Goal: Task Accomplishment & Management: Manage account settings

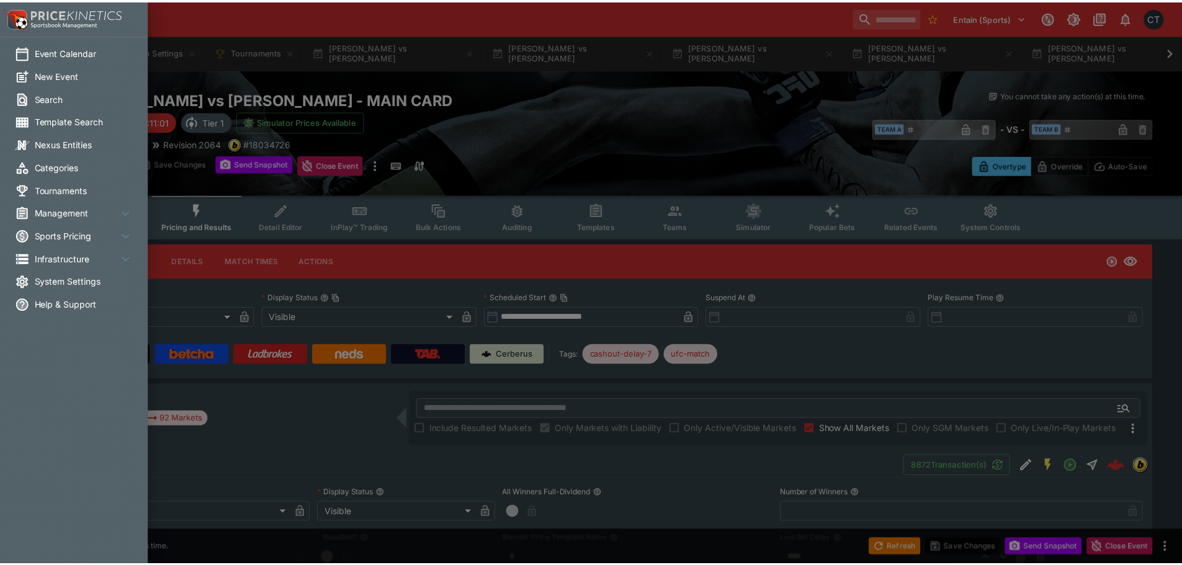
scroll to position [0, 1632]
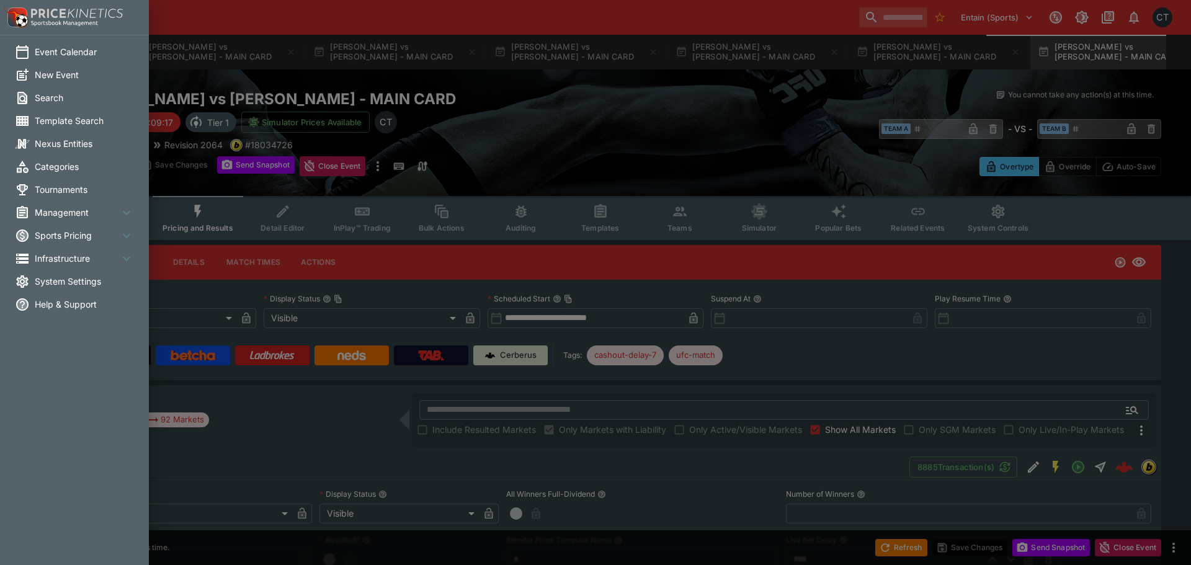
click at [341, 25] on div at bounding box center [595, 282] width 1191 height 565
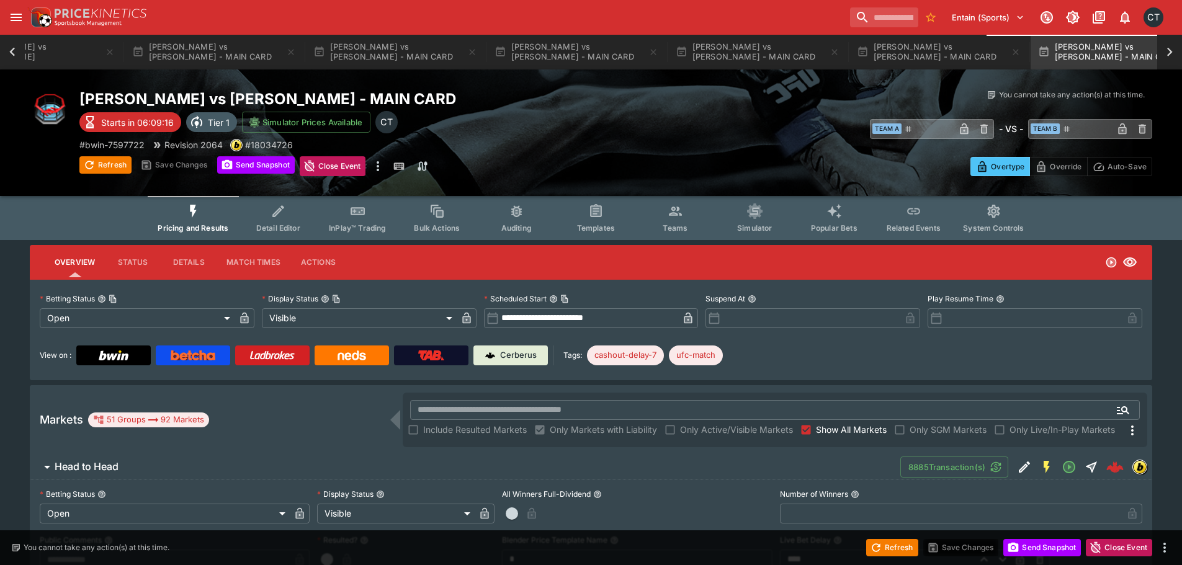
click at [19, 55] on icon at bounding box center [12, 51] width 17 height 17
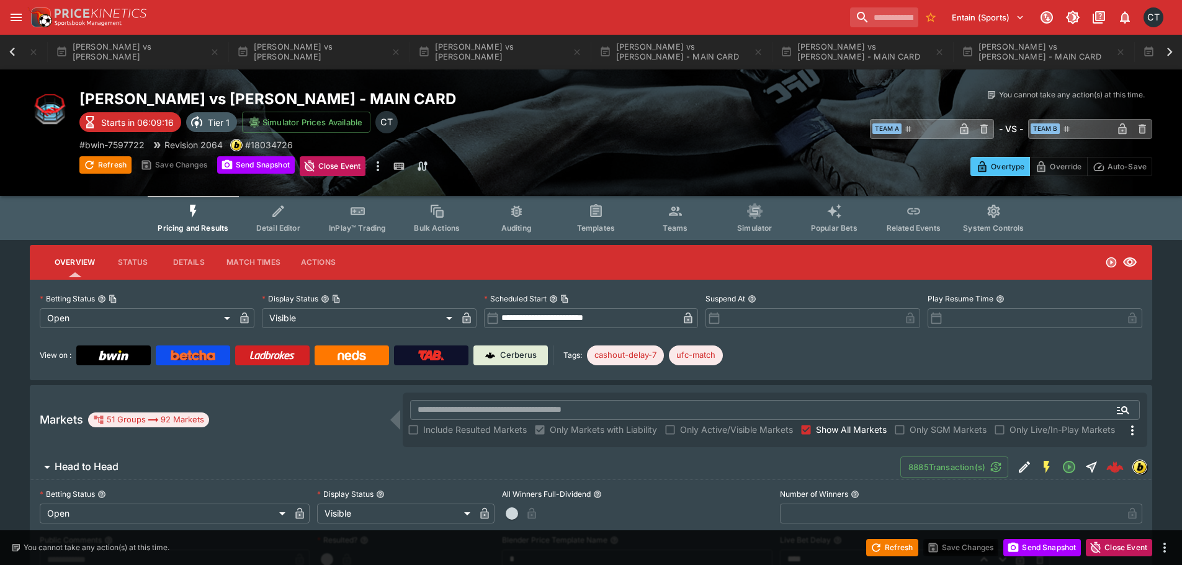
click at [16, 55] on icon at bounding box center [12, 51] width 17 height 17
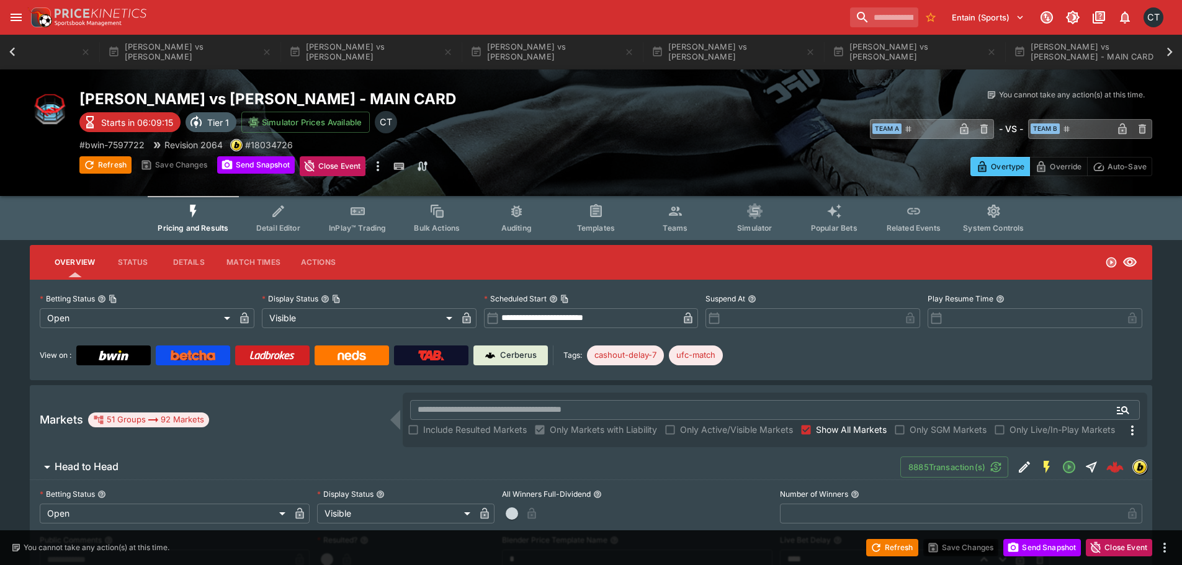
scroll to position [0, 218]
click at [16, 55] on div "Event Calendar System Settings Tournaments Rodrigo Sezinando vs Daniil Donchenk…" at bounding box center [591, 52] width 1182 height 35
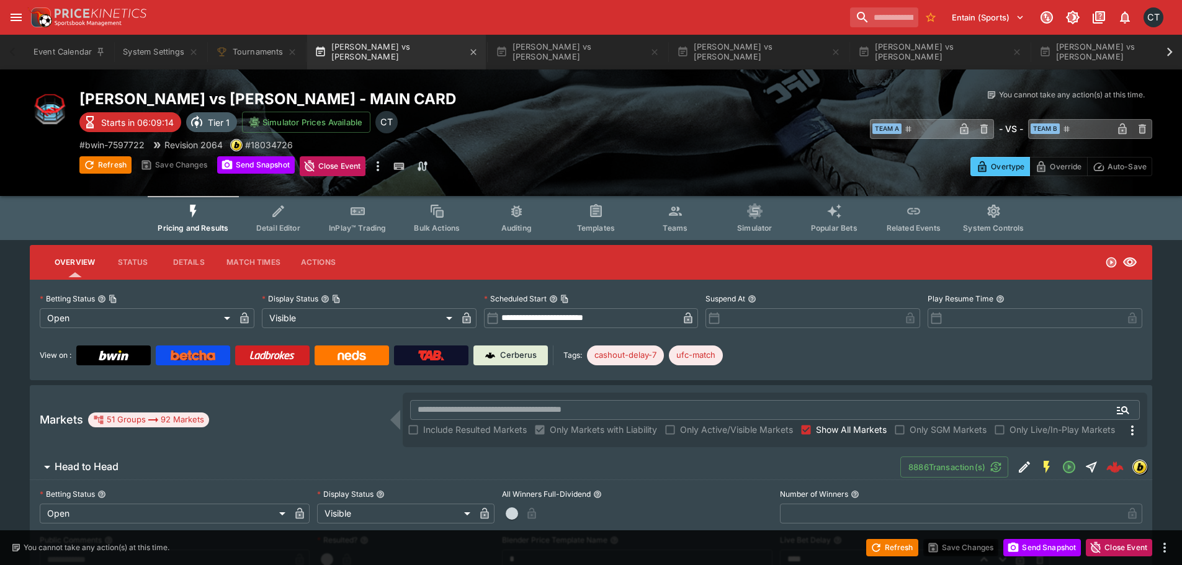
click at [346, 63] on button "[PERSON_NAME] vs [PERSON_NAME]" at bounding box center [396, 52] width 179 height 35
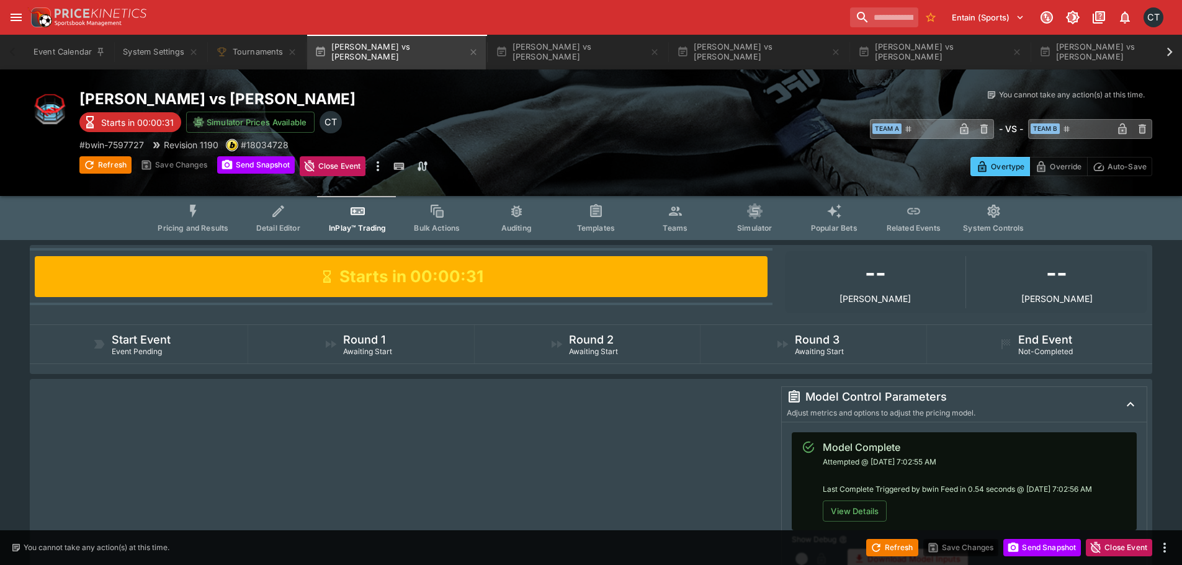
click at [212, 227] on span "Pricing and Results" at bounding box center [193, 227] width 71 height 9
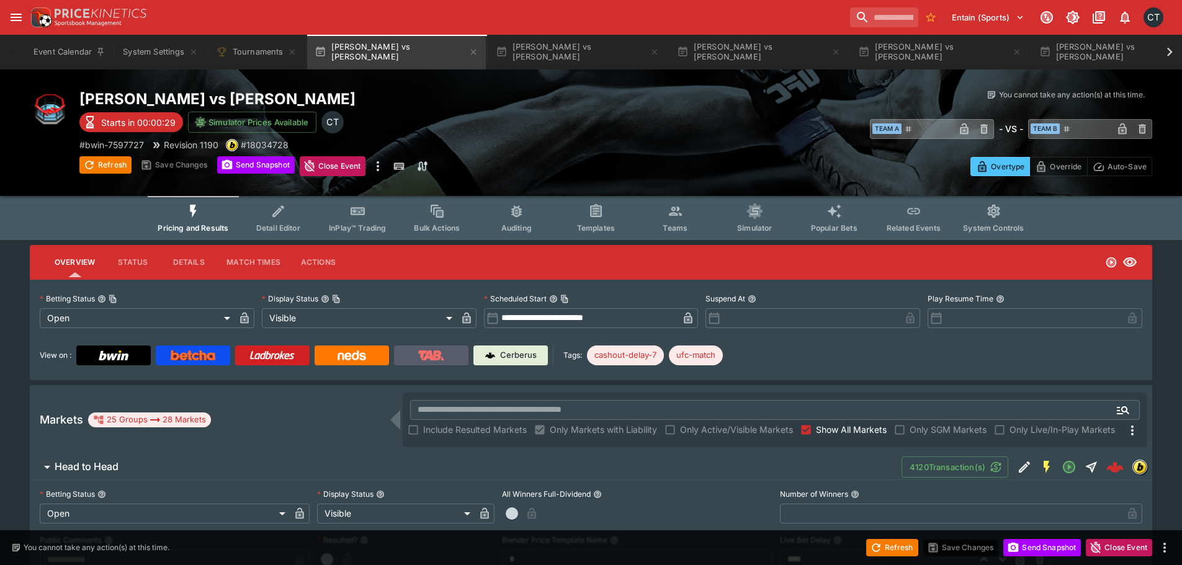
click at [442, 356] on img at bounding box center [431, 356] width 26 height 10
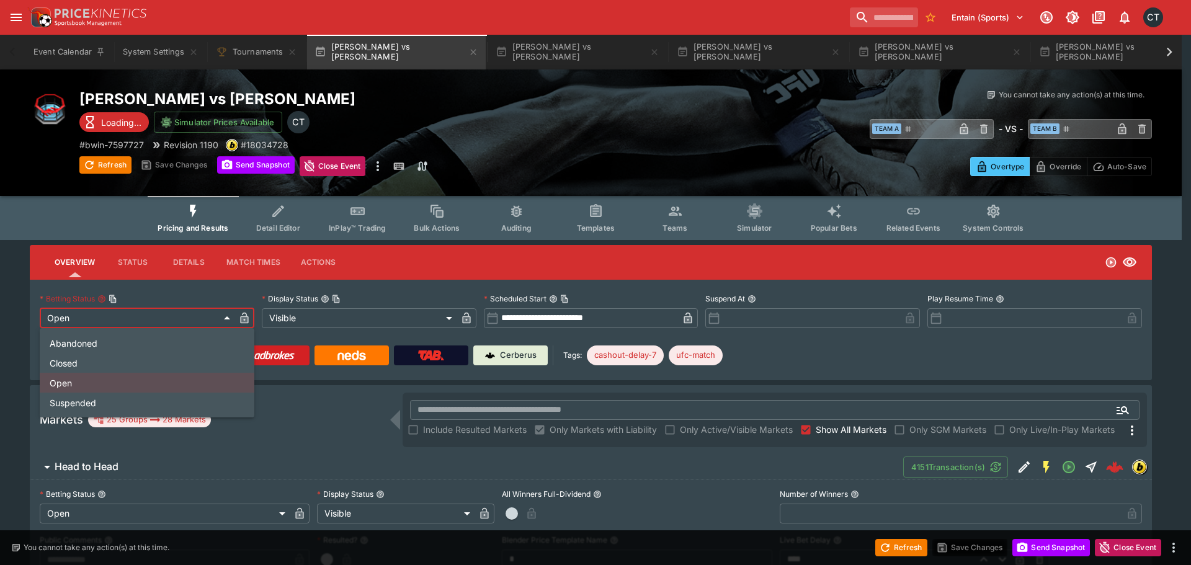
click at [104, 361] on li "Closed" at bounding box center [147, 363] width 215 height 20
type input "**********"
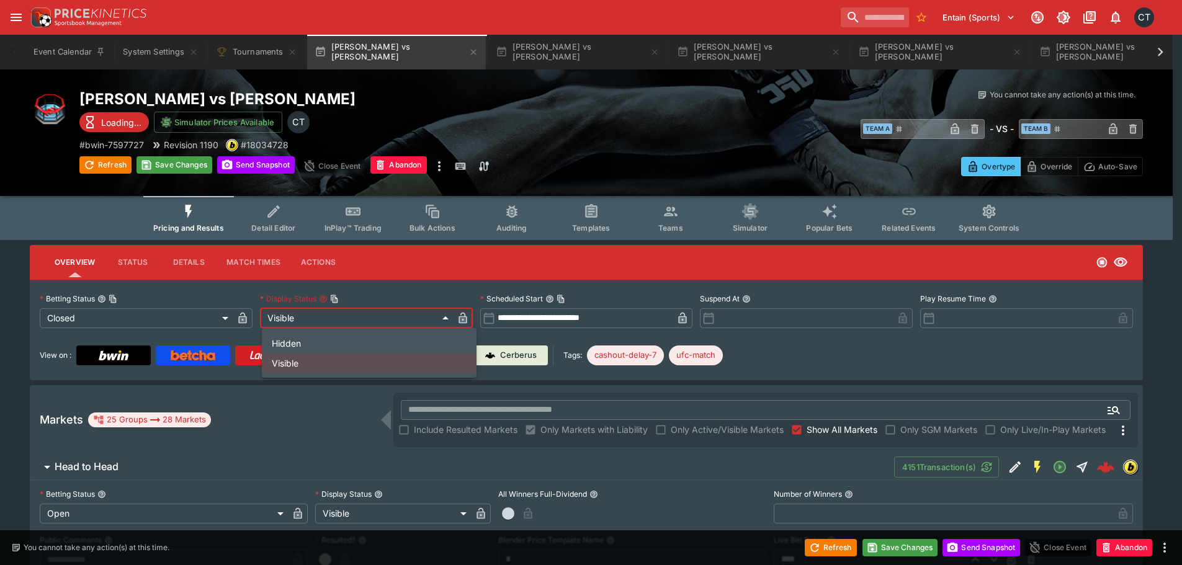
drag, startPoint x: 300, startPoint y: 340, endPoint x: 393, endPoint y: 362, distance: 96.2
click at [300, 341] on li "Hidden" at bounding box center [369, 343] width 215 height 20
type input "******"
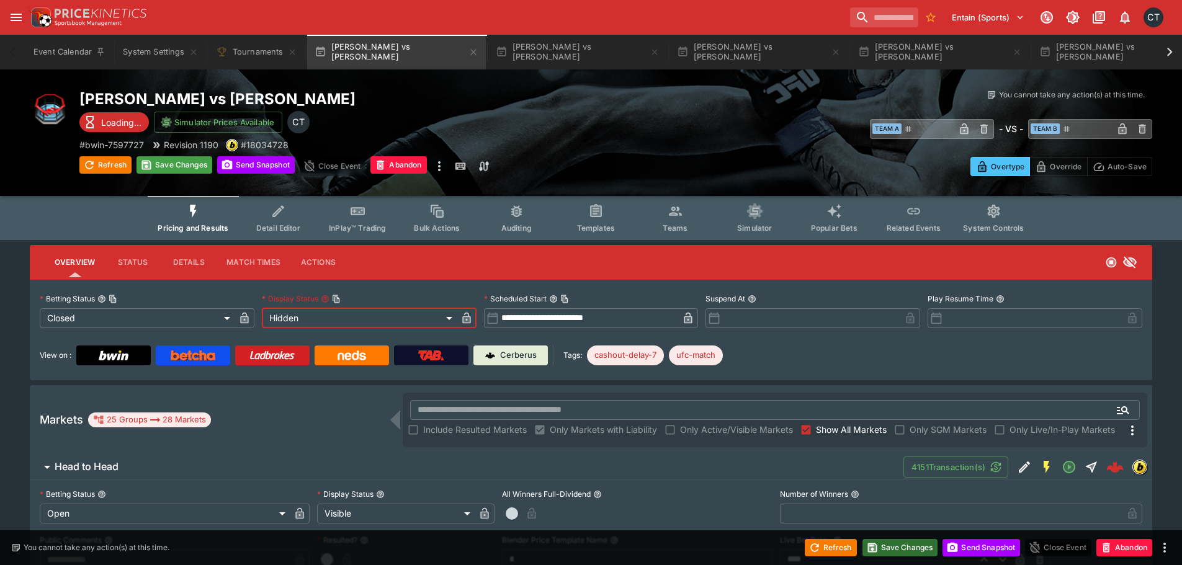
click at [906, 540] on button "Save Changes" at bounding box center [901, 547] width 76 height 17
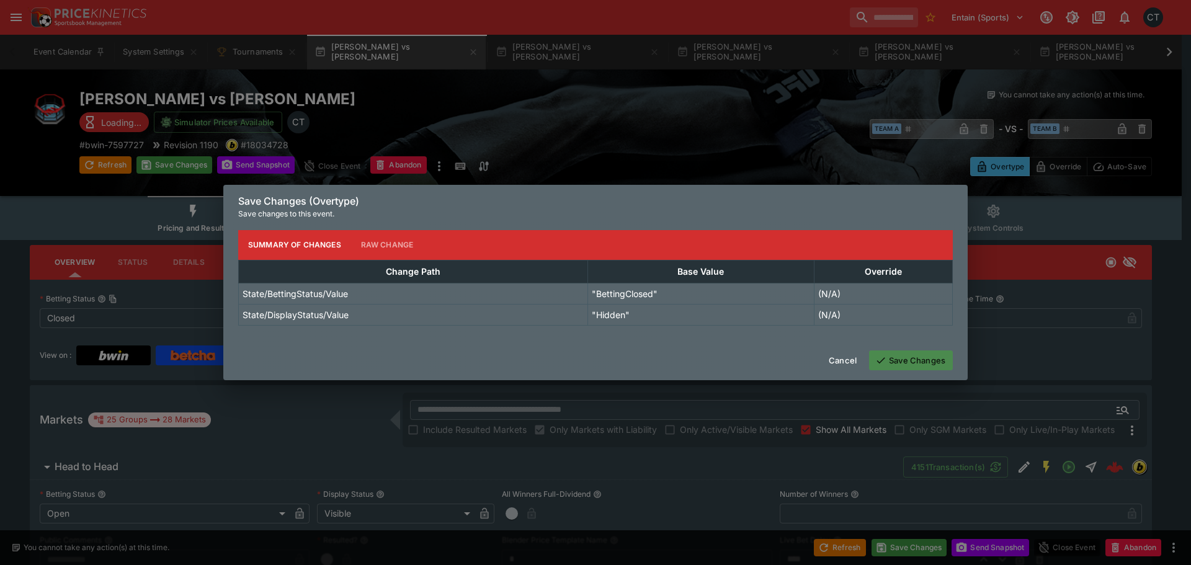
click at [909, 369] on button "Save Changes" at bounding box center [911, 361] width 84 height 20
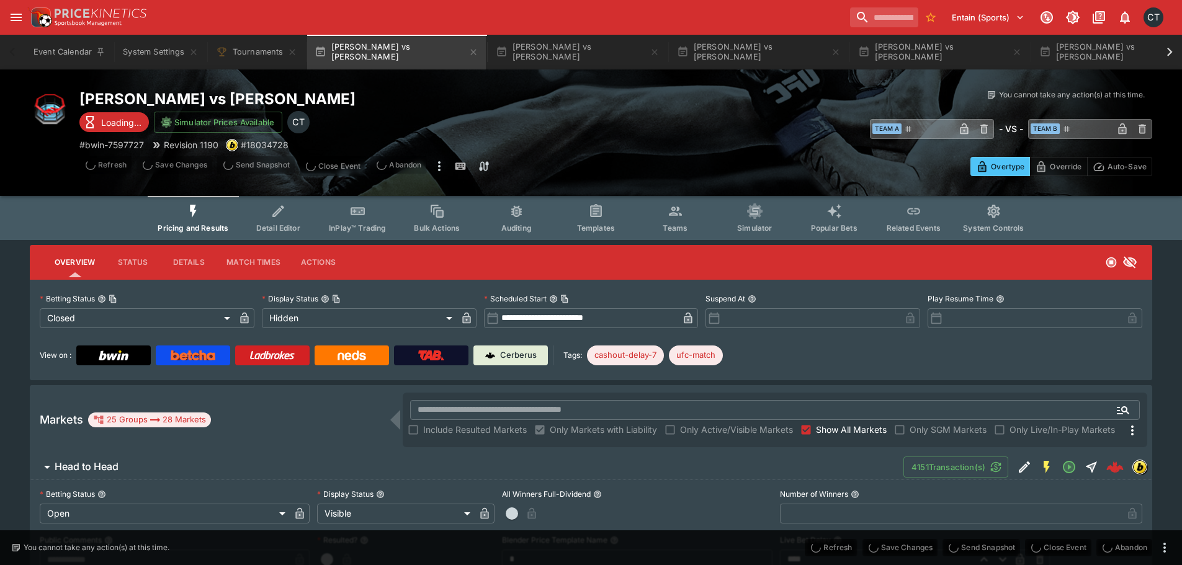
type input "**********"
type input "******"
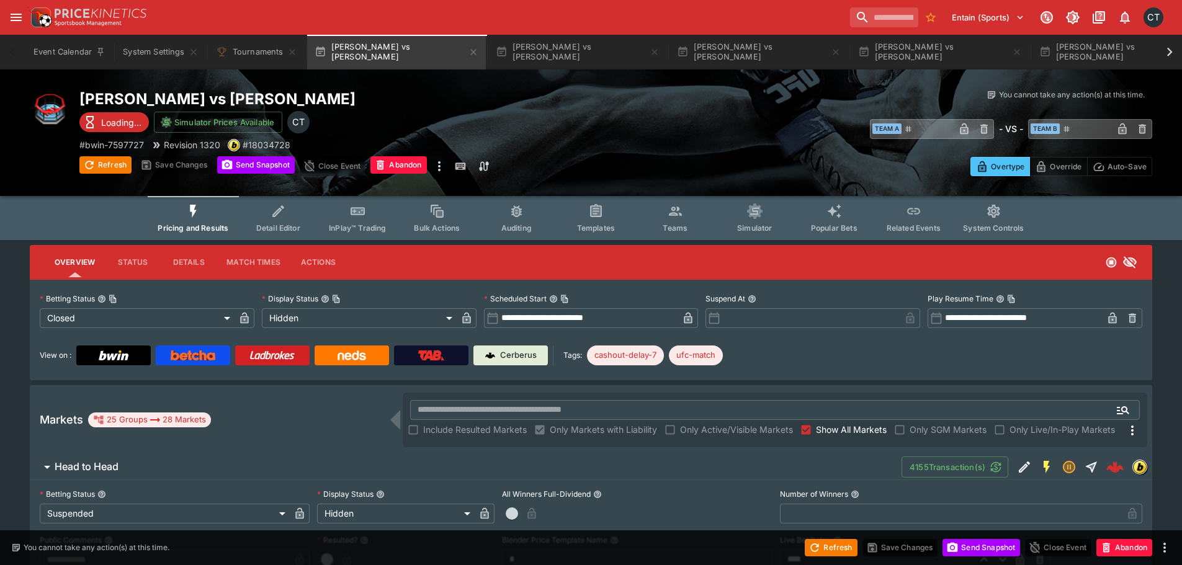
click at [680, 214] on icon "Event type filters" at bounding box center [675, 211] width 13 height 9
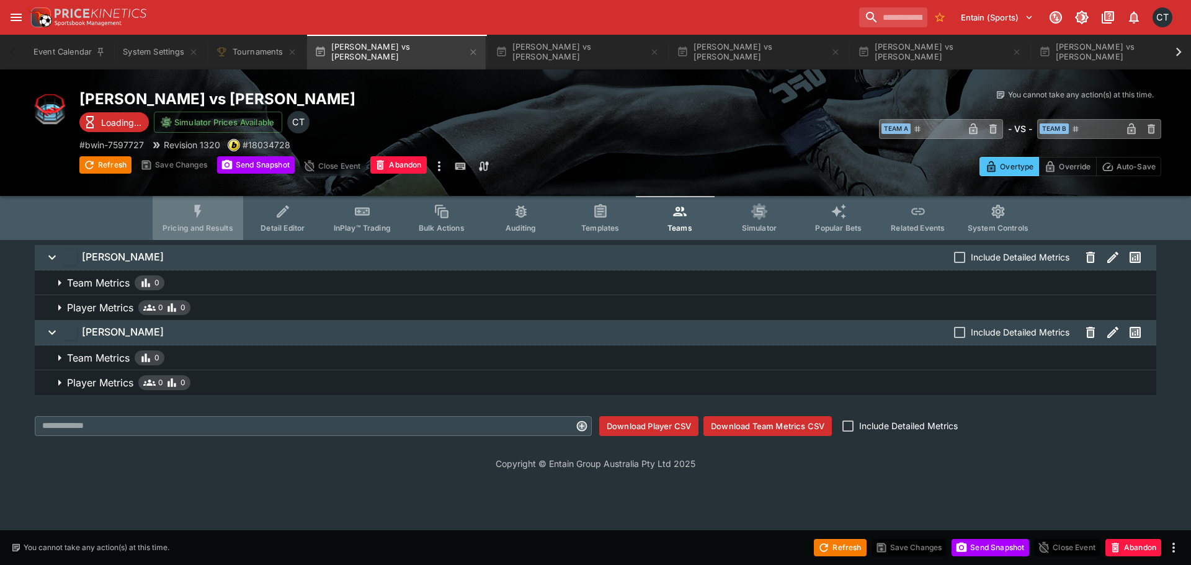
click at [199, 218] on icon "Event type filters" at bounding box center [198, 212] width 16 height 16
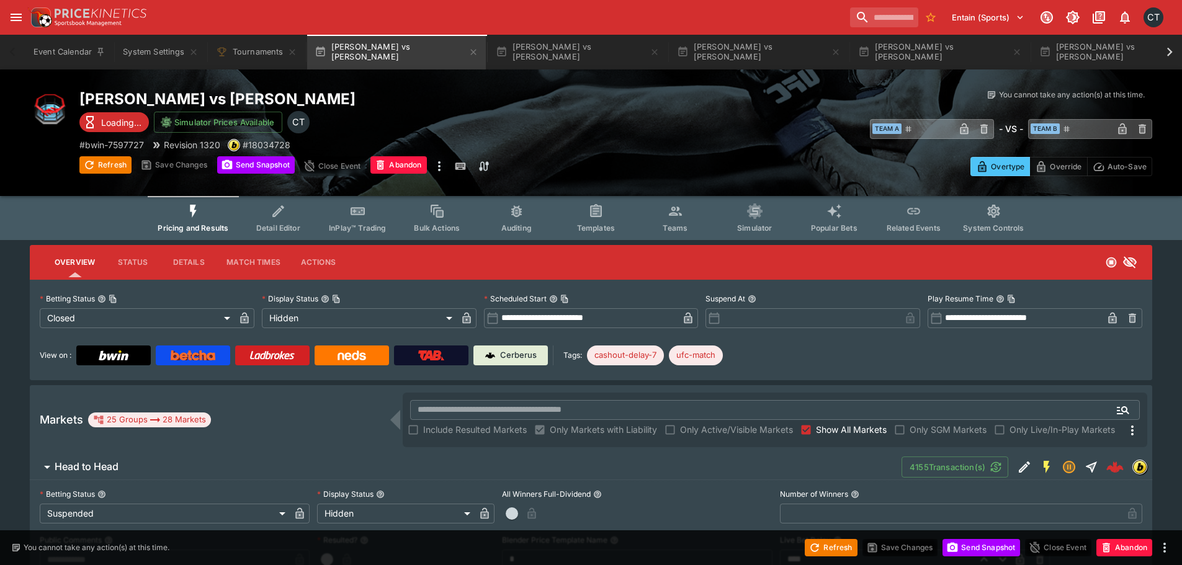
click at [668, 215] on icon "Event type filters" at bounding box center [676, 212] width 16 height 16
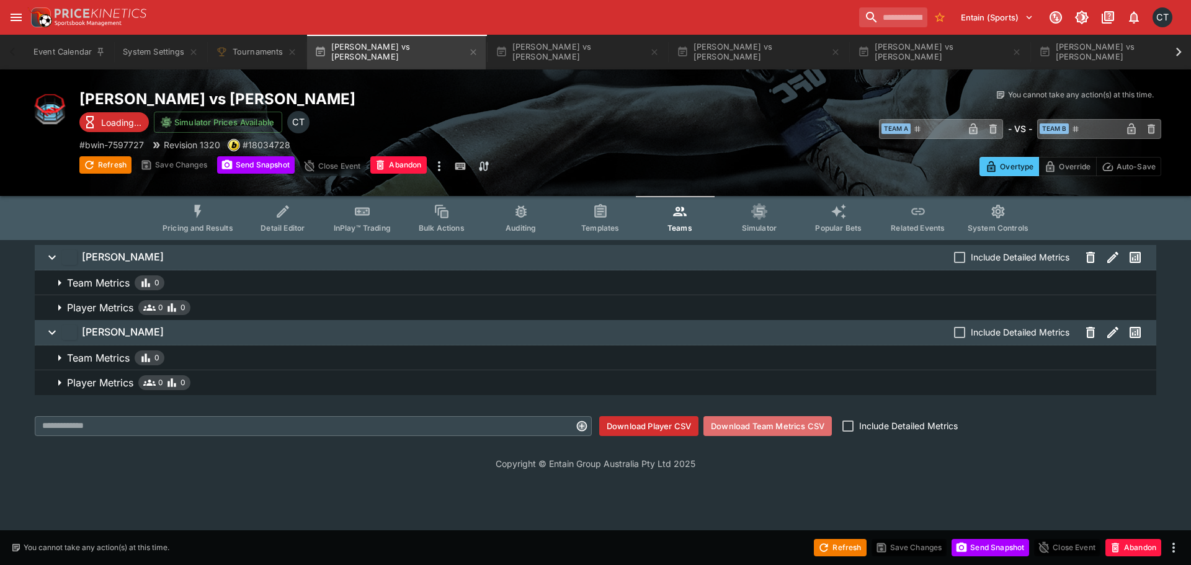
click at [720, 423] on button "Download Team Metrics CSV" at bounding box center [768, 426] width 128 height 20
click at [199, 237] on button "Pricing and Results" at bounding box center [198, 218] width 91 height 44
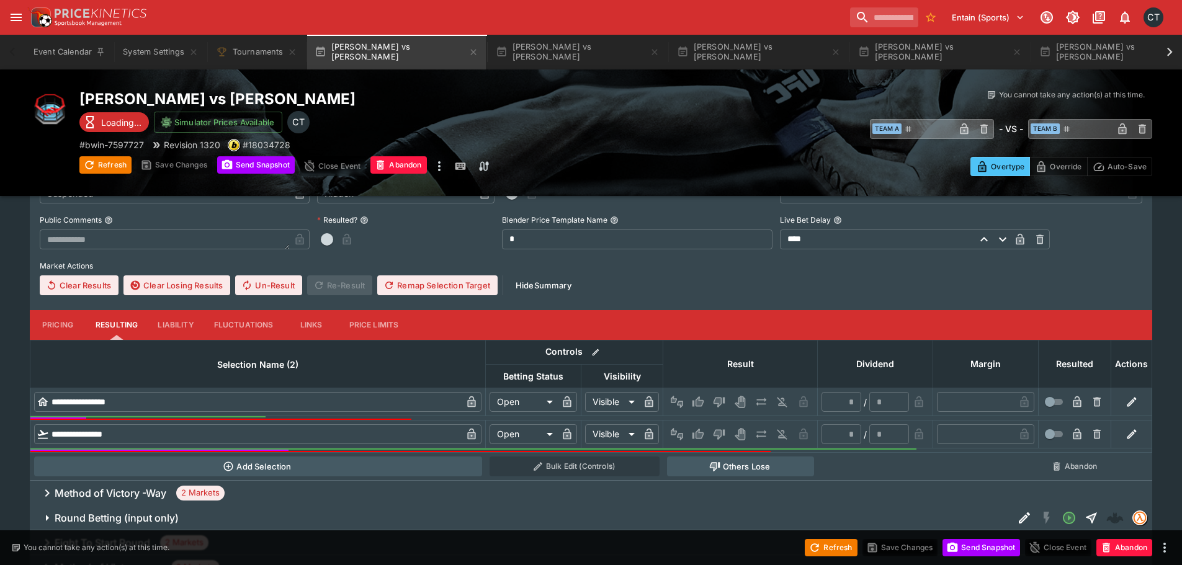
scroll to position [248, 0]
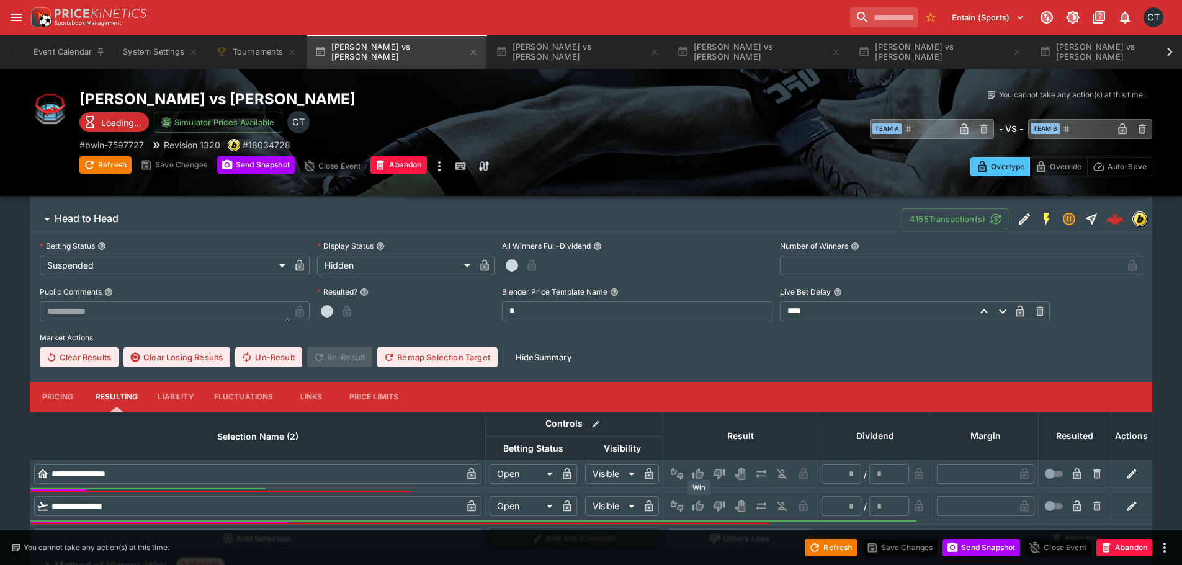
click at [704, 507] on icon "Win" at bounding box center [698, 506] width 11 height 11
type input "*"
type input "*********"
type input "******"
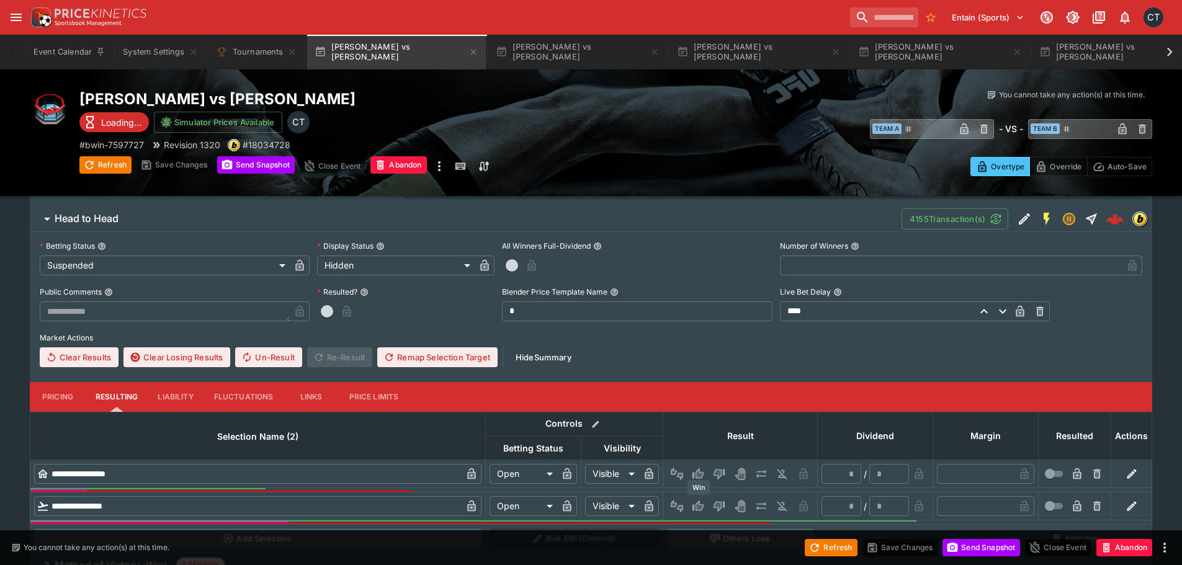
type input "*"
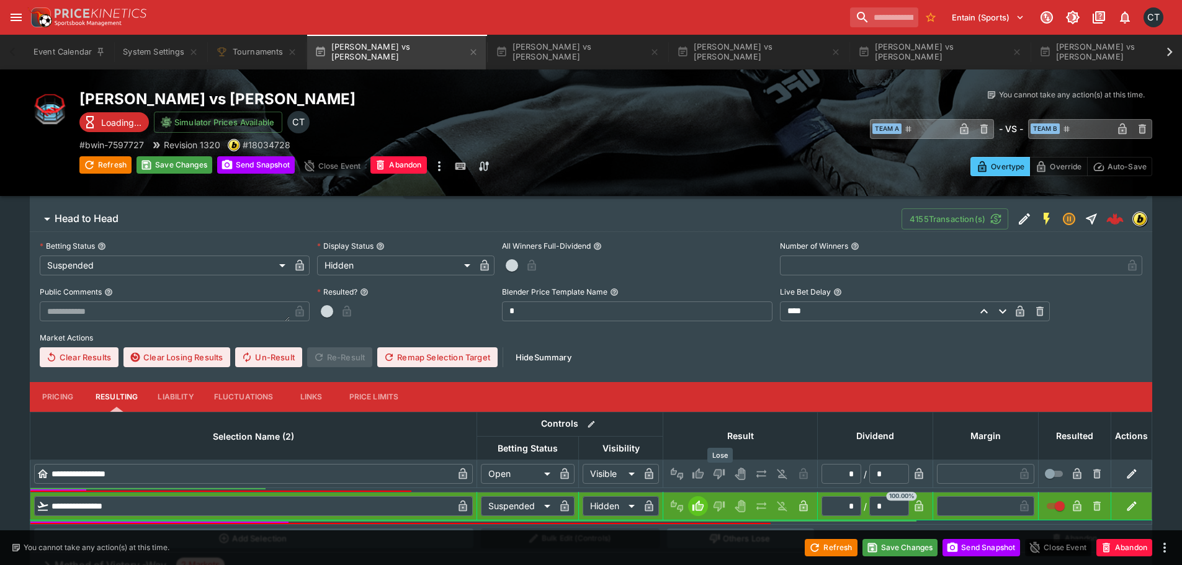
click at [729, 470] on button "Lose" at bounding box center [719, 474] width 20 height 20
type input "*********"
type input "******"
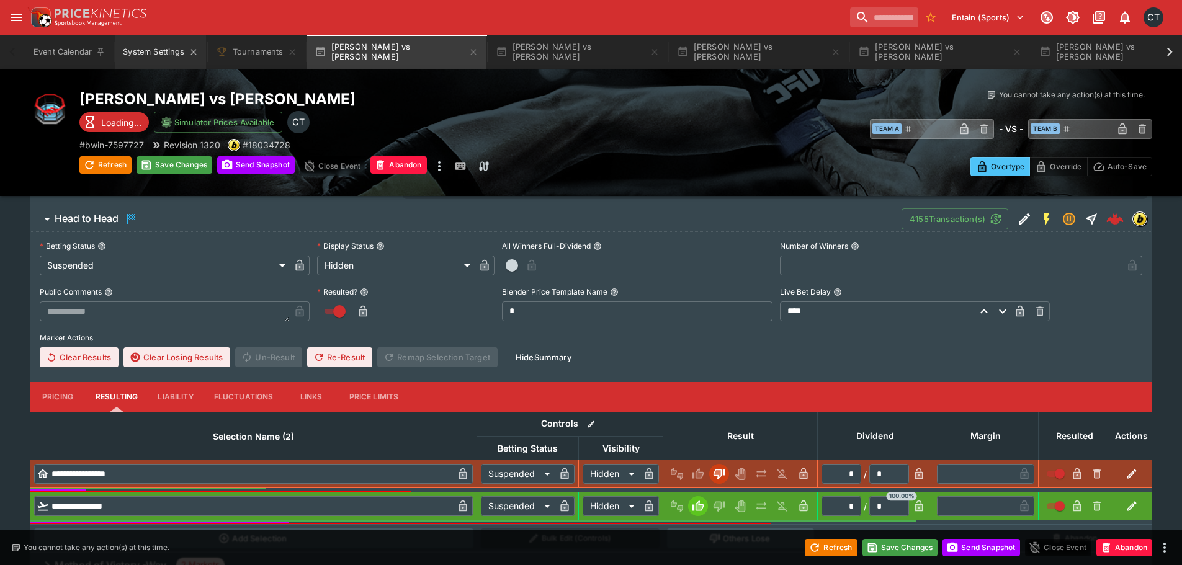
click at [142, 52] on button "System Settings" at bounding box center [160, 52] width 90 height 35
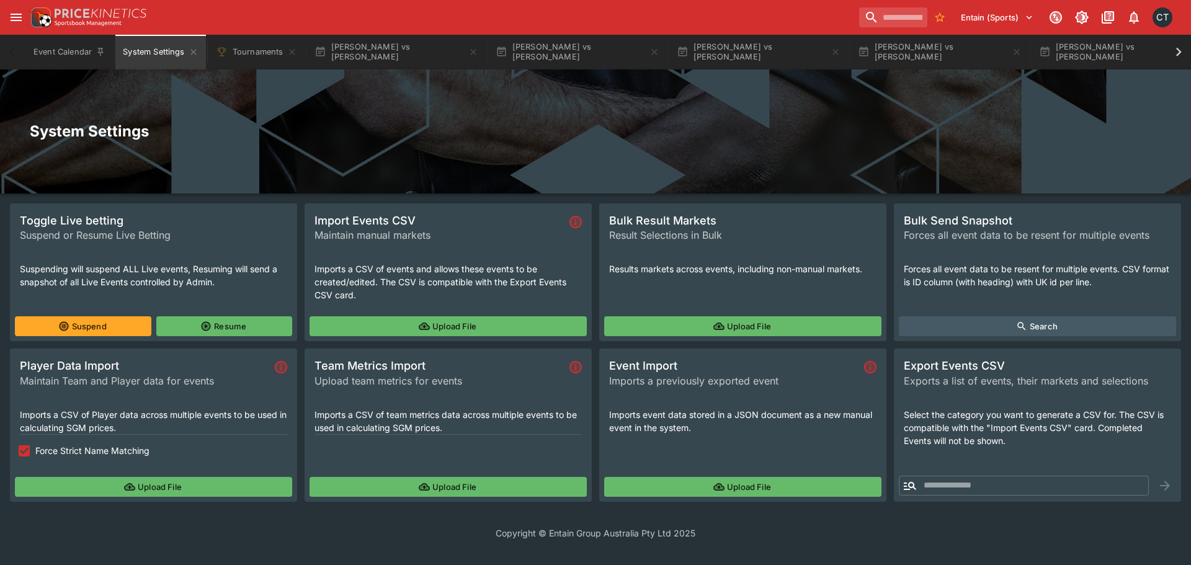
click at [382, 545] on div "Copyright © Entain Group Australia Pty Ltd 2025" at bounding box center [595, 533] width 1191 height 43
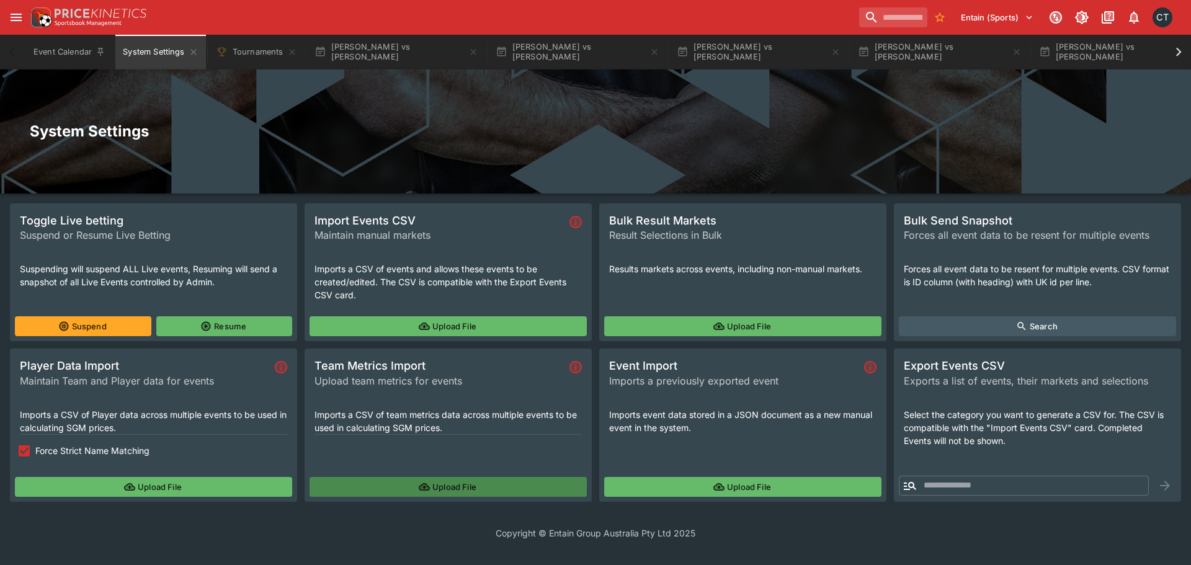
click at [432, 486] on button "Upload File" at bounding box center [448, 487] width 277 height 20
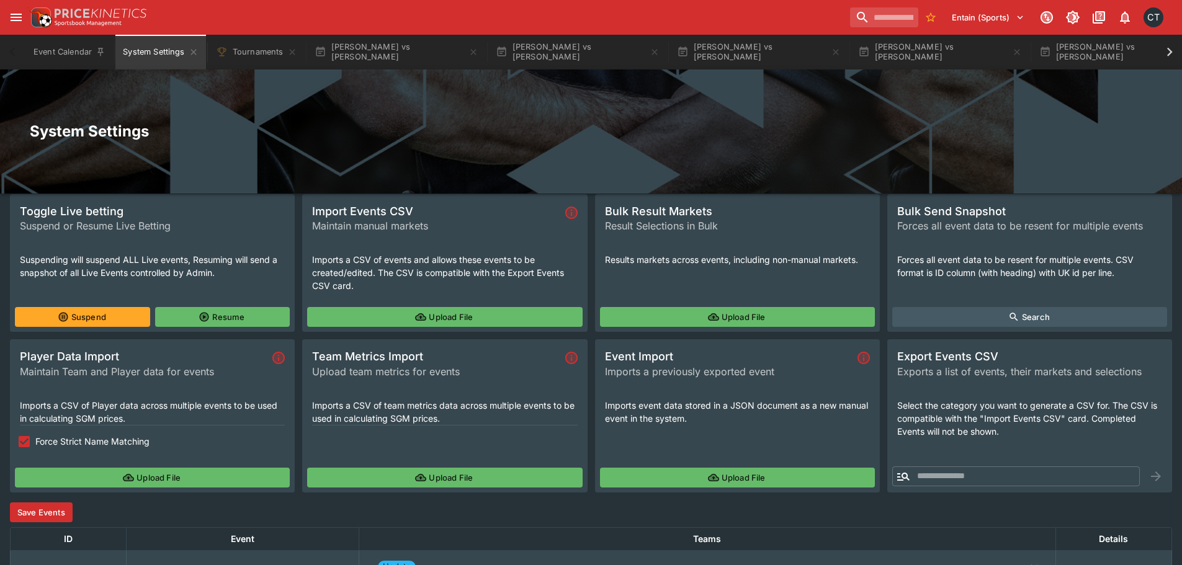
scroll to position [105, 0]
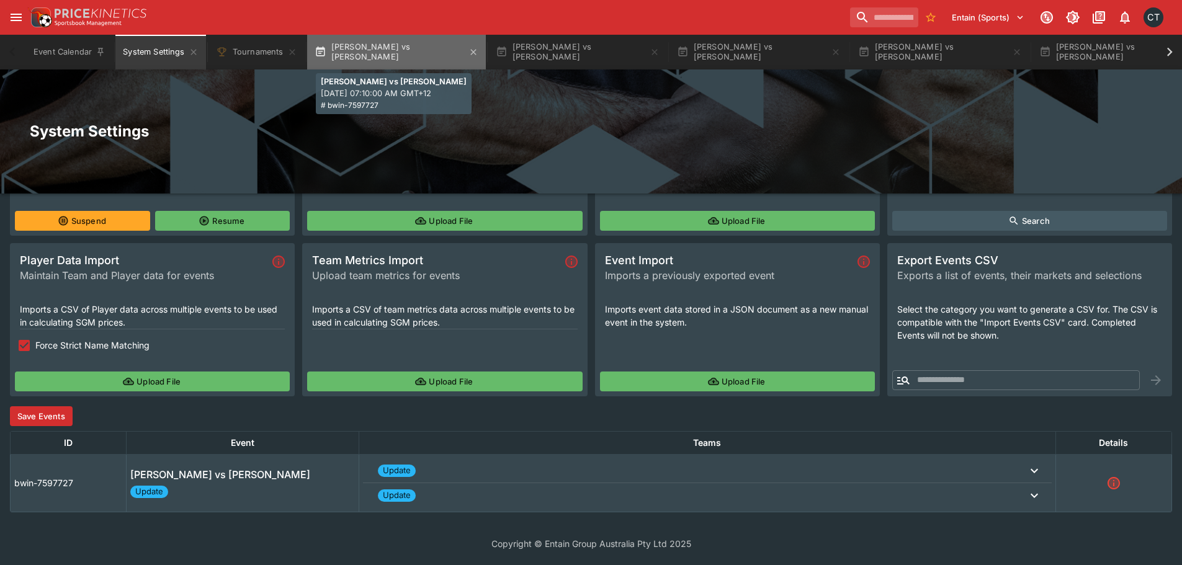
click at [357, 50] on button "[PERSON_NAME] vs [PERSON_NAME]" at bounding box center [396, 52] width 179 height 35
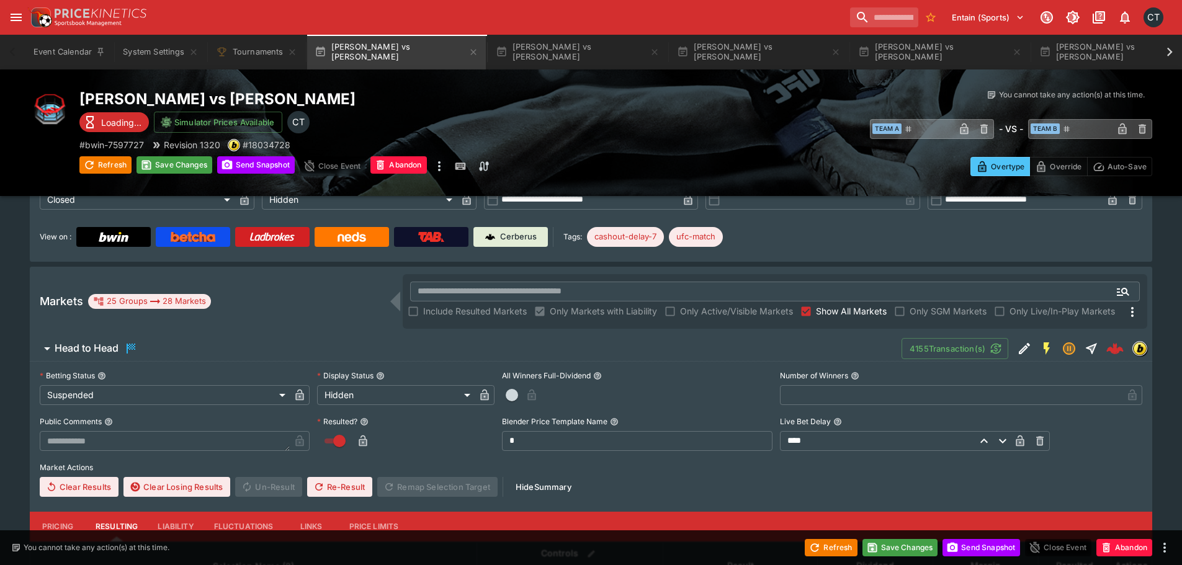
scroll to position [248, 0]
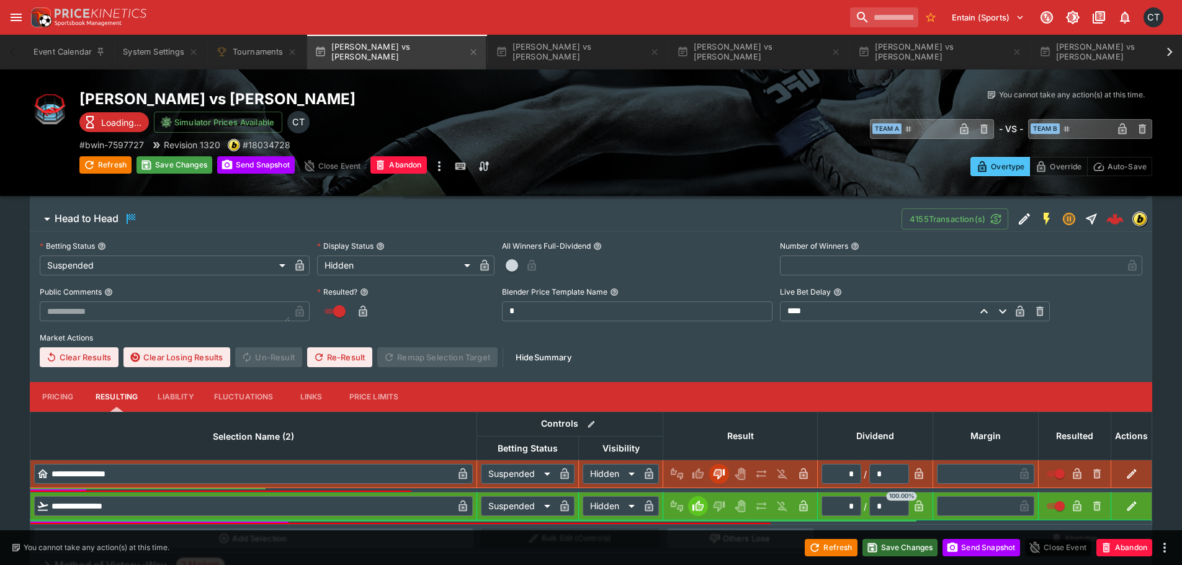
click at [921, 549] on button "Save Changes" at bounding box center [901, 547] width 76 height 17
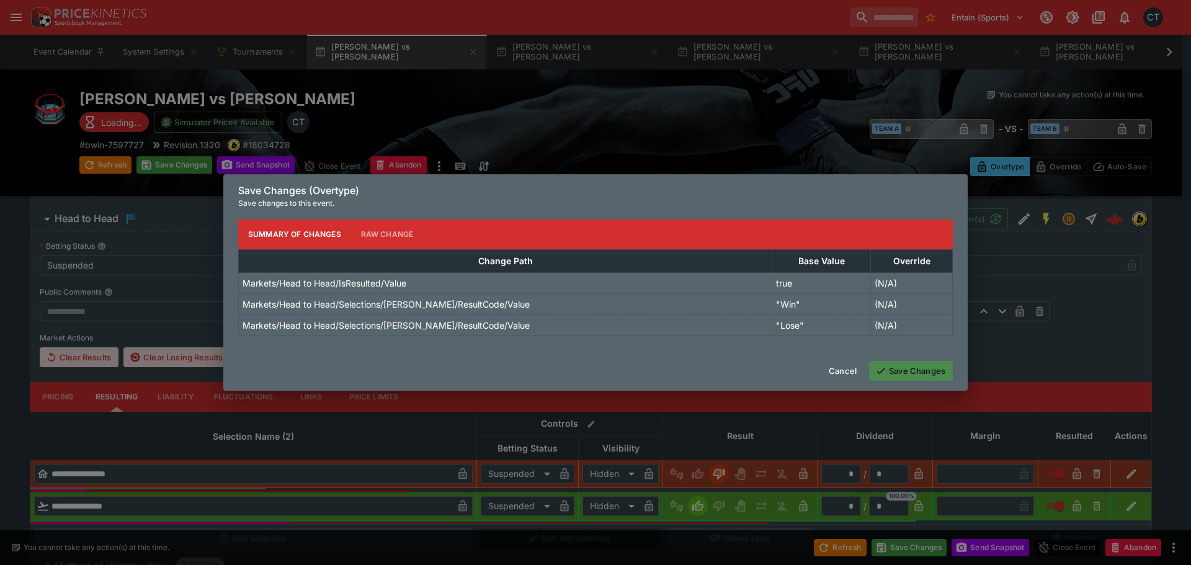
click at [889, 375] on button "Save Changes" at bounding box center [911, 371] width 84 height 20
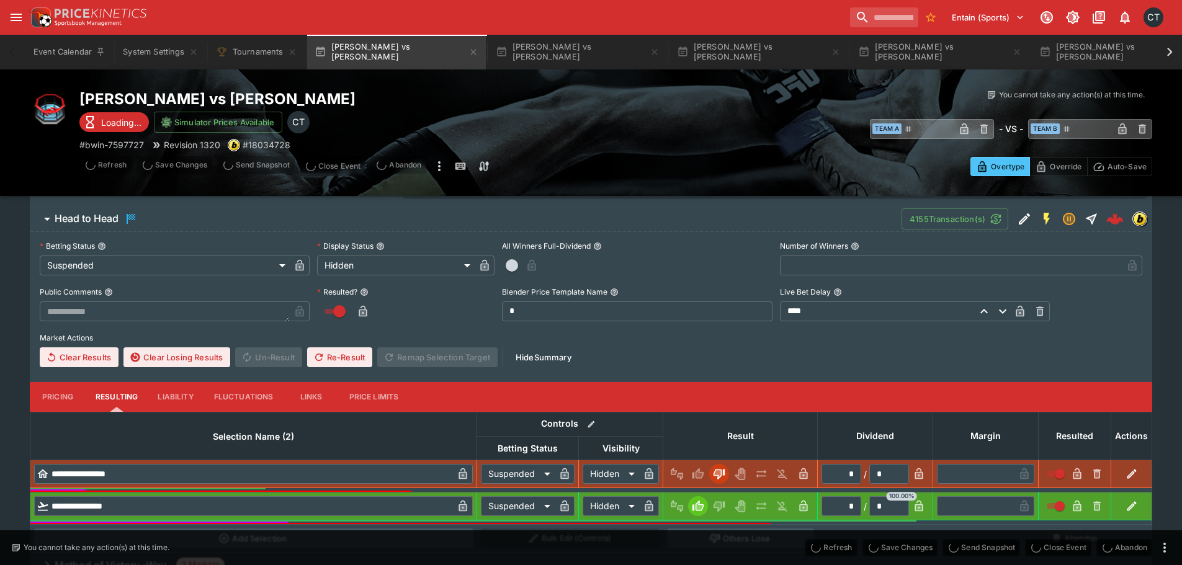
type input "*"
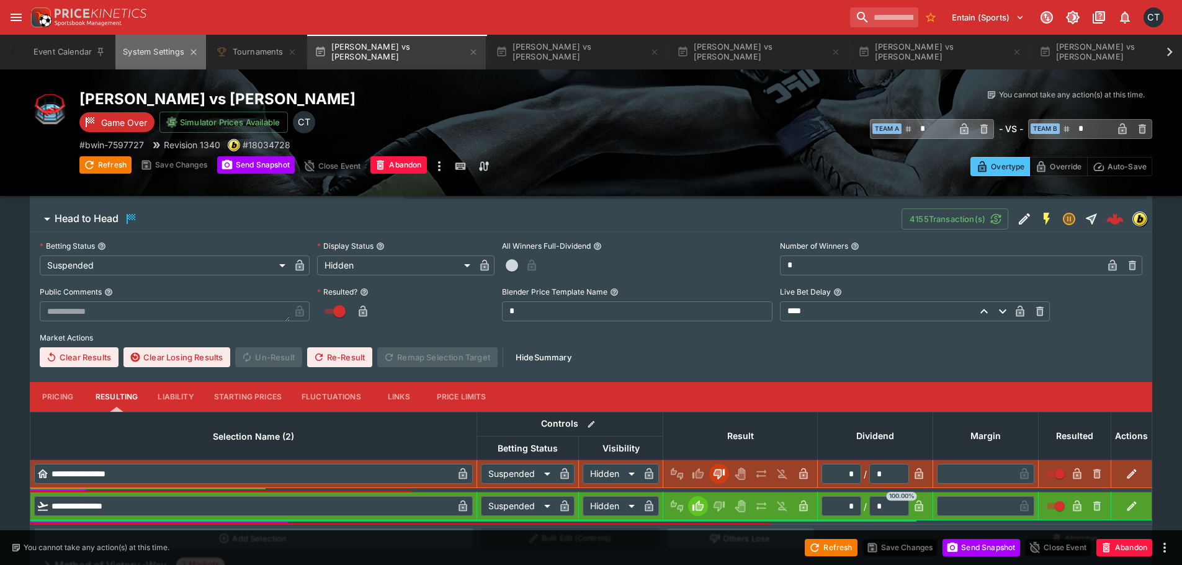
click at [153, 56] on button "System Settings" at bounding box center [160, 52] width 90 height 35
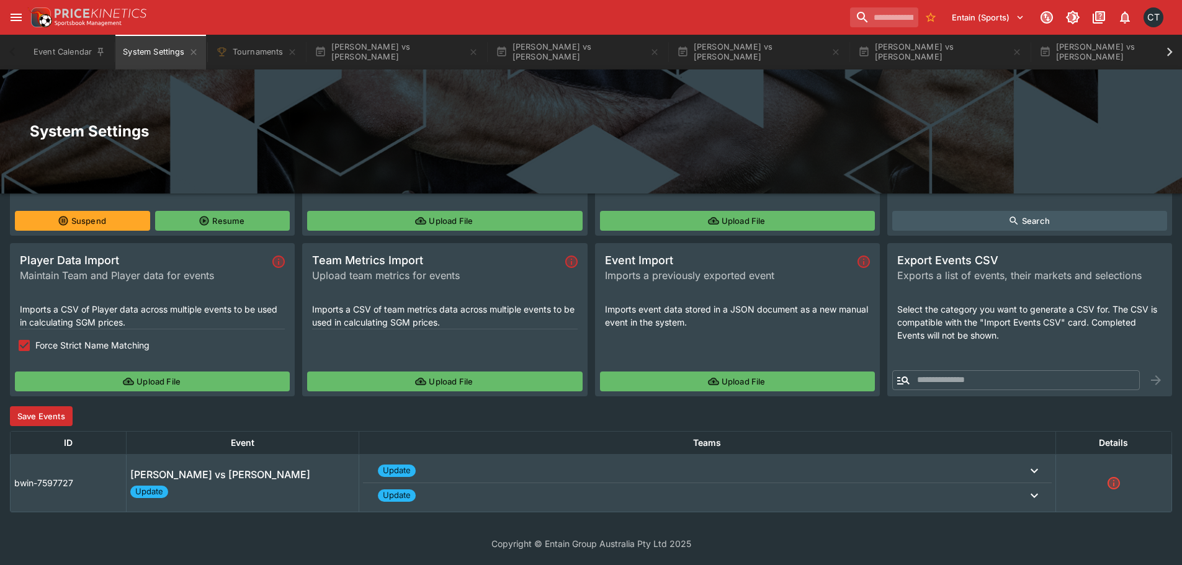
click at [30, 416] on button "Save Events" at bounding box center [41, 416] width 63 height 20
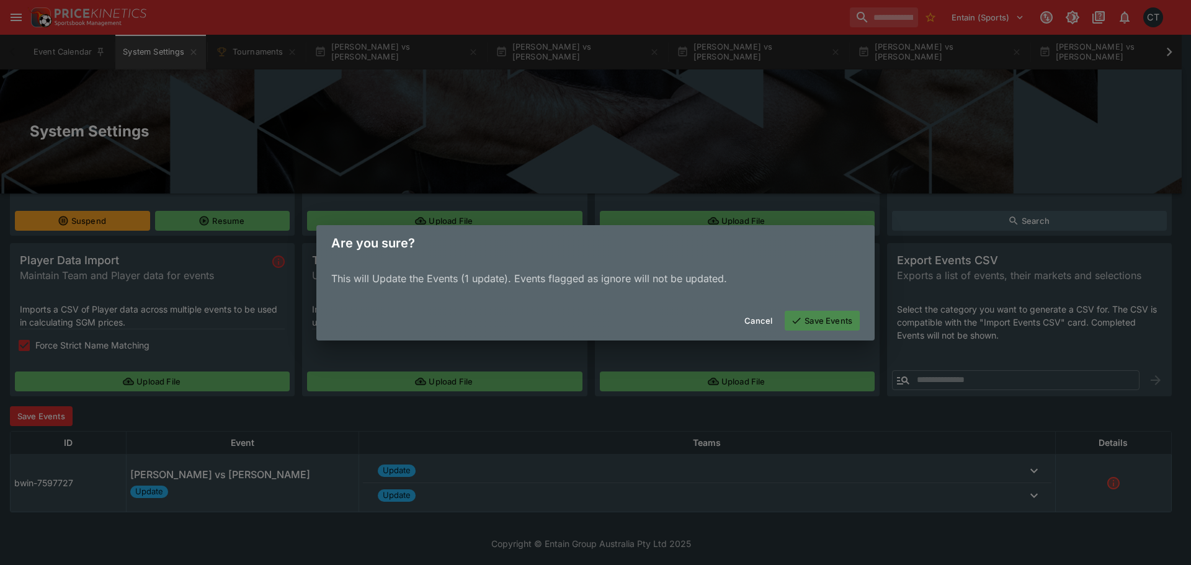
click at [835, 323] on button "Save Events" at bounding box center [822, 321] width 75 height 20
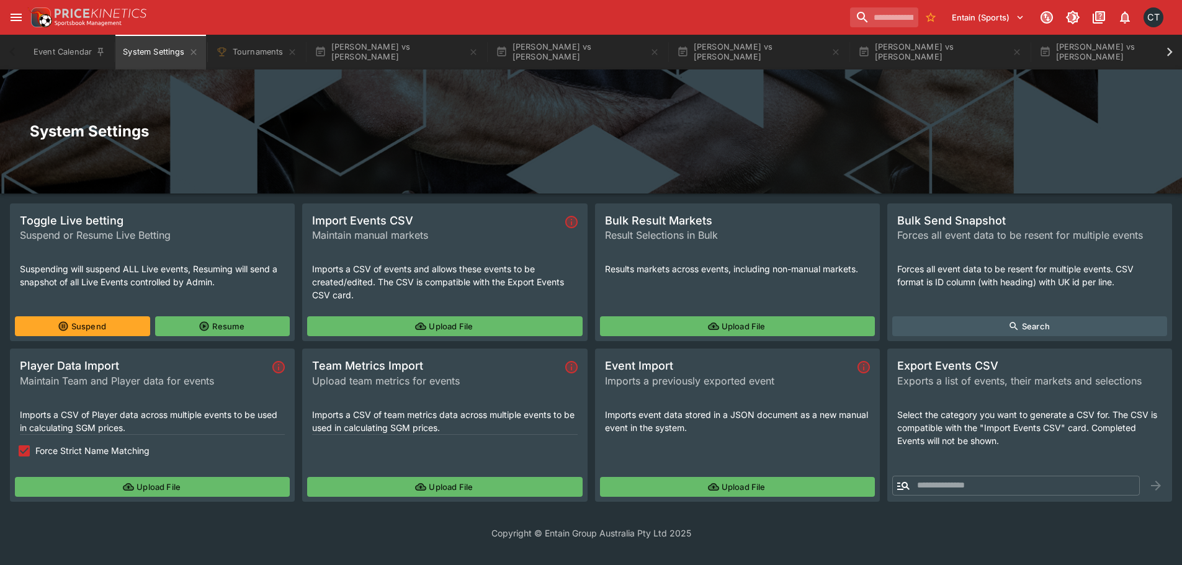
scroll to position [0, 0]
click at [409, 54] on button "[PERSON_NAME] vs [PERSON_NAME]" at bounding box center [396, 52] width 179 height 35
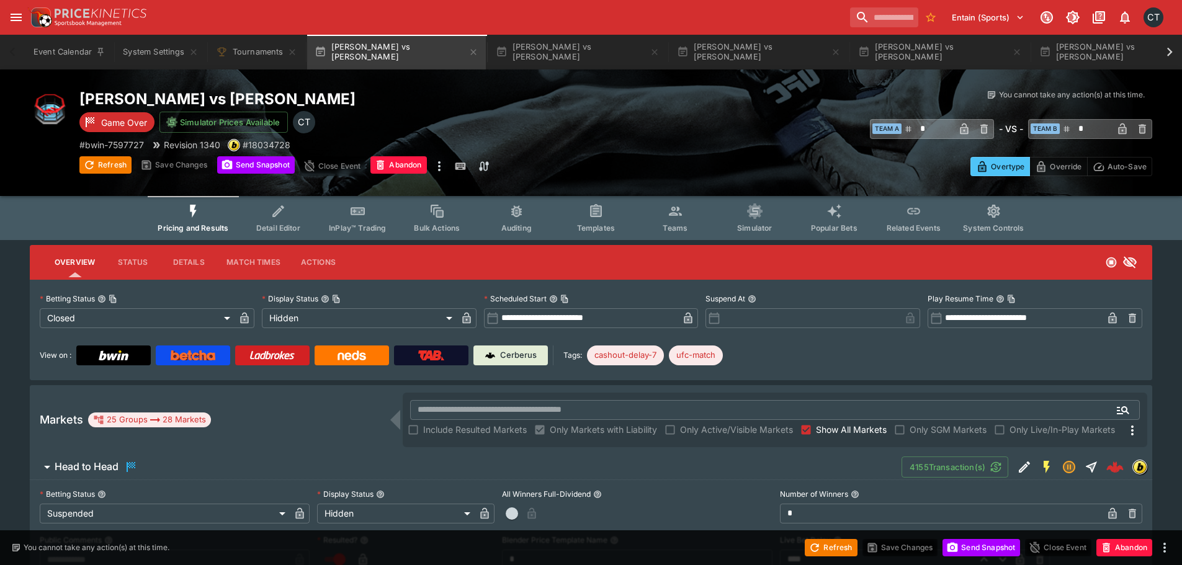
click at [839, 559] on div "Refresh Save Changes Send Snapshot Close Event Abandon" at bounding box center [591, 548] width 1182 height 35
click at [842, 547] on button "Refresh" at bounding box center [831, 547] width 52 height 17
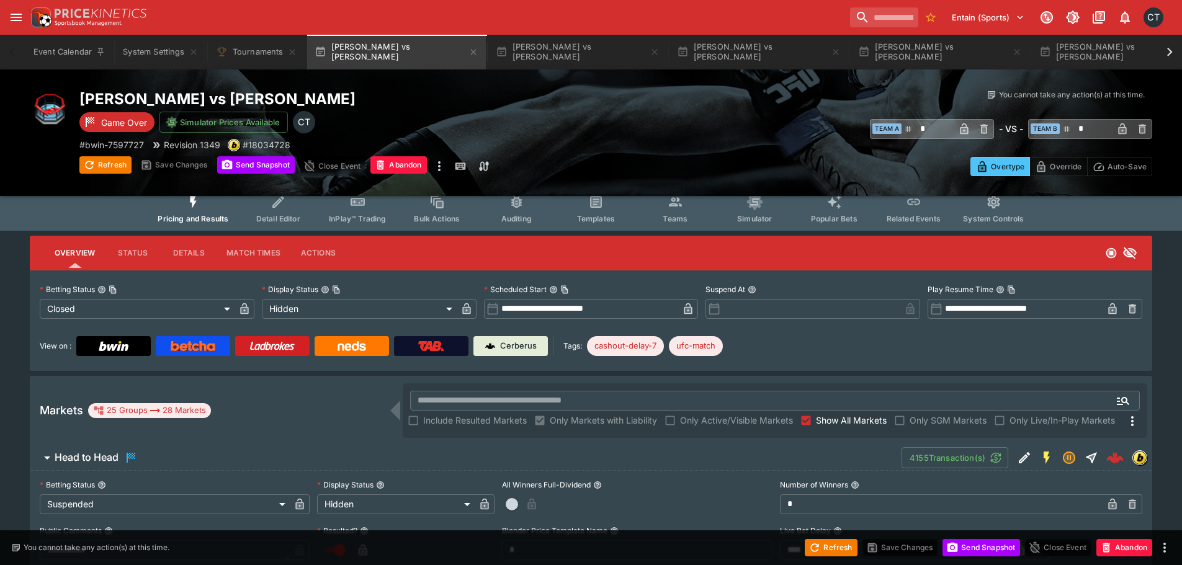
scroll to position [434, 0]
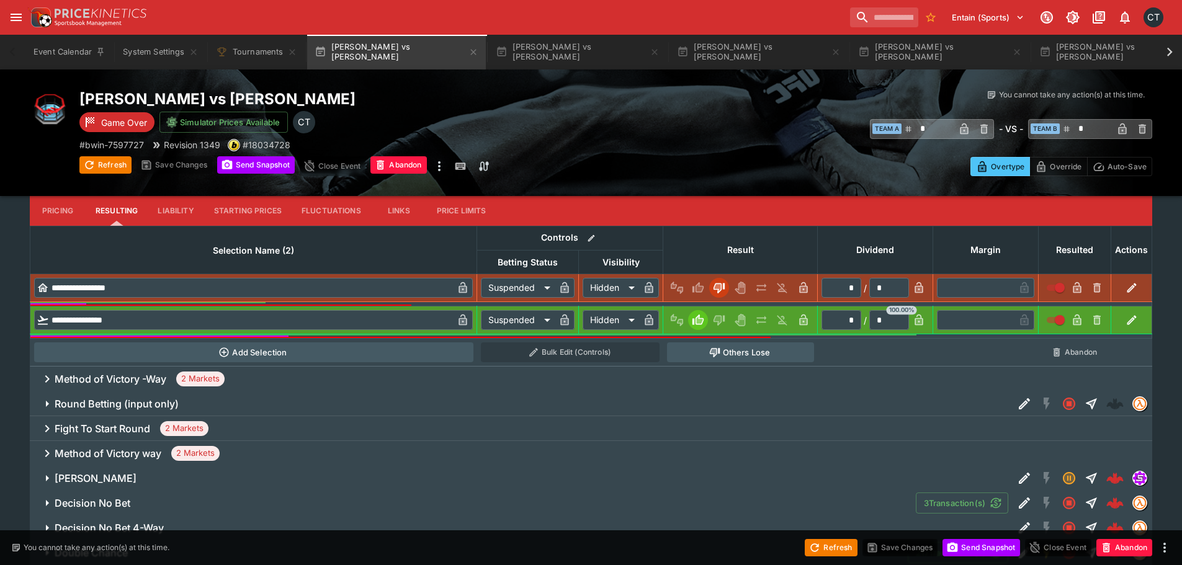
click at [151, 369] on div "Method of Victory -Way 2 Markets" at bounding box center [591, 379] width 1123 height 25
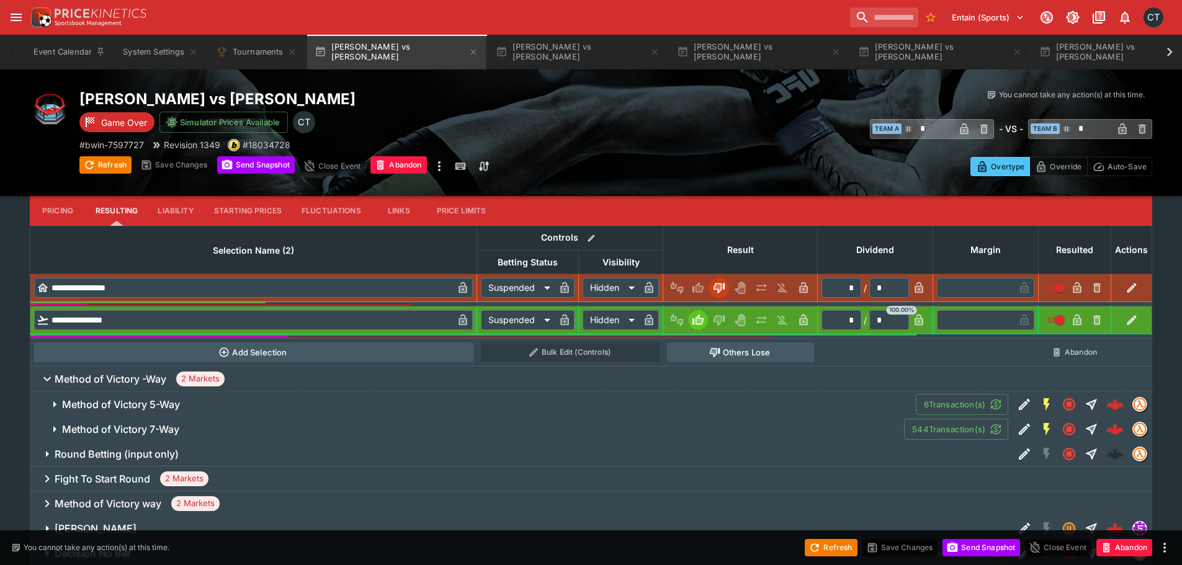
click at [167, 429] on h6 "Method of Victory 7-Way" at bounding box center [120, 429] width 117 height 13
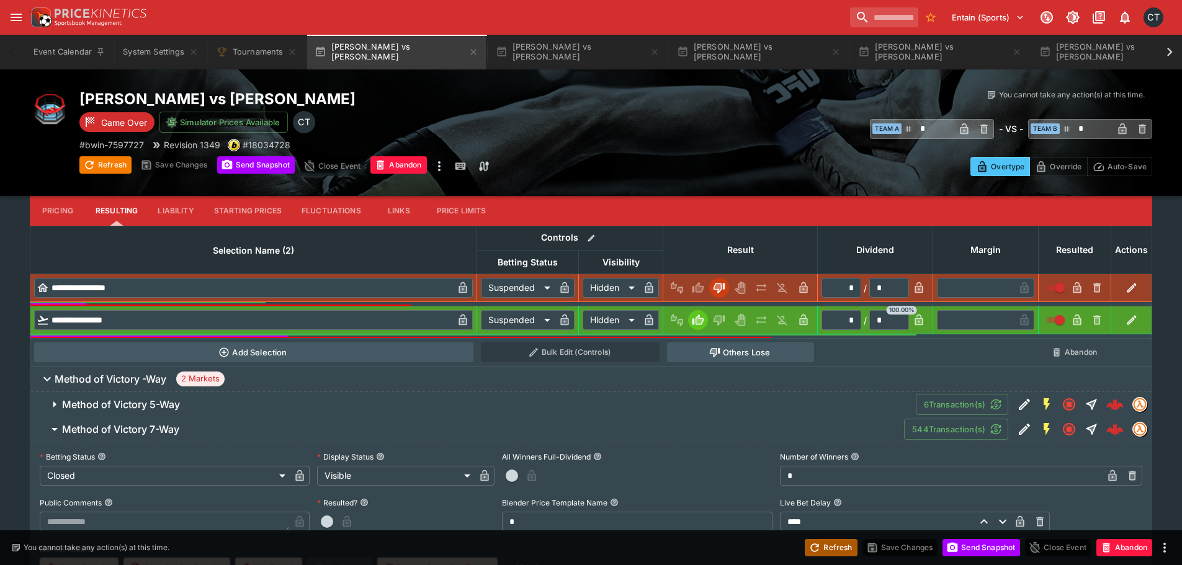
click at [840, 550] on button "Refresh" at bounding box center [831, 547] width 52 height 17
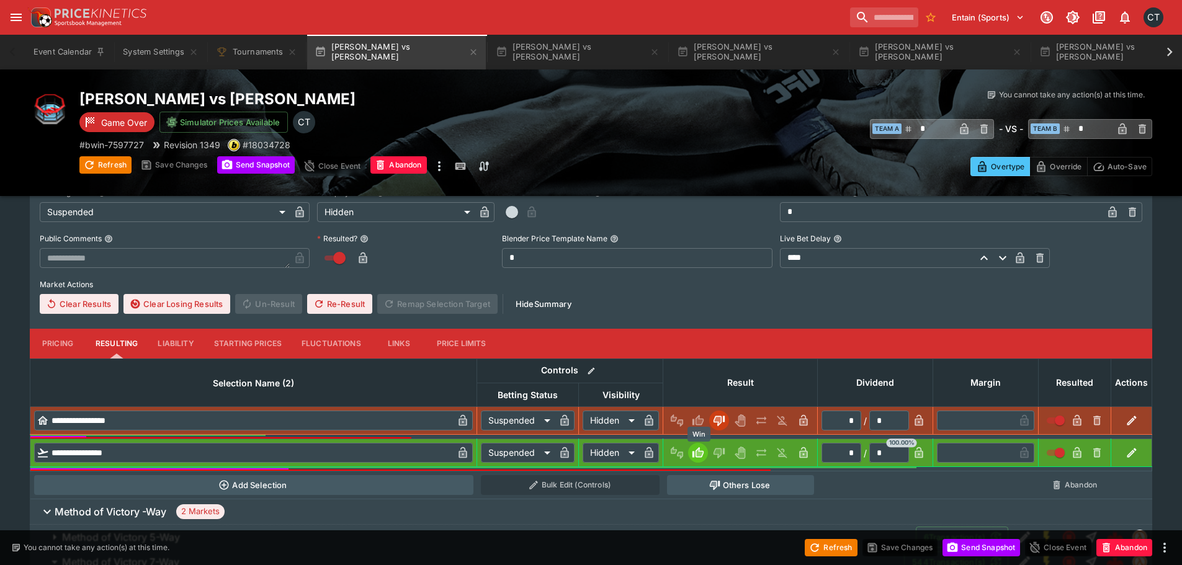
scroll to position [0, 0]
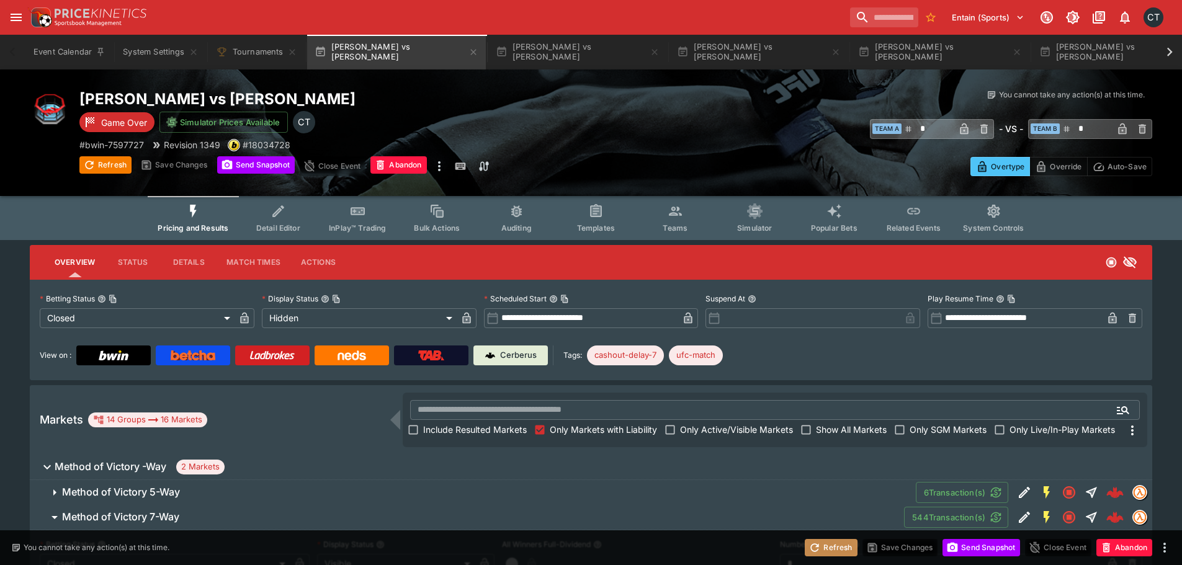
click at [816, 541] on button "Refresh" at bounding box center [831, 547] width 52 height 17
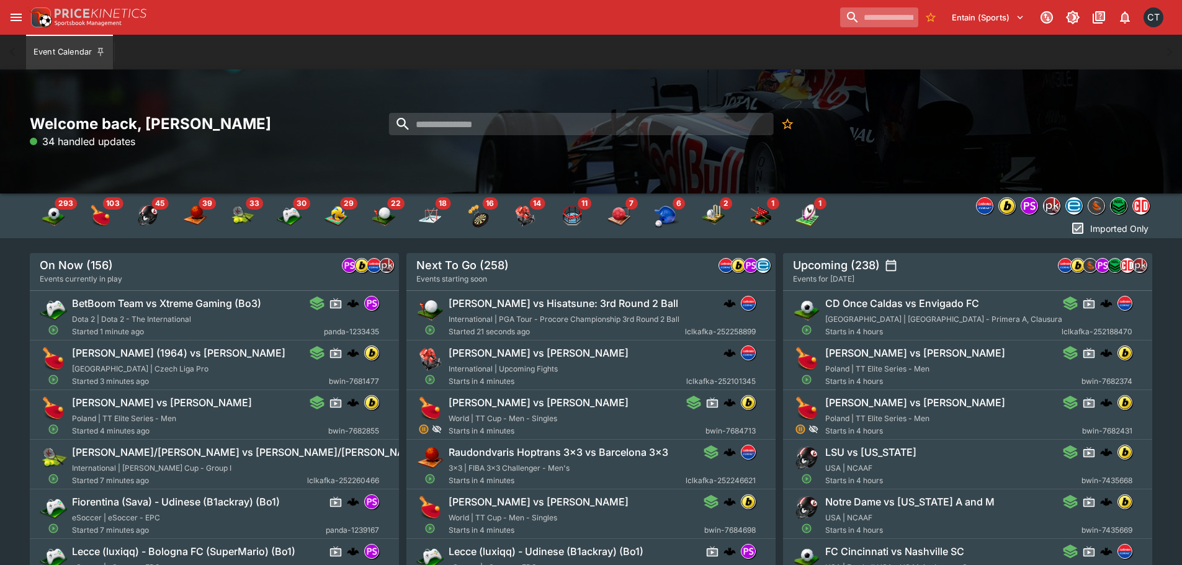
click at [874, 12] on input "search" at bounding box center [879, 17] width 78 height 20
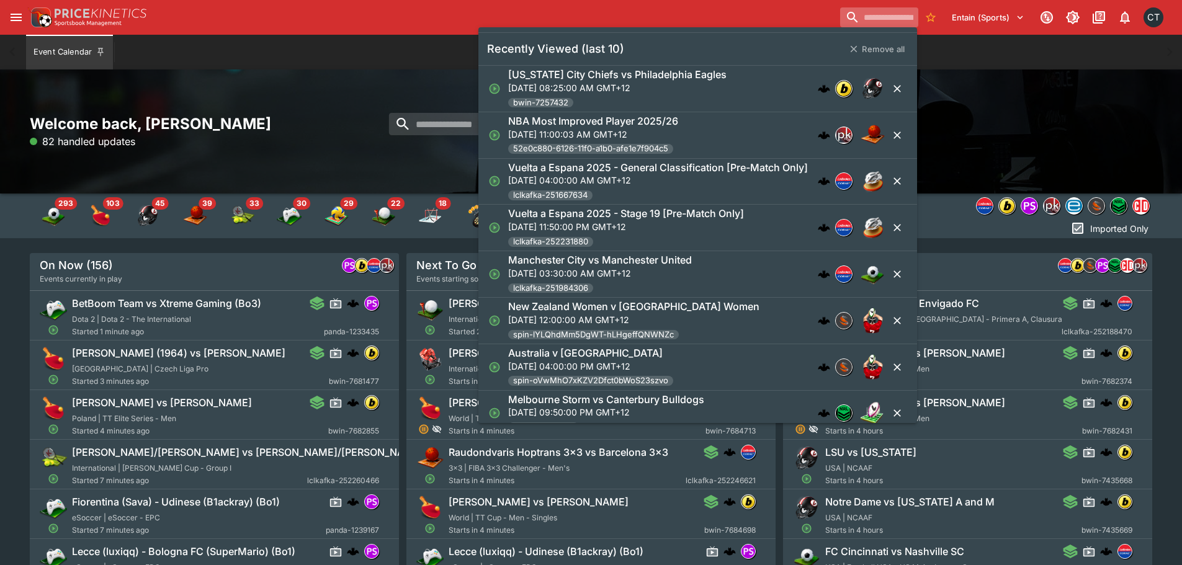
paste input "**********"
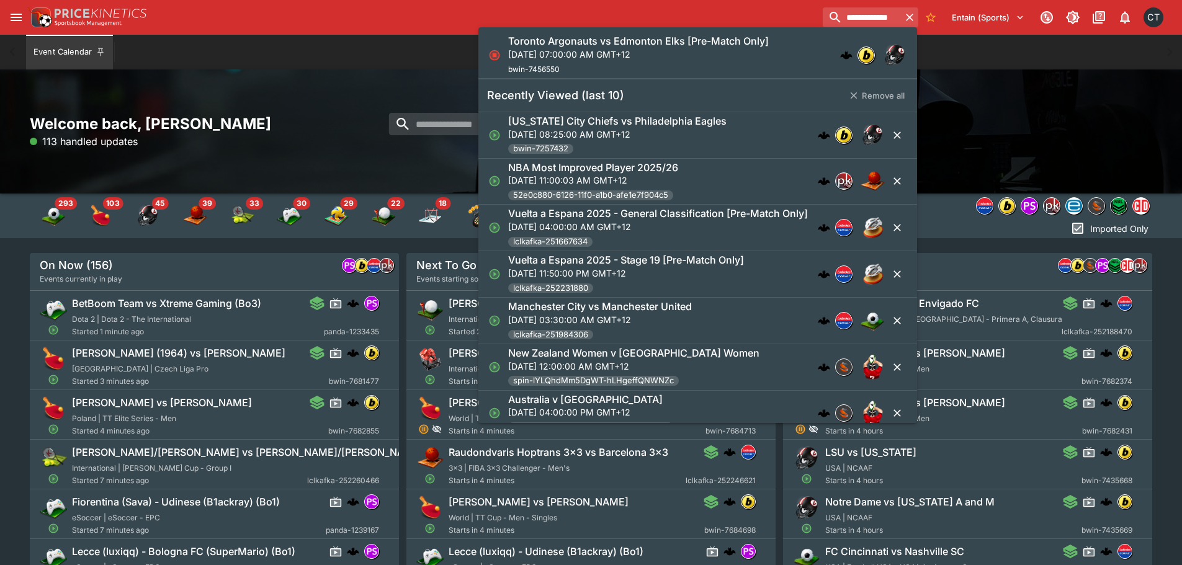
type input "**********"
click at [662, 59] on p "Sun, Sep 14, 2025, 07:00:00 AM GMT+12" at bounding box center [638, 54] width 261 height 13
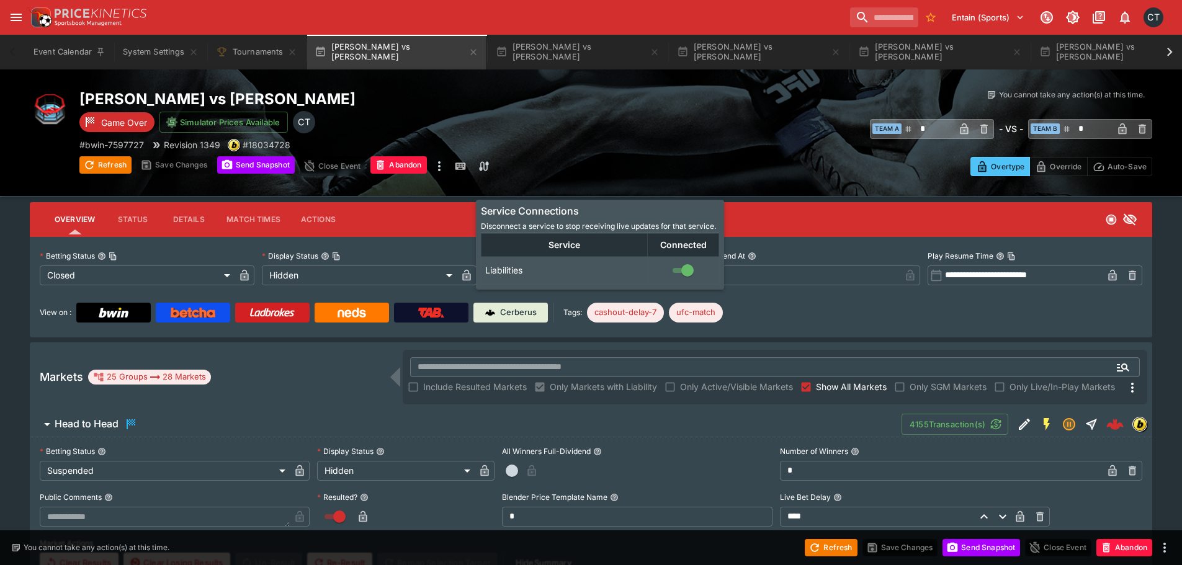
scroll to position [124, 0]
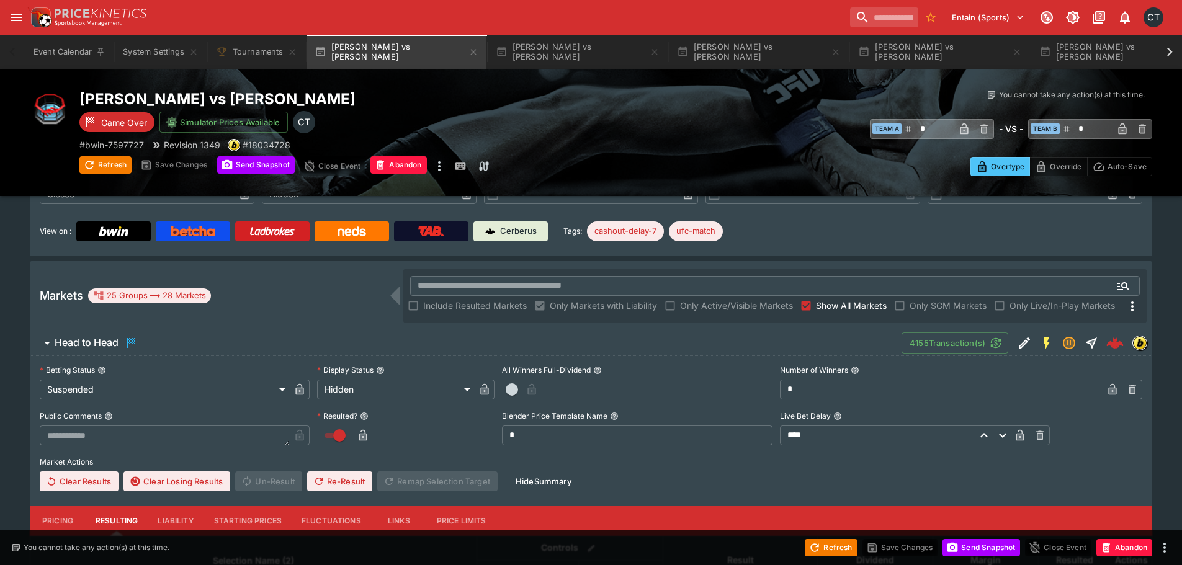
click at [831, 311] on span "Show All Markets" at bounding box center [851, 305] width 71 height 13
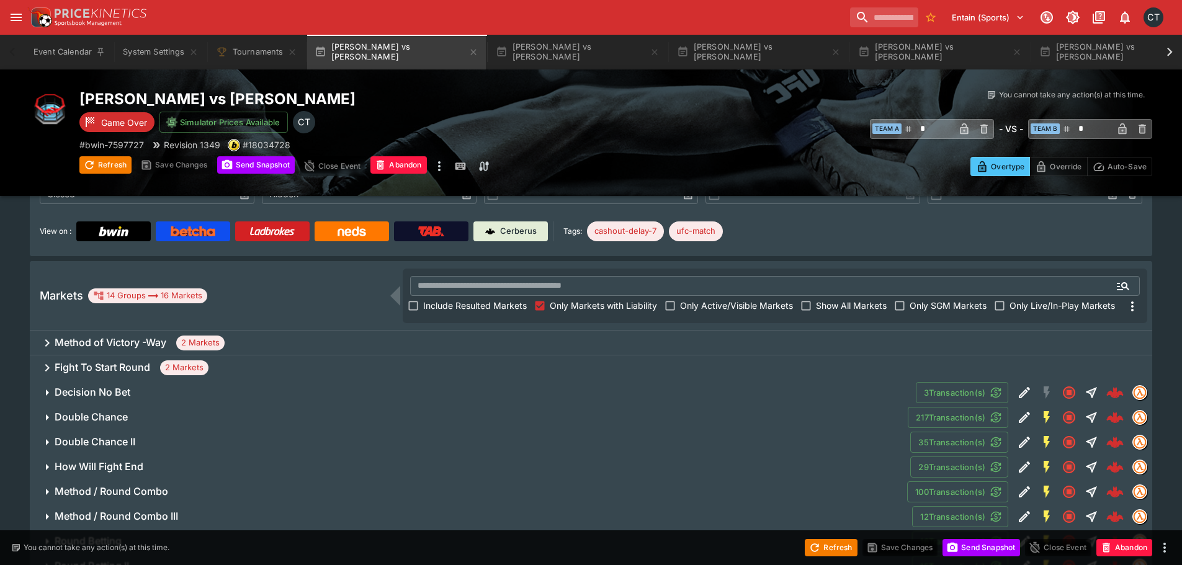
click at [146, 339] on h6 "Method of Victory -Way" at bounding box center [111, 342] width 112 height 13
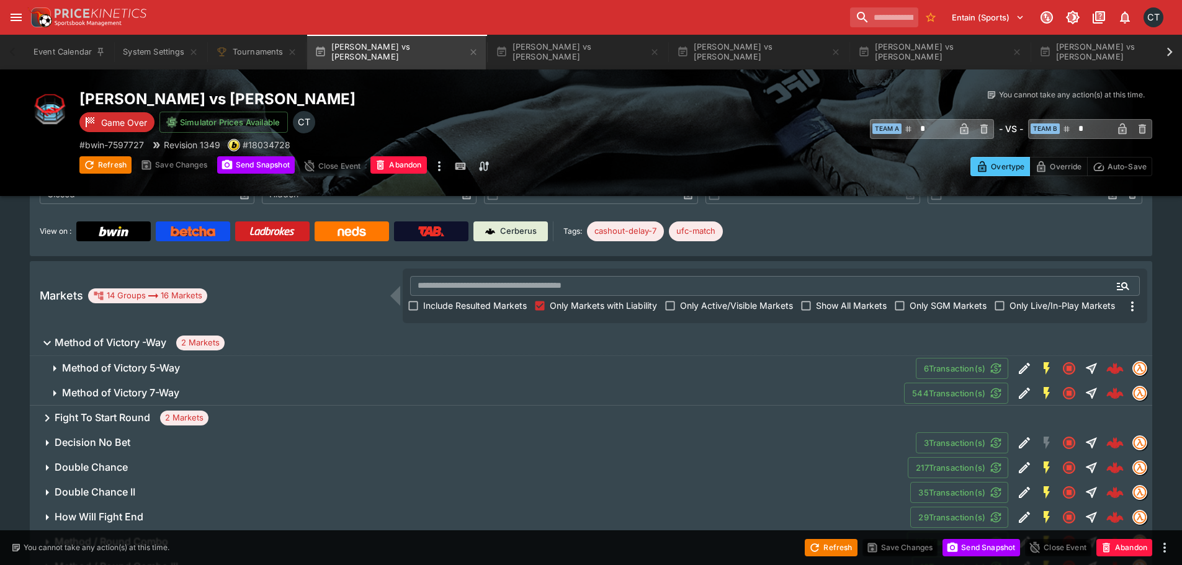
click at [150, 393] on h6 "Method of Victory 7-Way" at bounding box center [120, 393] width 117 height 13
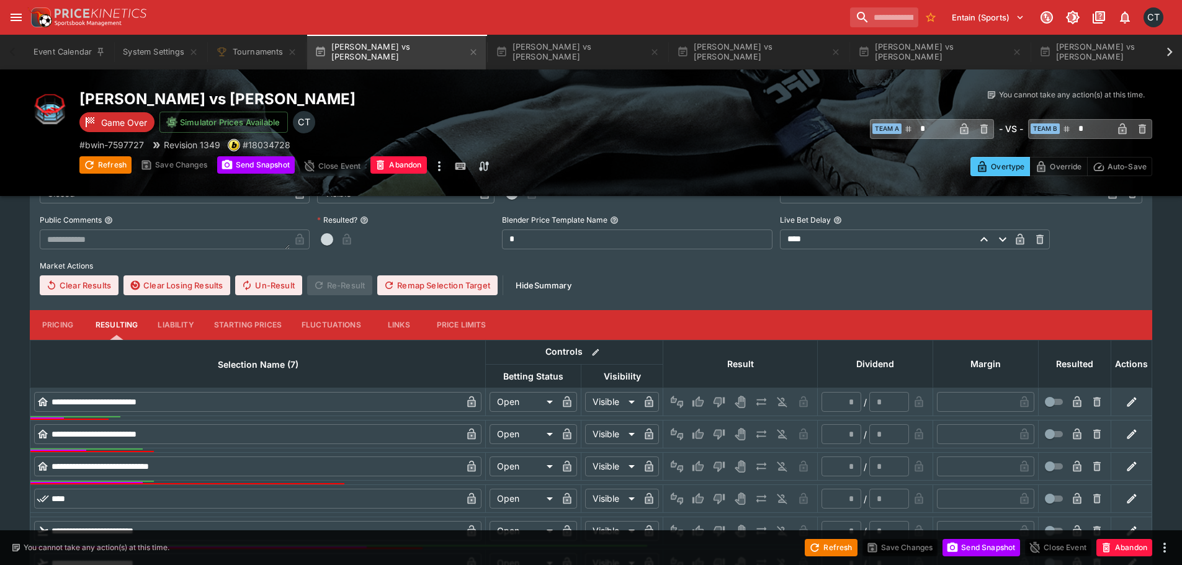
scroll to position [372, 0]
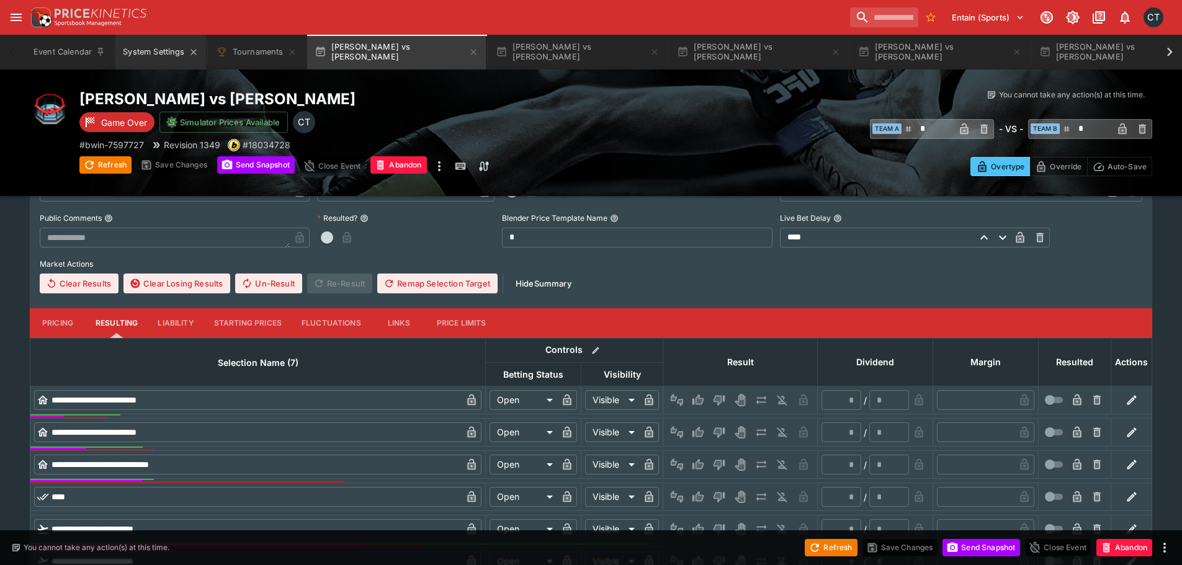
click at [163, 65] on button "System Settings" at bounding box center [160, 52] width 90 height 35
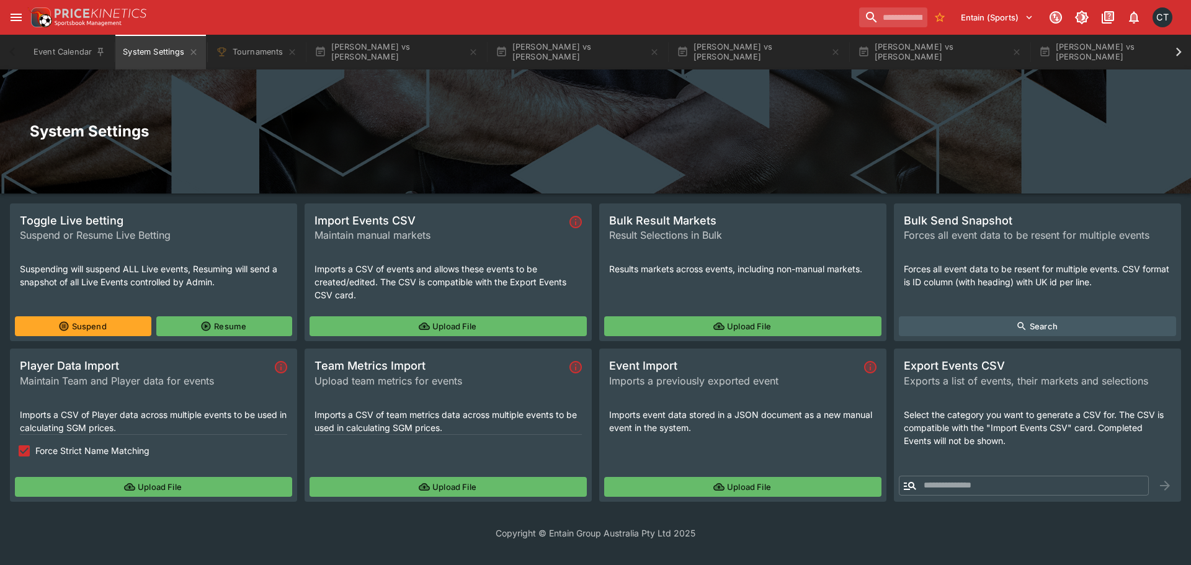
click at [385, 487] on button "Upload File" at bounding box center [448, 487] width 277 height 20
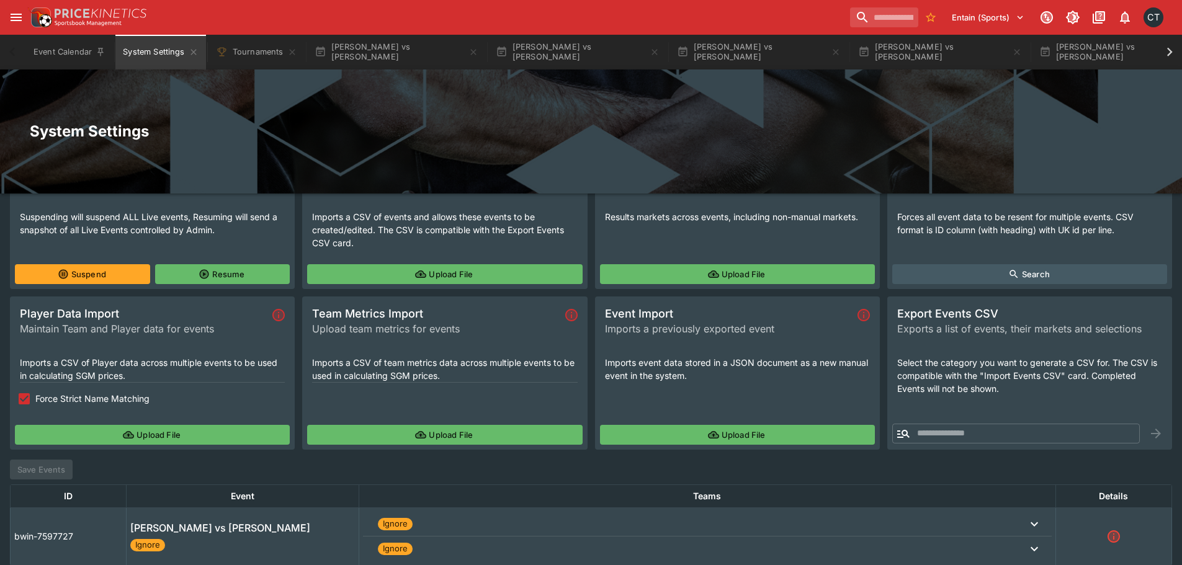
scroll to position [105, 0]
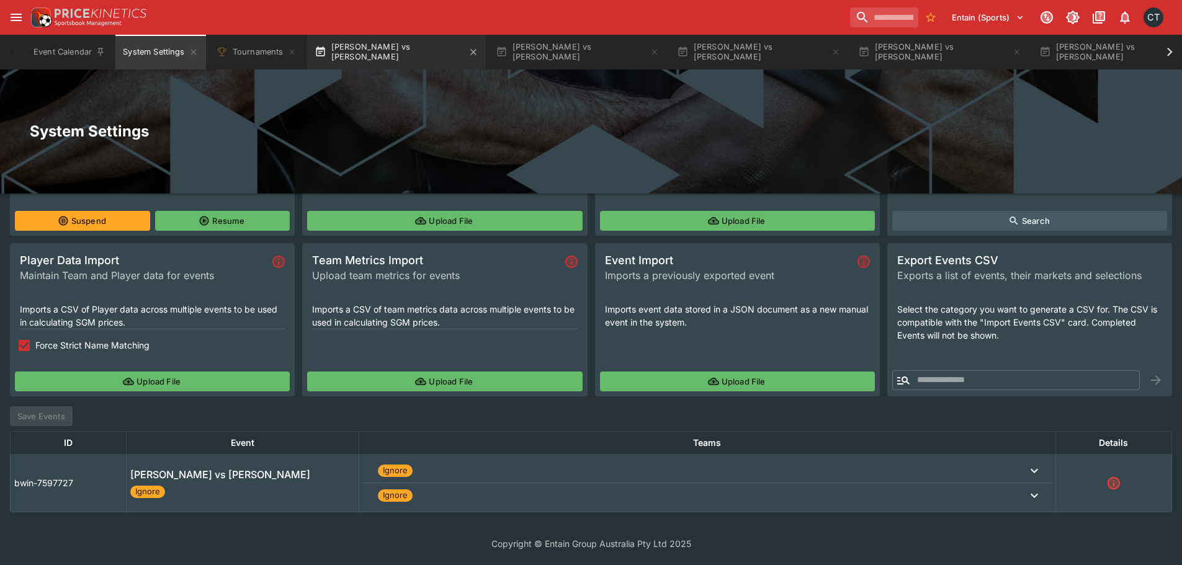
click at [374, 57] on button "Rodrigo Sezinando vs Daniil Donchenko" at bounding box center [396, 52] width 179 height 35
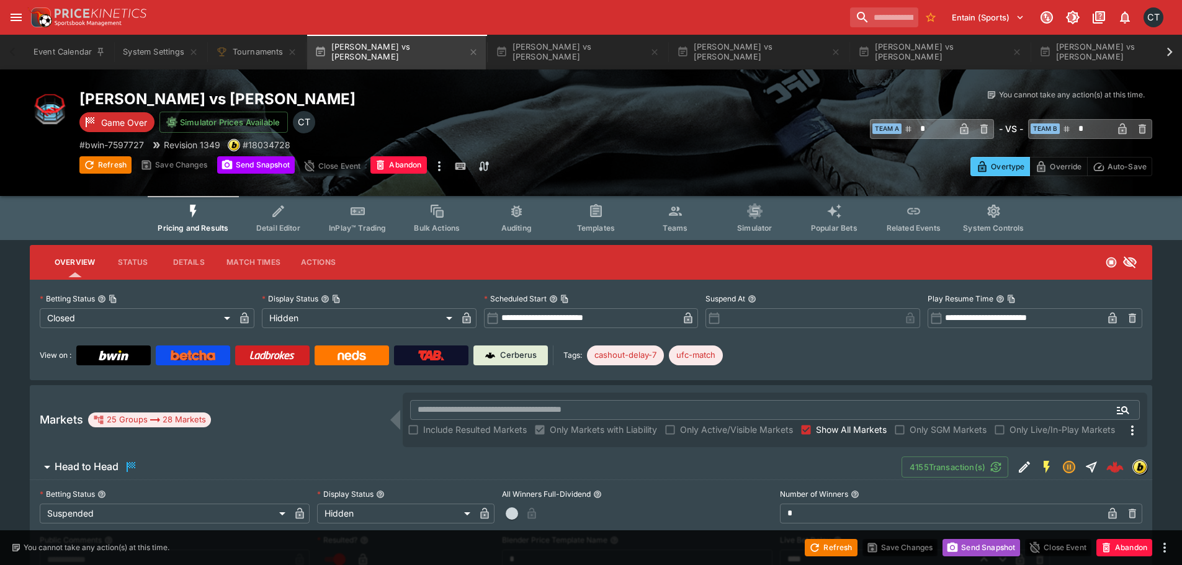
click at [965, 555] on button "Send Snapshot" at bounding box center [982, 547] width 78 height 17
click at [825, 428] on span "Show All Markets" at bounding box center [851, 429] width 71 height 13
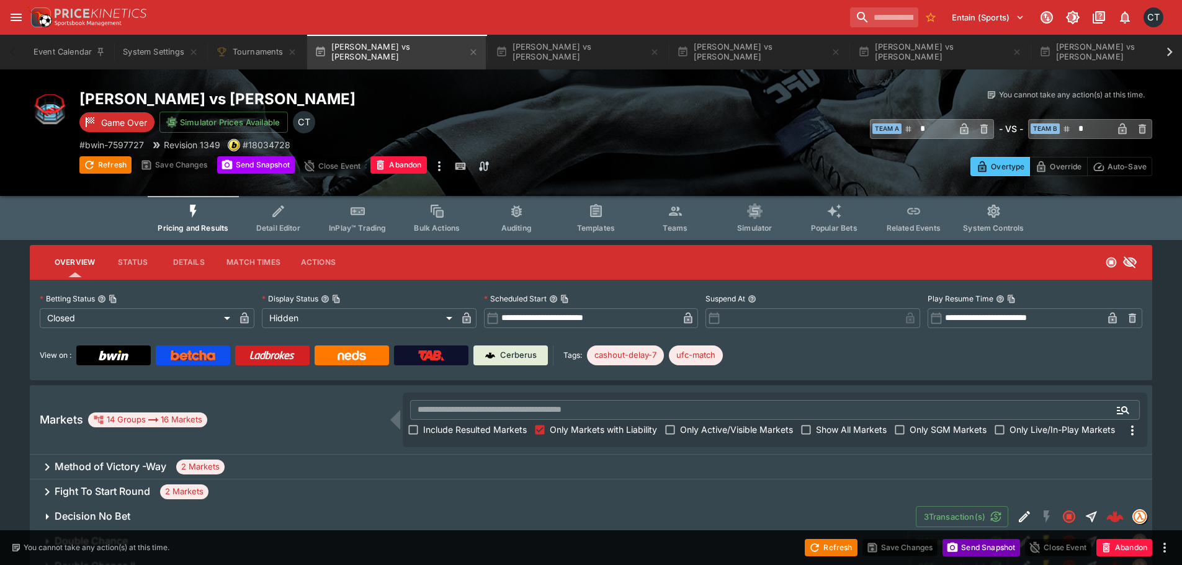
click at [956, 541] on button "Send Snapshot" at bounding box center [982, 547] width 78 height 17
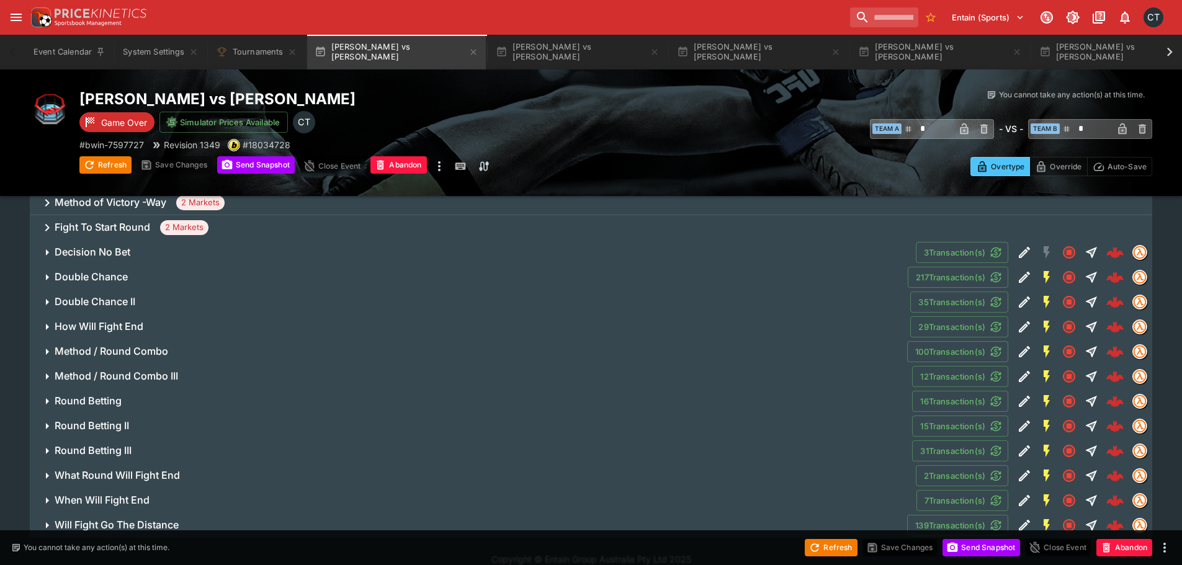
scroll to position [280, 0]
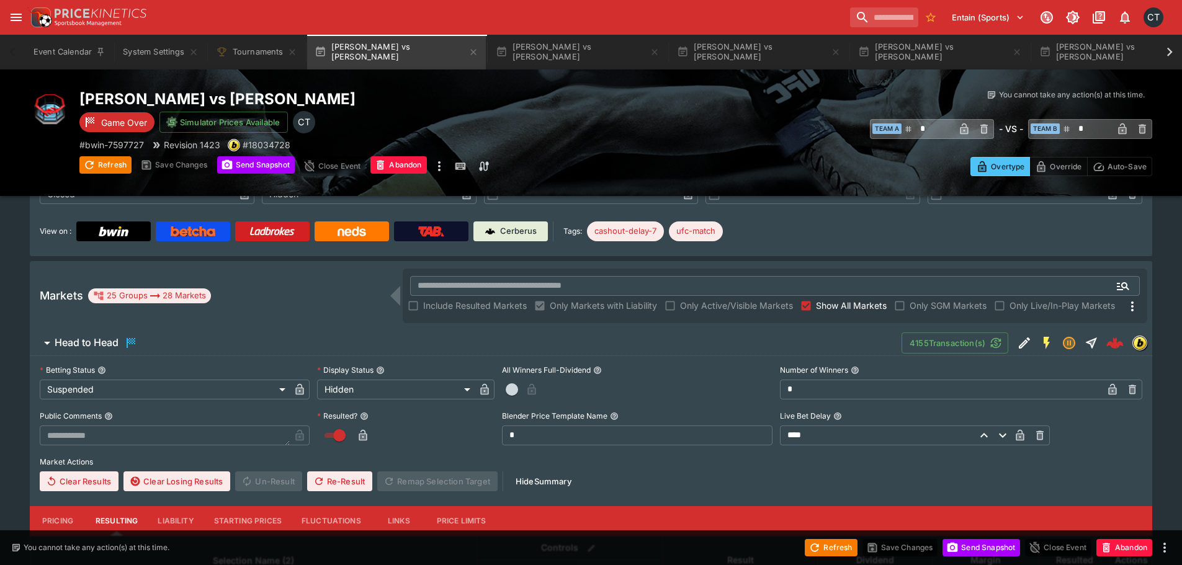
scroll to position [125, 0]
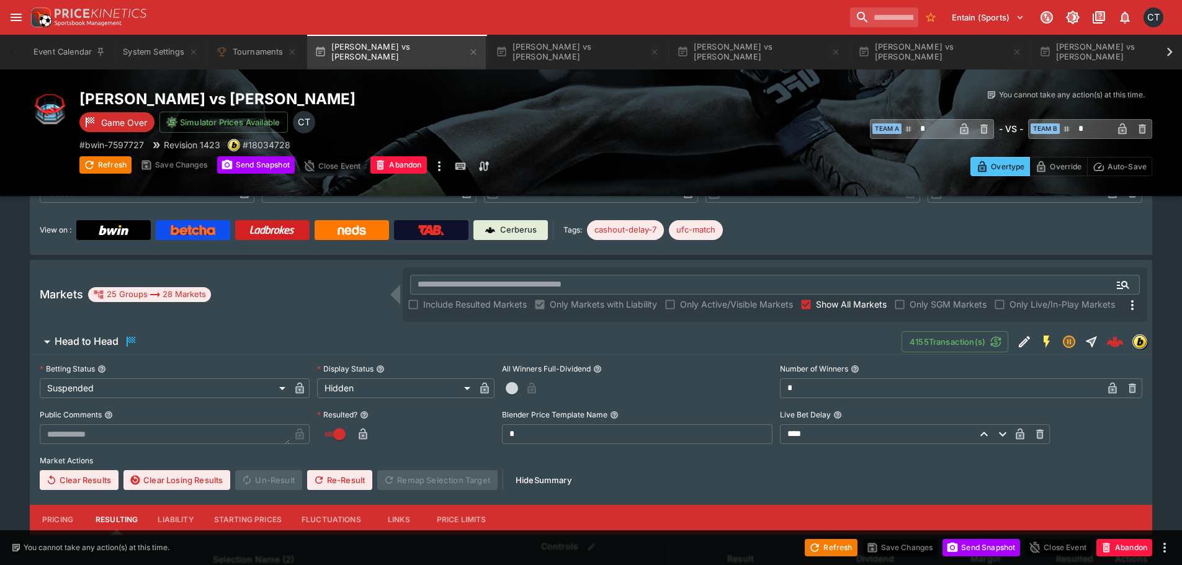
click at [833, 297] on label "Show All Markets" at bounding box center [841, 305] width 91 height 20
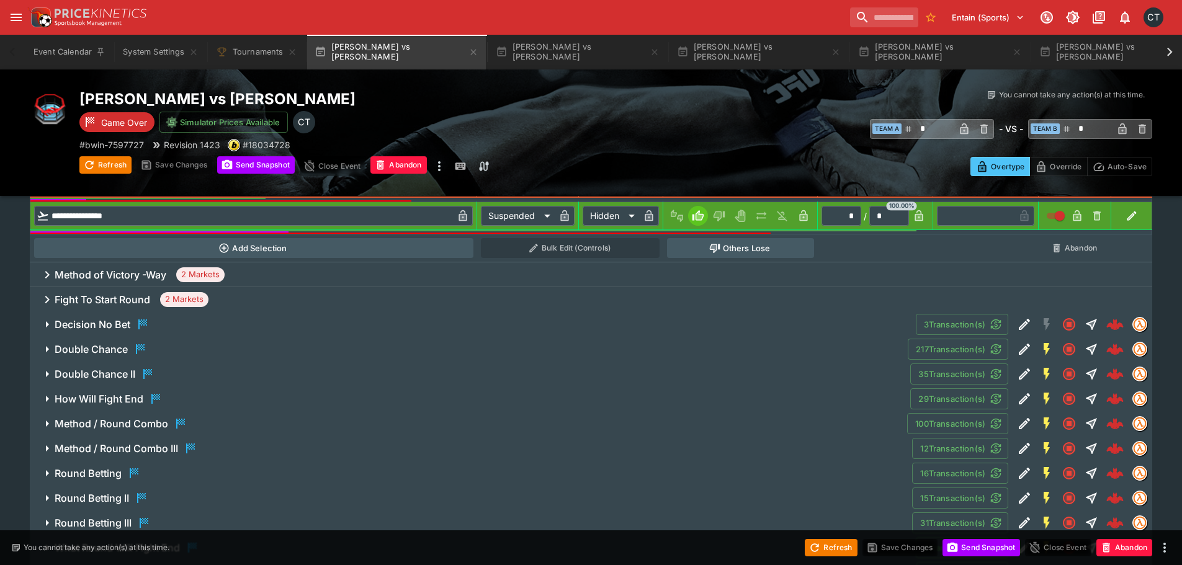
scroll to position [626, 0]
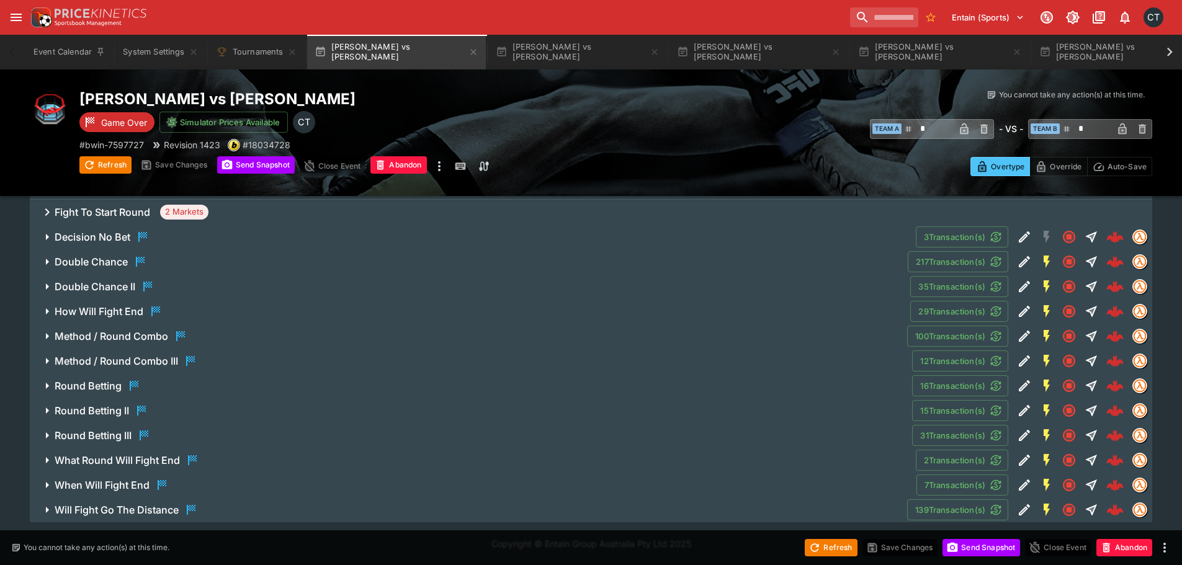
click at [110, 336] on h6 "Method / Round Combo" at bounding box center [112, 336] width 114 height 13
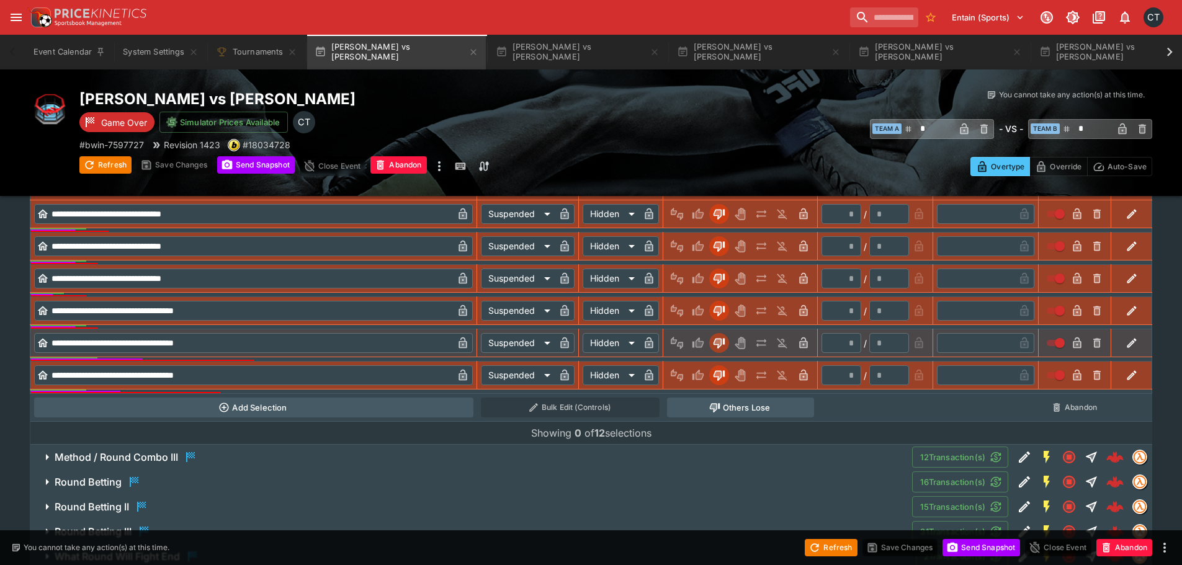
scroll to position [1406, 0]
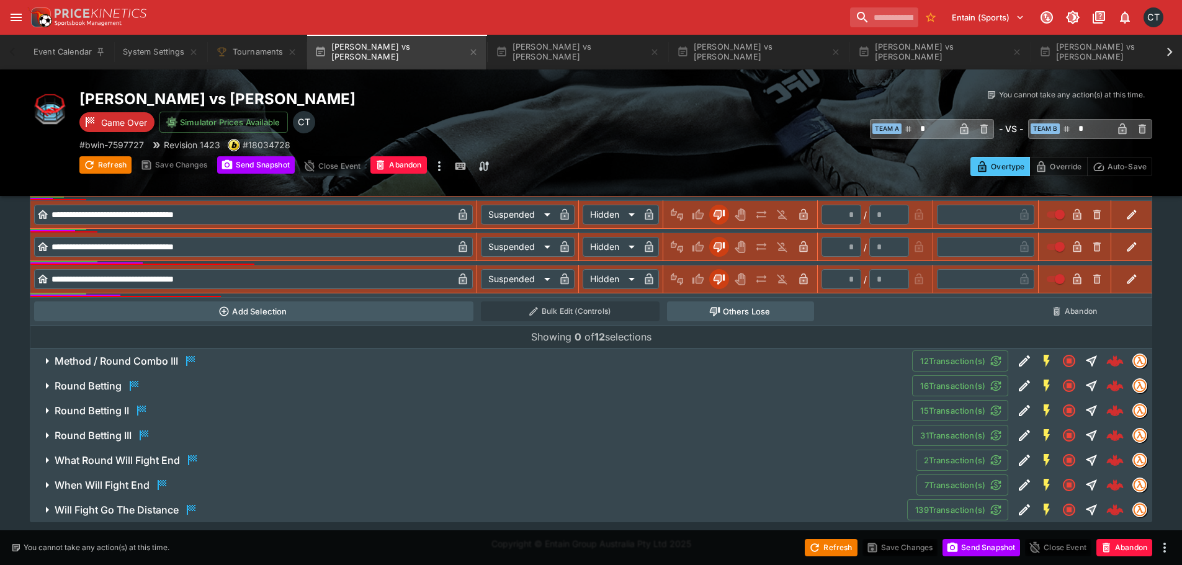
click at [120, 394] on button "Round Betting" at bounding box center [471, 386] width 882 height 25
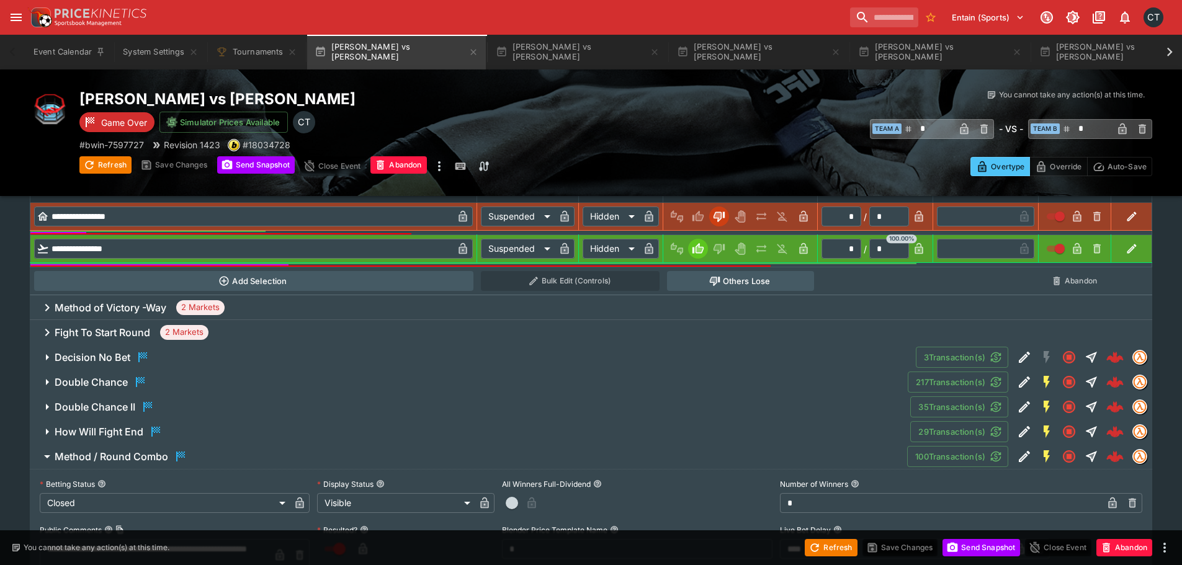
scroll to position [442, 0]
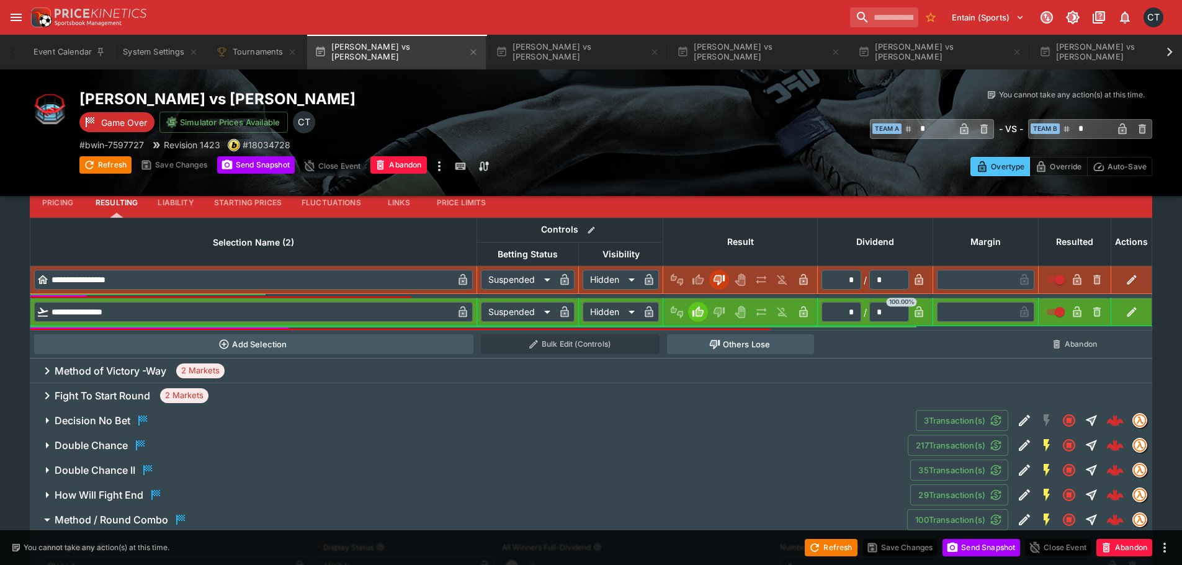
click at [138, 374] on h6 "Method of Victory -Way" at bounding box center [111, 371] width 112 height 13
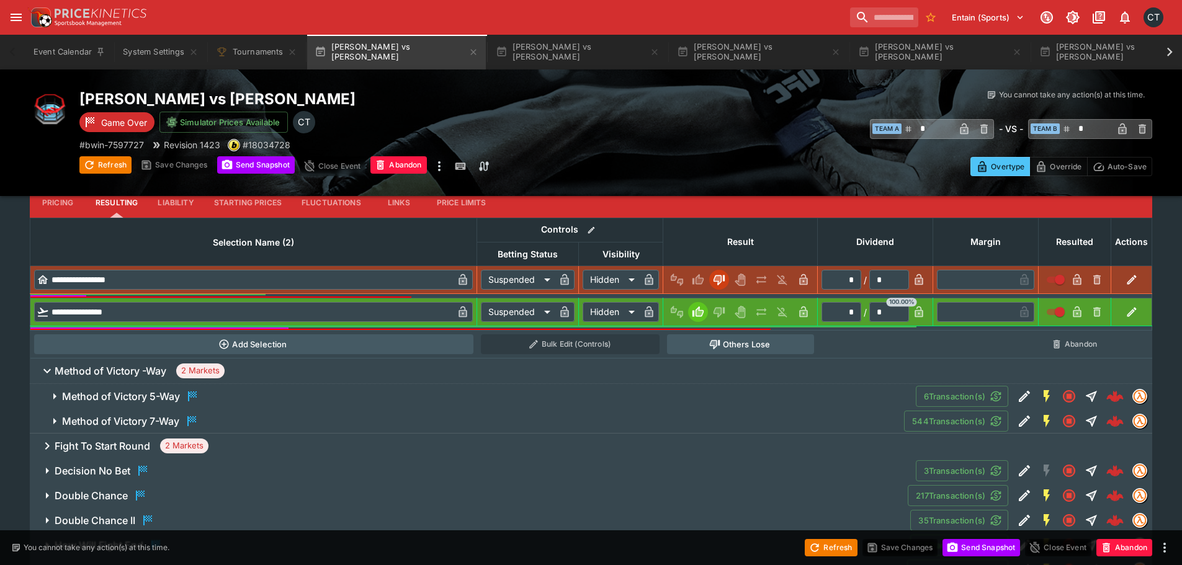
click at [151, 427] on h6 "Method of Victory 7-Way" at bounding box center [120, 421] width 117 height 13
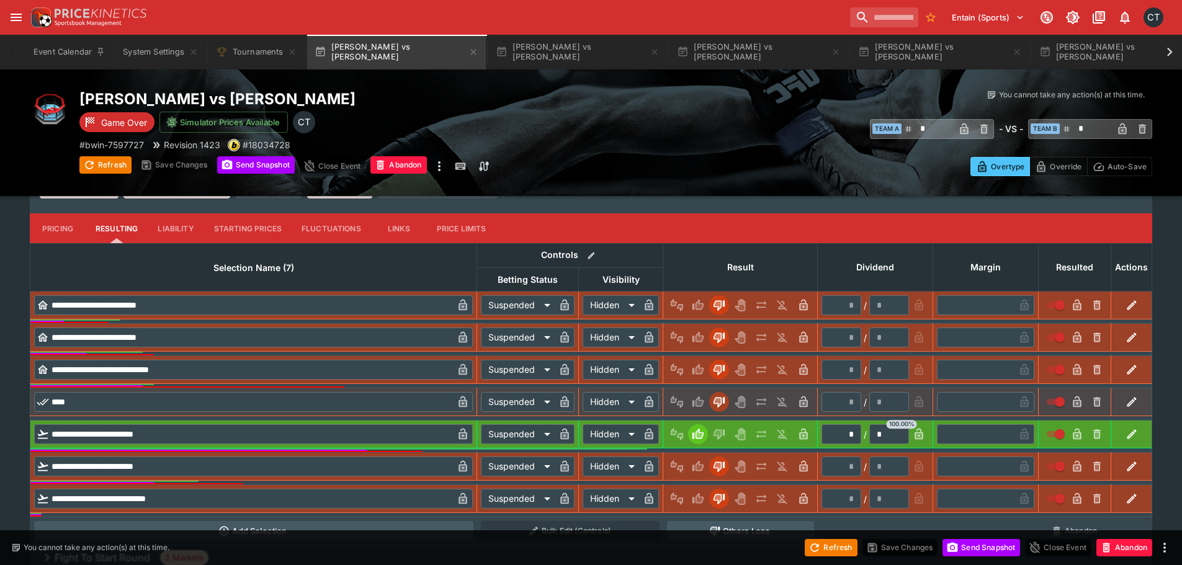
scroll to position [815, 0]
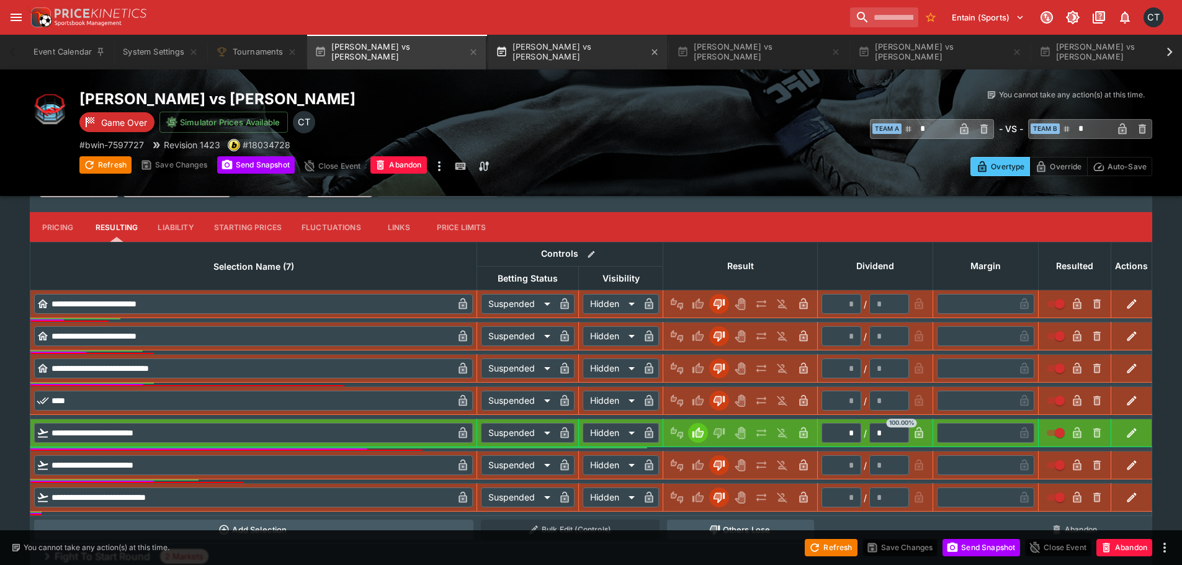
click at [535, 47] on button "Alice Pereira vs Montserrat Rendon" at bounding box center [577, 52] width 179 height 35
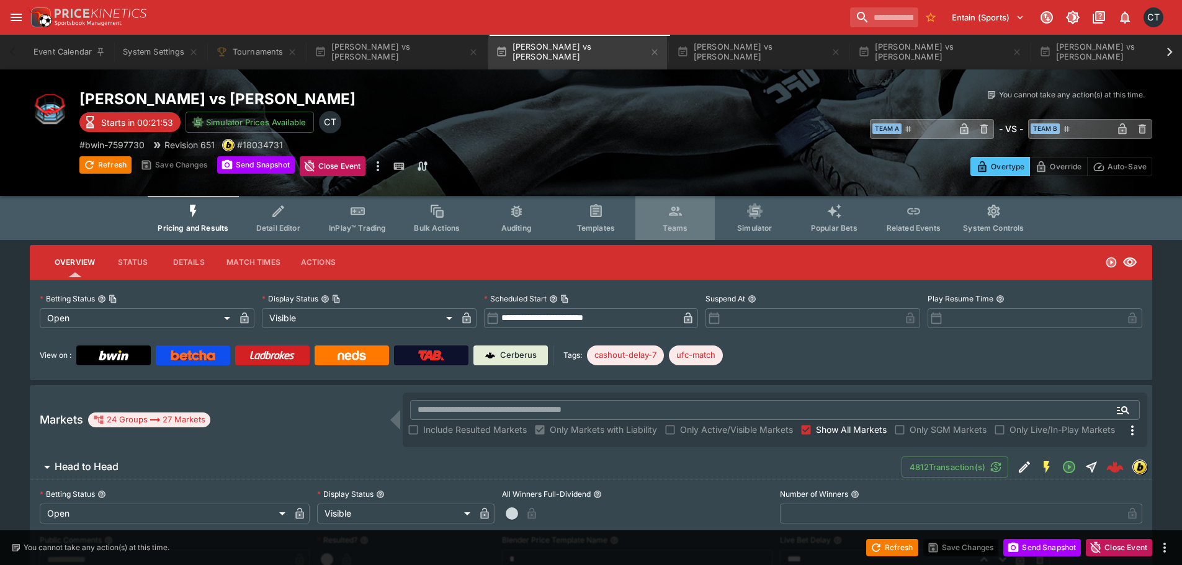
click at [657, 213] on button "Teams" at bounding box center [674, 218] width 79 height 44
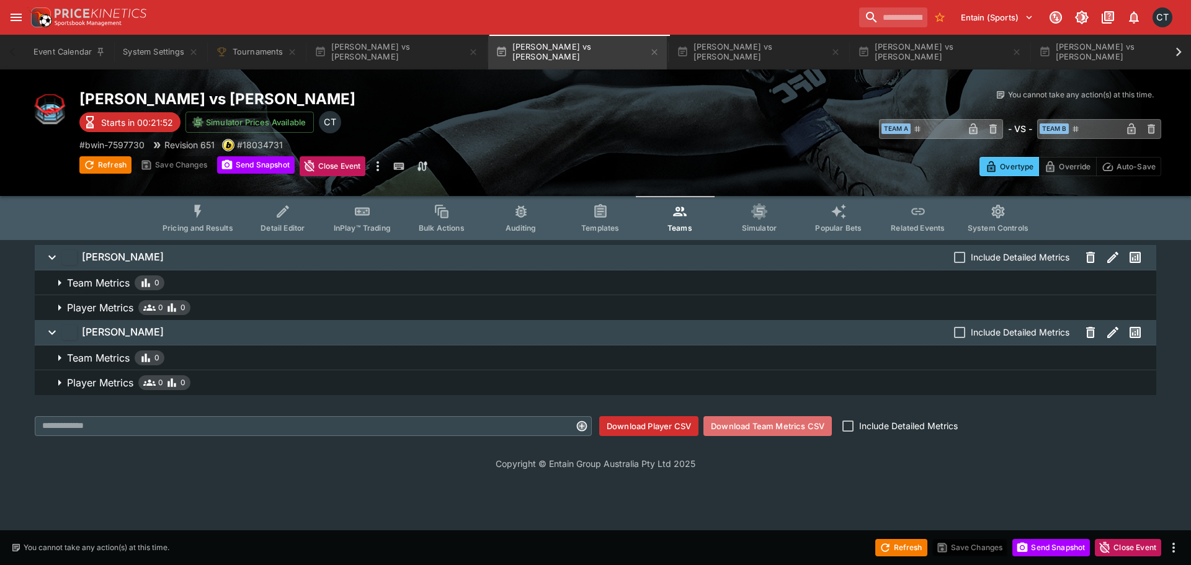
click at [796, 423] on button "Download Team Metrics CSV" at bounding box center [768, 426] width 128 height 20
click at [418, 65] on button "Rodrigo Sezinando vs Daniil Donchenko" at bounding box center [396, 52] width 179 height 35
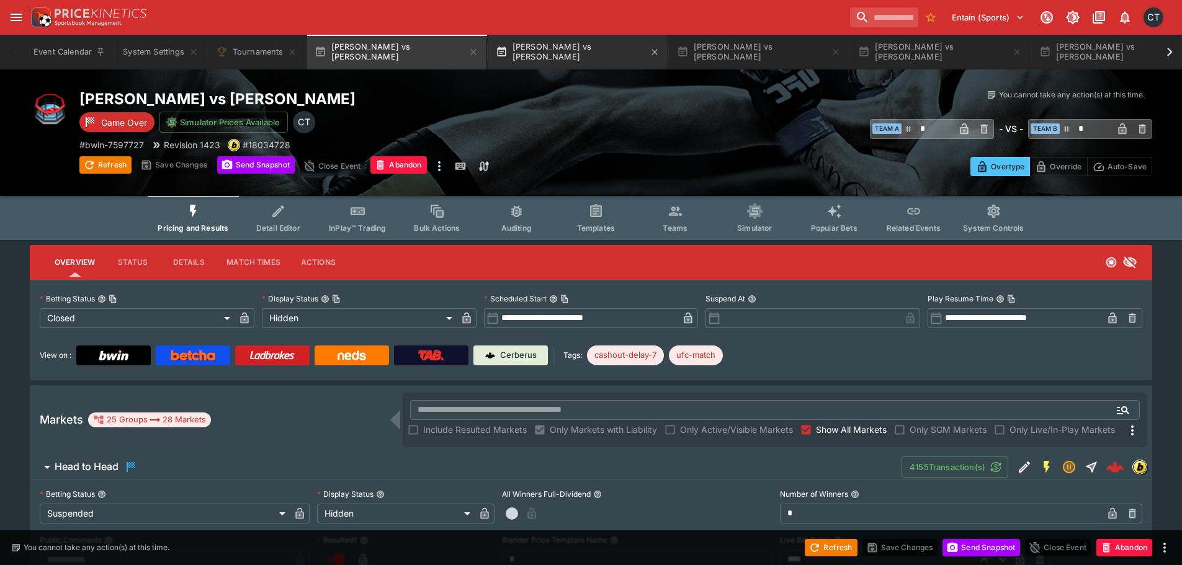
click at [589, 52] on button "Alice Pereira vs Montserrat Rendon" at bounding box center [577, 52] width 179 height 35
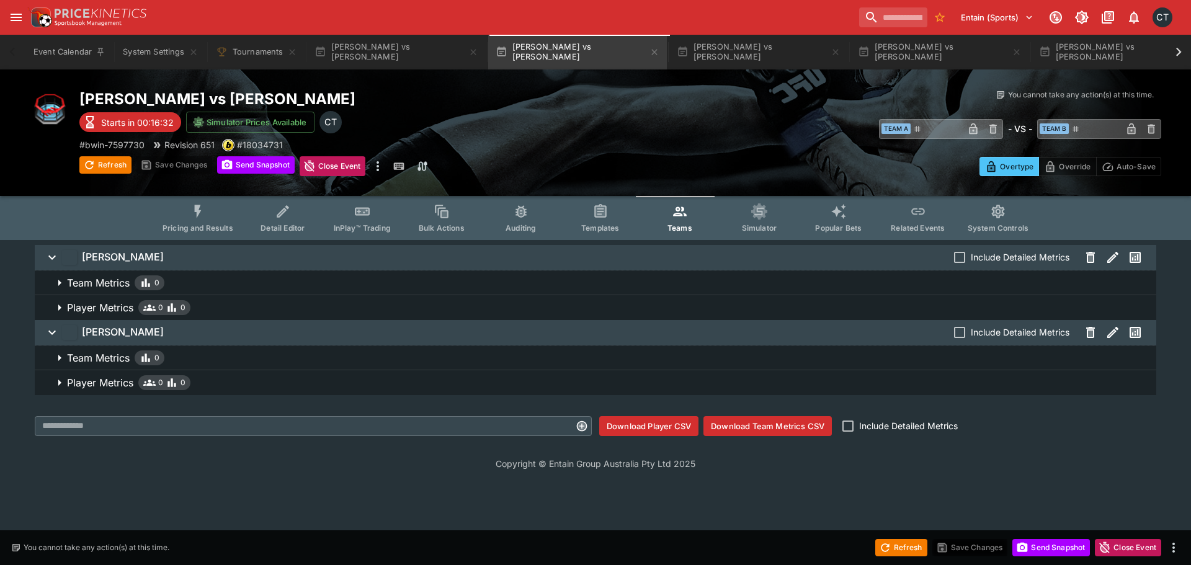
click at [205, 220] on button "Pricing and Results" at bounding box center [198, 218] width 91 height 44
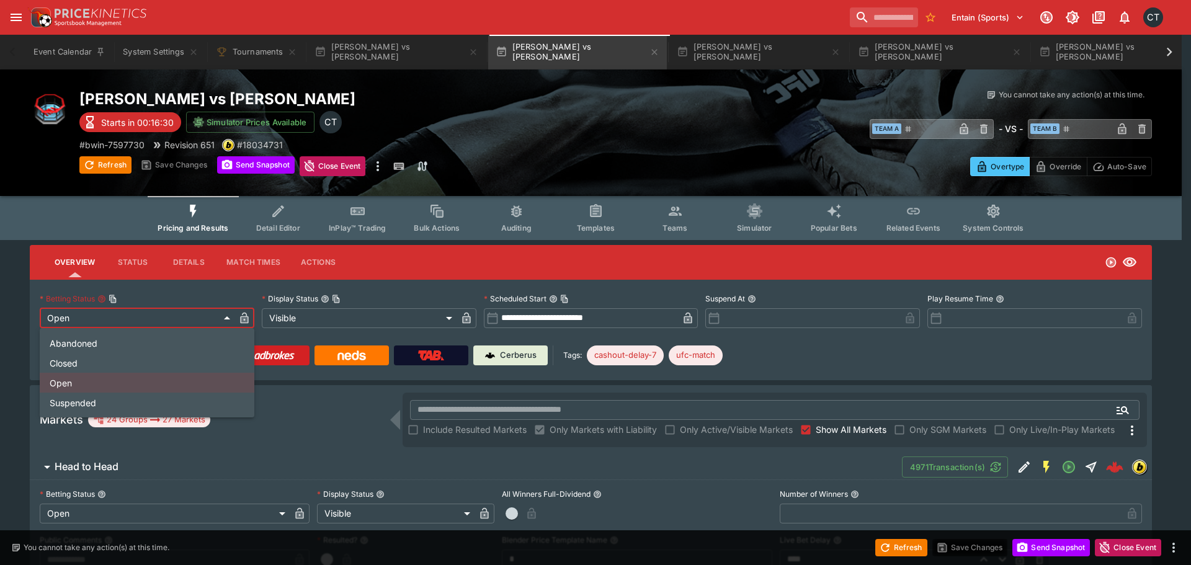
click at [133, 368] on li "Closed" at bounding box center [147, 363] width 215 height 20
type input "**********"
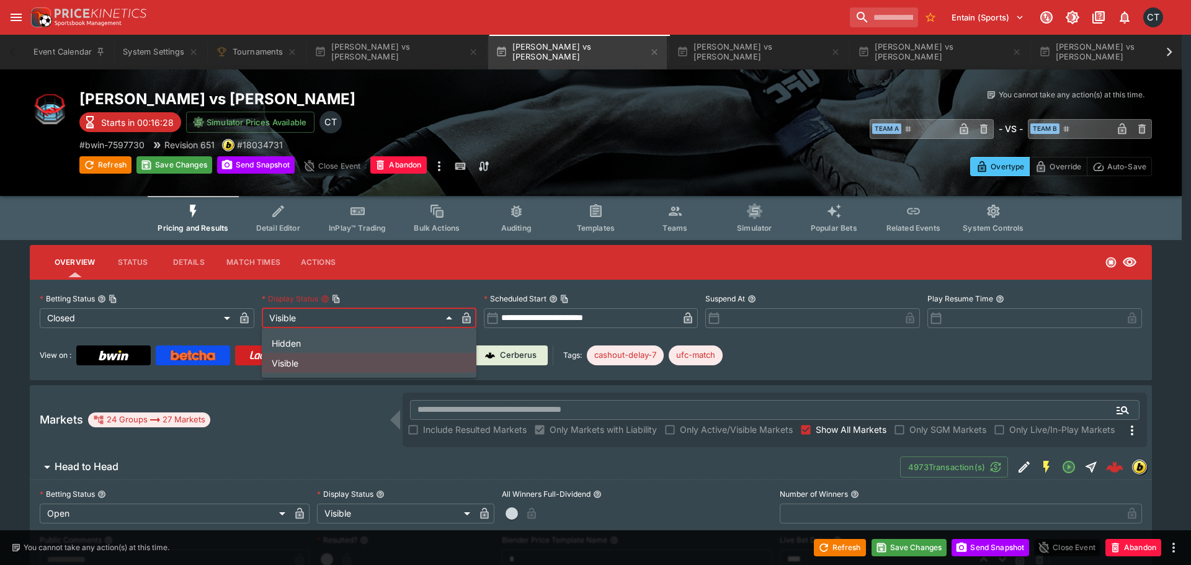
click at [292, 340] on li "Hidden" at bounding box center [369, 343] width 215 height 20
type input "******"
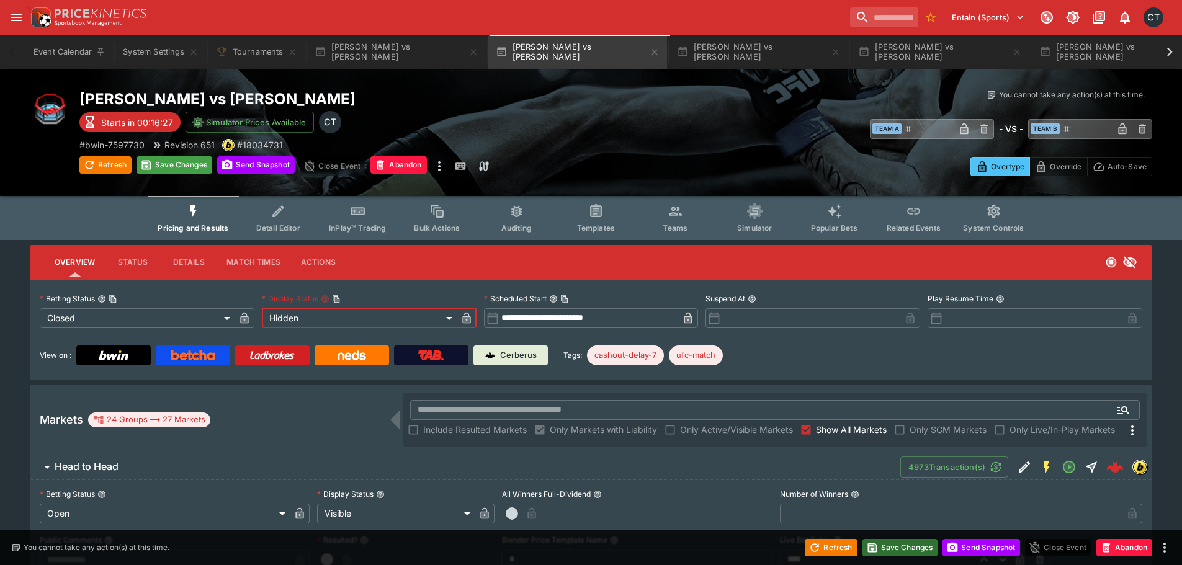
click at [915, 545] on button "Save Changes" at bounding box center [901, 547] width 76 height 17
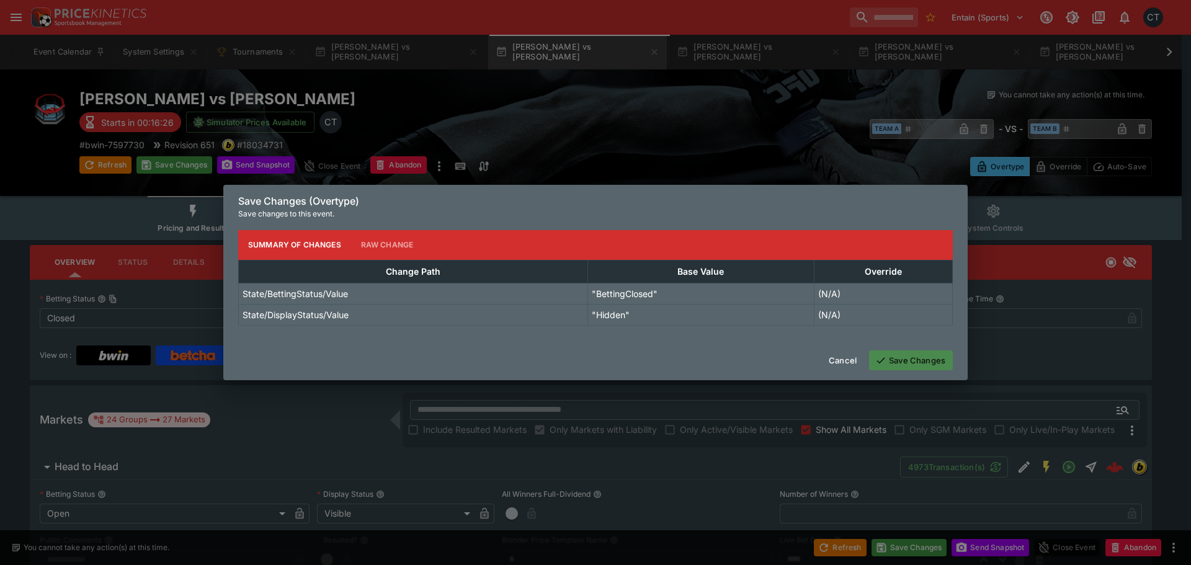
click at [904, 367] on button "Save Changes" at bounding box center [911, 361] width 84 height 20
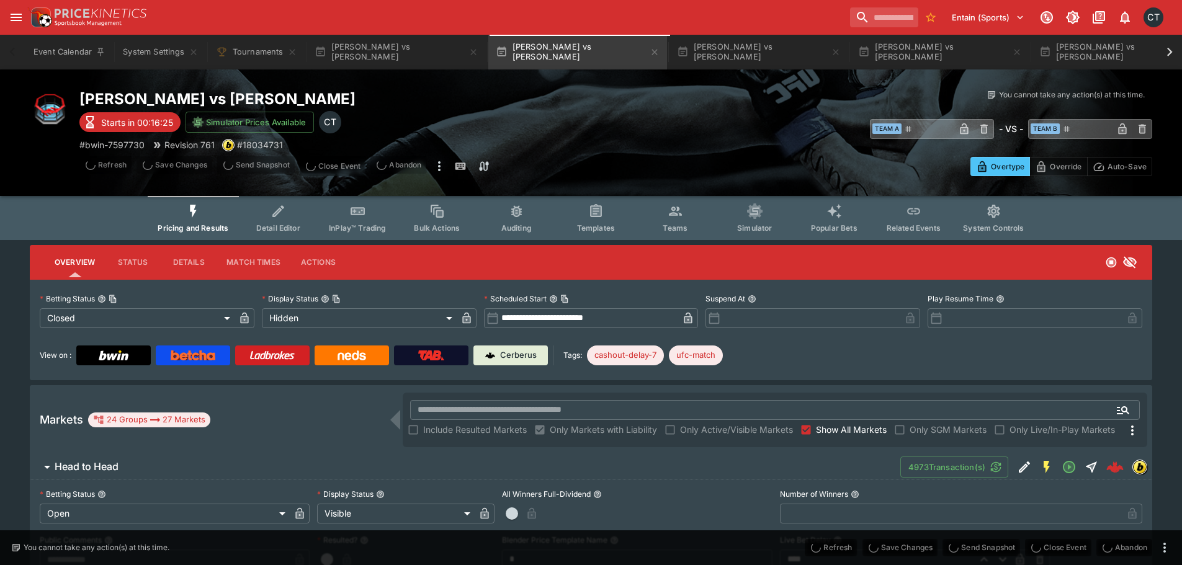
type input "**********"
type input "******"
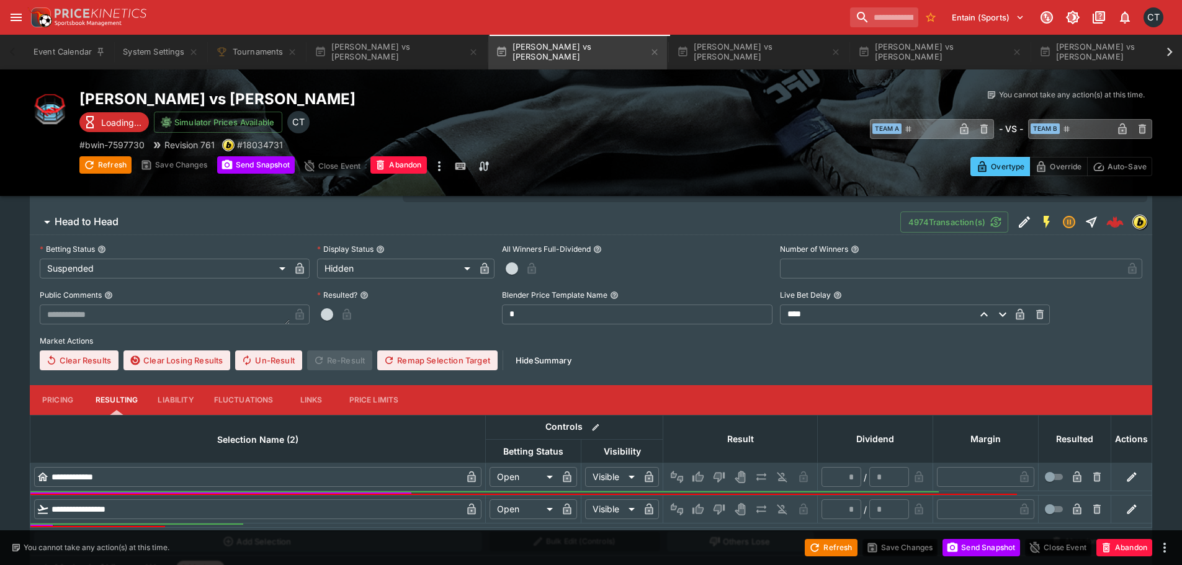
scroll to position [248, 0]
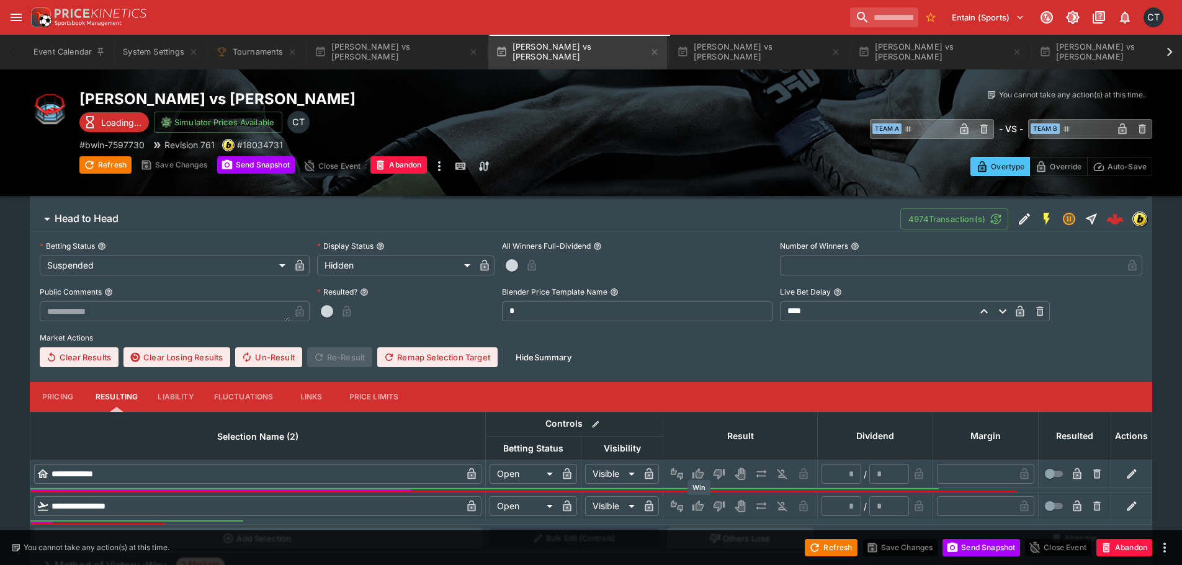
click at [698, 508] on icon "Win" at bounding box center [700, 506] width 6 height 7
type input "*"
type input "*********"
type input "******"
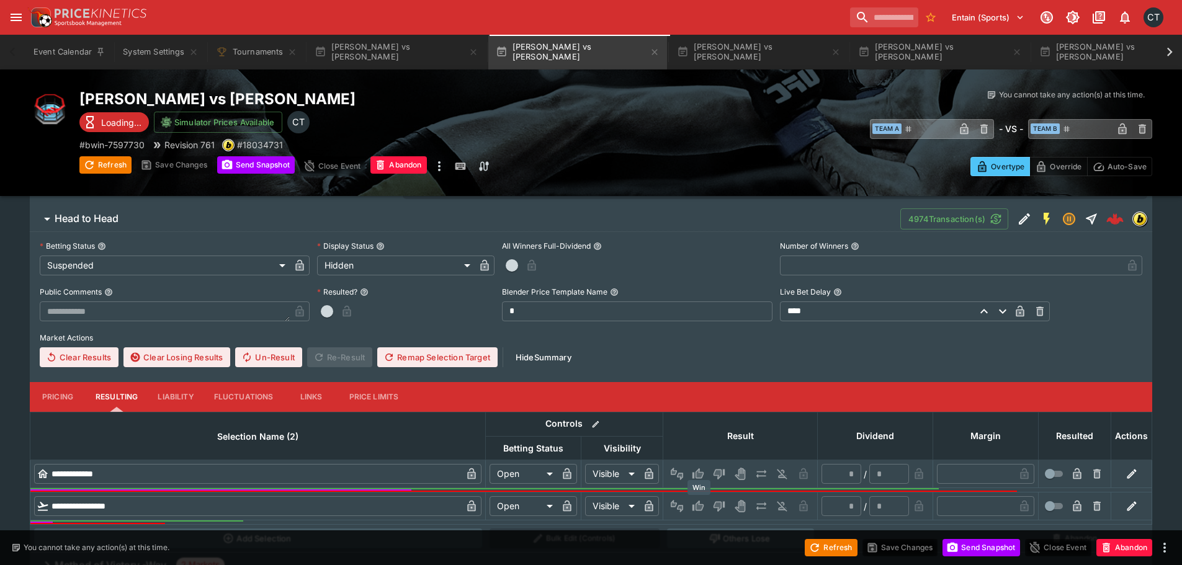
type input "*"
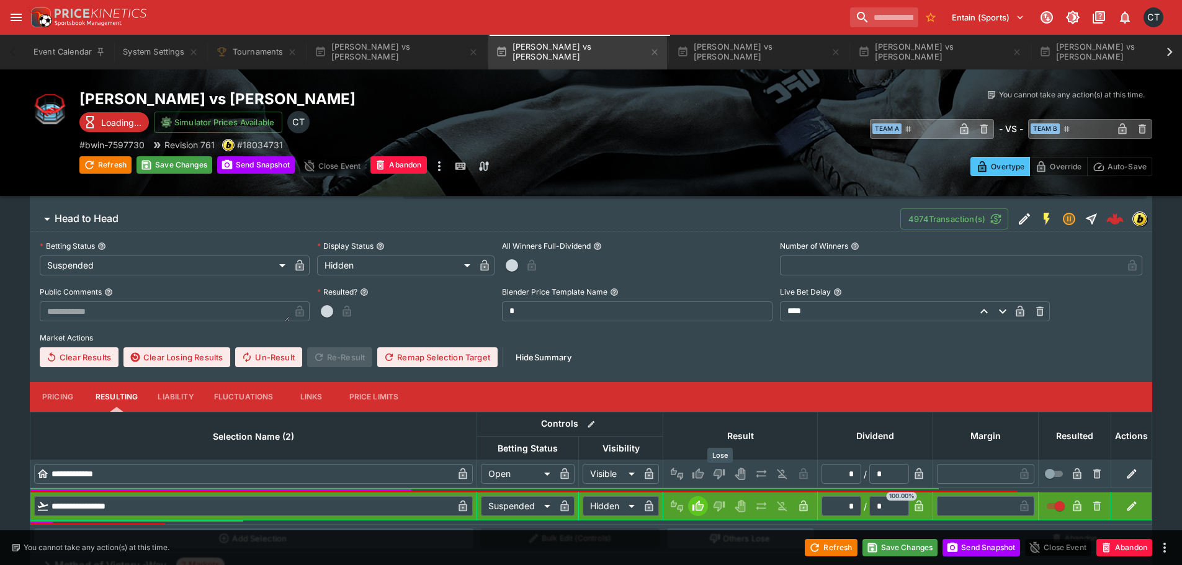
click at [721, 471] on icon "Lose" at bounding box center [718, 473] width 6 height 7
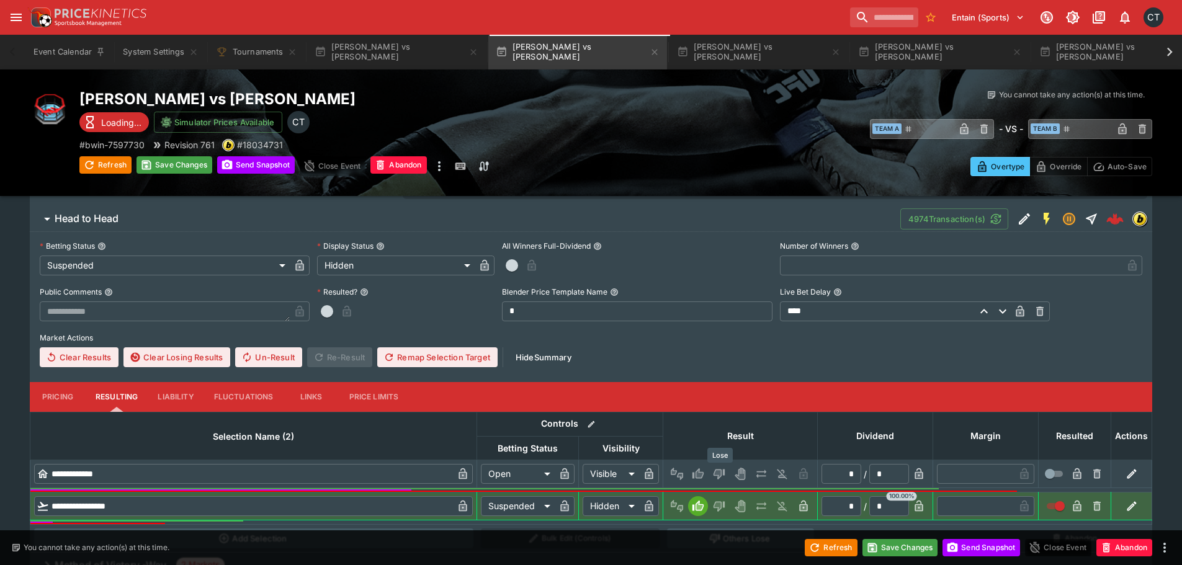
type input "*********"
type input "******"
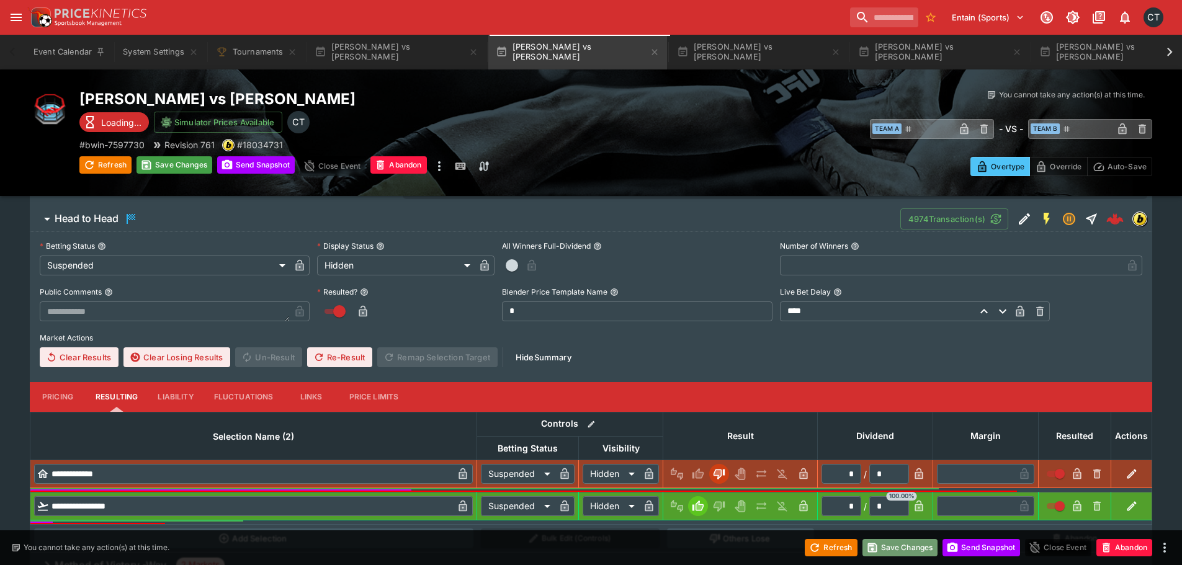
click at [905, 549] on button "Save Changes" at bounding box center [901, 547] width 76 height 17
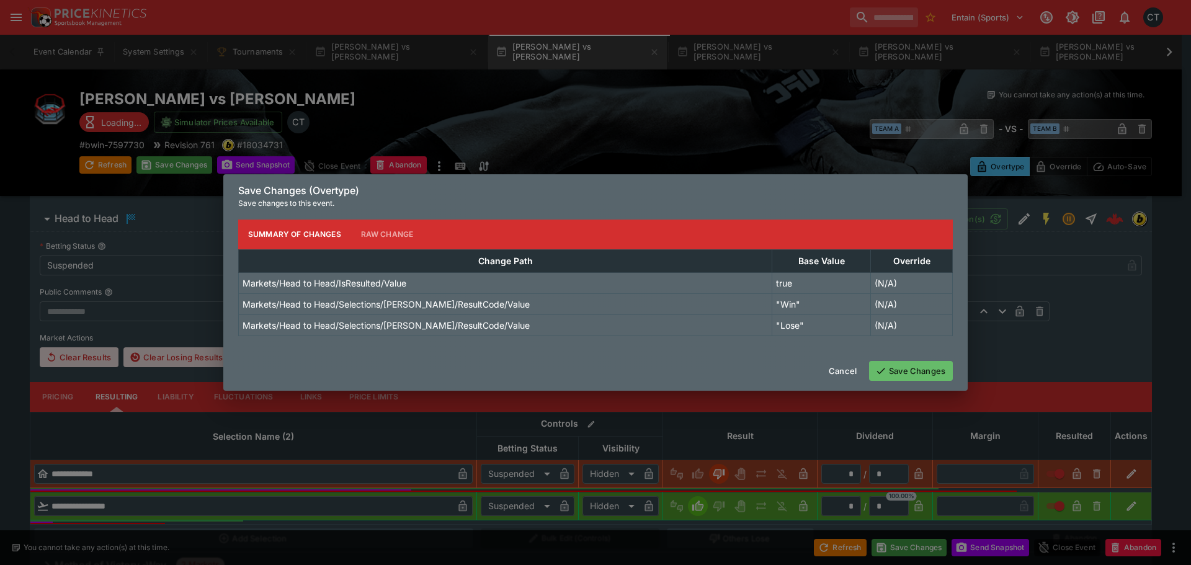
click at [888, 365] on button "Save Changes" at bounding box center [911, 371] width 84 height 20
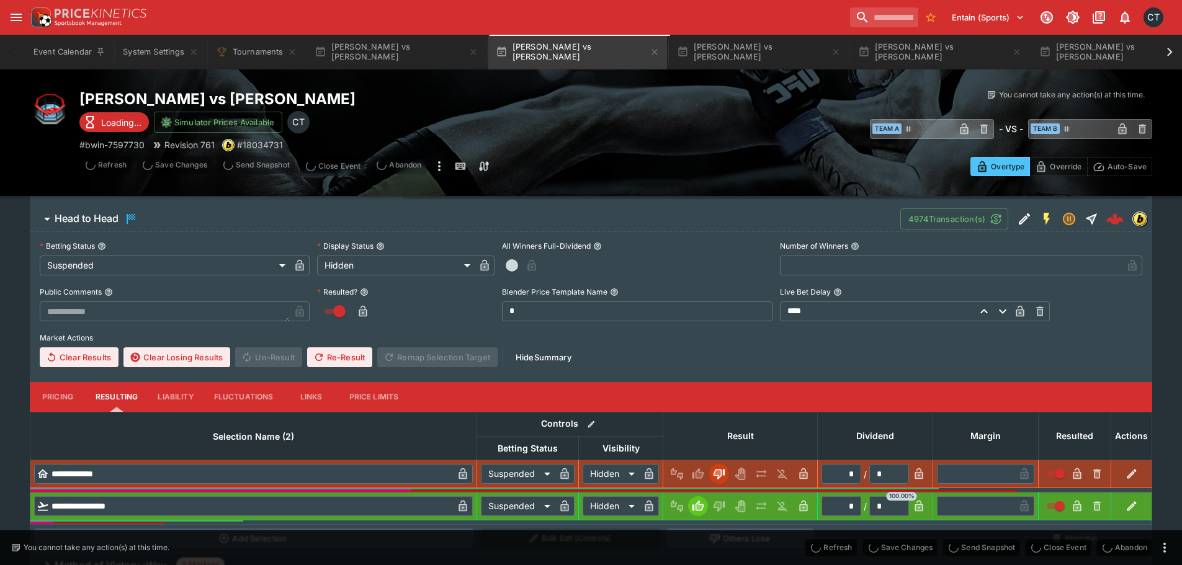
type input "*"
type input "**********"
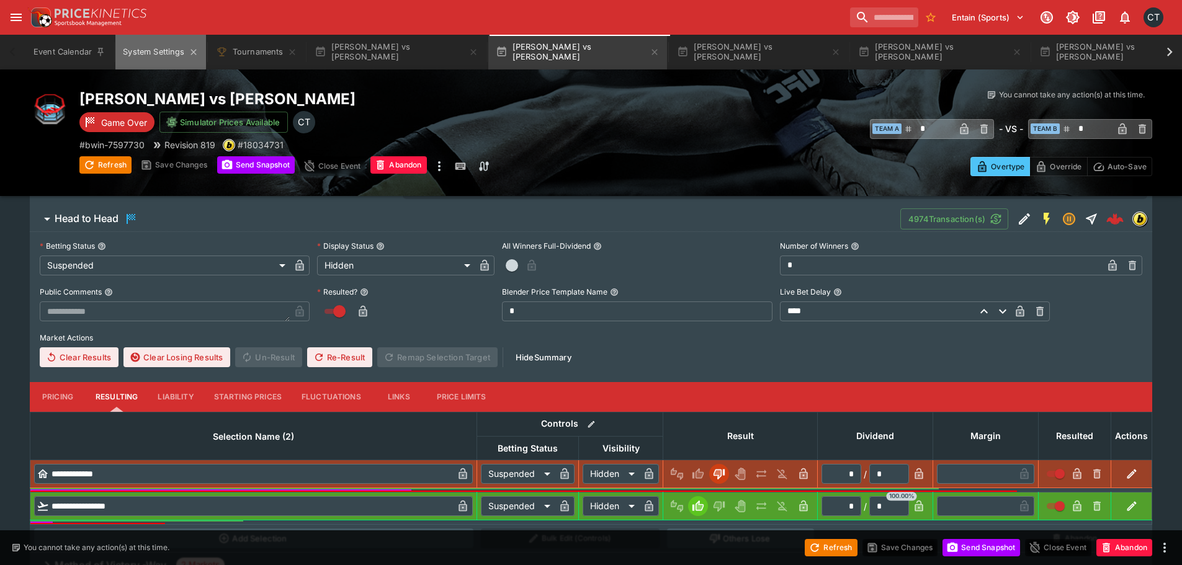
click at [148, 61] on button "System Settings" at bounding box center [160, 52] width 90 height 35
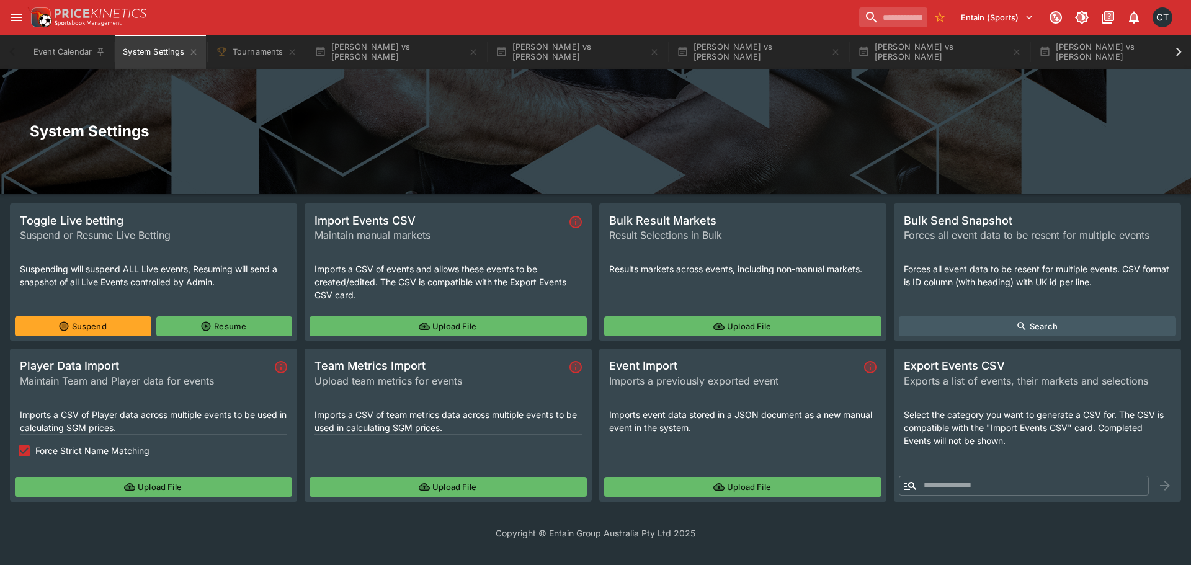
click at [415, 487] on button "Upload File" at bounding box center [448, 487] width 277 height 20
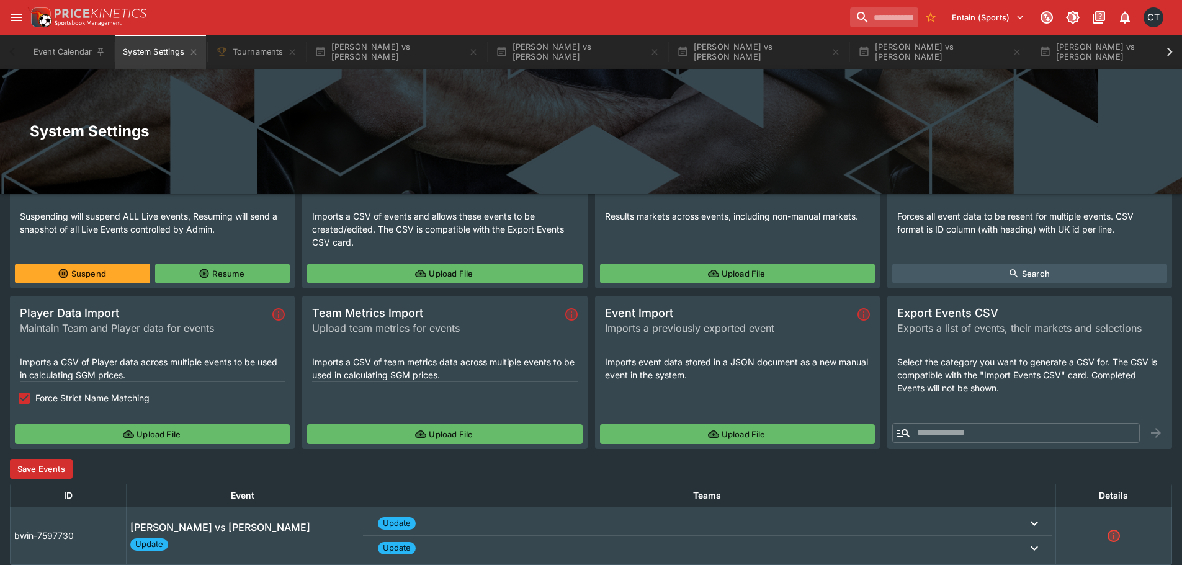
scroll to position [105, 0]
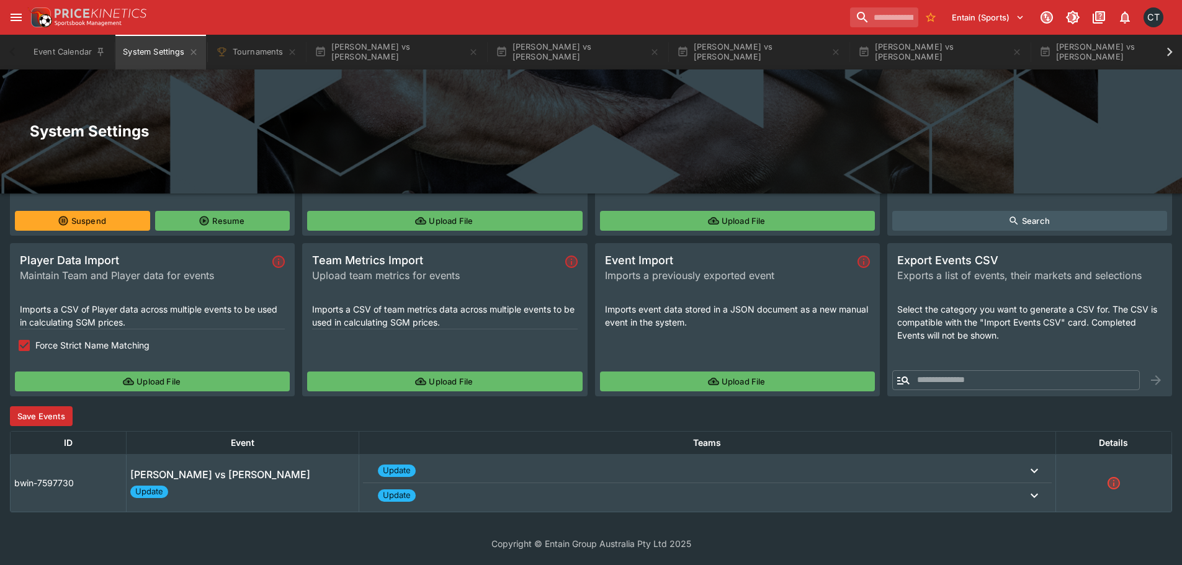
click at [57, 426] on button "Save Events" at bounding box center [41, 416] width 63 height 20
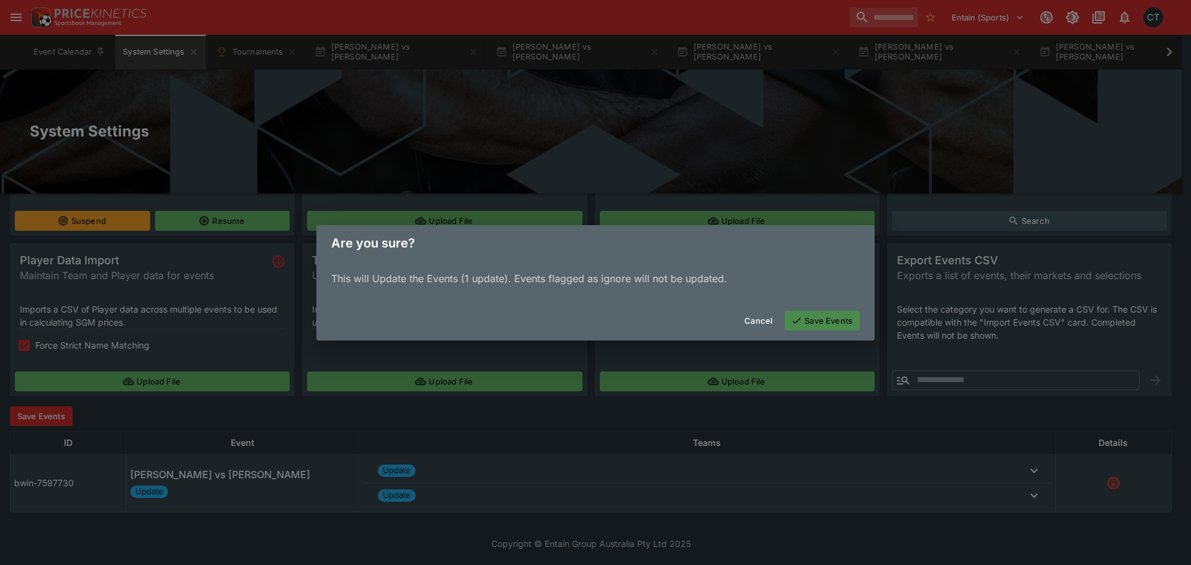
click at [815, 328] on button "Save Events" at bounding box center [822, 321] width 75 height 20
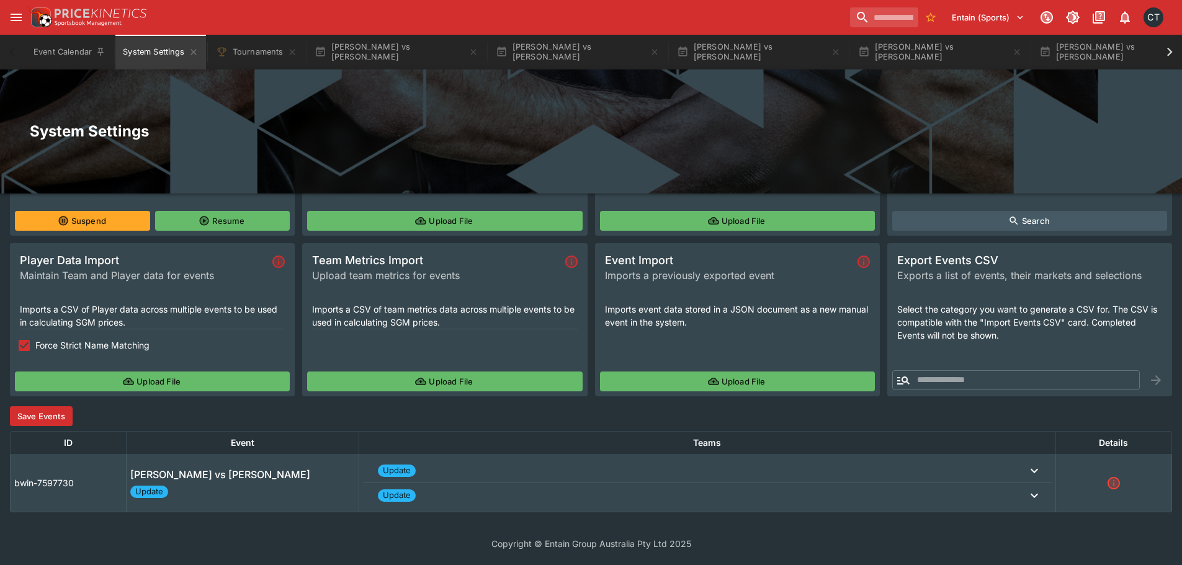
scroll to position [0, 0]
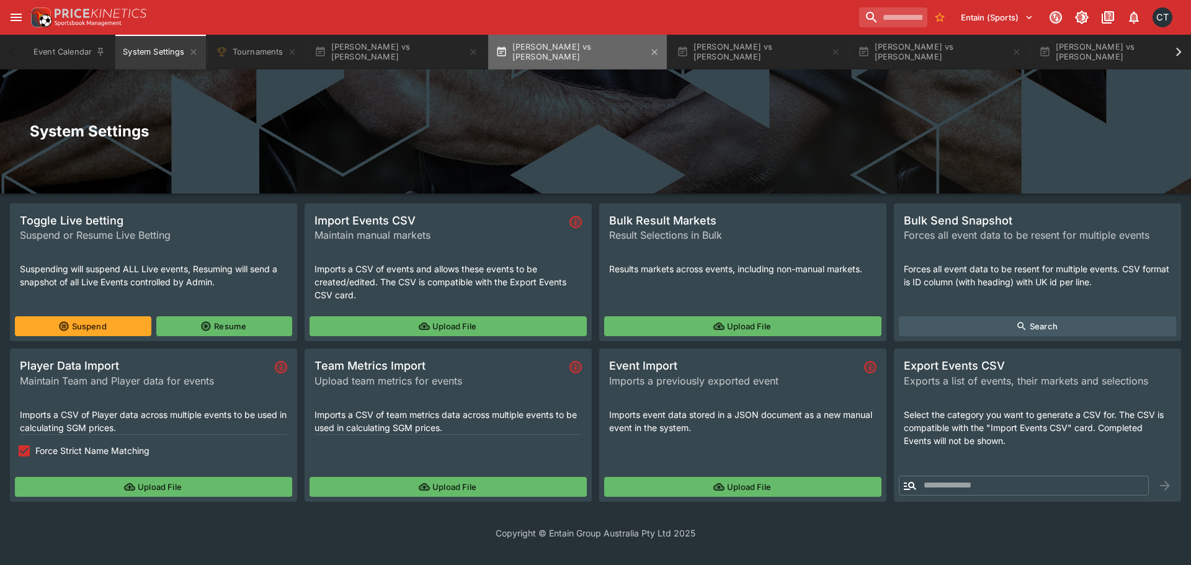
click at [595, 60] on button "[PERSON_NAME] vs [PERSON_NAME]" at bounding box center [577, 52] width 179 height 35
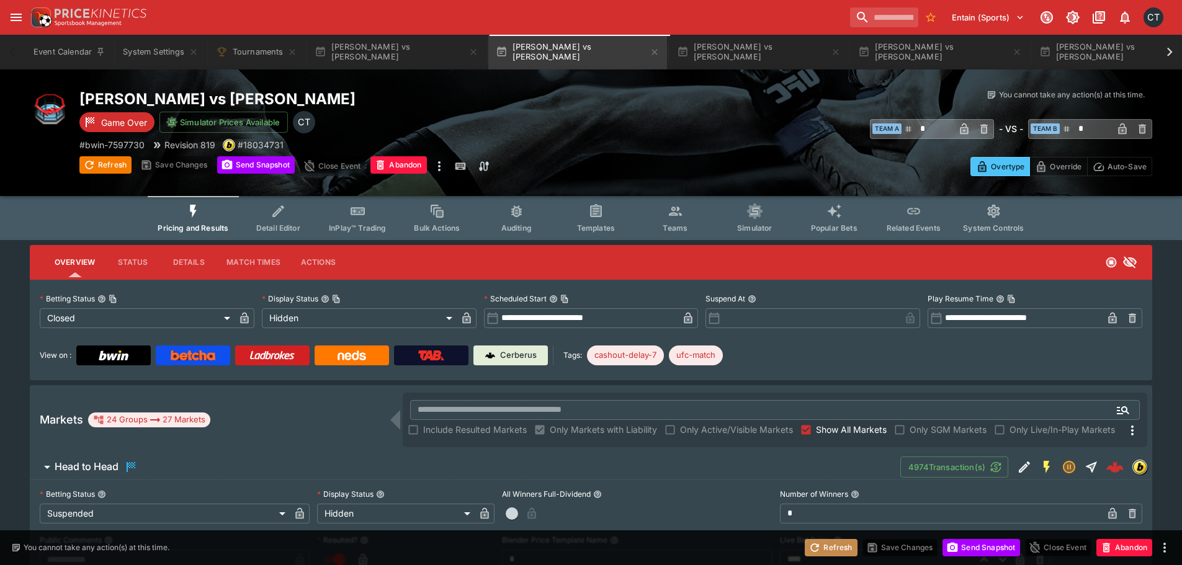
click at [841, 553] on button "Refresh" at bounding box center [831, 547] width 52 height 17
click at [759, 56] on button "[PERSON_NAME] vs [PERSON_NAME]" at bounding box center [759, 52] width 179 height 35
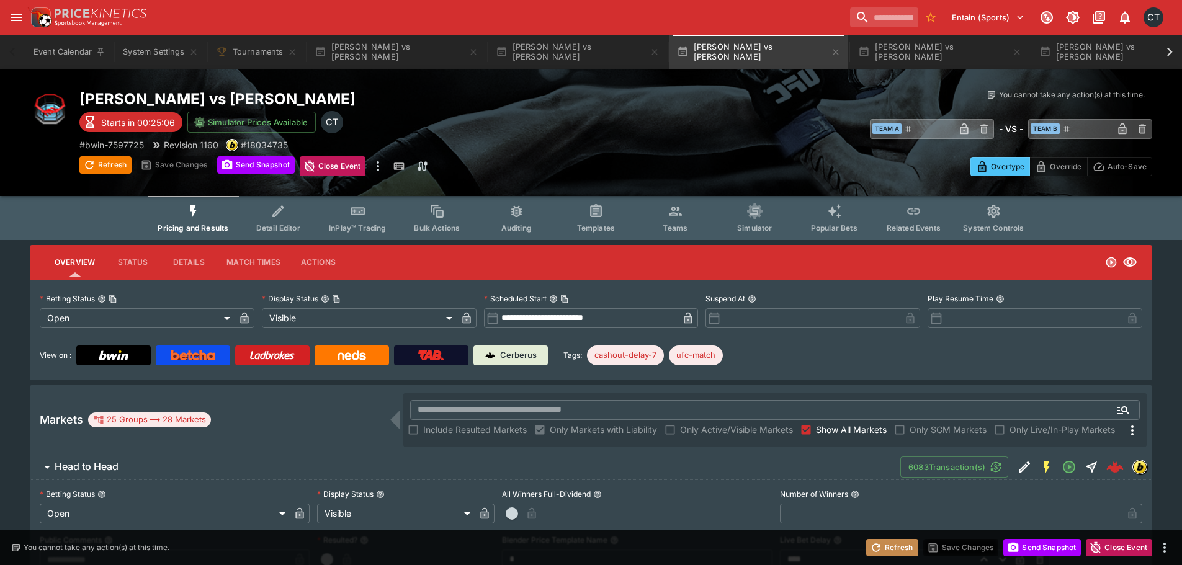
click at [883, 549] on button "Refresh" at bounding box center [892, 547] width 52 height 17
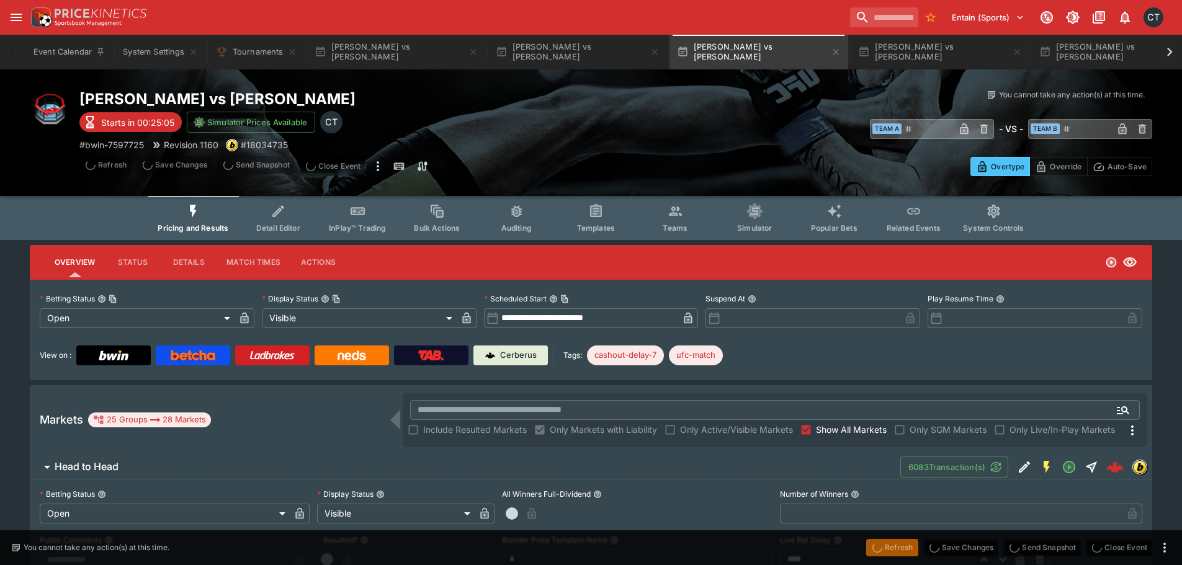
type input "**********"
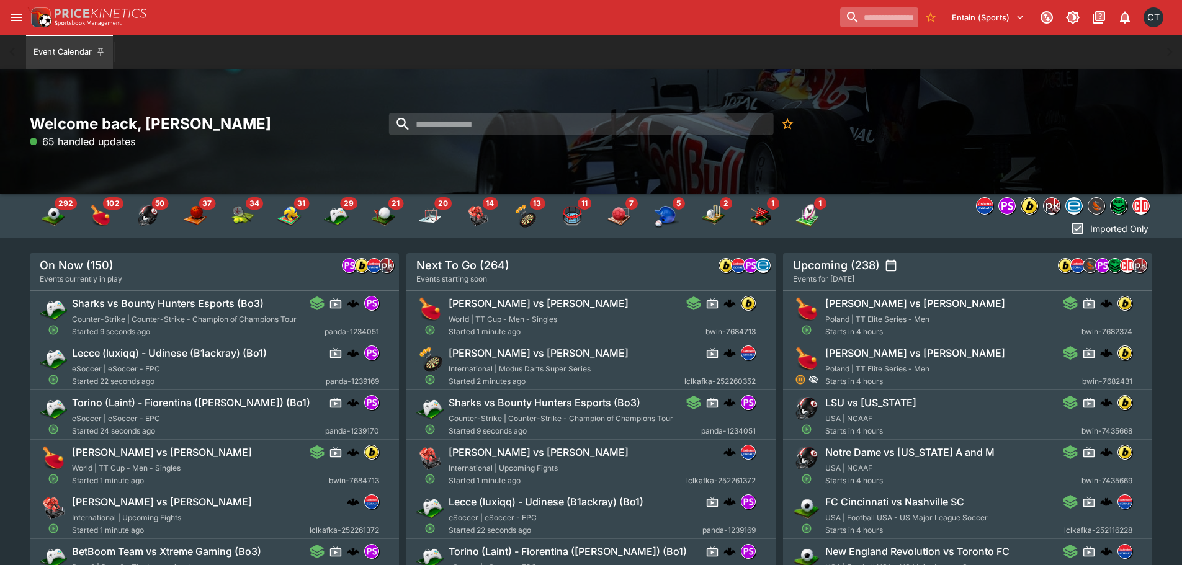
click at [866, 20] on input "search" at bounding box center [879, 17] width 78 height 20
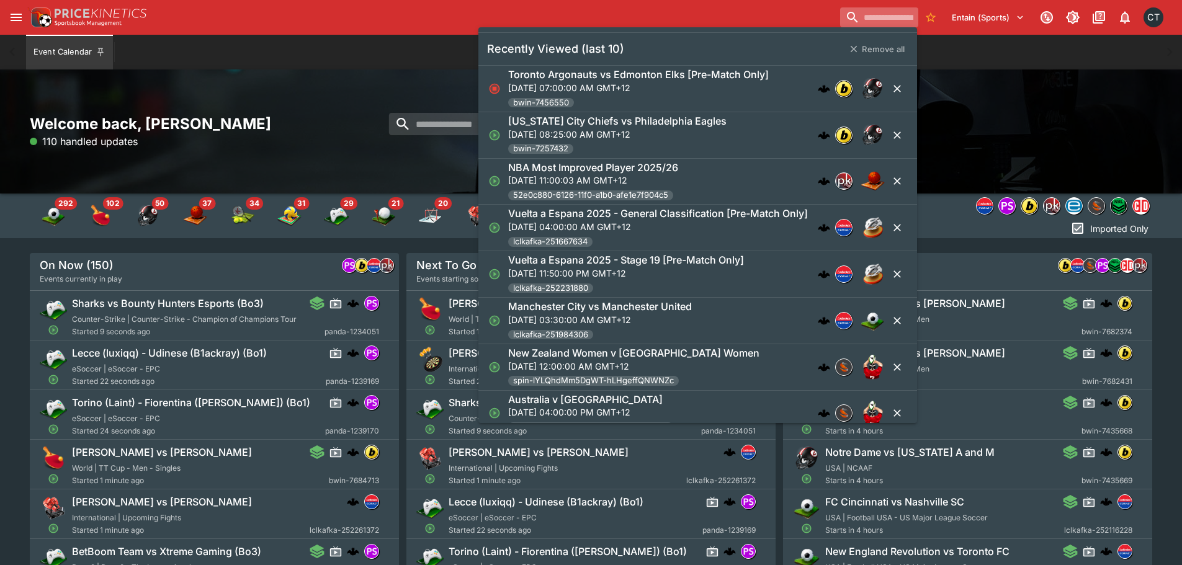
paste input "**********"
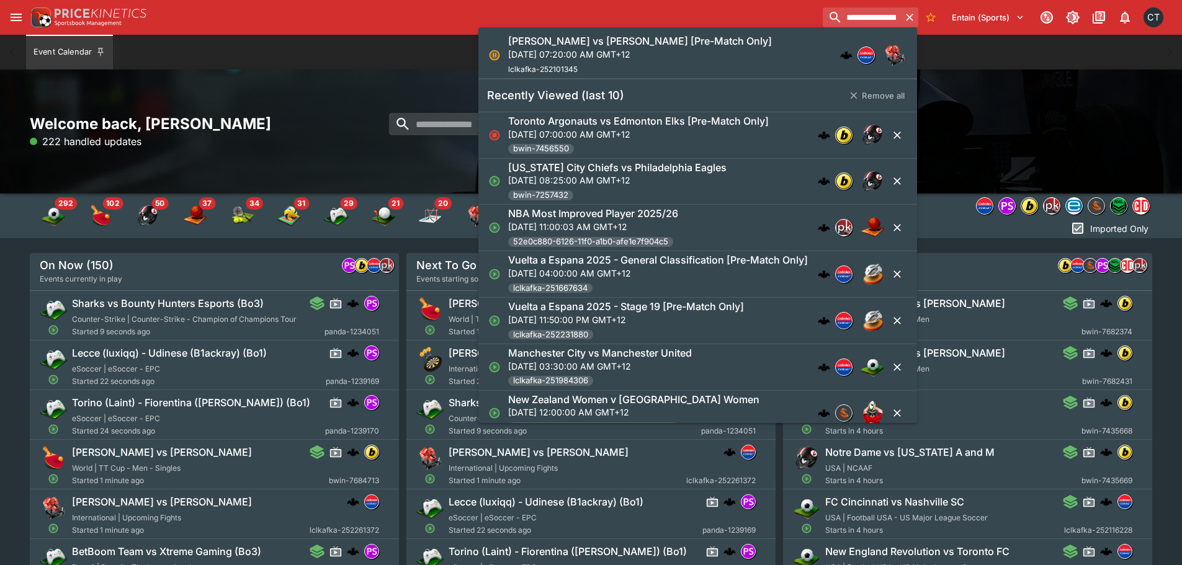
type input "**********"
click at [700, 66] on div "[PERSON_NAME] vs [PERSON_NAME] [Pre-Match Only] [DATE] 07:20:00 AM GMT+12 lclka…" at bounding box center [640, 55] width 264 height 41
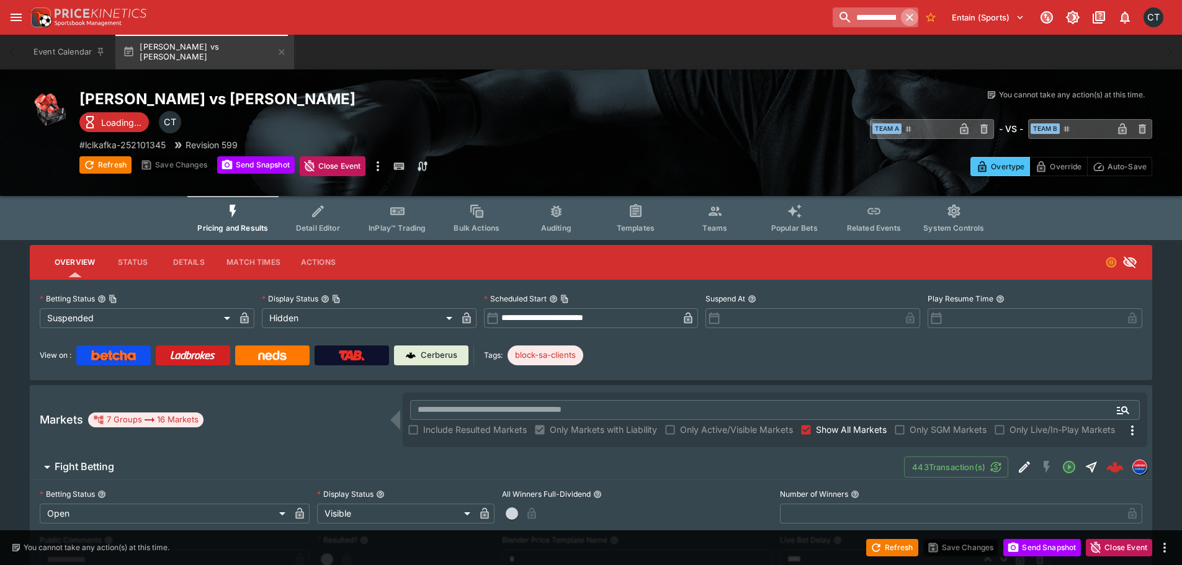
click at [912, 16] on icon "button" at bounding box center [910, 17] width 12 height 12
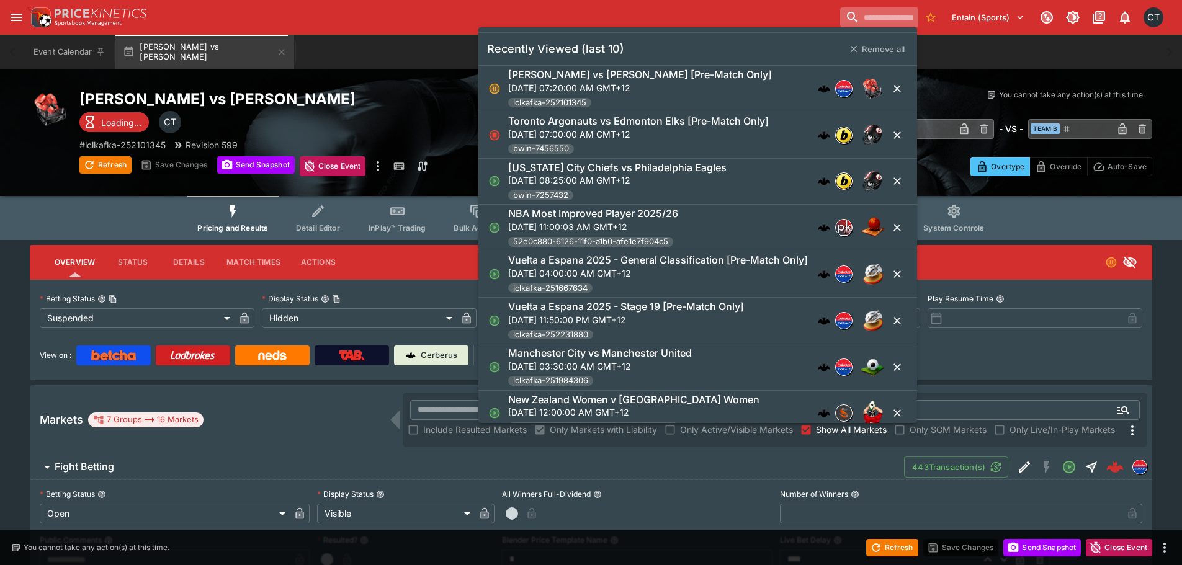
click at [854, 26] on input "search" at bounding box center [879, 17] width 78 height 20
drag, startPoint x: 855, startPoint y: 2, endPoint x: 849, endPoint y: 19, distance: 17.9
click at [849, 19] on input "search" at bounding box center [879, 17] width 78 height 20
paste input "**********"
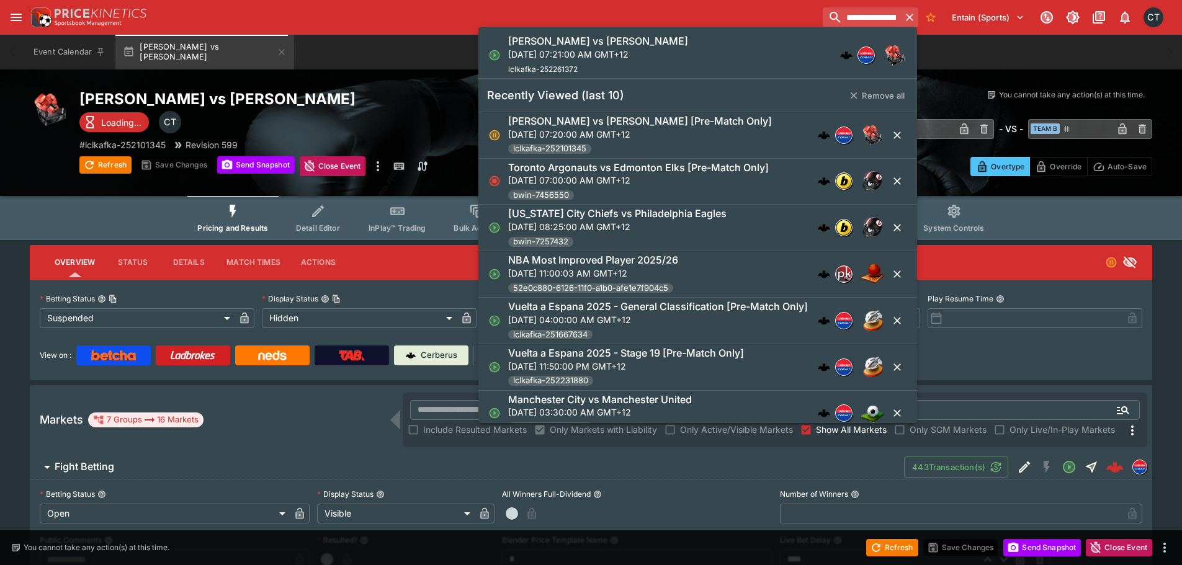
type input "**********"
click at [670, 47] on div "[PERSON_NAME] vs [PERSON_NAME][DATE] 07:21:00 AM GMT+12 lclkafka-252261372" at bounding box center [691, 55] width 367 height 41
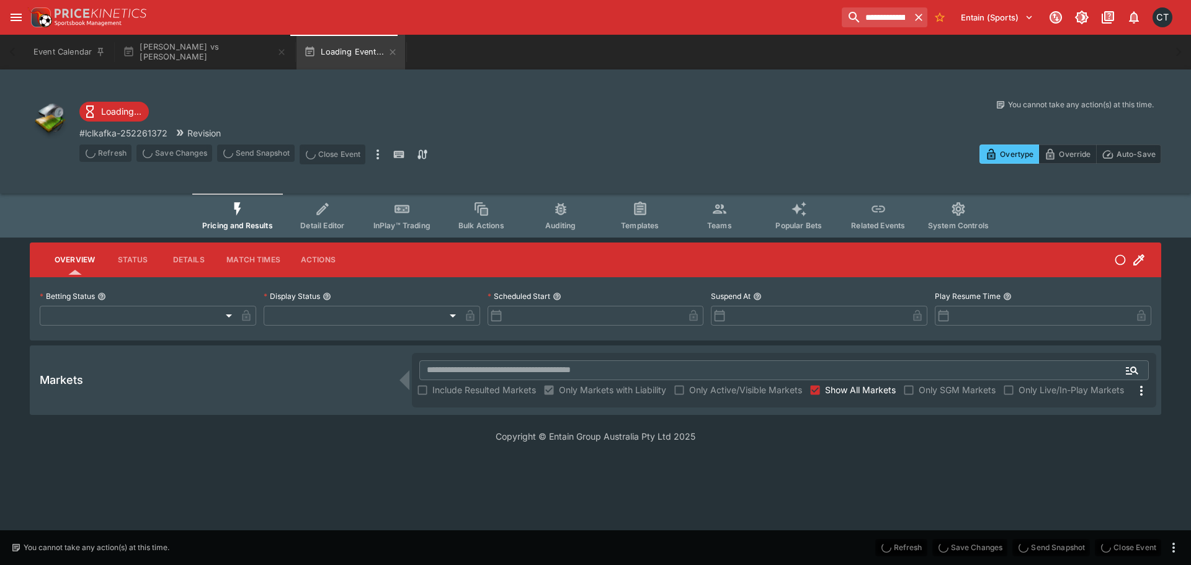
type input "**********"
type input "*******"
type input "**********"
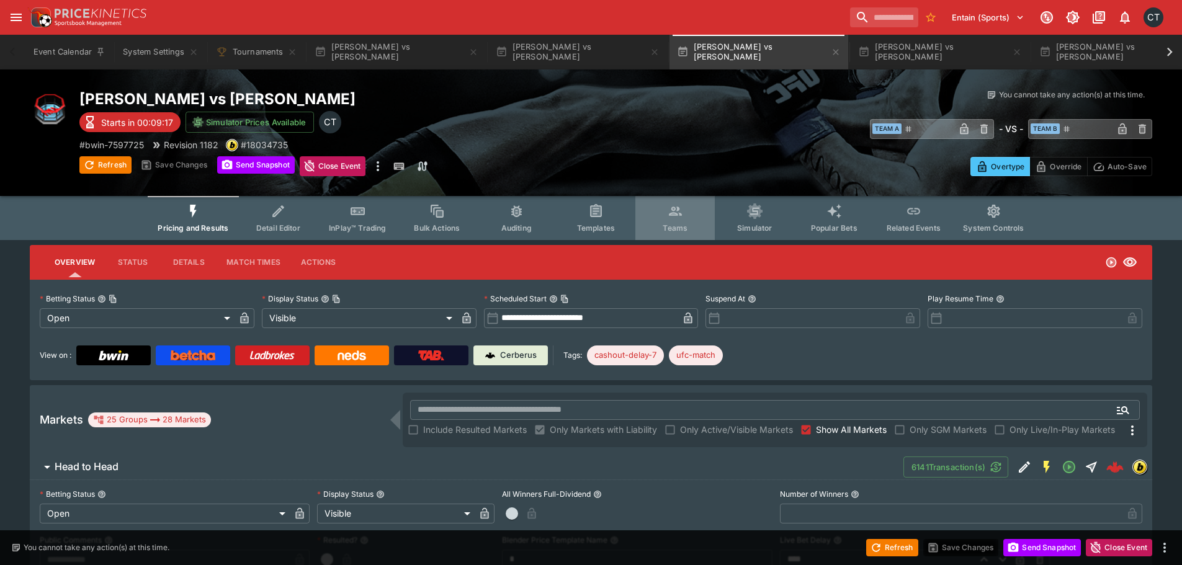
click at [686, 230] on span "Teams" at bounding box center [675, 227] width 25 height 9
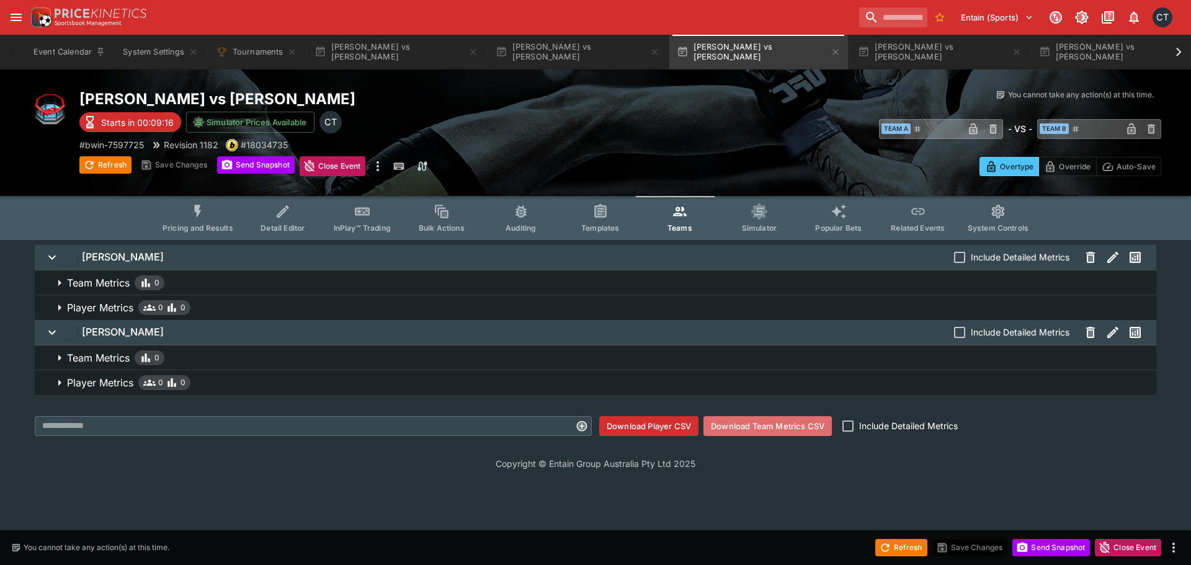
click at [760, 429] on button "Download Team Metrics CSV" at bounding box center [768, 426] width 128 height 20
click at [184, 25] on div "Entain (Sports) 1 CT" at bounding box center [601, 17] width 1149 height 27
click at [558, 47] on button "[PERSON_NAME] vs [PERSON_NAME]" at bounding box center [577, 52] width 179 height 35
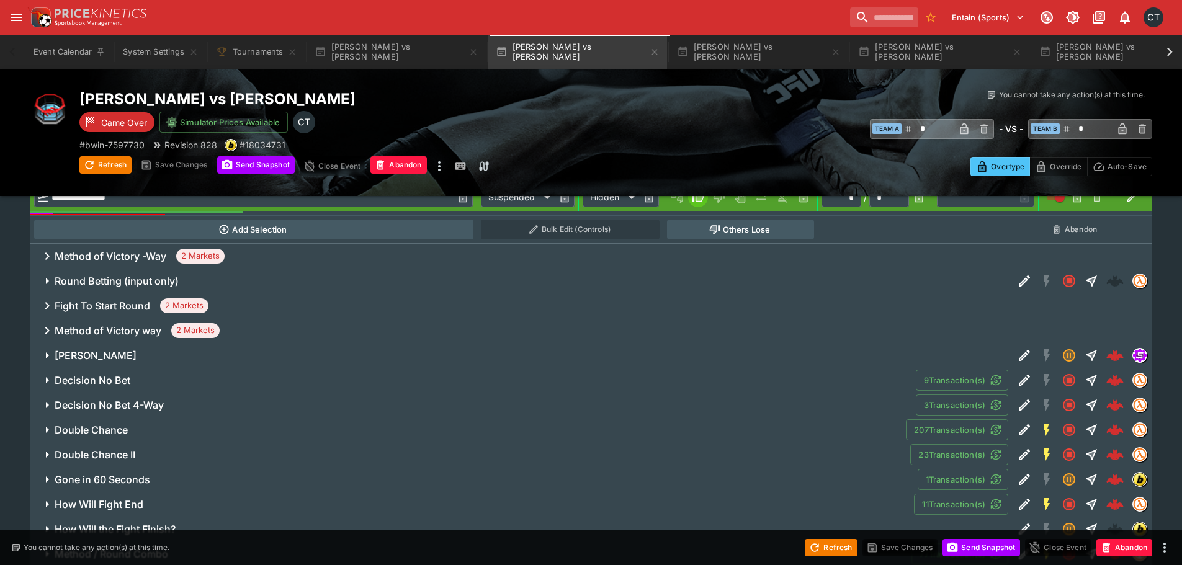
scroll to position [559, 0]
click at [157, 261] on h6 "Method of Victory -Way" at bounding box center [111, 255] width 112 height 13
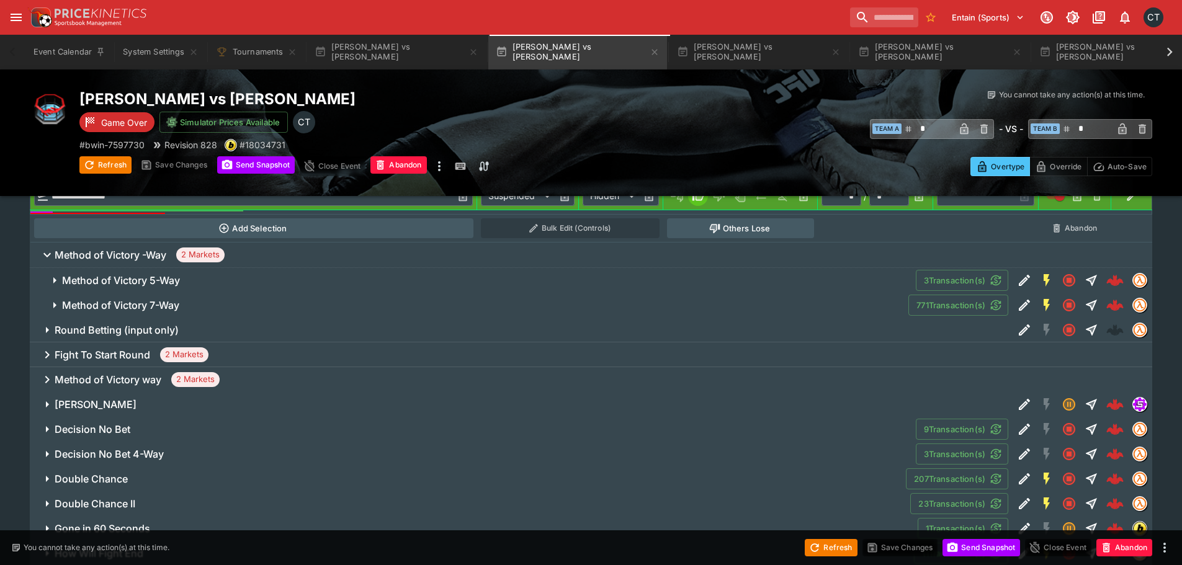
click at [182, 305] on span "Method of Victory 7-Way" at bounding box center [480, 305] width 837 height 13
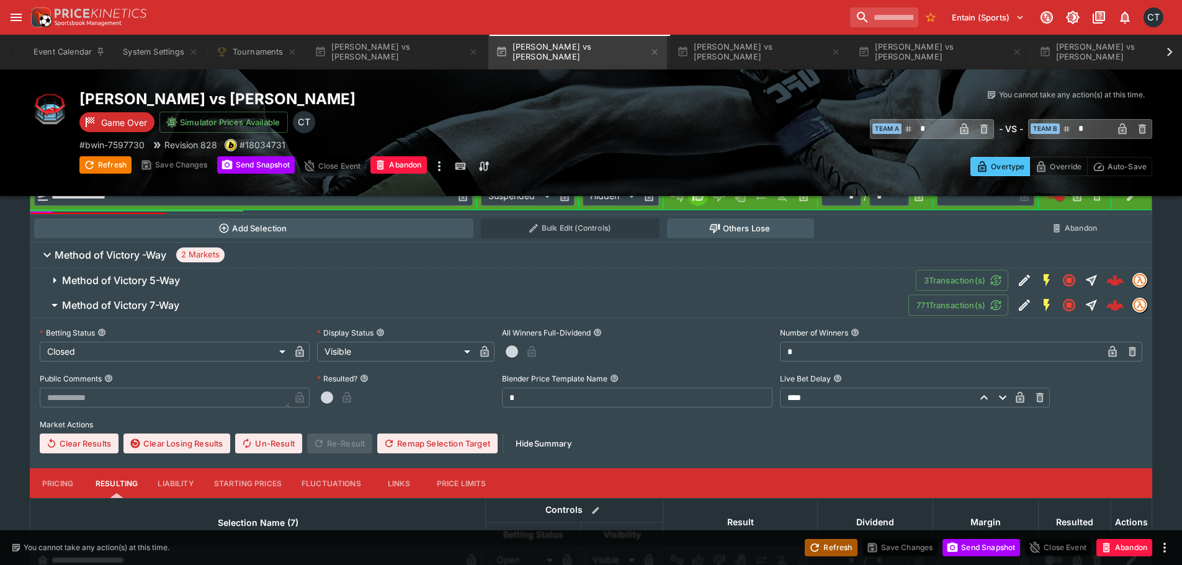
click at [814, 542] on icon "button" at bounding box center [815, 548] width 12 height 12
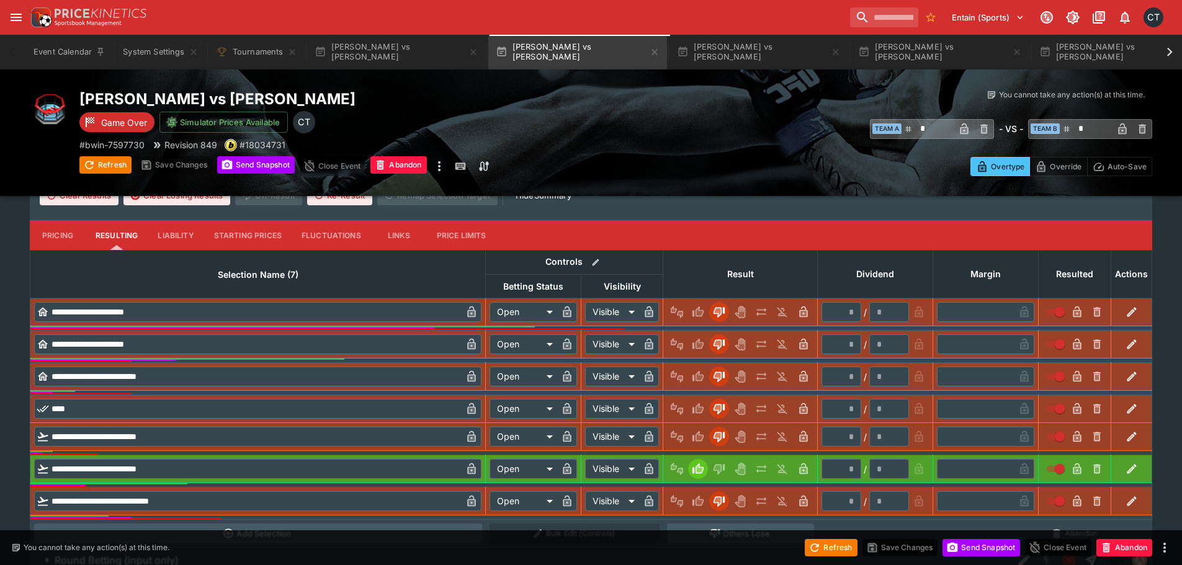
scroll to position [1179, 0]
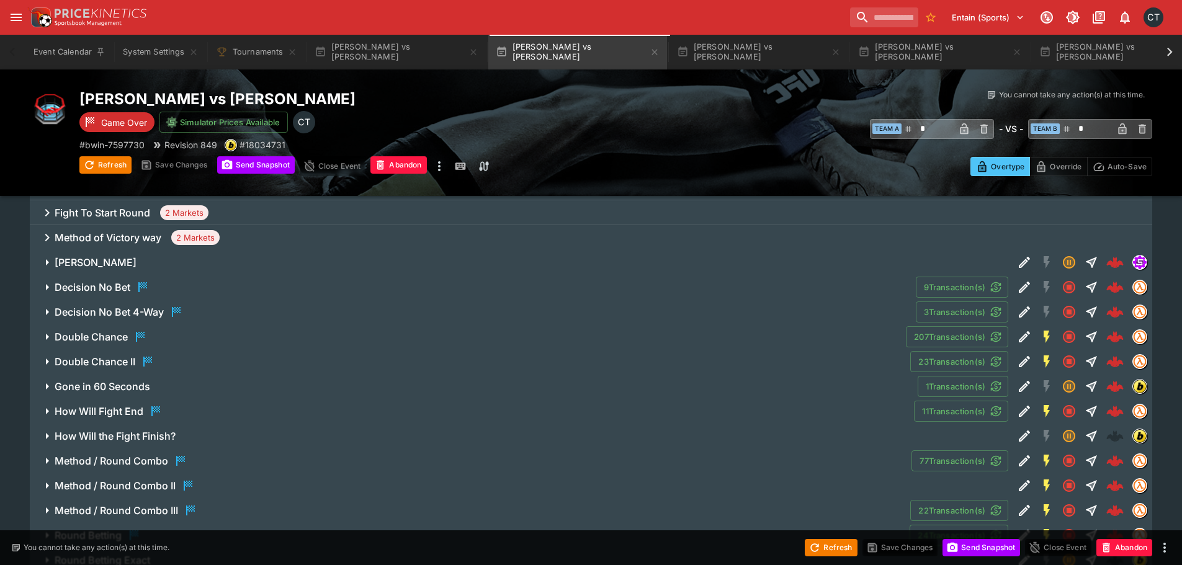
click at [78, 406] on h6 "How Will Fight End" at bounding box center [99, 411] width 89 height 13
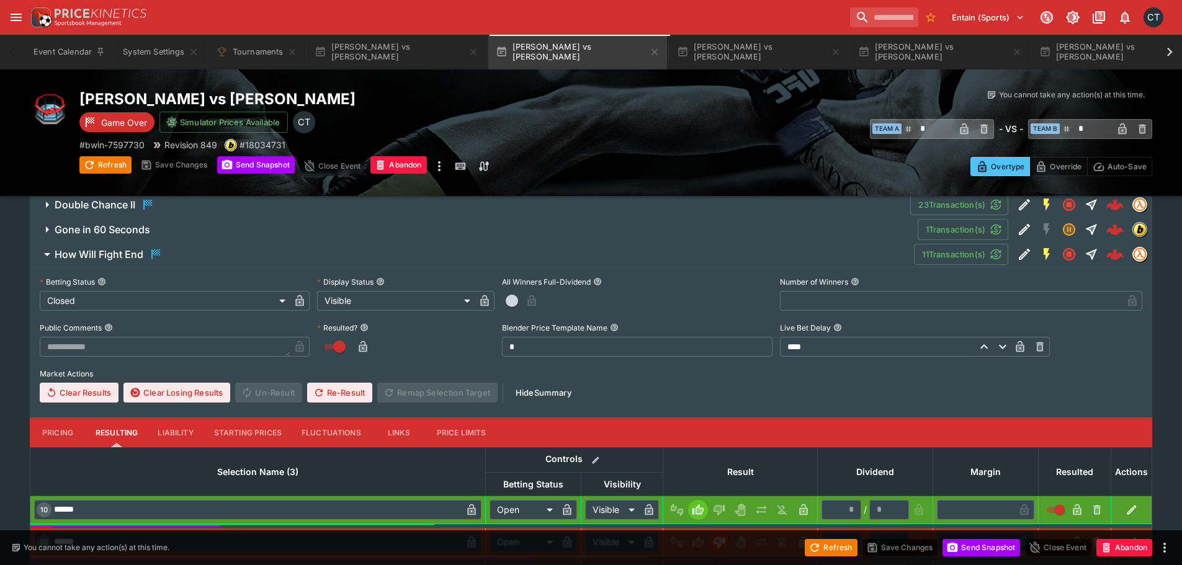
scroll to position [1551, 0]
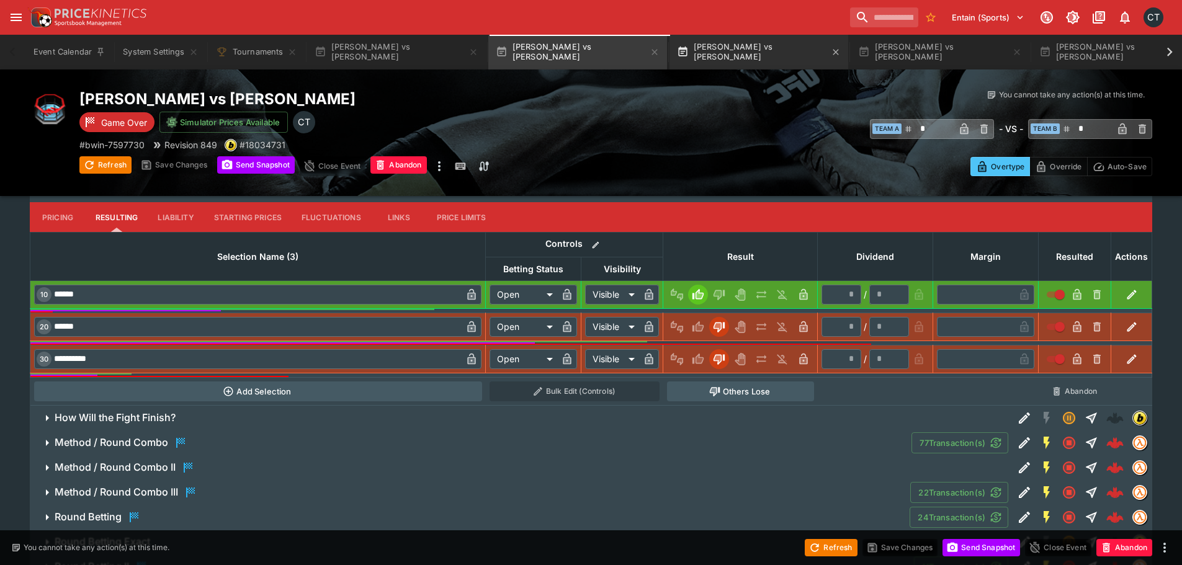
click at [702, 50] on button "[PERSON_NAME] vs [PERSON_NAME]" at bounding box center [759, 52] width 179 height 35
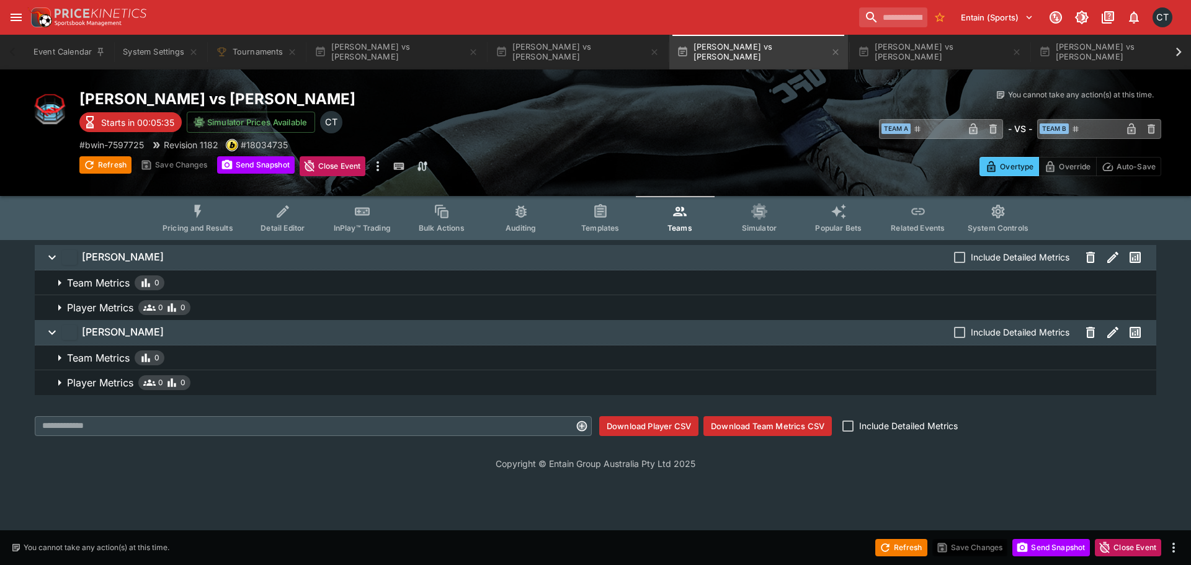
click at [193, 220] on button "Pricing and Results" at bounding box center [198, 218] width 91 height 44
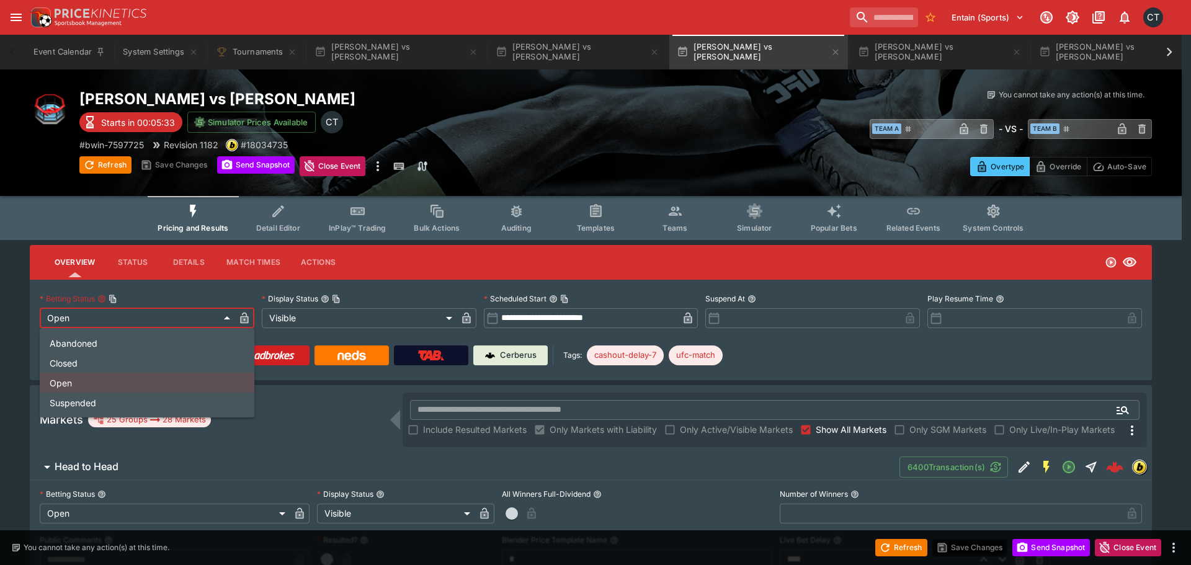
click at [66, 359] on li "Closed" at bounding box center [147, 363] width 215 height 20
type input "**********"
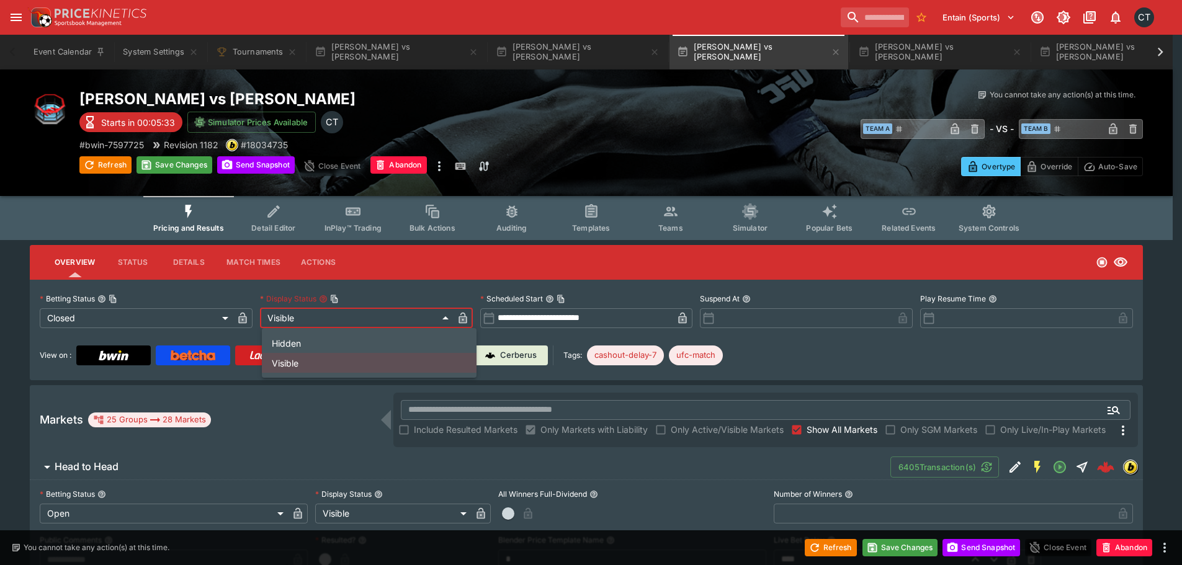
drag, startPoint x: 339, startPoint y: 315, endPoint x: 289, endPoint y: 354, distance: 63.2
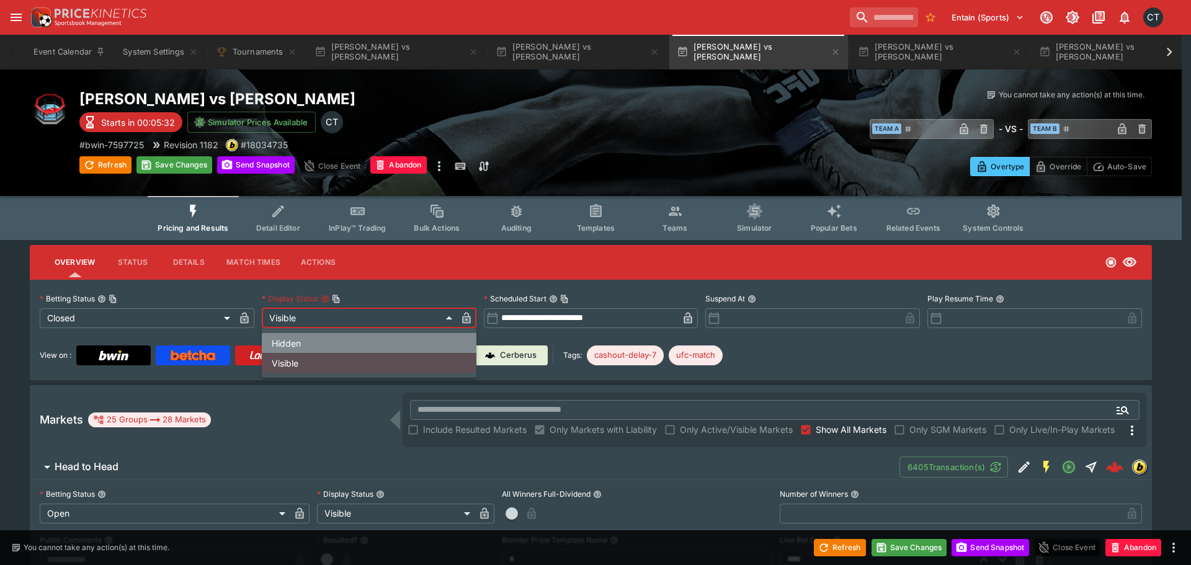
click at [305, 346] on li "Hidden" at bounding box center [369, 343] width 215 height 20
type input "******"
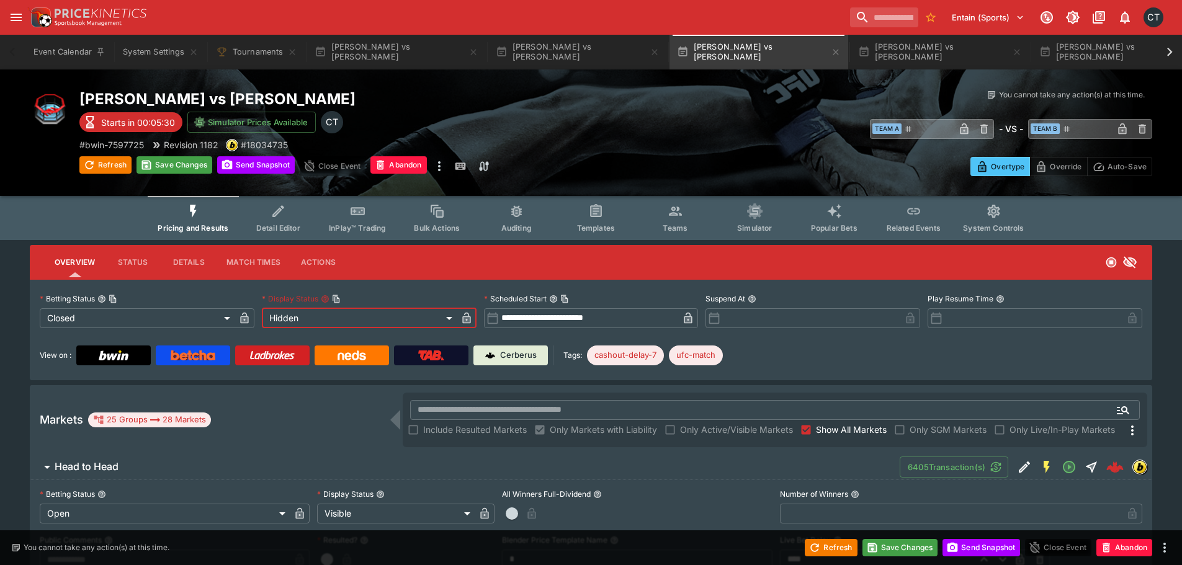
click at [929, 350] on div "View on : Cerberus Tags: cashout-delay-7 ufc-match" at bounding box center [591, 356] width 1103 height 20
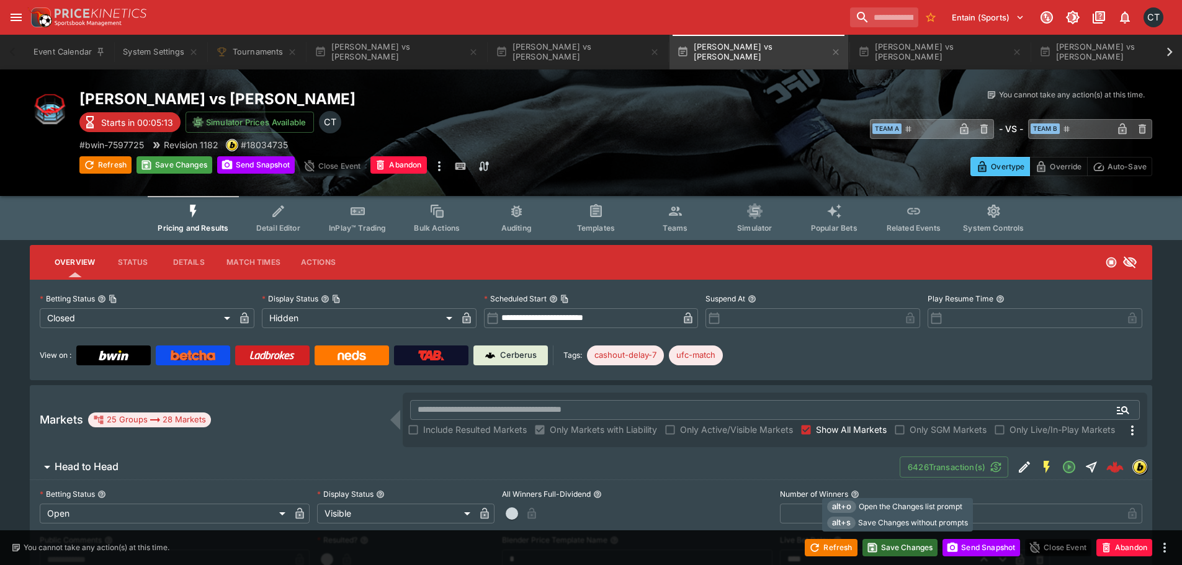
click at [899, 555] on button "Save Changes" at bounding box center [901, 547] width 76 height 17
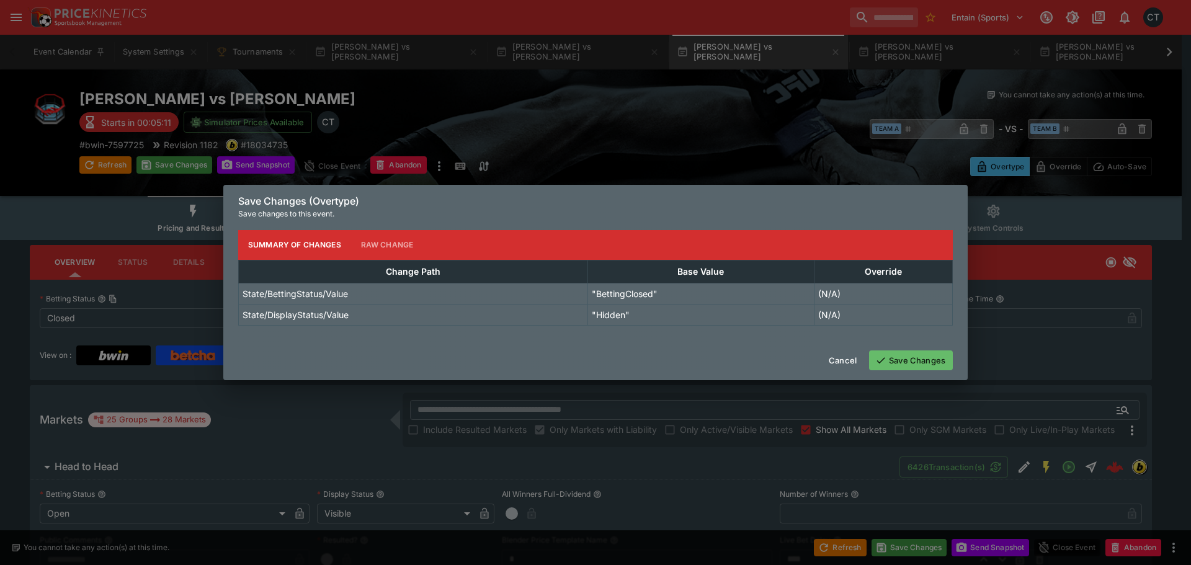
click at [889, 361] on button "Save Changes" at bounding box center [911, 361] width 84 height 20
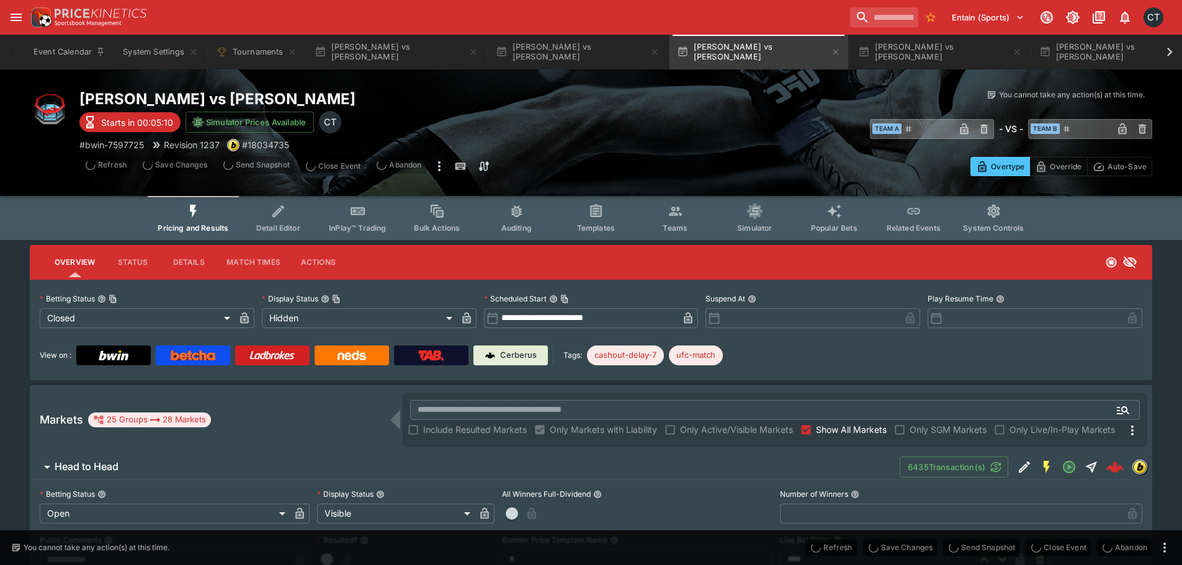
type input "**********"
type input "******"
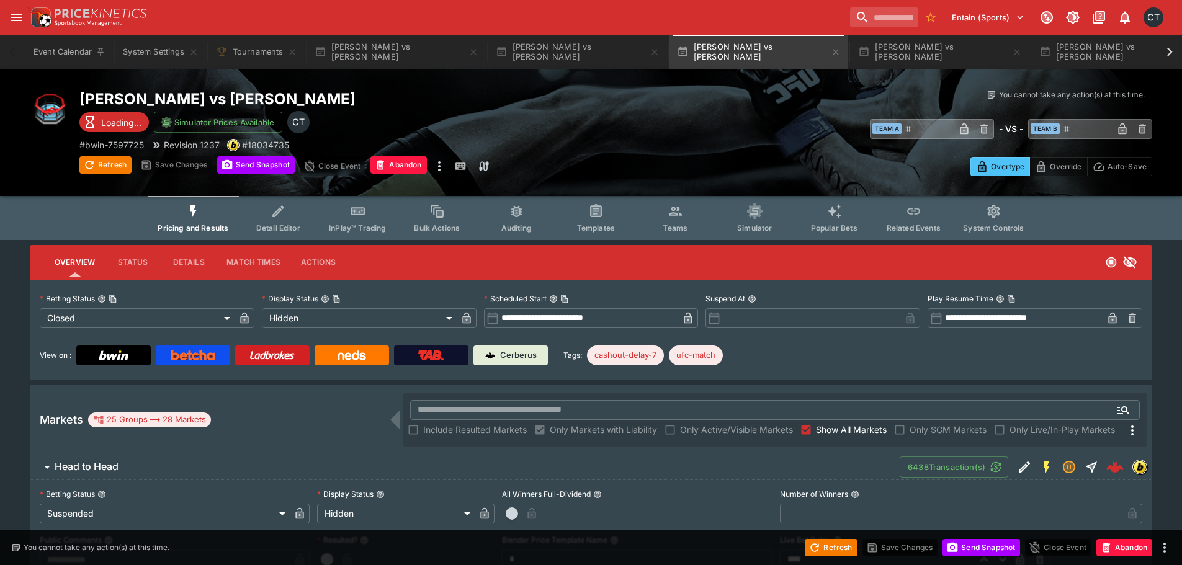
click at [684, 223] on span "Teams" at bounding box center [675, 227] width 25 height 9
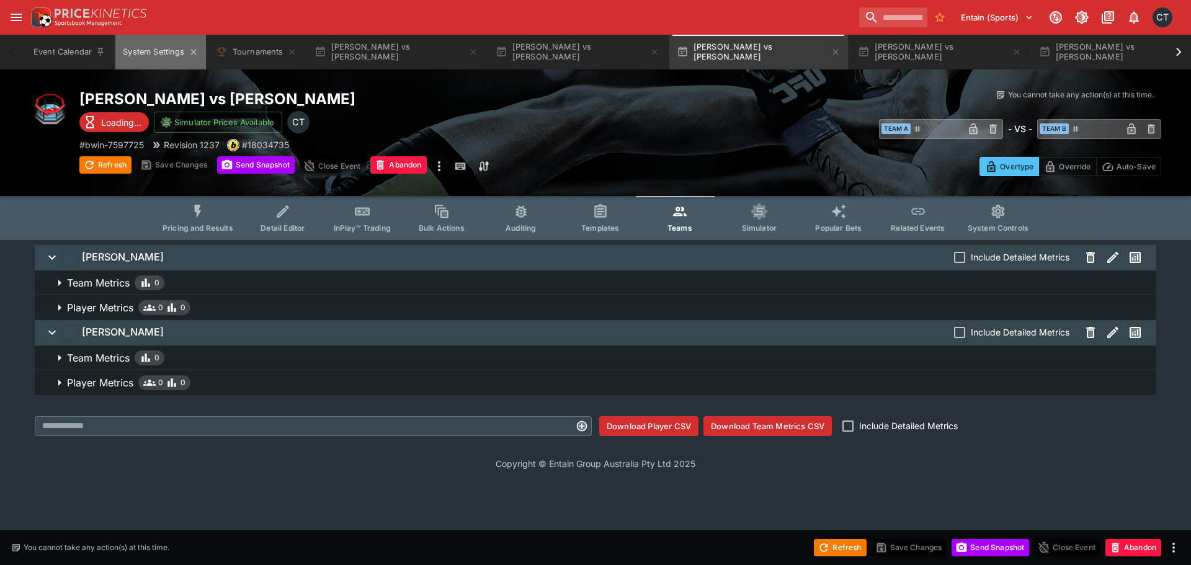
click at [141, 61] on button "System Settings" at bounding box center [160, 52] width 90 height 35
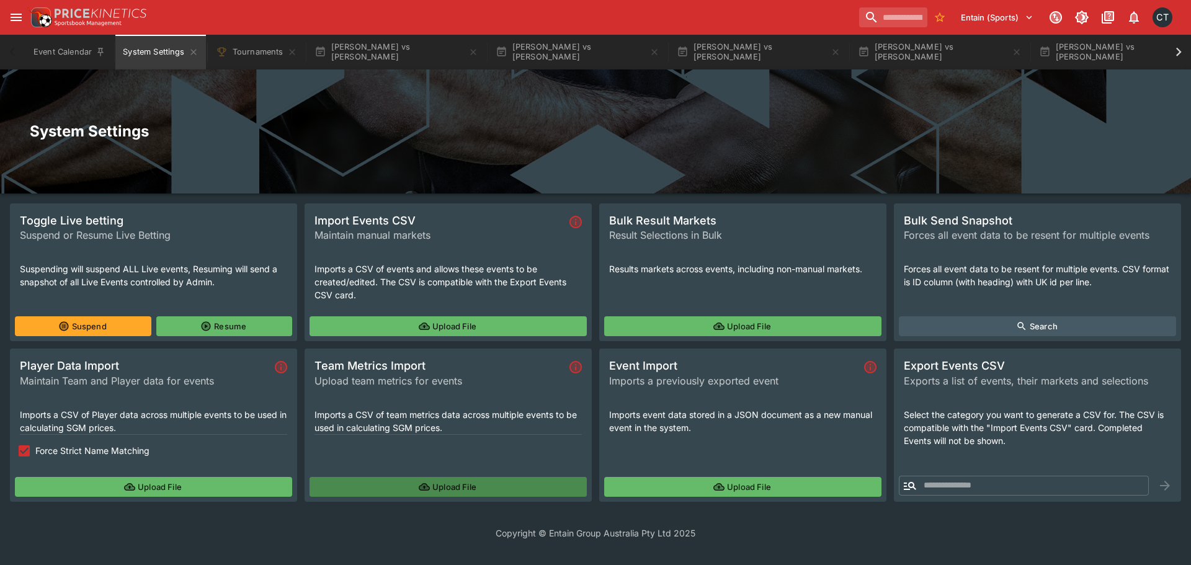
click at [500, 484] on button "Upload File" at bounding box center [448, 487] width 277 height 20
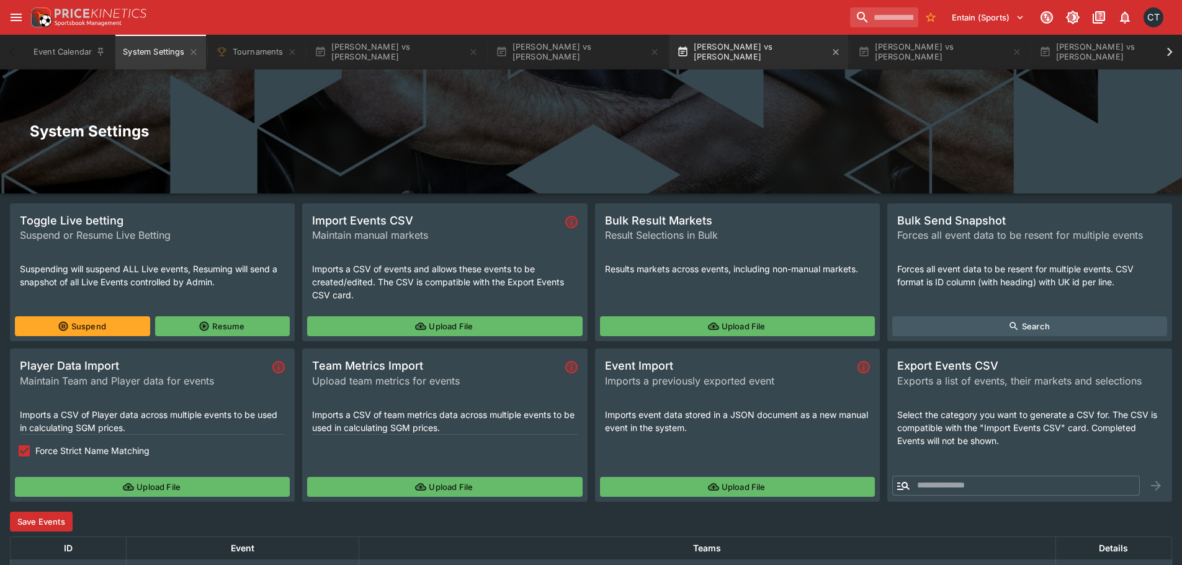
click at [761, 58] on button "Alessandro Costa vs Alden Coria" at bounding box center [759, 52] width 179 height 35
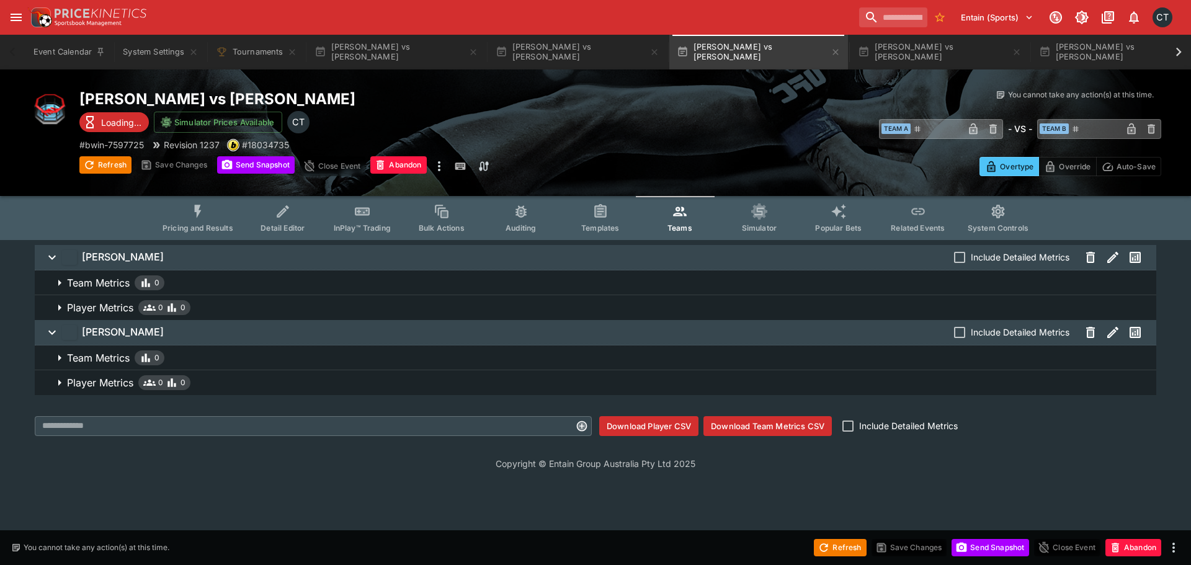
drag, startPoint x: 180, startPoint y: 215, endPoint x: 196, endPoint y: 221, distance: 17.3
click at [196, 221] on button "Pricing and Results" at bounding box center [198, 218] width 91 height 44
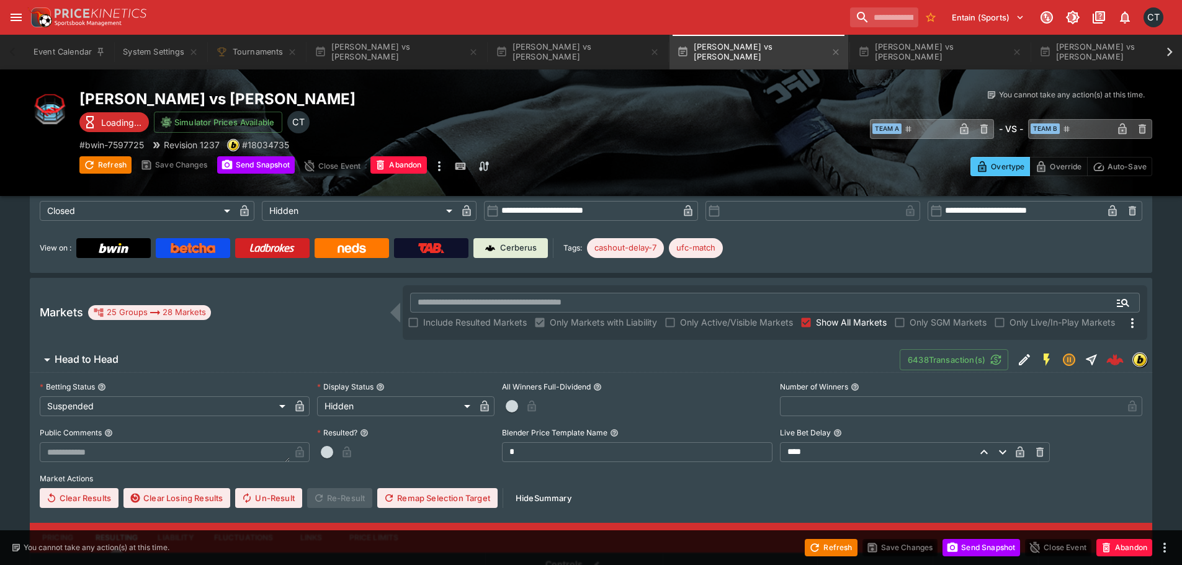
scroll to position [310, 0]
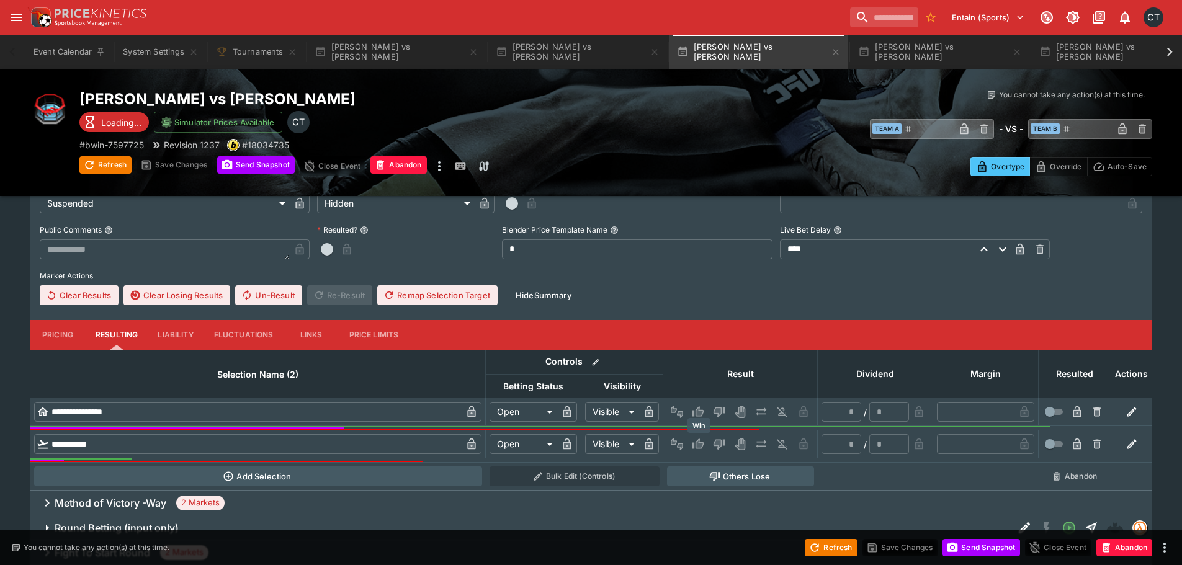
click at [694, 440] on icon "Win" at bounding box center [698, 444] width 12 height 12
type input "*"
type input "*********"
type input "******"
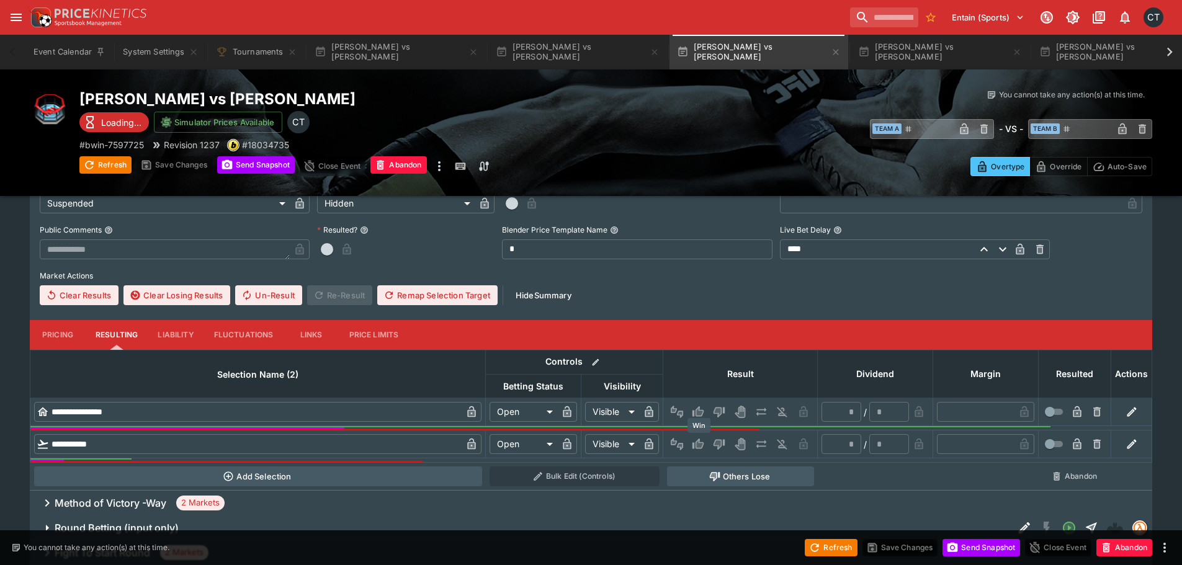
type input "*"
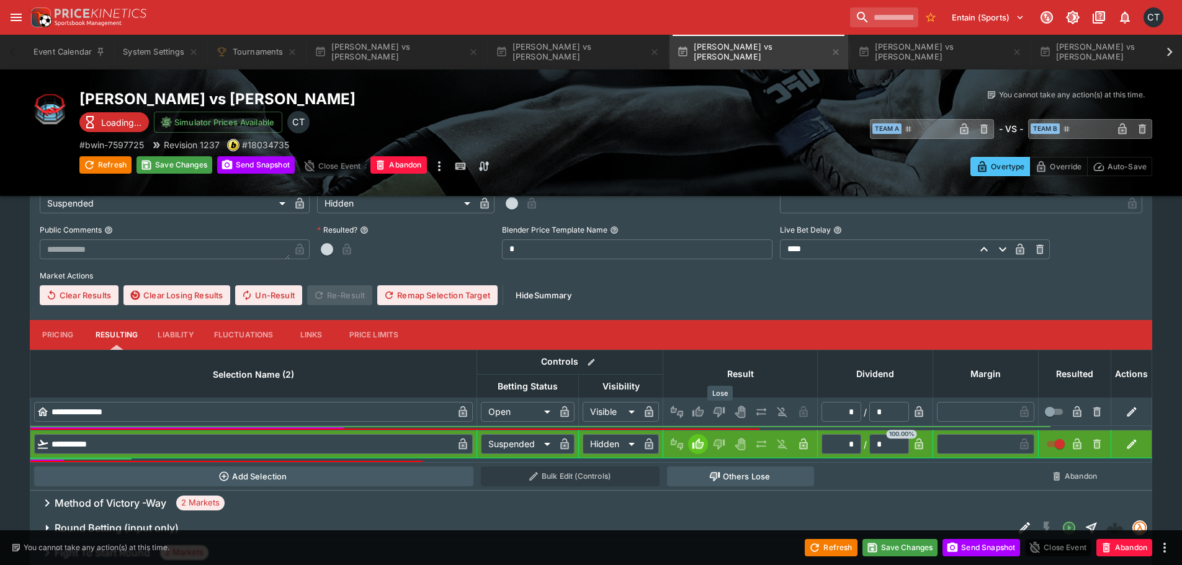
click at [723, 412] on icon "Lose" at bounding box center [719, 412] width 12 height 12
type input "*********"
type input "******"
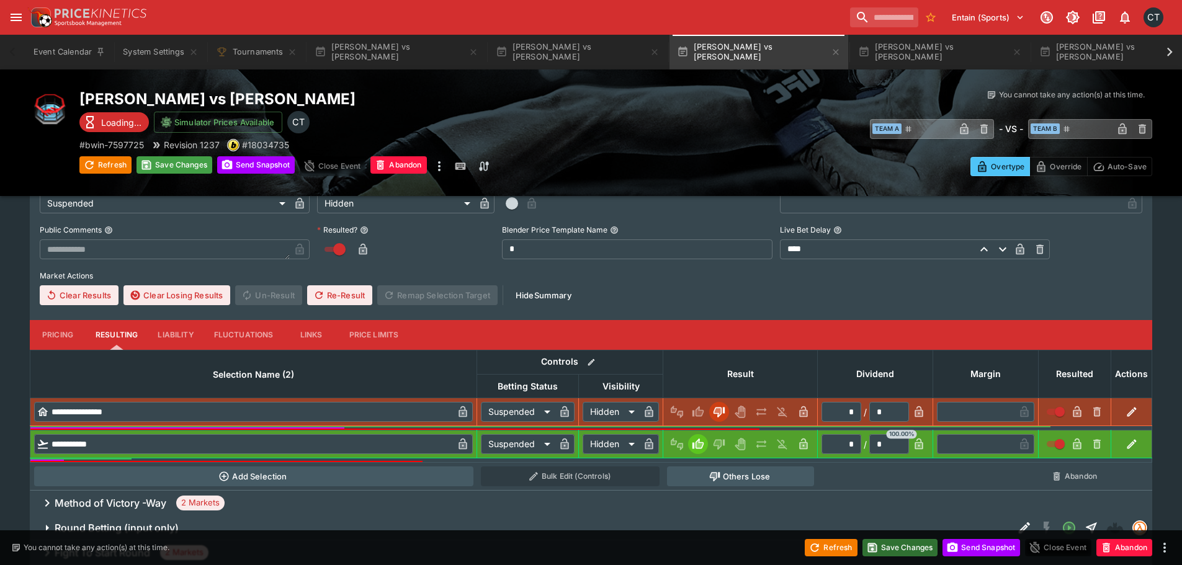
click at [902, 545] on button "Save Changes" at bounding box center [901, 547] width 76 height 17
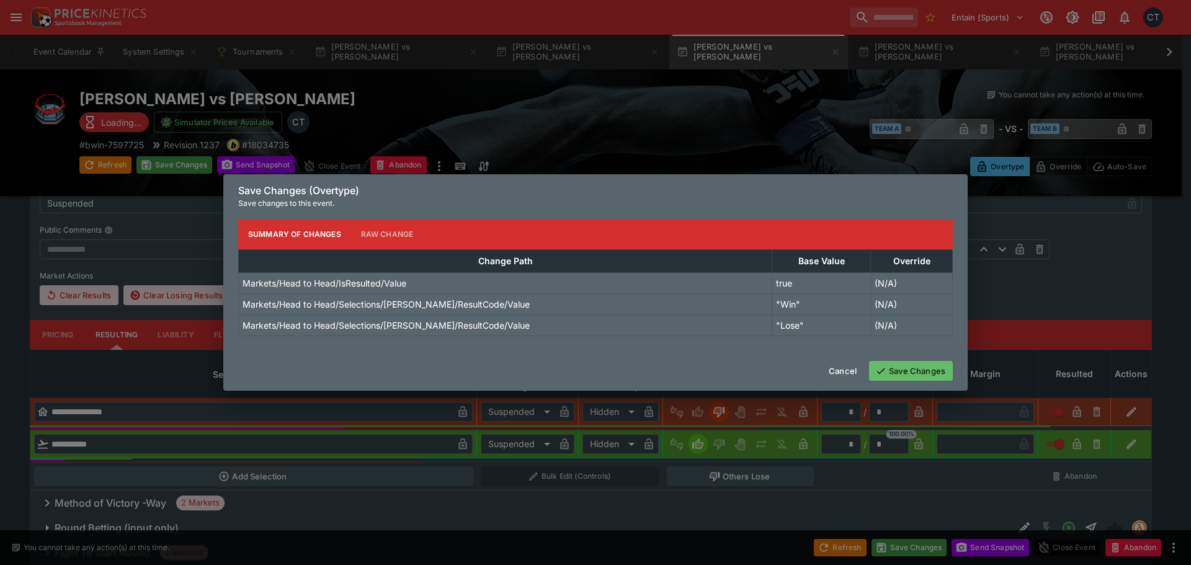
click at [913, 372] on button "Save Changes" at bounding box center [911, 371] width 84 height 20
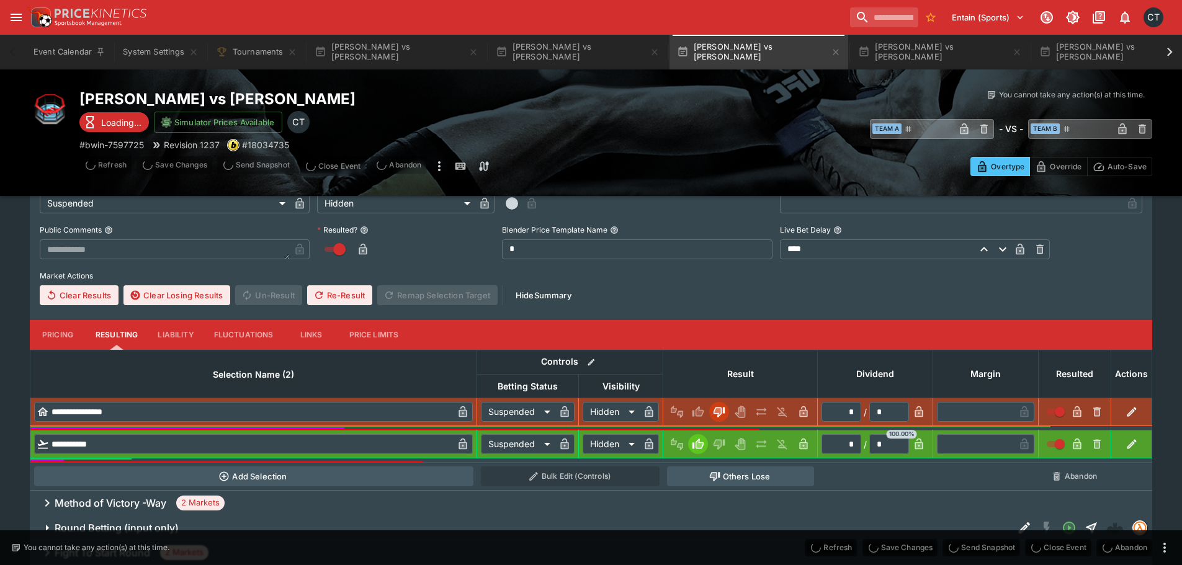
type input "*"
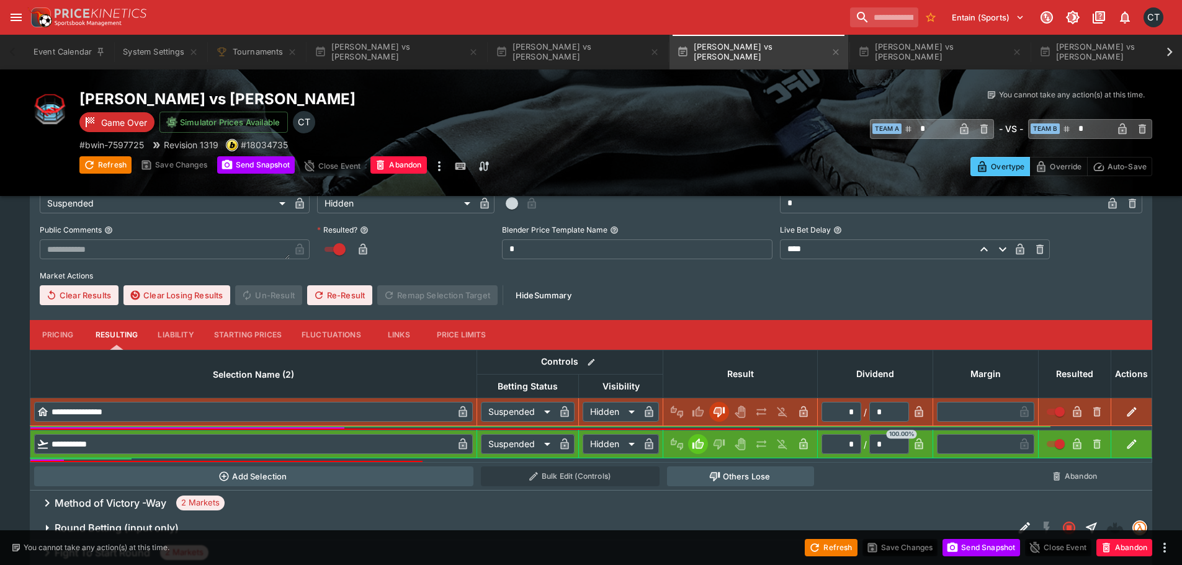
type input "**********"
click at [156, 55] on button "System Settings" at bounding box center [160, 52] width 90 height 35
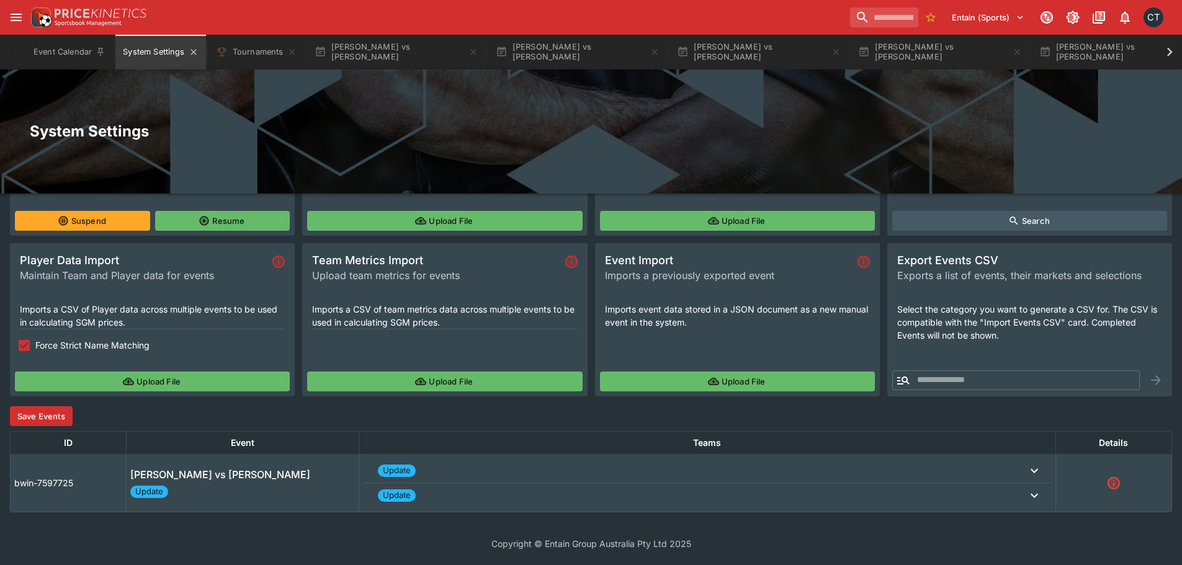
scroll to position [105, 0]
click at [37, 419] on button "Save Events" at bounding box center [41, 416] width 63 height 20
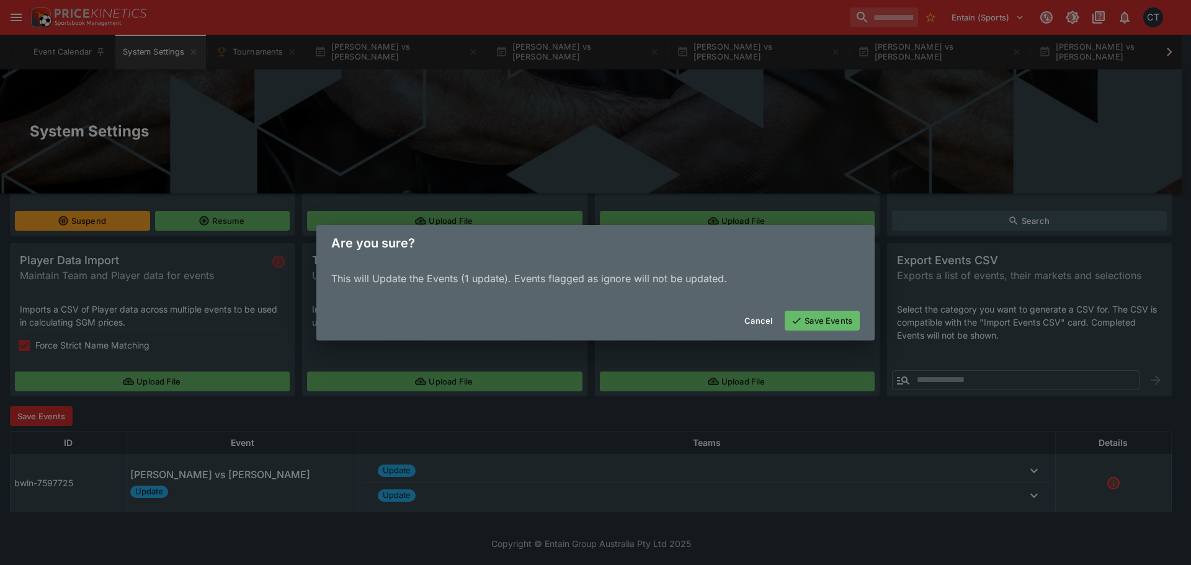
click at [830, 330] on button "Save Events" at bounding box center [822, 321] width 75 height 20
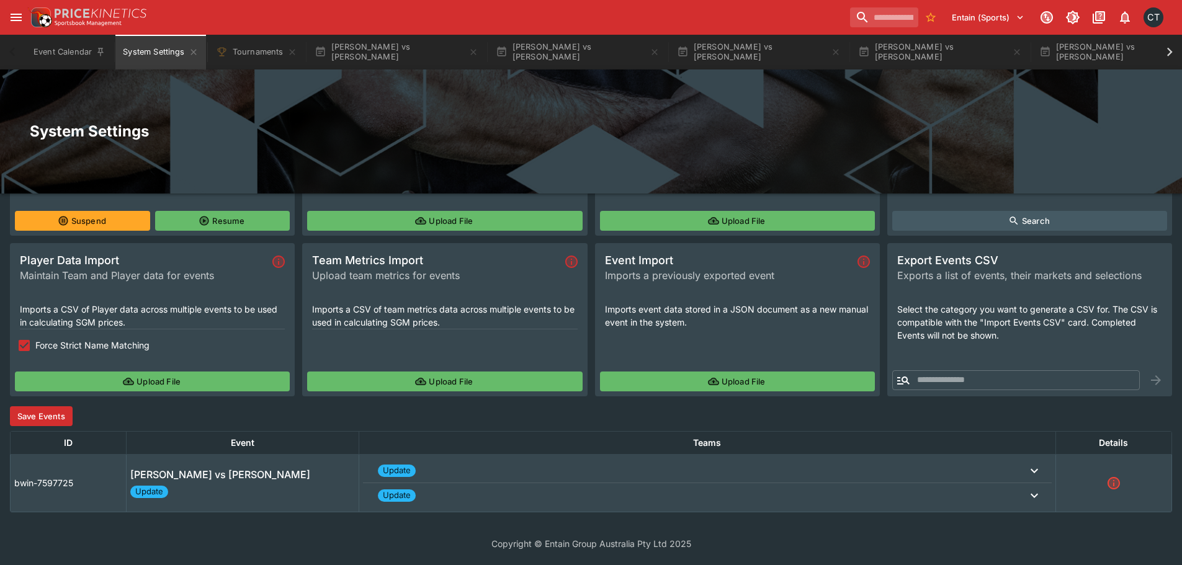
scroll to position [0, 0]
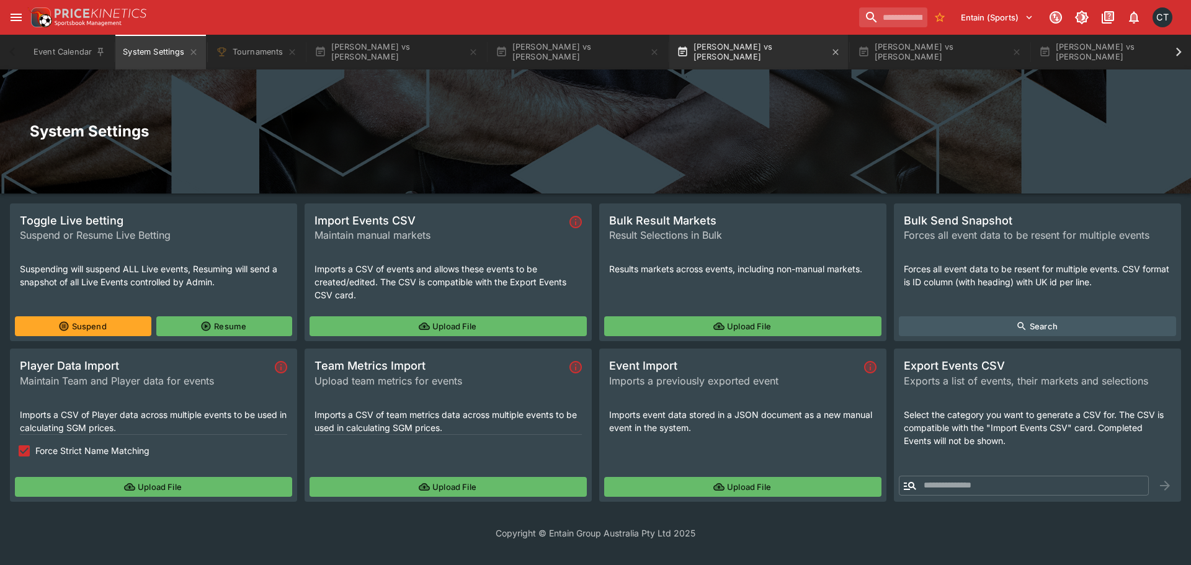
click at [735, 53] on button "Alessandro Costa vs Alden Coria" at bounding box center [759, 52] width 179 height 35
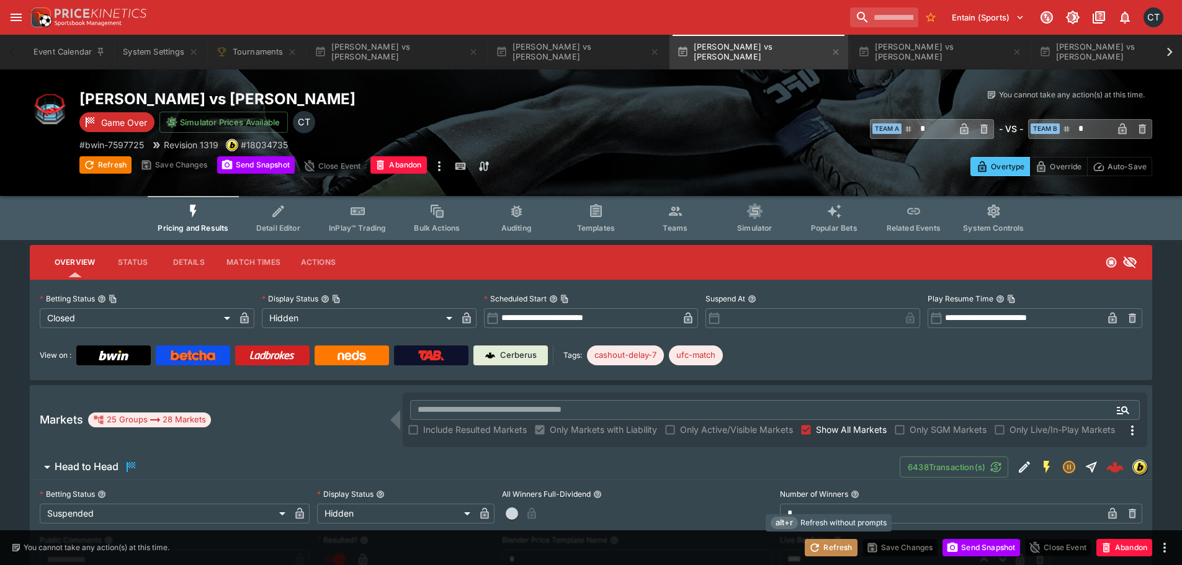
click at [822, 550] on button "Refresh" at bounding box center [831, 547] width 52 height 17
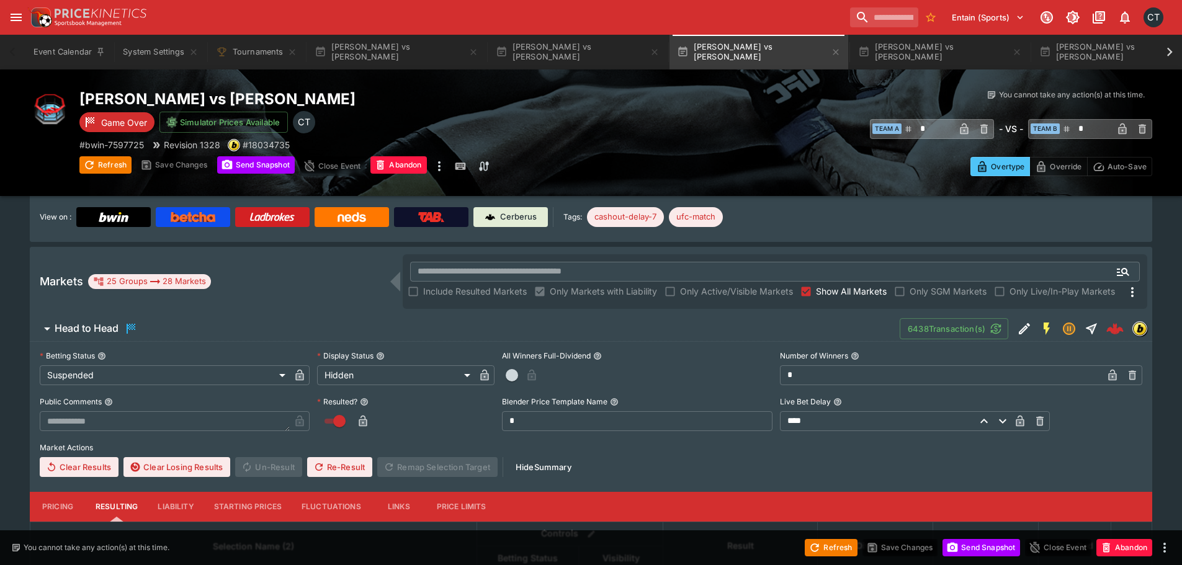
scroll to position [186, 0]
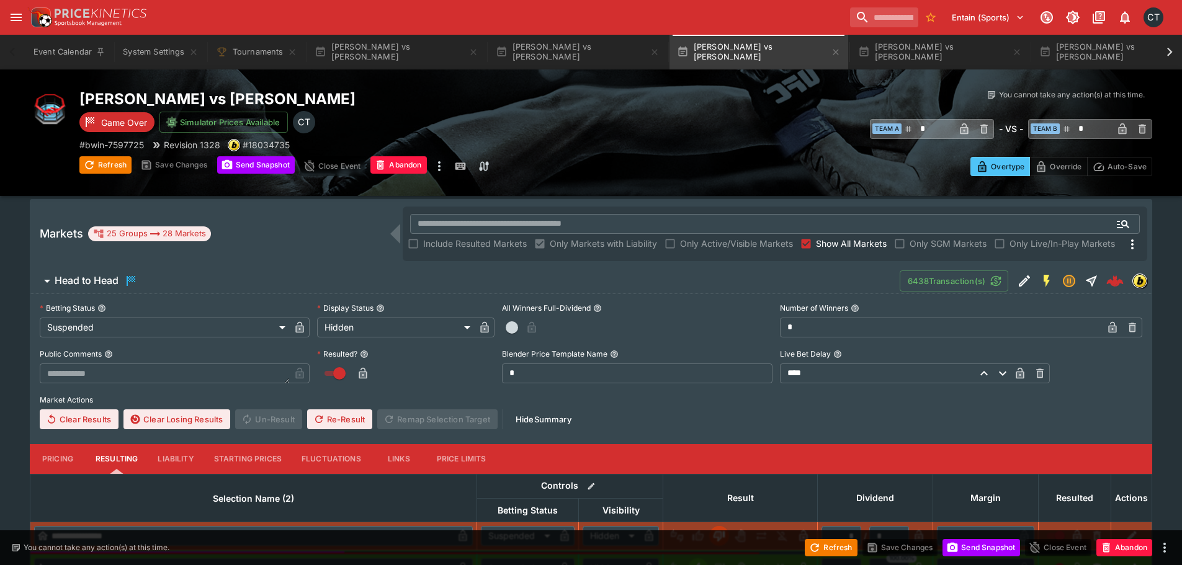
click at [822, 246] on span "Show All Markets" at bounding box center [851, 243] width 71 height 13
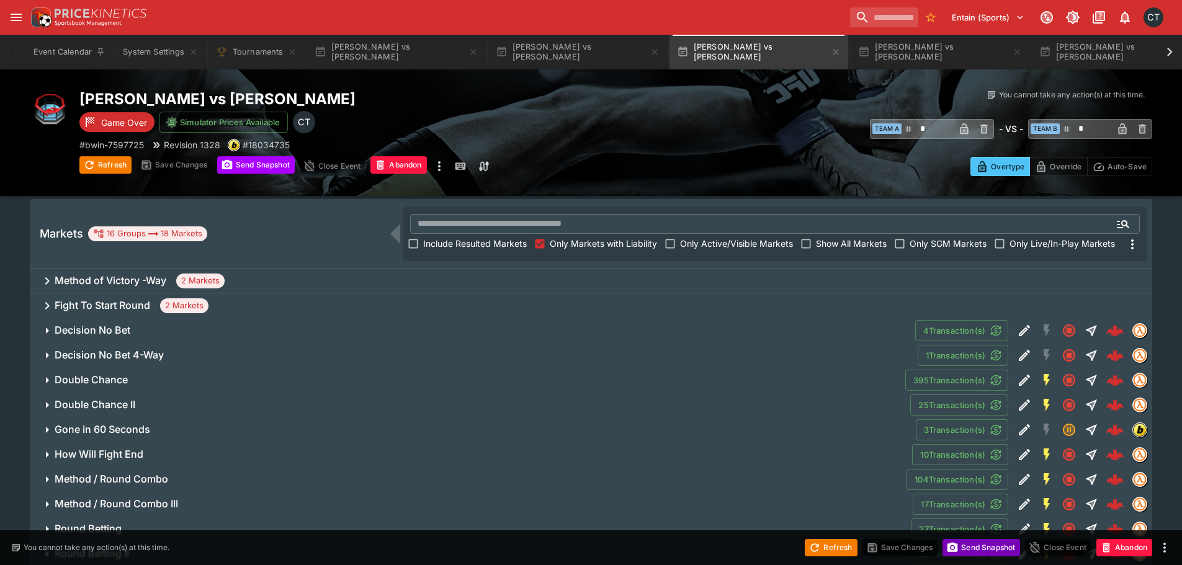
click at [967, 542] on button "Send Snapshot" at bounding box center [982, 547] width 78 height 17
click at [830, 554] on button "Refresh" at bounding box center [831, 547] width 52 height 17
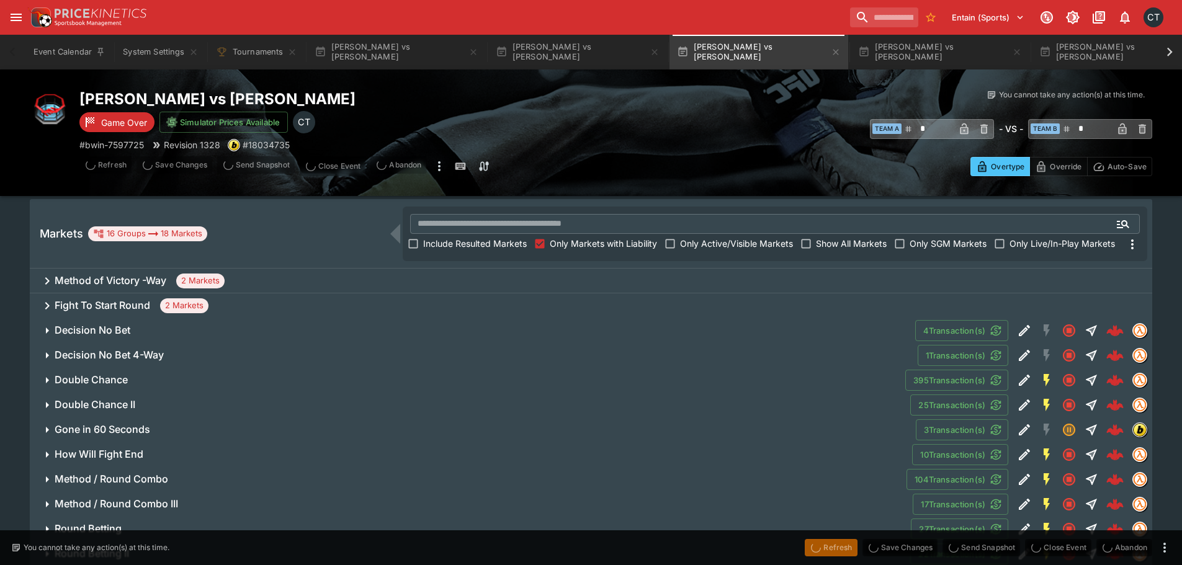
scroll to position [0, 0]
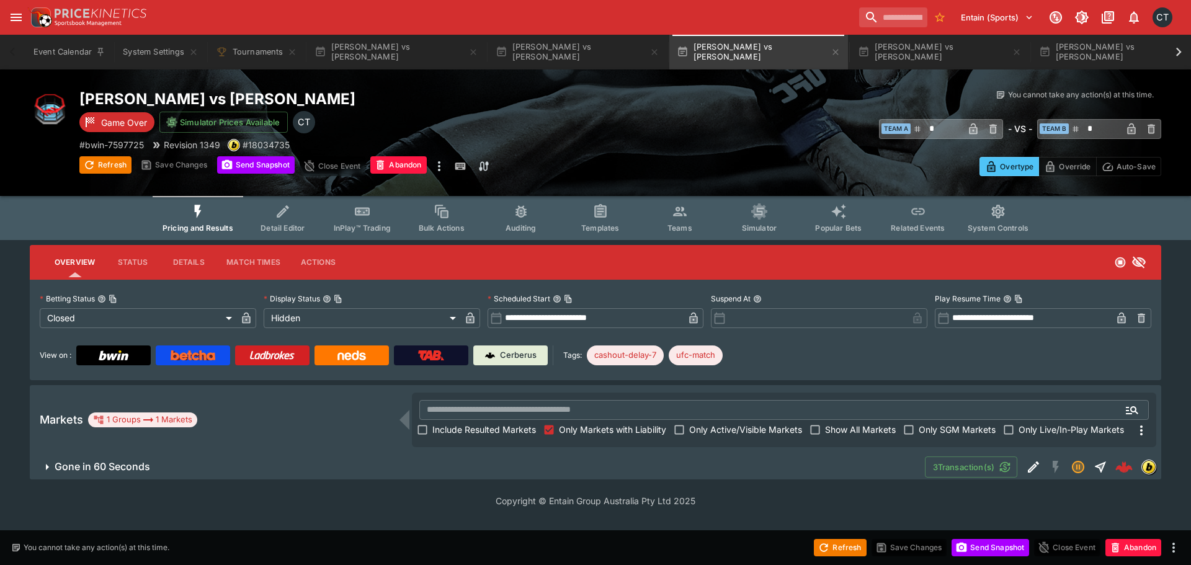
click at [110, 480] on div "Copyright © Entain Group Australia Pty Ltd 2025" at bounding box center [595, 501] width 1191 height 43
click at [120, 469] on h6 "Gone in 60 Seconds" at bounding box center [103, 466] width 96 height 13
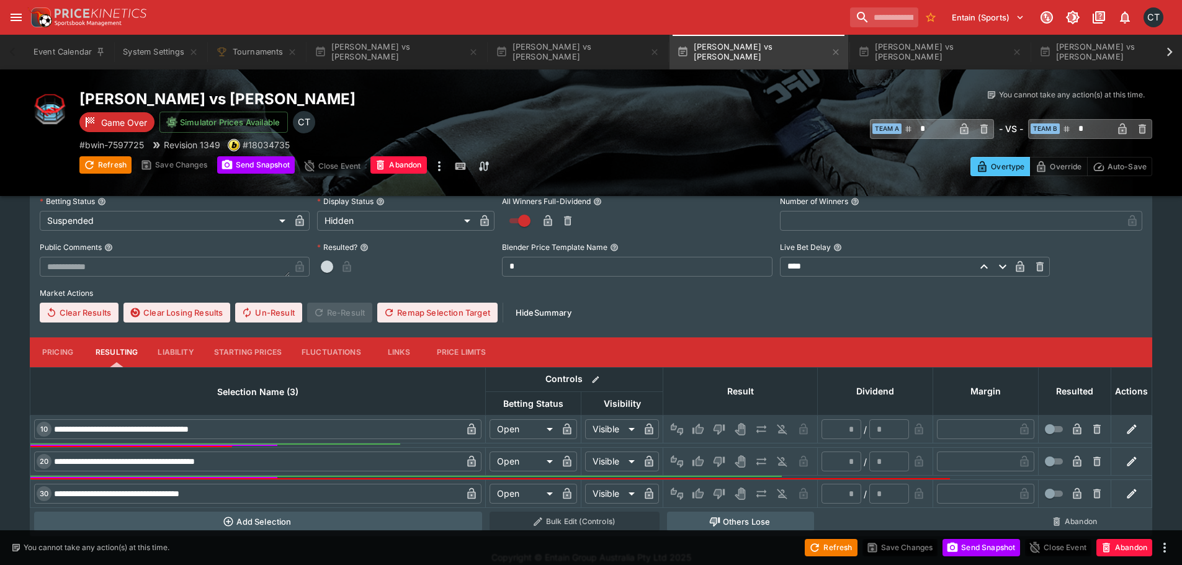
scroll to position [305, 0]
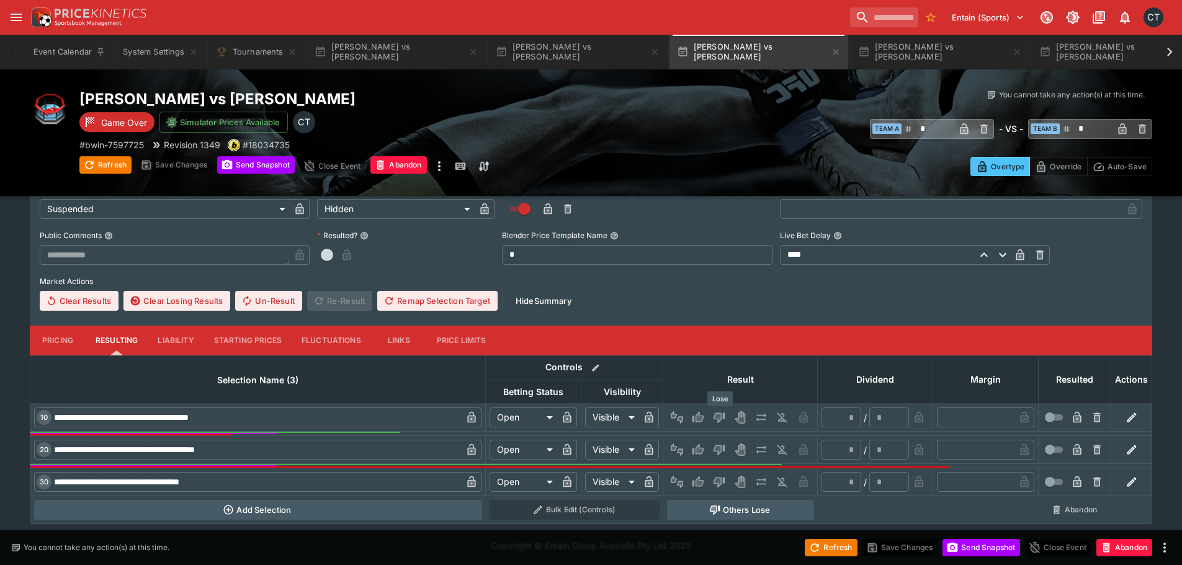
click at [724, 410] on button "Lose" at bounding box center [719, 418] width 20 height 20
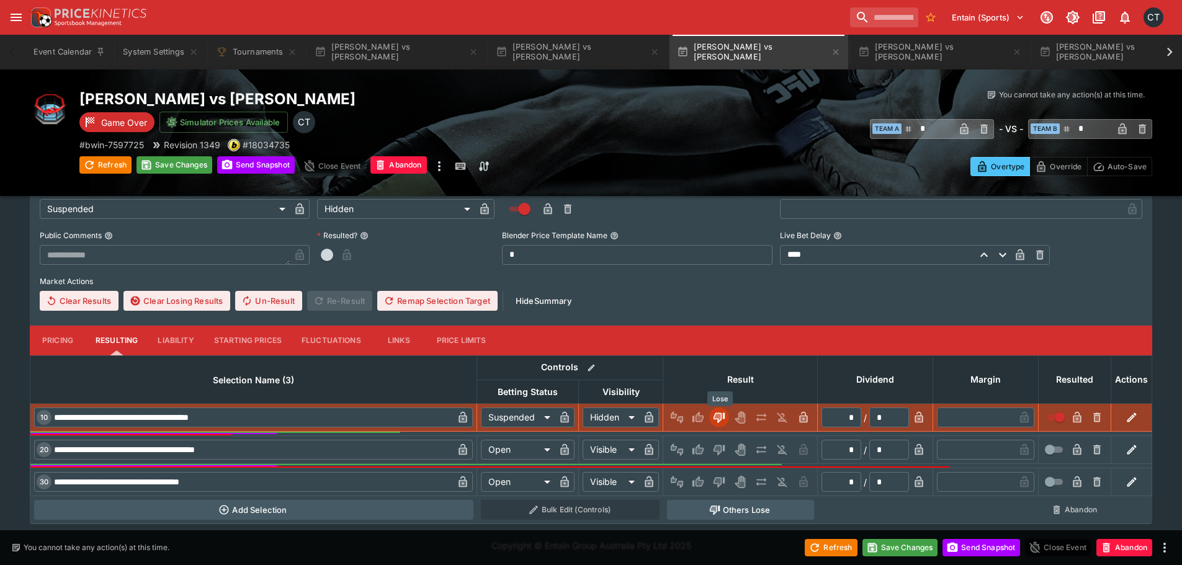
type input "*********"
type input "******"
type input "*"
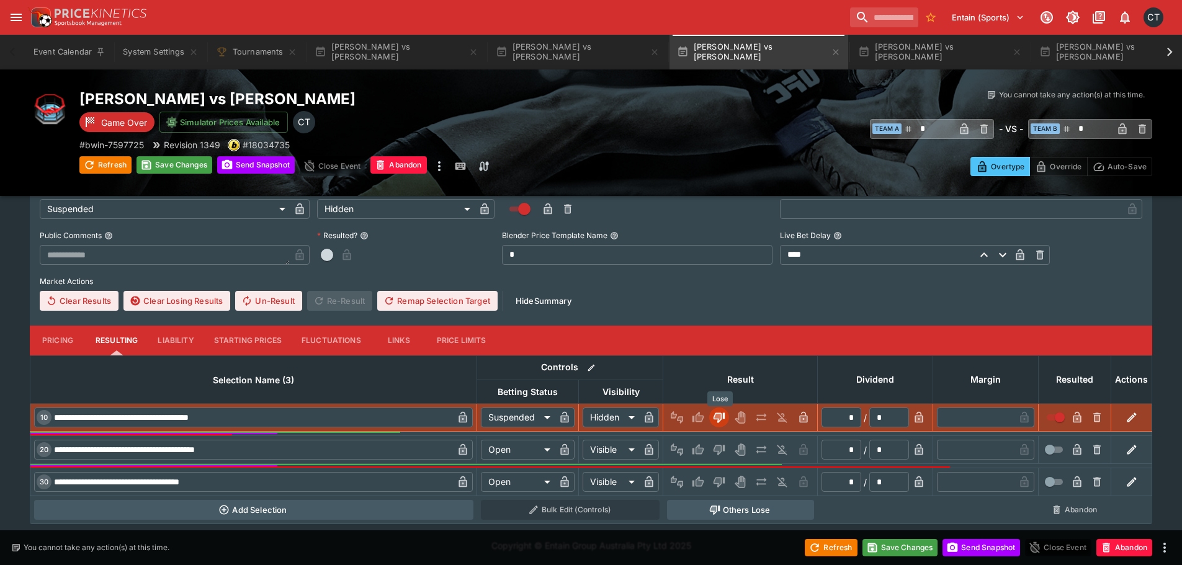
type input "*"
click at [717, 443] on button "Lose" at bounding box center [719, 450] width 20 height 20
type input "*********"
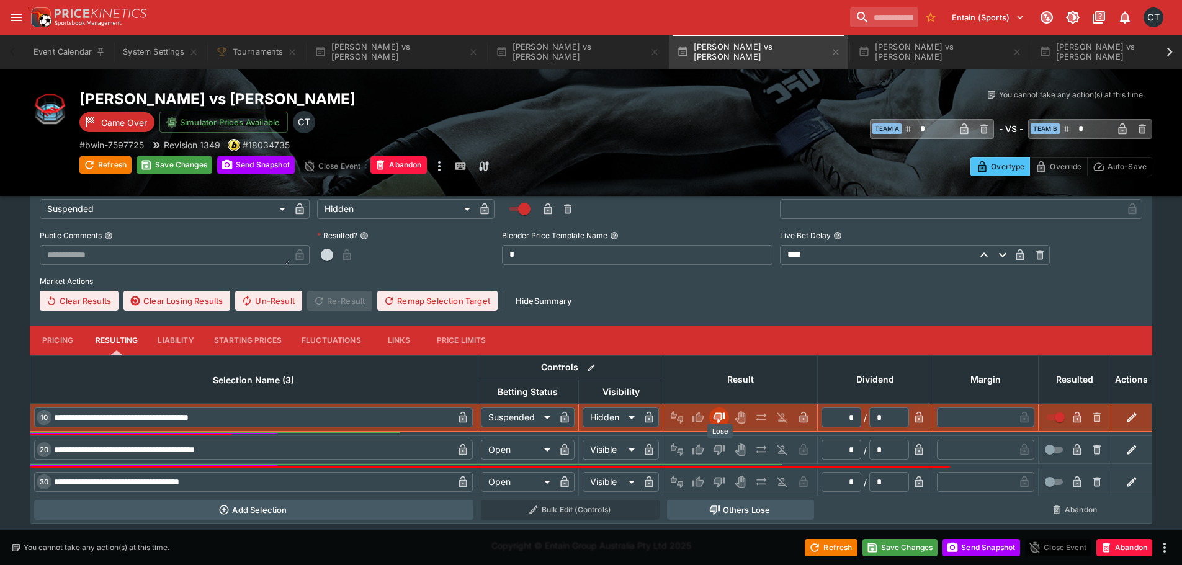
type input "******"
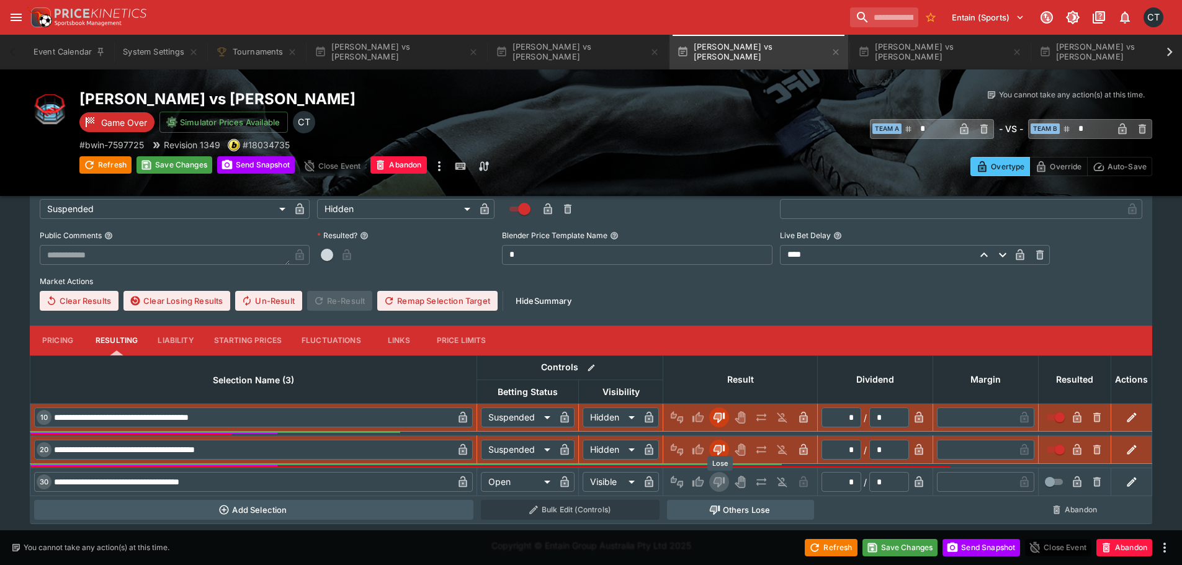
click at [724, 481] on icon "Lose" at bounding box center [719, 483] width 11 height 11
type input "*********"
type input "******"
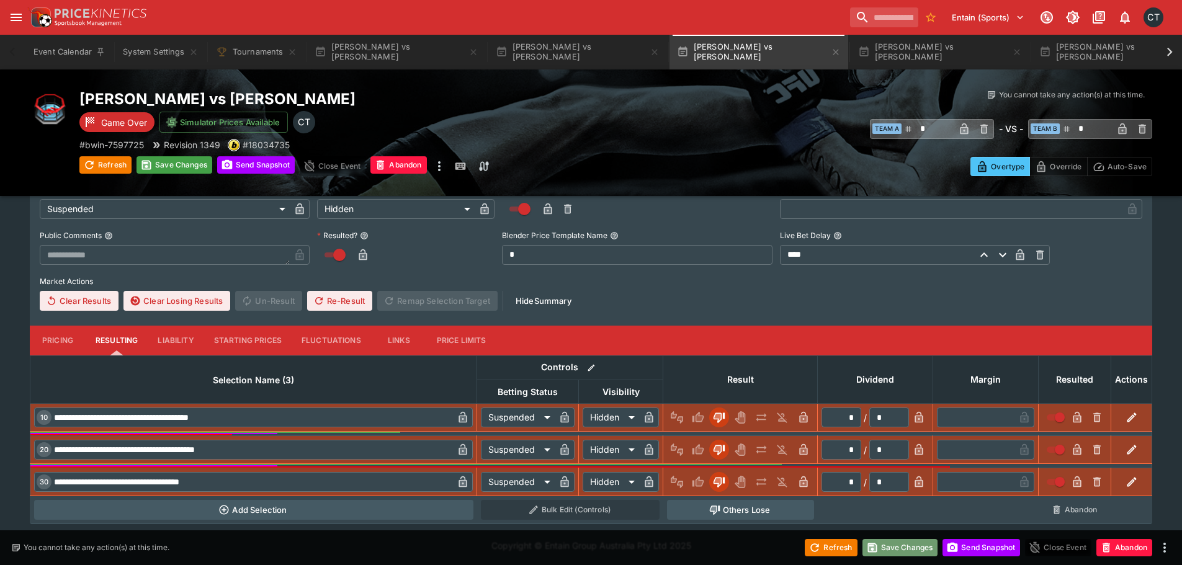
click at [881, 544] on button "Save Changes" at bounding box center [901, 547] width 76 height 17
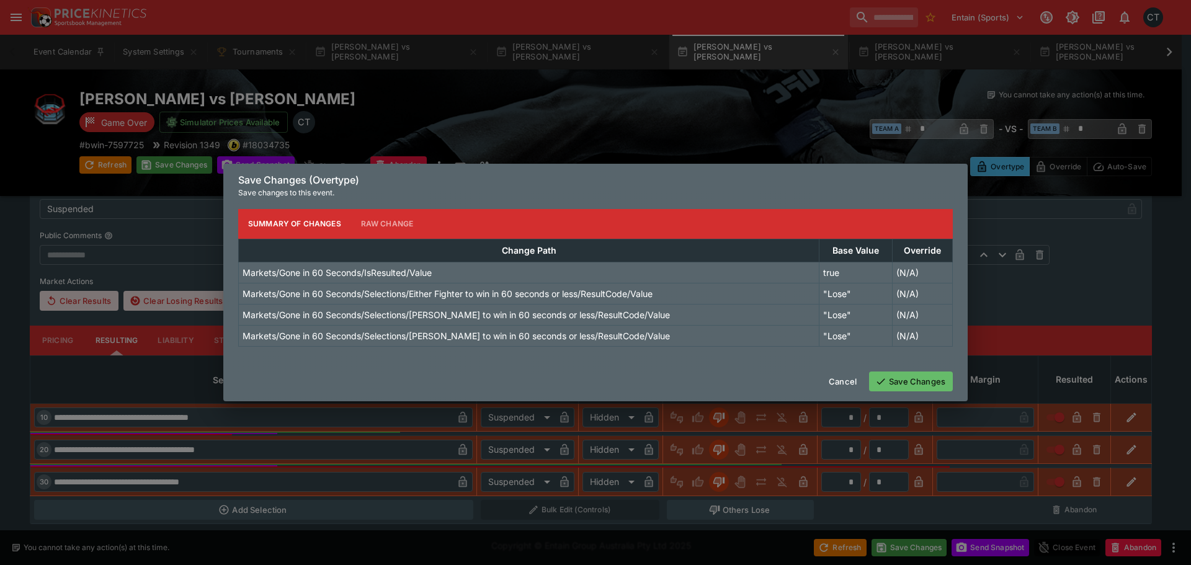
click at [890, 386] on button "Save Changes" at bounding box center [911, 382] width 84 height 20
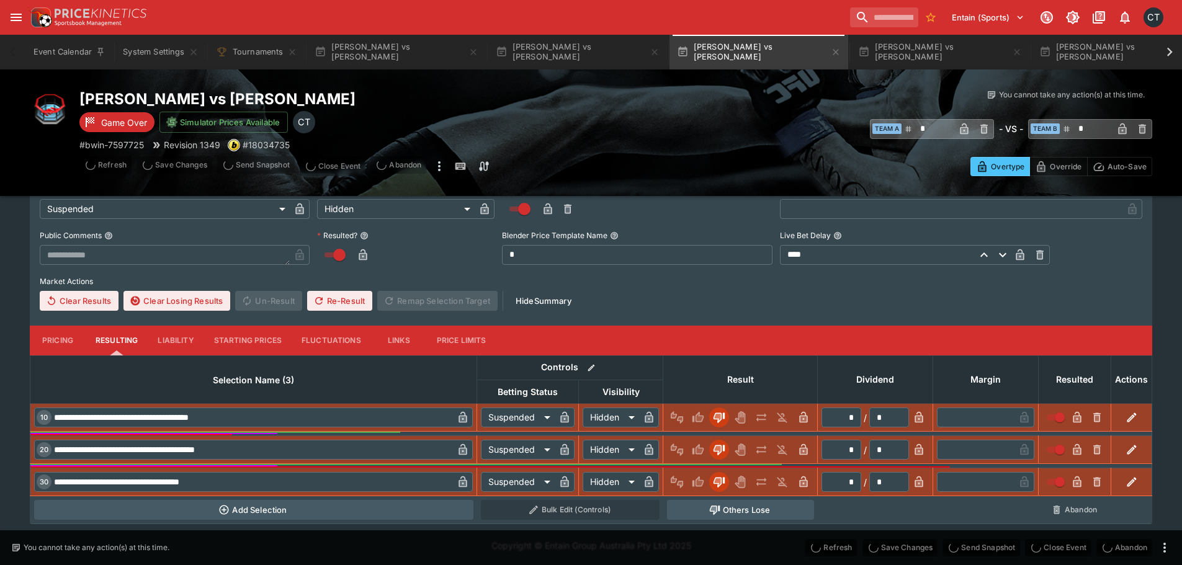
scroll to position [0, 0]
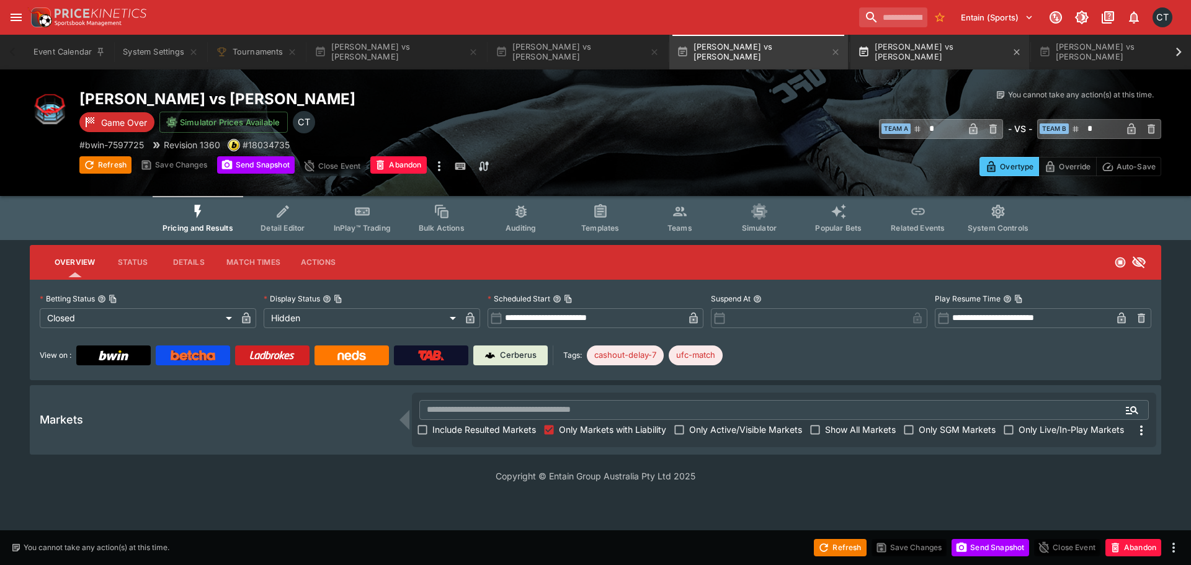
click at [920, 61] on button "Zach Reese vs Sedriques Dumas" at bounding box center [940, 52] width 179 height 35
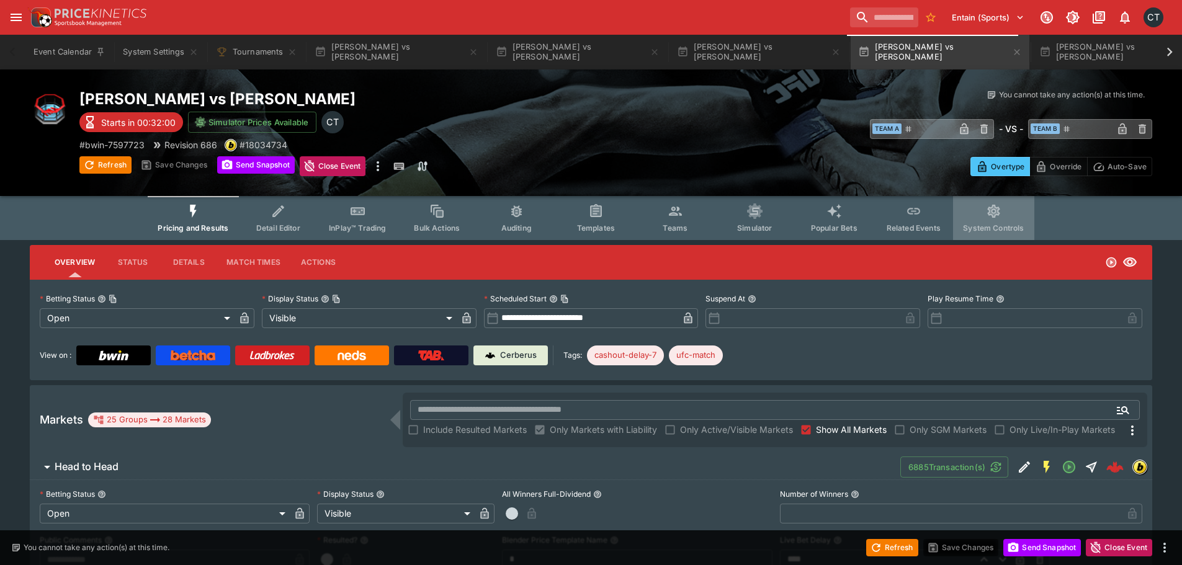
click at [1002, 228] on span "System Controls" at bounding box center [993, 227] width 61 height 9
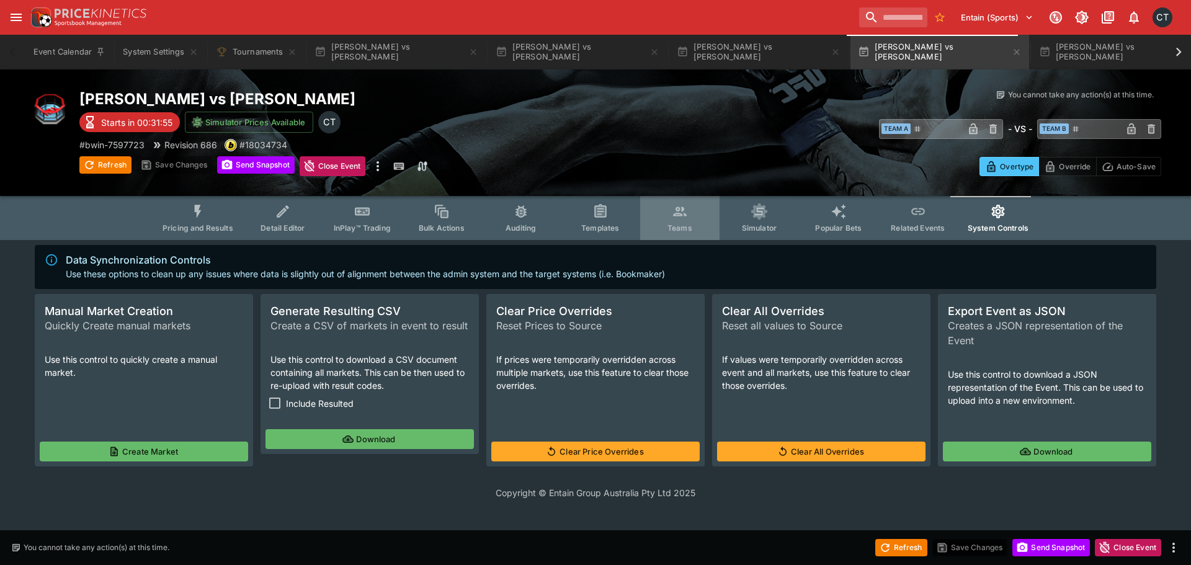
click at [689, 228] on span "Teams" at bounding box center [680, 227] width 25 height 9
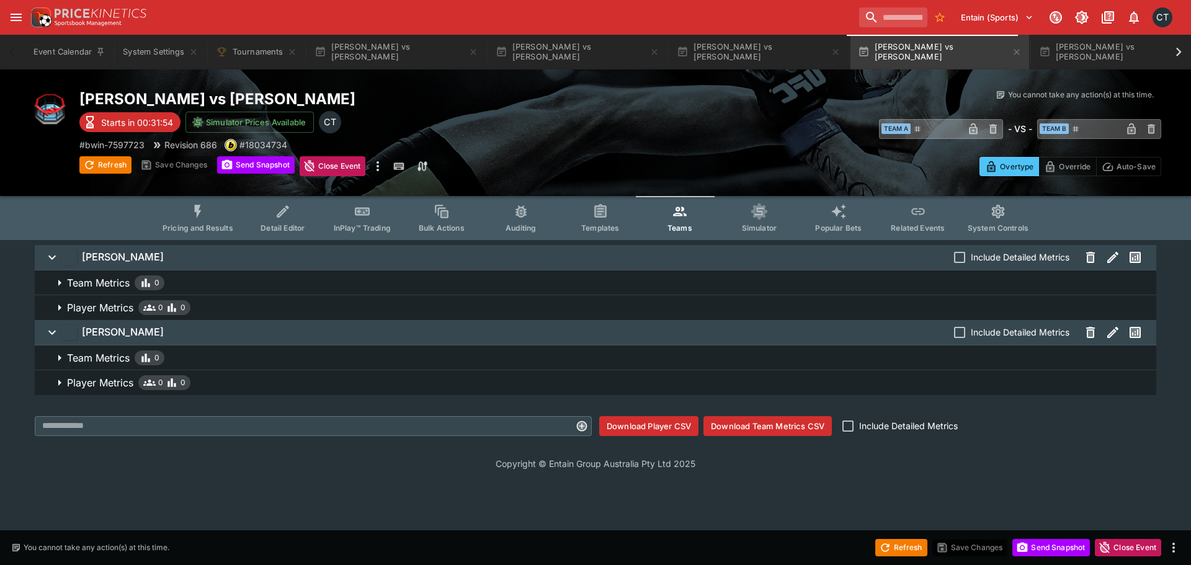
click at [753, 429] on button "Download Team Metrics CSV" at bounding box center [768, 426] width 128 height 20
click at [906, 551] on button "Refresh" at bounding box center [902, 547] width 52 height 17
click at [190, 212] on button "Pricing and Results" at bounding box center [198, 218] width 91 height 44
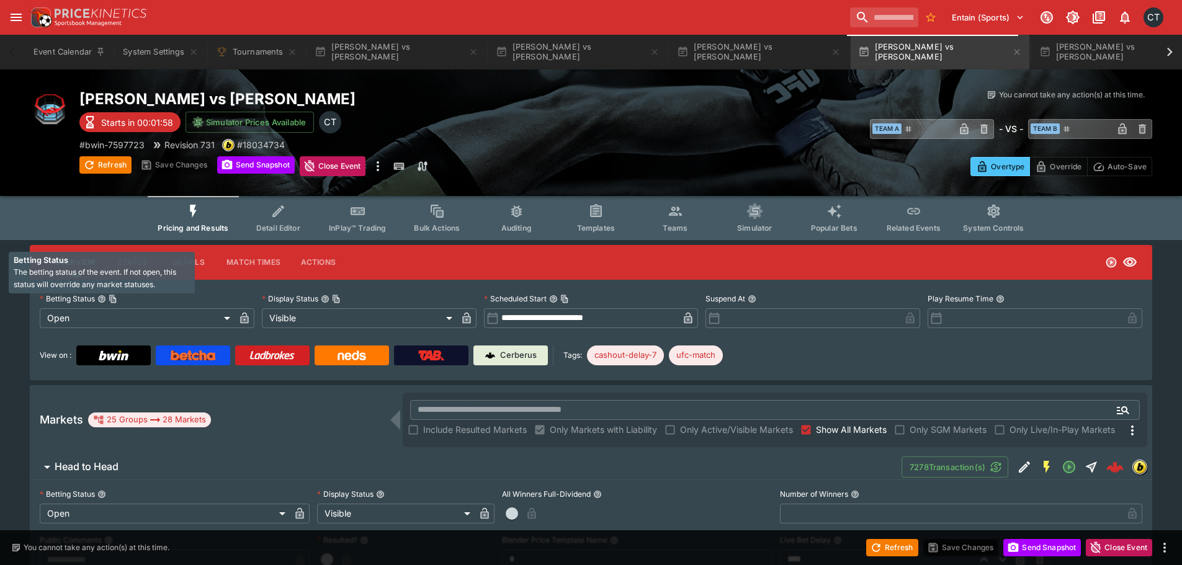
drag, startPoint x: 98, startPoint y: 302, endPoint x: 92, endPoint y: 316, distance: 15.3
click at [99, 308] on label "Betting Status" at bounding box center [147, 299] width 215 height 19
click at [99, 303] on button "Betting Status" at bounding box center [101, 299] width 9 height 9
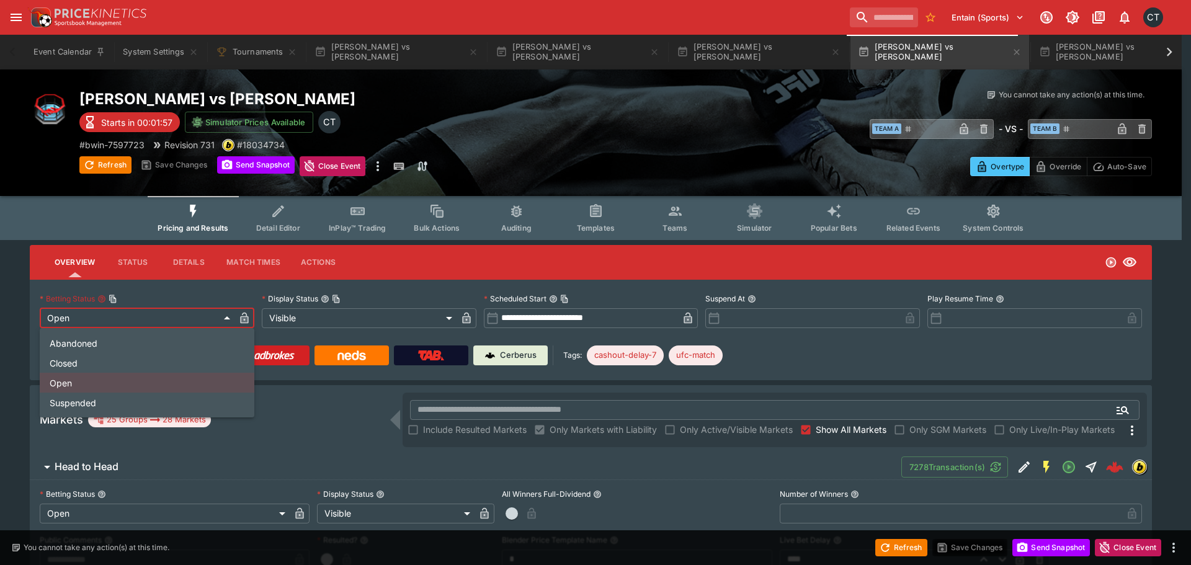
drag, startPoint x: 91, startPoint y: 319, endPoint x: 84, endPoint y: 325, distance: 8.8
click at [81, 357] on li "Closed" at bounding box center [147, 363] width 215 height 20
type input "**********"
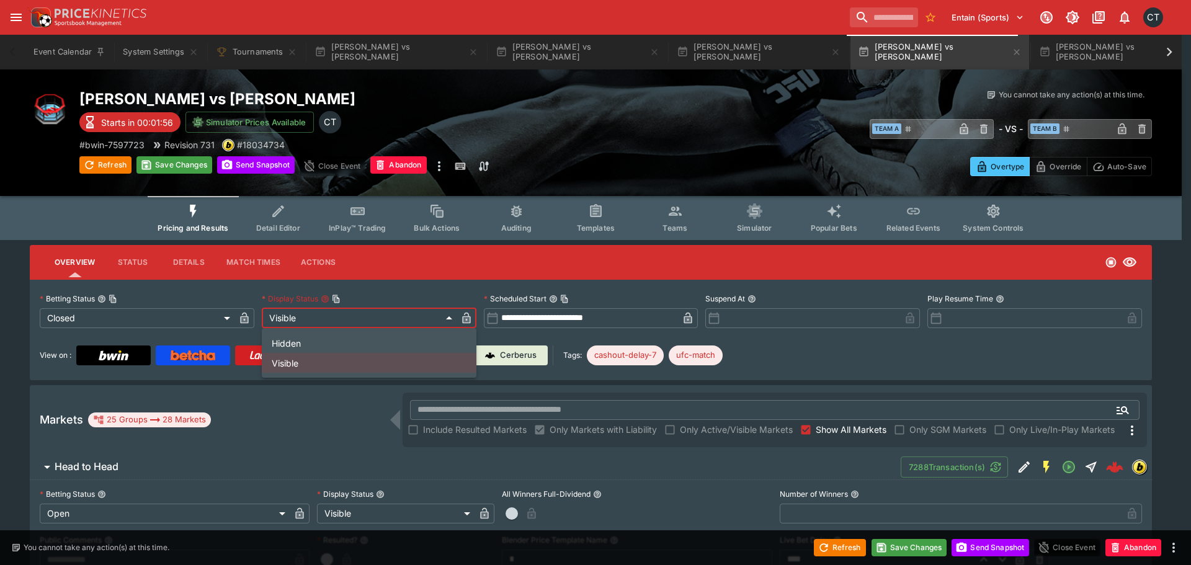
click at [289, 341] on li "Hidden" at bounding box center [369, 343] width 215 height 20
type input "******"
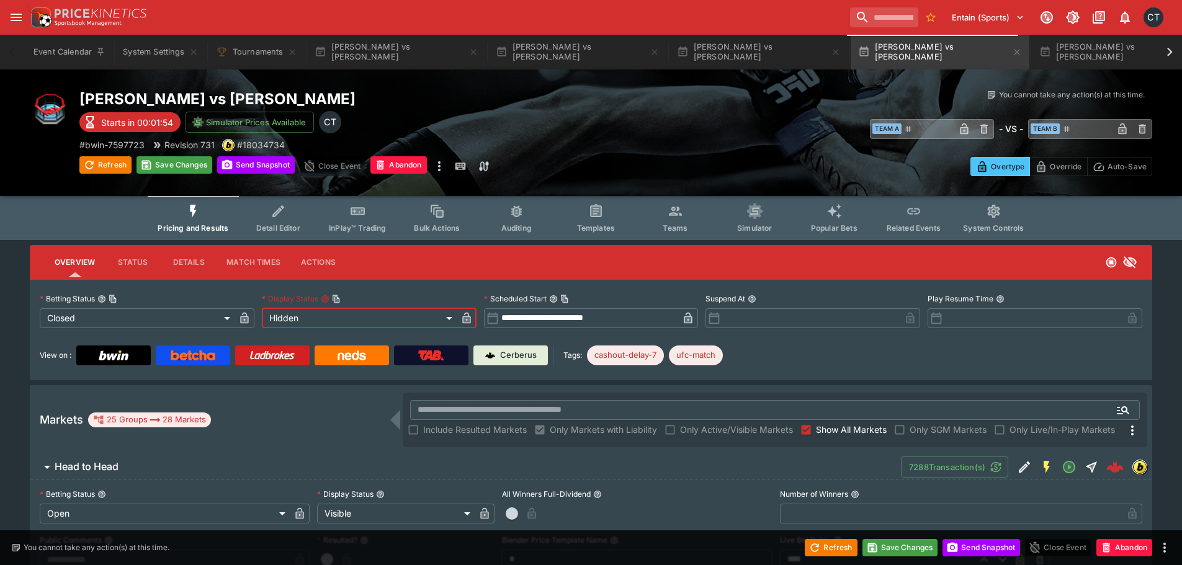
click at [918, 369] on div "**********" at bounding box center [591, 330] width 1123 height 101
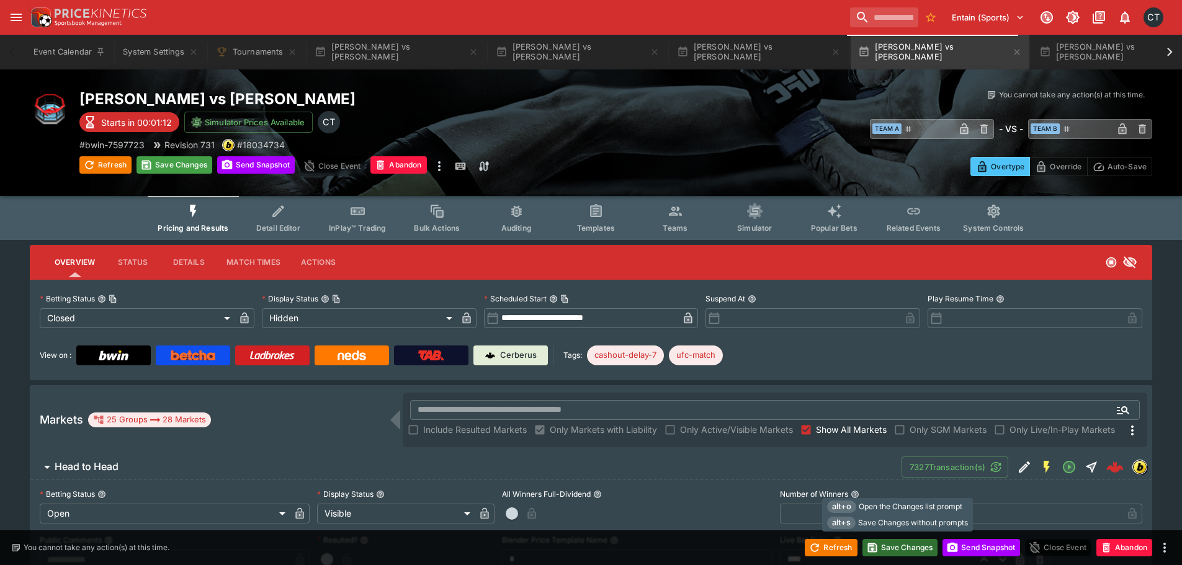
click at [888, 548] on button "Save Changes" at bounding box center [901, 547] width 76 height 17
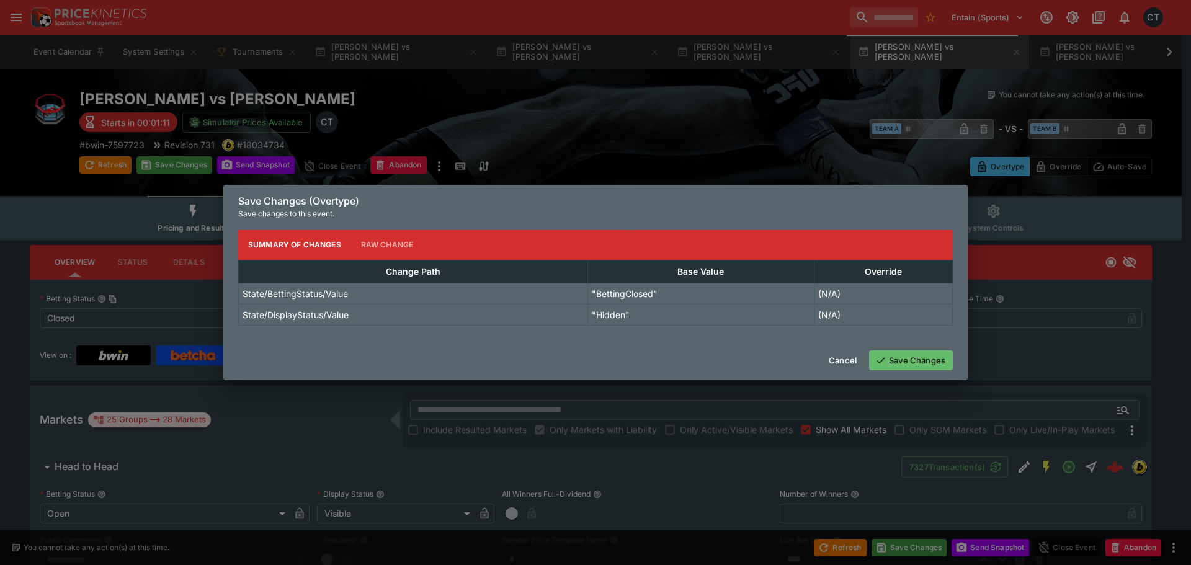
click at [894, 356] on button "Save Changes" at bounding box center [911, 361] width 84 height 20
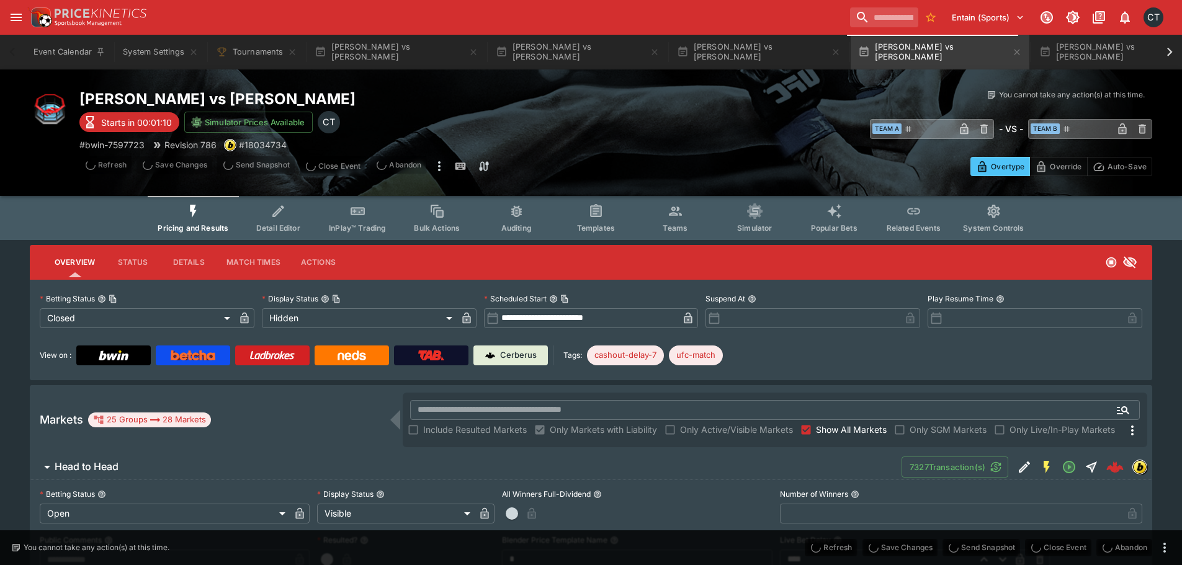
type input "**********"
type input "******"
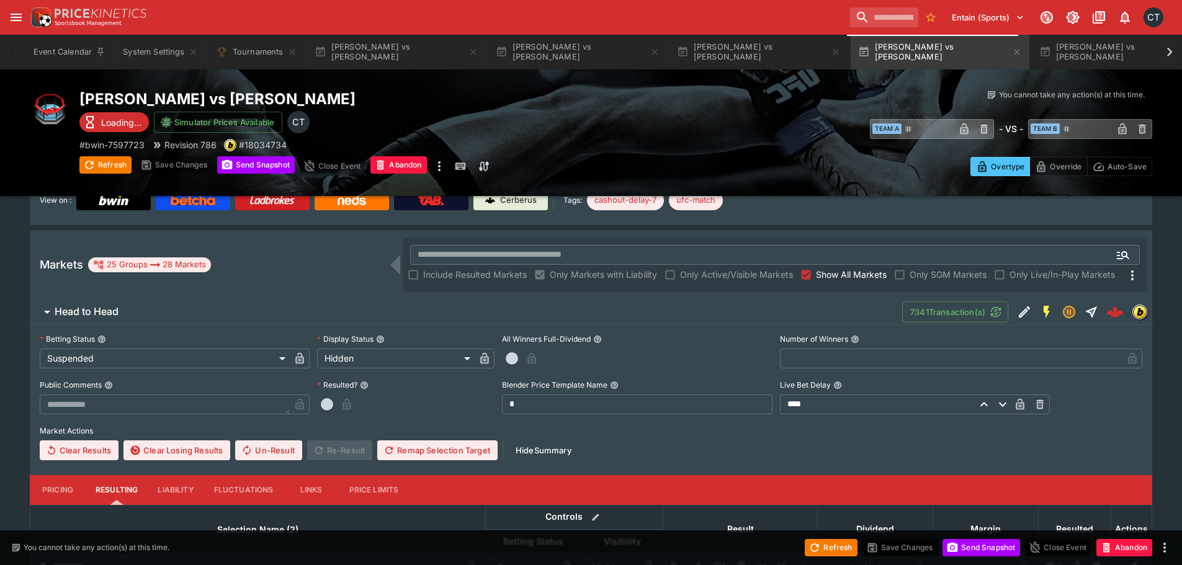
scroll to position [496, 0]
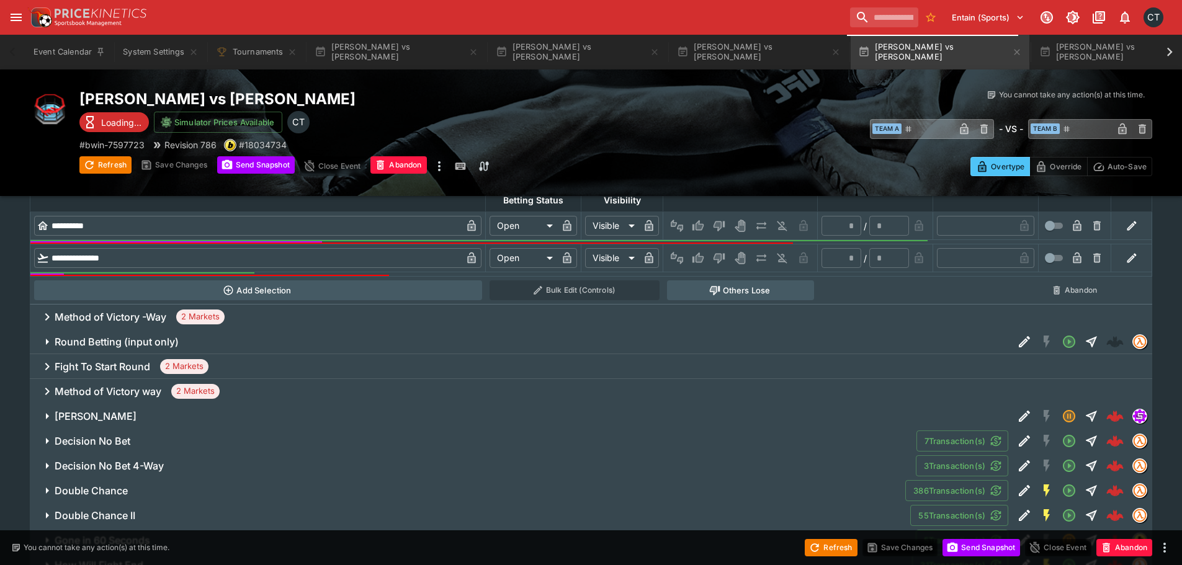
click at [53, 418] on icon "button" at bounding box center [47, 416] width 15 height 15
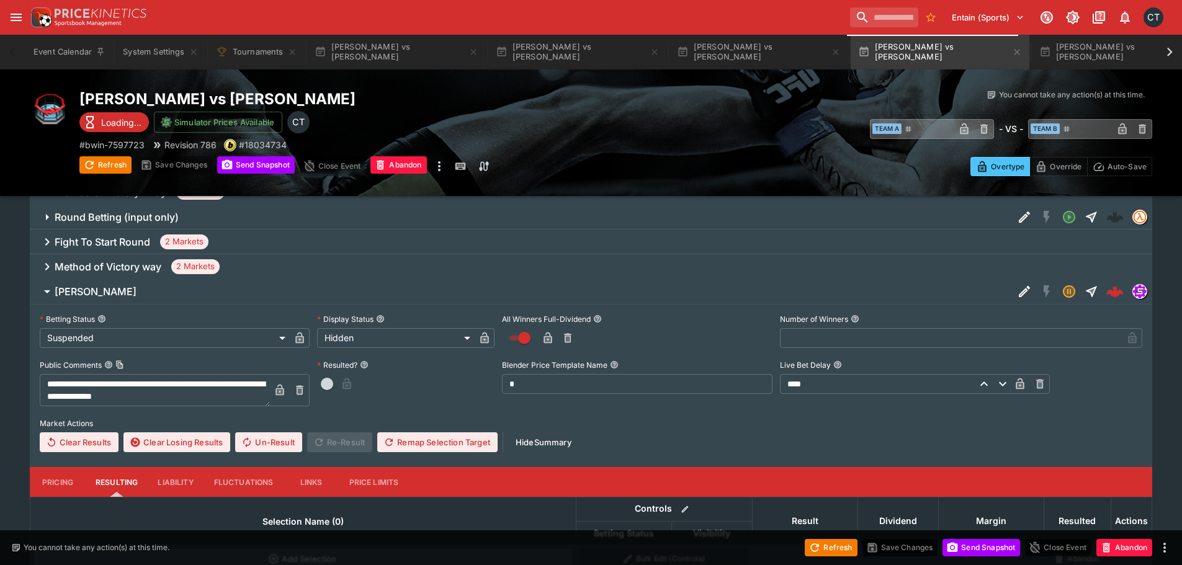
scroll to position [621, 0]
click at [91, 287] on h6 "[PERSON_NAME]" at bounding box center [96, 292] width 82 height 13
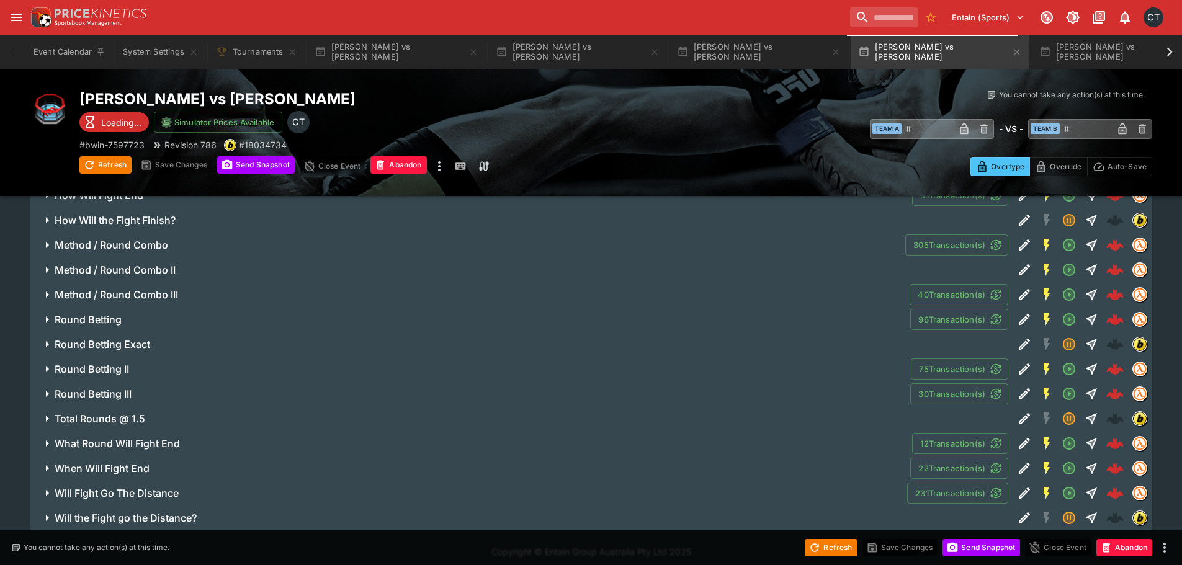
scroll to position [874, 0]
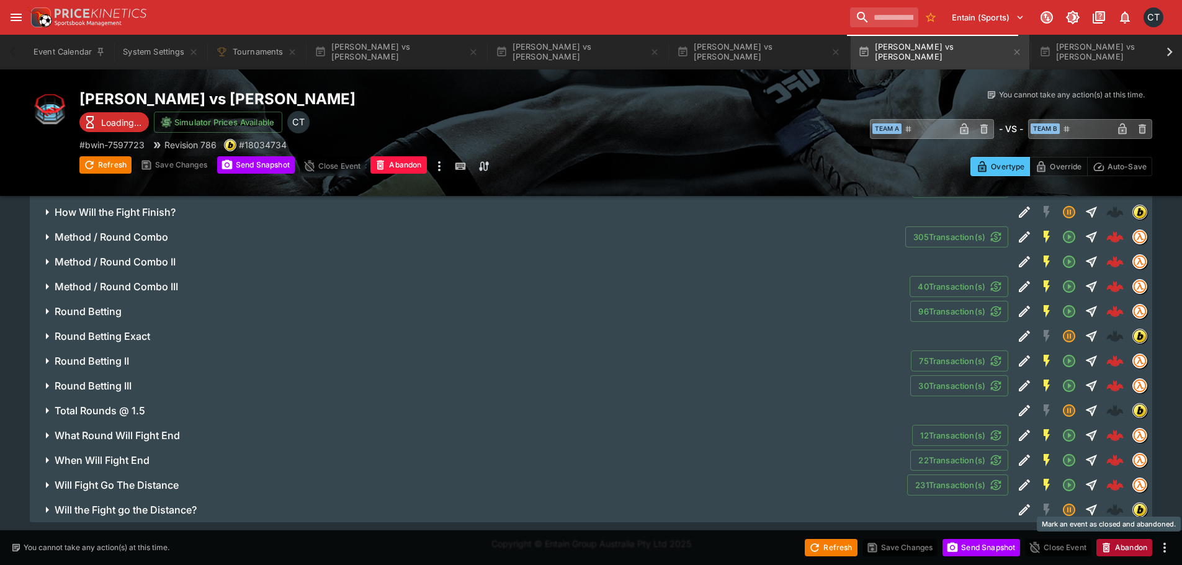
click at [1125, 552] on button "Abandon" at bounding box center [1125, 547] width 56 height 17
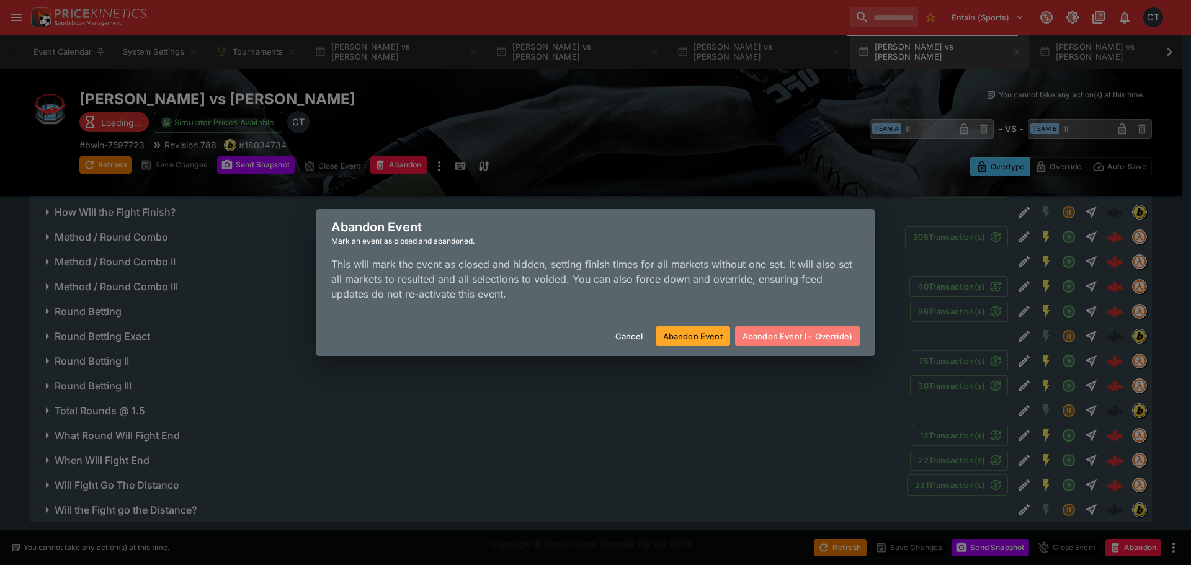
click at [806, 331] on button "Abandon Event (+ Override)" at bounding box center [797, 336] width 125 height 20
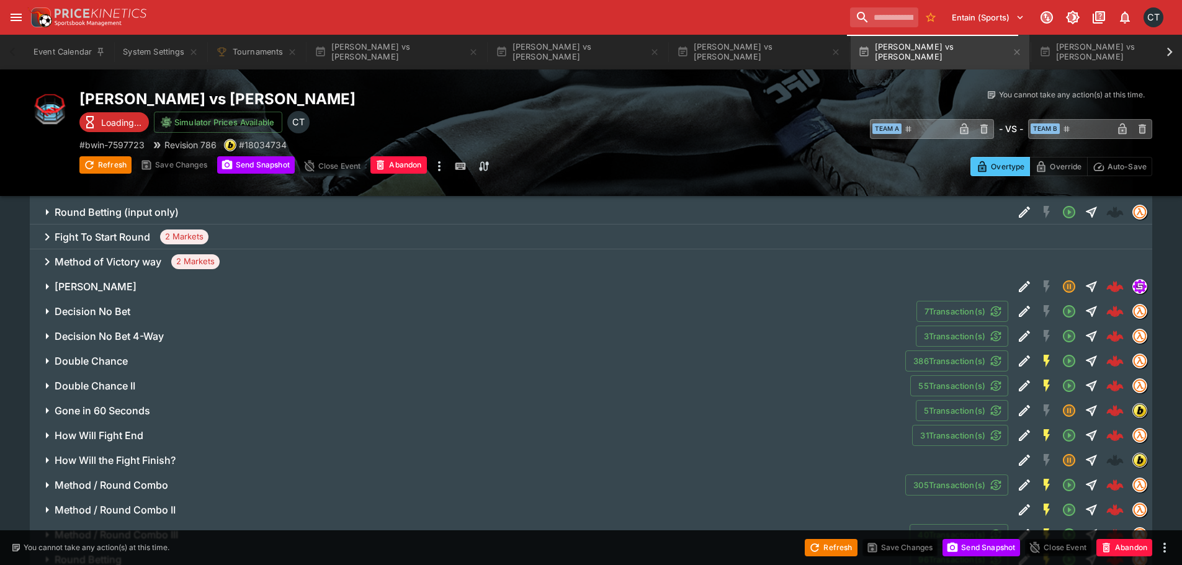
scroll to position [192, 0]
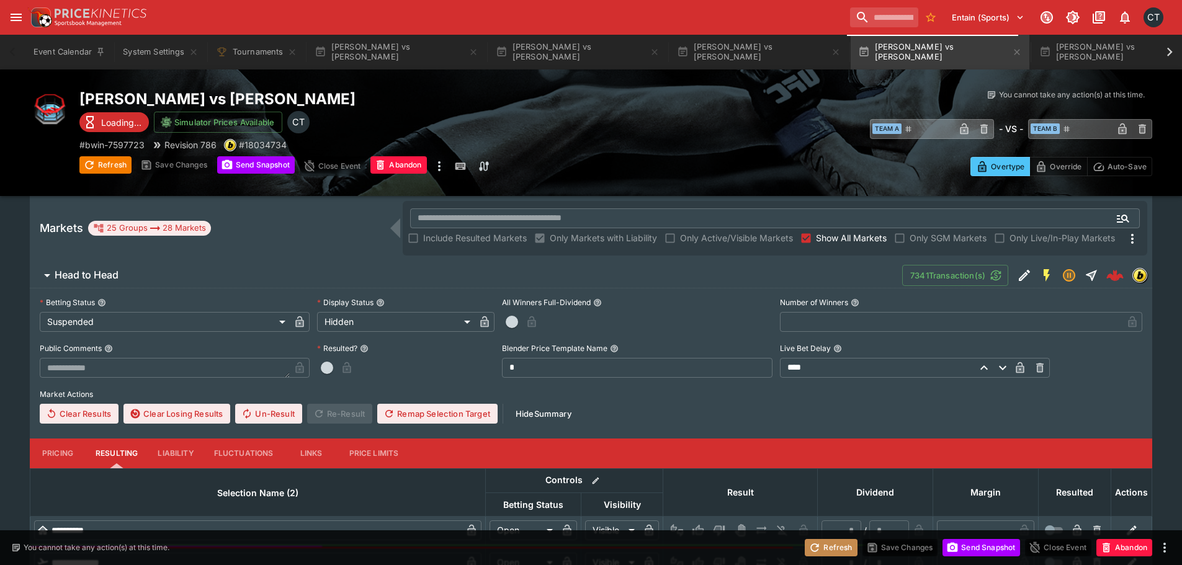
click at [828, 542] on button "Refresh" at bounding box center [831, 547] width 52 height 17
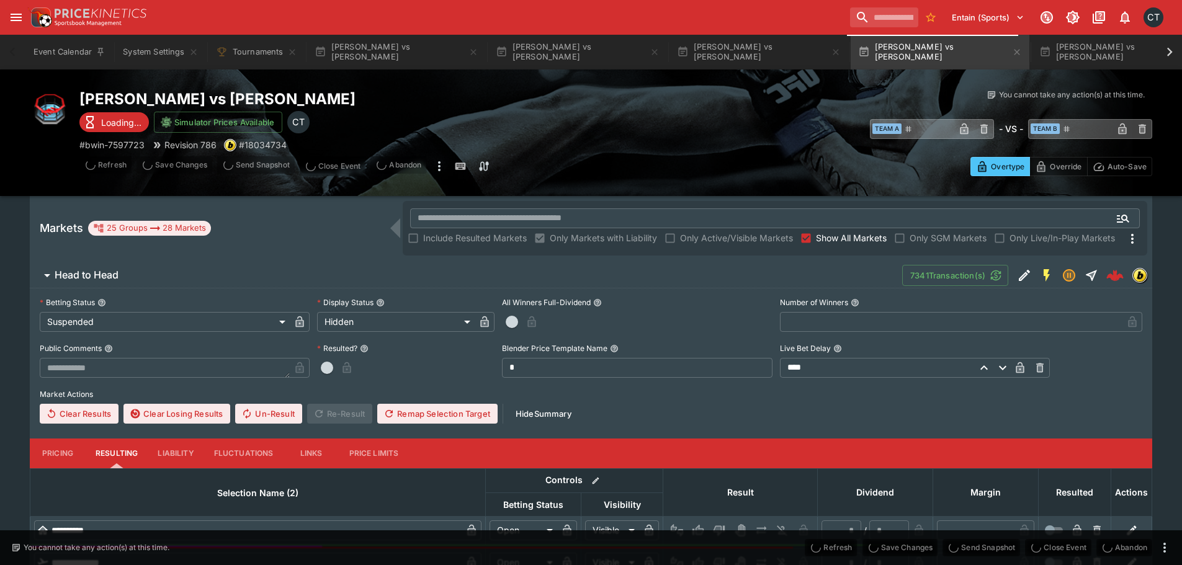
type input "**********"
type input "*******"
type input "**********"
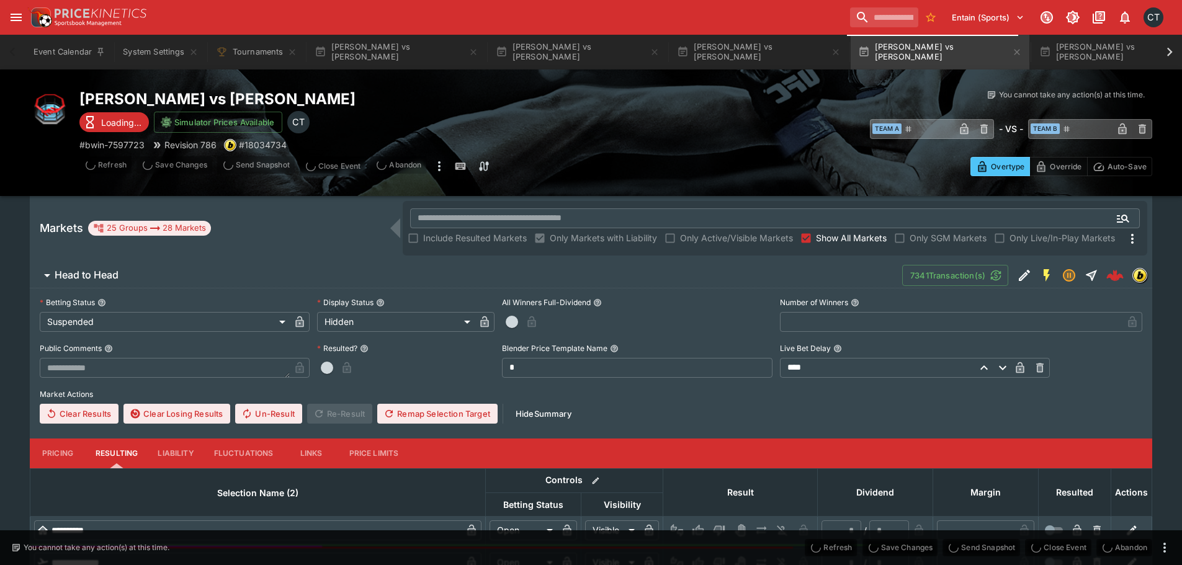
type input "*******"
type input "*"
type input "*********"
type input "******"
type input "*********"
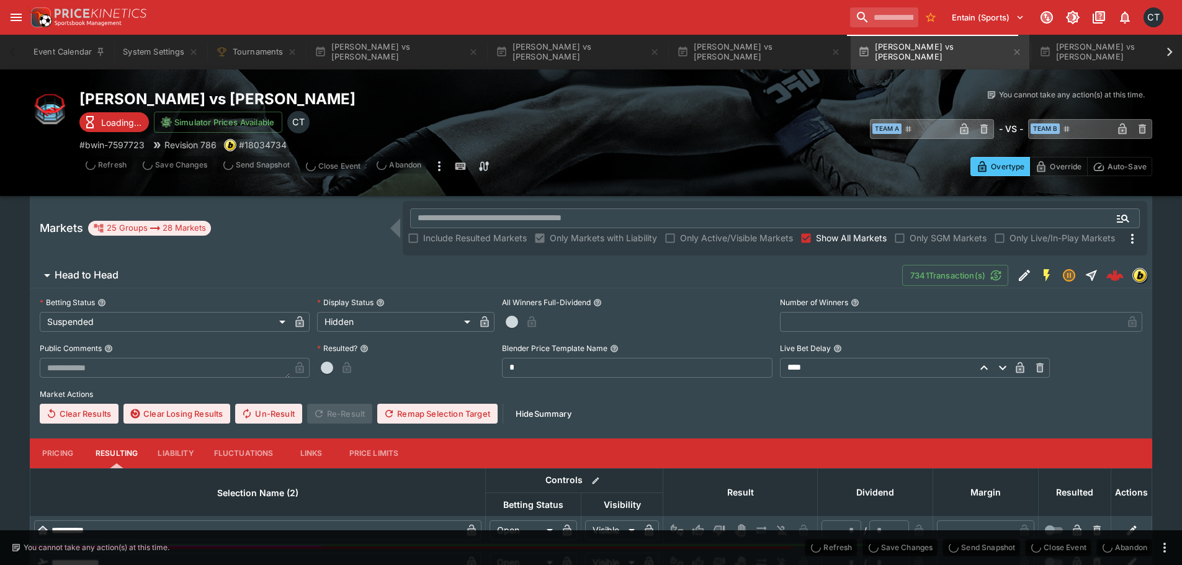
type input "******"
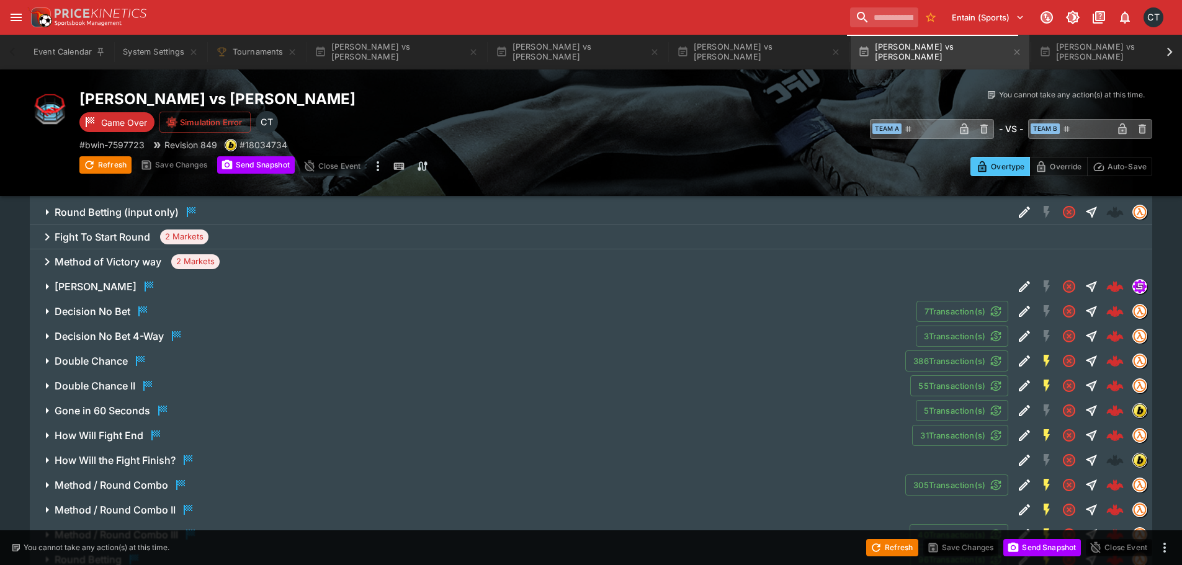
scroll to position [874, 0]
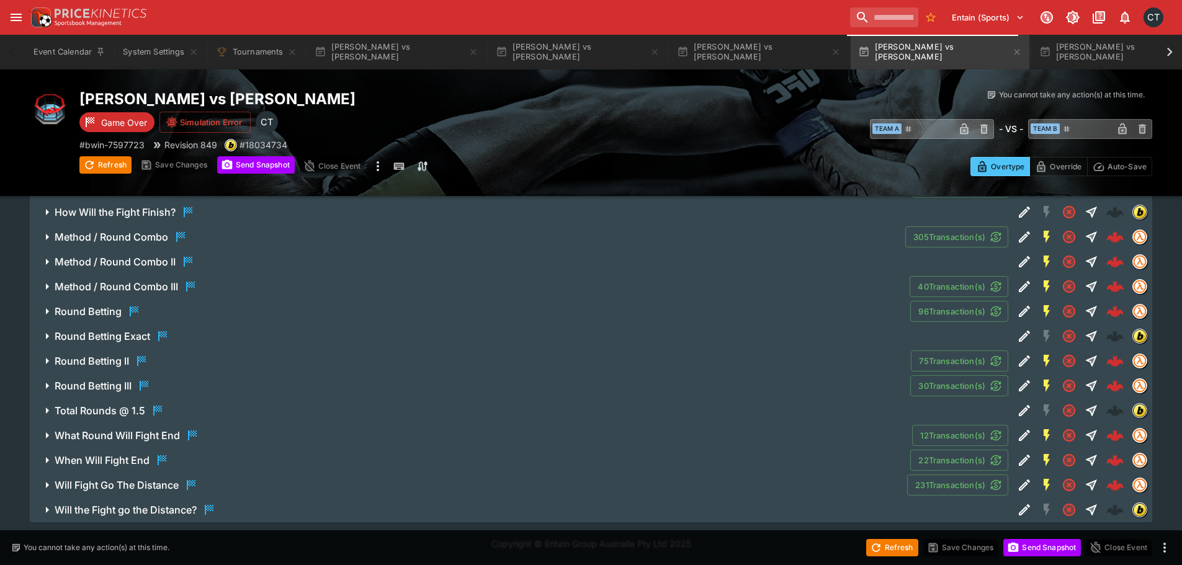
click at [132, 362] on div "Round Betting II" at bounding box center [102, 361] width 94 height 15
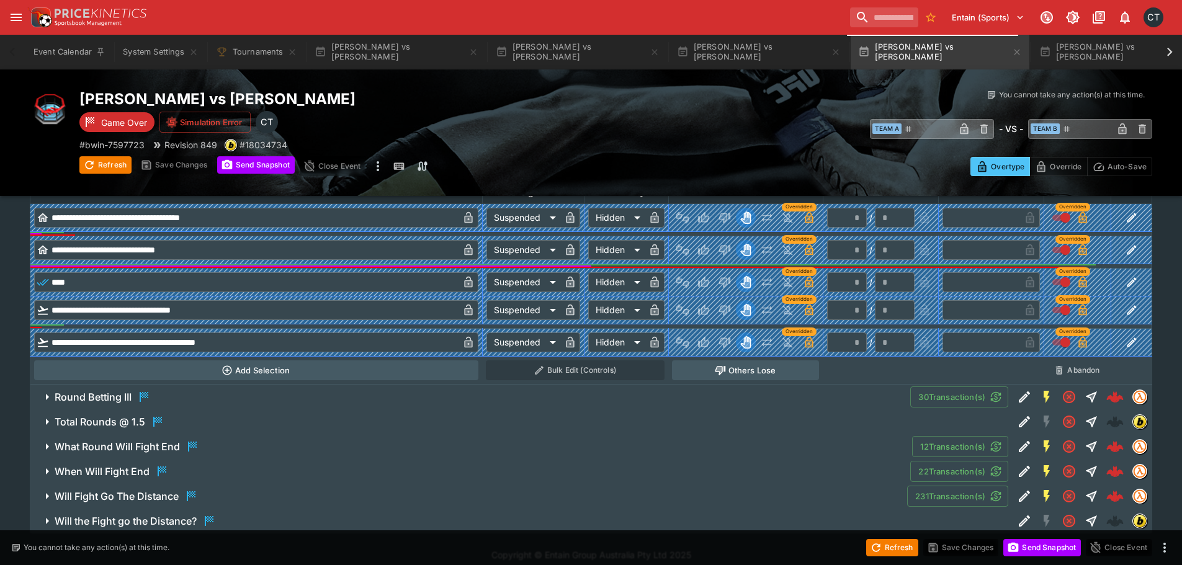
scroll to position [1284, 0]
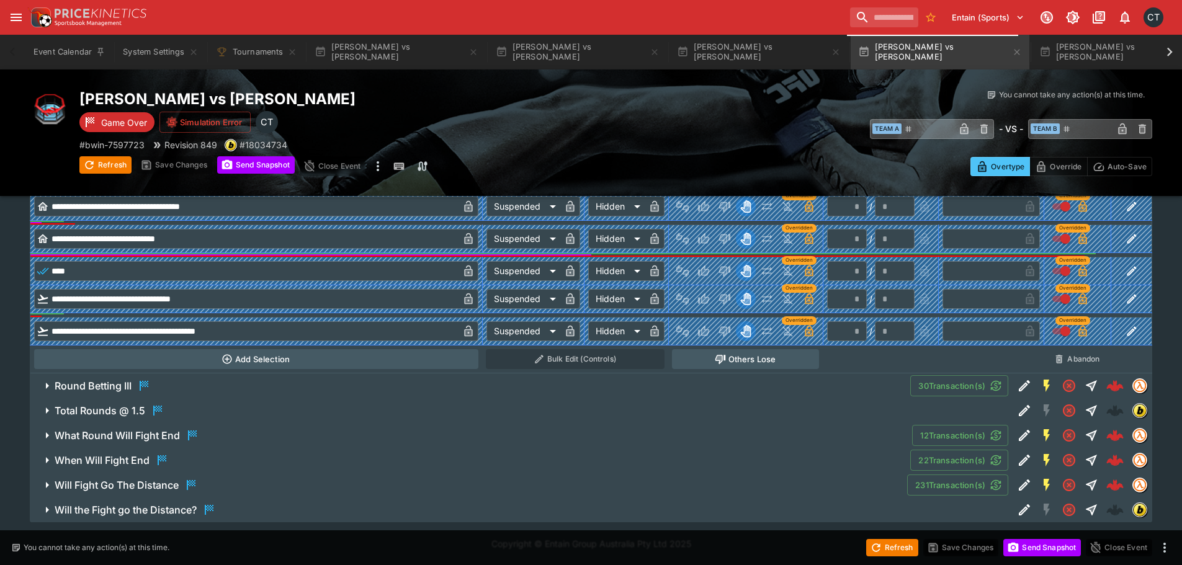
click at [109, 435] on h6 "What Round Will Fight End" at bounding box center [117, 435] width 125 height 13
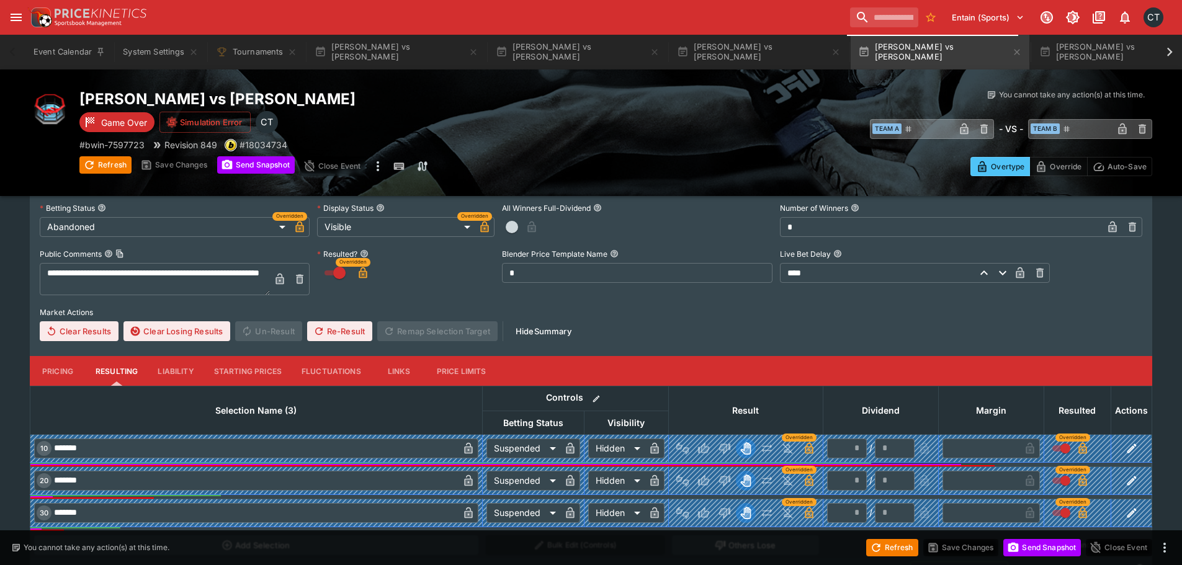
scroll to position [1651, 0]
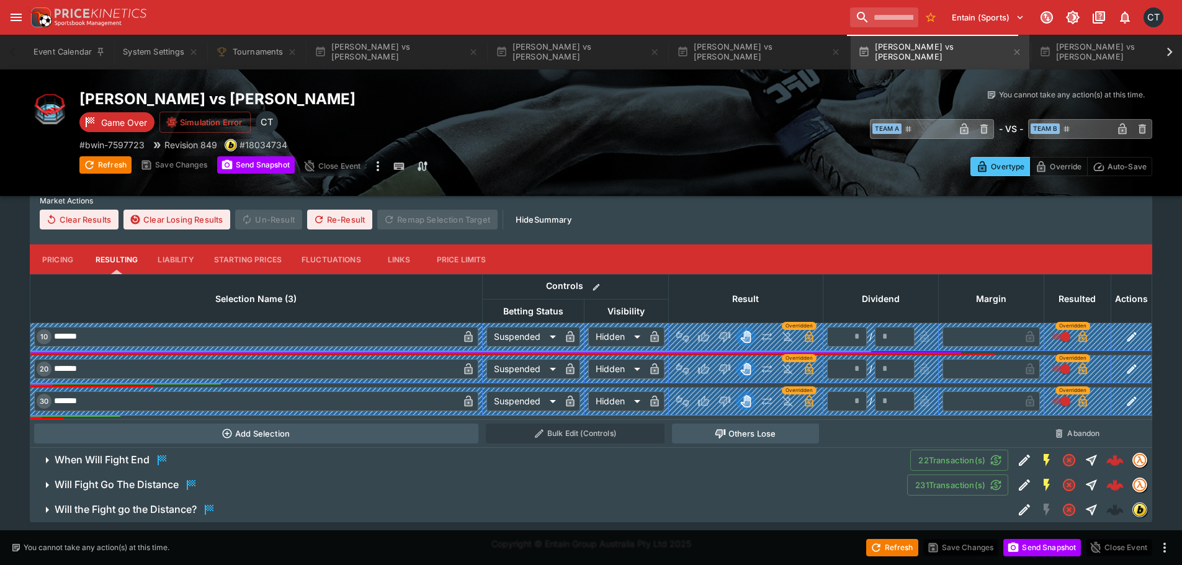
click at [114, 461] on h6 "When Will Fight End" at bounding box center [102, 460] width 95 height 13
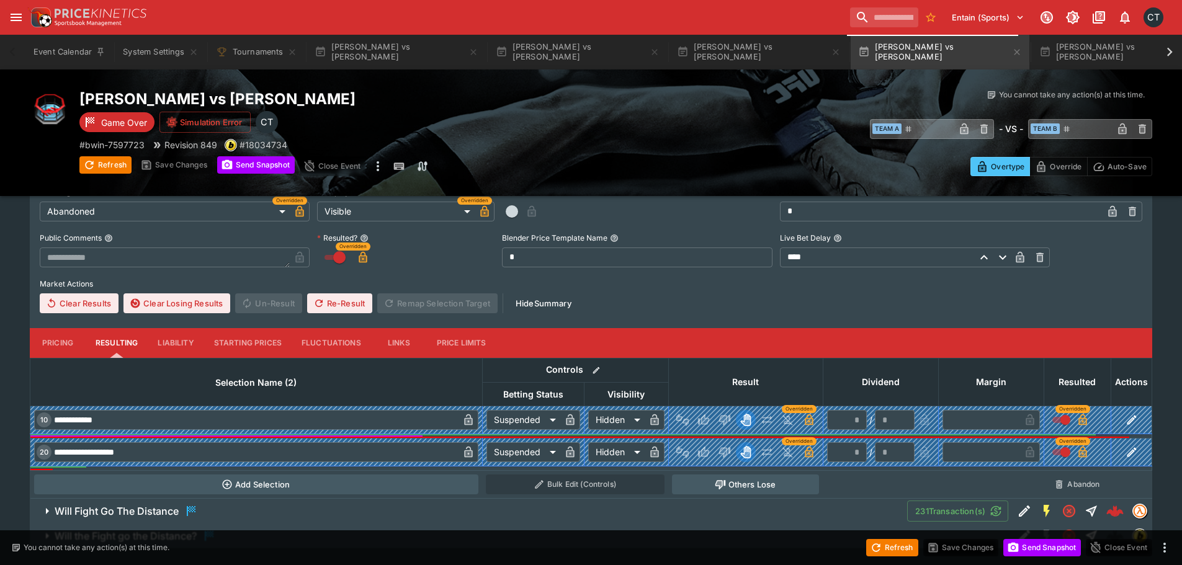
scroll to position [1972, 0]
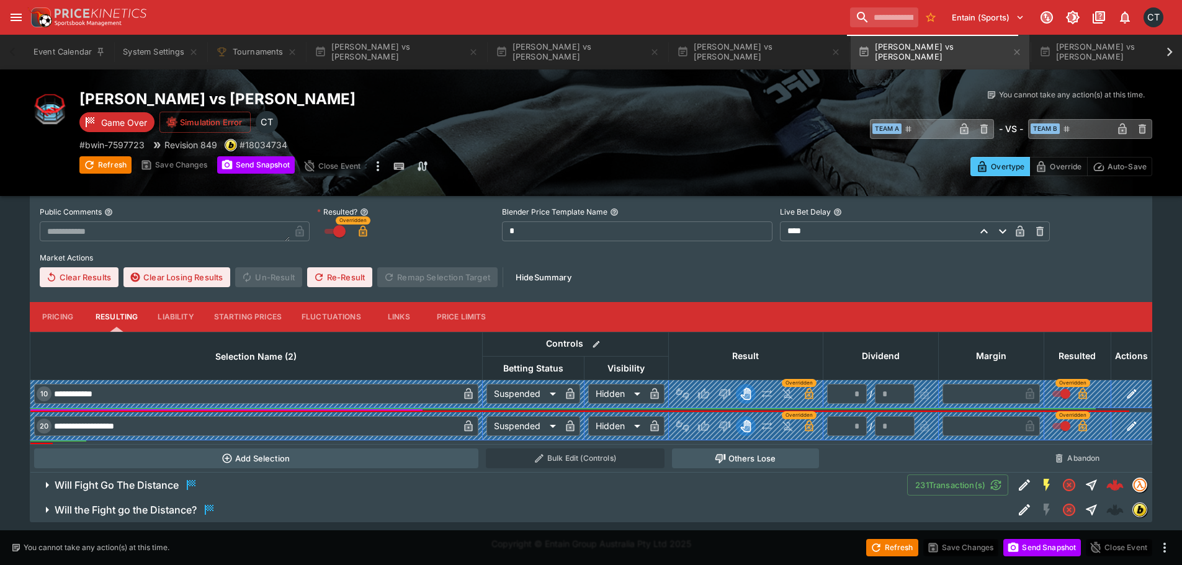
click at [112, 485] on h6 "Will Fight Go The Distance" at bounding box center [117, 485] width 124 height 13
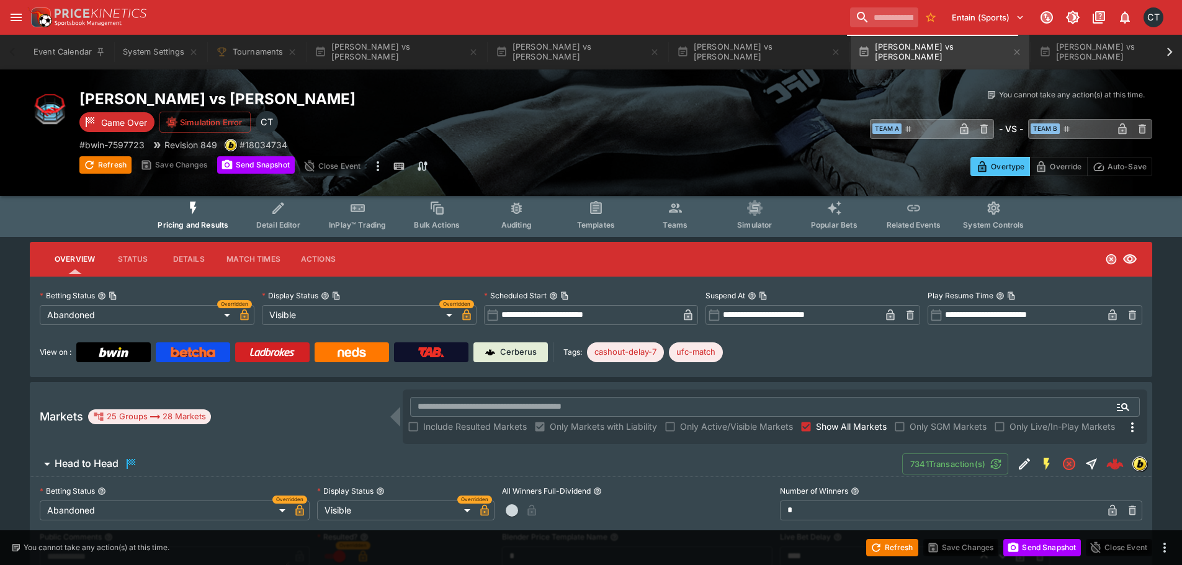
scroll to position [0, 0]
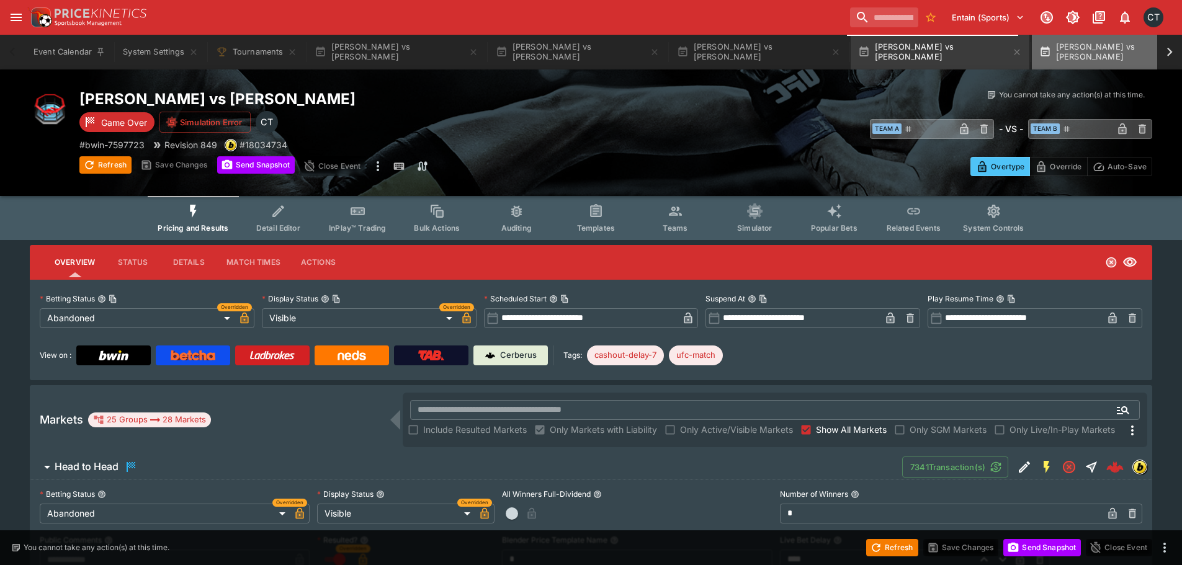
click at [1061, 47] on button "Jesus Aguilar vs Luis Gurule" at bounding box center [1121, 52] width 179 height 35
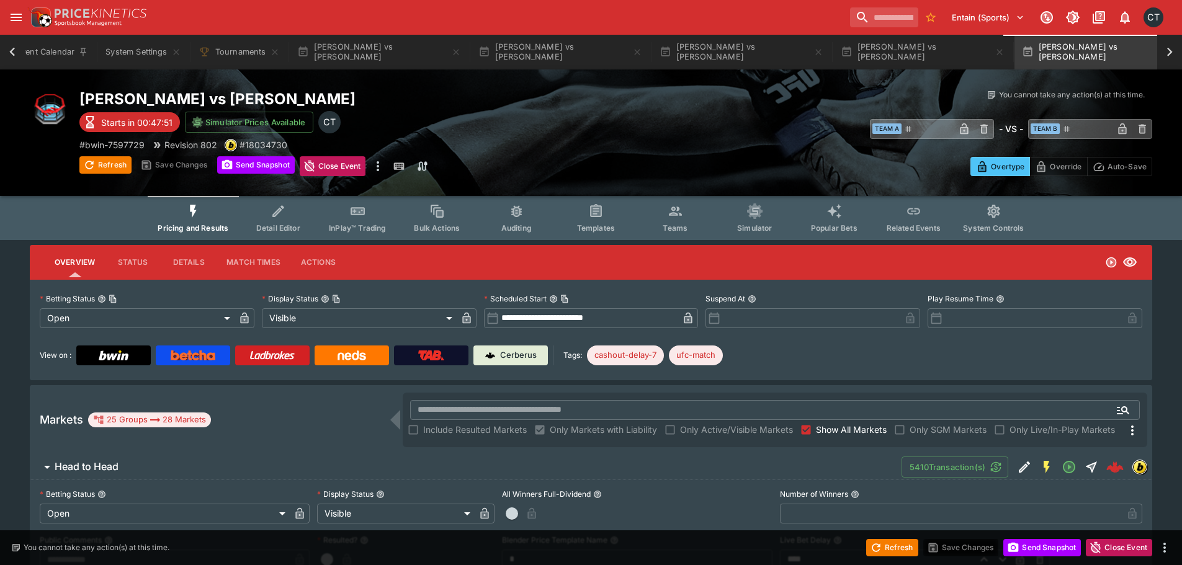
scroll to position [0, 18]
click at [686, 228] on span "Teams" at bounding box center [675, 227] width 25 height 9
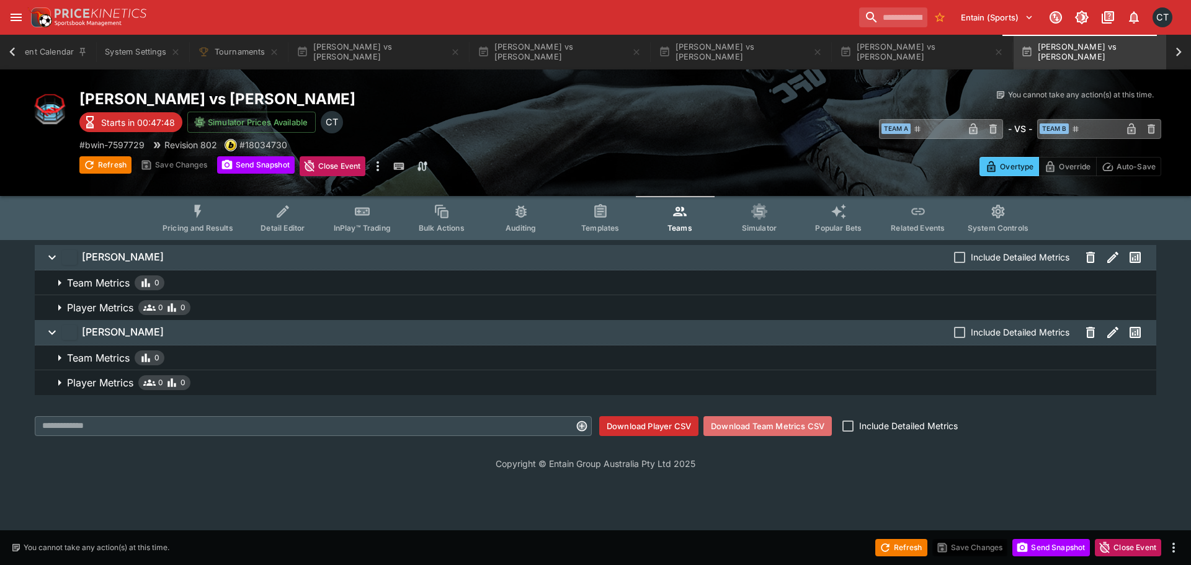
click at [795, 428] on button "Download Team Metrics CSV" at bounding box center [768, 426] width 128 height 20
click at [885, 549] on icon "button" at bounding box center [885, 548] width 12 height 12
click at [178, 210] on button "Pricing and Results" at bounding box center [198, 218] width 91 height 44
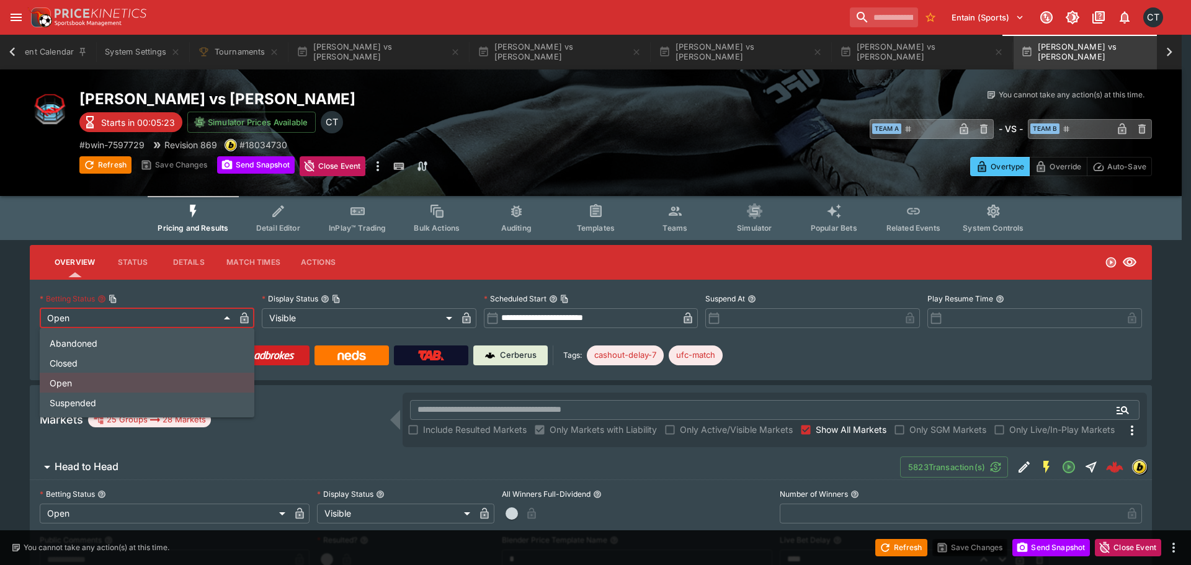
drag, startPoint x: 184, startPoint y: 321, endPoint x: 169, endPoint y: 334, distance: 19.3
drag, startPoint x: 132, startPoint y: 368, endPoint x: 145, endPoint y: 361, distance: 14.7
click at [132, 371] on li "Closed" at bounding box center [147, 363] width 215 height 20
type input "**********"
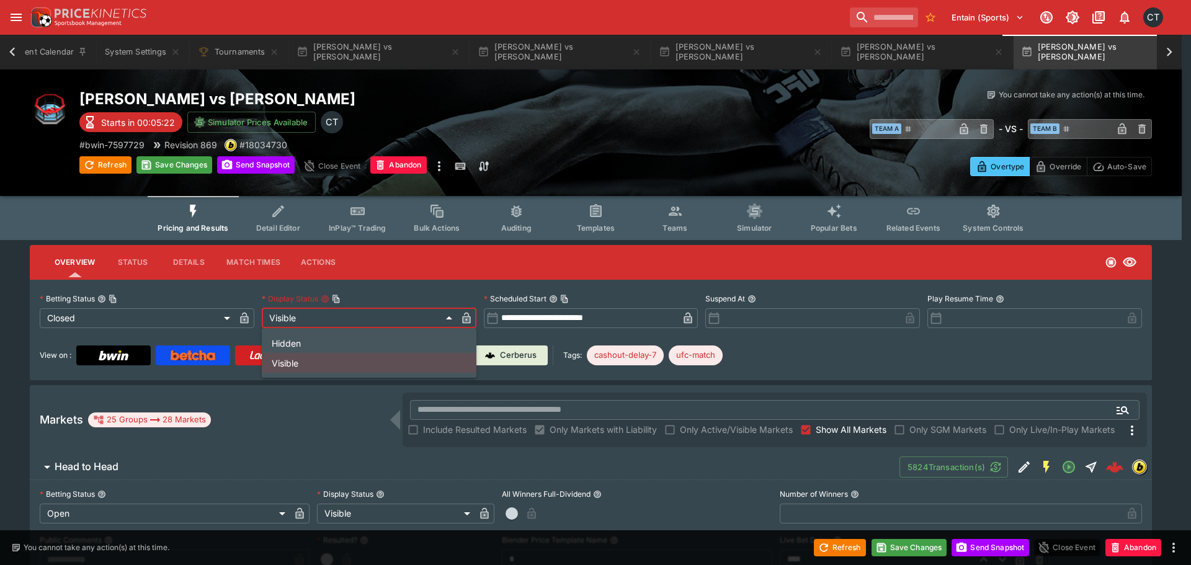
click at [289, 352] on li "Hidden" at bounding box center [369, 343] width 215 height 20
type input "******"
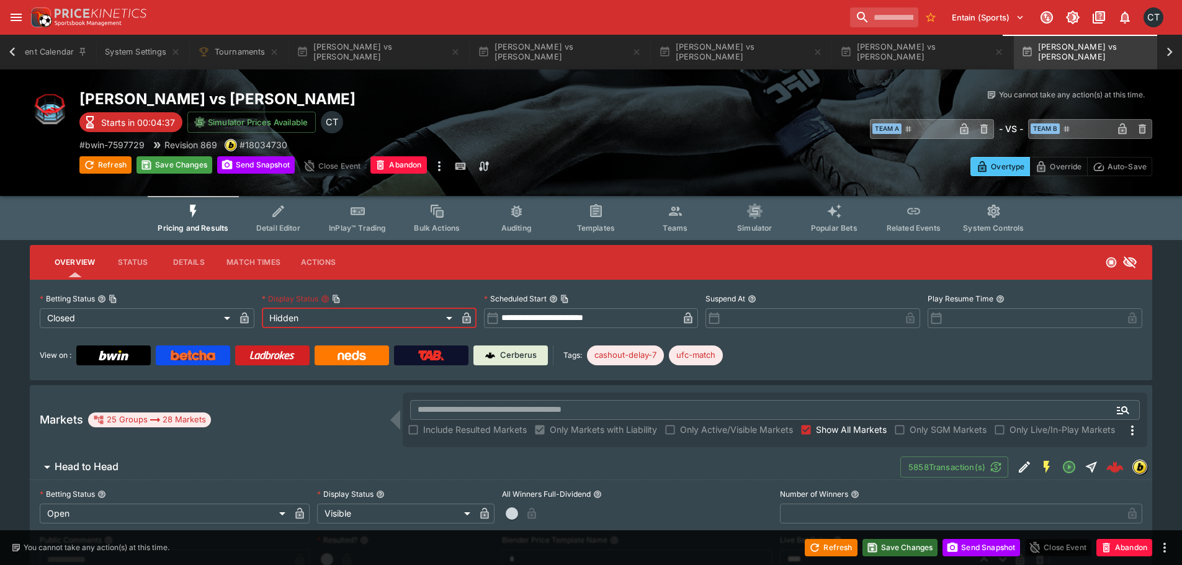
click at [893, 556] on button "Save Changes" at bounding box center [901, 547] width 76 height 17
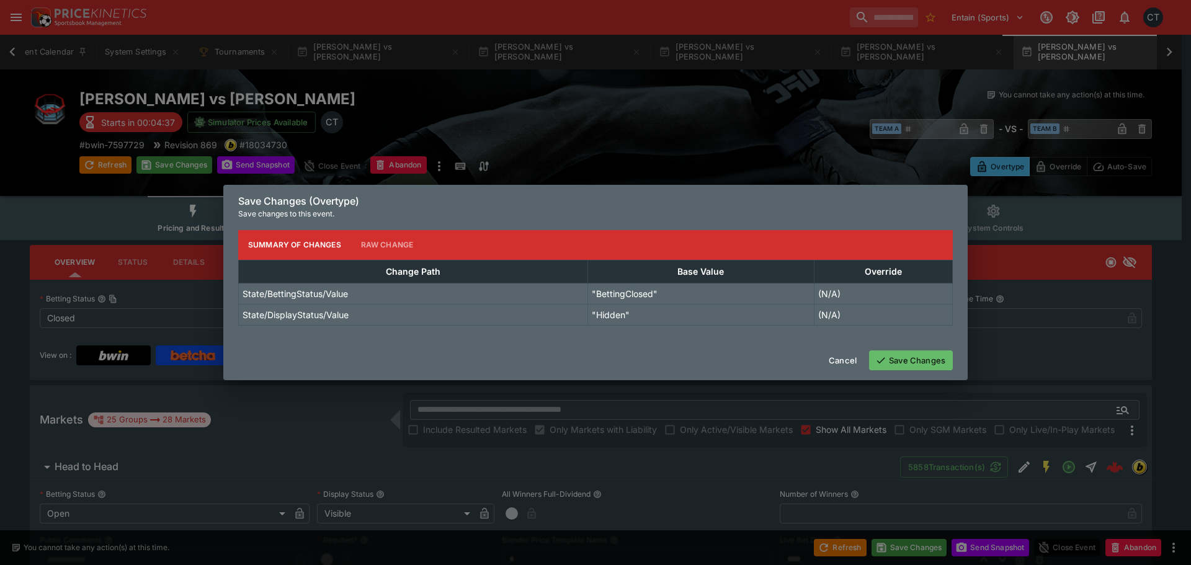
click at [931, 351] on button "Save Changes" at bounding box center [911, 361] width 84 height 20
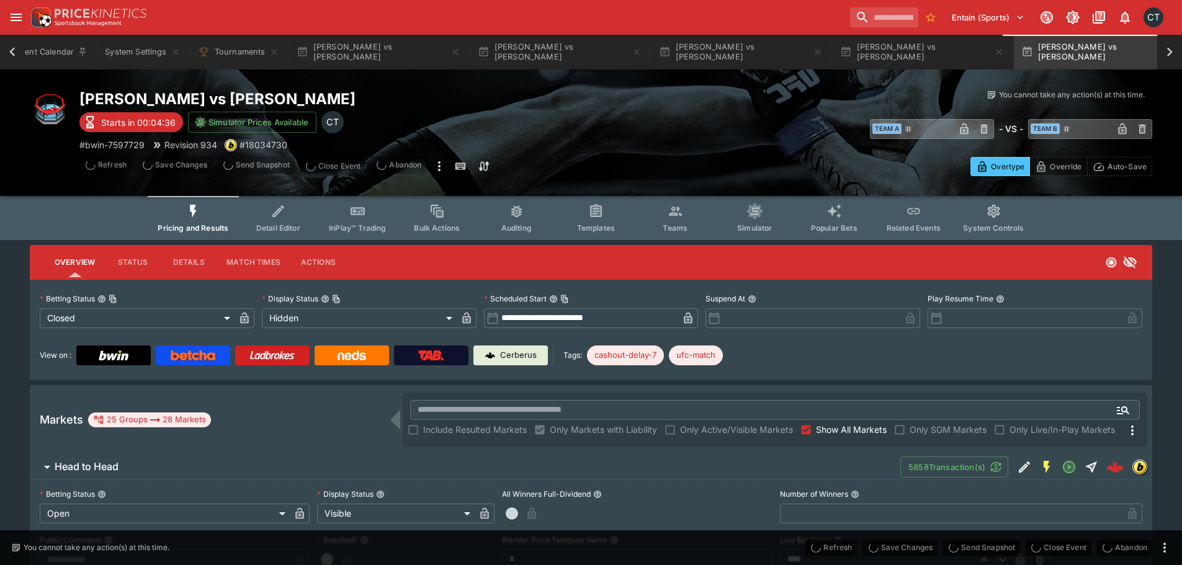
type input "**********"
type input "******"
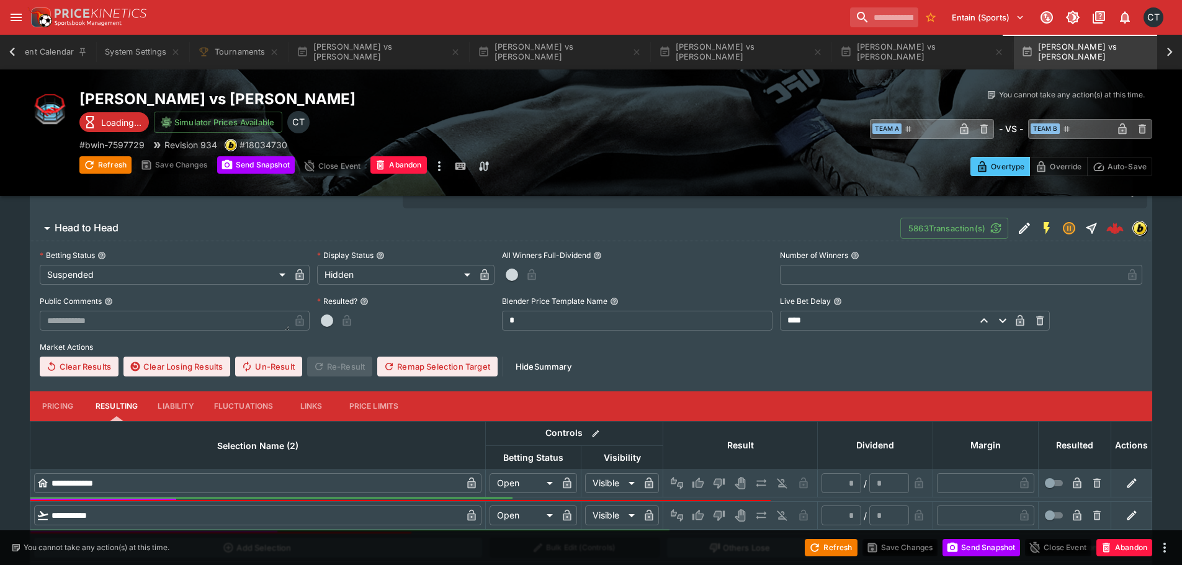
scroll to position [248, 0]
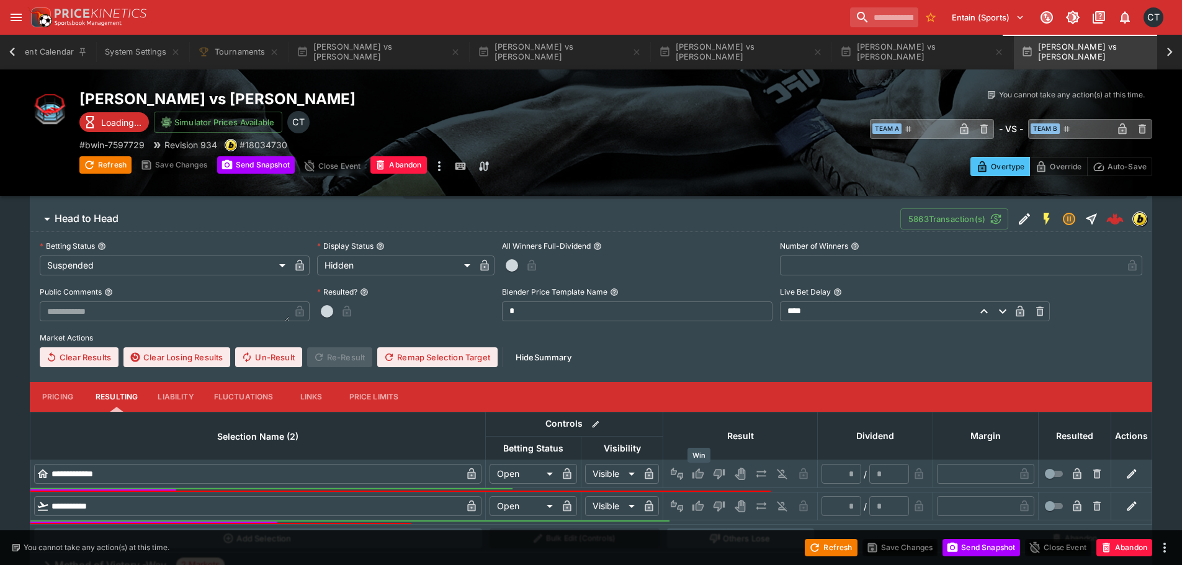
click at [699, 473] on icon "Win" at bounding box center [698, 474] width 11 height 11
type input "*********"
type input "******"
type input "*"
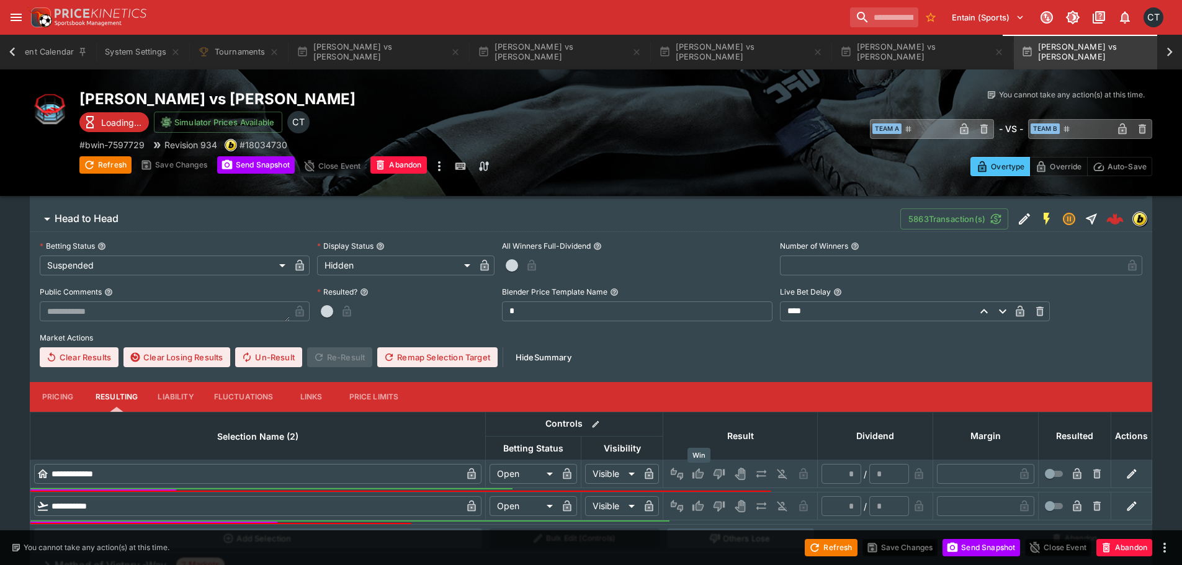
type input "*"
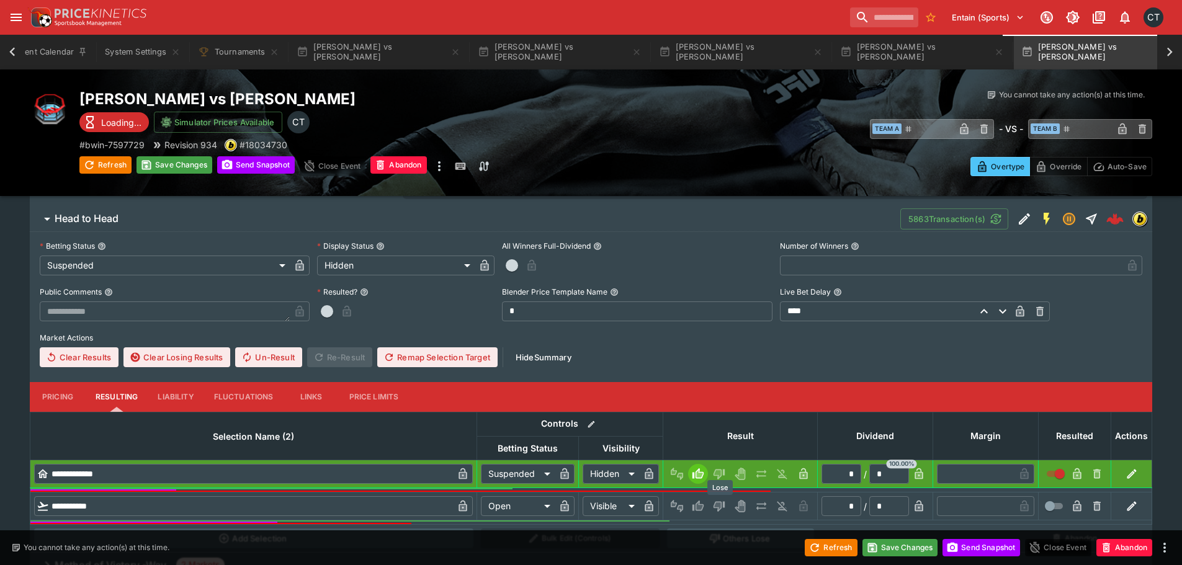
click at [725, 506] on icon "Lose" at bounding box center [719, 507] width 11 height 11
type input "*********"
type input "******"
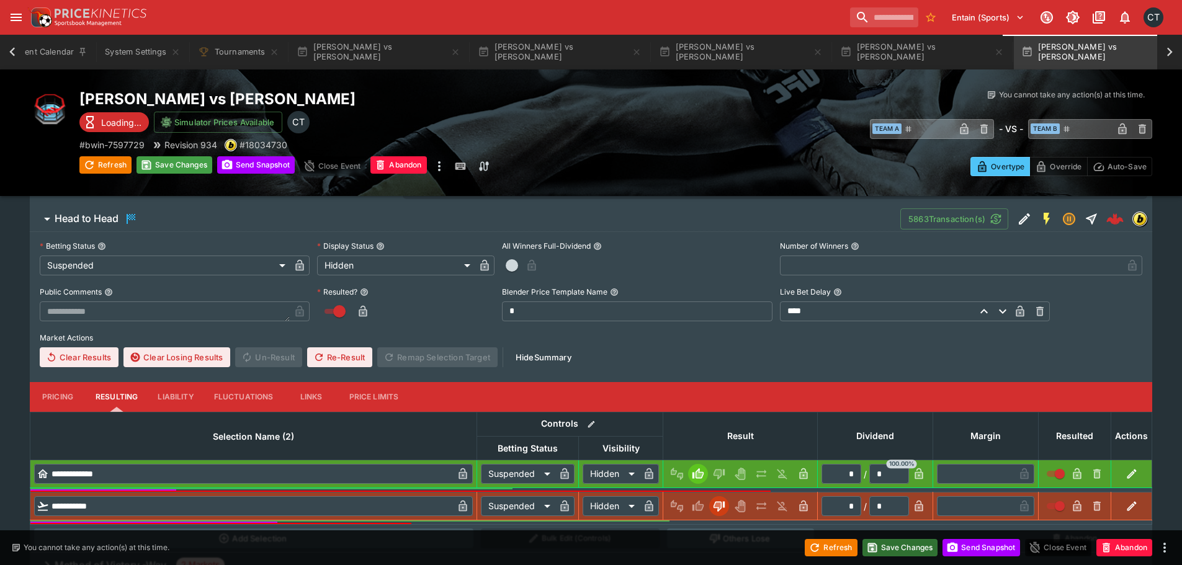
click at [917, 551] on button "Save Changes" at bounding box center [901, 547] width 76 height 17
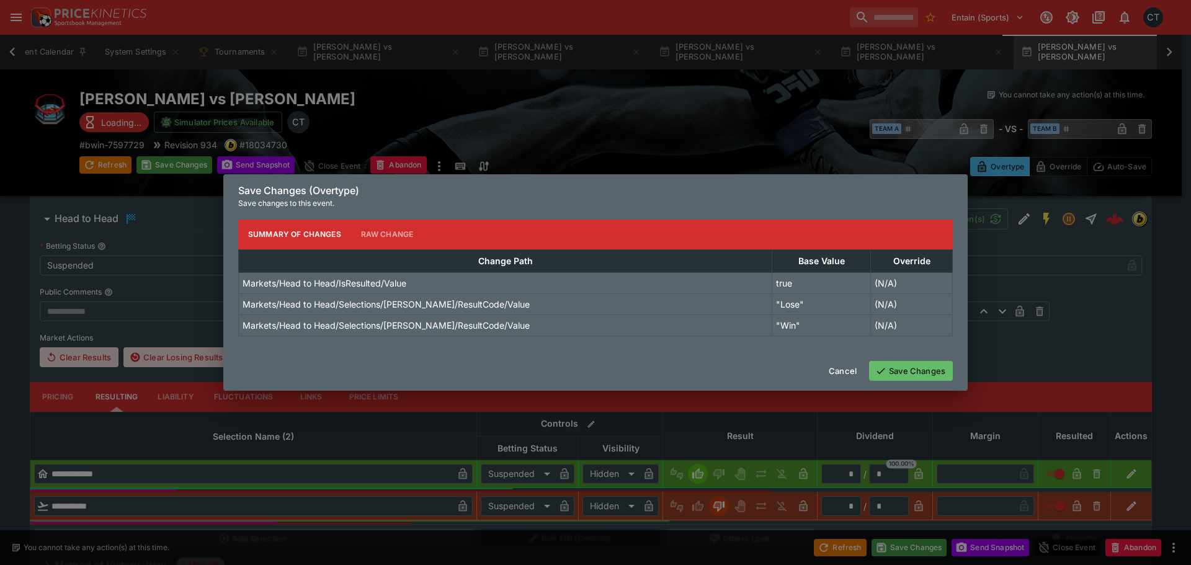
click at [886, 374] on icon "button" at bounding box center [881, 371] width 11 height 11
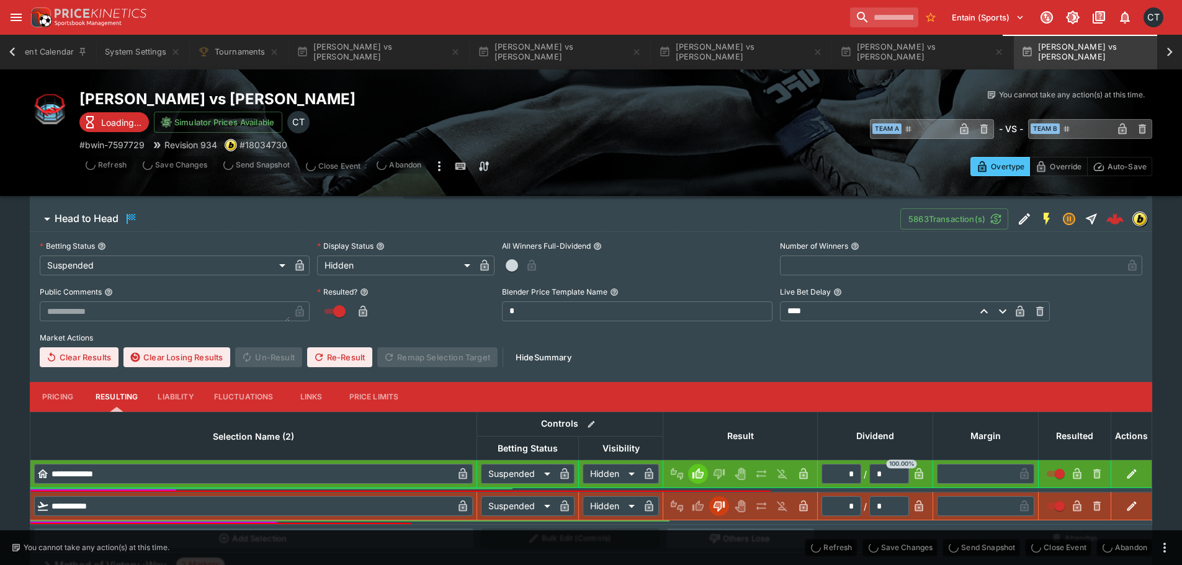
type input "*"
type input "**********"
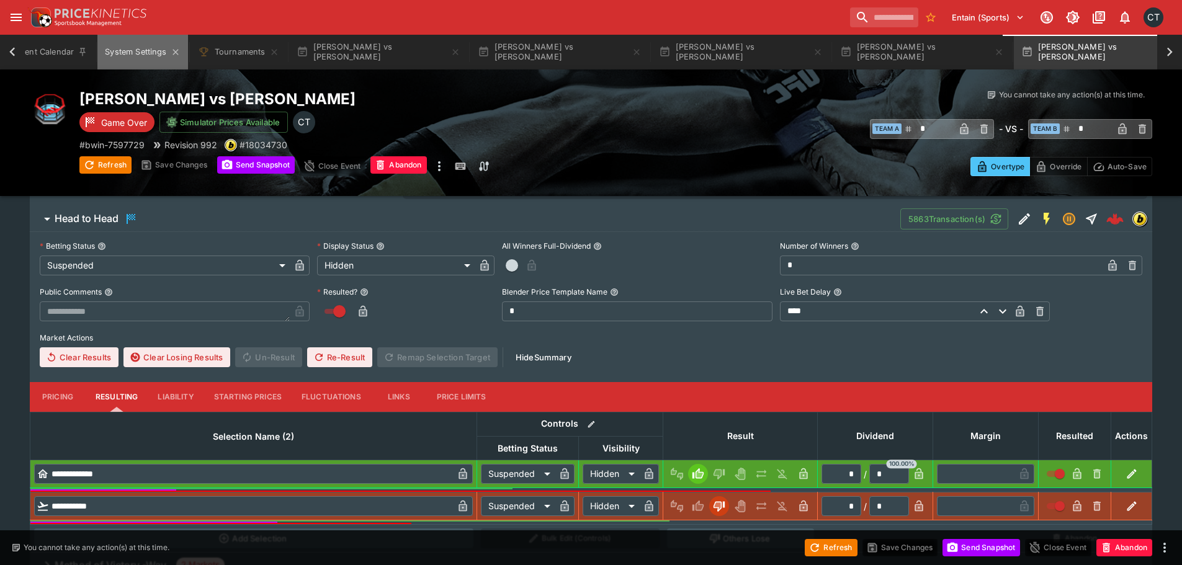
click at [138, 51] on button "System Settings" at bounding box center [142, 52] width 90 height 35
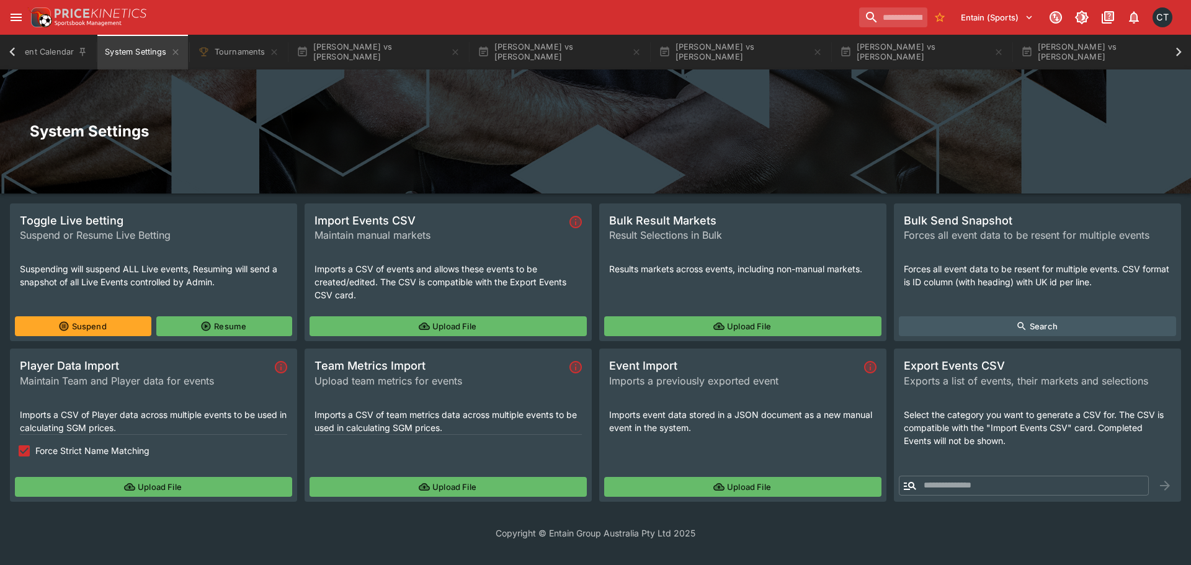
click at [481, 490] on button "Upload File" at bounding box center [448, 487] width 277 height 20
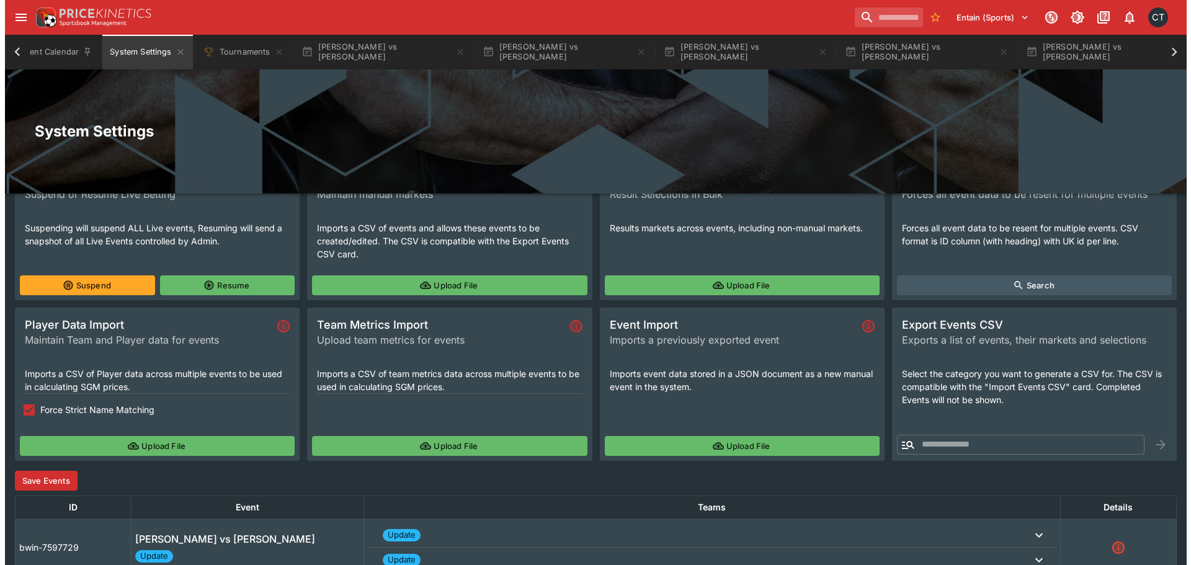
scroll to position [105, 0]
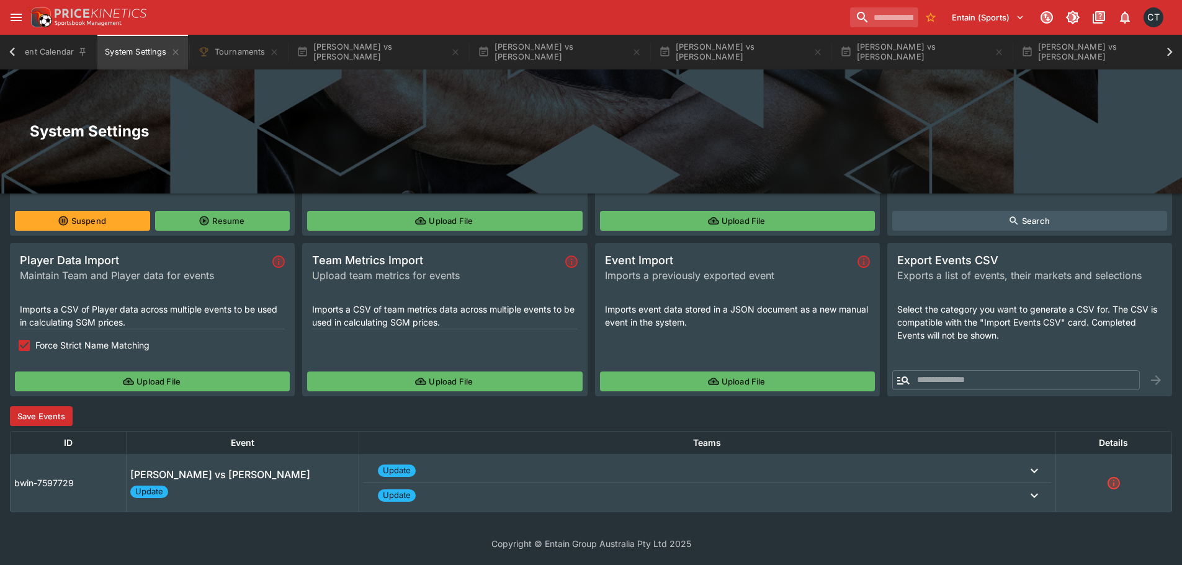
click at [56, 421] on button "Save Events" at bounding box center [41, 416] width 63 height 20
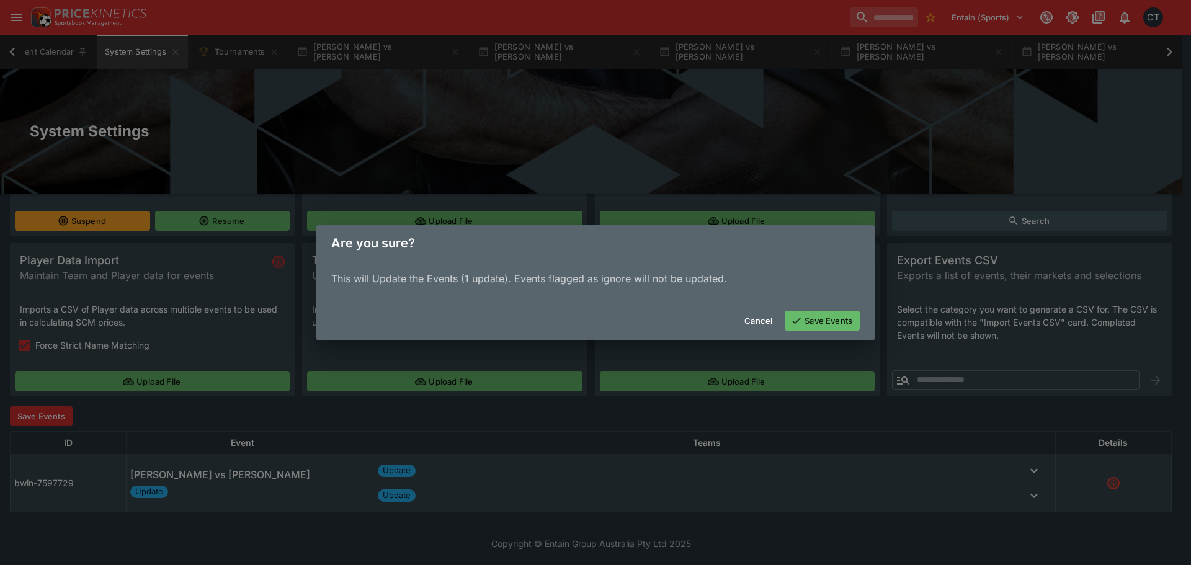
click at [827, 330] on button "Save Events" at bounding box center [822, 321] width 75 height 20
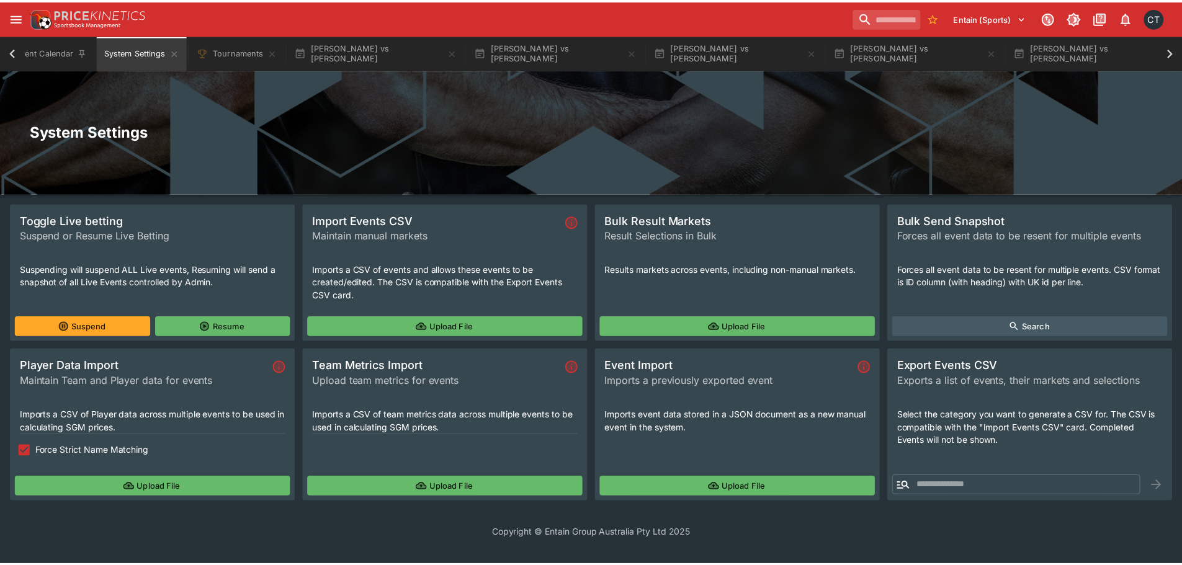
scroll to position [0, 0]
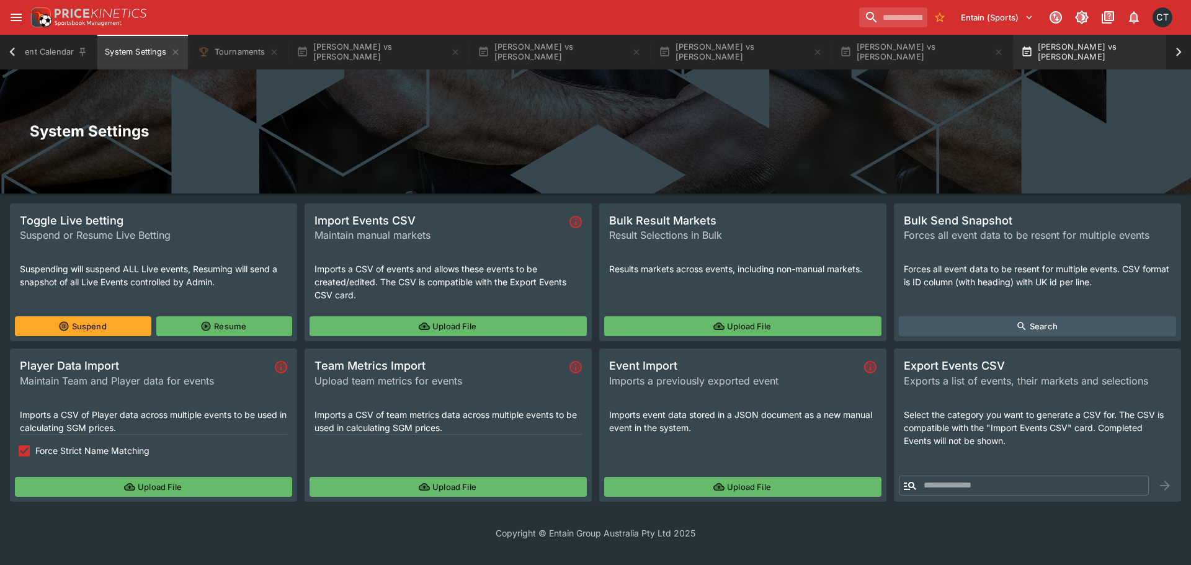
click at [1096, 54] on button "Jesus Aguilar vs Luis Gurule" at bounding box center [1103, 52] width 179 height 35
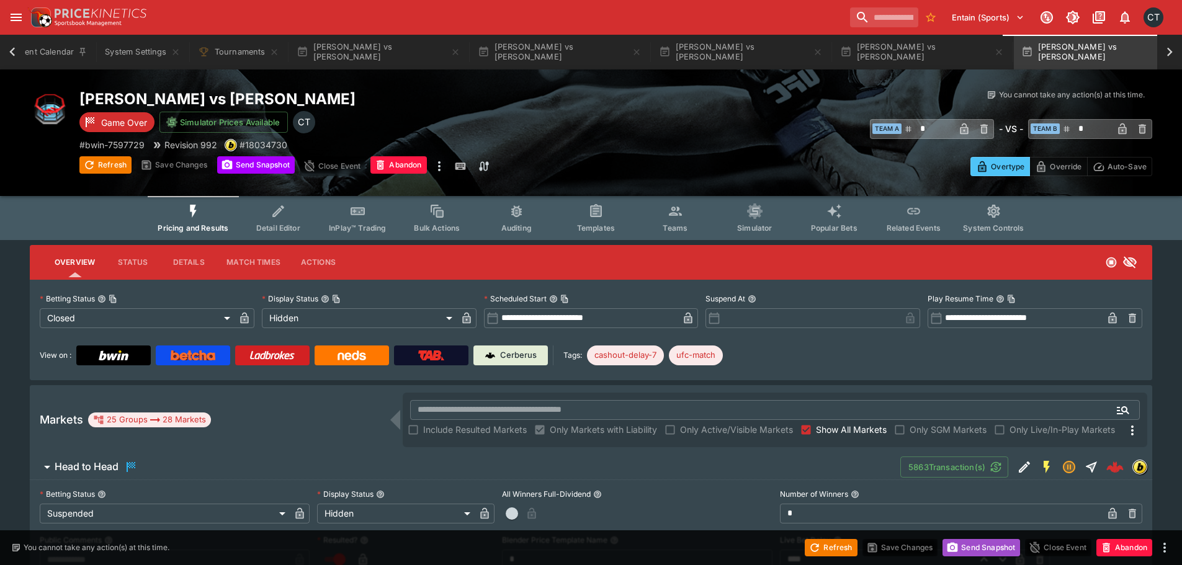
click at [987, 547] on button "Send Snapshot" at bounding box center [982, 547] width 78 height 17
click at [1176, 52] on icon at bounding box center [1169, 51] width 17 height 17
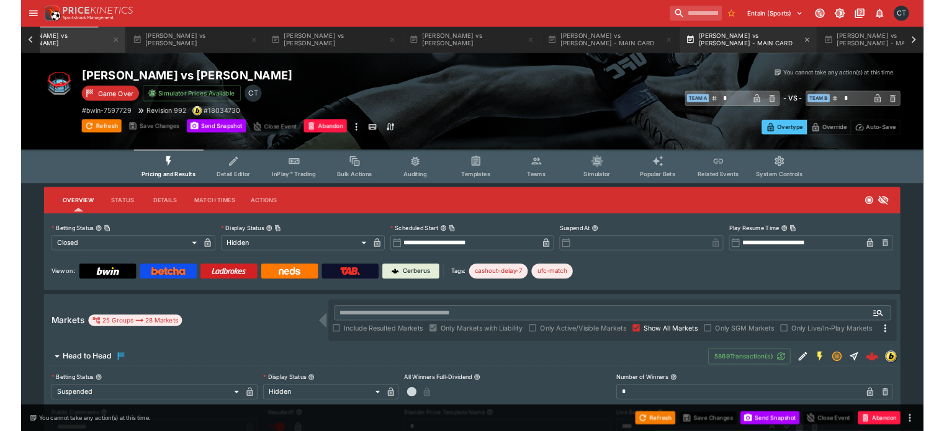
scroll to position [0, 1151]
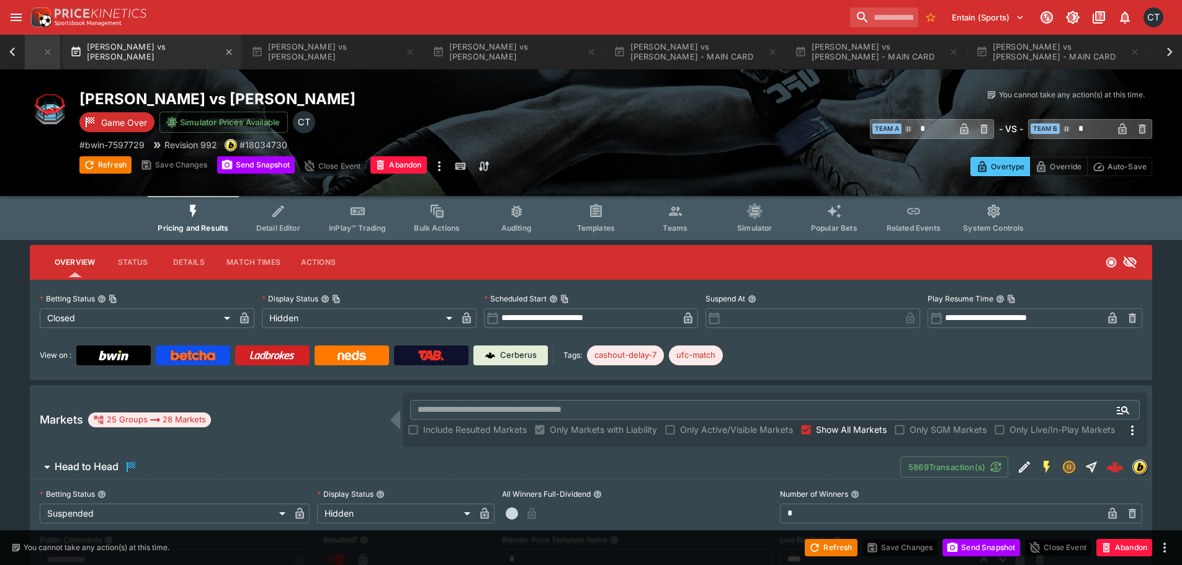
click at [79, 47] on button "Tatiana Suarez vs Amanda Lemos" at bounding box center [152, 52] width 179 height 35
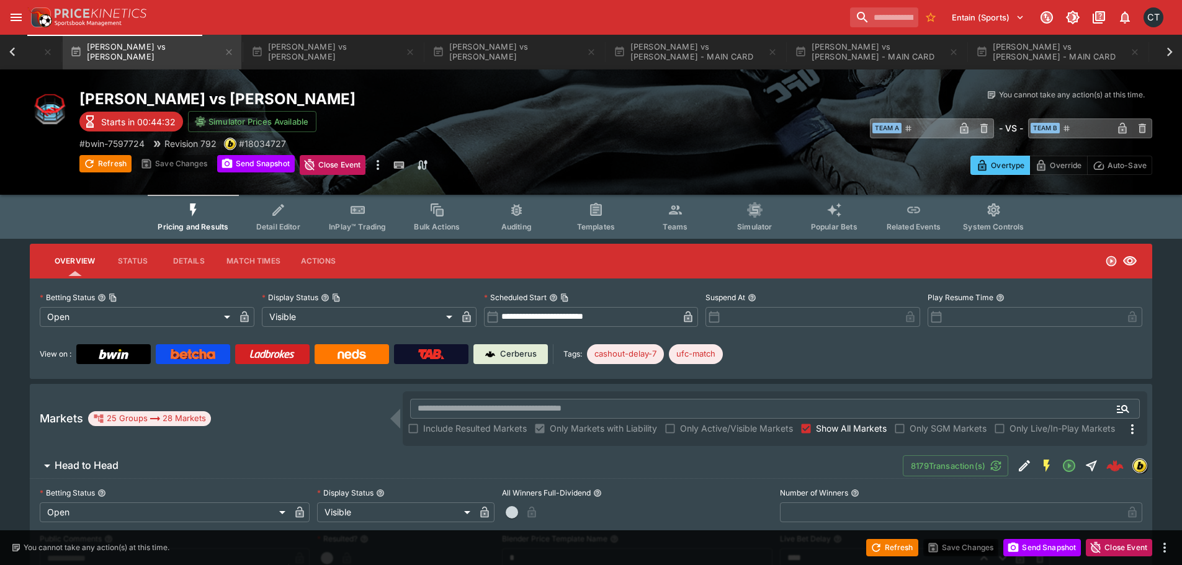
click at [683, 222] on button "Teams" at bounding box center [674, 217] width 79 height 44
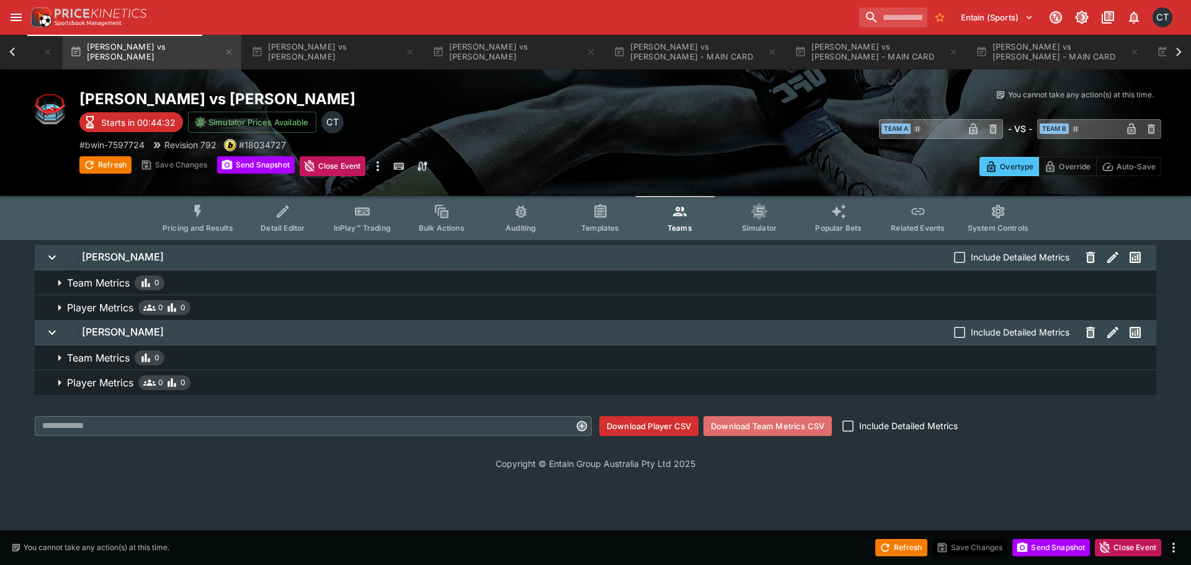
click at [741, 429] on button "Download Team Metrics CSV" at bounding box center [768, 426] width 128 height 20
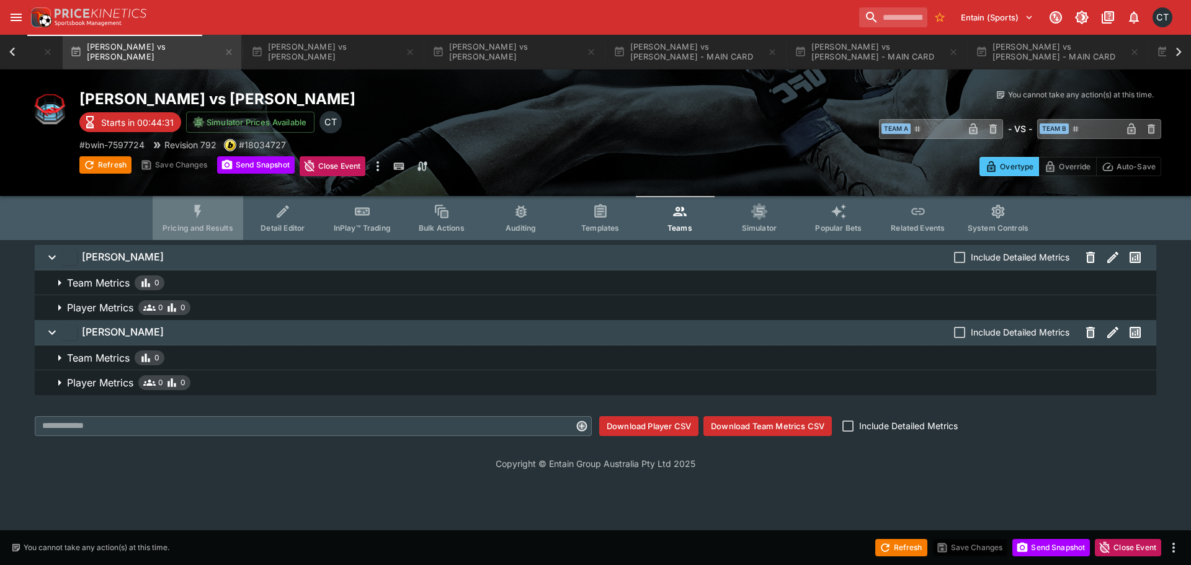
drag, startPoint x: 194, startPoint y: 221, endPoint x: 200, endPoint y: 223, distance: 6.7
click at [194, 222] on button "Pricing and Results" at bounding box center [198, 218] width 91 height 44
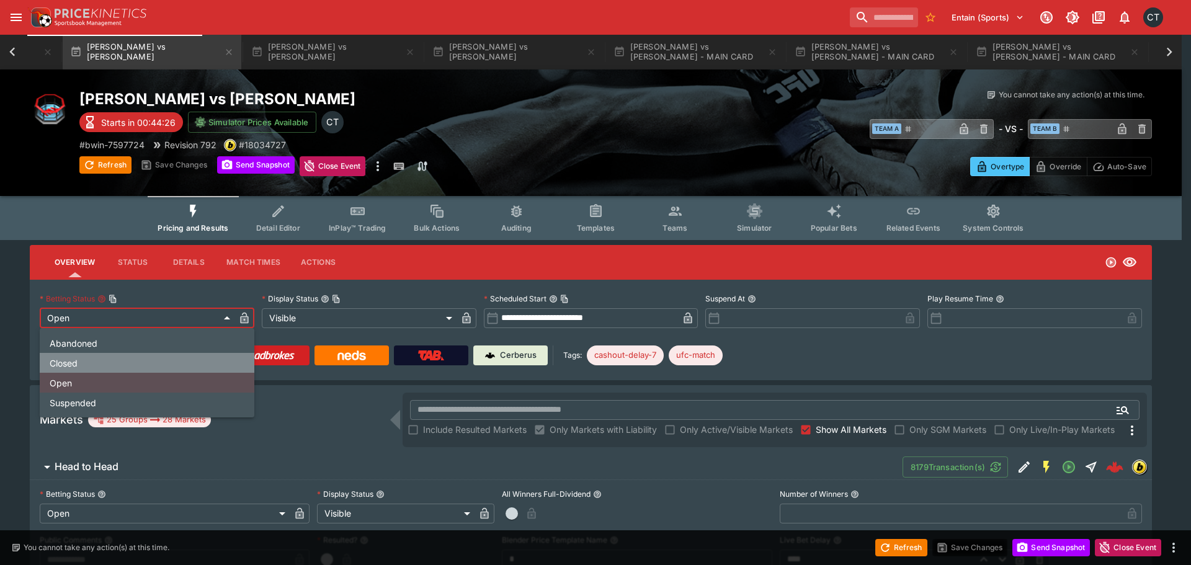
click at [70, 366] on li "Closed" at bounding box center [147, 363] width 215 height 20
type input "**********"
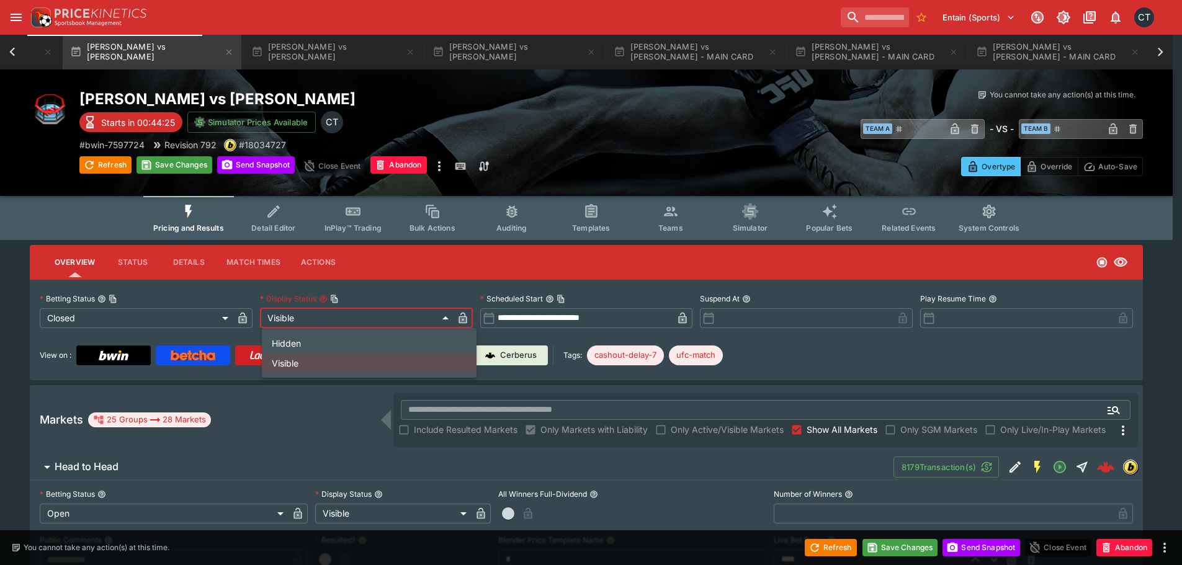
click at [282, 342] on li "Hidden" at bounding box center [369, 343] width 215 height 20
type input "******"
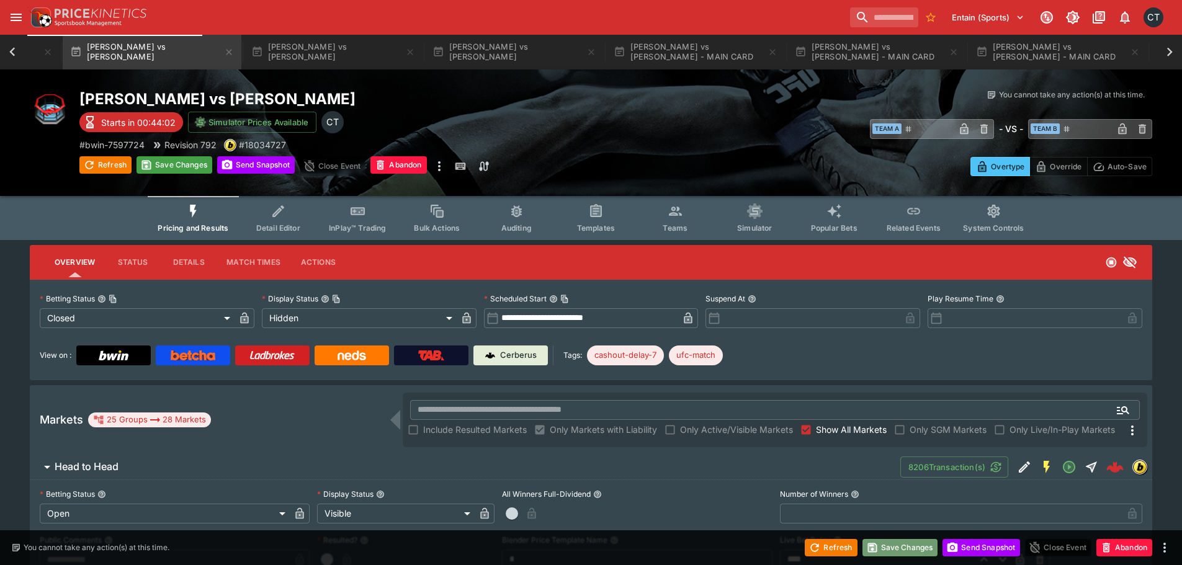
click at [891, 547] on button "Save Changes" at bounding box center [901, 547] width 76 height 17
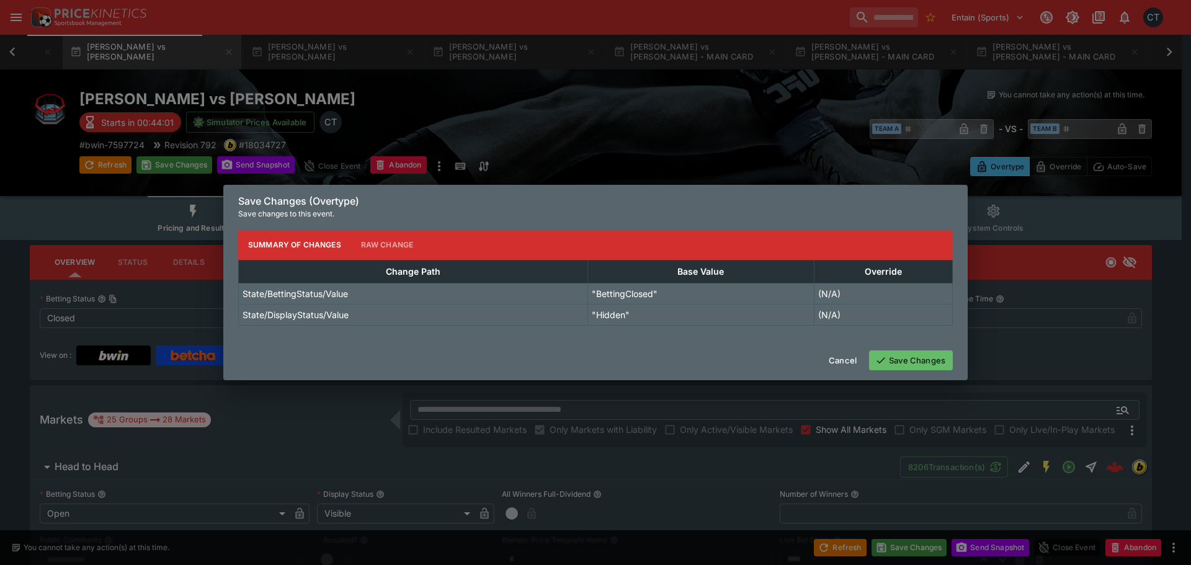
click at [906, 351] on button "Save Changes" at bounding box center [911, 361] width 84 height 20
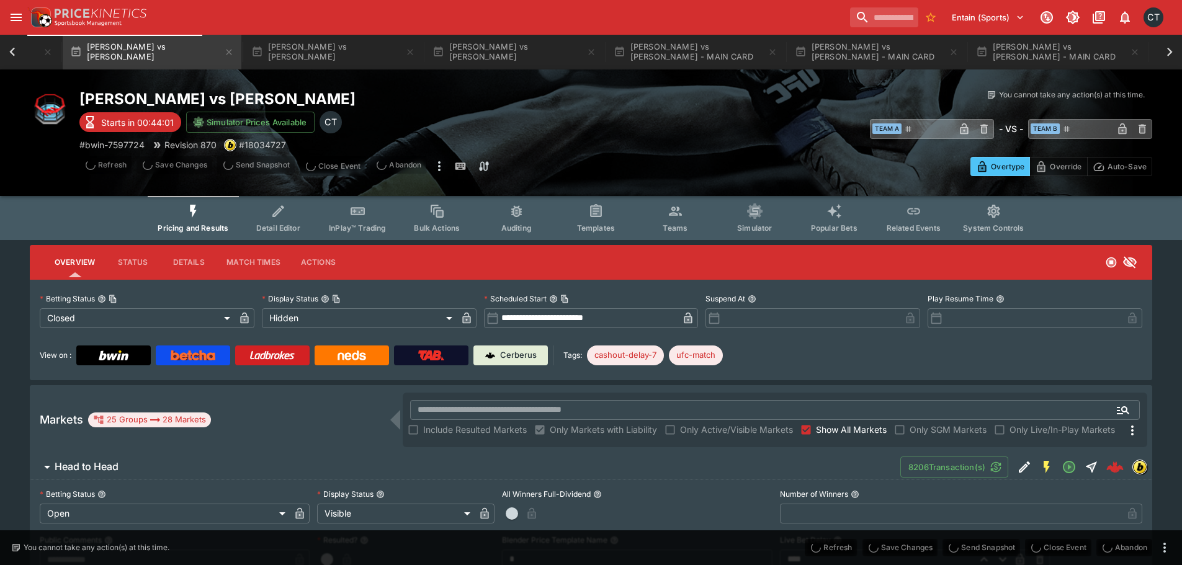
type input "**********"
type input "******"
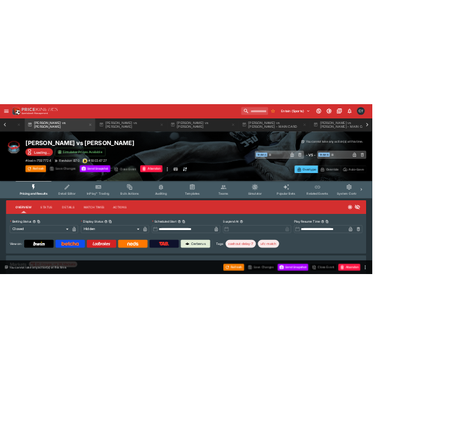
scroll to position [0, 462]
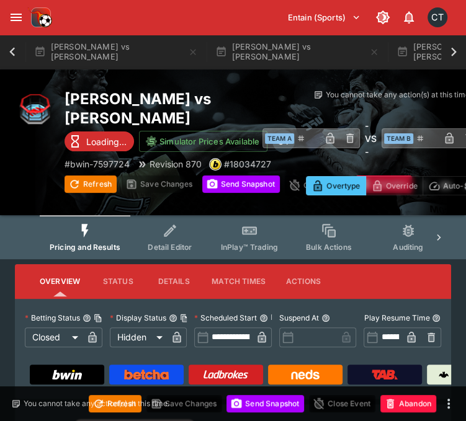
click at [457, 50] on icon at bounding box center [453, 51] width 17 height 17
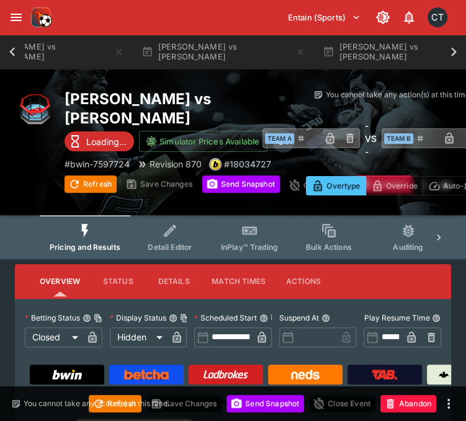
scroll to position [0, 735]
click at [457, 50] on icon at bounding box center [453, 51] width 17 height 17
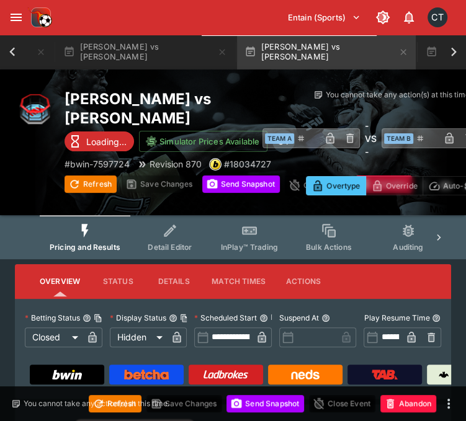
scroll to position [0, 1008]
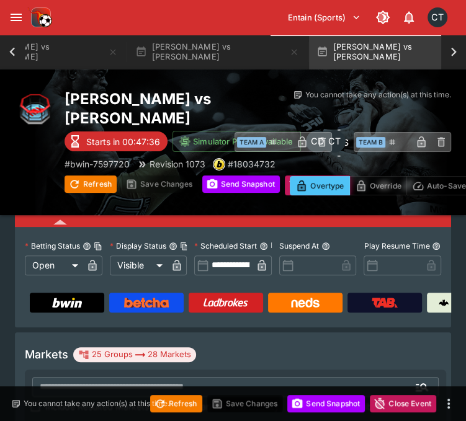
scroll to position [62, 0]
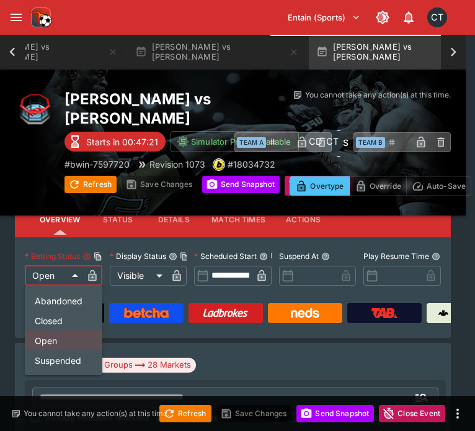
click at [50, 326] on li "Closed" at bounding box center [64, 320] width 78 height 20
type input "**********"
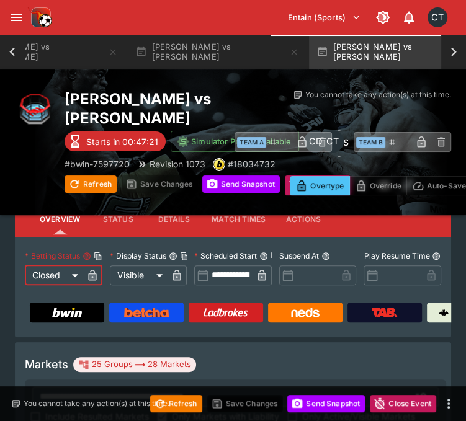
scroll to position [42, 0]
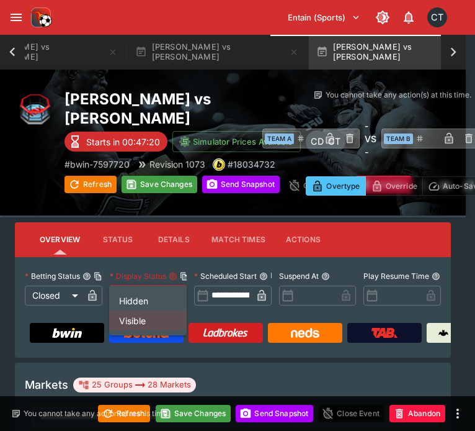
click at [133, 292] on li "Hidden" at bounding box center [148, 300] width 78 height 20
type input "******"
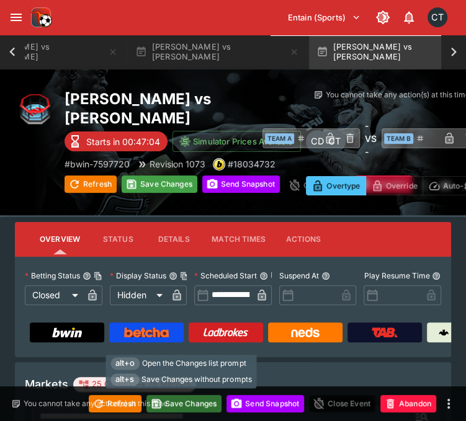
click at [200, 406] on button "Save Changes" at bounding box center [184, 403] width 76 height 17
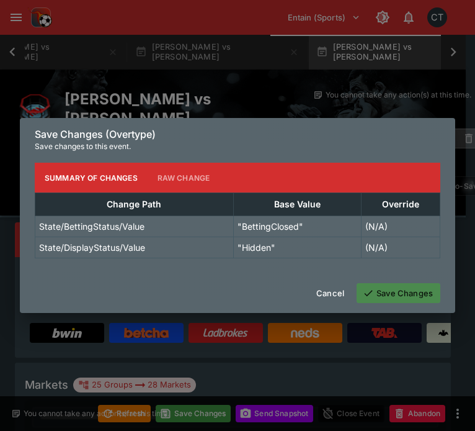
click at [406, 294] on button "Save Changes" at bounding box center [399, 293] width 84 height 20
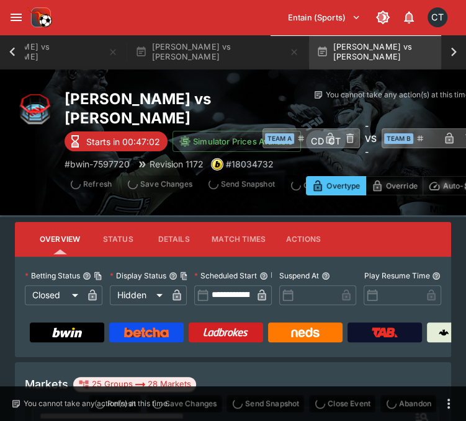
type input "**********"
type input "******"
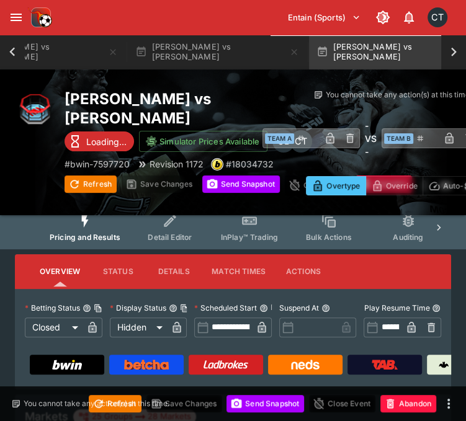
scroll to position [0, 0]
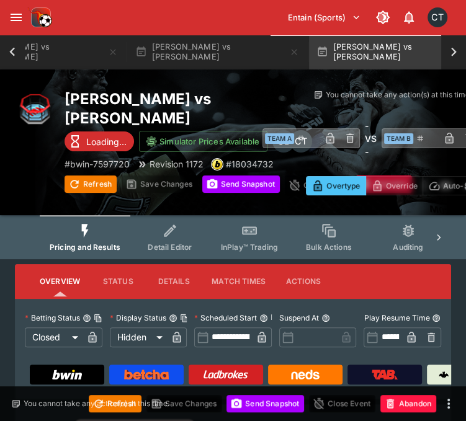
click at [437, 234] on icon at bounding box center [439, 237] width 4 height 6
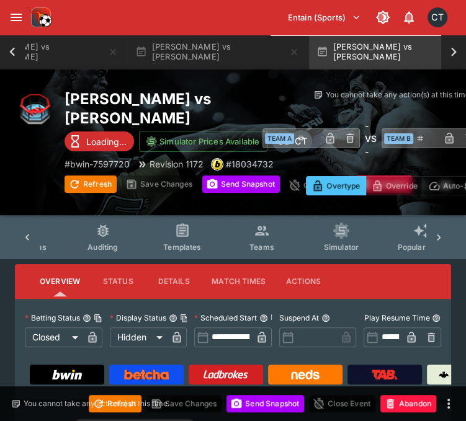
scroll to position [0, 327]
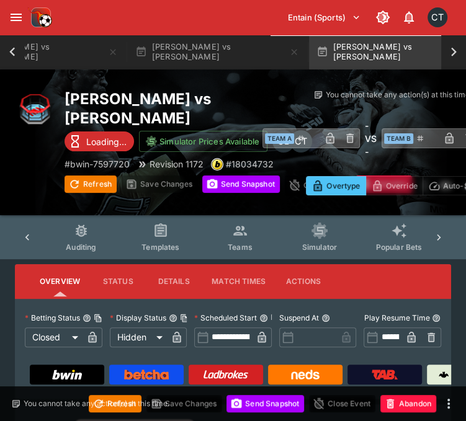
click at [252, 218] on button "Teams" at bounding box center [239, 237] width 79 height 44
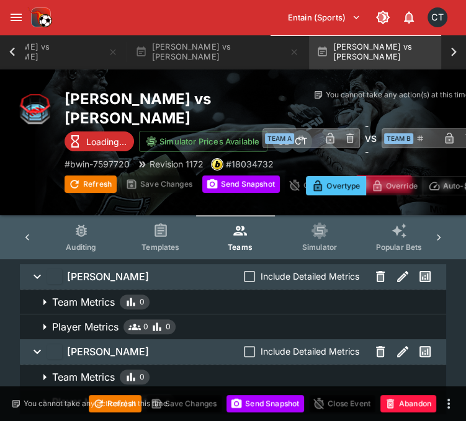
scroll to position [91, 0]
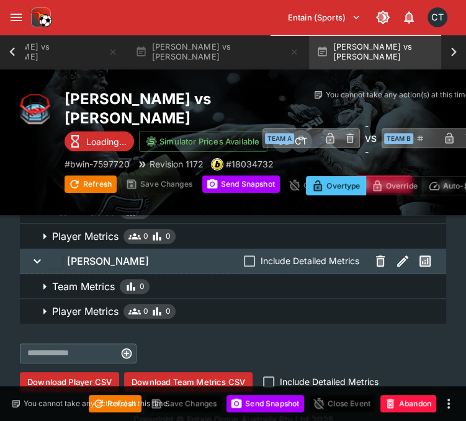
click at [201, 372] on button "Download Team Metrics CSV" at bounding box center [188, 382] width 128 height 20
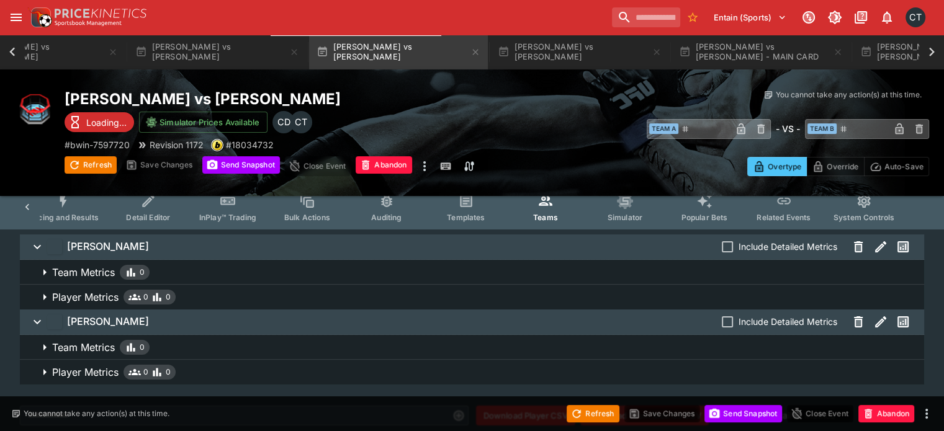
scroll to position [0, 0]
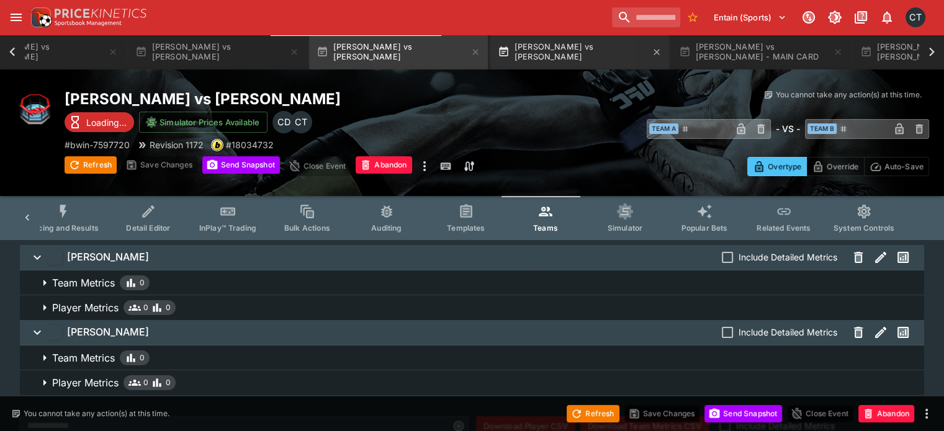
click at [519, 47] on button "Jose Medina vs Dusko Todorovic" at bounding box center [579, 52] width 179 height 35
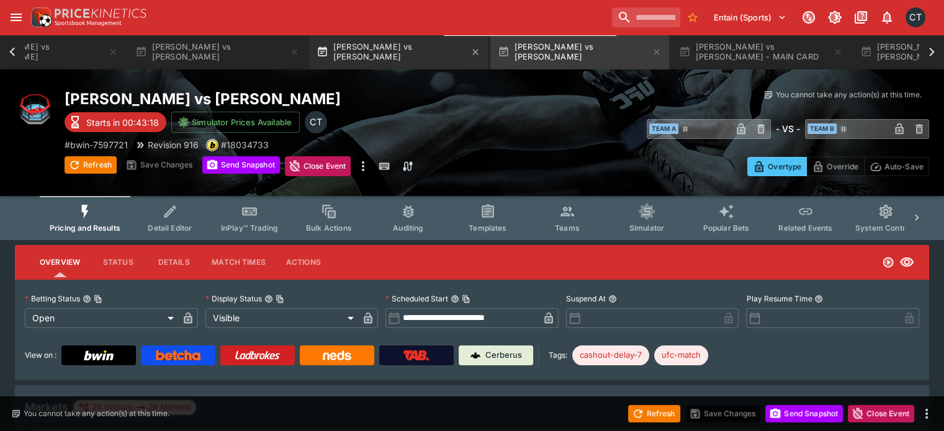
click at [339, 40] on button "Claudio Puelles vs Joaquim silva" at bounding box center [398, 52] width 179 height 35
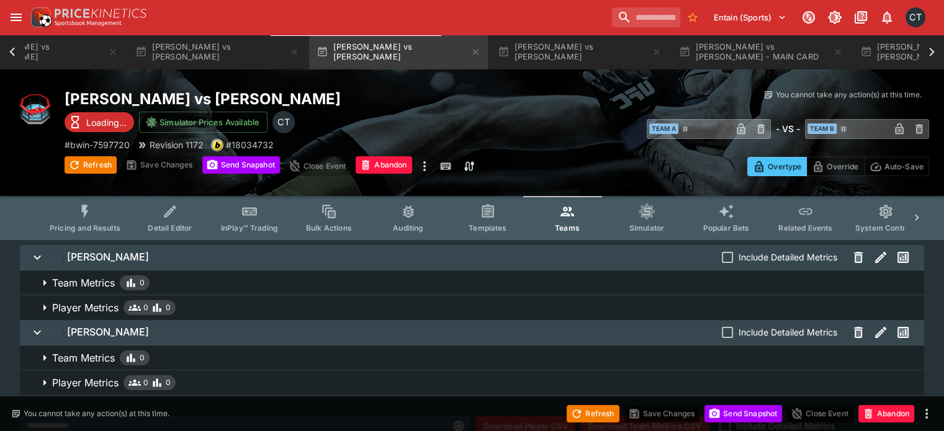
click at [117, 219] on button "Pricing and Results" at bounding box center [85, 218] width 91 height 44
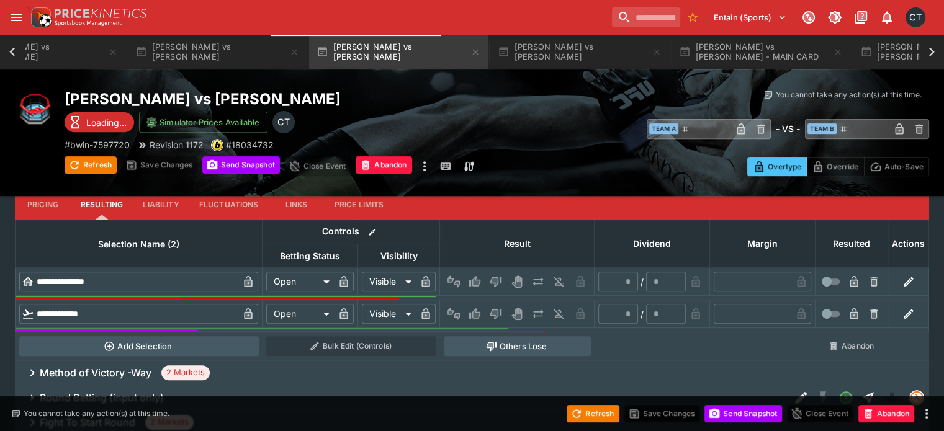
scroll to position [496, 0]
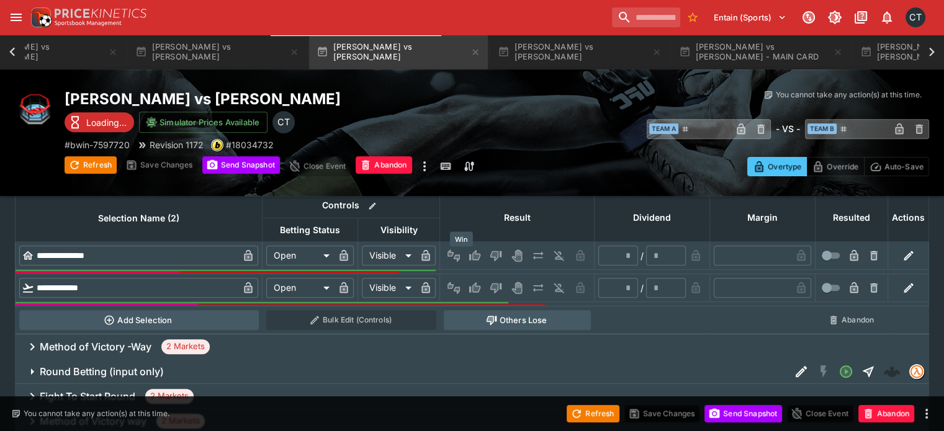
click at [469, 282] on icon "Win" at bounding box center [475, 288] width 12 height 12
type input "*"
type input "*********"
type input "******"
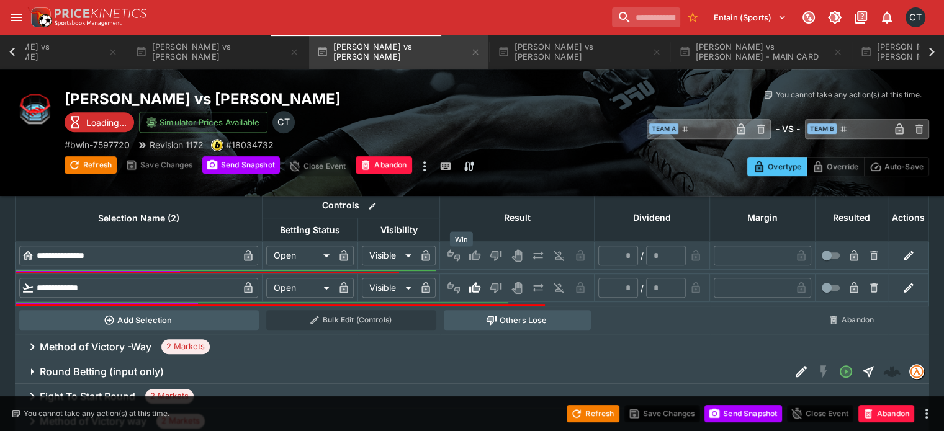
type input "*"
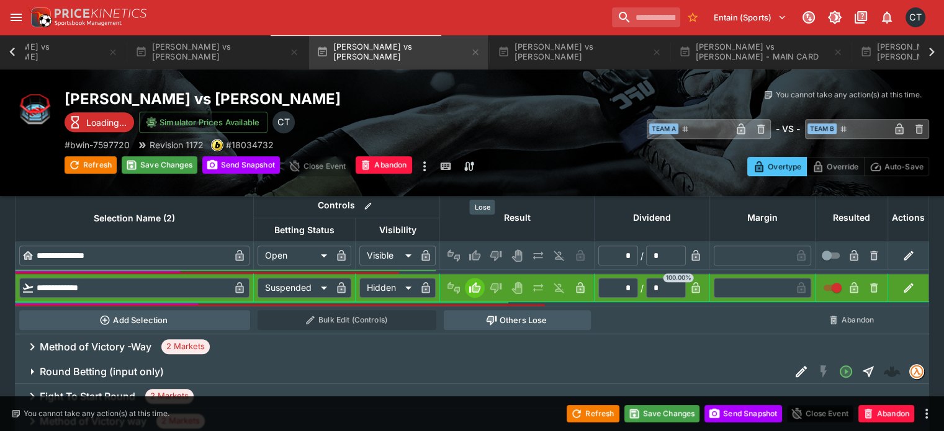
click at [489, 246] on button "Lose" at bounding box center [496, 256] width 20 height 20
type input "*********"
type input "******"
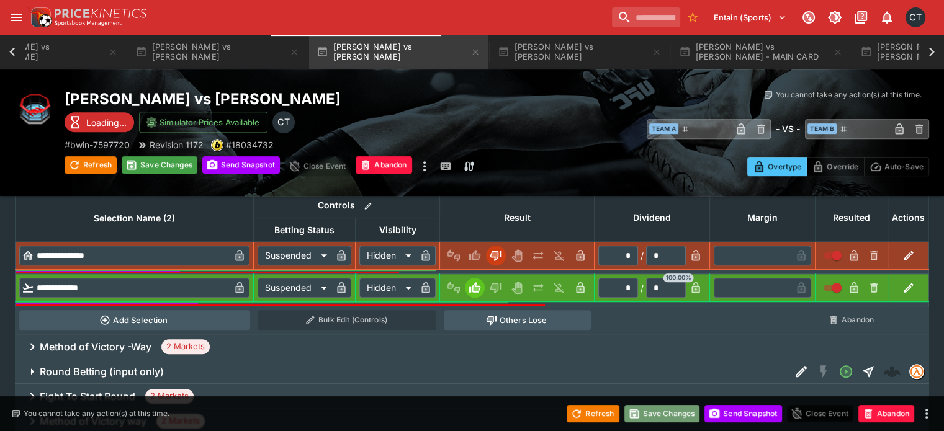
click at [673, 411] on button "Save Changes" at bounding box center [662, 413] width 76 height 17
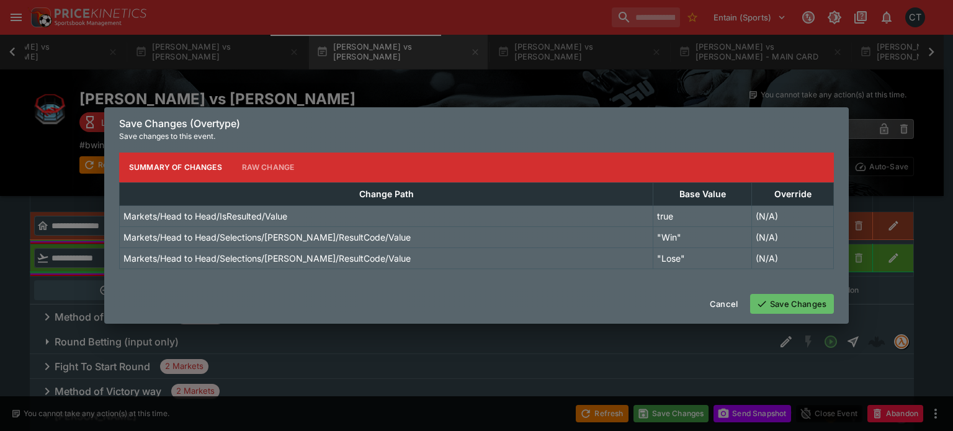
click at [779, 305] on button "Save Changes" at bounding box center [792, 304] width 84 height 20
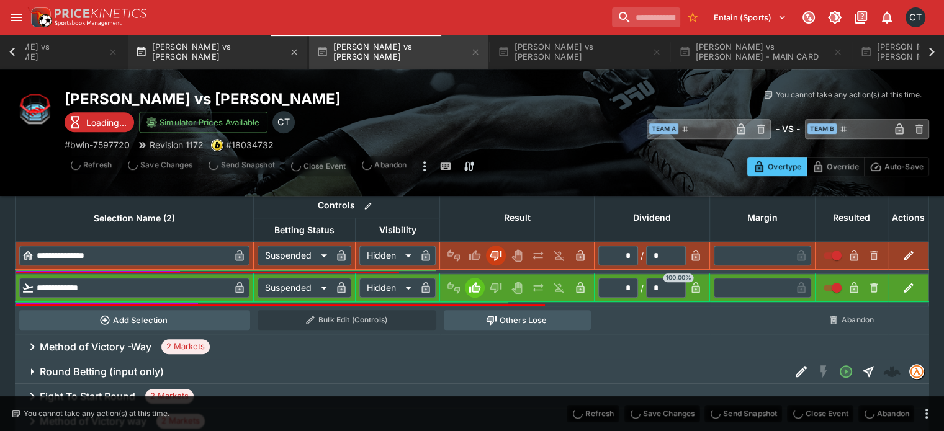
type input "*"
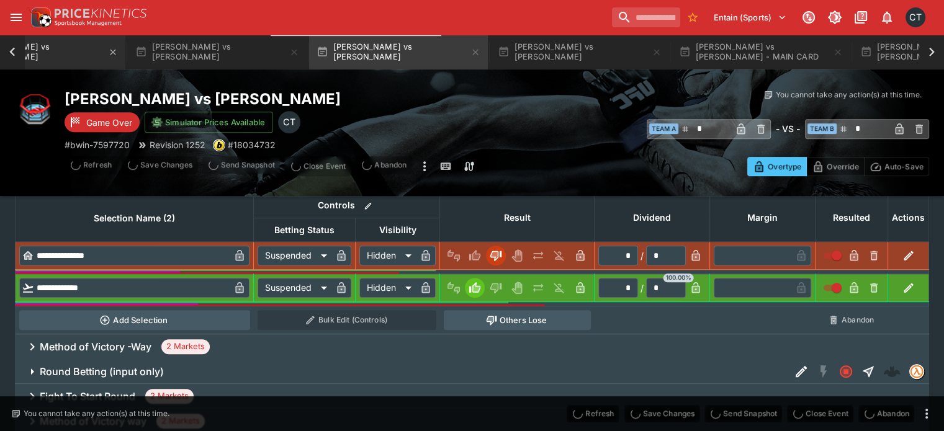
type input "**********"
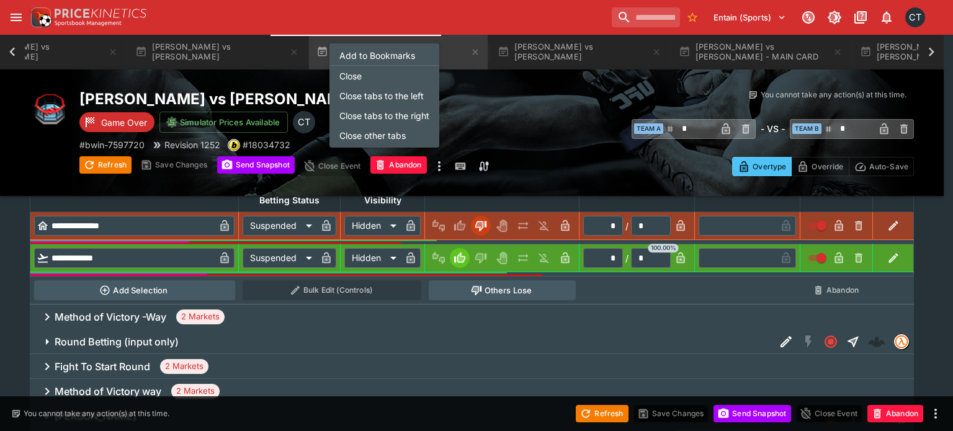
click at [11, 55] on div at bounding box center [476, 215] width 953 height 431
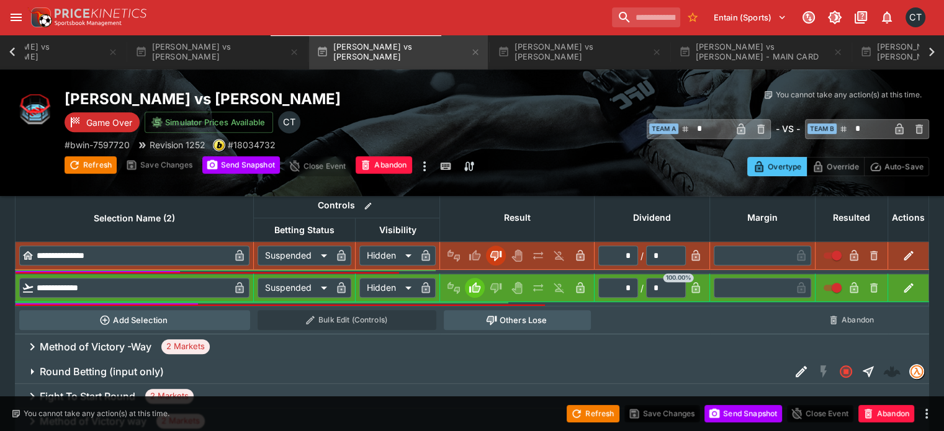
click at [11, 55] on icon at bounding box center [12, 51] width 17 height 17
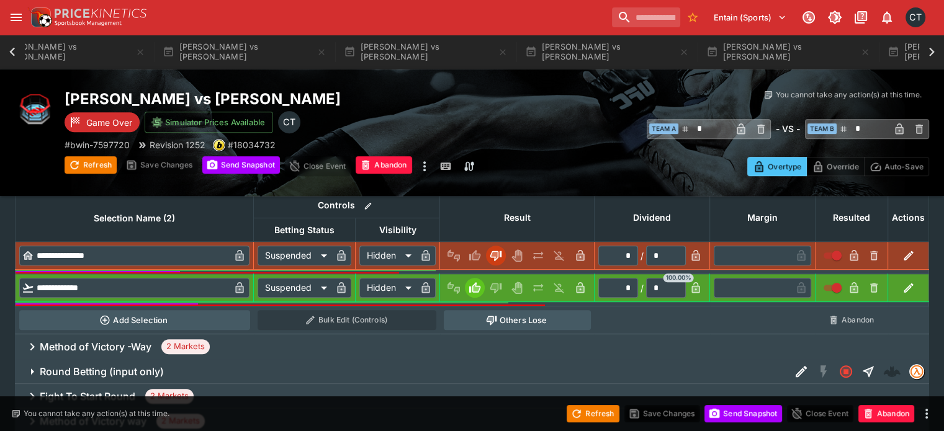
scroll to position [0, 279]
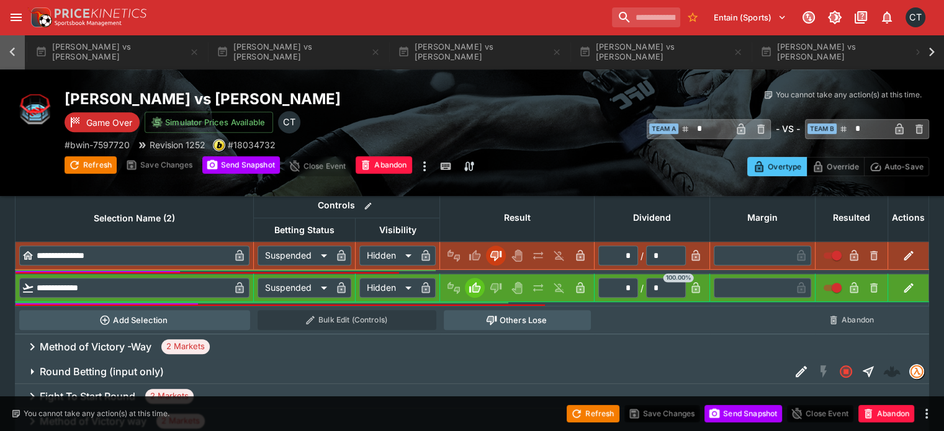
click at [11, 55] on icon at bounding box center [12, 51] width 17 height 17
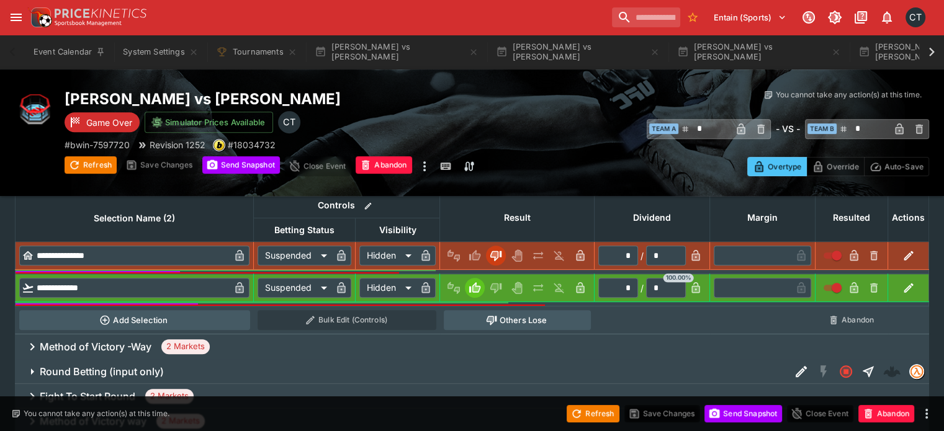
scroll to position [0, 0]
click at [143, 56] on button "System Settings" at bounding box center [160, 52] width 90 height 35
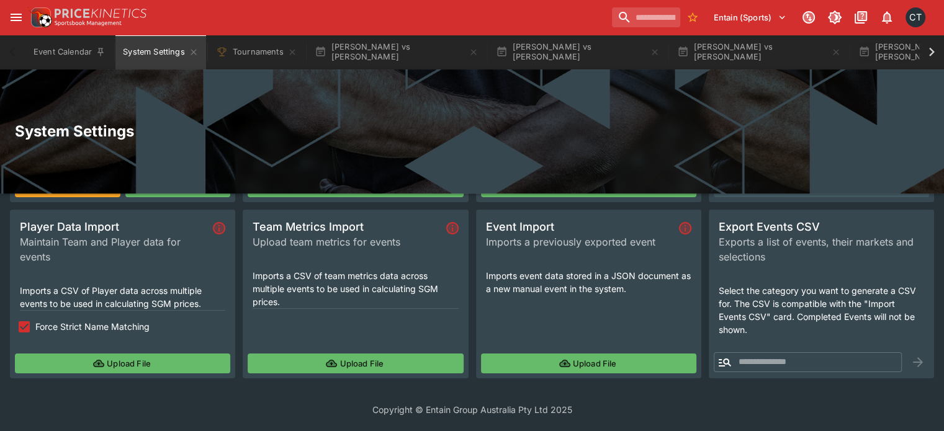
scroll to position [153, 0]
click at [384, 359] on button "Upload File" at bounding box center [355, 364] width 215 height 20
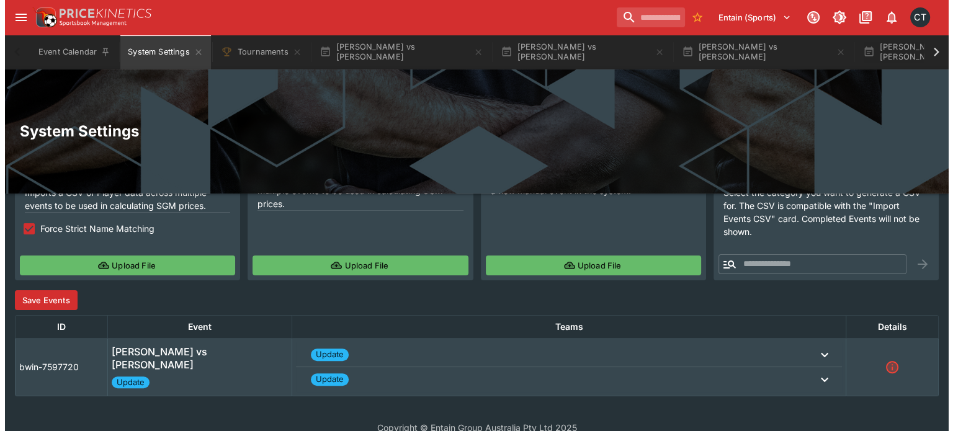
scroll to position [269, 0]
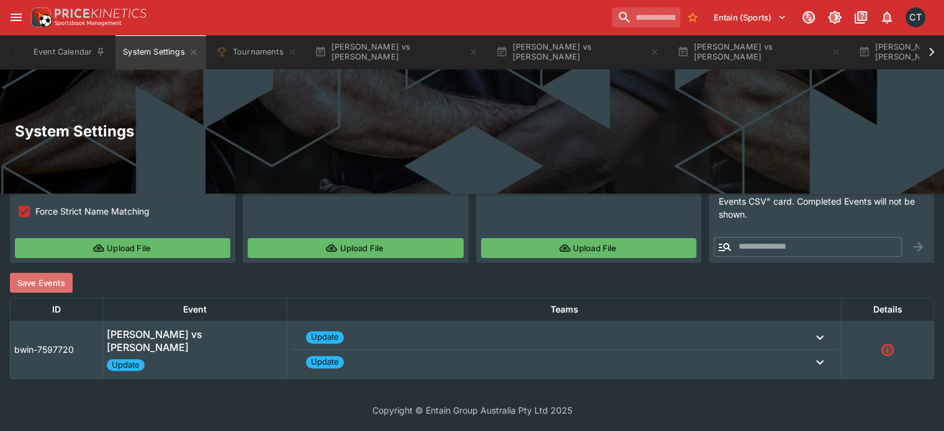
click at [38, 288] on button "Save Events" at bounding box center [41, 283] width 63 height 20
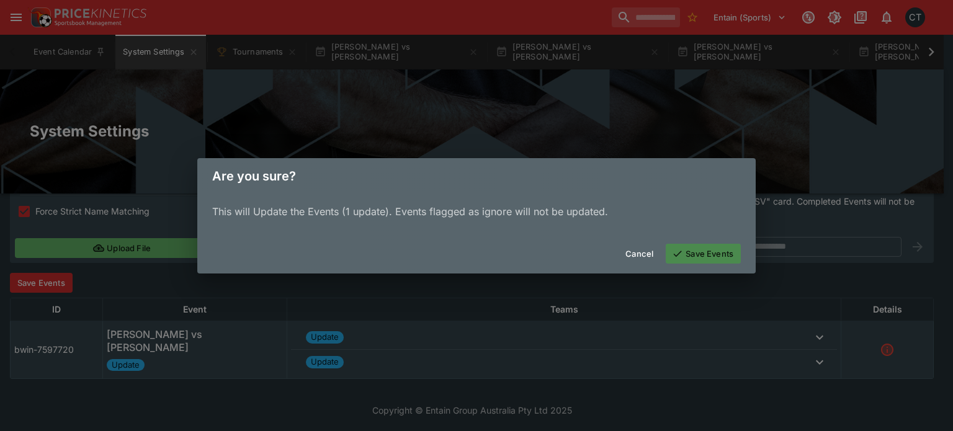
click at [701, 260] on button "Save Events" at bounding box center [703, 254] width 75 height 20
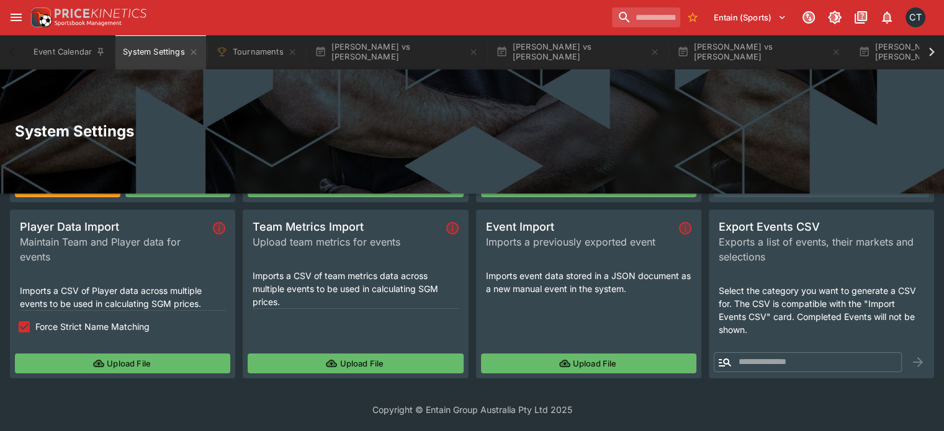
scroll to position [153, 0]
click at [930, 56] on icon at bounding box center [931, 51] width 17 height 17
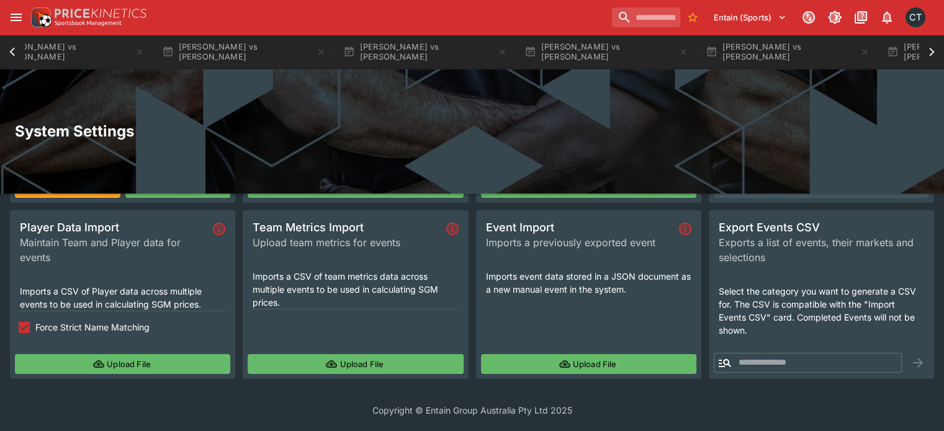
scroll to position [0, 806]
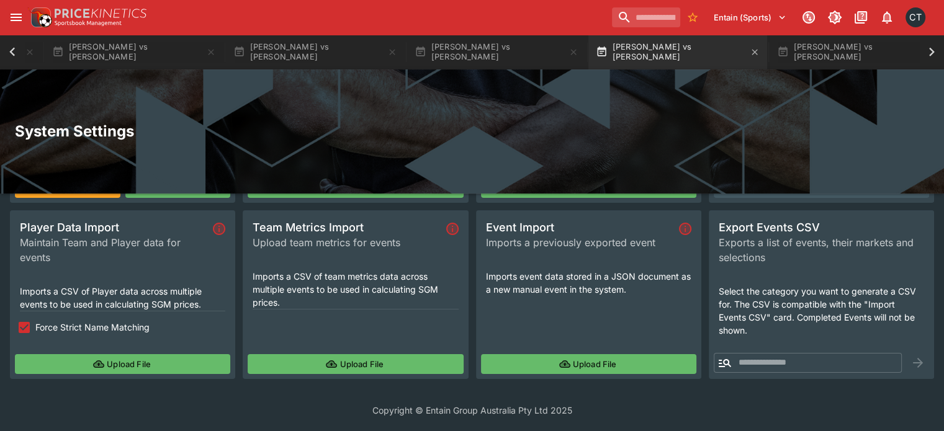
click at [595, 45] on button "Claudio Puelles vs Joaquim silva" at bounding box center [677, 52] width 179 height 35
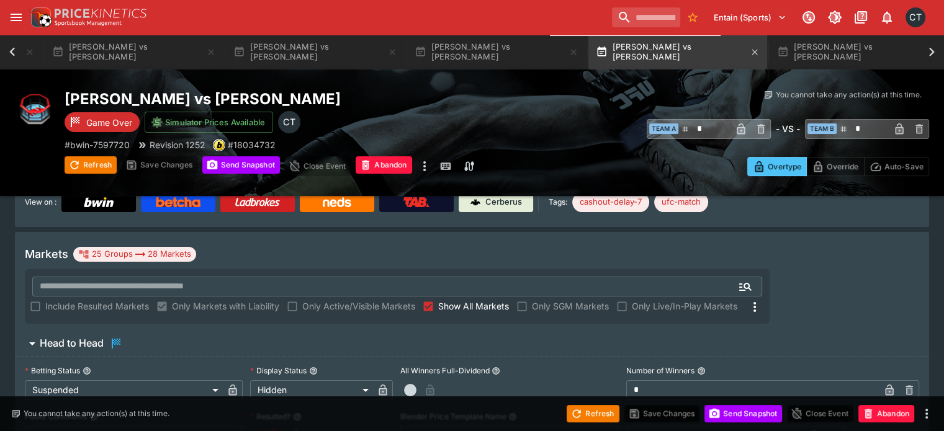
scroll to position [1007, 0]
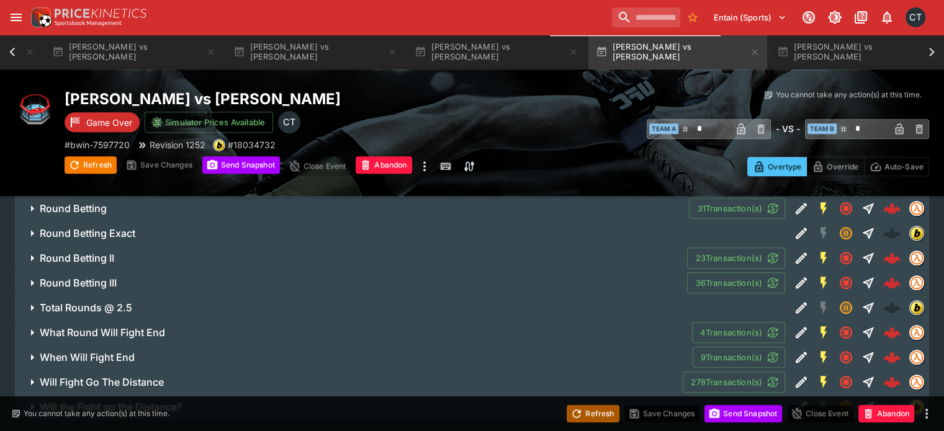
click at [595, 409] on button "Refresh" at bounding box center [593, 413] width 52 height 17
click at [765, 416] on button "Send Snapshot" at bounding box center [743, 413] width 78 height 17
click at [610, 417] on button "Refresh" at bounding box center [593, 413] width 52 height 17
click at [748, 410] on button "Send Snapshot" at bounding box center [743, 413] width 78 height 17
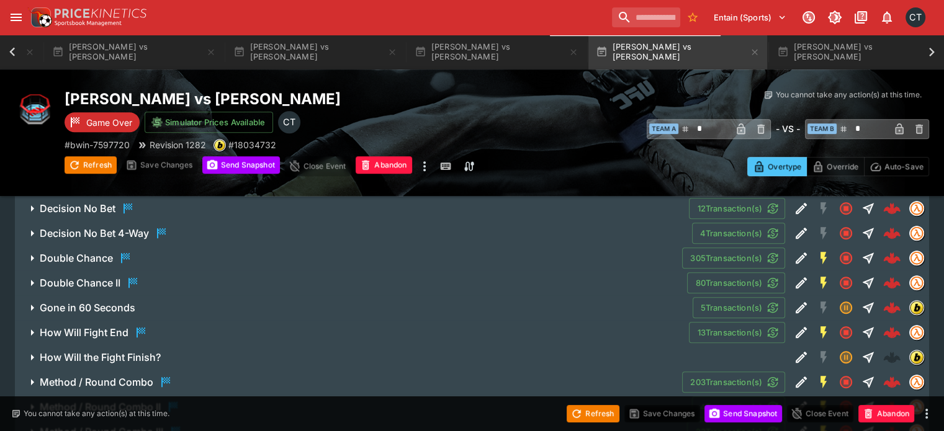
scroll to position [945, 0]
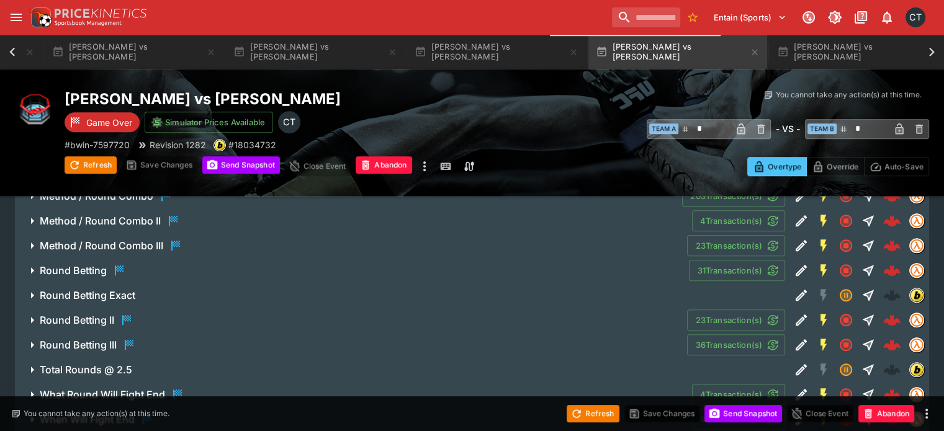
click at [134, 313] on icon "button" at bounding box center [126, 320] width 15 height 15
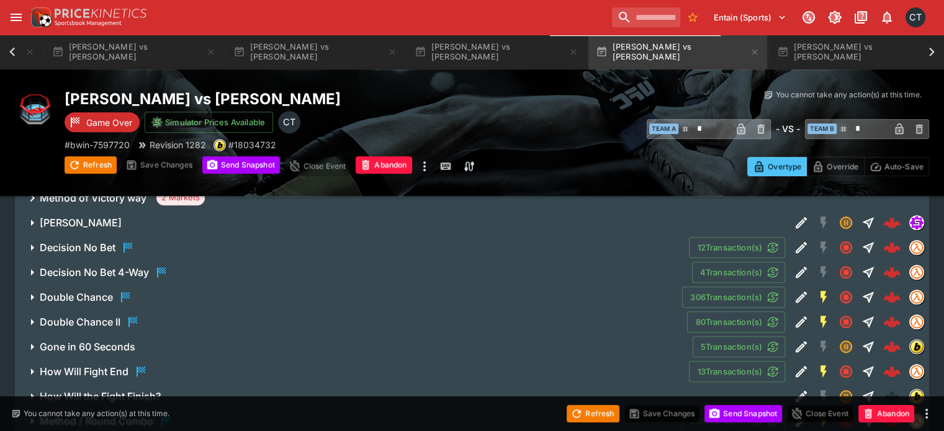
scroll to position [573, 0]
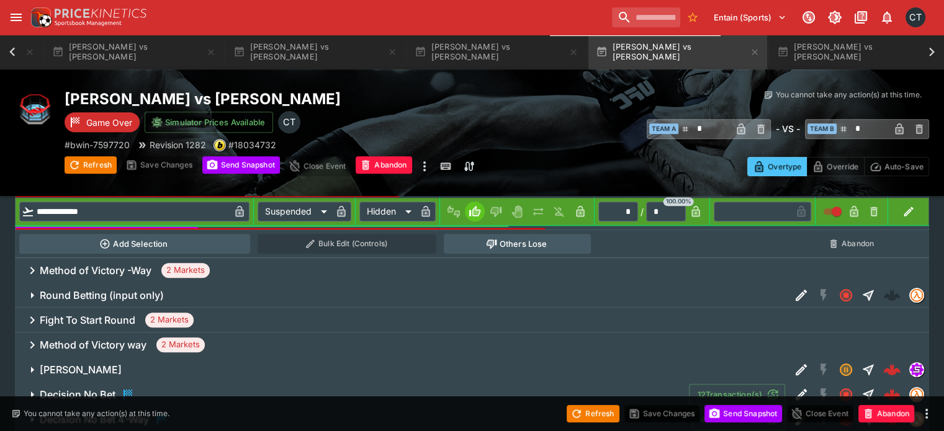
click at [151, 264] on h6 "Method of Victory -Way" at bounding box center [96, 270] width 112 height 13
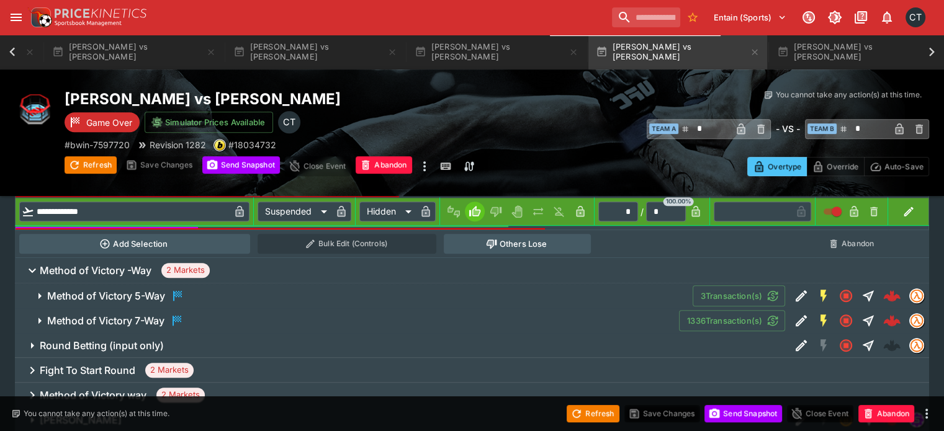
click at [153, 315] on h6 "Method of Victory 7-Way" at bounding box center [105, 321] width 117 height 13
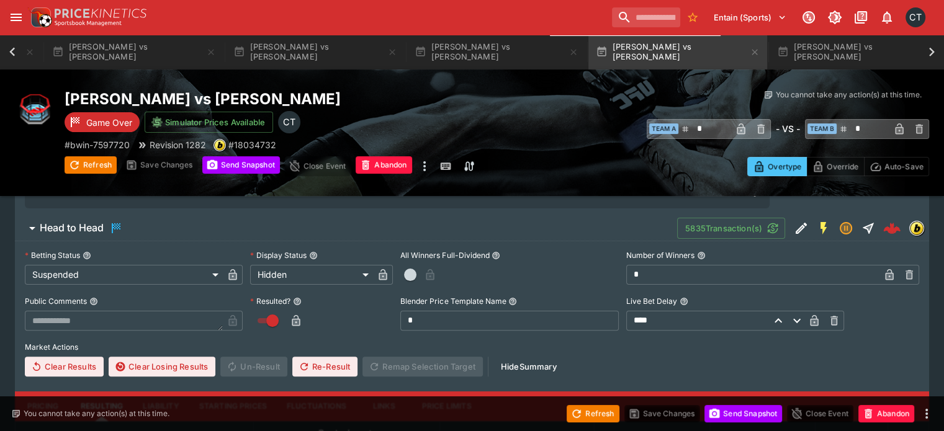
scroll to position [138, 0]
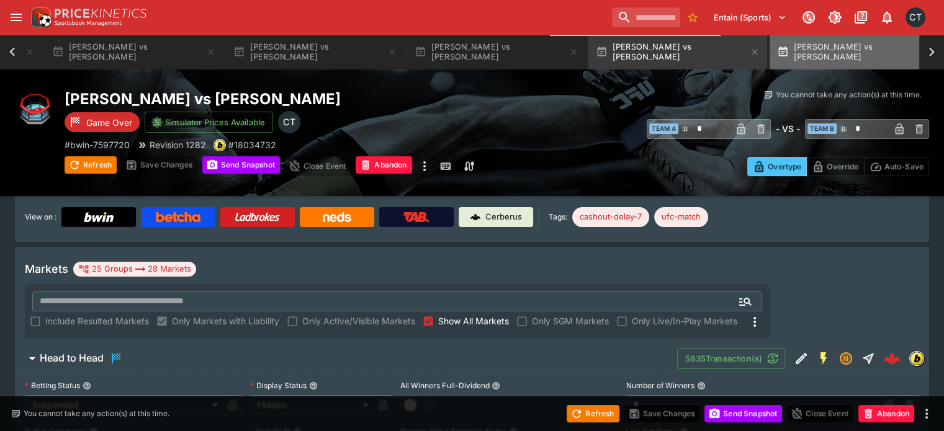
click at [810, 61] on button "Jose Medina vs Dusko Todorovic" at bounding box center [858, 52] width 179 height 35
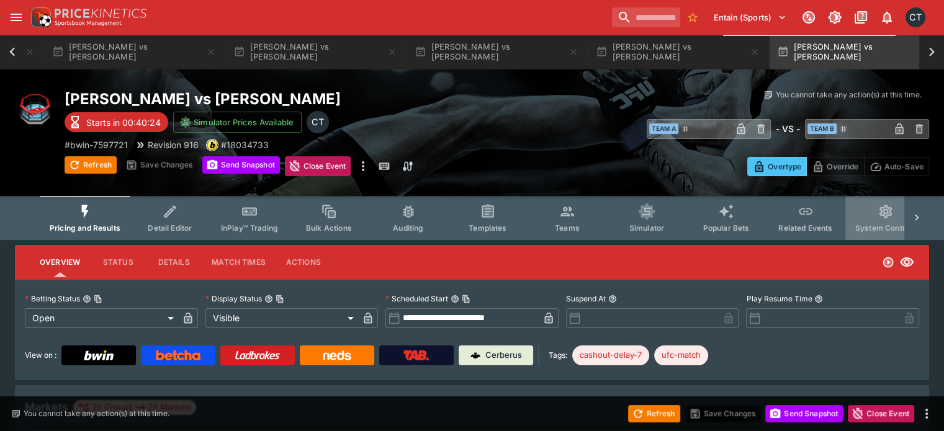
click at [882, 222] on button "System Controls" at bounding box center [885, 218] width 81 height 44
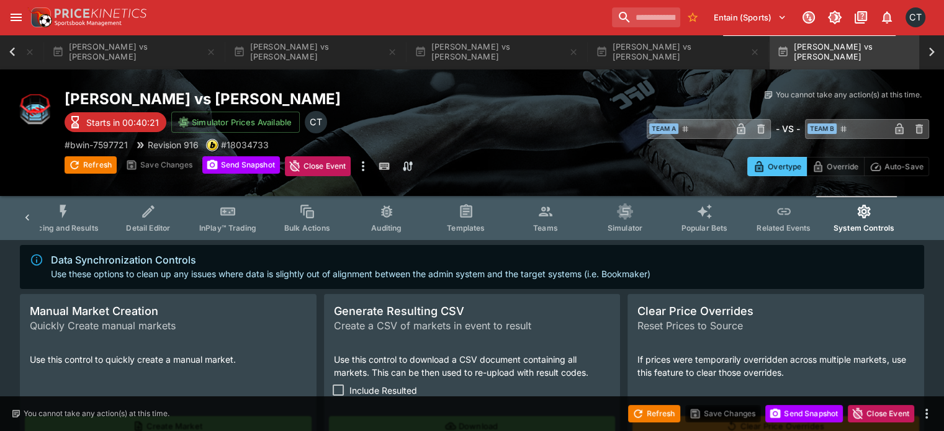
click at [545, 227] on span "Teams" at bounding box center [545, 227] width 25 height 9
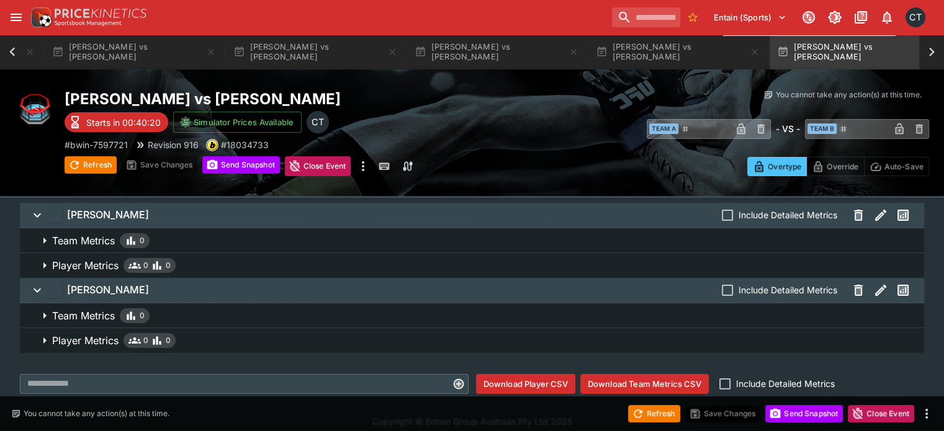
scroll to position [53, 0]
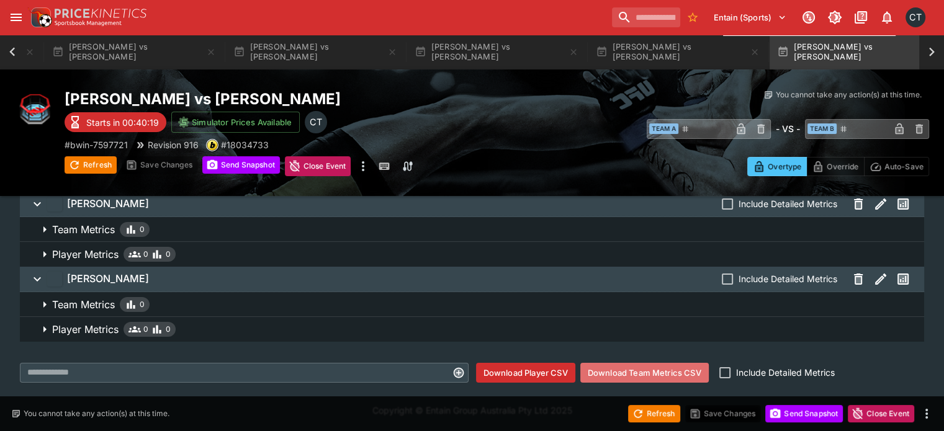
click at [640, 370] on button "Download Team Metrics CSV" at bounding box center [644, 373] width 128 height 20
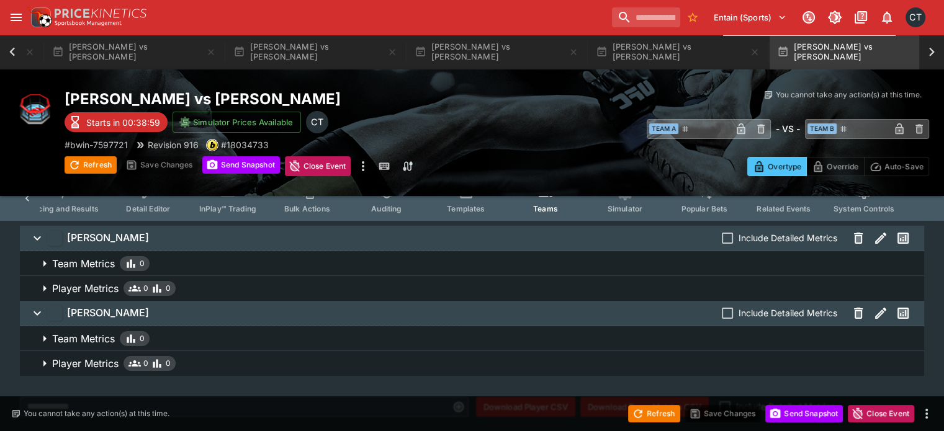
scroll to position [0, 0]
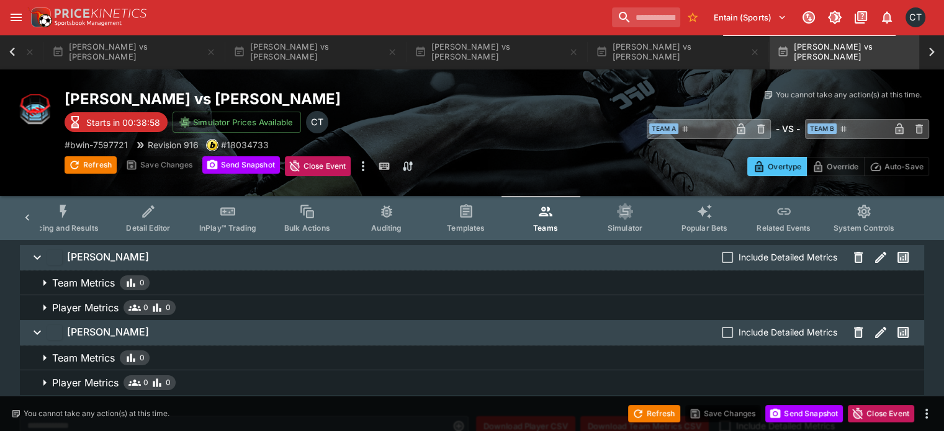
click at [34, 224] on icon at bounding box center [27, 218] width 12 height 12
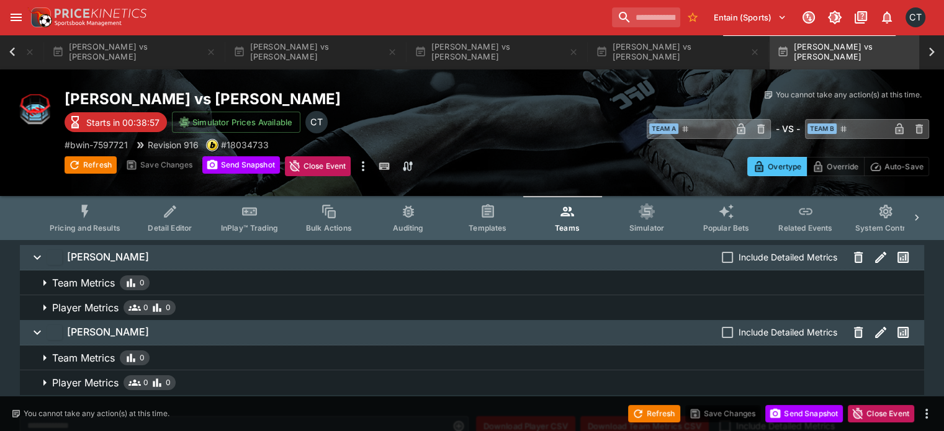
click at [115, 217] on button "Pricing and Results" at bounding box center [85, 218] width 91 height 44
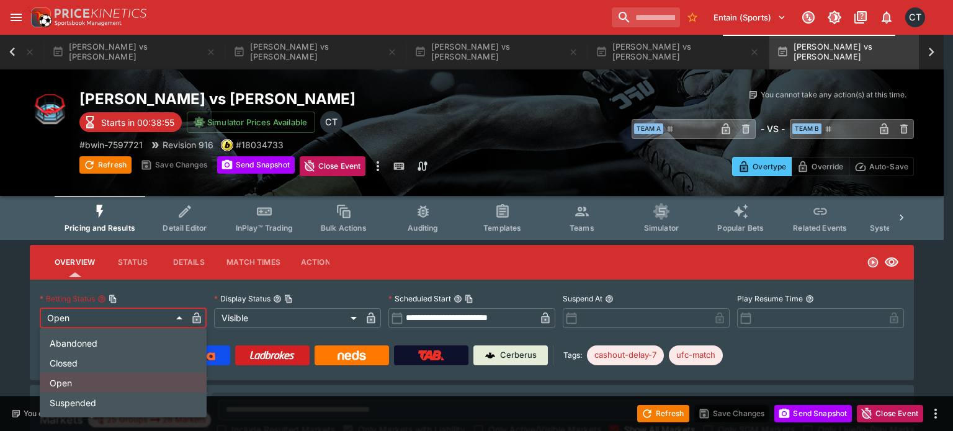
click at [82, 362] on li "Closed" at bounding box center [123, 363] width 167 height 20
type input "**********"
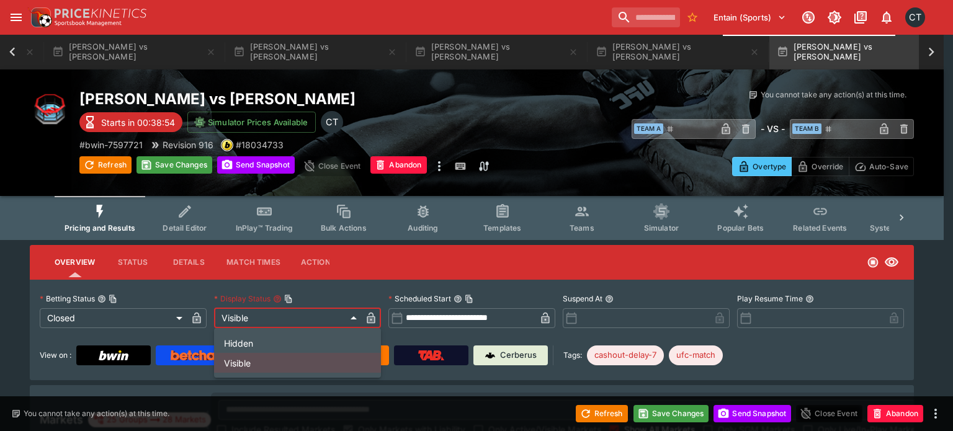
click at [228, 335] on li "Hidden" at bounding box center [297, 343] width 167 height 20
type input "******"
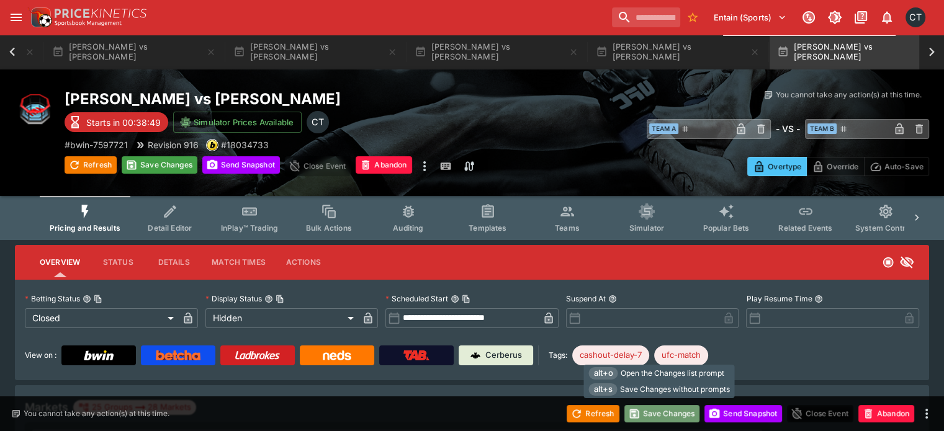
click at [678, 416] on button "Save Changes" at bounding box center [662, 413] width 76 height 17
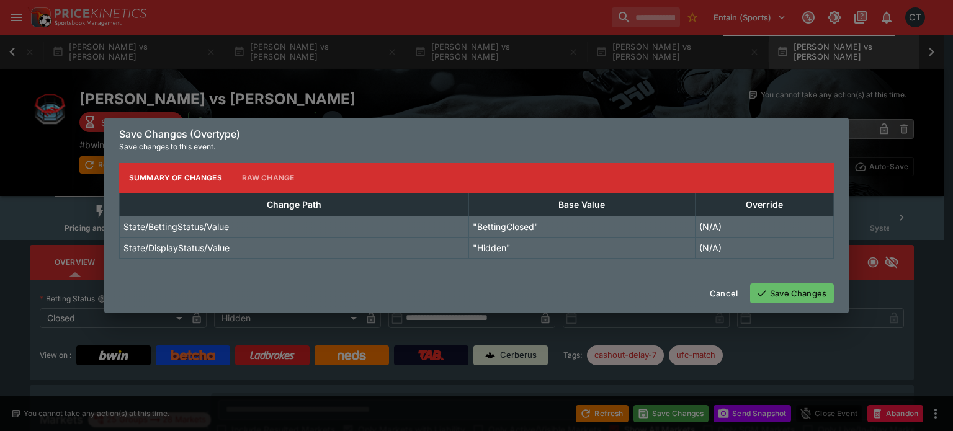
click at [817, 300] on button "Save Changes" at bounding box center [792, 294] width 84 height 20
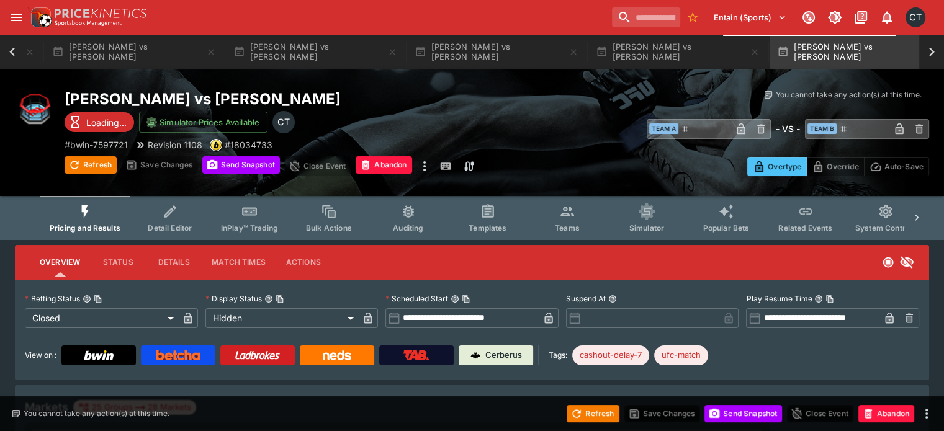
type input "**********"
type input "******"
click at [876, 210] on button "System Controls" at bounding box center [885, 218] width 81 height 44
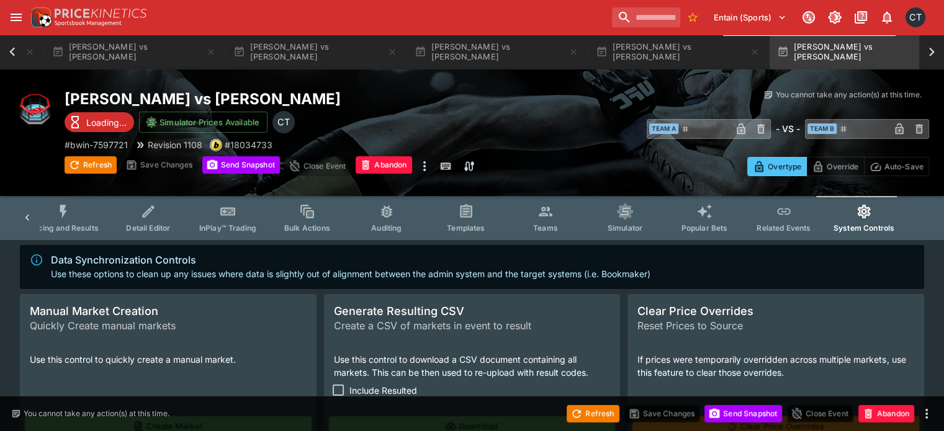
click at [935, 49] on icon at bounding box center [931, 51] width 17 height 17
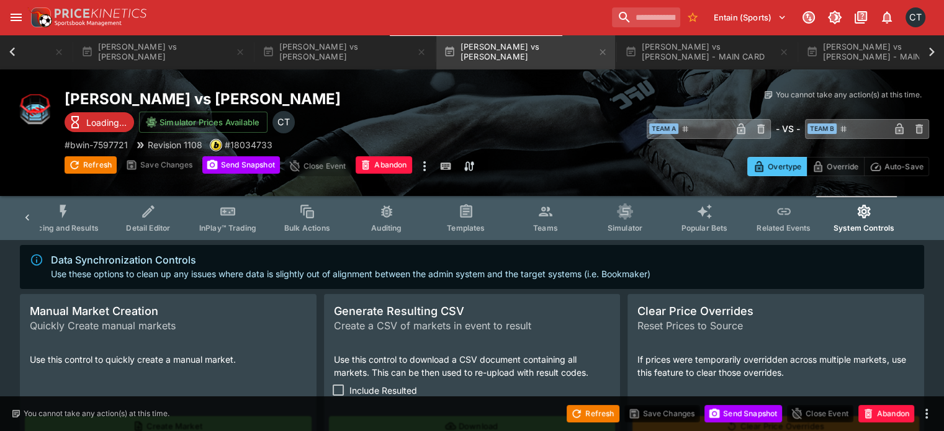
scroll to position [0, 1612]
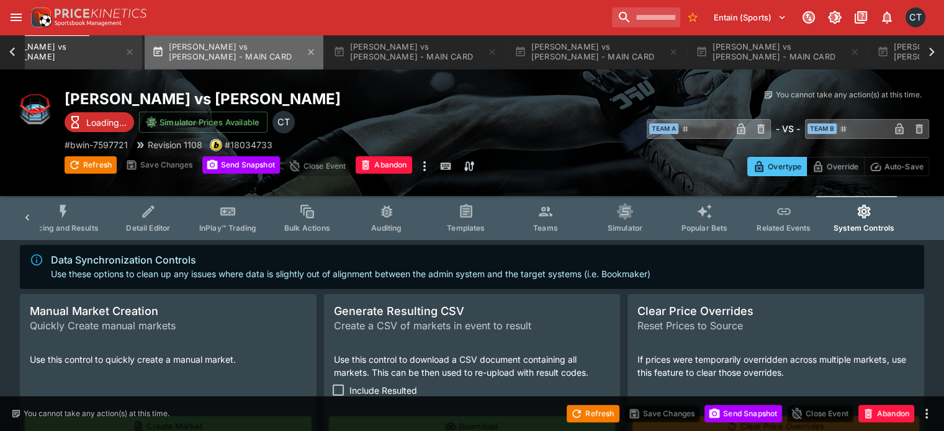
click at [173, 54] on button "Alexander Hernandez vs Diego Ferreira - MAIN CARD" at bounding box center [234, 52] width 179 height 35
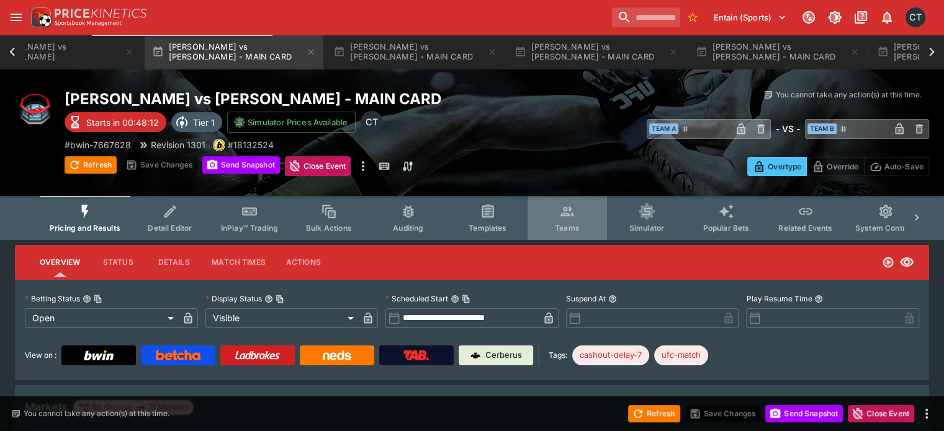
click at [562, 212] on button "Teams" at bounding box center [566, 218] width 79 height 44
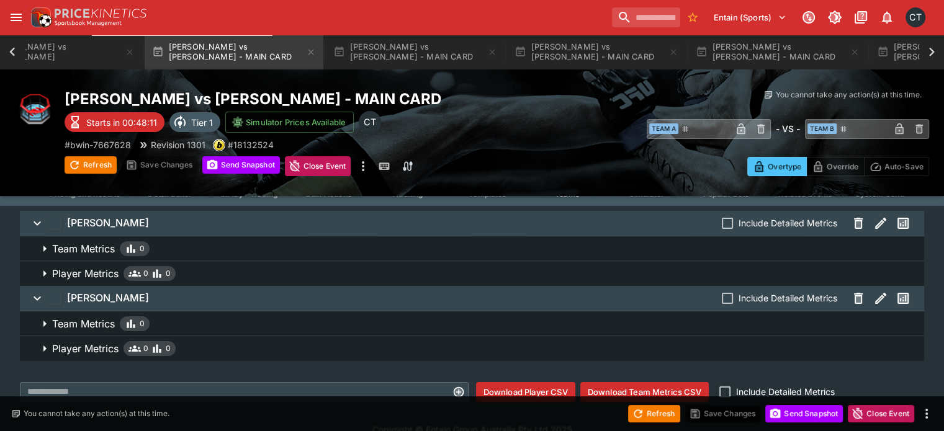
scroll to position [53, 0]
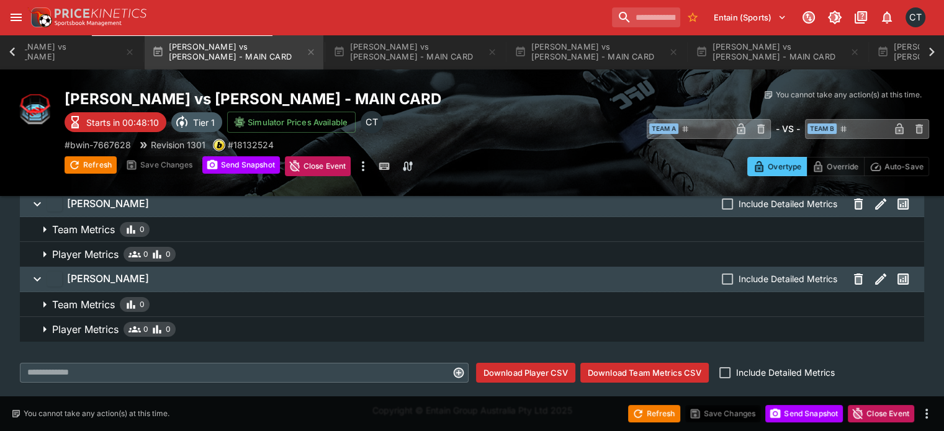
click at [595, 372] on button "Download Team Metrics CSV" at bounding box center [644, 373] width 128 height 20
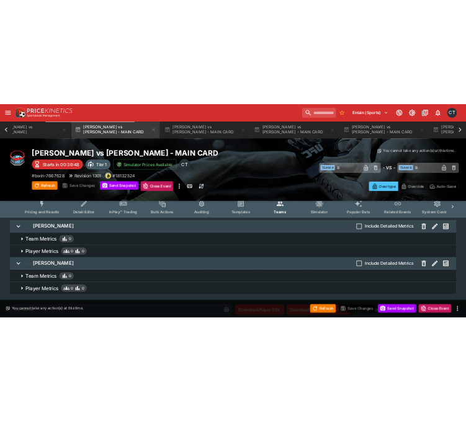
scroll to position [0, 0]
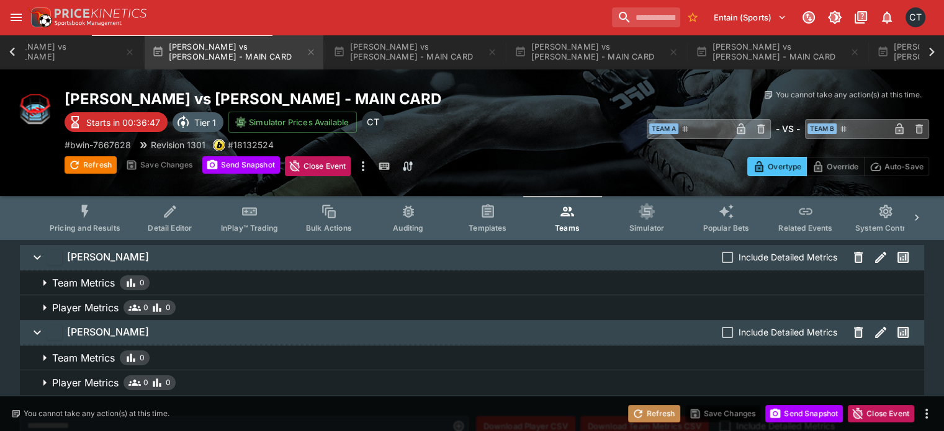
click at [672, 415] on button "Refresh" at bounding box center [654, 413] width 52 height 17
click at [116, 218] on button "Pricing and Results" at bounding box center [85, 218] width 91 height 44
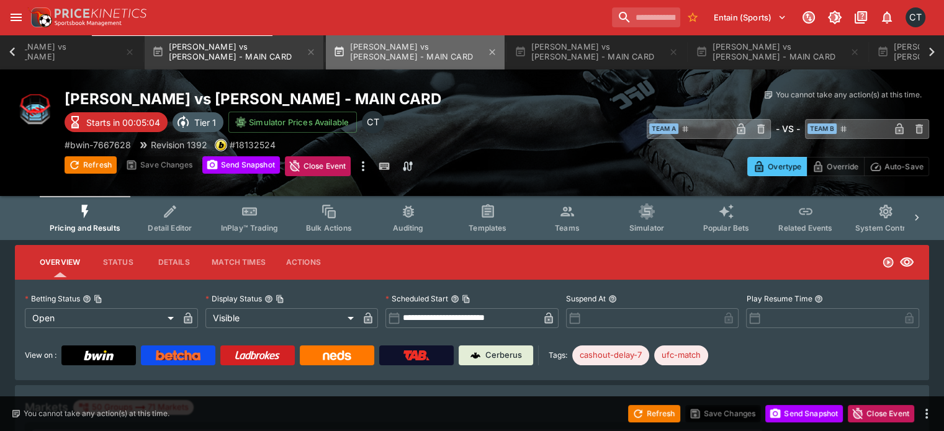
click at [353, 65] on button "Santiago Luna vs Quang Le - MAIN CARD" at bounding box center [415, 52] width 179 height 35
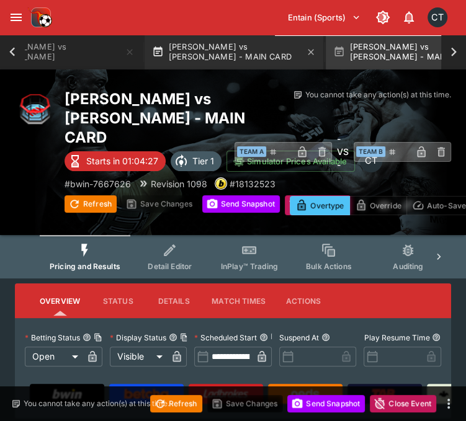
click at [170, 51] on button "Alexander Hernandez vs Diego Ferreira - MAIN CARD" at bounding box center [234, 52] width 179 height 35
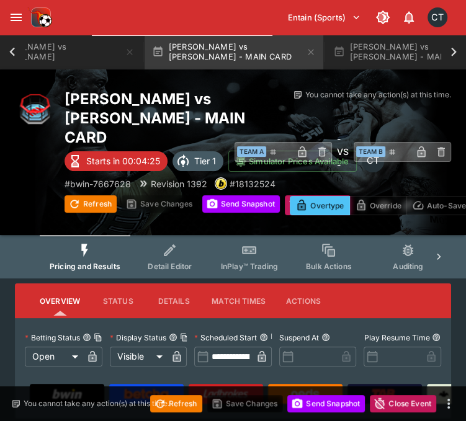
click at [176, 405] on div "You cannot take any action(s) at this time." at bounding box center [94, 403] width 166 height 11
click at [187, 408] on button "Refresh" at bounding box center [176, 403] width 52 height 17
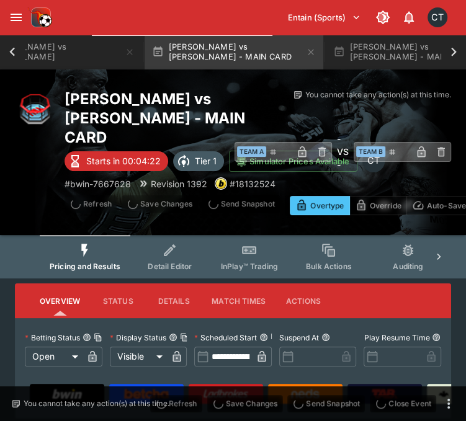
type input "**********"
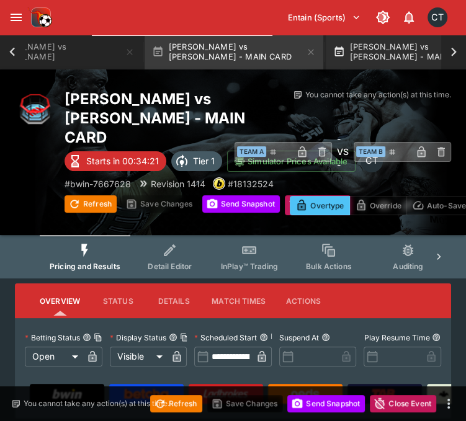
click at [336, 49] on button "Santiago Luna vs Quang Le - MAIN CARD" at bounding box center [415, 52] width 179 height 35
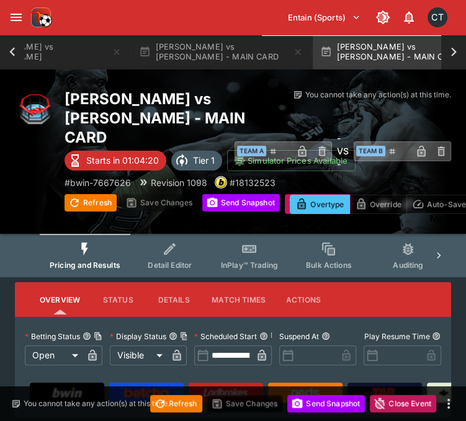
scroll to position [0, 1626]
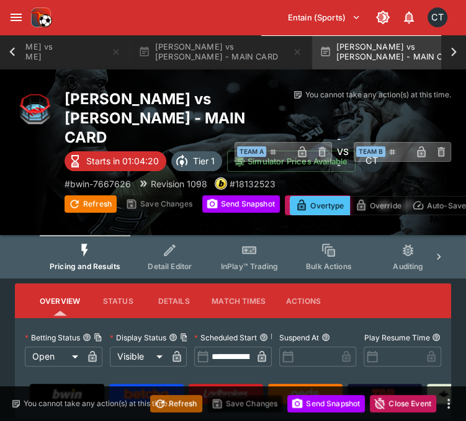
click at [192, 406] on button "Refresh" at bounding box center [176, 403] width 52 height 17
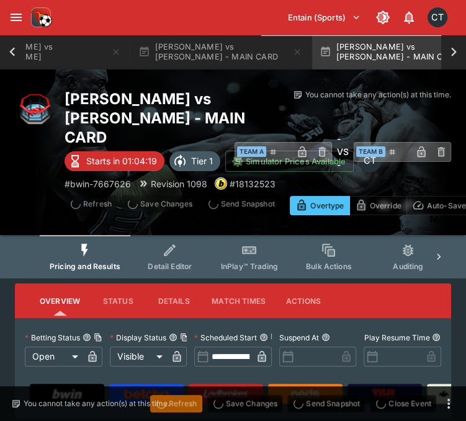
type input "**********"
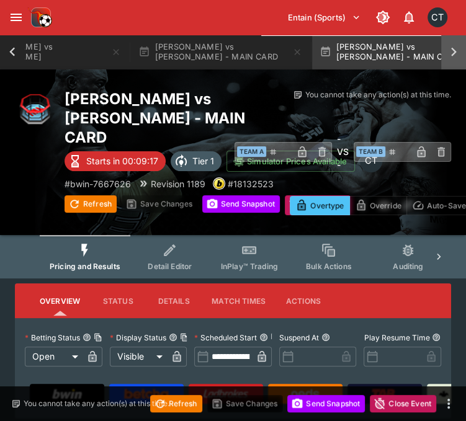
click at [452, 52] on icon at bounding box center [453, 51] width 17 height 17
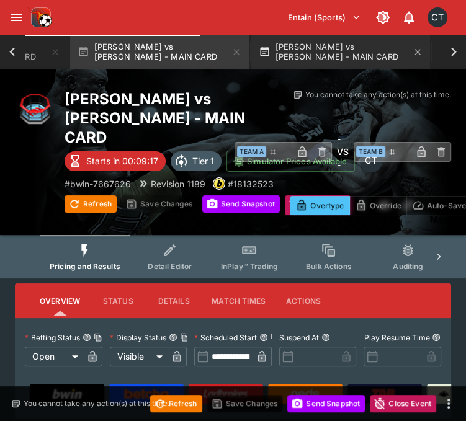
scroll to position [0, 1899]
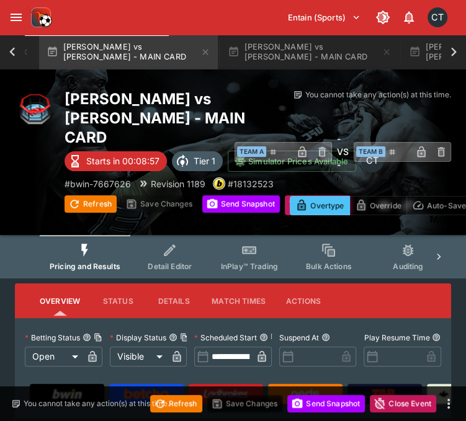
click at [439, 246] on div at bounding box center [438, 257] width 25 height 44
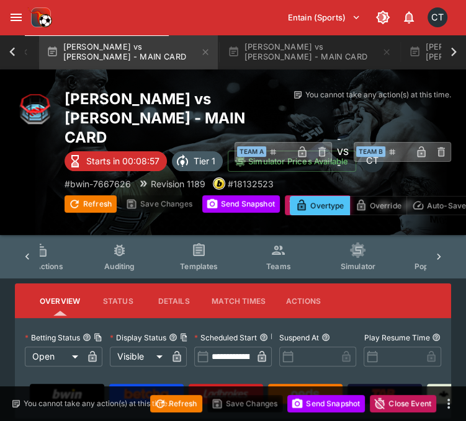
scroll to position [0, 327]
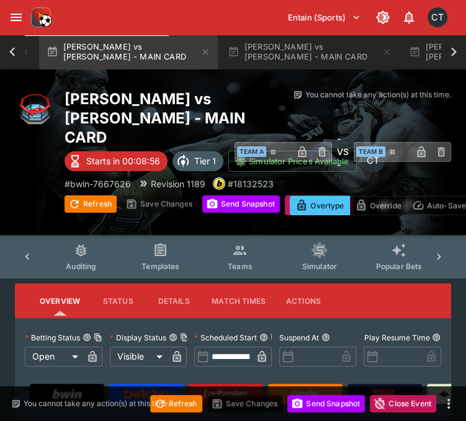
click at [245, 240] on button "Teams" at bounding box center [239, 257] width 79 height 44
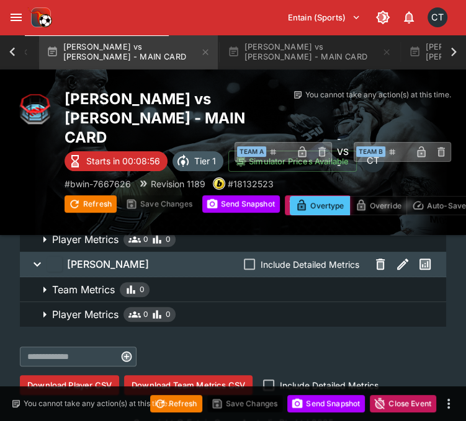
scroll to position [110, 0]
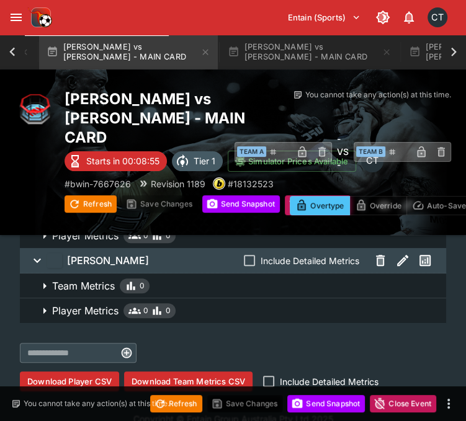
click at [236, 372] on button "Download Team Metrics CSV" at bounding box center [188, 382] width 128 height 20
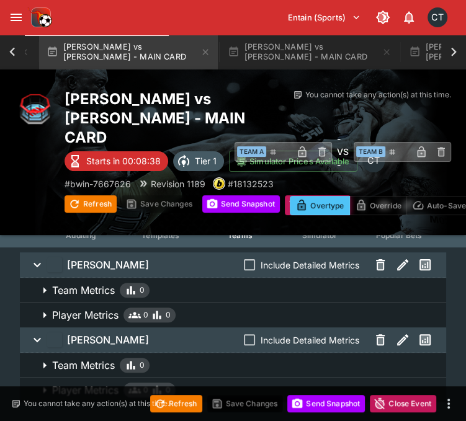
scroll to position [0, 0]
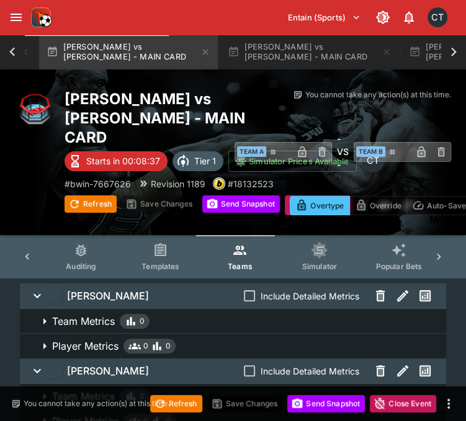
click at [24, 251] on icon at bounding box center [27, 257] width 12 height 12
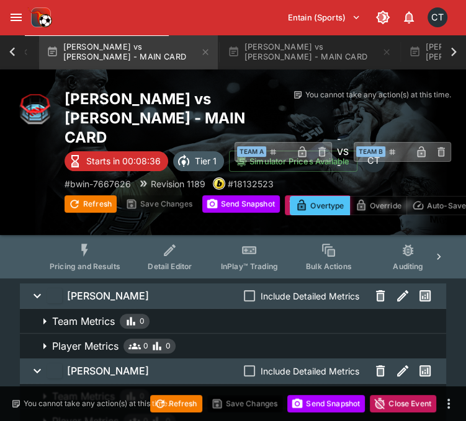
click at [73, 240] on button "Pricing and Results" at bounding box center [85, 257] width 91 height 44
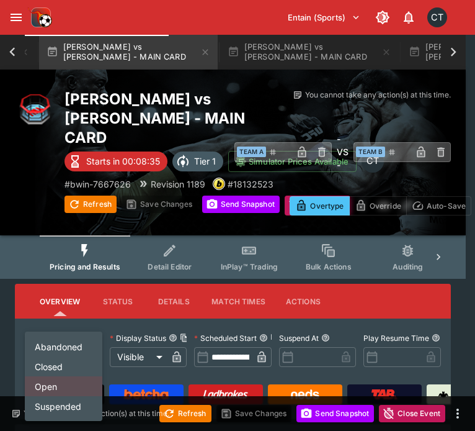
click at [50, 362] on li "Closed" at bounding box center [64, 366] width 78 height 20
type input "**********"
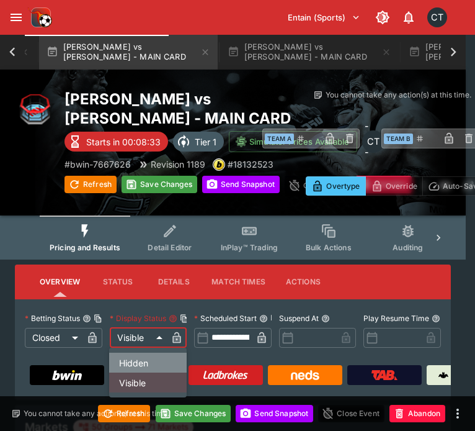
click at [130, 358] on li "Hidden" at bounding box center [148, 362] width 78 height 20
type input "******"
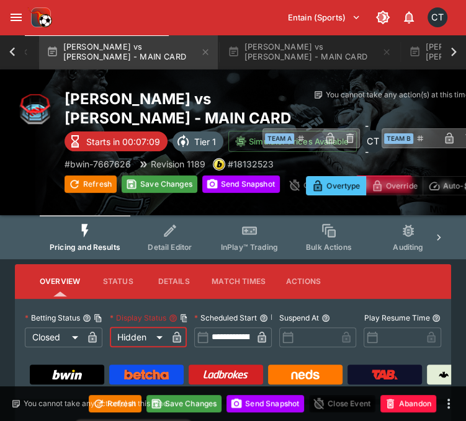
click at [201, 413] on div "Refresh Save Changes Send Snapshot Close Event Abandon" at bounding box center [233, 404] width 466 height 35
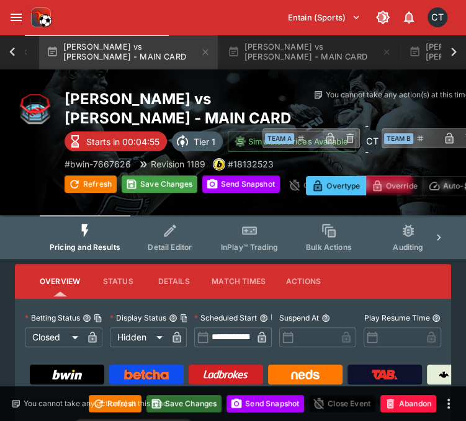
click at [200, 410] on button "Save Changes" at bounding box center [184, 403] width 76 height 17
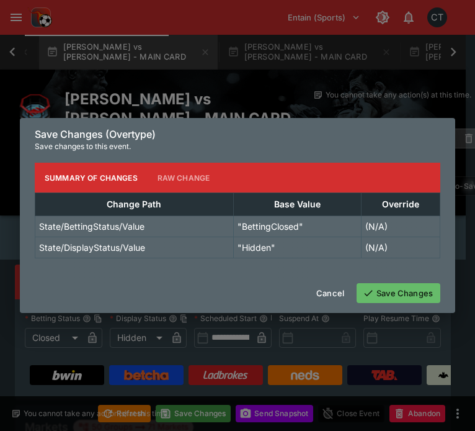
click at [413, 290] on button "Save Changes" at bounding box center [399, 293] width 84 height 20
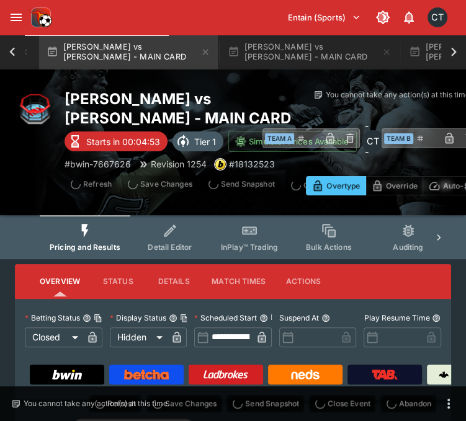
type input "**********"
type input "******"
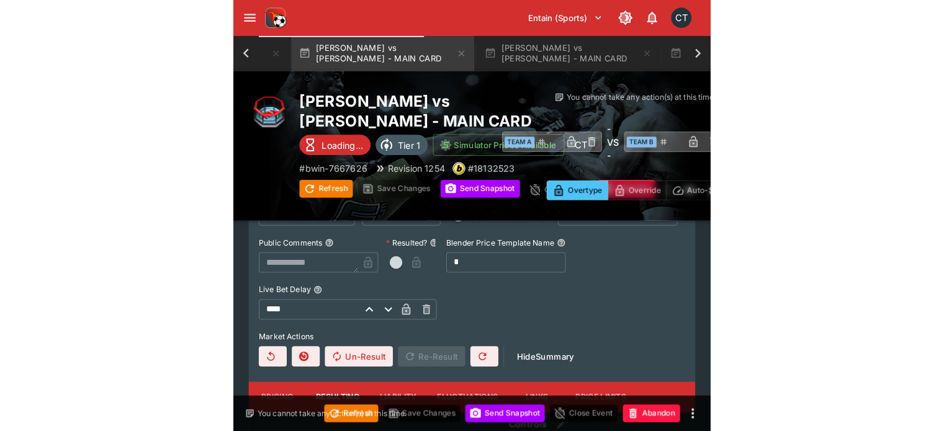
scroll to position [559, 0]
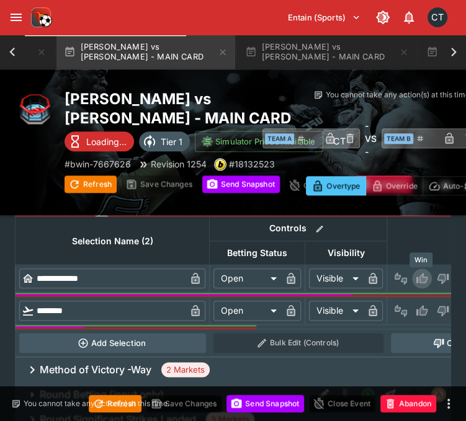
click at [418, 284] on icon "Win" at bounding box center [422, 278] width 12 height 12
type input "*********"
type input "******"
type input "*"
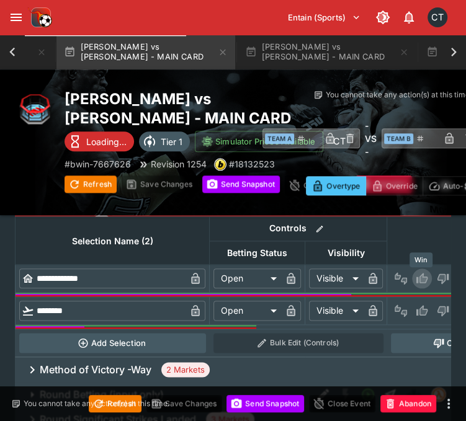
type input "*"
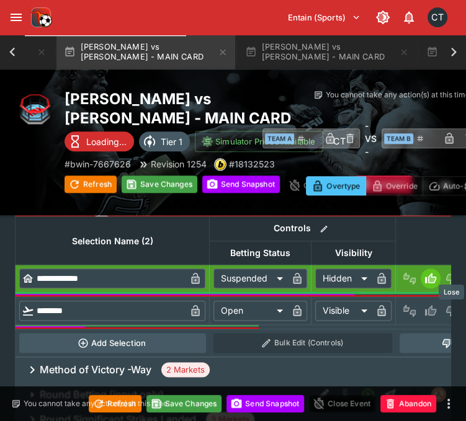
click at [448, 311] on icon "Lose" at bounding box center [450, 310] width 6 height 7
type input "*********"
type input "******"
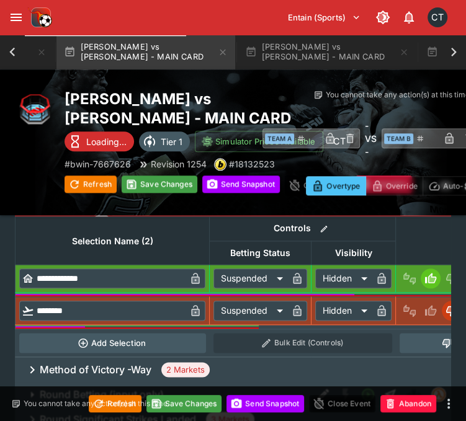
click at [176, 406] on div "You cannot take any action(s) at this time." at bounding box center [94, 403] width 166 height 11
click at [192, 402] on button "Save Changes" at bounding box center [184, 403] width 76 height 17
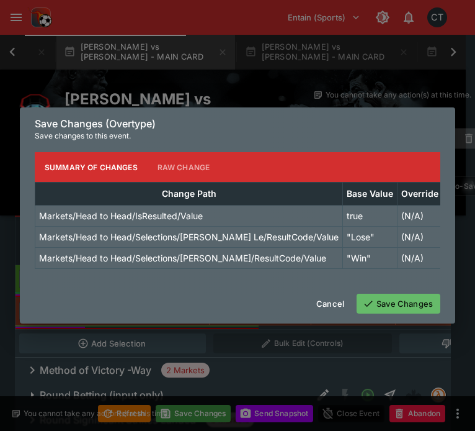
click at [395, 306] on button "Save Changes" at bounding box center [399, 304] width 84 height 20
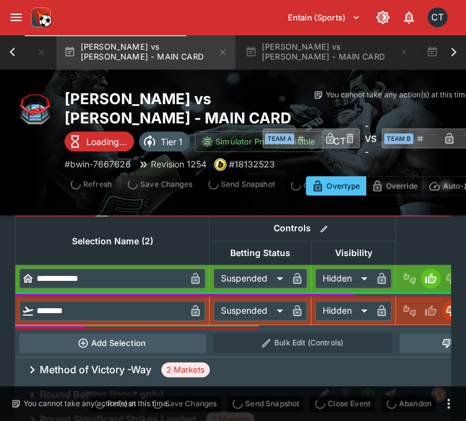
type input "*"
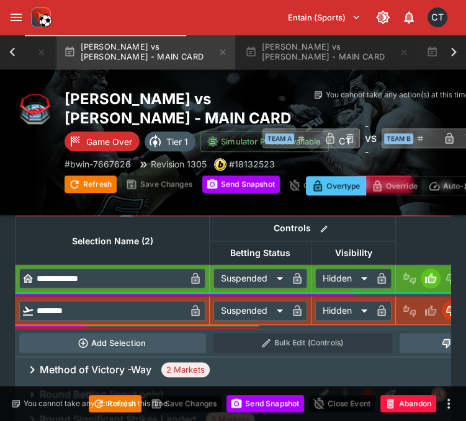
type input "**********"
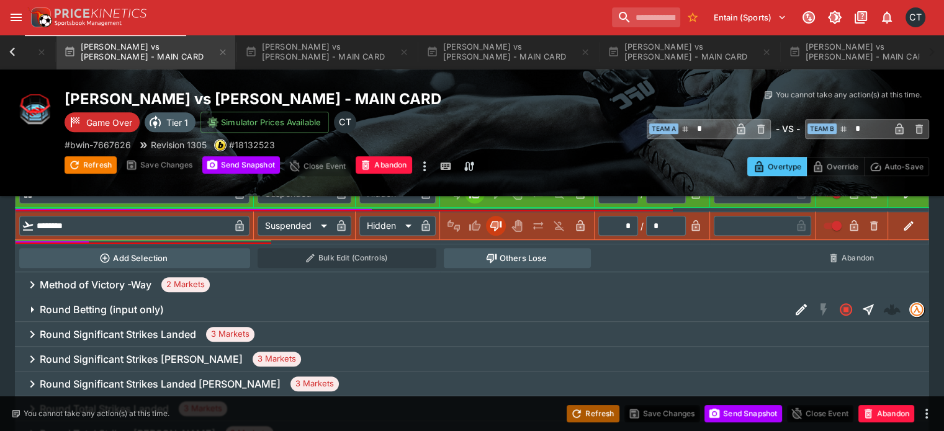
click at [599, 421] on button "Refresh" at bounding box center [593, 413] width 52 height 17
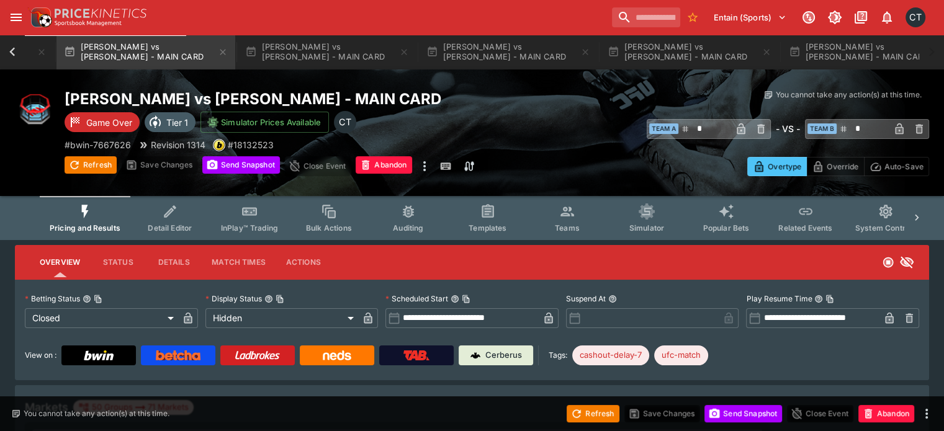
scroll to position [124, 0]
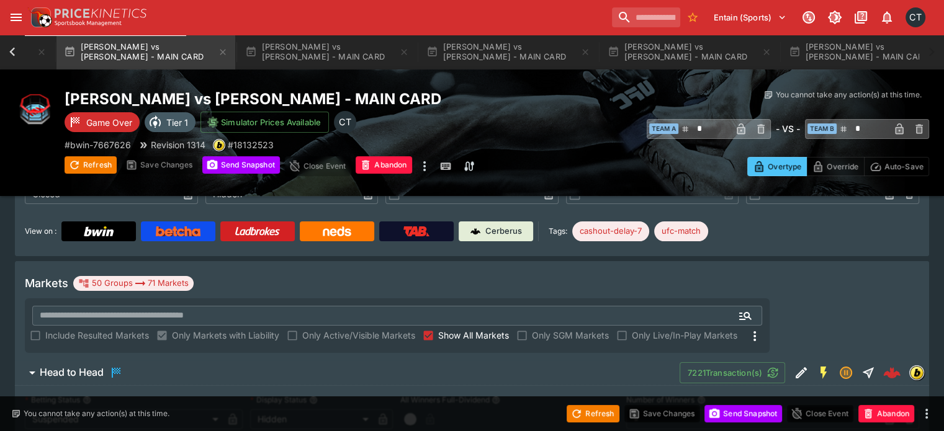
click at [509, 329] on span "Show All Markets" at bounding box center [473, 335] width 71 height 13
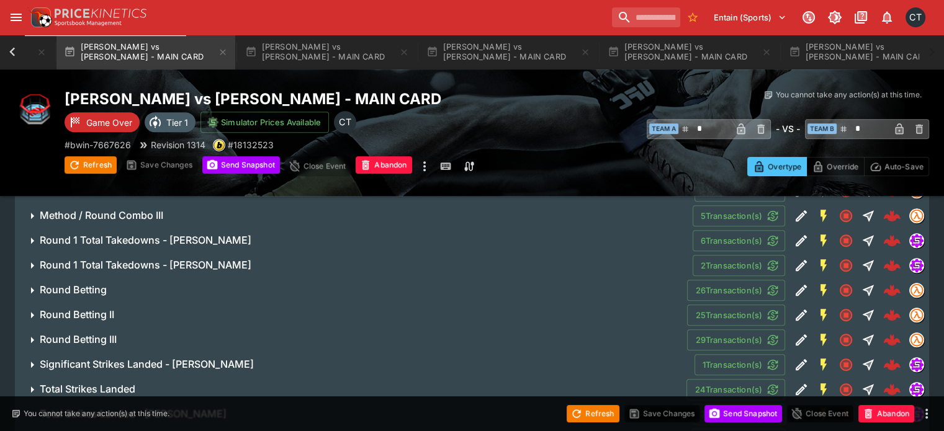
scroll to position [621, 0]
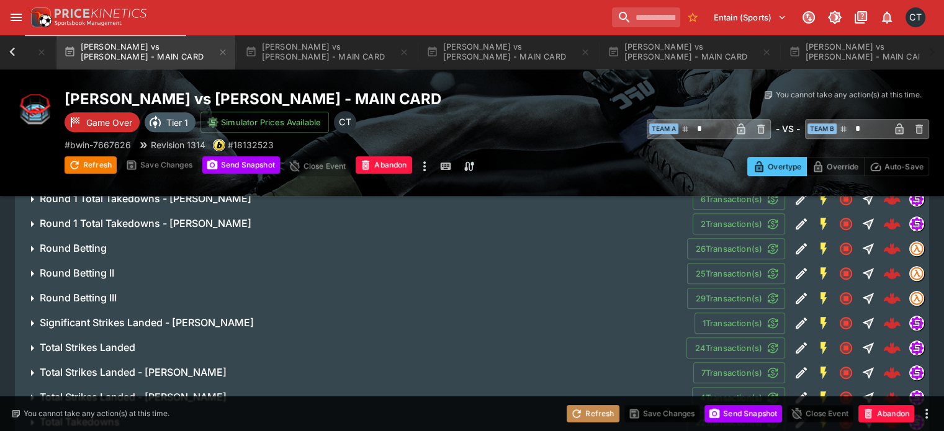
click at [586, 415] on button "Refresh" at bounding box center [593, 413] width 52 height 17
click at [726, 420] on button "Send Snapshot" at bounding box center [743, 413] width 78 height 17
click at [600, 408] on button "Refresh" at bounding box center [593, 413] width 52 height 17
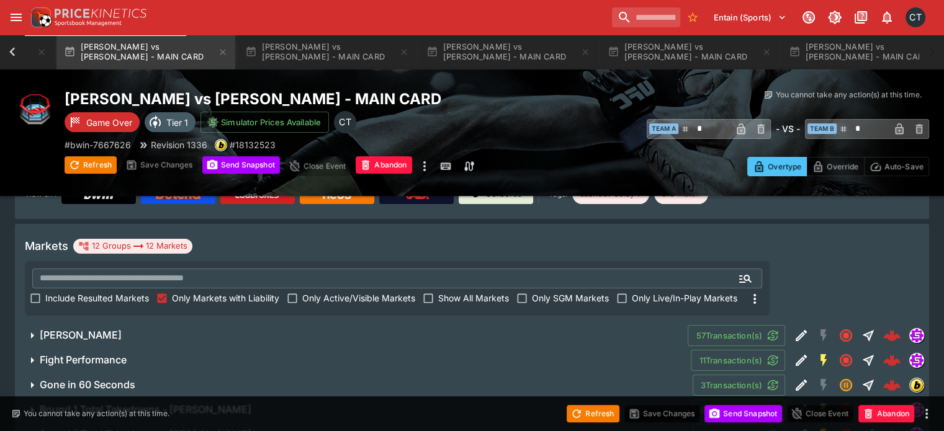
scroll to position [186, 0]
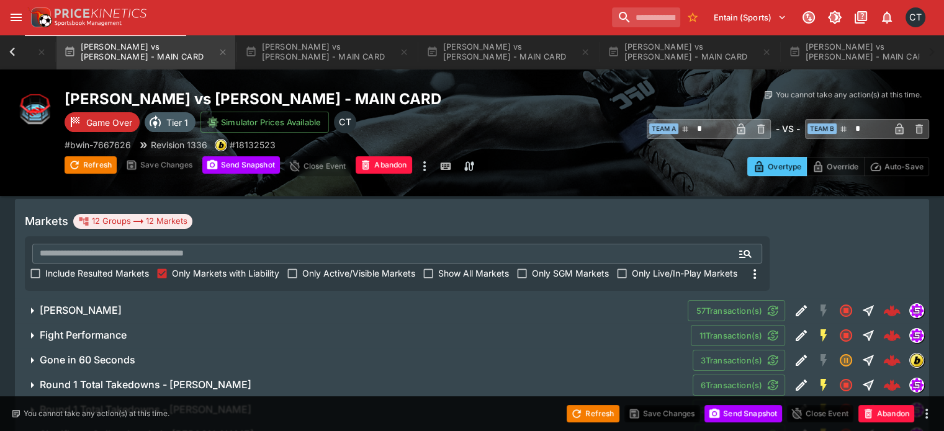
click at [222, 298] on button "[PERSON_NAME]" at bounding box center [351, 310] width 673 height 25
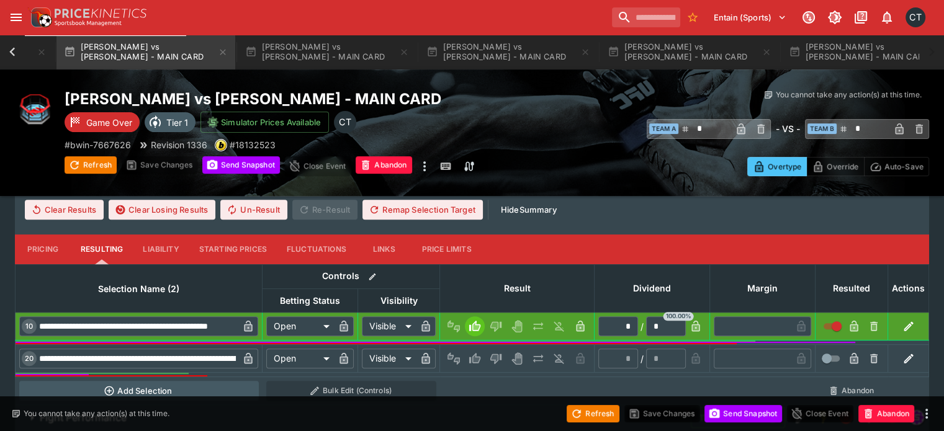
scroll to position [496, 0]
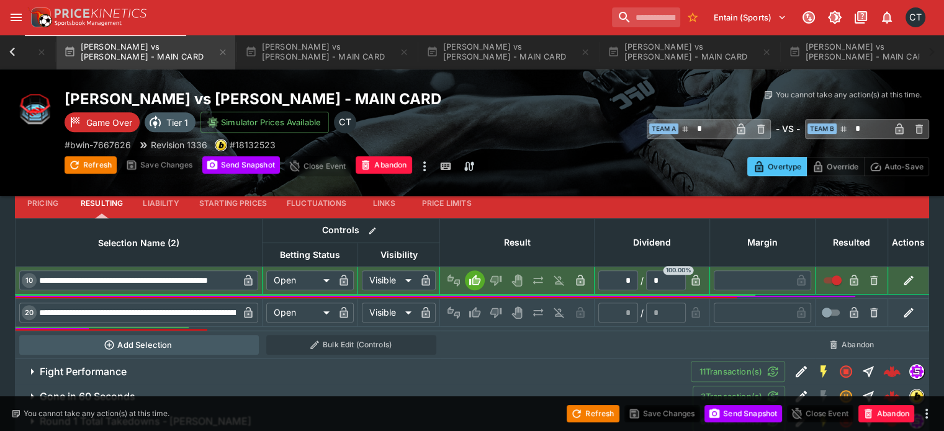
click at [194, 271] on input "**********" at bounding box center [138, 281] width 202 height 20
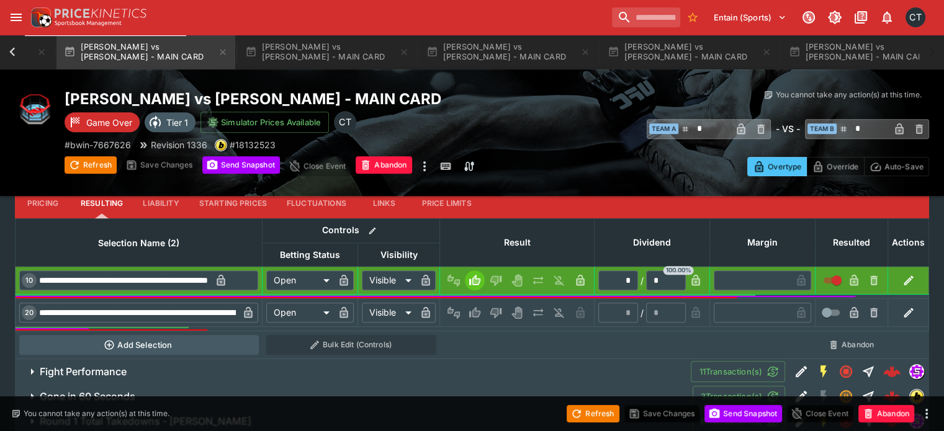
scroll to position [0, 0]
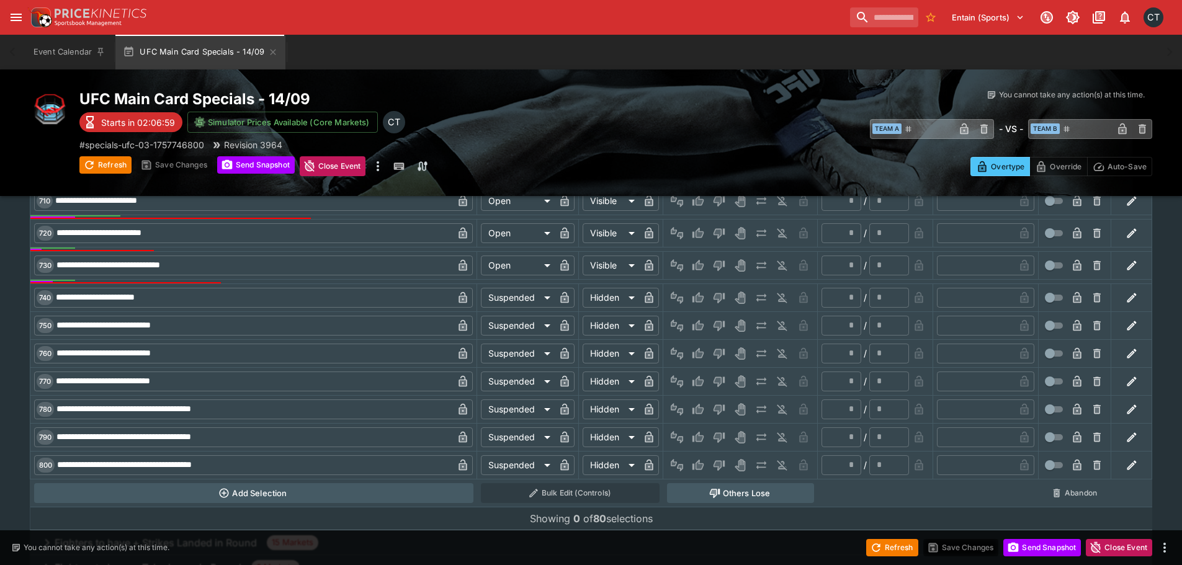
scroll to position [2918, 0]
click at [1131, 235] on icon "button" at bounding box center [1131, 231] width 9 height 9
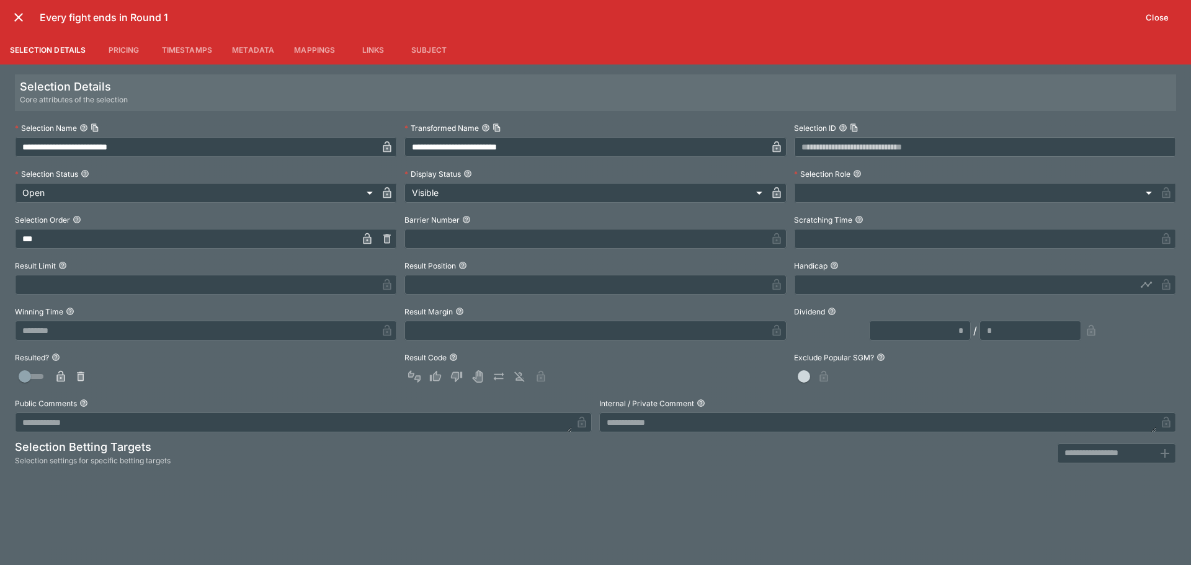
click at [231, 296] on div "**********" at bounding box center [596, 295] width 1162 height 353
click at [243, 289] on input "text" at bounding box center [196, 285] width 362 height 20
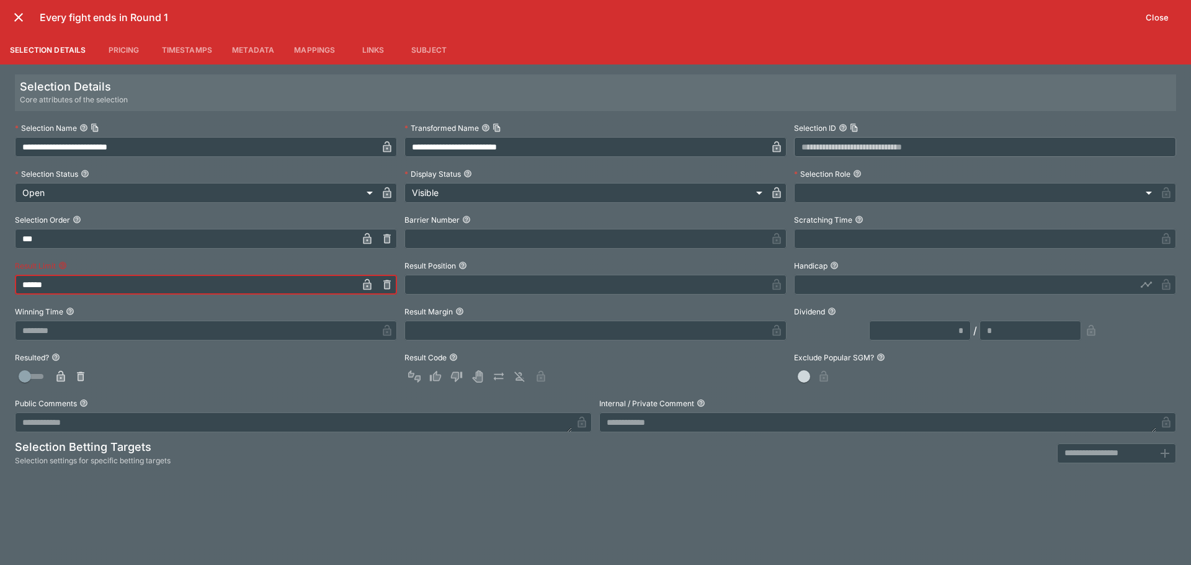
type input "*******"
click at [392, 527] on div "**********" at bounding box center [595, 315] width 1191 height 501
click at [22, 17] on icon "close" at bounding box center [18, 17] width 15 height 15
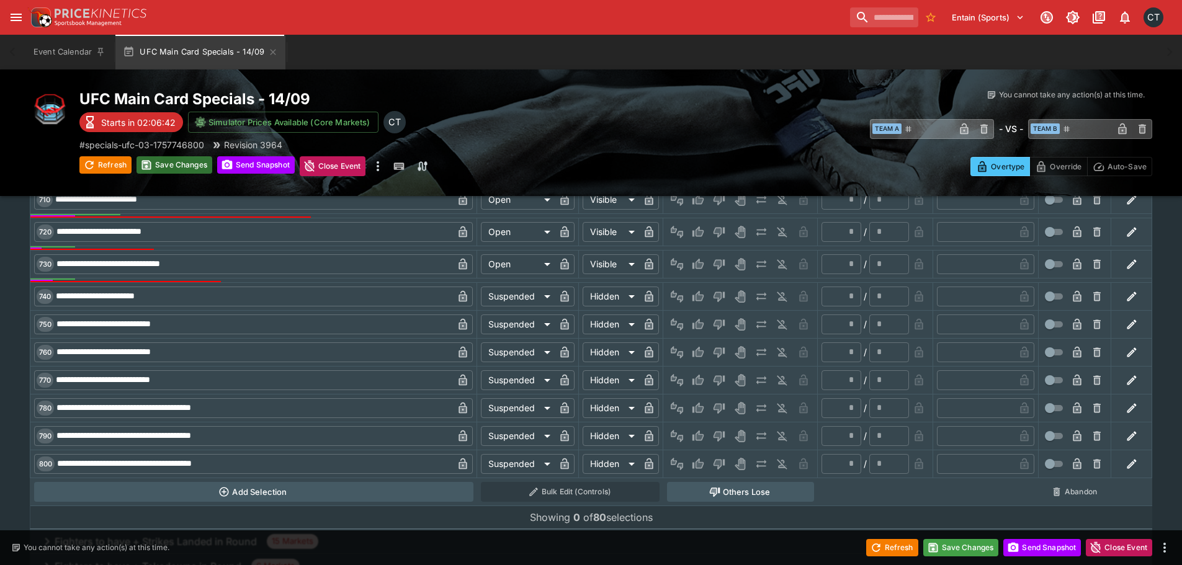
click at [195, 173] on button "Save Changes" at bounding box center [175, 164] width 76 height 17
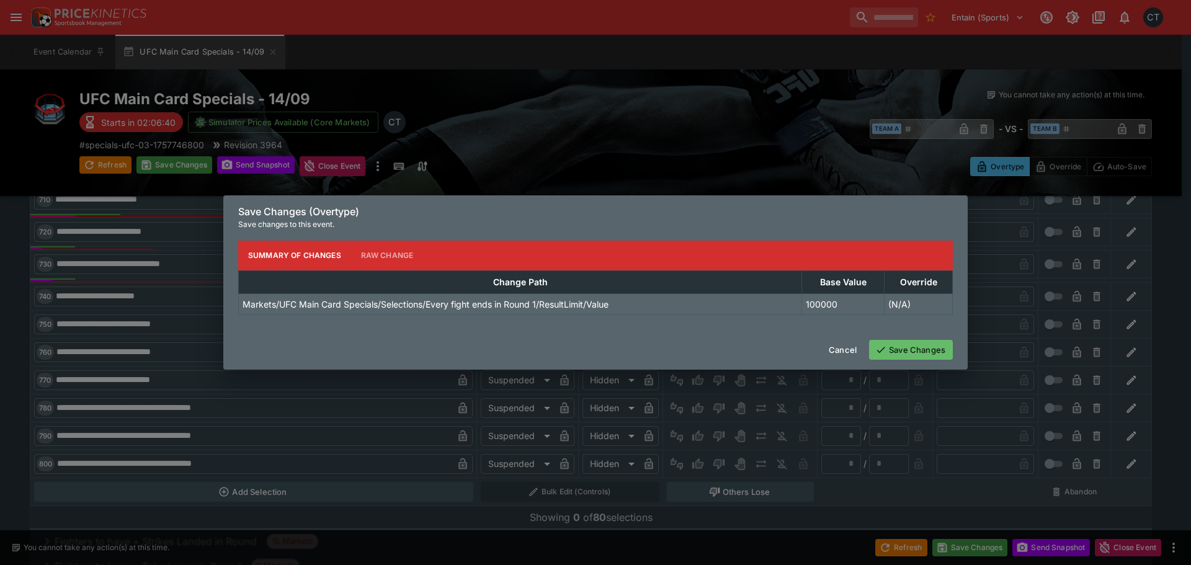
click at [921, 356] on button "Save Changes" at bounding box center [911, 350] width 84 height 20
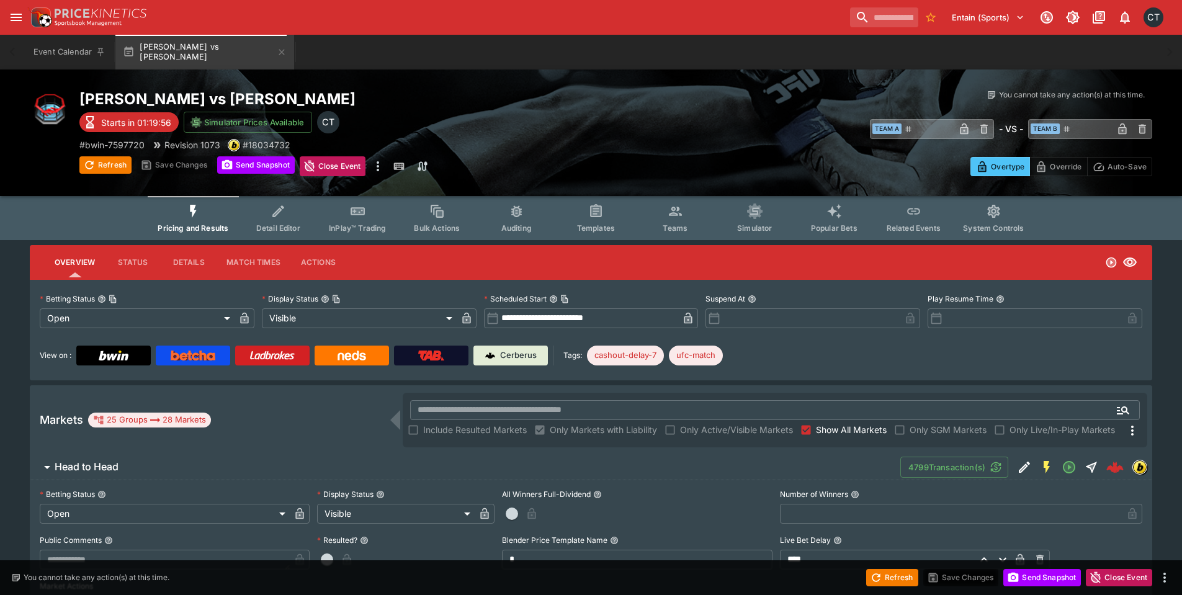
click at [278, 204] on icon "Event type filters" at bounding box center [279, 212] width 16 height 16
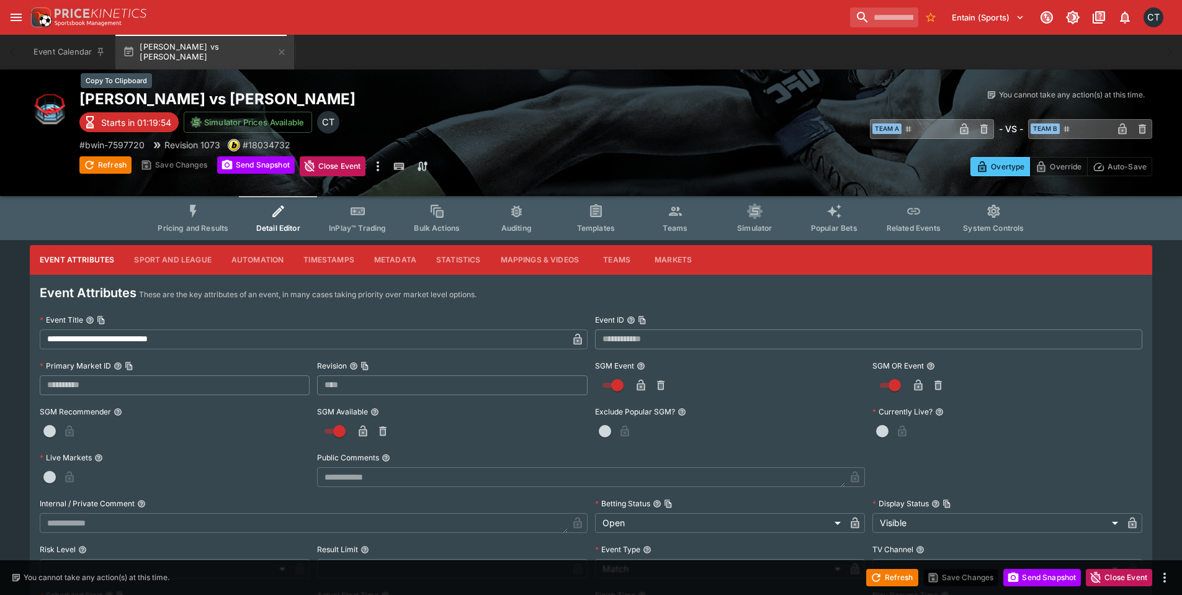
click at [286, 100] on h2 "[PERSON_NAME] vs [PERSON_NAME]" at bounding box center [347, 98] width 537 height 19
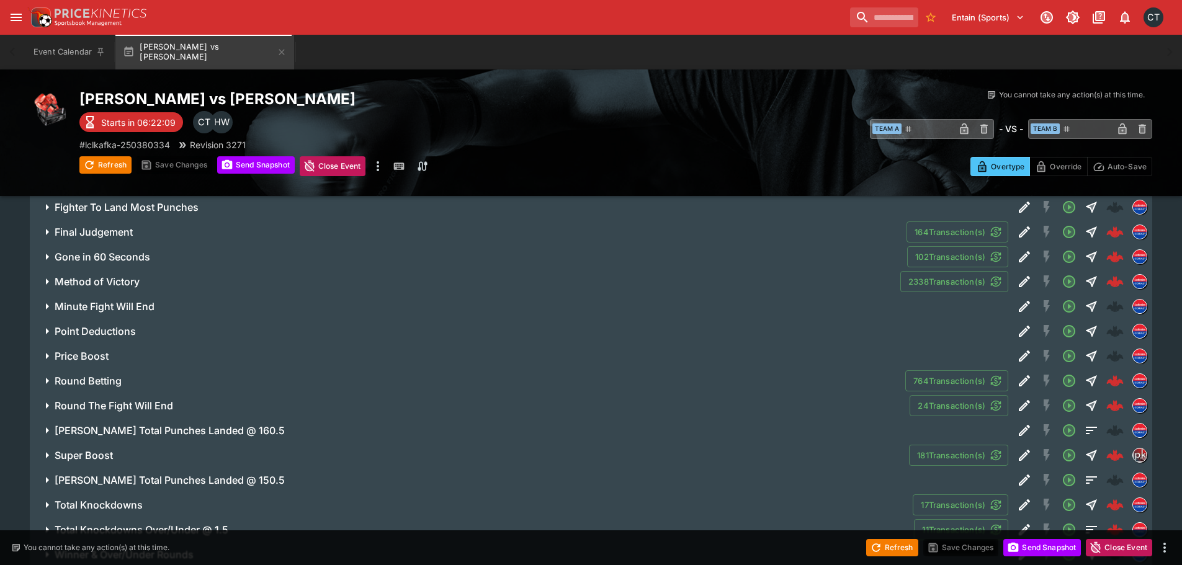
scroll to position [981, 0]
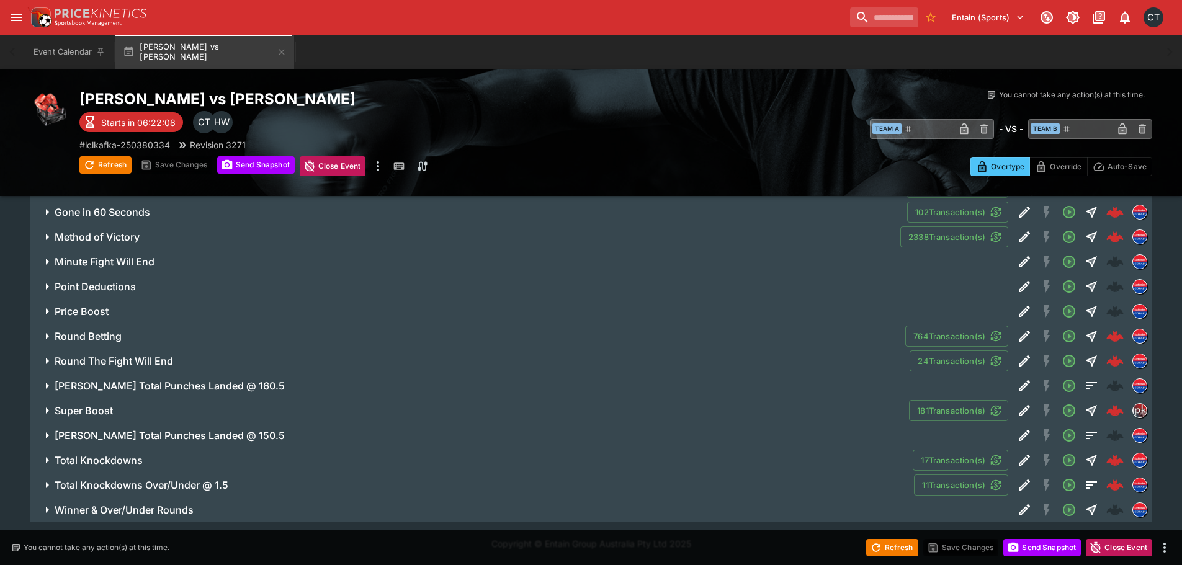
click at [133, 240] on h6 "Method of Victory" at bounding box center [97, 237] width 85 height 13
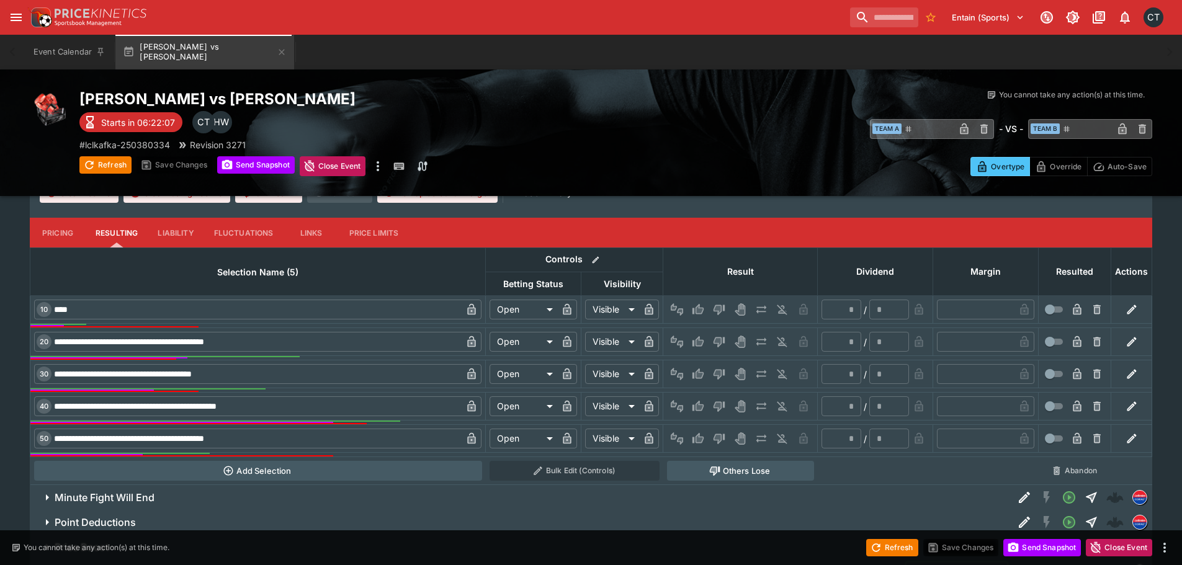
scroll to position [1167, 0]
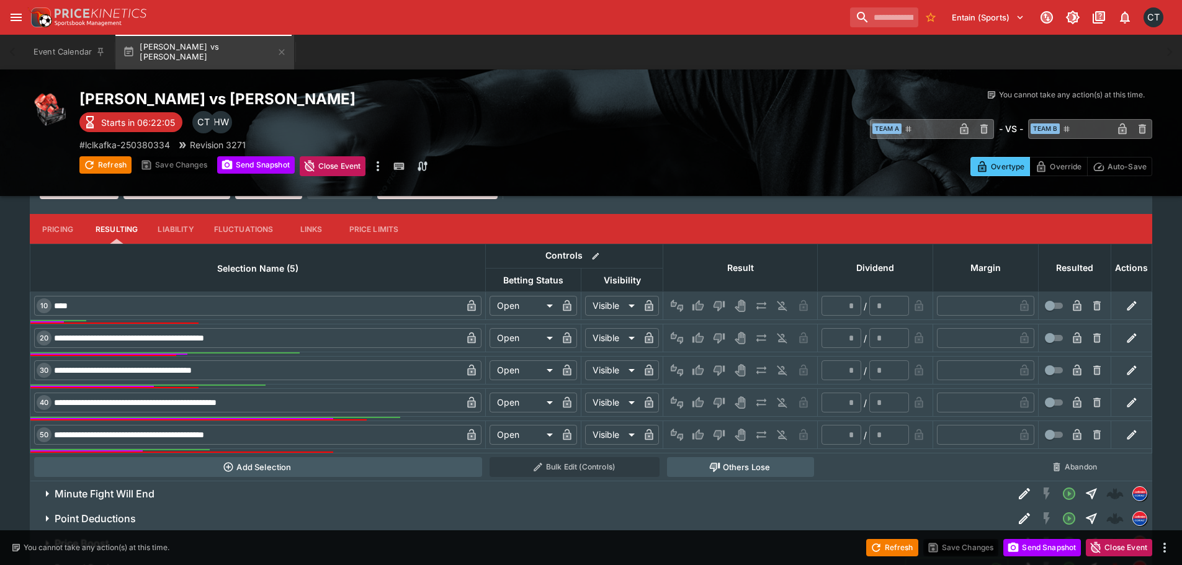
click at [1126, 439] on icon "button" at bounding box center [1132, 435] width 12 height 12
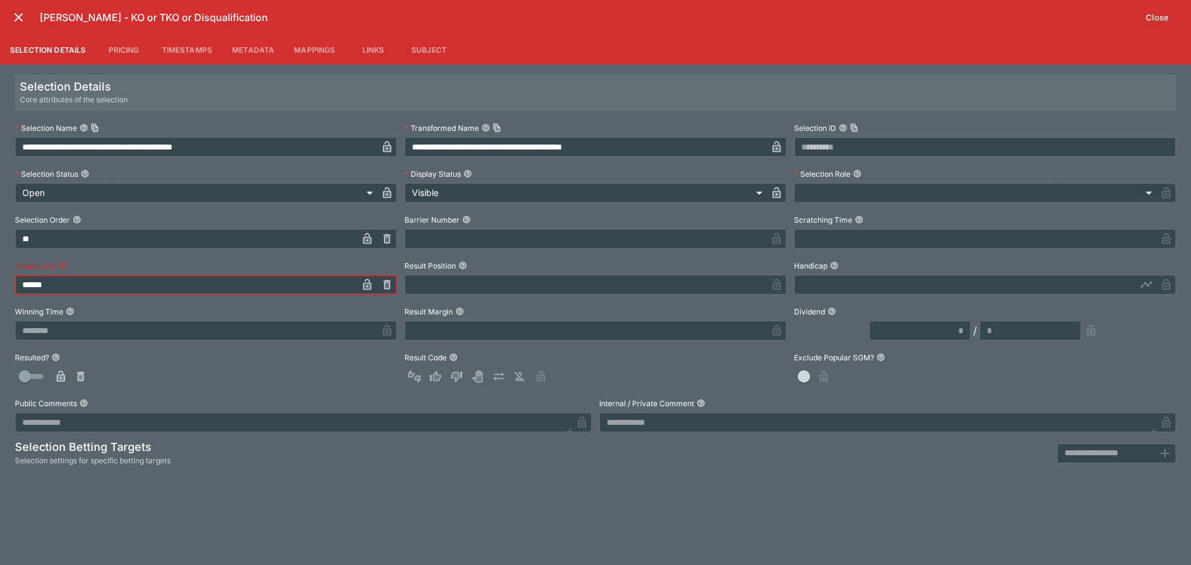
drag, startPoint x: 102, startPoint y: 279, endPoint x: -115, endPoint y: 258, distance: 217.5
type input "******"
click at [304, 516] on div "**********" at bounding box center [595, 315] width 1191 height 501
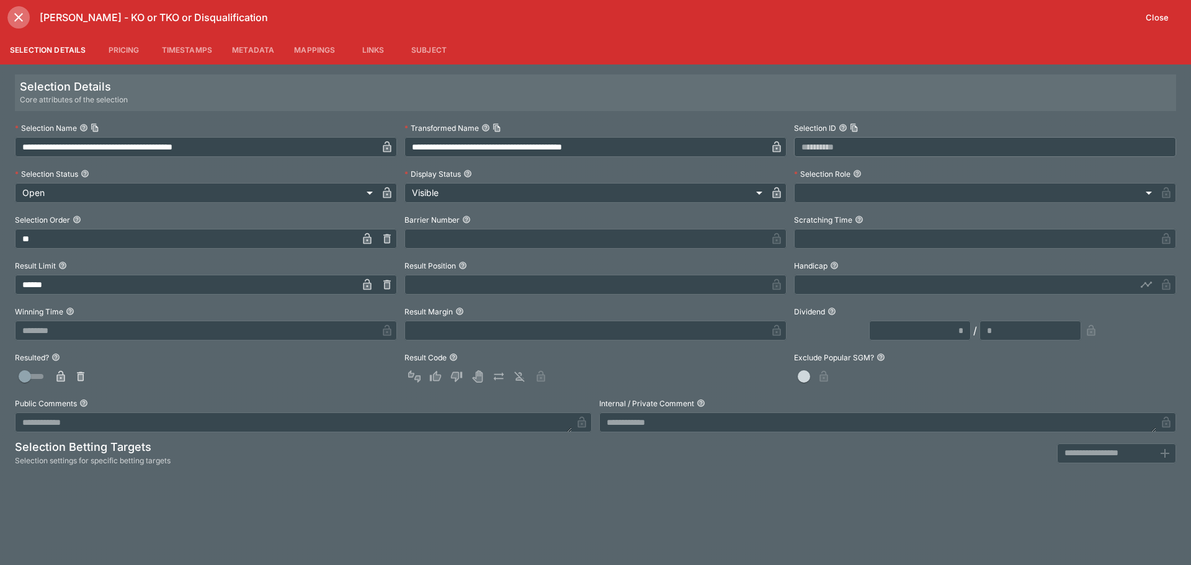
click at [16, 14] on icon "close" at bounding box center [18, 17] width 15 height 15
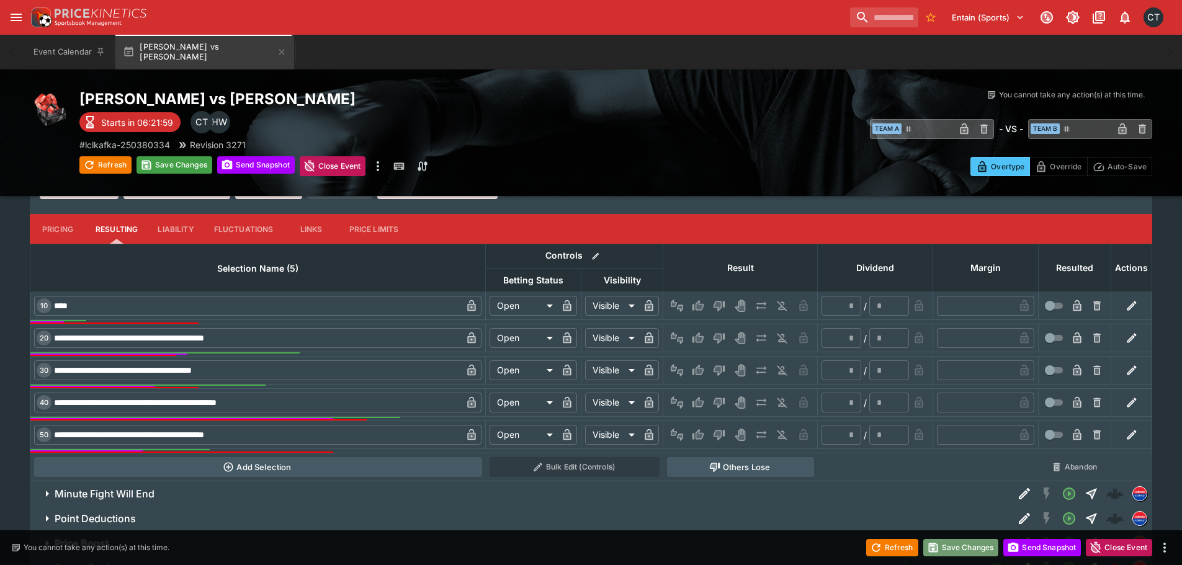
click at [948, 543] on button "Save Changes" at bounding box center [961, 547] width 76 height 17
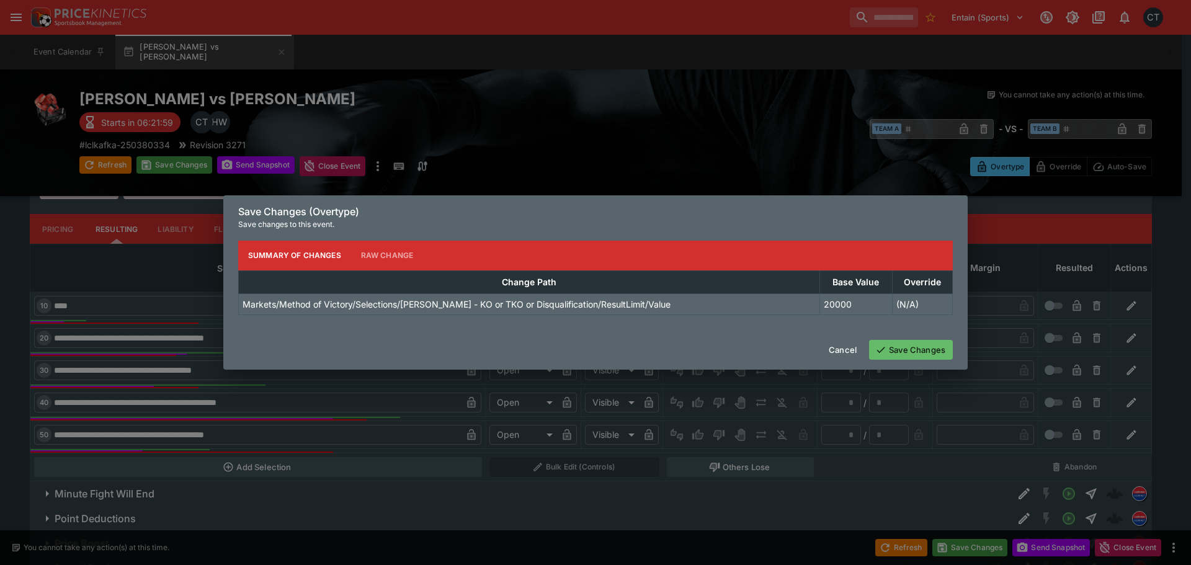
click at [913, 344] on button "Save Changes" at bounding box center [911, 350] width 84 height 20
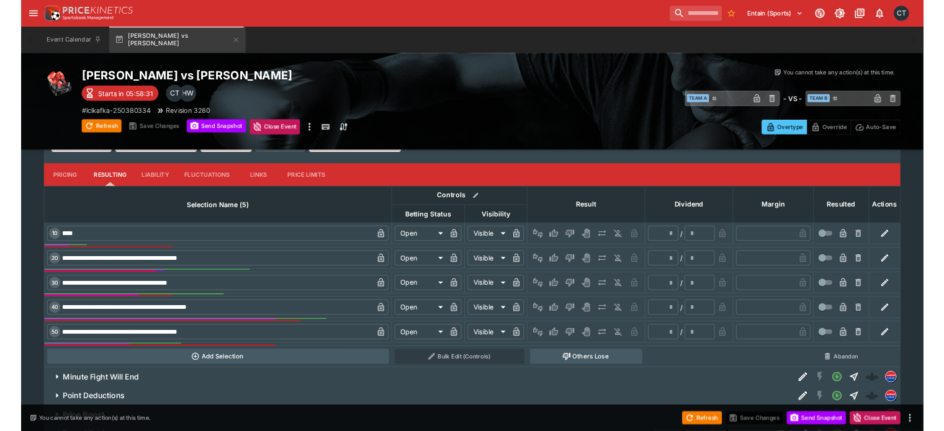
scroll to position [1198, 0]
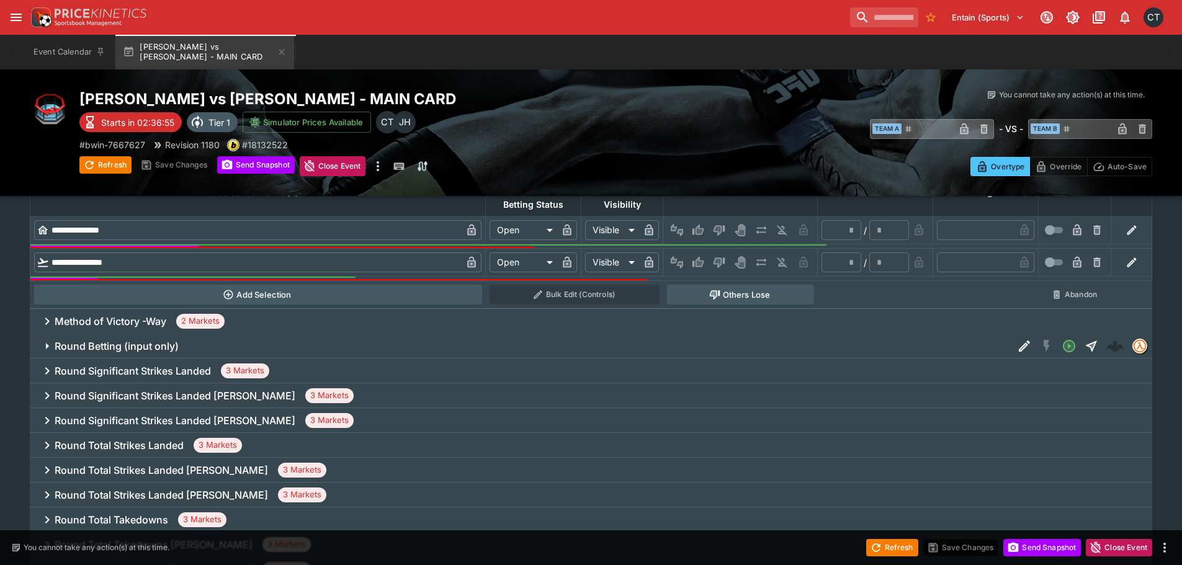
scroll to position [496, 0]
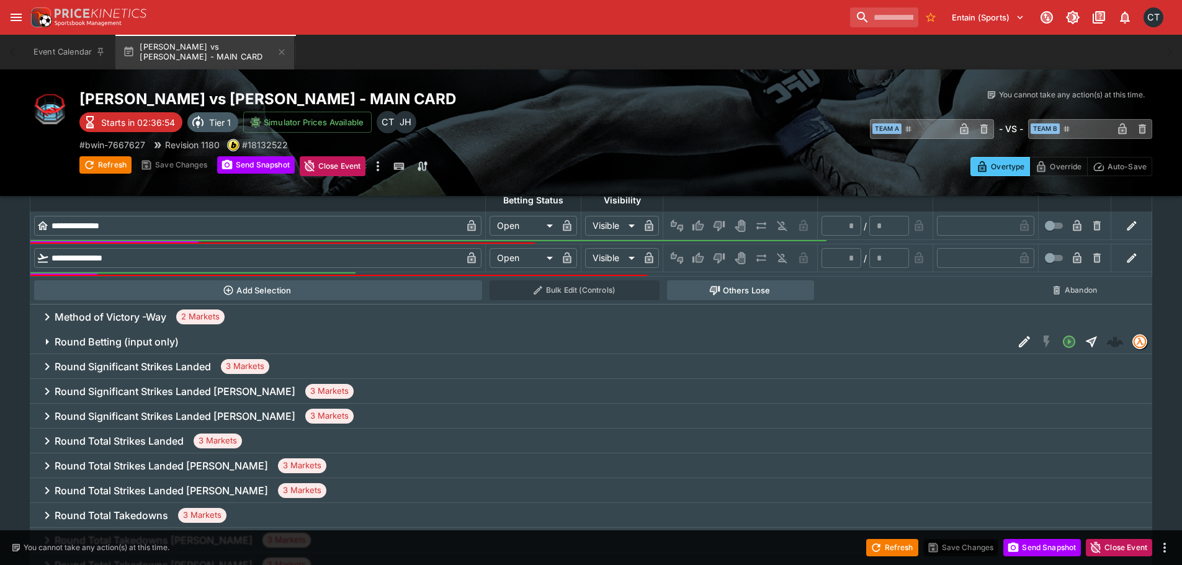
click at [195, 320] on span "2 Markets" at bounding box center [200, 317] width 48 height 12
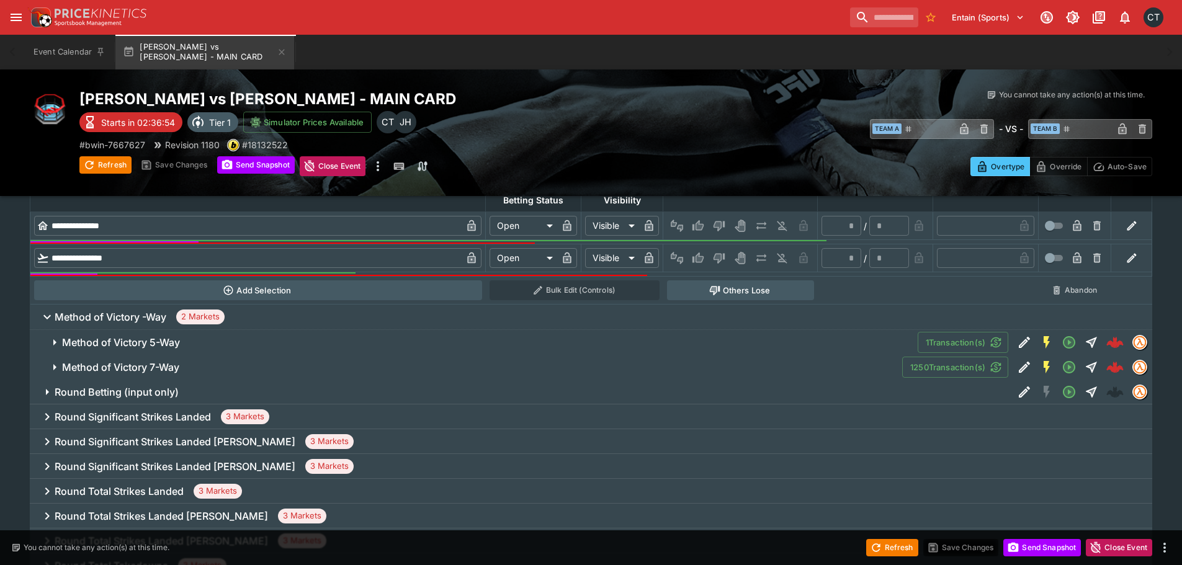
click at [176, 370] on h6 "Method of Victory 7-Way" at bounding box center [120, 367] width 117 height 13
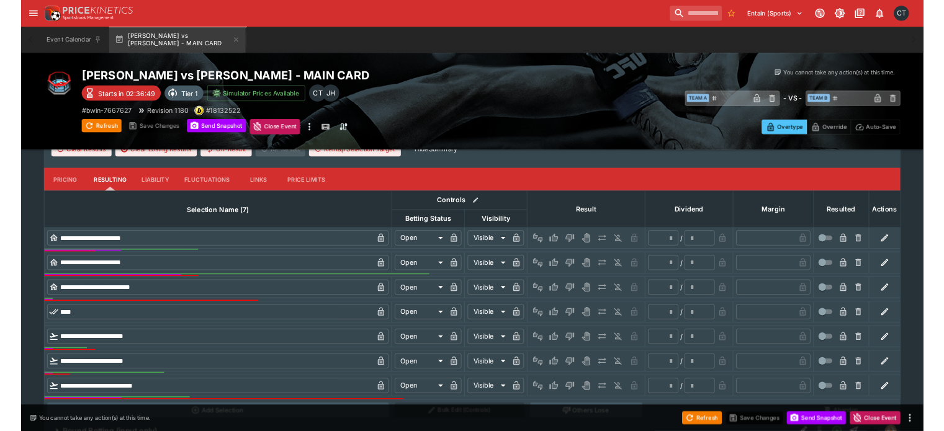
scroll to position [869, 0]
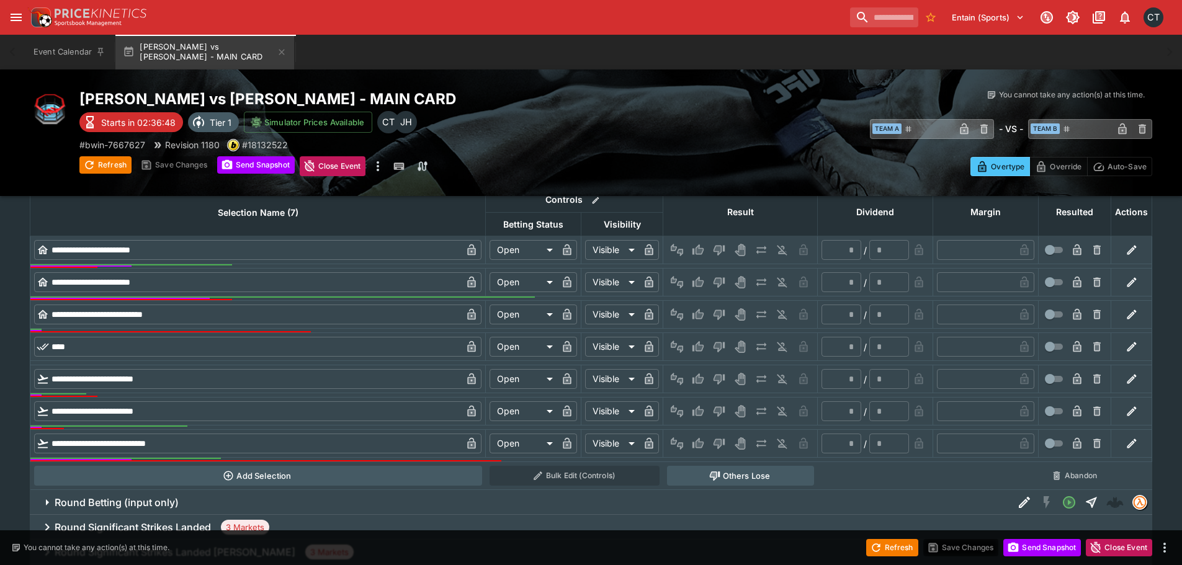
click at [1123, 436] on td at bounding box center [1131, 444] width 41 height 28
click at [1132, 437] on icon "button" at bounding box center [1132, 443] width 12 height 12
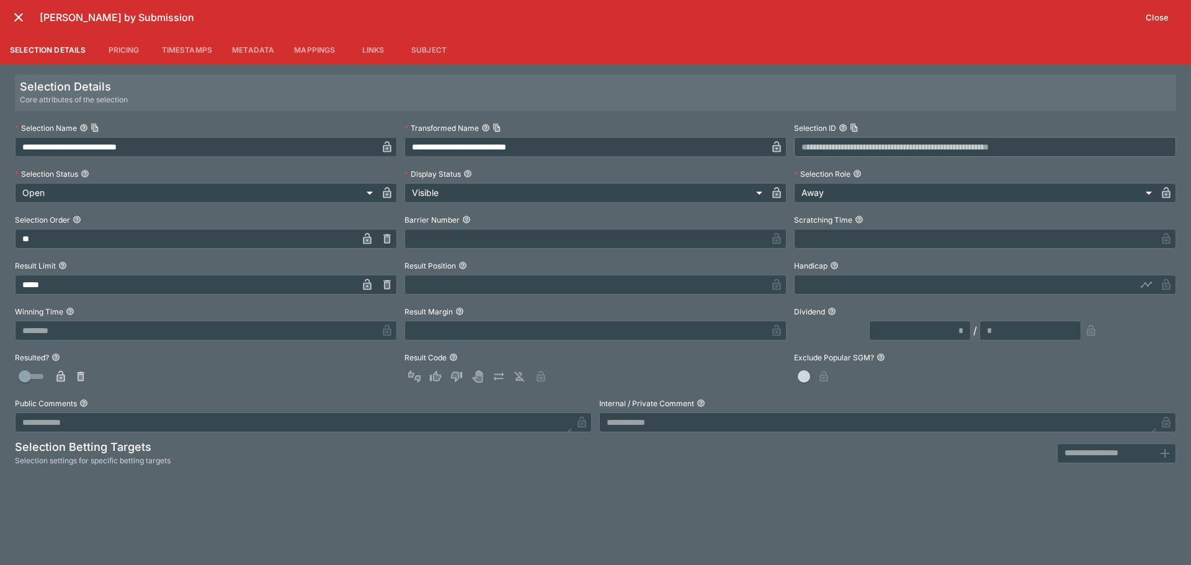
drag, startPoint x: 122, startPoint y: 289, endPoint x: -136, endPoint y: 246, distance: 261.1
click at [0, 246] on html "**********" at bounding box center [595, 427] width 1191 height 2593
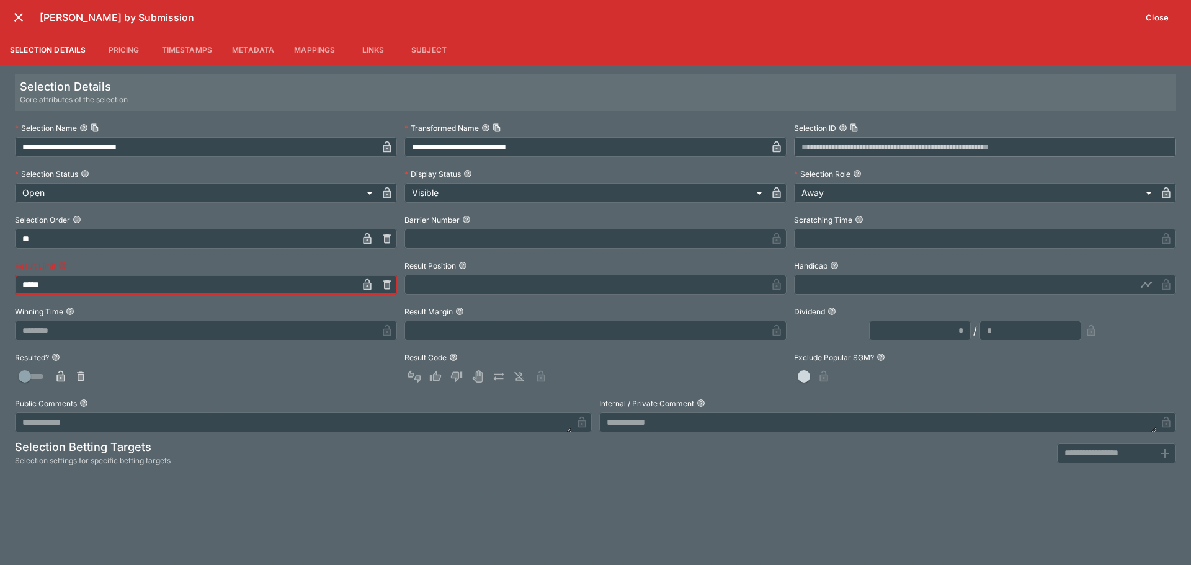
click at [308, 475] on div "**********" at bounding box center [595, 315] width 1191 height 501
type input "******"
click at [20, 20] on icon "close" at bounding box center [18, 17] width 9 height 9
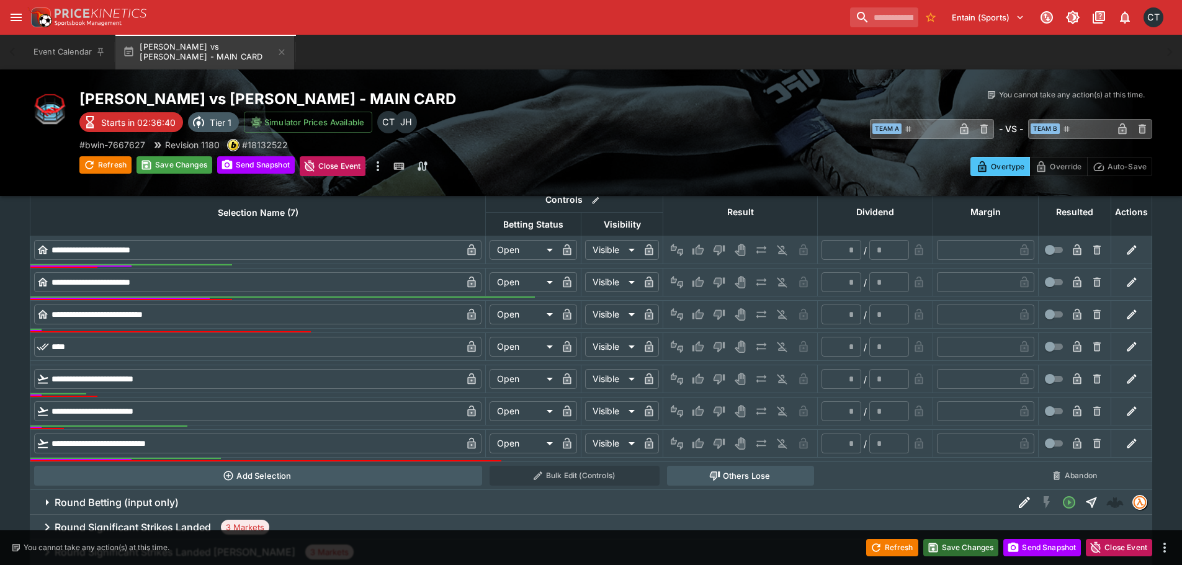
click at [969, 545] on button "Save Changes" at bounding box center [961, 547] width 76 height 17
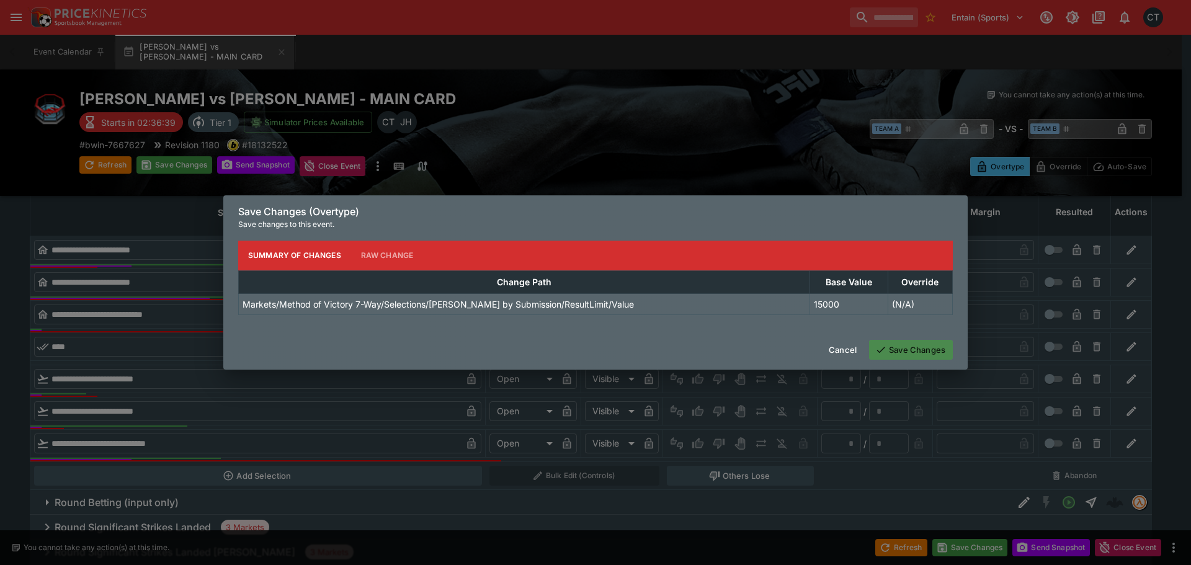
click at [908, 351] on button "Save Changes" at bounding box center [911, 350] width 84 height 20
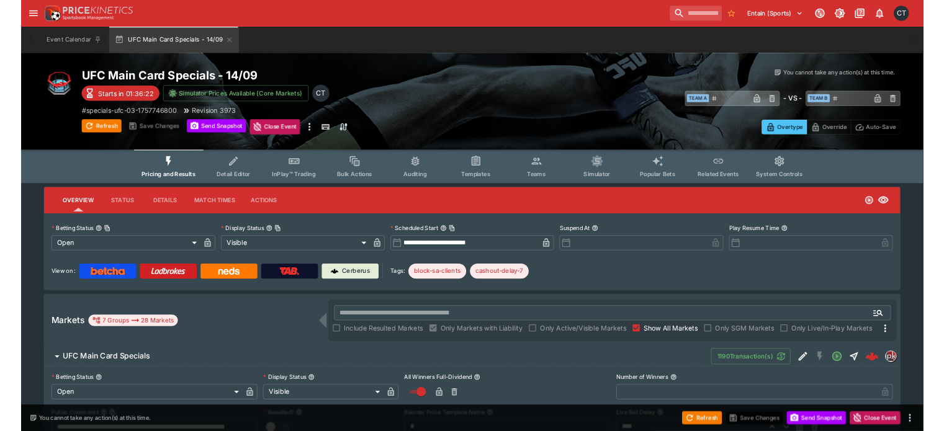
scroll to position [2918, 0]
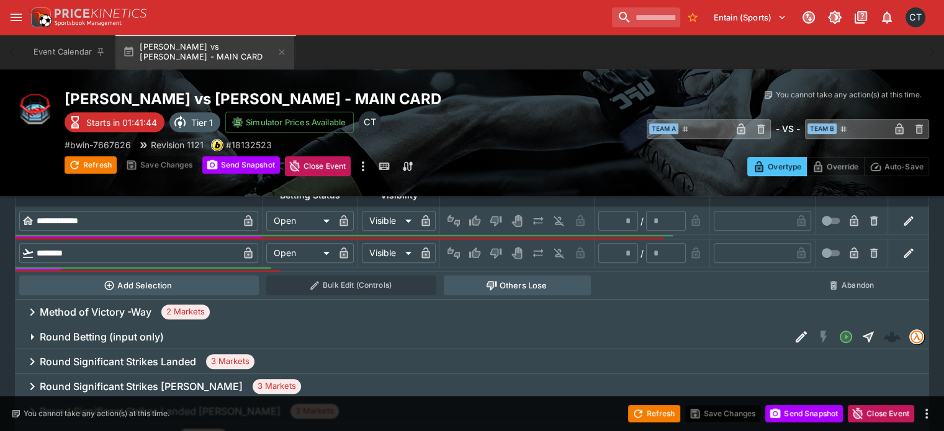
scroll to position [559, 0]
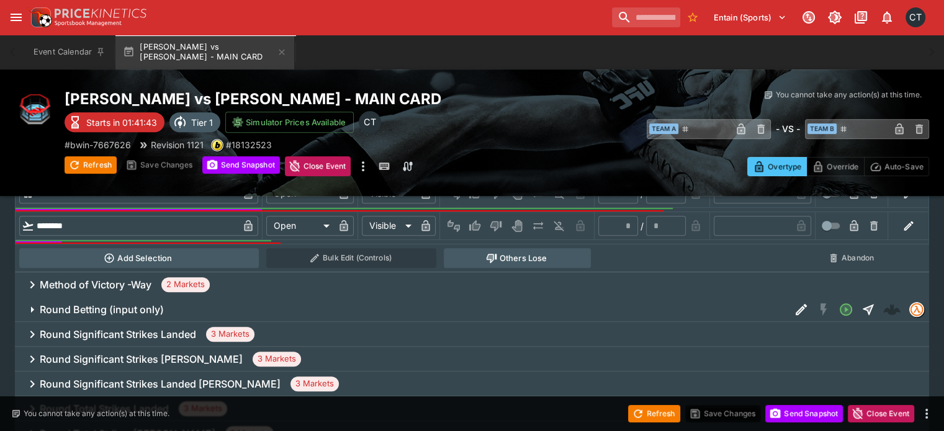
click at [146, 279] on h6 "Method of Victory -Way" at bounding box center [96, 285] width 112 height 13
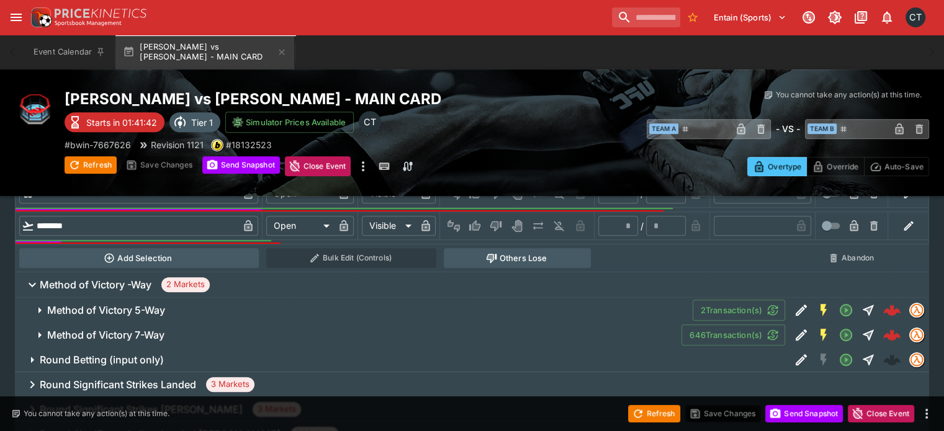
click at [213, 329] on span "Method of Victory 7-Way" at bounding box center [359, 335] width 624 height 13
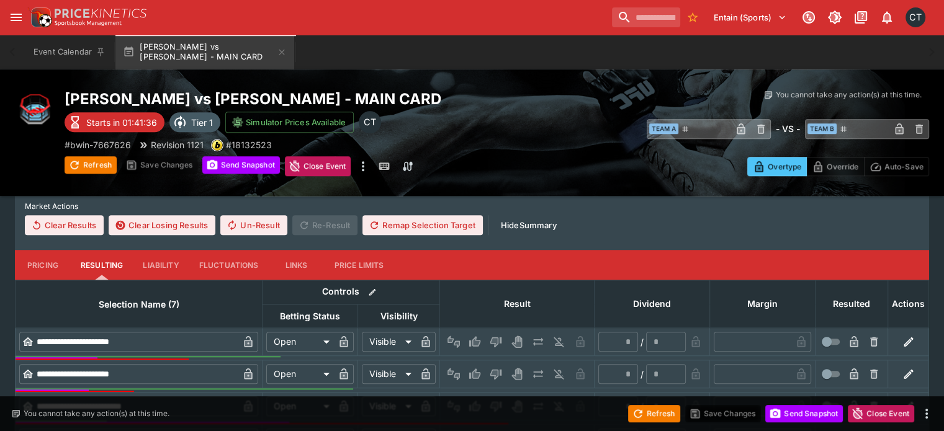
scroll to position [869, 0]
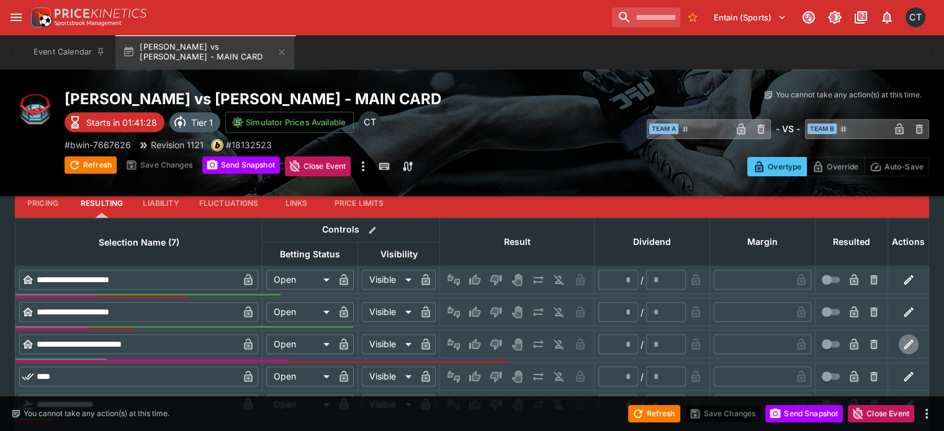
click at [899, 334] on button "button" at bounding box center [909, 344] width 20 height 20
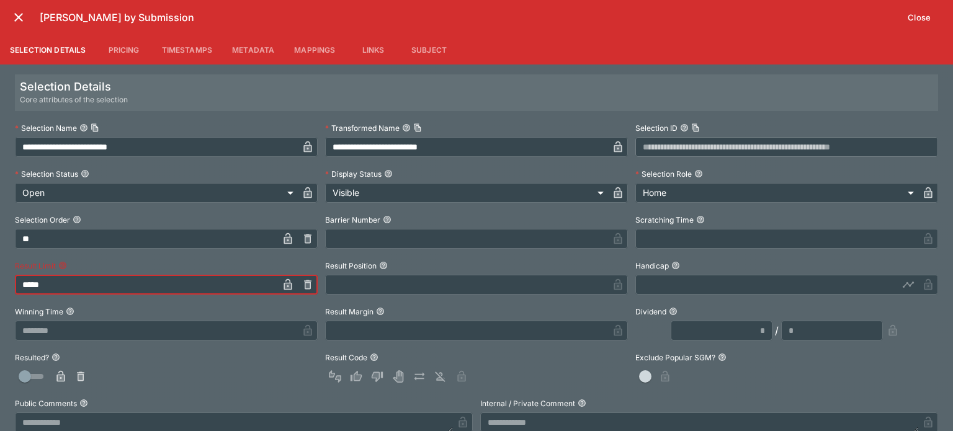
drag, startPoint x: 171, startPoint y: 293, endPoint x: 10, endPoint y: 261, distance: 163.8
click at [10, 261] on div "**********" at bounding box center [476, 248] width 953 height 367
type input "*"
type input "******"
click at [213, 369] on div at bounding box center [166, 377] width 303 height 20
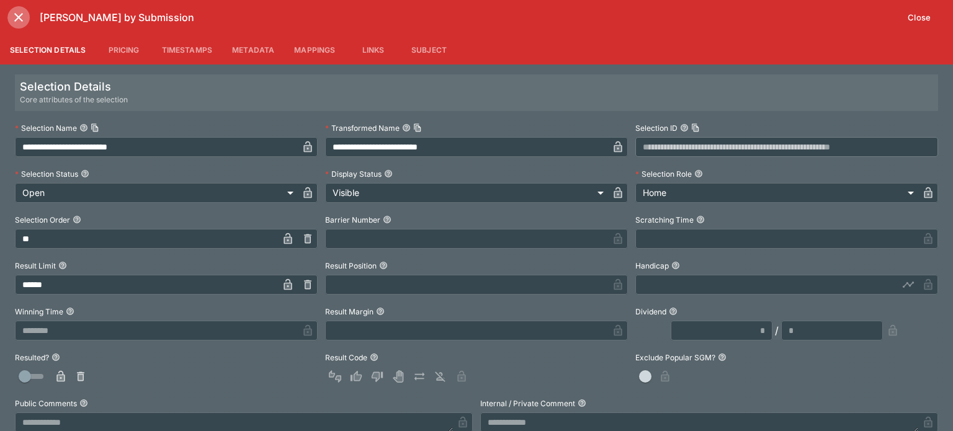
click at [18, 20] on icon "close" at bounding box center [18, 17] width 15 height 15
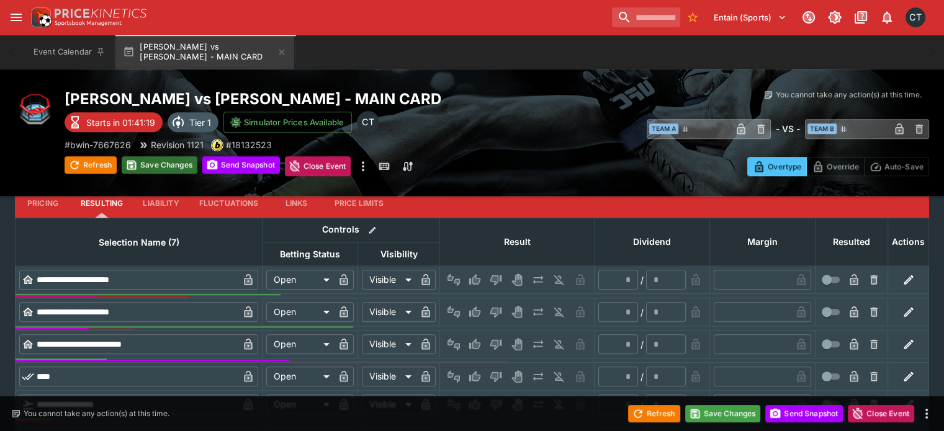
click at [182, 166] on button "Save Changes" at bounding box center [160, 164] width 76 height 17
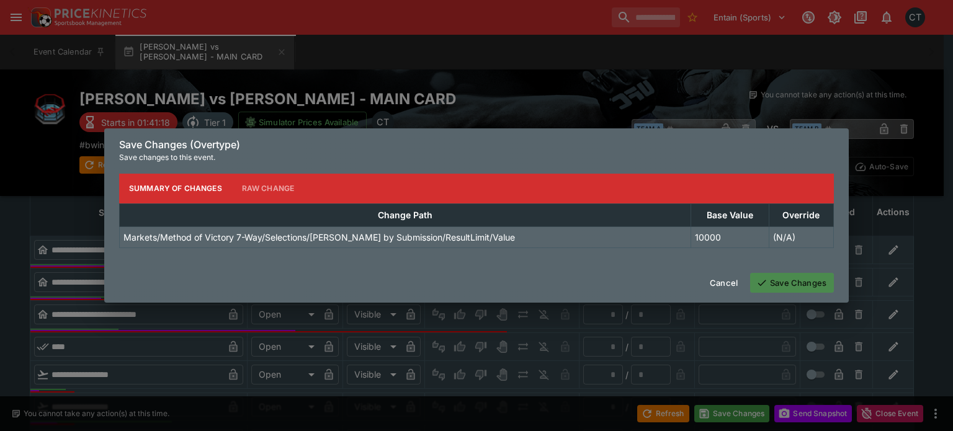
drag, startPoint x: 794, startPoint y: 290, endPoint x: 790, endPoint y: 261, distance: 28.9
click at [794, 290] on button "Save Changes" at bounding box center [792, 283] width 84 height 20
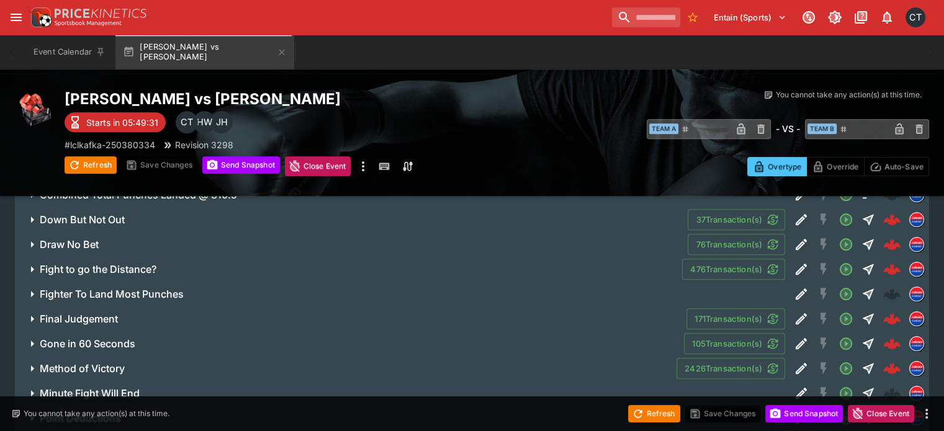
scroll to position [931, 0]
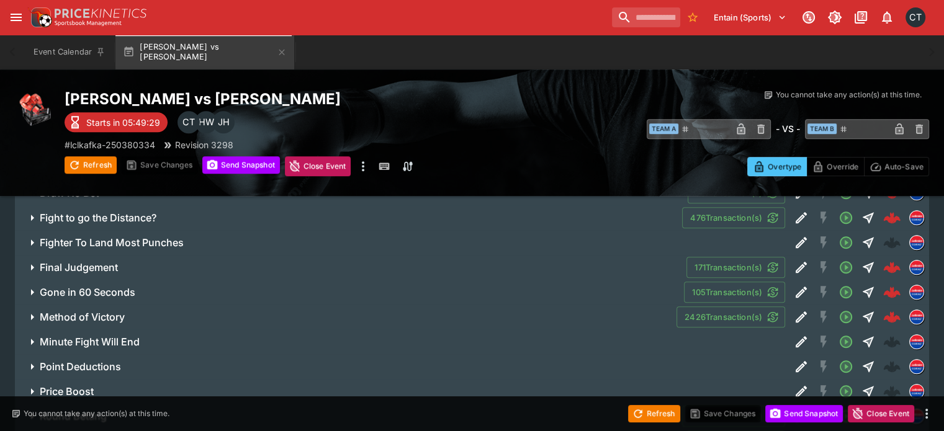
click at [120, 305] on button "Method of Victory" at bounding box center [346, 317] width 662 height 25
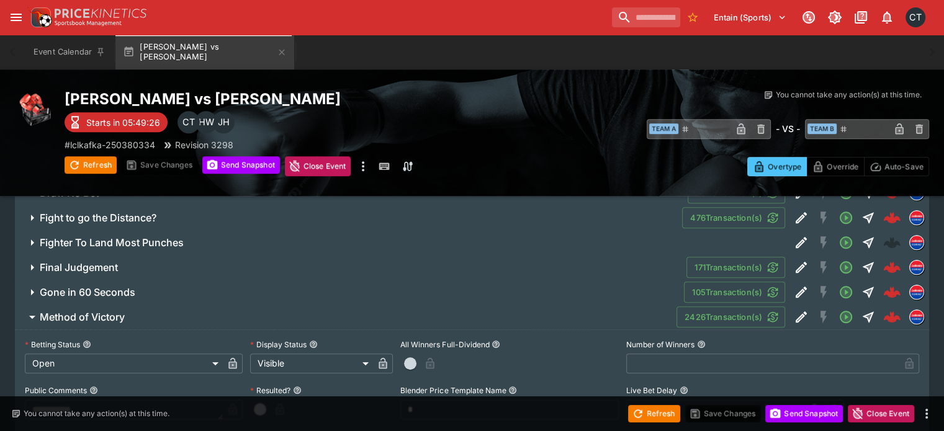
scroll to position [993, 0]
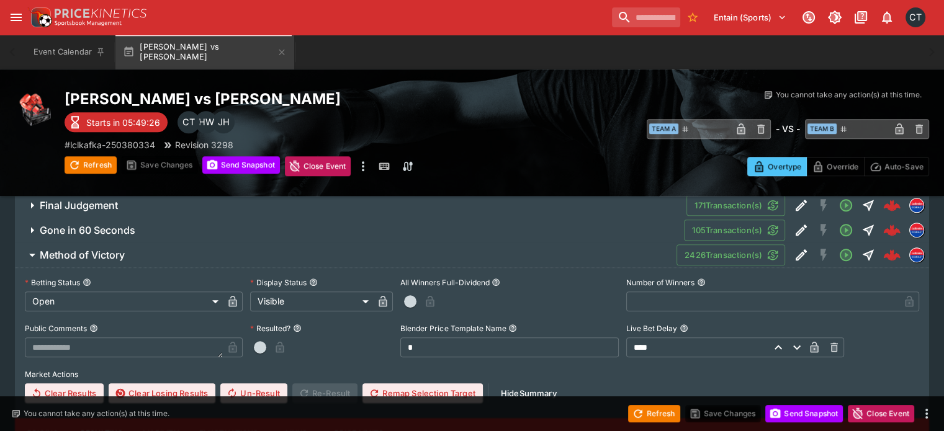
click at [66, 249] on h6 "Method of Victory" at bounding box center [82, 255] width 85 height 13
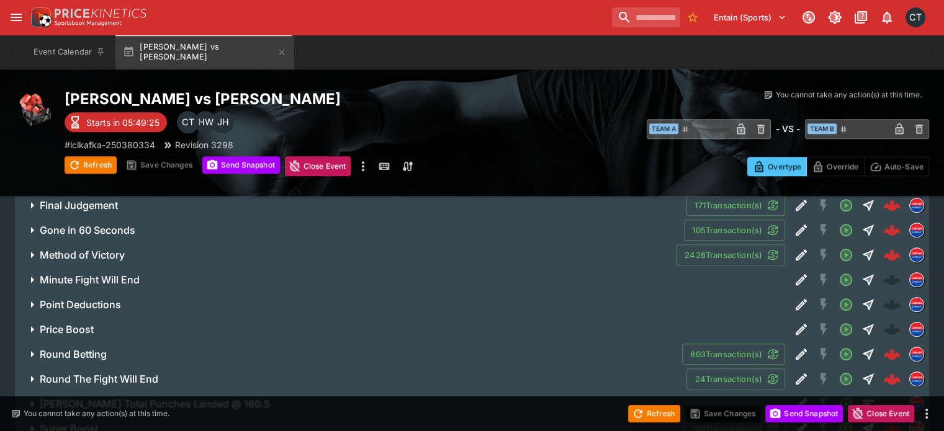
scroll to position [1114, 0]
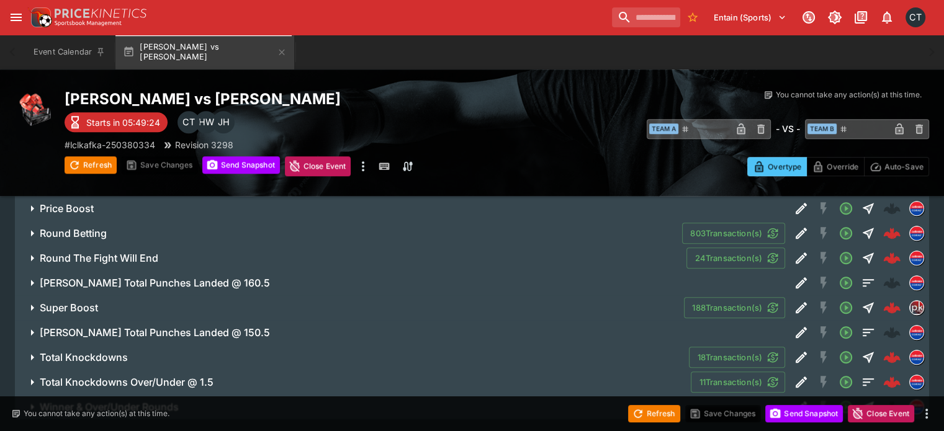
click at [129, 246] on button "Round The Fight Will End" at bounding box center [350, 258] width 671 height 25
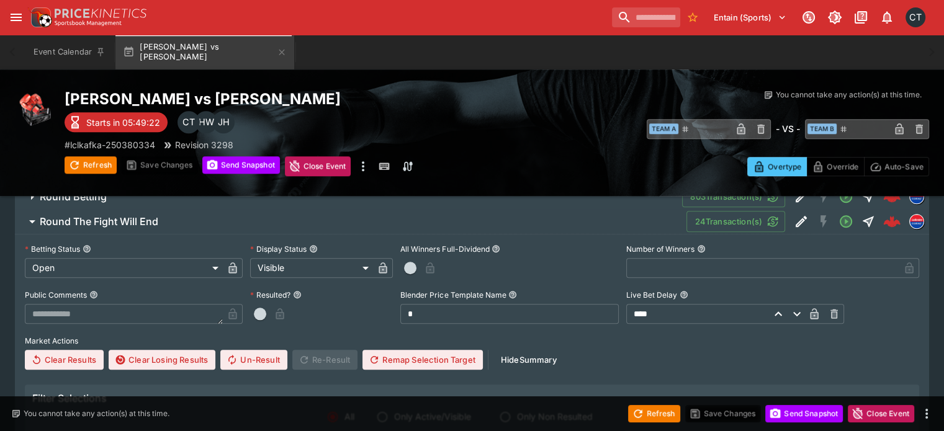
scroll to position [1052, 0]
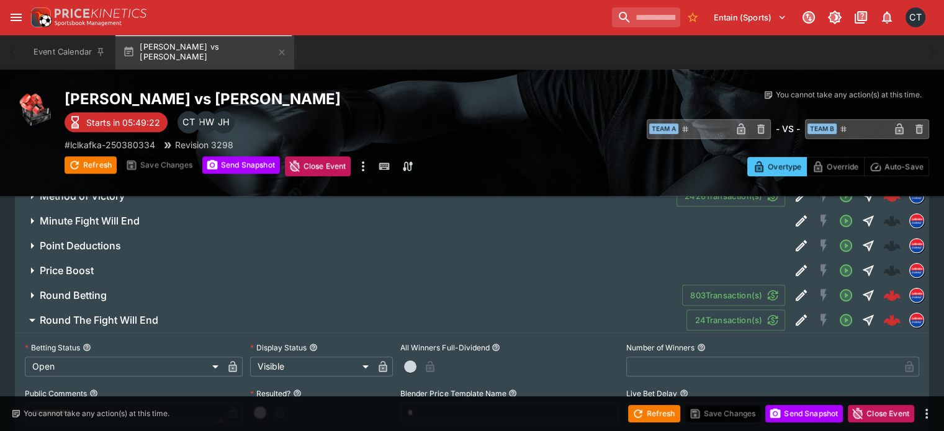
click at [117, 314] on h6 "Round The Fight Will End" at bounding box center [99, 320] width 119 height 13
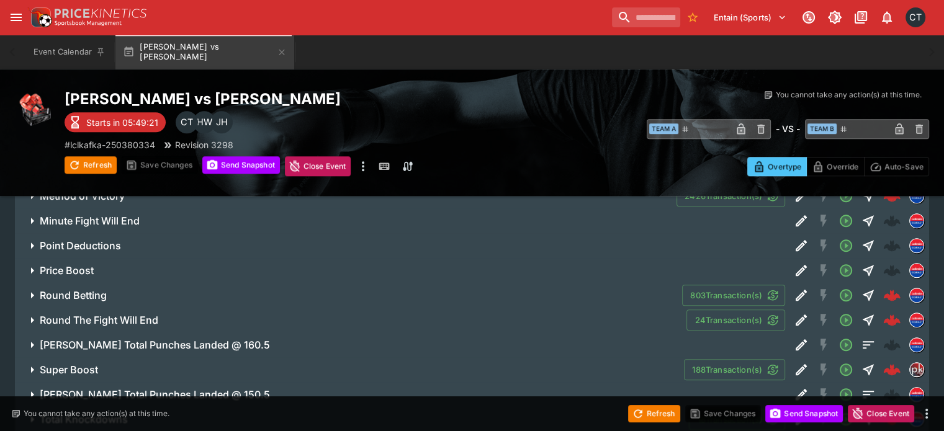
click at [106, 289] on h6 "Round Betting" at bounding box center [73, 295] width 67 height 13
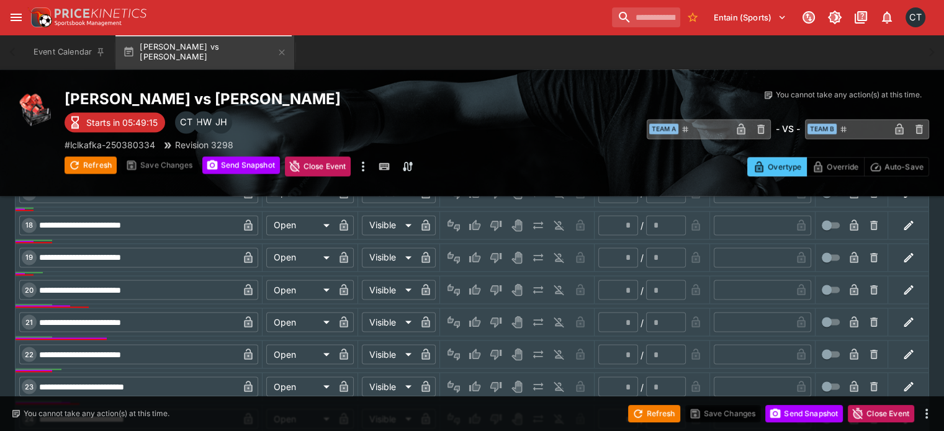
scroll to position [2107, 0]
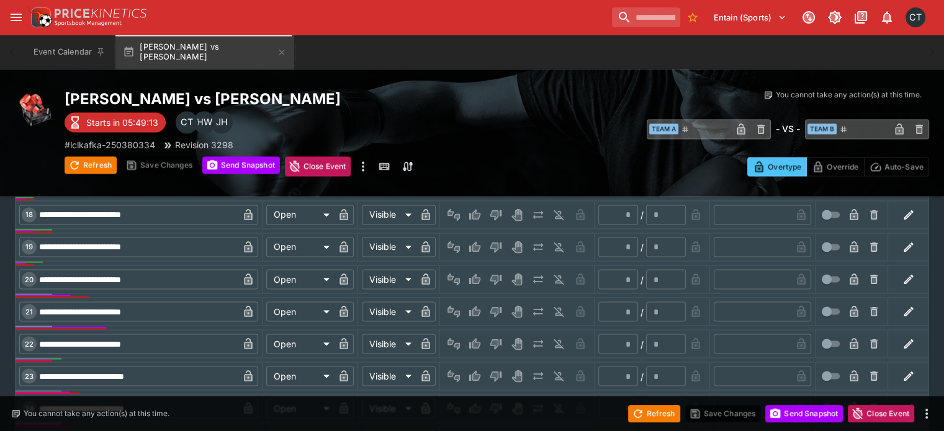
click at [902, 273] on icon "button" at bounding box center [908, 279] width 12 height 12
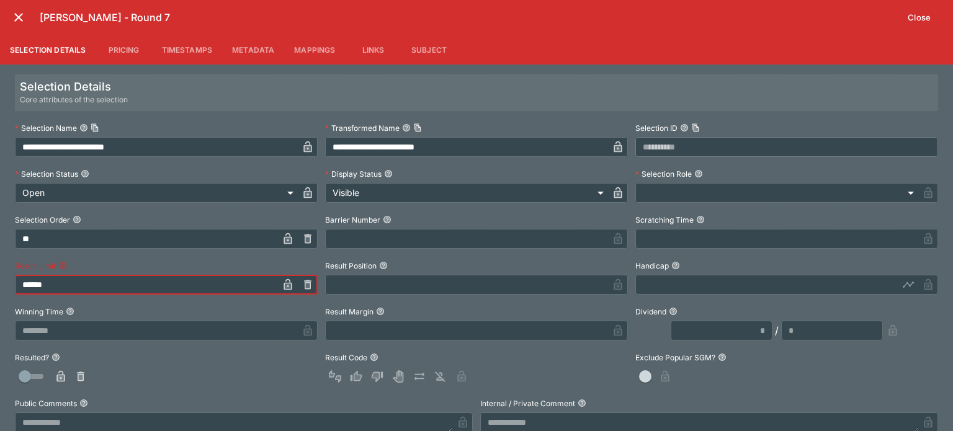
drag, startPoint x: 154, startPoint y: 277, endPoint x: 0, endPoint y: 217, distance: 165.5
click at [0, 217] on div "**********" at bounding box center [476, 248] width 953 height 367
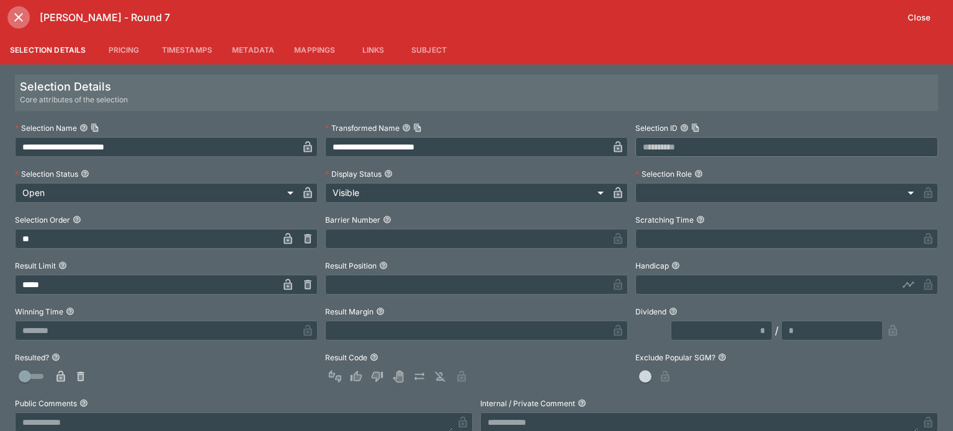
type input "******"
click at [16, 23] on icon "close" at bounding box center [18, 17] width 15 height 15
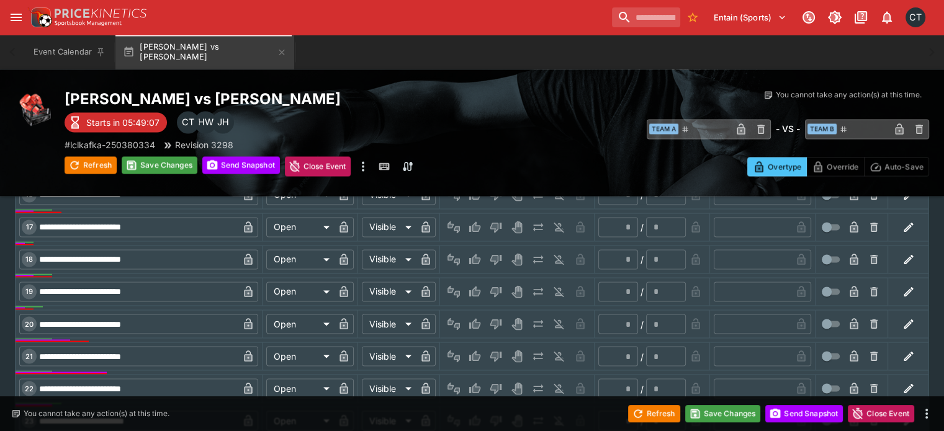
scroll to position [2045, 0]
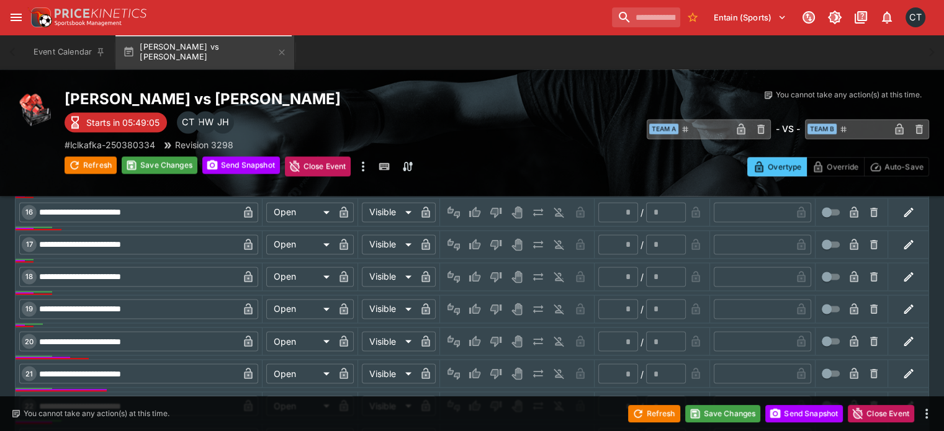
click at [902, 271] on icon "button" at bounding box center [908, 277] width 12 height 12
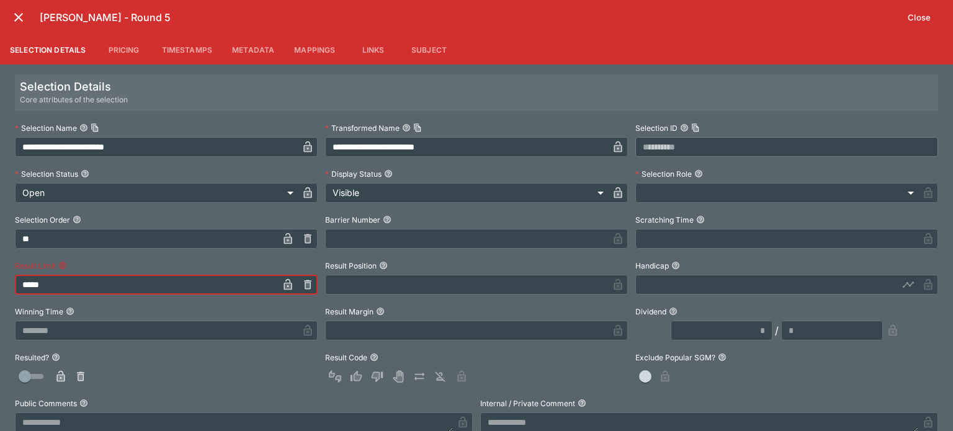
click at [91, 279] on input "*****" at bounding box center [146, 285] width 263 height 20
paste input "text"
type input "******"
click at [14, 15] on icon "close" at bounding box center [18, 17] width 15 height 15
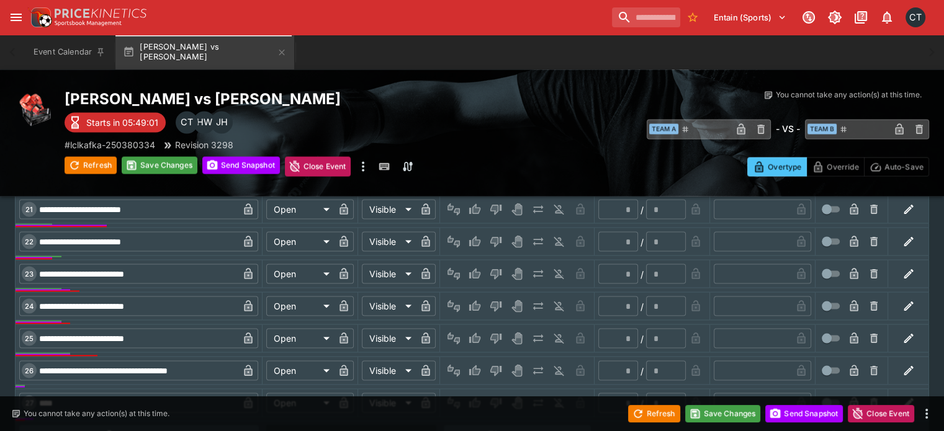
scroll to position [2231, 0]
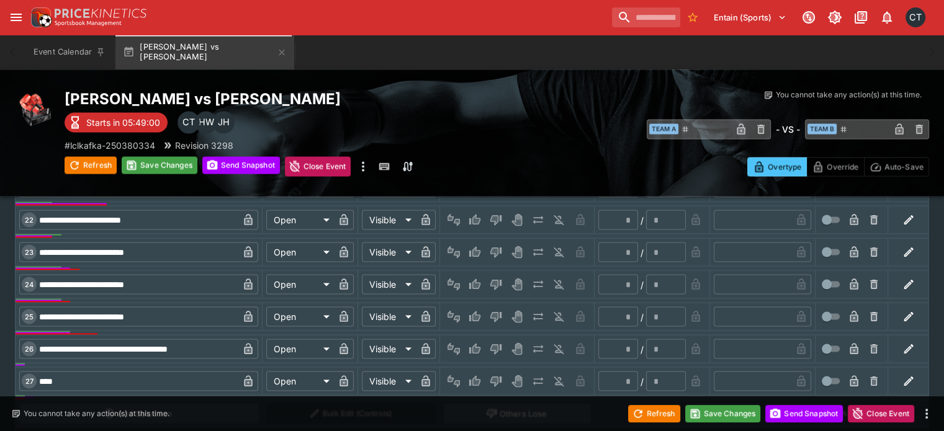
click at [902, 310] on icon "button" at bounding box center [908, 316] width 12 height 12
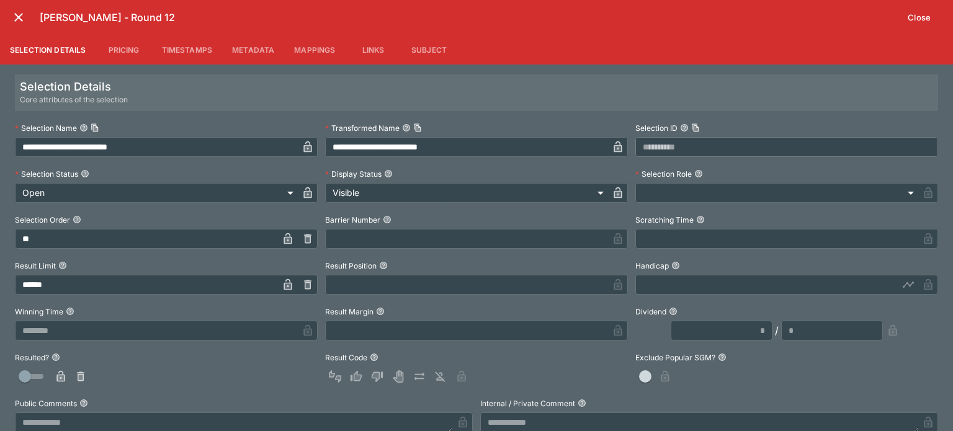
click at [66, 295] on div "**********" at bounding box center [476, 295] width 923 height 353
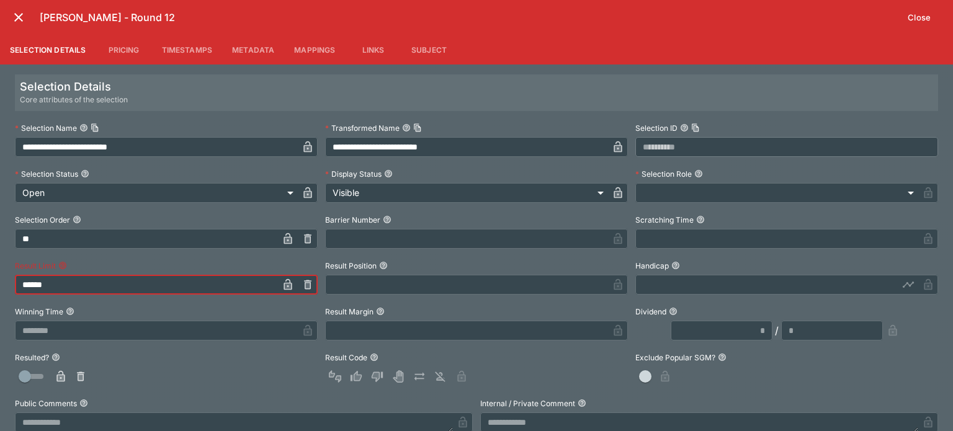
click at [73, 289] on input "******" at bounding box center [146, 285] width 263 height 20
paste input "text"
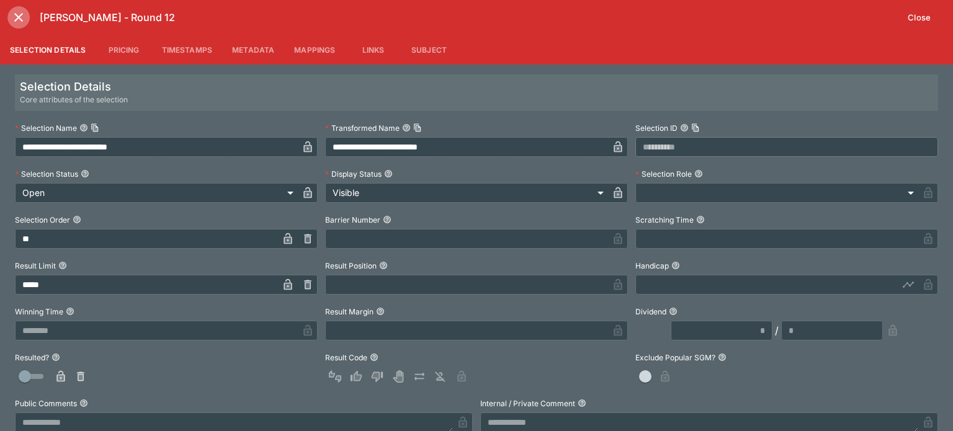
type input "******"
click at [25, 23] on icon "close" at bounding box center [18, 17] width 15 height 15
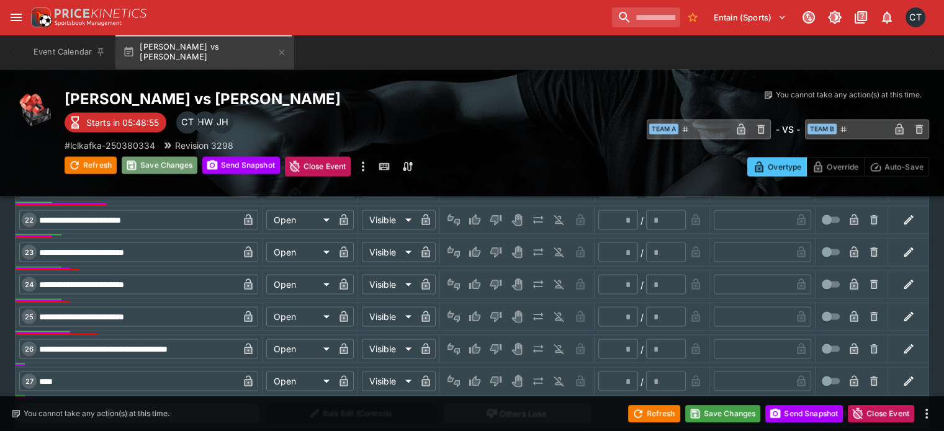
click at [180, 161] on button "Save Changes" at bounding box center [160, 164] width 76 height 17
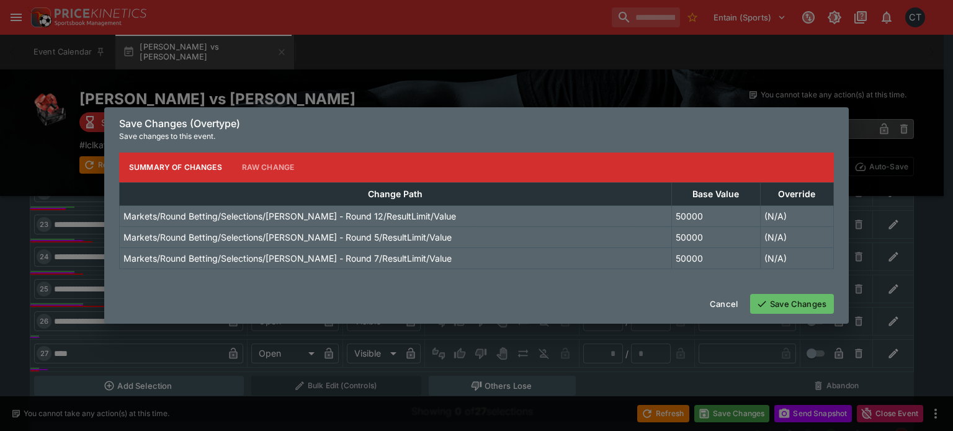
click at [782, 301] on button "Save Changes" at bounding box center [792, 304] width 84 height 20
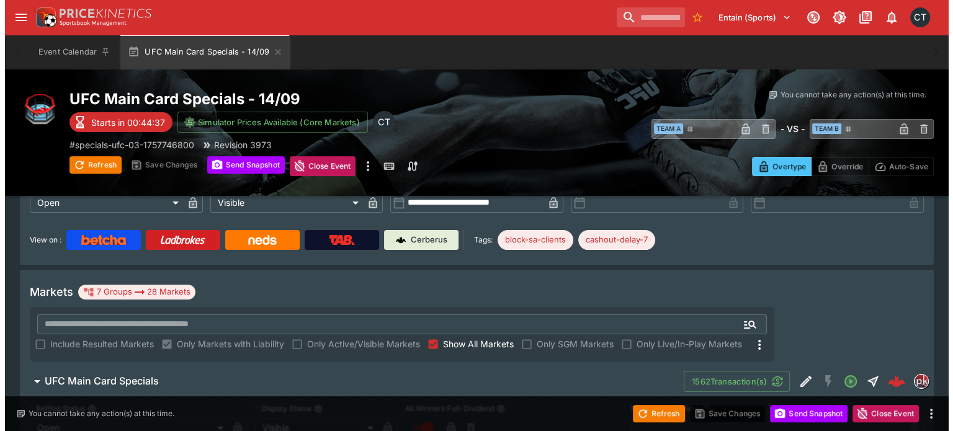
scroll to position [1, 0]
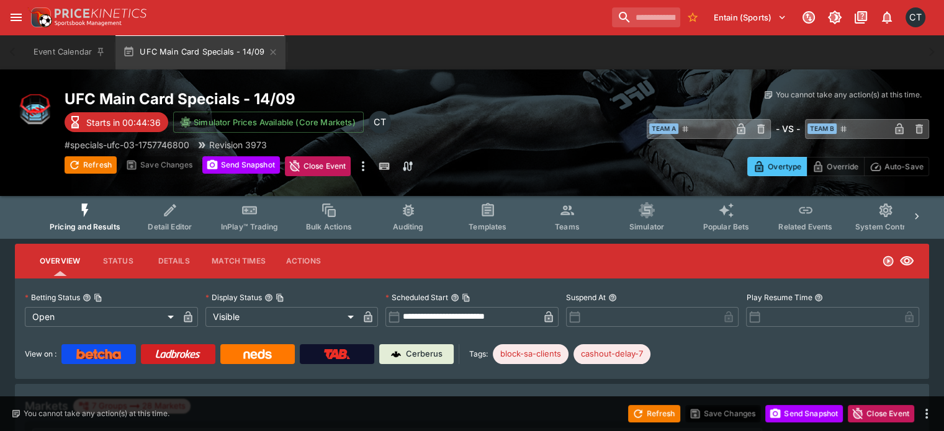
click at [491, 321] on input "**********" at bounding box center [469, 317] width 138 height 20
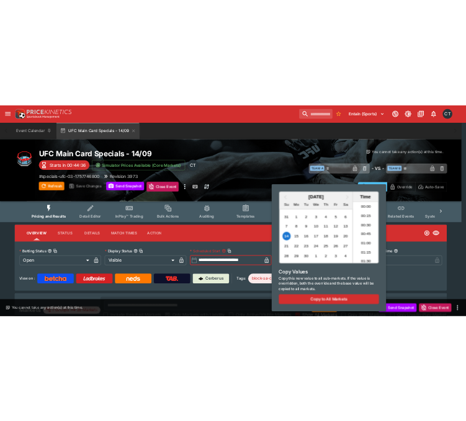
scroll to position [729, 0]
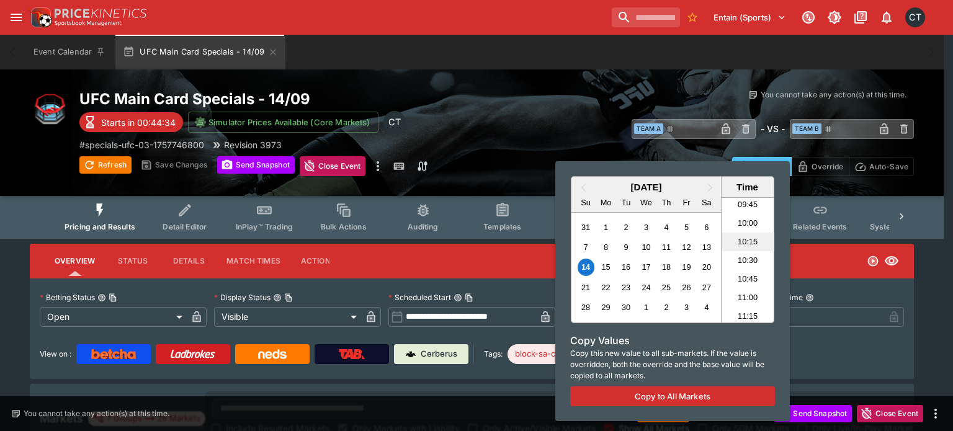
click at [739, 246] on li "10:15" at bounding box center [748, 242] width 53 height 19
click at [168, 165] on div at bounding box center [476, 215] width 953 height 431
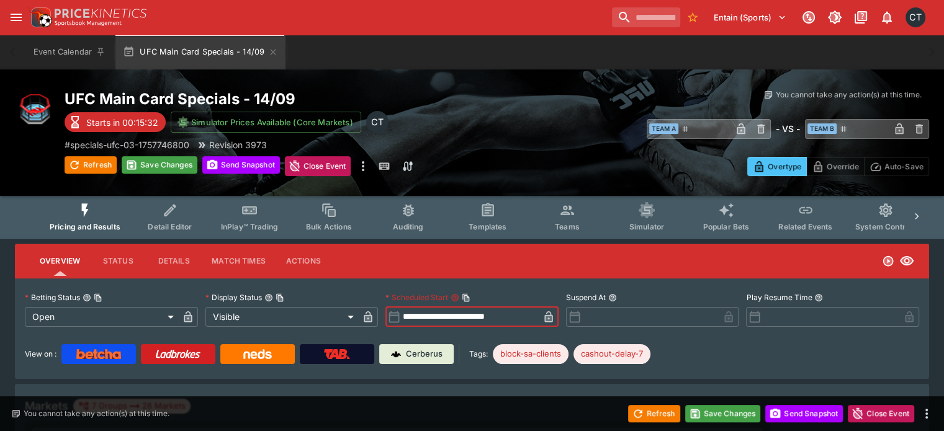
click at [168, 165] on button "Save Changes" at bounding box center [160, 164] width 76 height 17
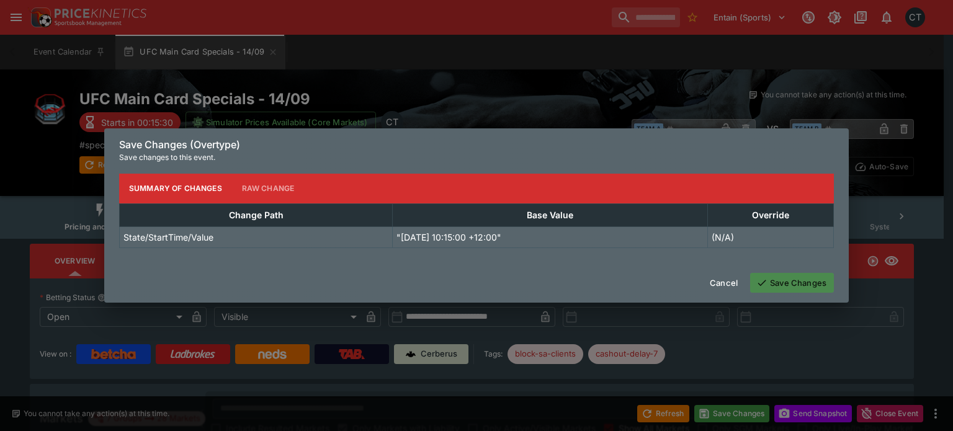
click at [789, 285] on button "Save Changes" at bounding box center [792, 283] width 84 height 20
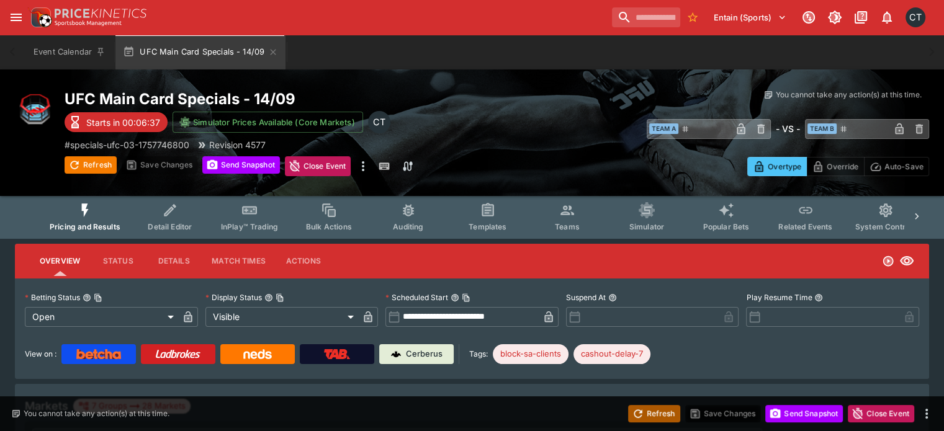
click at [650, 414] on button "Refresh" at bounding box center [654, 413] width 52 height 17
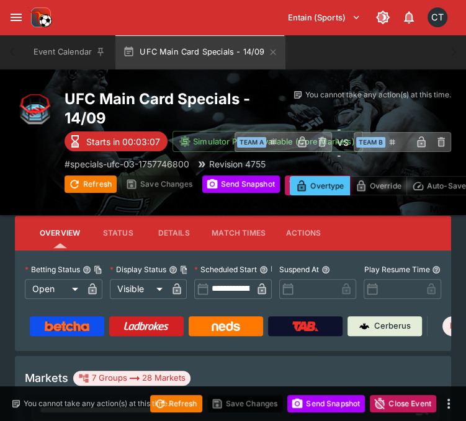
scroll to position [63, 0]
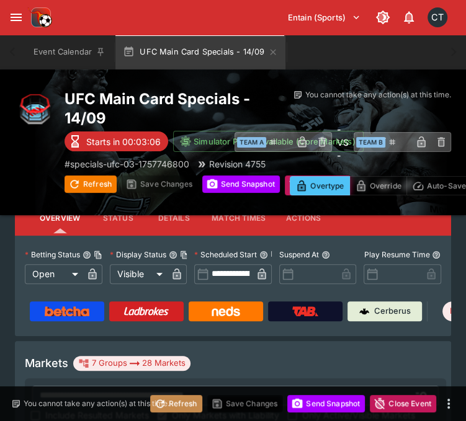
click at [186, 407] on button "Refresh" at bounding box center [176, 403] width 52 height 17
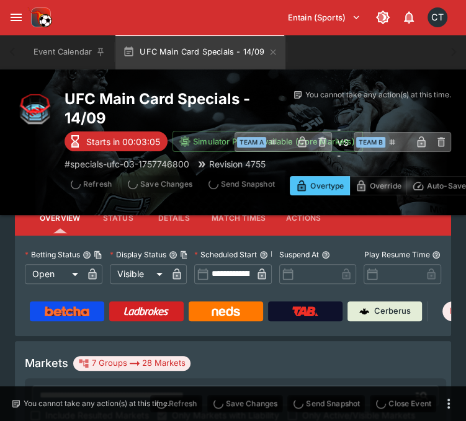
type input "**********"
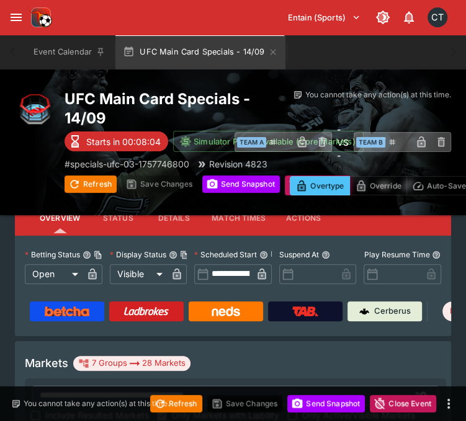
type input "**********"
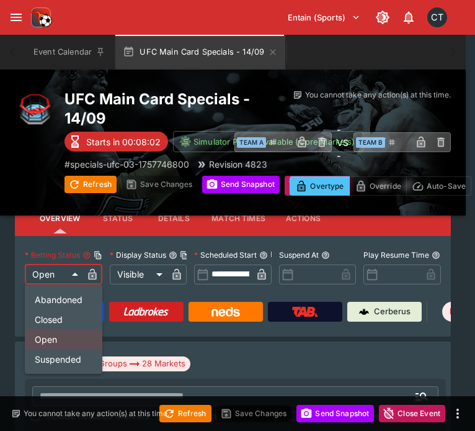
click at [65, 323] on li "Closed" at bounding box center [64, 319] width 78 height 20
type input "**********"
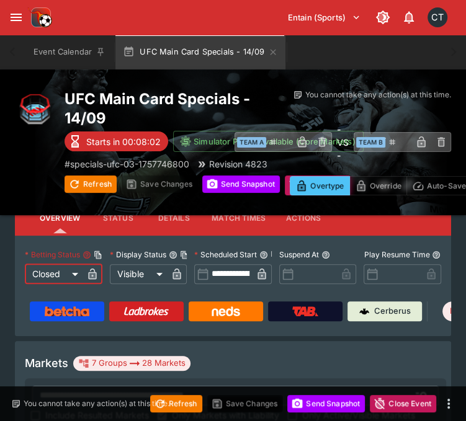
scroll to position [43, 0]
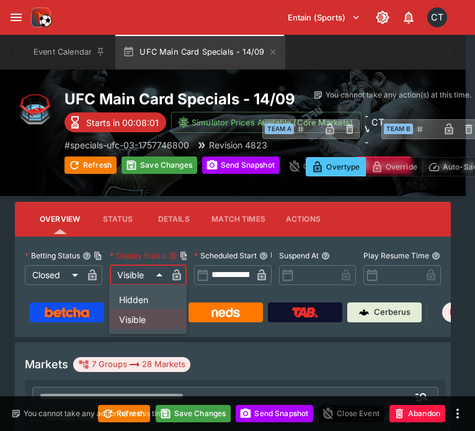
click at [127, 298] on li "Hidden" at bounding box center [148, 299] width 78 height 20
type input "******"
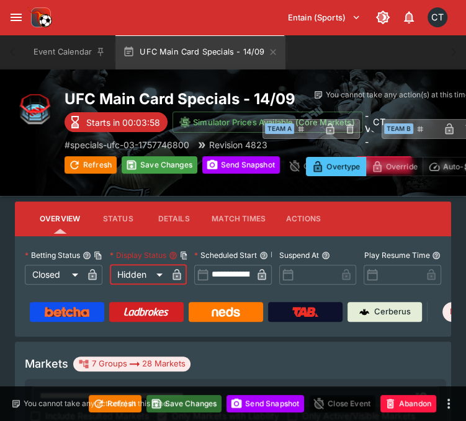
click at [199, 404] on button "Save Changes" at bounding box center [184, 403] width 76 height 17
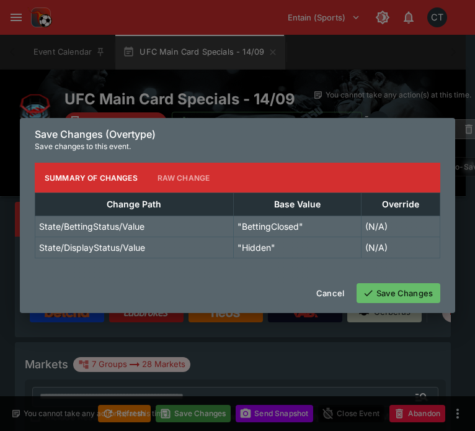
click at [382, 288] on button "Save Changes" at bounding box center [399, 293] width 84 height 20
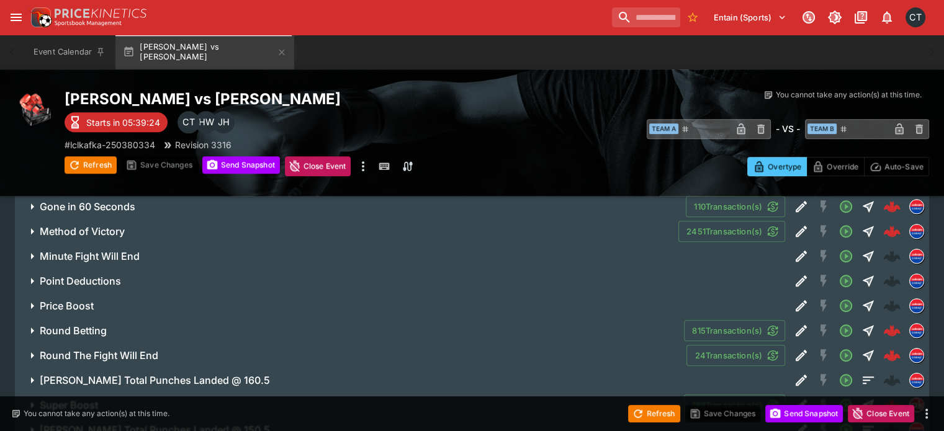
scroll to position [1055, 0]
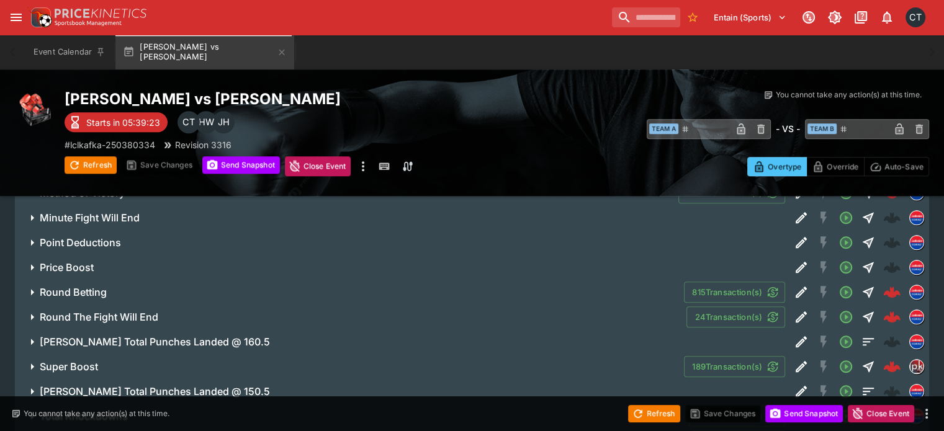
click at [125, 286] on span "Round Betting" at bounding box center [357, 292] width 634 height 13
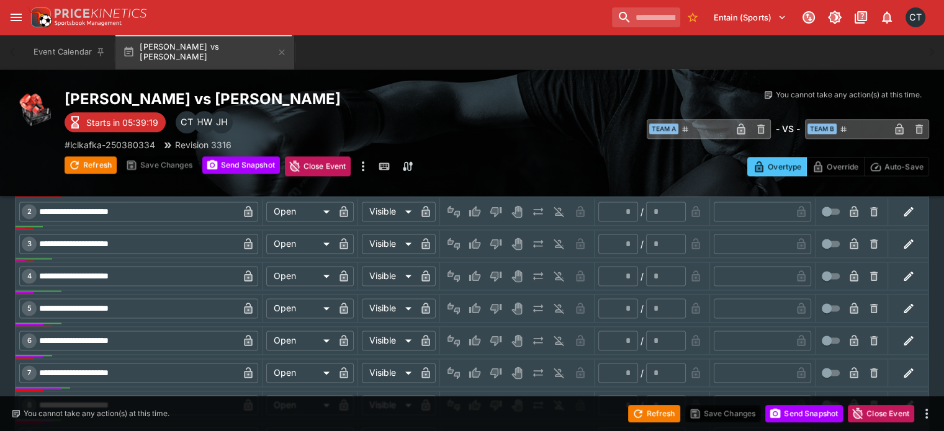
scroll to position [1551, 0]
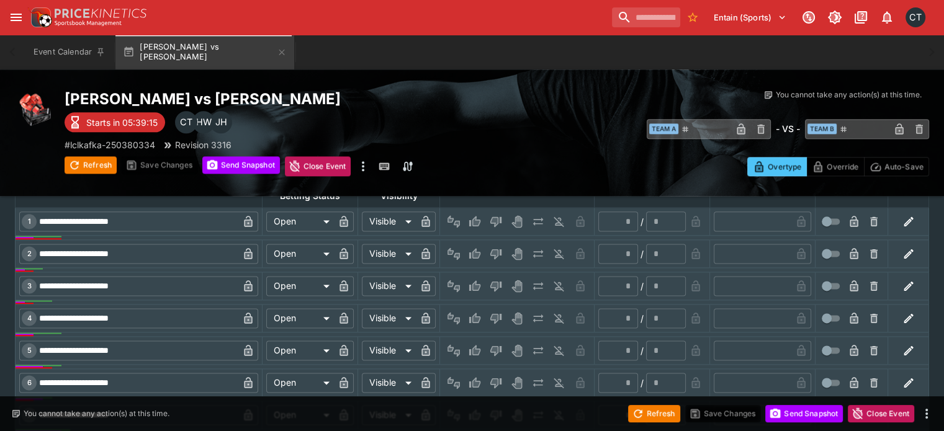
click at [902, 409] on icon "button" at bounding box center [908, 415] width 12 height 12
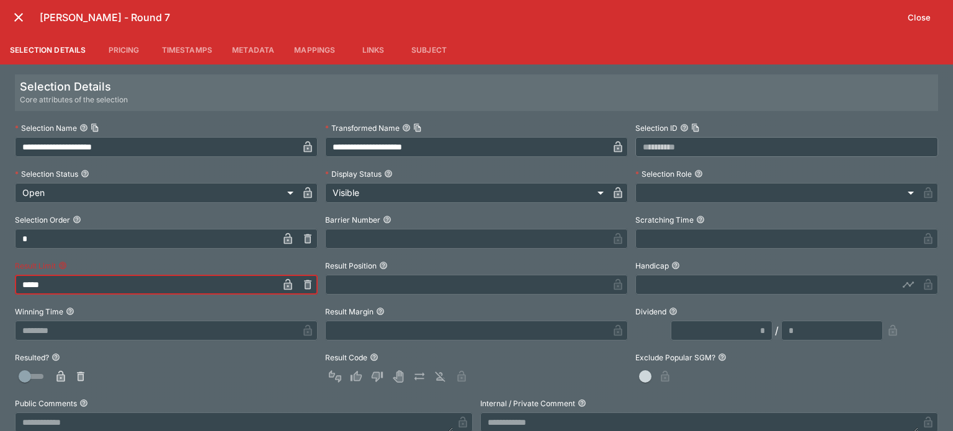
drag, startPoint x: 62, startPoint y: 288, endPoint x: 0, endPoint y: 213, distance: 96.9
click at [0, 213] on div "**********" at bounding box center [476, 248] width 953 height 367
type input "******"
drag, startPoint x: 184, startPoint y: 375, endPoint x: 180, endPoint y: 363, distance: 12.4
click at [184, 375] on div at bounding box center [166, 377] width 303 height 20
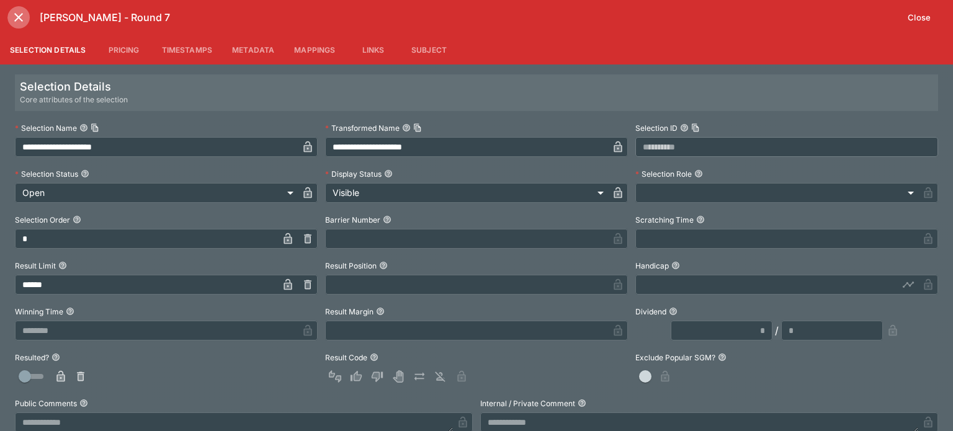
drag, startPoint x: 19, startPoint y: 20, endPoint x: 387, endPoint y: 191, distance: 405.4
click at [20, 20] on icon "close" at bounding box center [18, 17] width 15 height 15
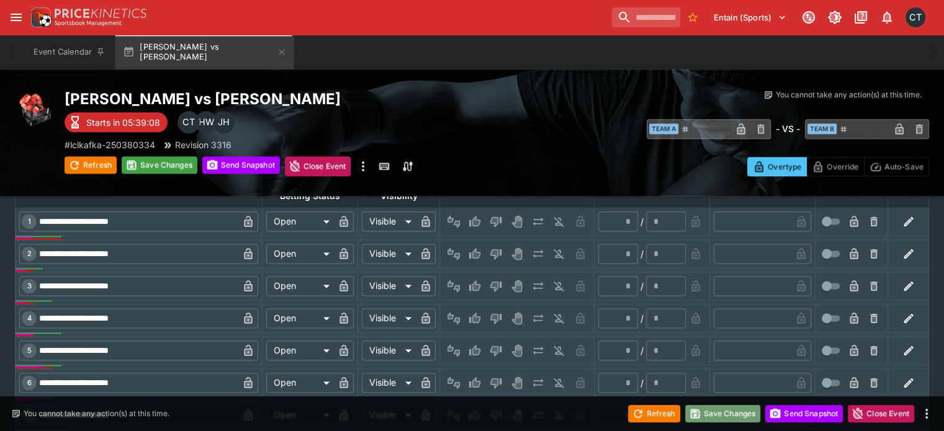
click at [750, 418] on button "Save Changes" at bounding box center [723, 413] width 76 height 17
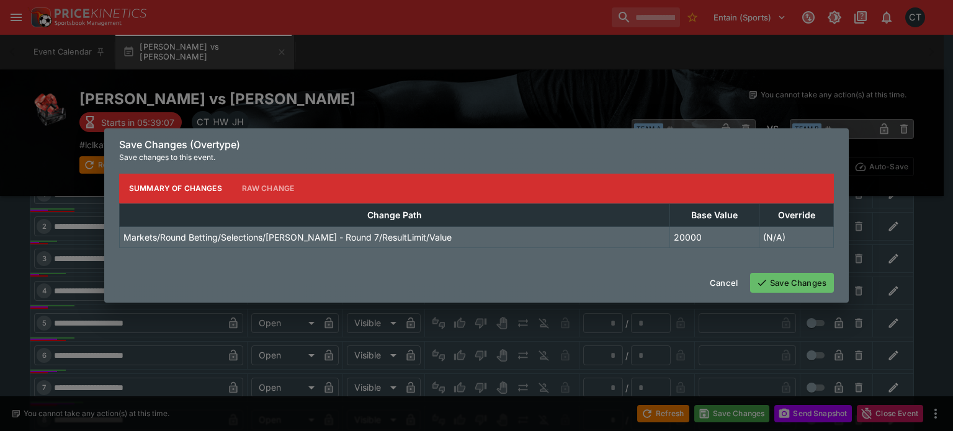
click at [791, 285] on button "Save Changes" at bounding box center [792, 283] width 84 height 20
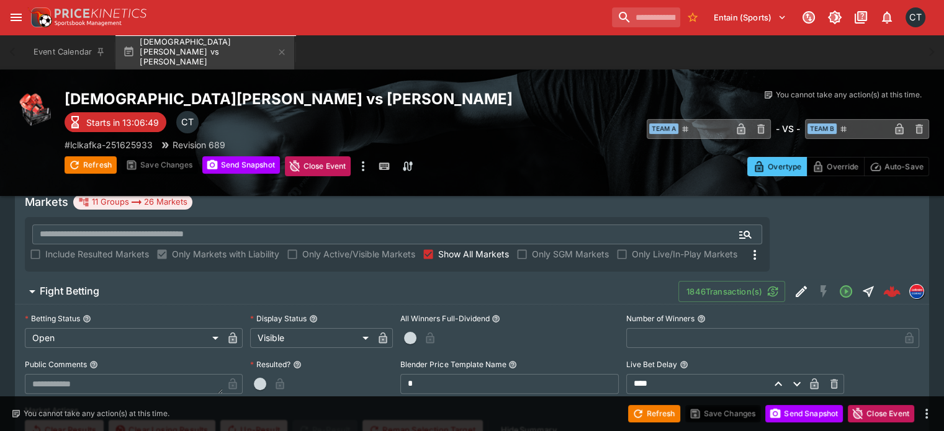
scroll to position [434, 0]
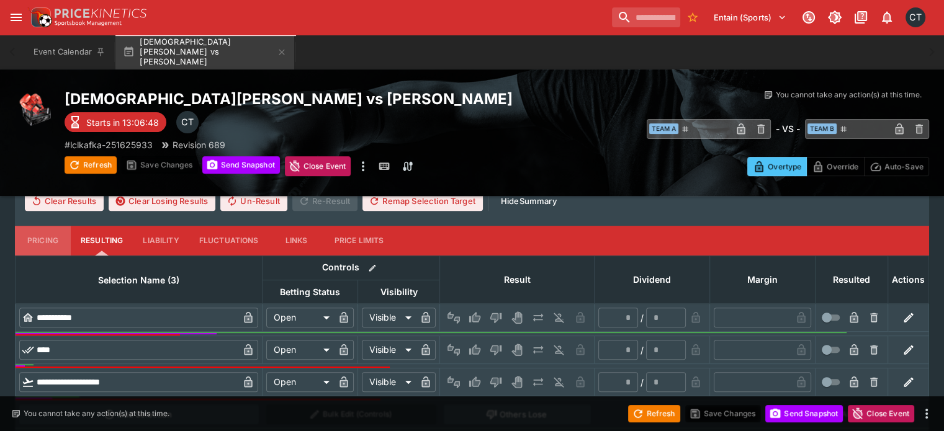
click at [65, 226] on button "Pricing" at bounding box center [43, 241] width 56 height 30
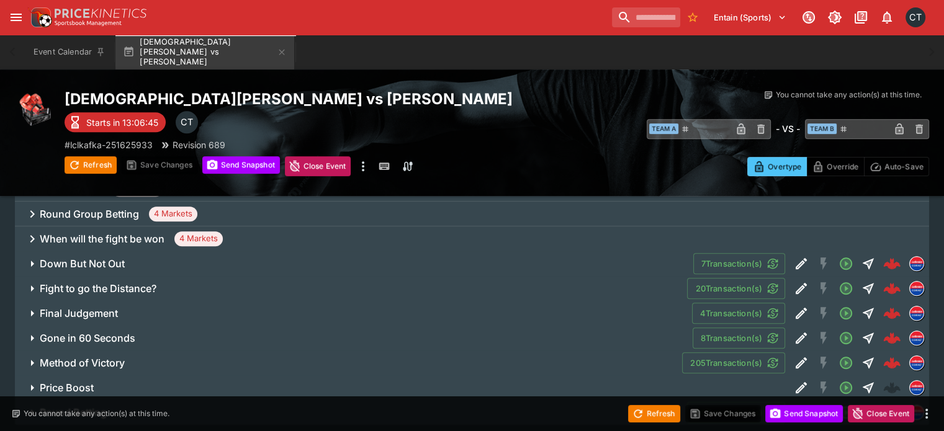
scroll to position [698, 0]
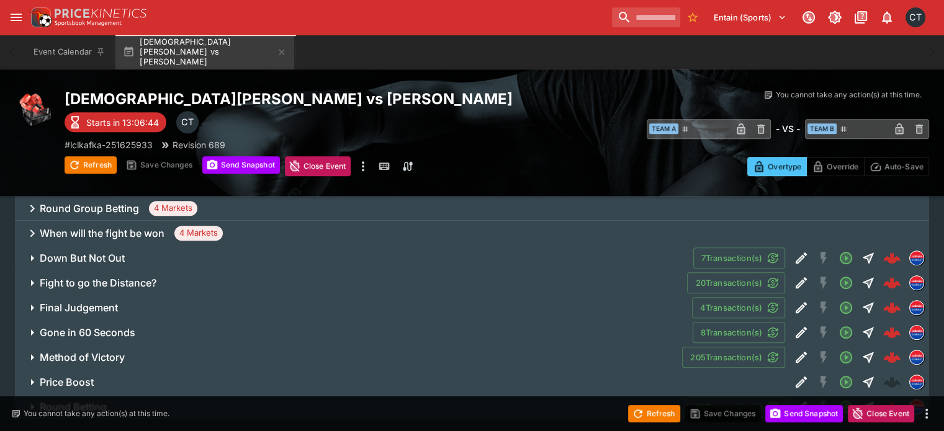
click at [107, 401] on h6 "Round Betting" at bounding box center [73, 407] width 67 height 13
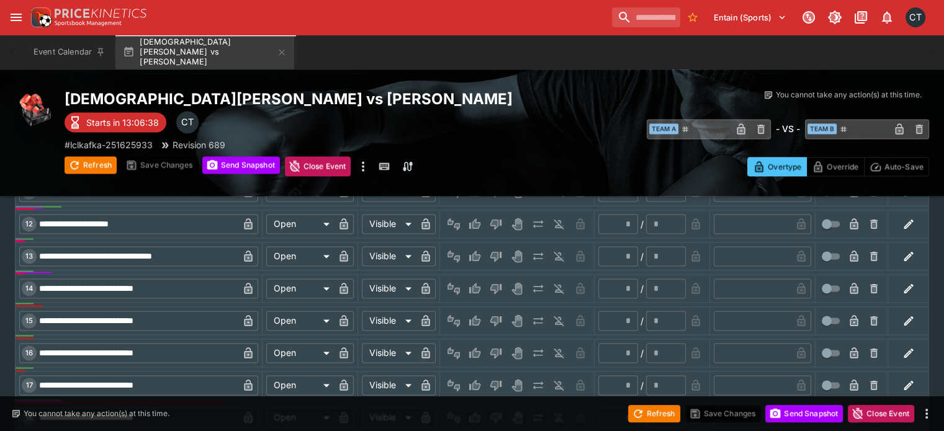
scroll to position [1739, 0]
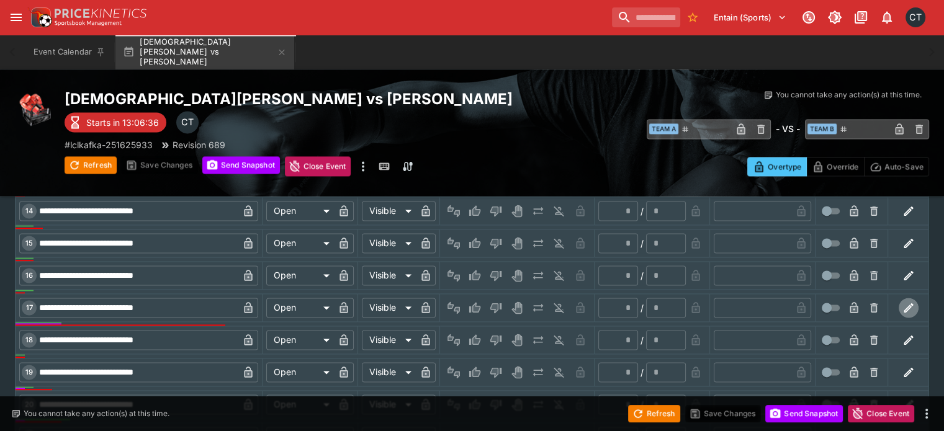
click at [902, 302] on icon "button" at bounding box center [908, 308] width 12 height 12
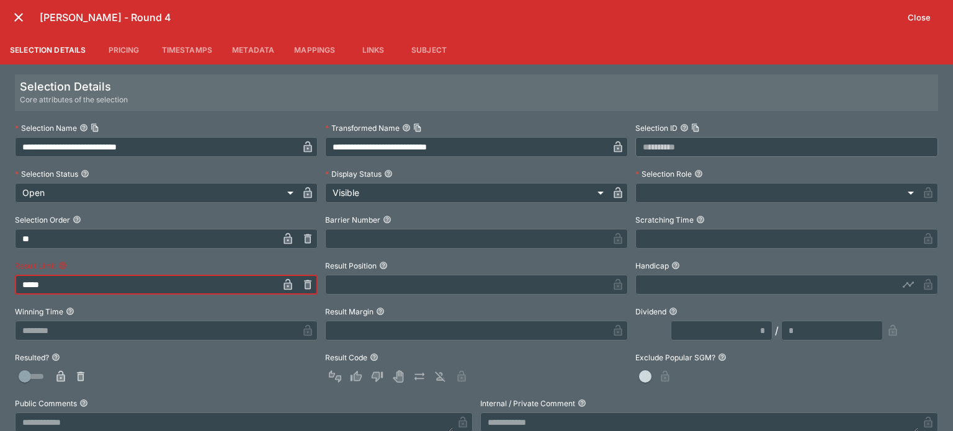
drag, startPoint x: 163, startPoint y: 288, endPoint x: 0, endPoint y: 174, distance: 198.8
click at [0, 174] on div "**********" at bounding box center [476, 248] width 953 height 367
type input "******"
click at [20, 18] on icon "close" at bounding box center [18, 17] width 15 height 15
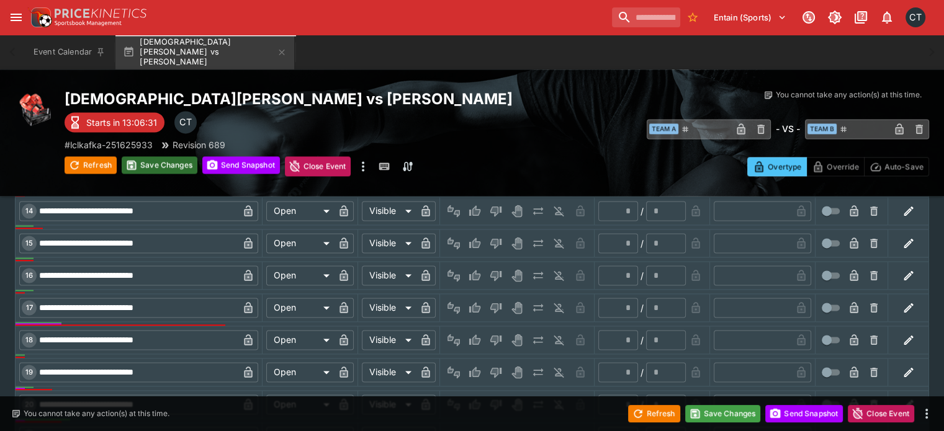
click at [166, 165] on button "Save Changes" at bounding box center [160, 164] width 76 height 17
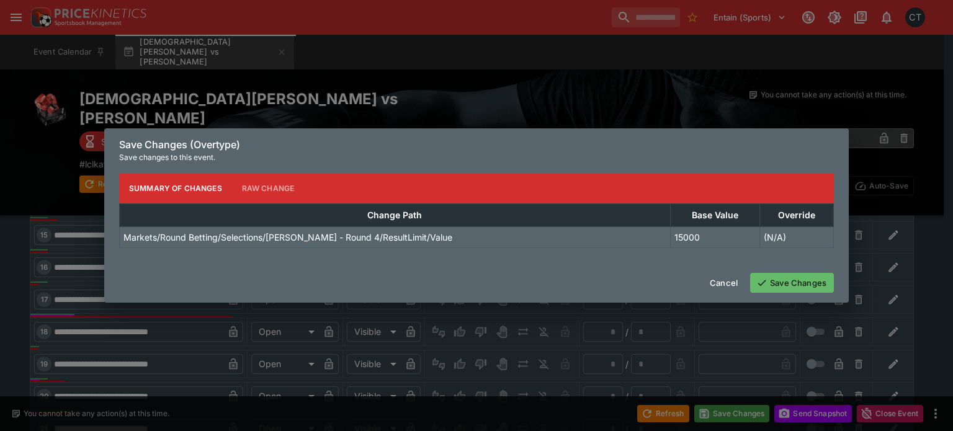
drag, startPoint x: 797, startPoint y: 285, endPoint x: 797, endPoint y: 279, distance: 6.2
click at [798, 285] on button "Save Changes" at bounding box center [792, 283] width 84 height 20
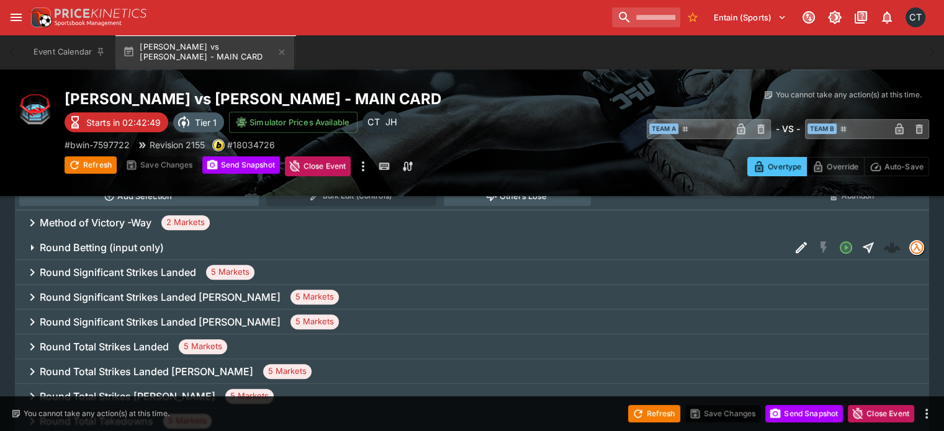
scroll to position [559, 0]
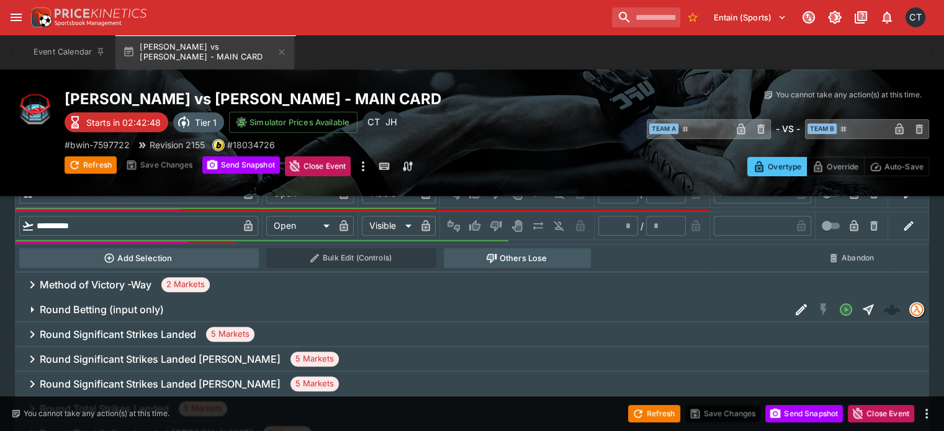
click at [125, 279] on h6 "Method of Victory -Way" at bounding box center [96, 285] width 112 height 13
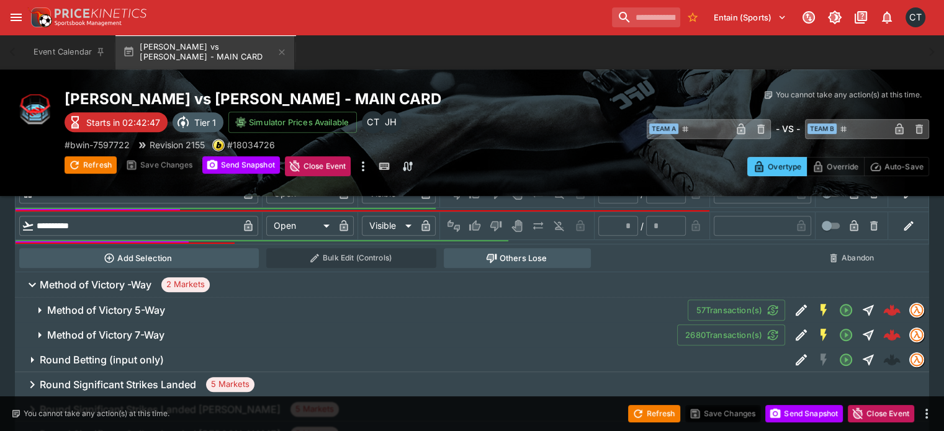
click at [140, 329] on h6 "Method of Victory 7-Way" at bounding box center [105, 335] width 117 height 13
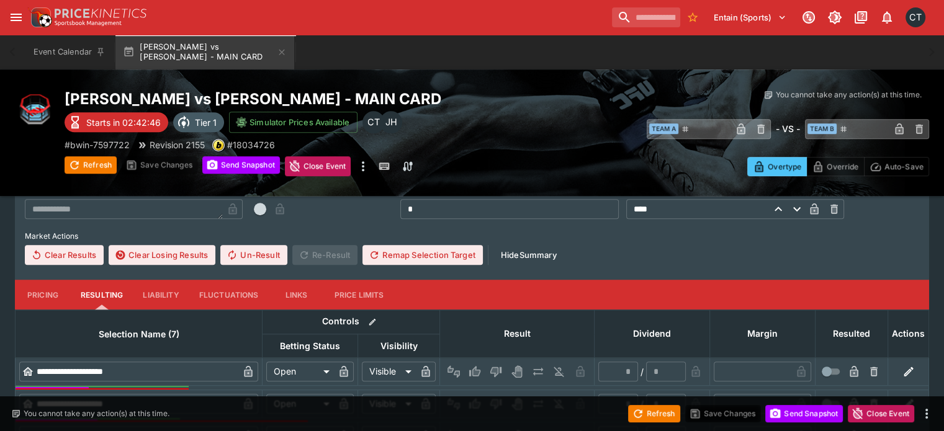
scroll to position [869, 0]
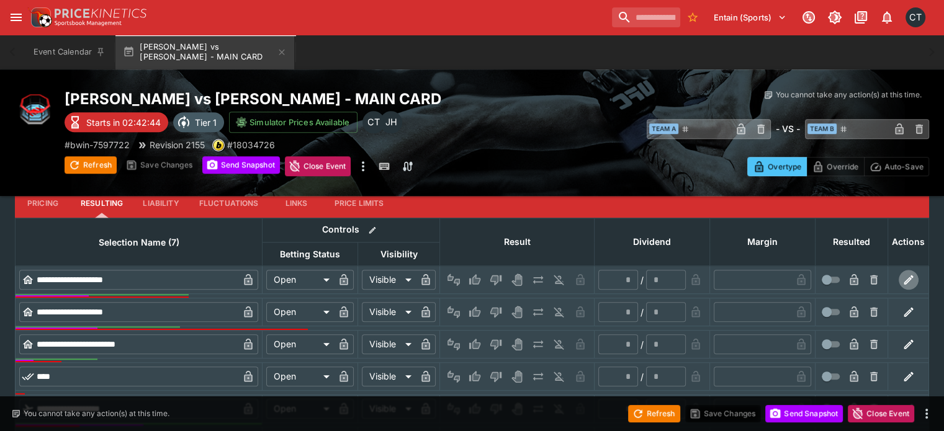
click at [904, 276] on icon "button" at bounding box center [908, 280] width 9 height 9
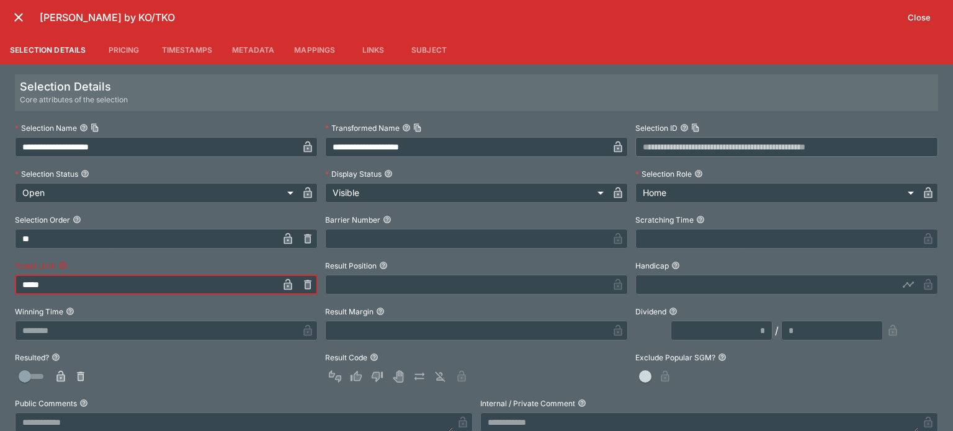
drag, startPoint x: 70, startPoint y: 289, endPoint x: 0, endPoint y: 265, distance: 73.4
click at [0, 265] on div "**********" at bounding box center [476, 248] width 953 height 367
type input "*"
type input "******"
click at [216, 383] on div at bounding box center [166, 377] width 303 height 20
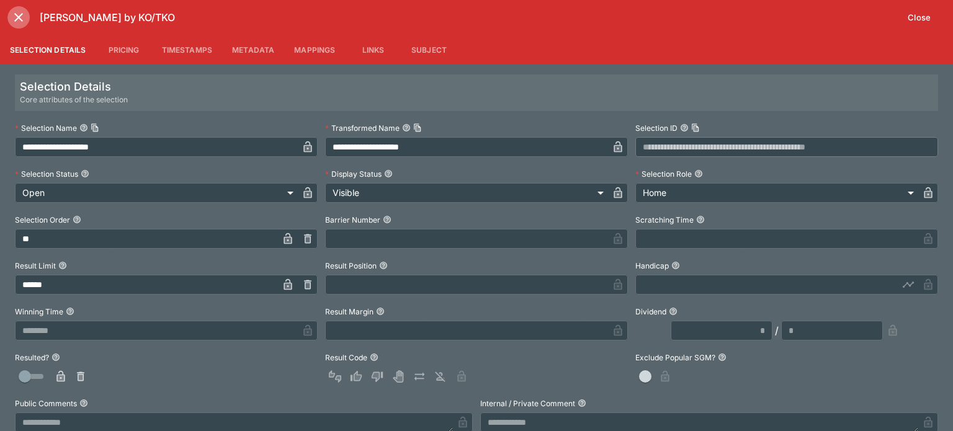
click at [16, 18] on icon "close" at bounding box center [18, 17] width 15 height 15
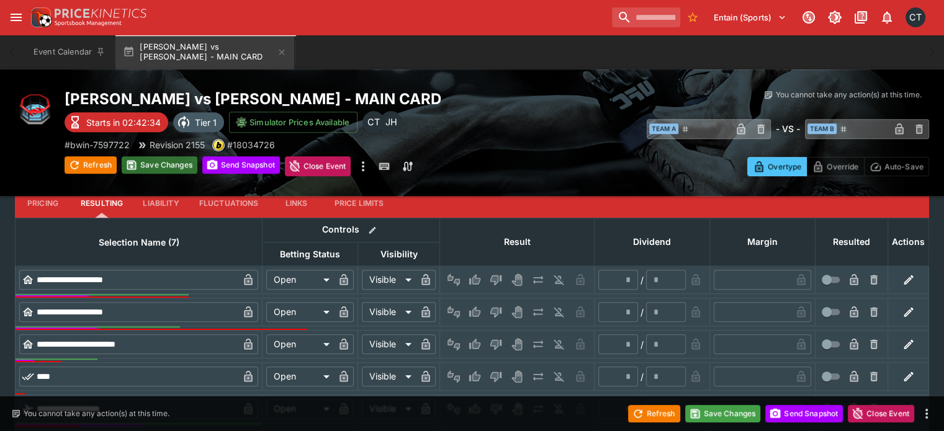
click at [157, 165] on button "Save Changes" at bounding box center [160, 164] width 76 height 17
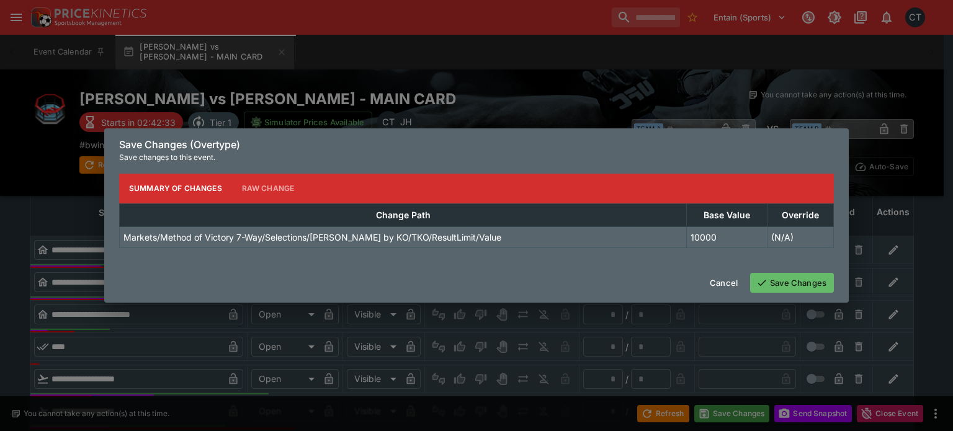
click at [785, 294] on div "Cancel Save Changes" at bounding box center [476, 283] width 745 height 40
click at [787, 288] on button "Save Changes" at bounding box center [792, 283] width 84 height 20
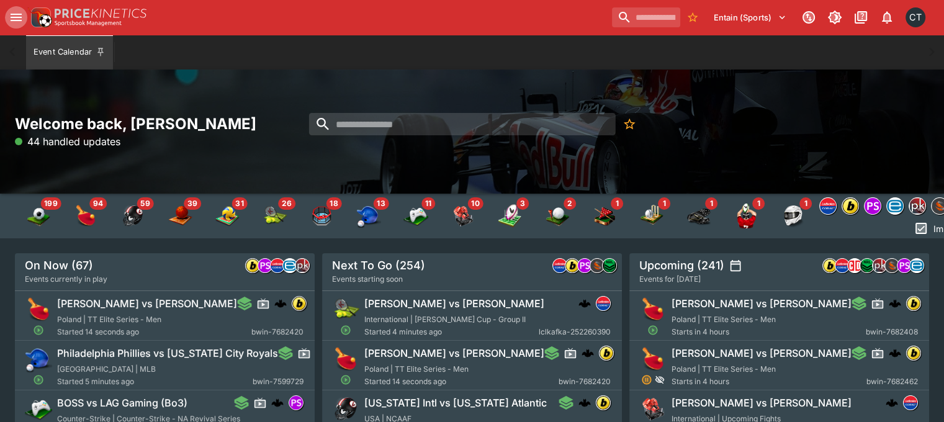
click at [11, 17] on icon "open drawer" at bounding box center [16, 17] width 11 height 7
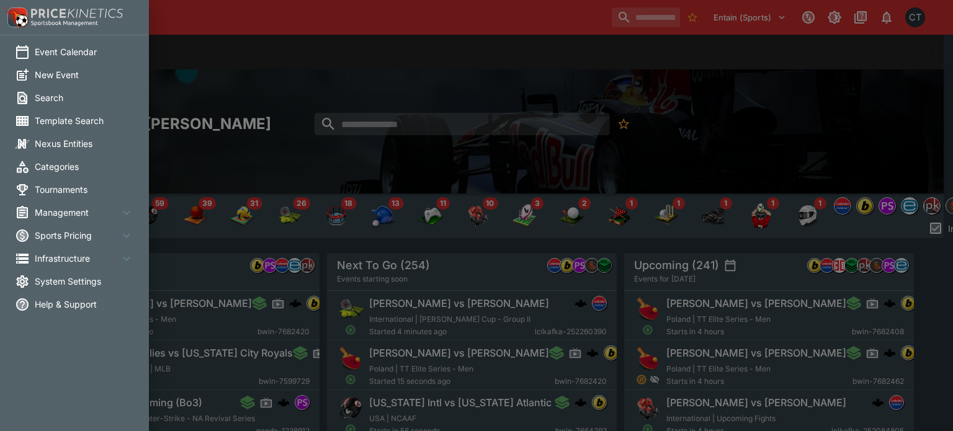
click at [59, 284] on span "System Settings" at bounding box center [84, 281] width 99 height 13
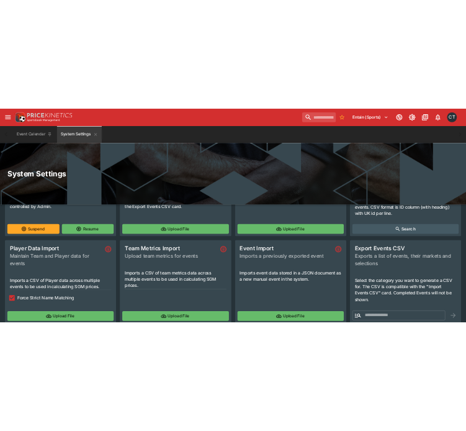
scroll to position [153, 0]
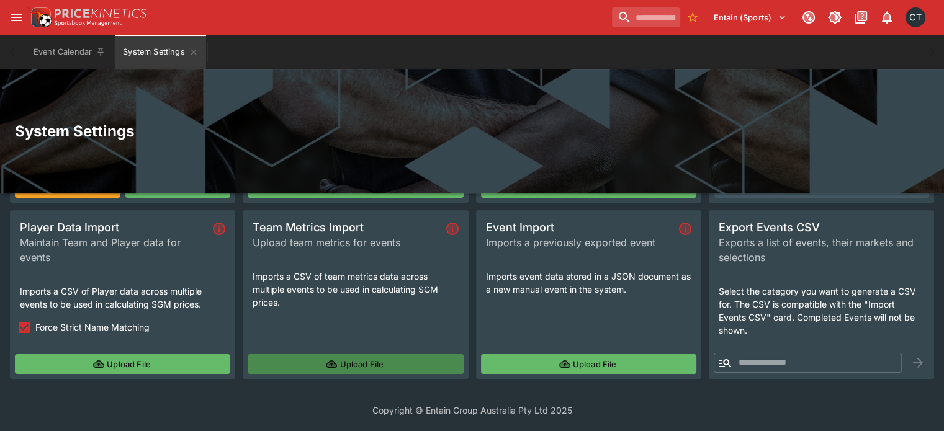
click at [354, 364] on button "Upload File" at bounding box center [355, 364] width 215 height 20
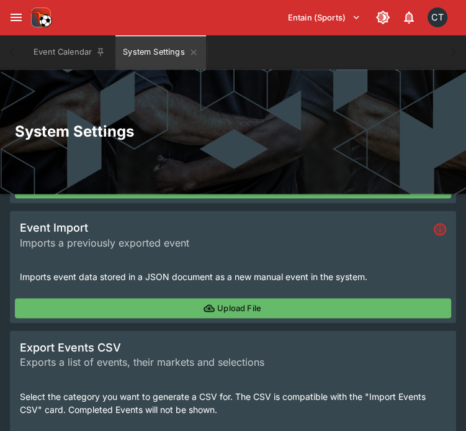
scroll to position [977, 0]
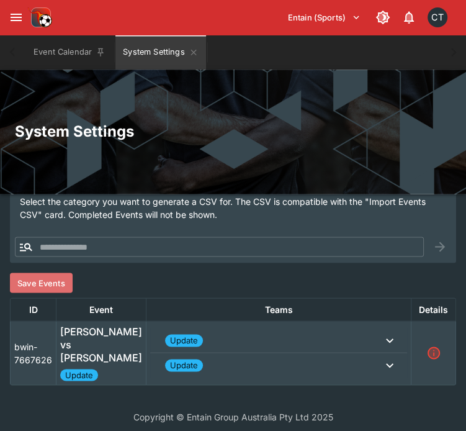
click at [53, 285] on button "Save Events" at bounding box center [41, 282] width 63 height 20
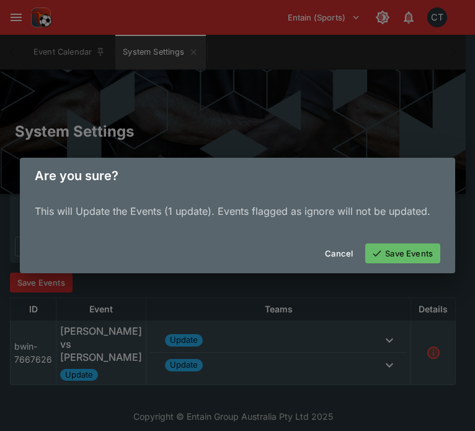
click at [392, 253] on button "Save Events" at bounding box center [403, 253] width 75 height 20
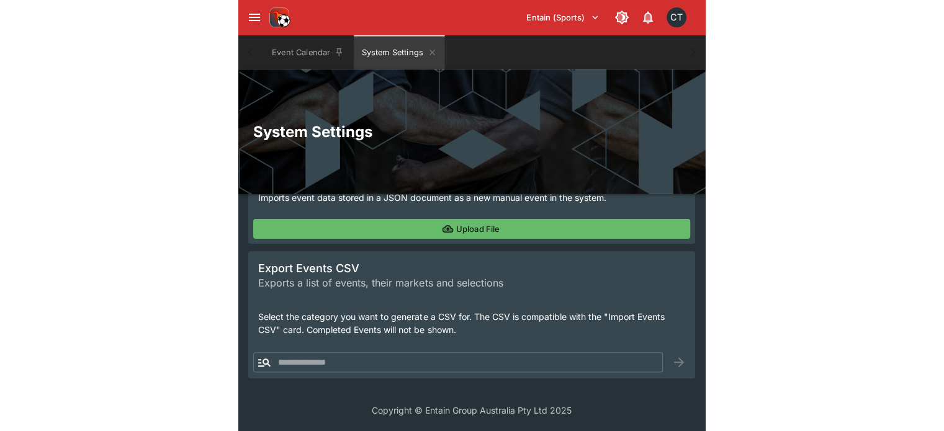
scroll to position [153, 0]
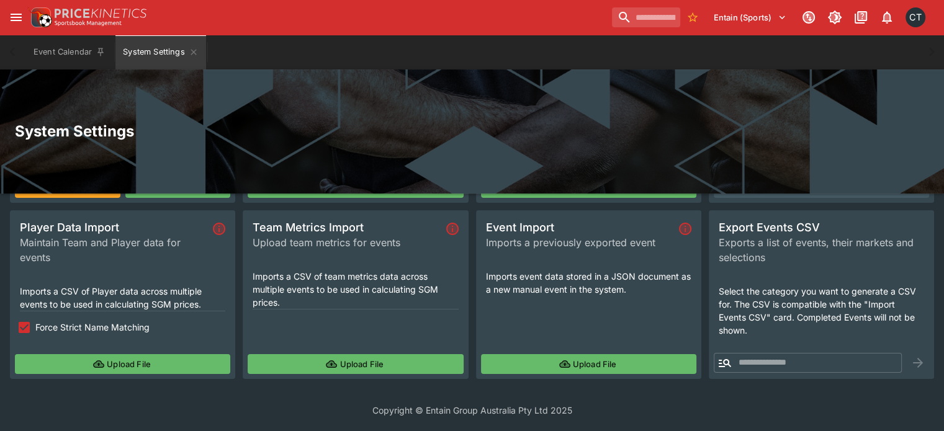
click at [366, 364] on button "Upload File" at bounding box center [355, 364] width 215 height 20
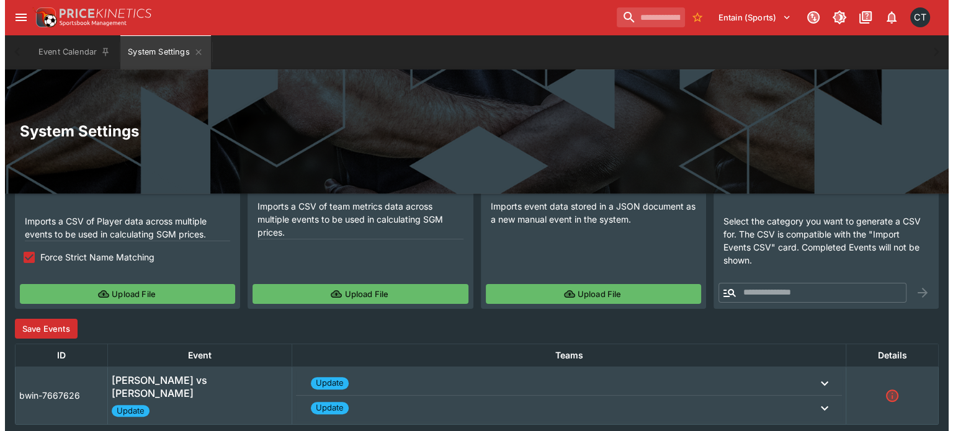
scroll to position [269, 0]
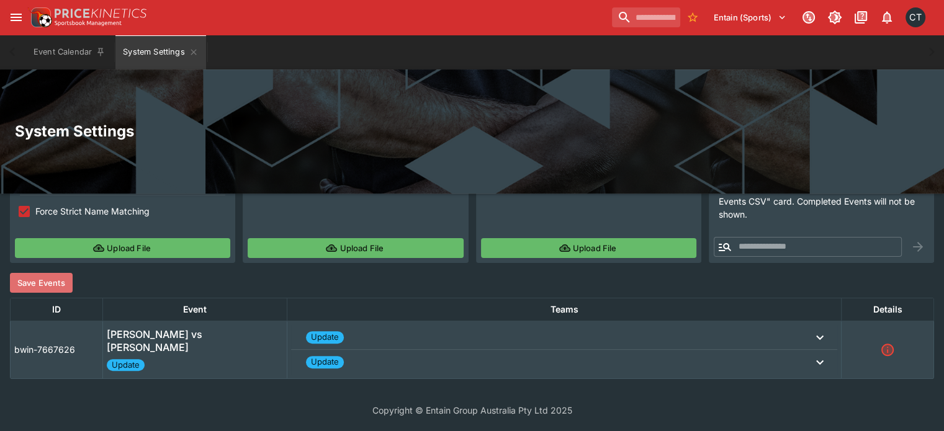
click at [26, 285] on button "Save Events" at bounding box center [41, 283] width 63 height 20
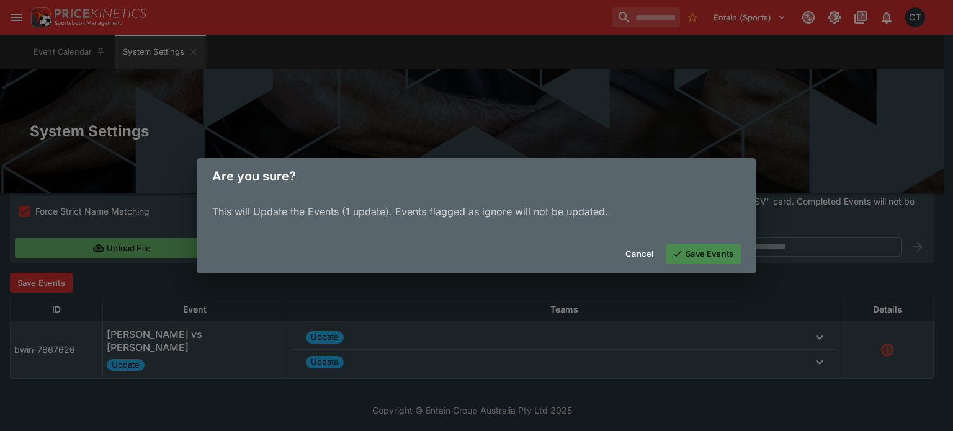
click at [705, 254] on button "Save Events" at bounding box center [703, 254] width 75 height 20
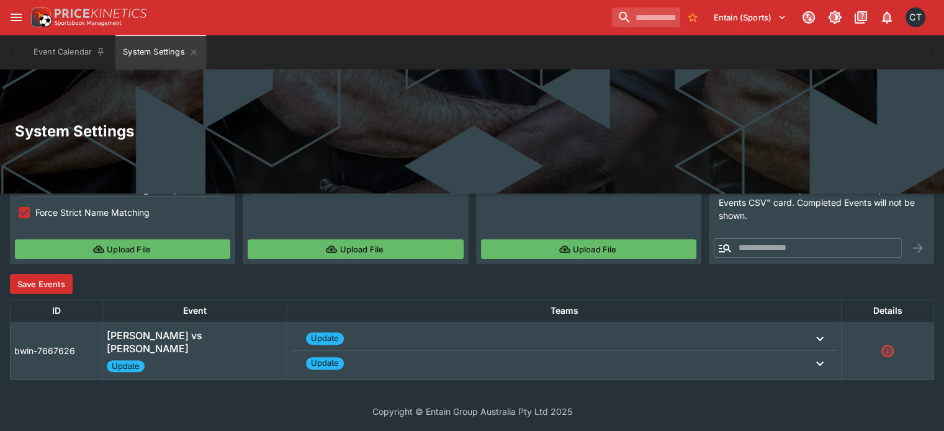
scroll to position [153, 0]
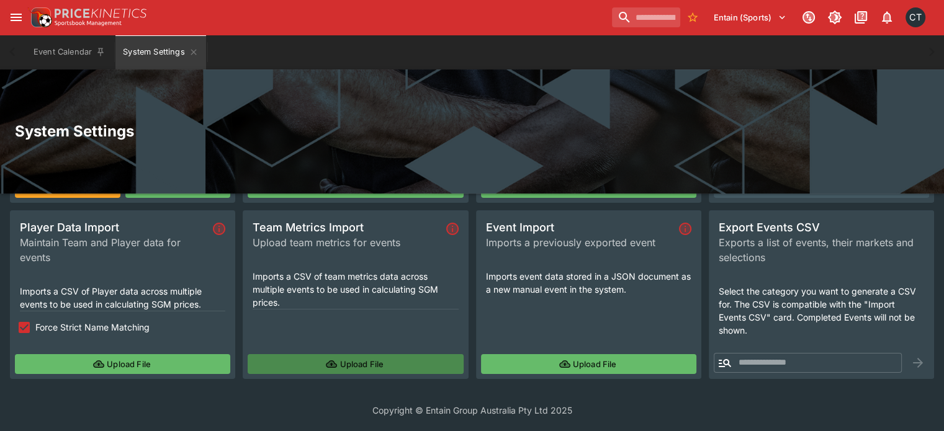
click at [357, 368] on button "Upload File" at bounding box center [355, 364] width 215 height 20
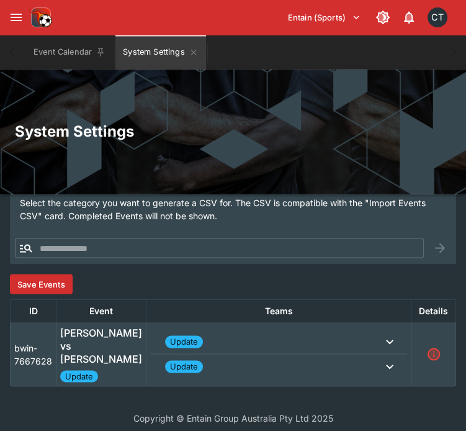
scroll to position [983, 0]
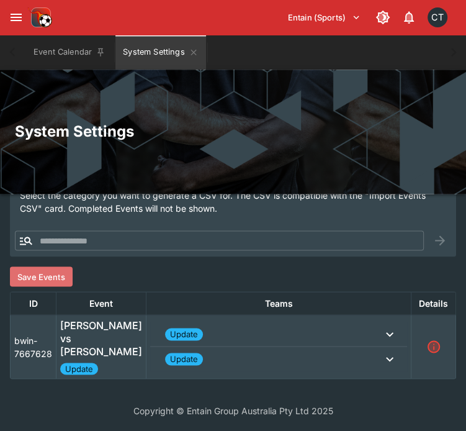
click at [45, 282] on button "Save Events" at bounding box center [41, 276] width 63 height 20
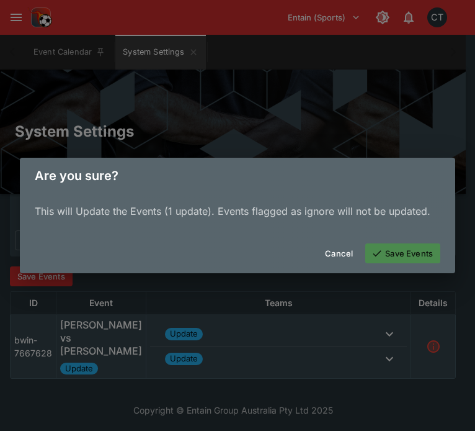
click at [421, 253] on button "Save Events" at bounding box center [403, 253] width 75 height 20
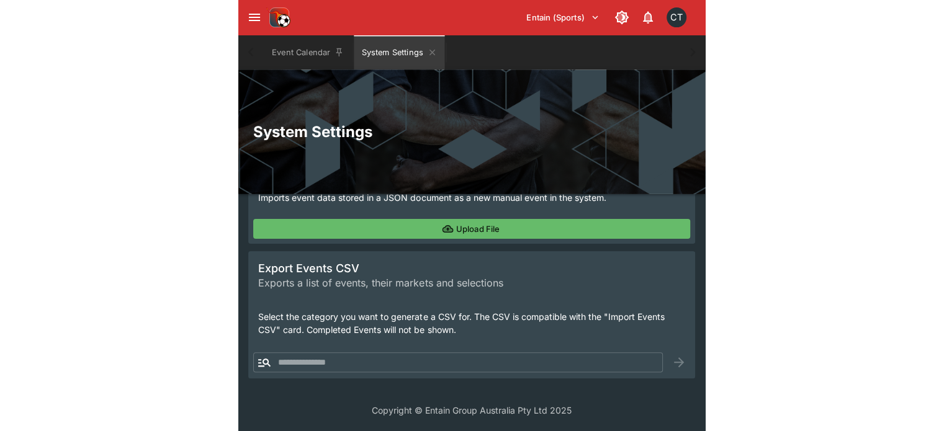
scroll to position [153, 0]
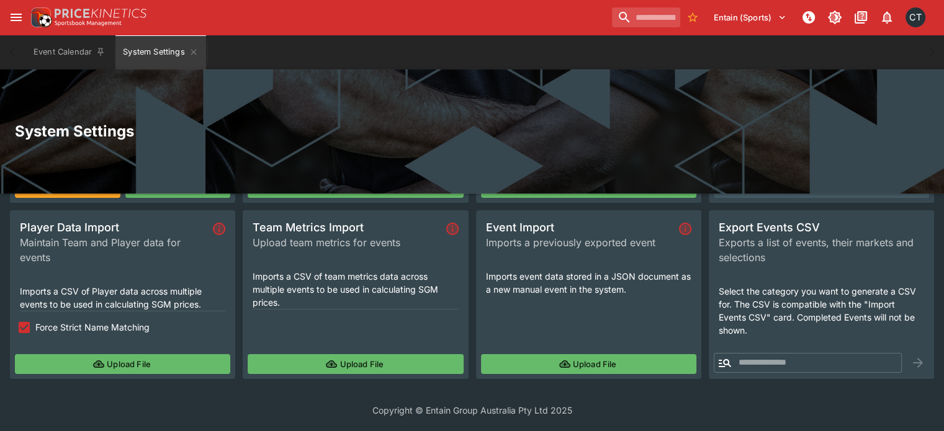
click at [380, 359] on button "Upload File" at bounding box center [355, 364] width 215 height 20
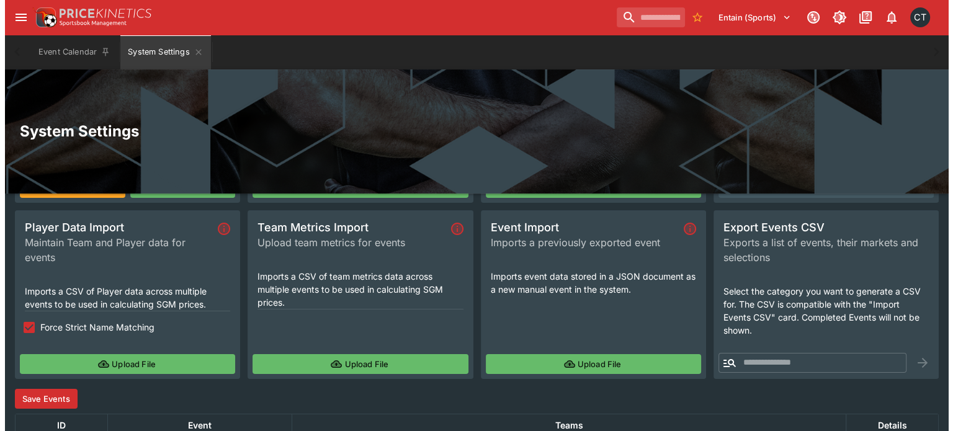
scroll to position [269, 0]
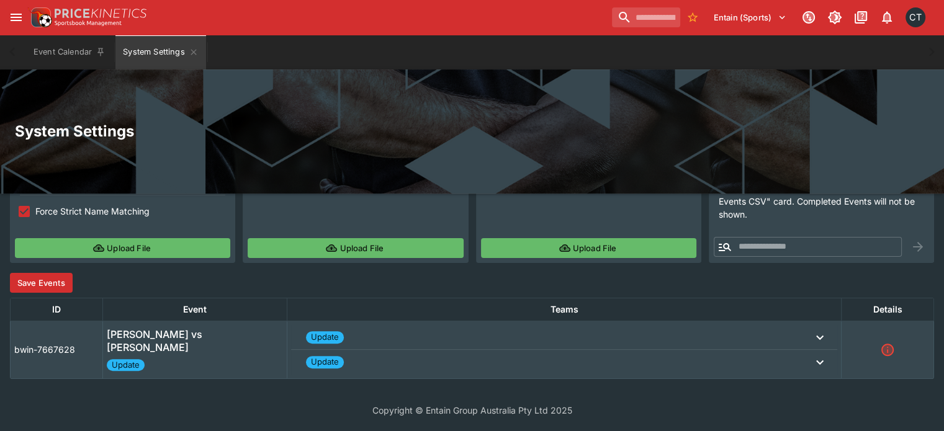
click at [52, 282] on button "Save Events" at bounding box center [41, 283] width 63 height 20
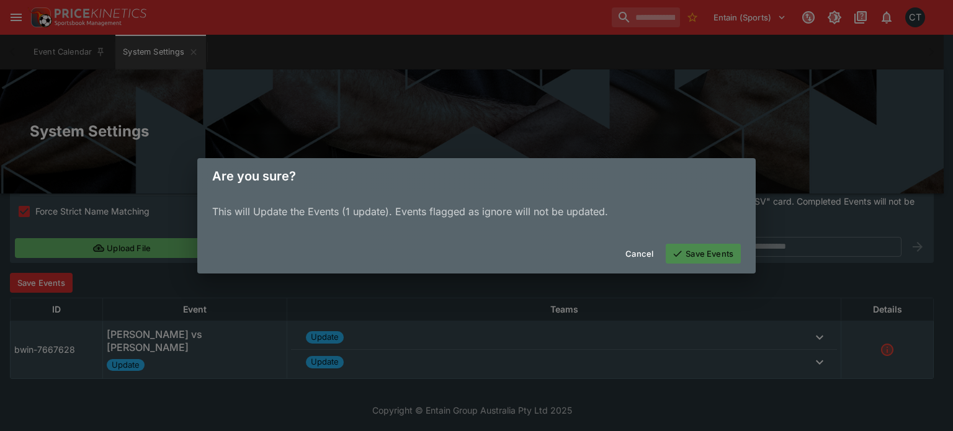
click at [684, 256] on button "Save Events" at bounding box center [703, 254] width 75 height 20
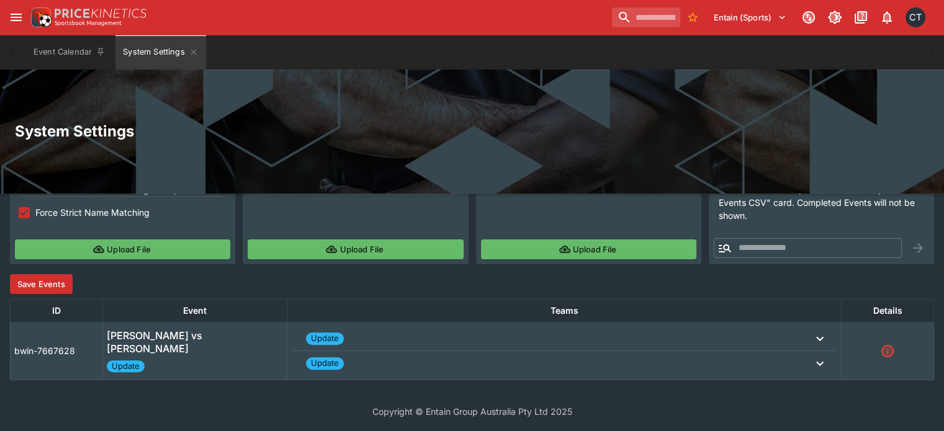
scroll to position [153, 0]
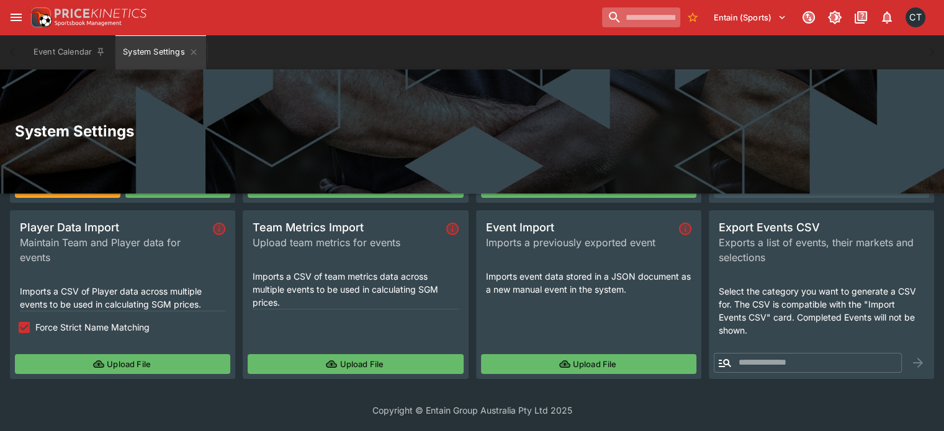
click at [661, 13] on input "search" at bounding box center [641, 17] width 78 height 20
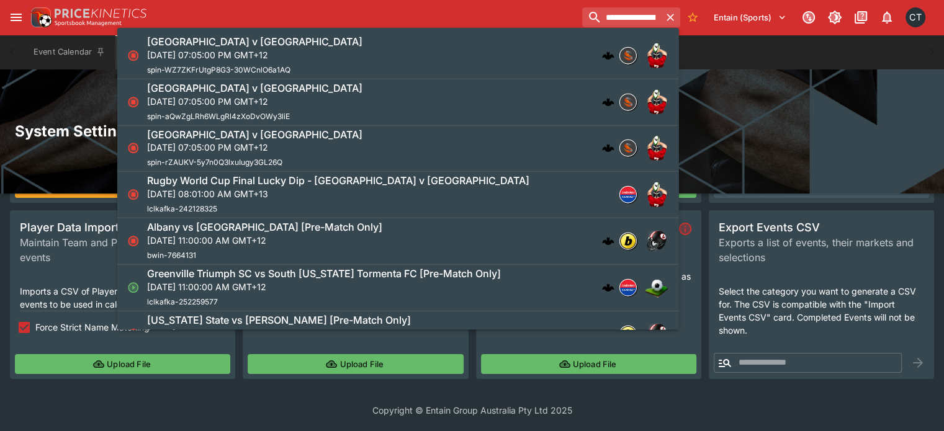
type input "**********"
click at [362, 45] on div "[GEOGRAPHIC_DATA] v [GEOGRAPHIC_DATA]" at bounding box center [254, 41] width 215 height 13
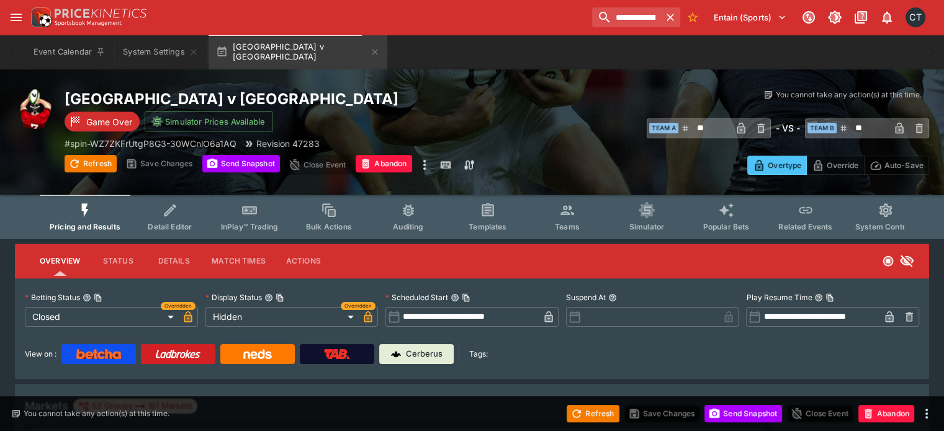
type input "**********"
type input "******"
type input "**********"
click at [442, 356] on p "Cerberus" at bounding box center [424, 354] width 37 height 12
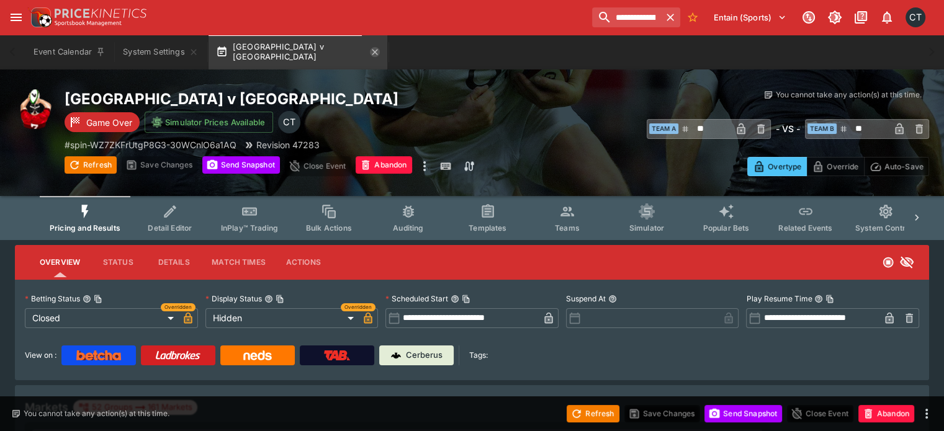
click at [372, 51] on icon "button" at bounding box center [375, 52] width 6 height 6
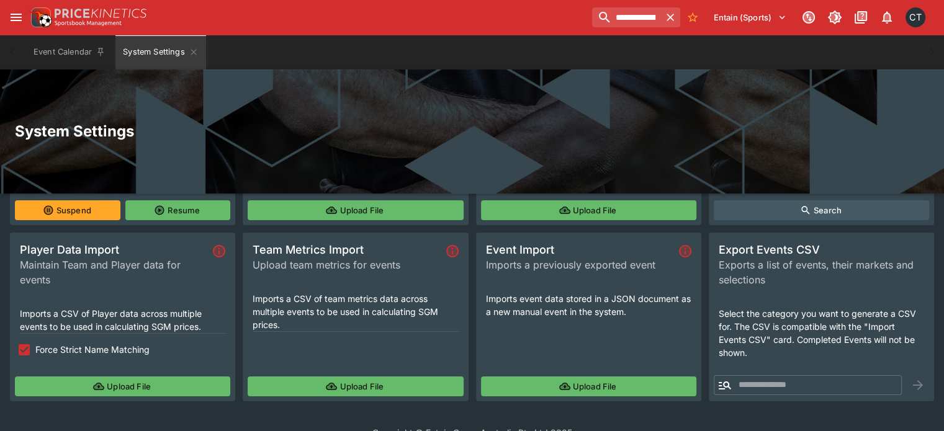
scroll to position [153, 0]
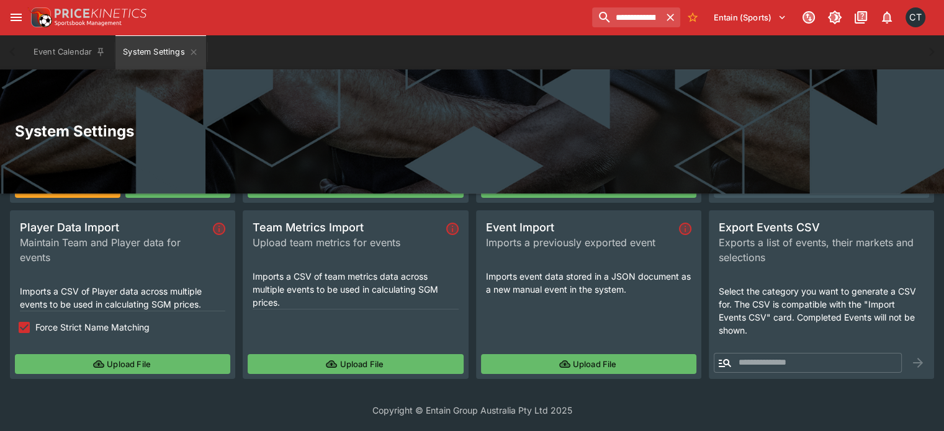
click at [357, 362] on button "Upload File" at bounding box center [355, 364] width 215 height 20
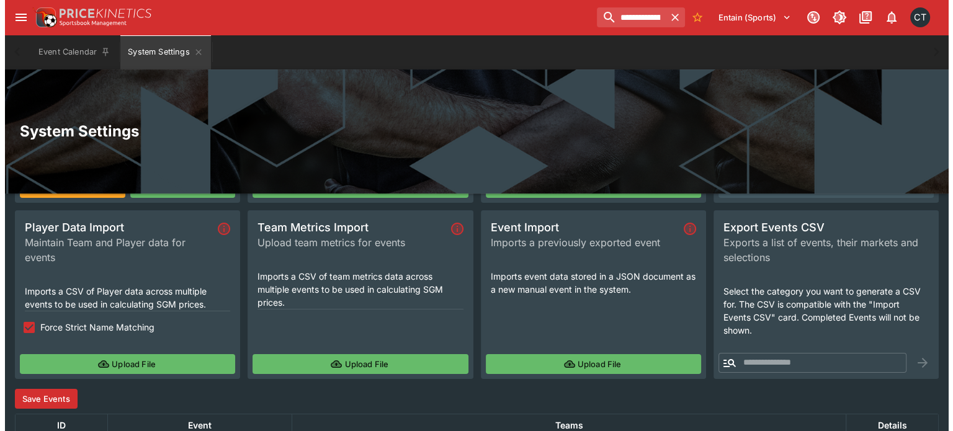
scroll to position [269, 0]
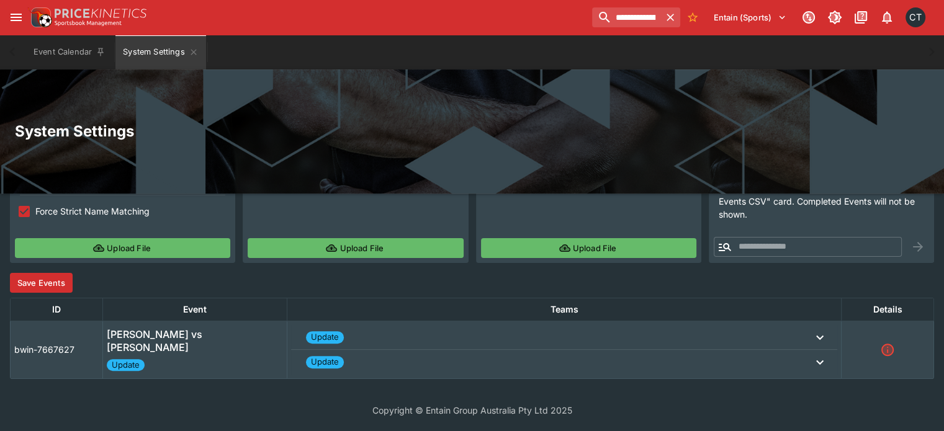
click at [50, 296] on div "Toggle Live betting Suspend or Resume Live Betting Suspending will suspend ALL …" at bounding box center [472, 156] width 924 height 445
click at [56, 286] on button "Save Events" at bounding box center [41, 283] width 63 height 20
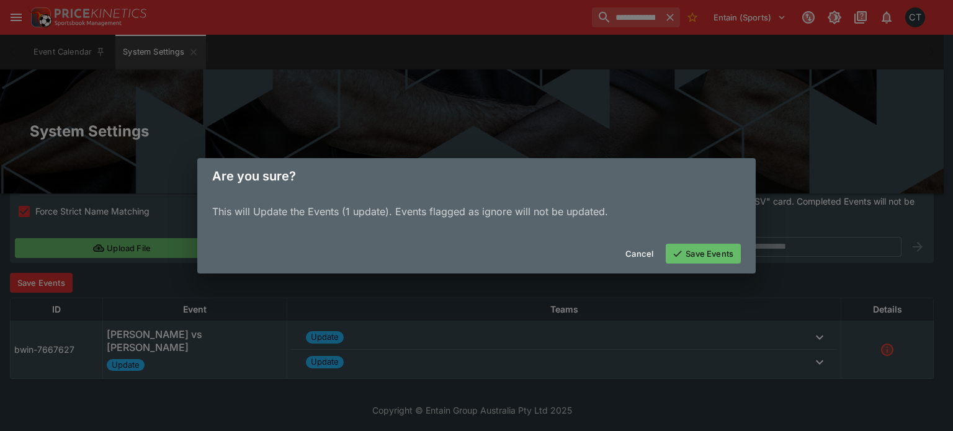
click at [680, 256] on icon "button" at bounding box center [677, 253] width 11 height 11
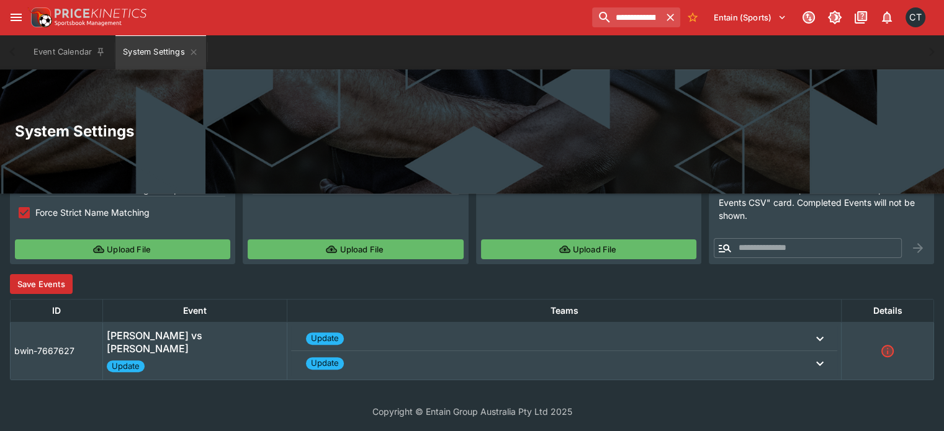
scroll to position [153, 0]
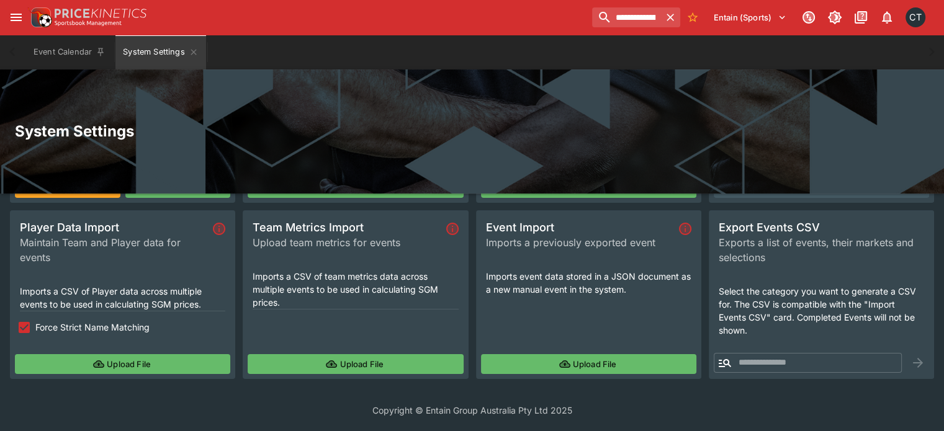
click at [366, 369] on button "Upload File" at bounding box center [355, 364] width 215 height 20
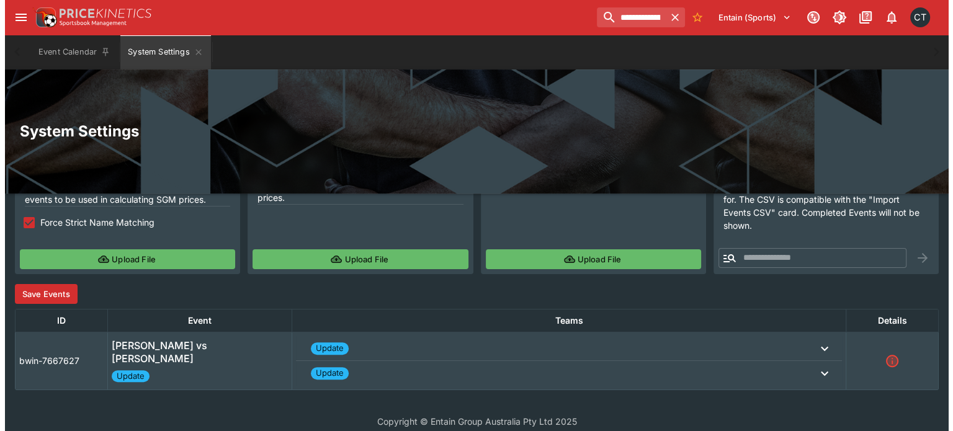
scroll to position [269, 0]
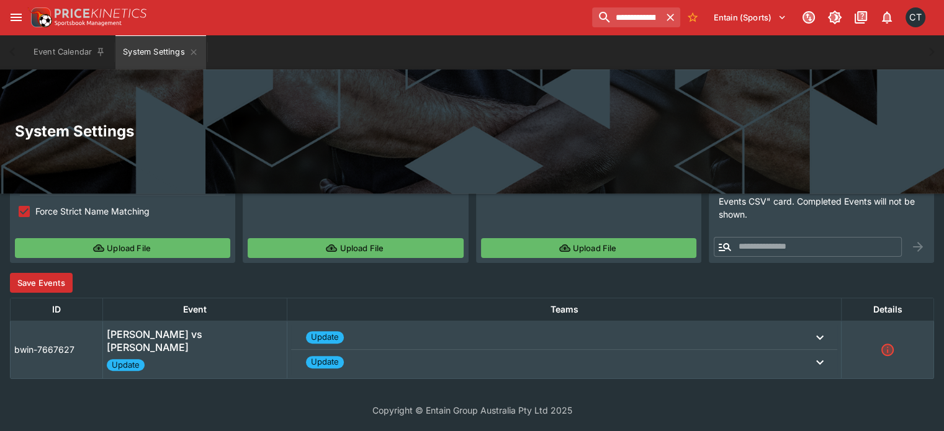
click at [36, 280] on button "Save Events" at bounding box center [41, 283] width 63 height 20
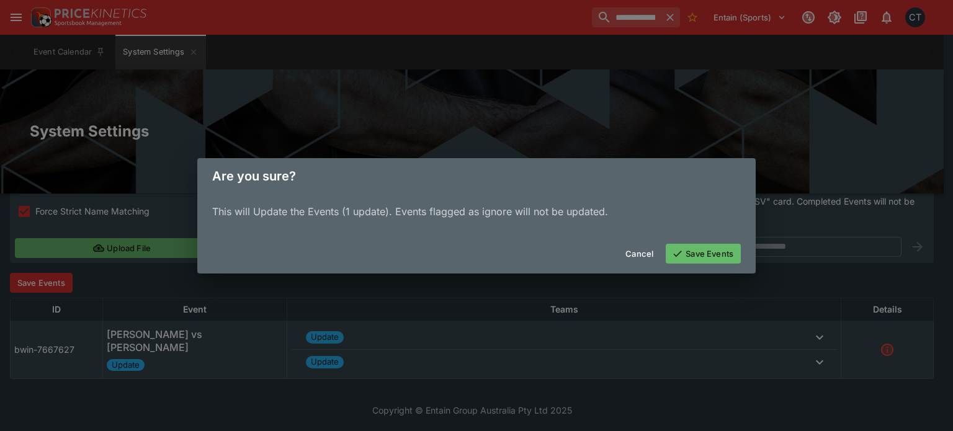
click at [724, 257] on button "Save Events" at bounding box center [703, 254] width 75 height 20
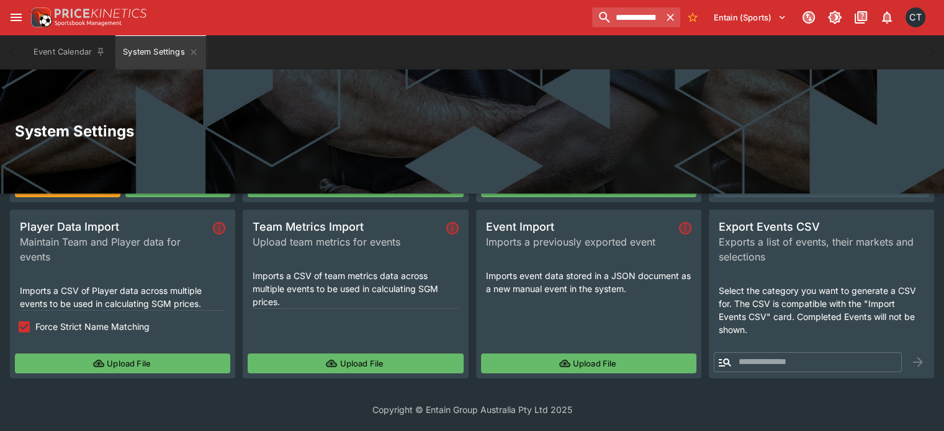
scroll to position [153, 0]
click at [344, 359] on button "Upload File" at bounding box center [355, 364] width 215 height 20
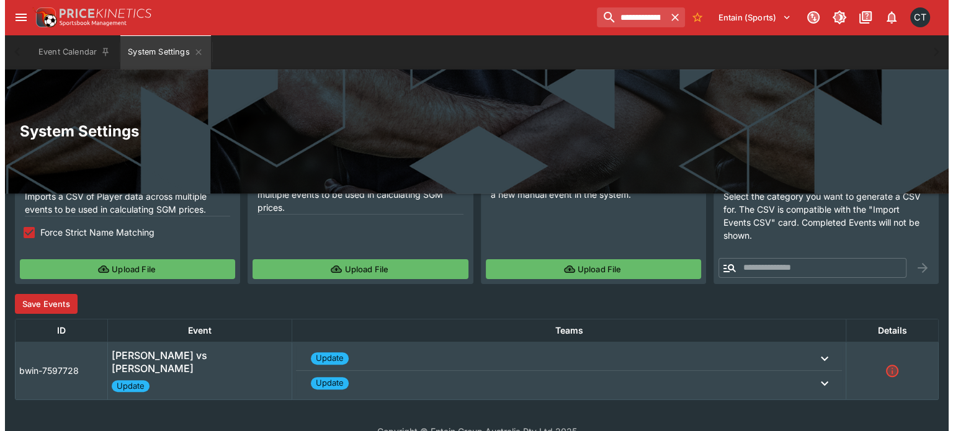
scroll to position [269, 0]
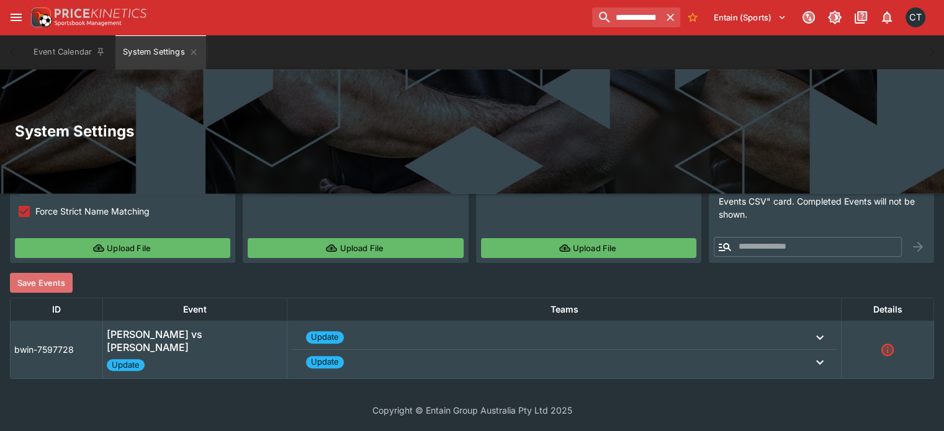
click at [55, 282] on button "Save Events" at bounding box center [41, 283] width 63 height 20
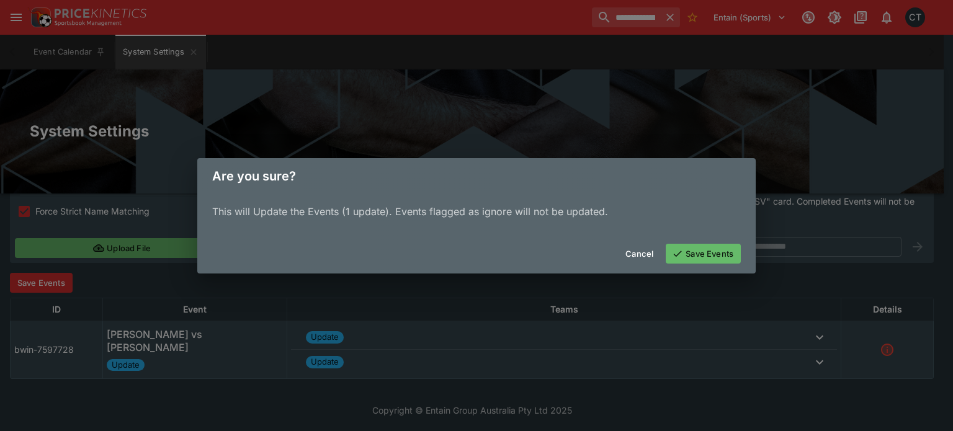
click at [715, 254] on button "Save Events" at bounding box center [703, 254] width 75 height 20
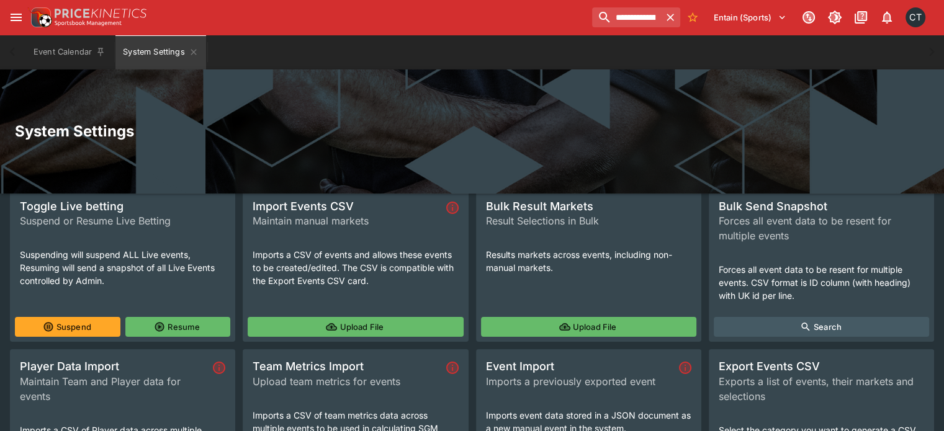
scroll to position [0, 0]
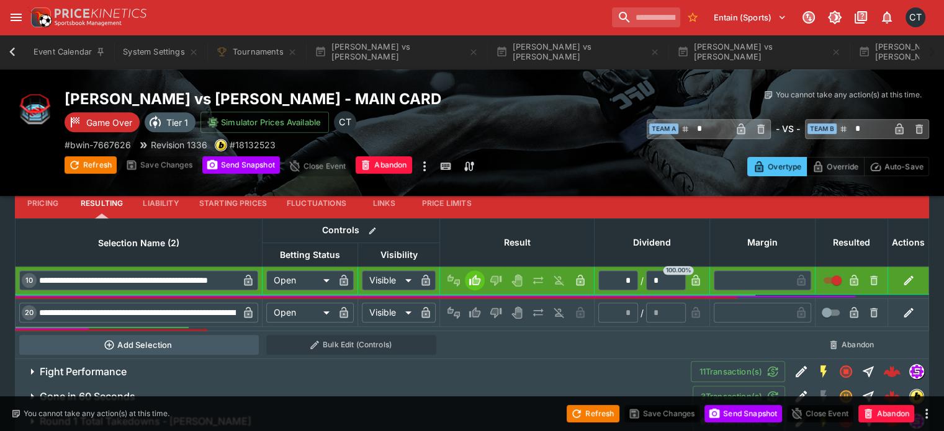
scroll to position [0, 1882]
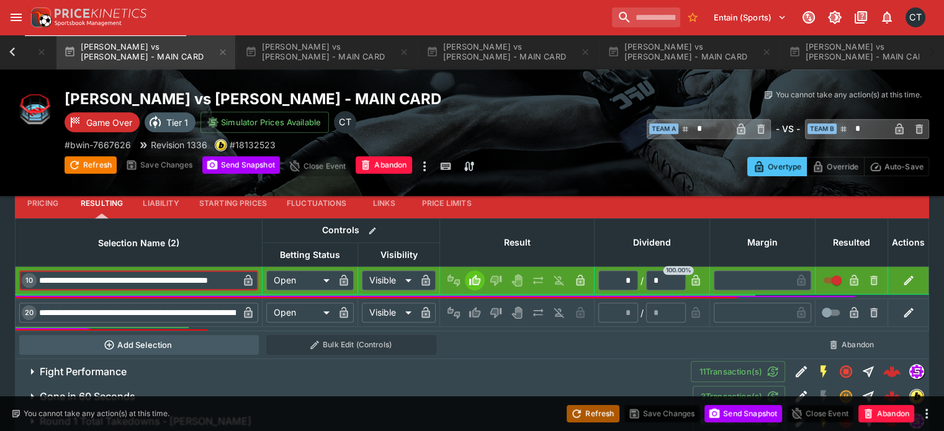
click at [586, 413] on button "Refresh" at bounding box center [593, 413] width 52 height 17
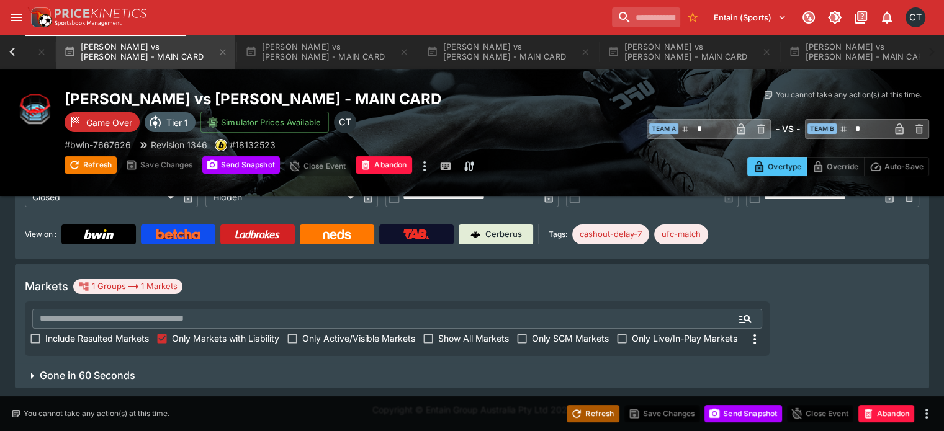
scroll to position [91, 0]
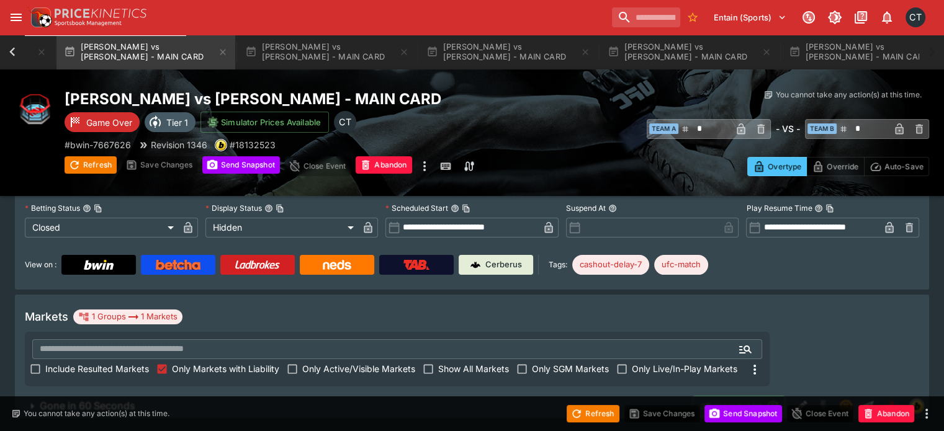
click at [174, 400] on span "Gone in 60 Seconds" at bounding box center [361, 406] width 643 height 13
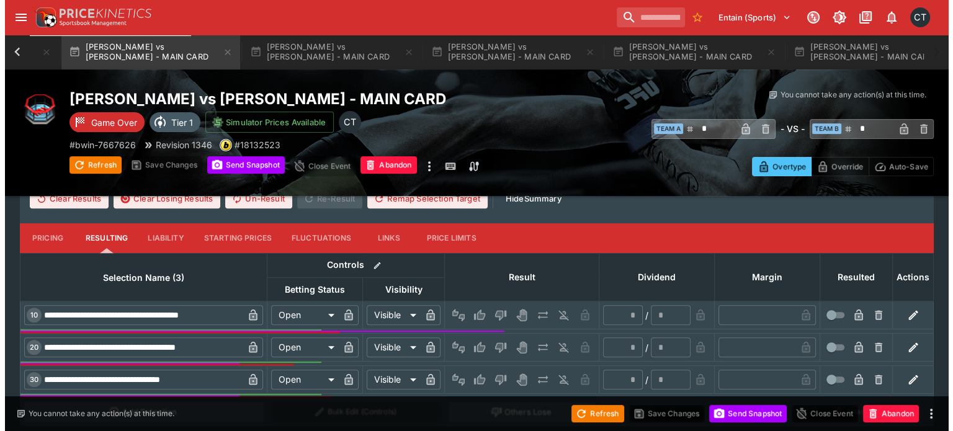
scroll to position [444, 0]
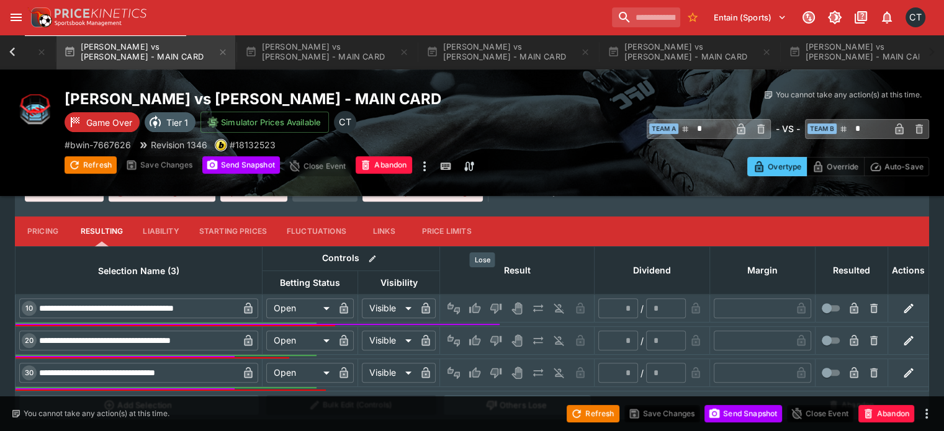
drag, startPoint x: 487, startPoint y: 279, endPoint x: 483, endPoint y: 285, distance: 7.8
click at [490, 304] on icon "Lose" at bounding box center [495, 309] width 11 height 11
type input "*********"
type input "******"
type input "*"
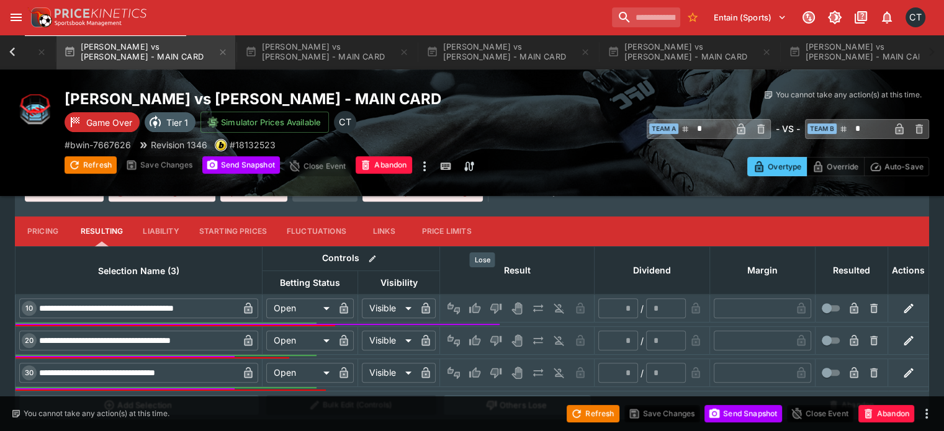
type input "*"
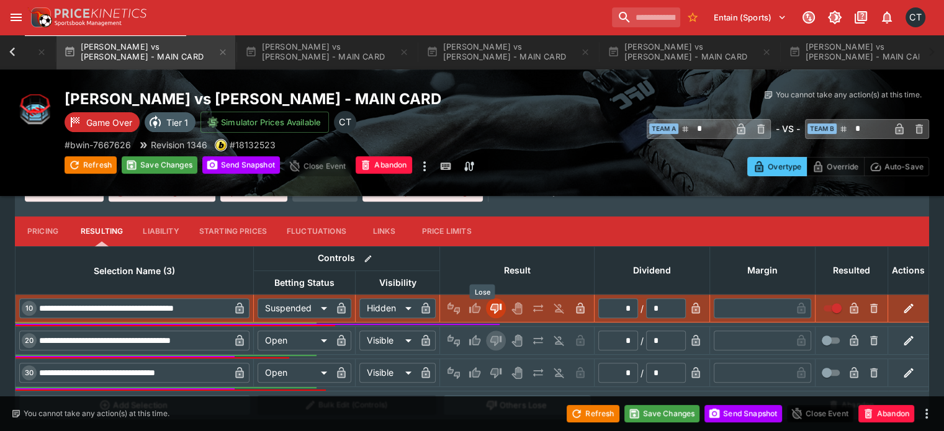
click at [489, 331] on button "Lose" at bounding box center [496, 341] width 20 height 20
type input "*********"
type input "******"
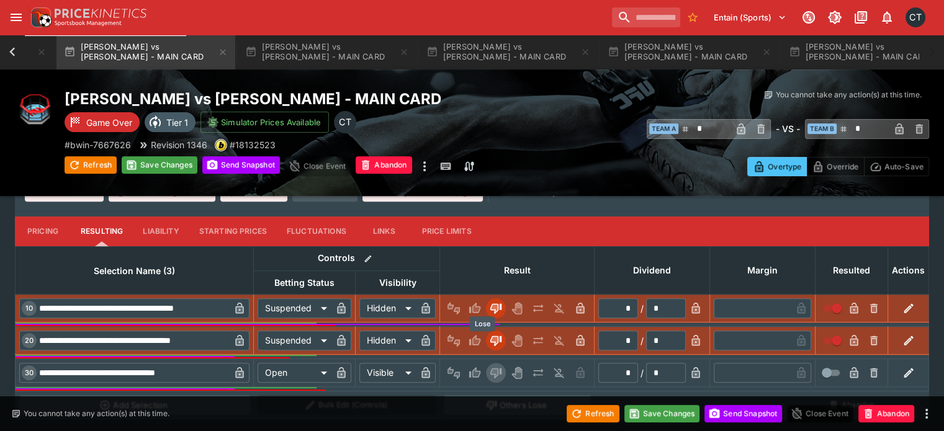
click at [490, 369] on icon "Lose" at bounding box center [495, 374] width 11 height 11
type input "*********"
type input "******"
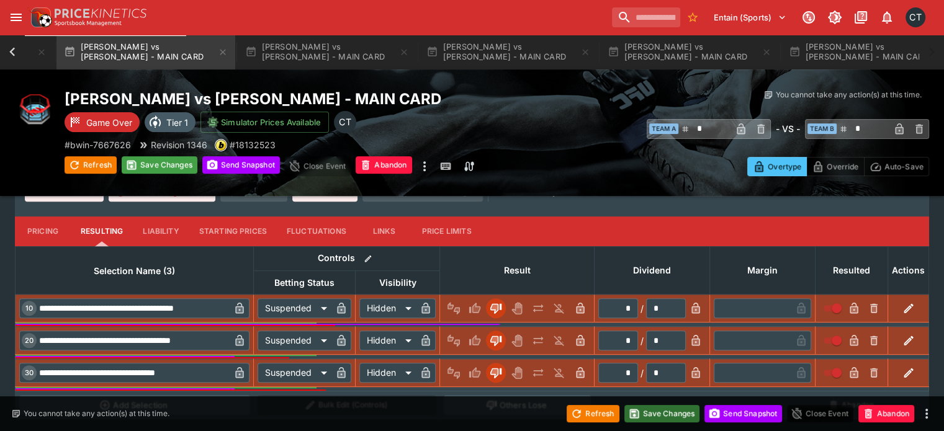
click at [668, 424] on div "Refresh Save Changes Send Snapshot Close Event Abandon" at bounding box center [472, 414] width 944 height 35
click at [657, 420] on button "Save Changes" at bounding box center [662, 413] width 76 height 17
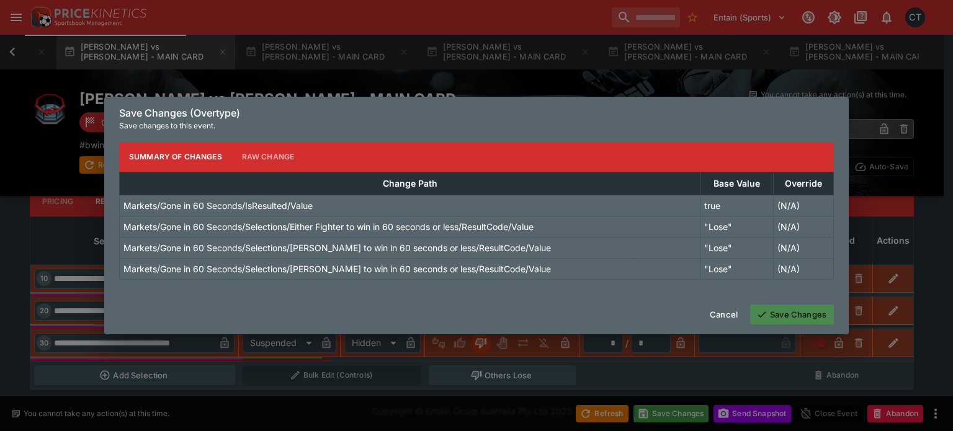
click at [789, 321] on button "Save Changes" at bounding box center [792, 315] width 84 height 20
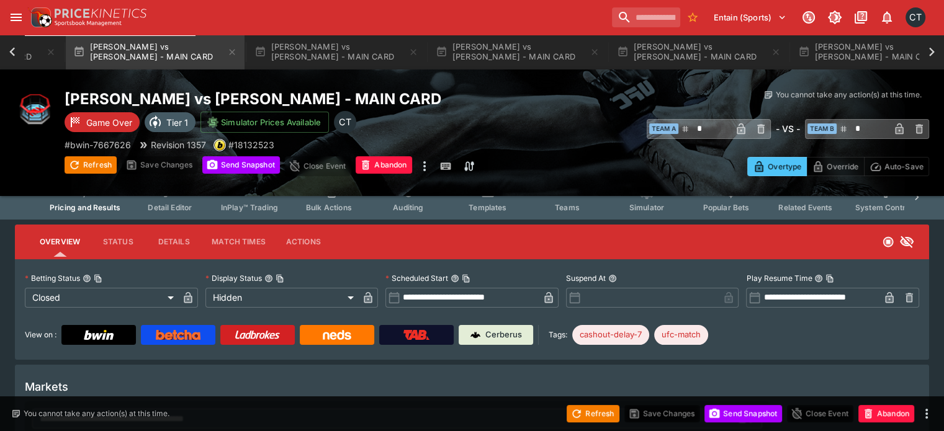
scroll to position [0, 0]
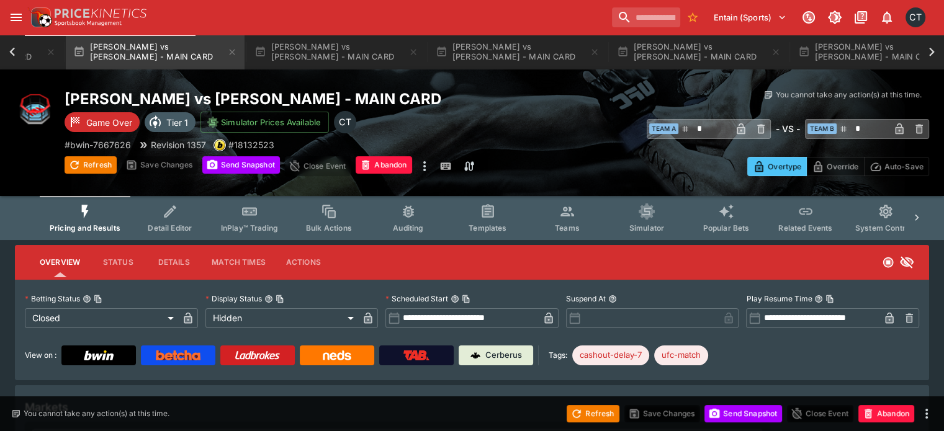
click at [580, 225] on span "Teams" at bounding box center [567, 227] width 25 height 9
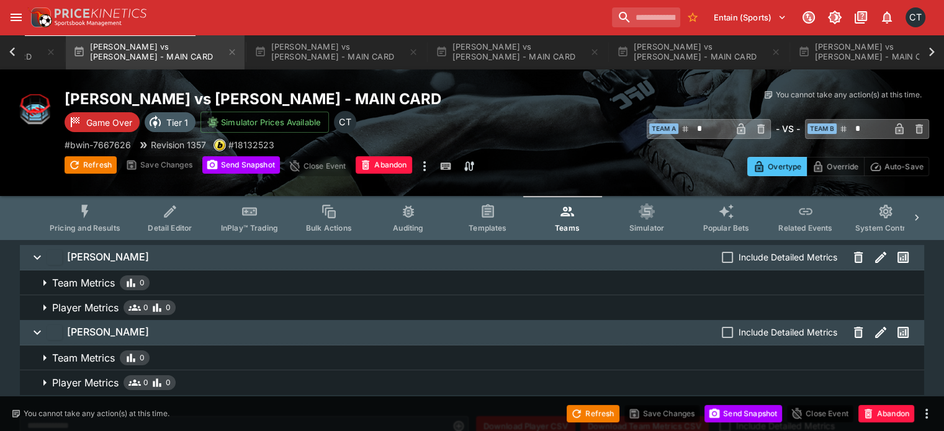
click at [114, 312] on p "Player Metrics" at bounding box center [85, 307] width 66 height 15
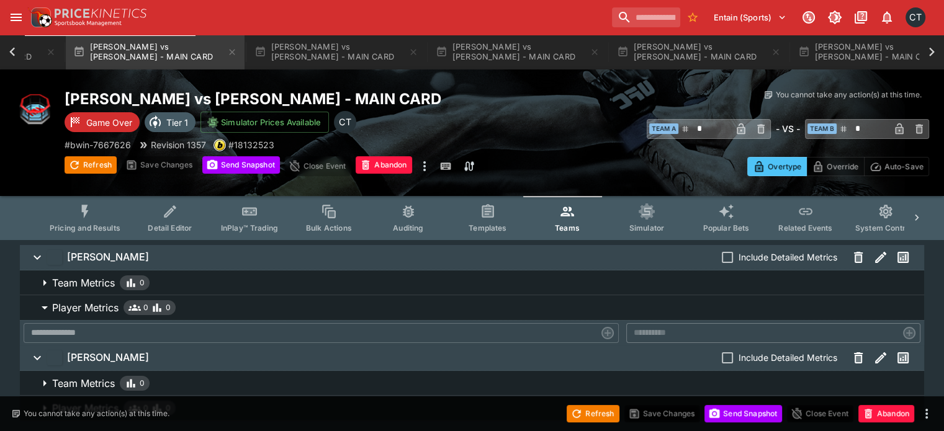
click at [114, 312] on p "Player Metrics" at bounding box center [85, 307] width 66 height 15
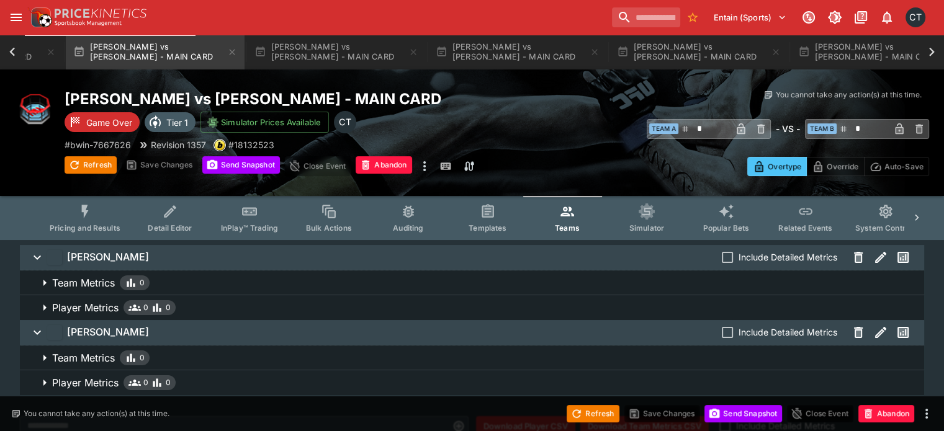
click at [115, 277] on p "Team Metrics" at bounding box center [83, 283] width 63 height 15
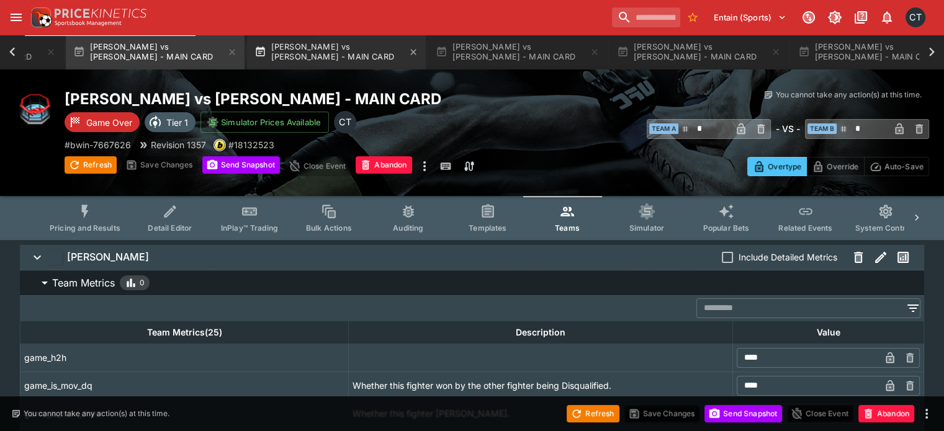
click at [283, 59] on button "[PERSON_NAME] vs [PERSON_NAME] - MAIN CARD" at bounding box center [336, 52] width 179 height 35
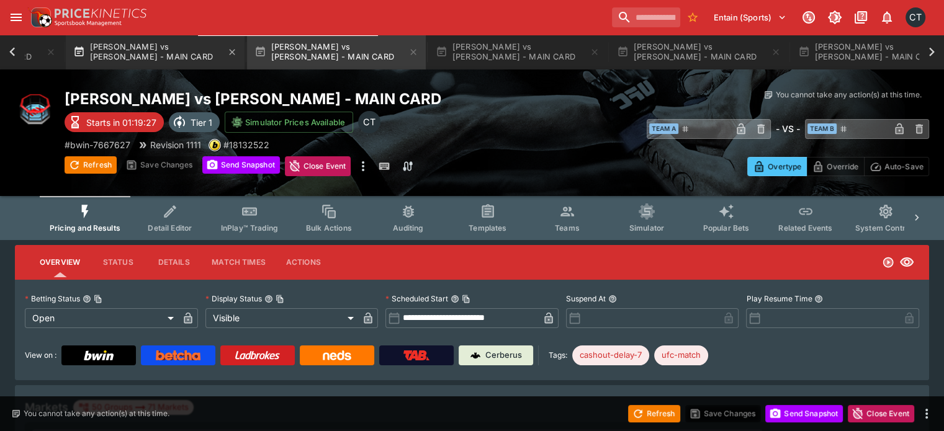
click at [82, 54] on button "[PERSON_NAME] vs [PERSON_NAME] - MAIN CARD" at bounding box center [155, 52] width 179 height 35
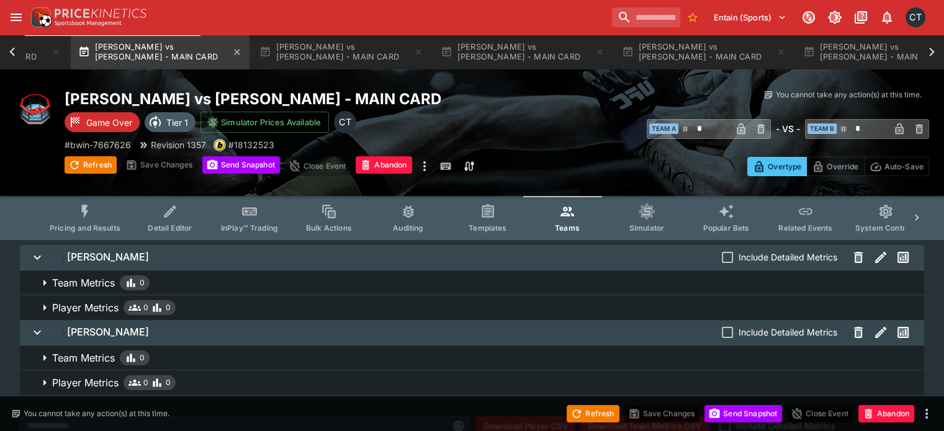
scroll to position [0, 1862]
click at [117, 222] on button "Pricing and Results" at bounding box center [85, 218] width 91 height 44
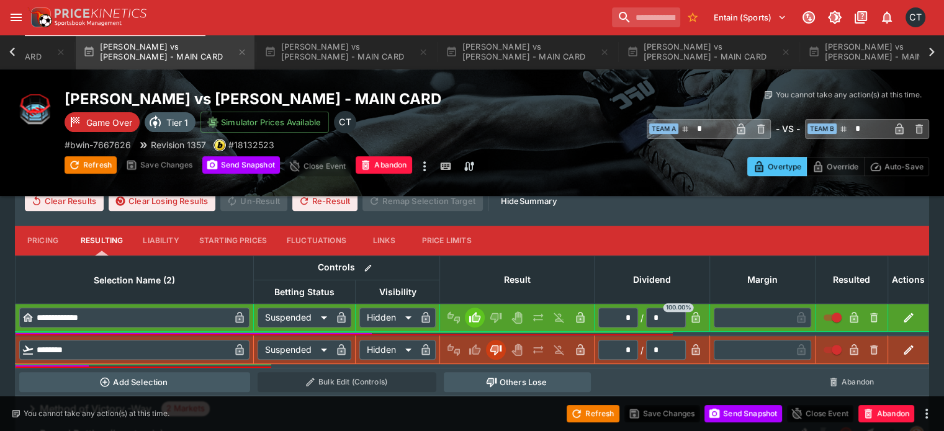
scroll to position [683, 0]
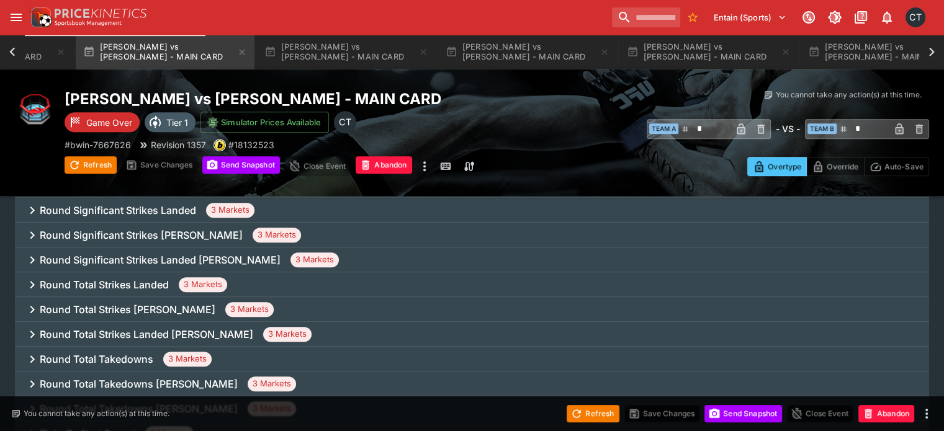
click at [184, 328] on h6 "Round Total Strikes Landed [PERSON_NAME]" at bounding box center [146, 334] width 213 height 13
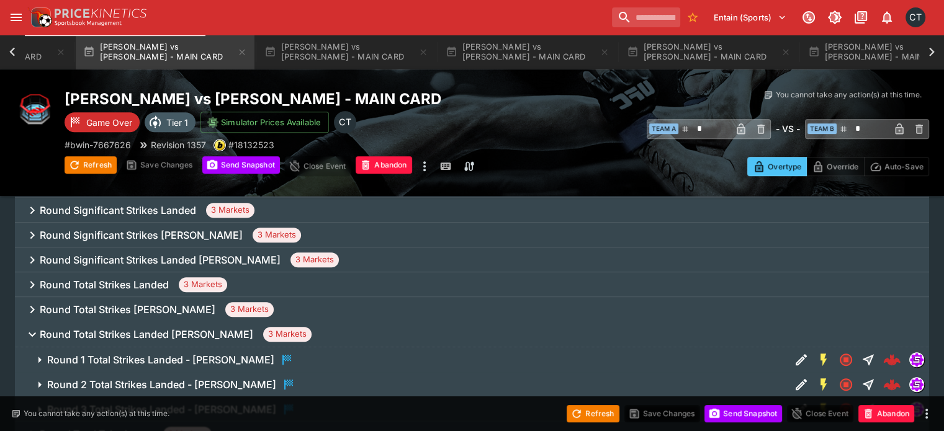
click at [140, 354] on h6 "Round 1 Total Strikes Landed - [PERSON_NAME]" at bounding box center [160, 360] width 227 height 13
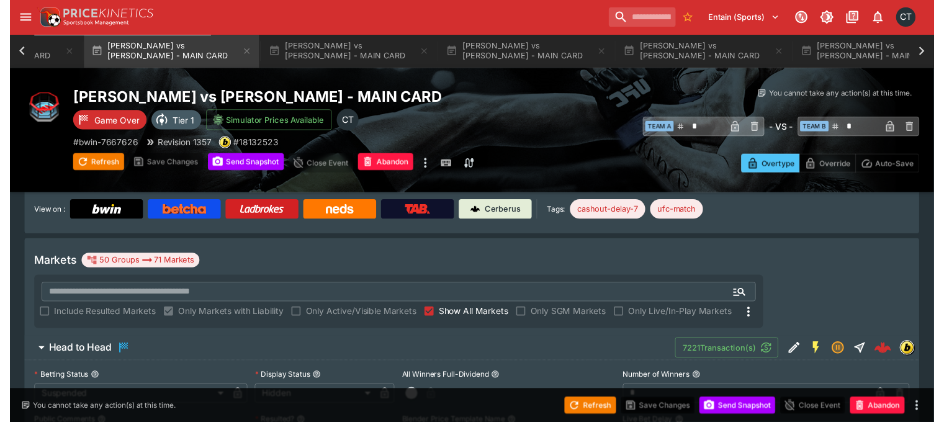
scroll to position [124, 0]
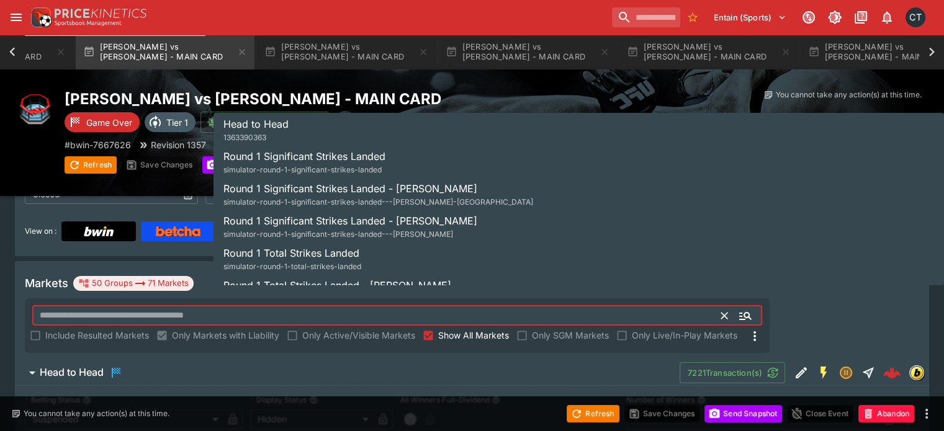
click at [371, 306] on input "text" at bounding box center [376, 316] width 689 height 20
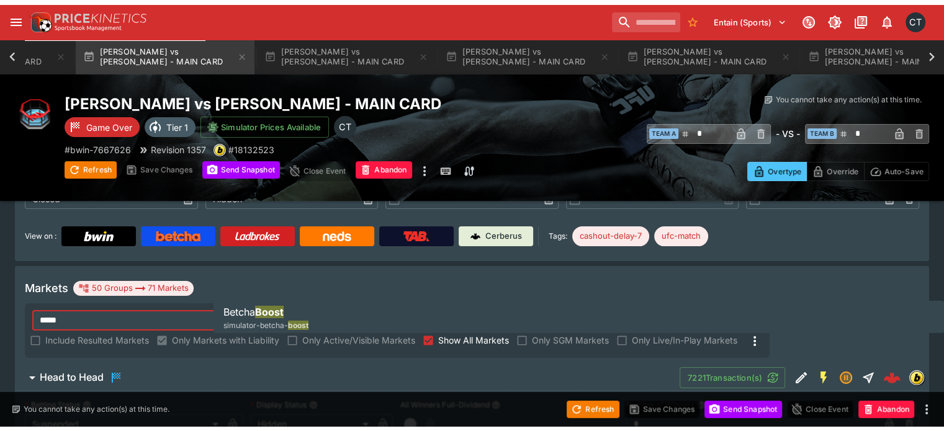
scroll to position [91, 0]
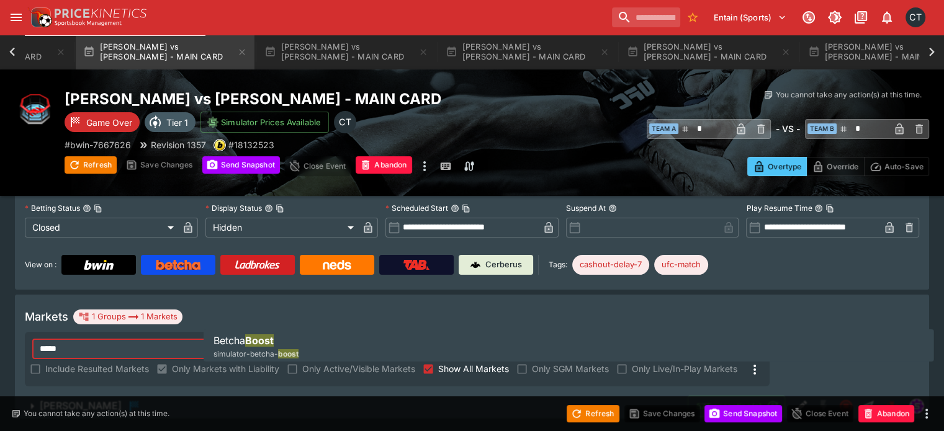
type input "*****"
click at [174, 399] on span "[PERSON_NAME]" at bounding box center [359, 406] width 638 height 15
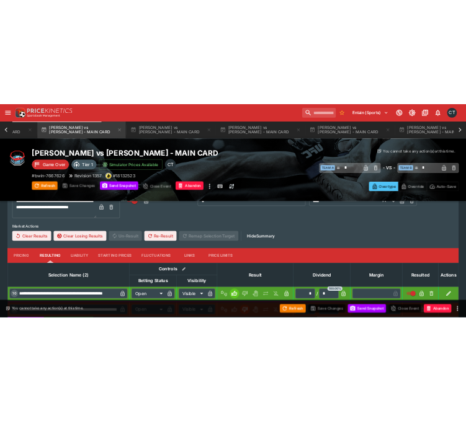
scroll to position [436, 0]
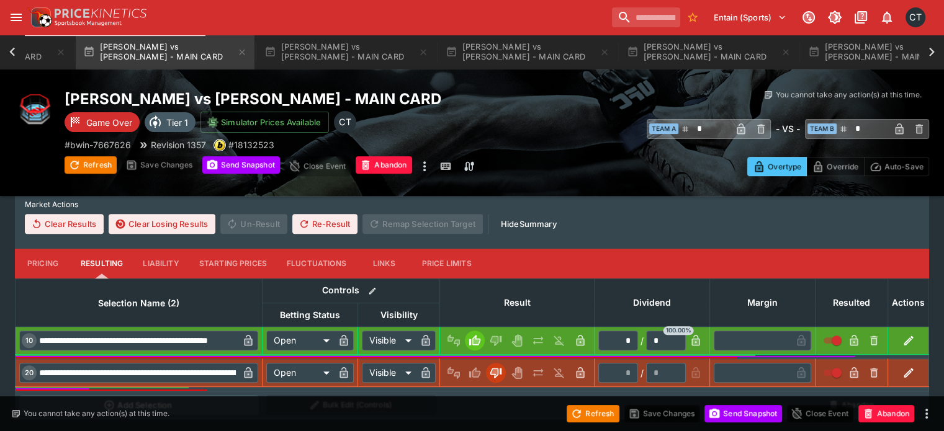
click at [71, 249] on button "Pricing" at bounding box center [43, 264] width 56 height 30
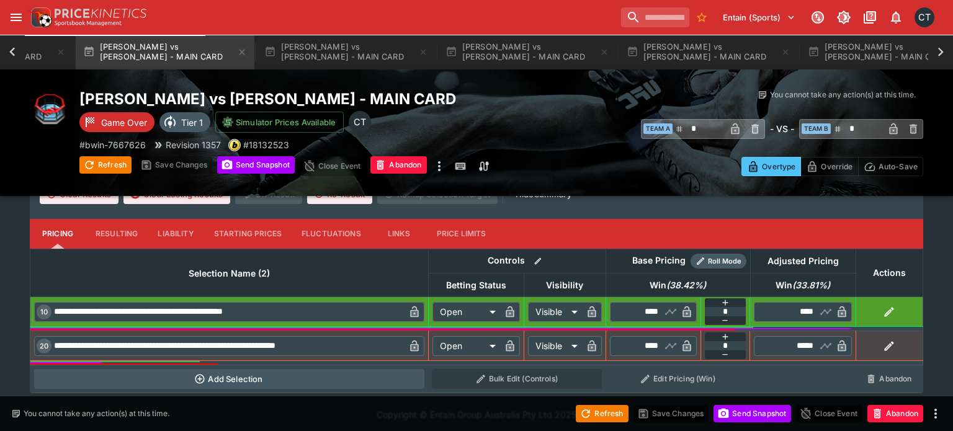
click at [463, 348] on body "Entain (Sports) 0 CT Event Calendar System Settings Tournaments [PERSON_NAME] v…" at bounding box center [476, 0] width 953 height 873
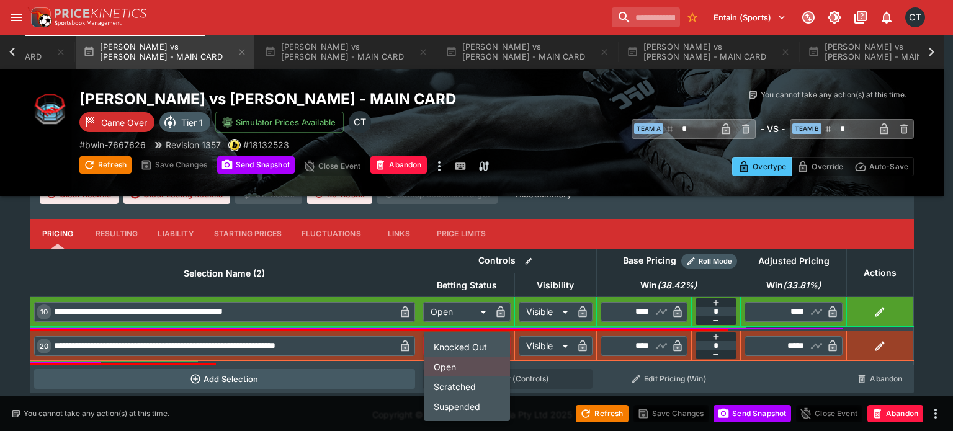
click at [457, 407] on li "Suspended" at bounding box center [467, 407] width 86 height 20
type input "*********"
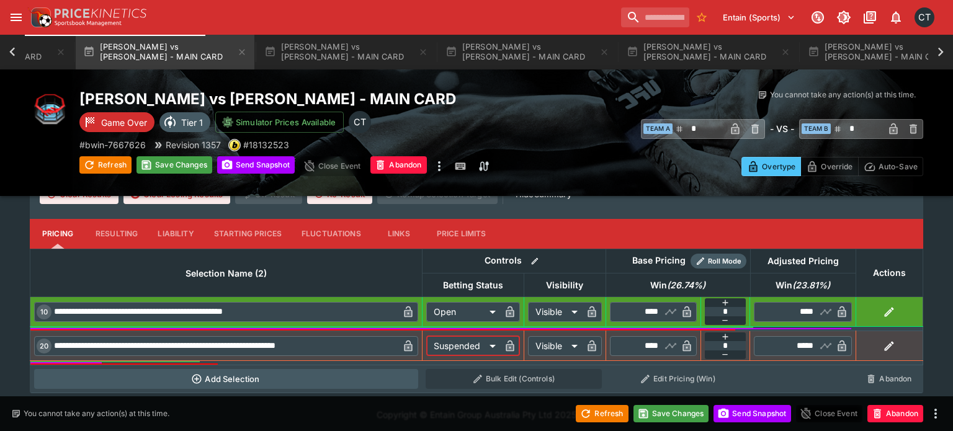
click at [537, 351] on body "Entain (Sports) 0 CT Event Calendar System Settings Tournaments Rodrigo Sezinan…" at bounding box center [476, 0] width 953 height 873
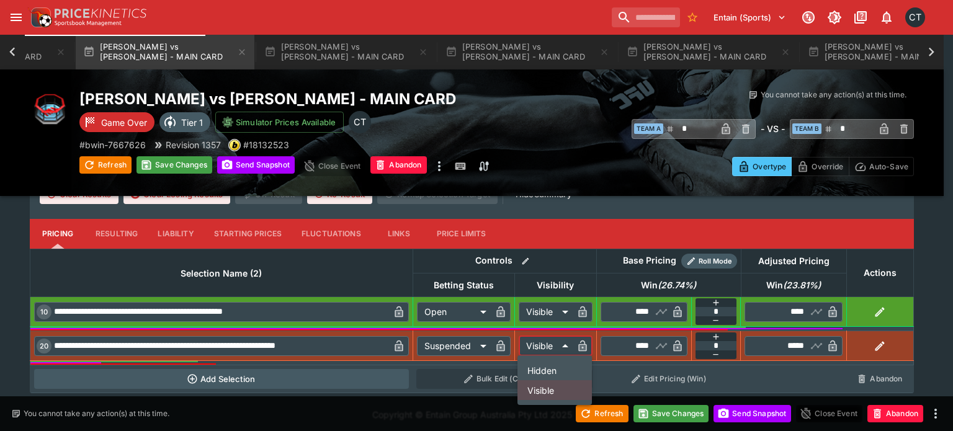
click at [627, 313] on div at bounding box center [476, 215] width 953 height 431
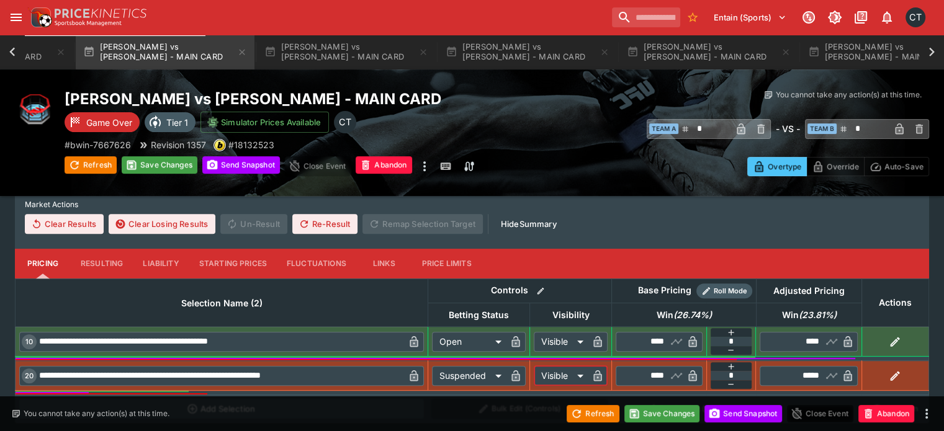
click at [632, 332] on input "****" at bounding box center [648, 342] width 36 height 20
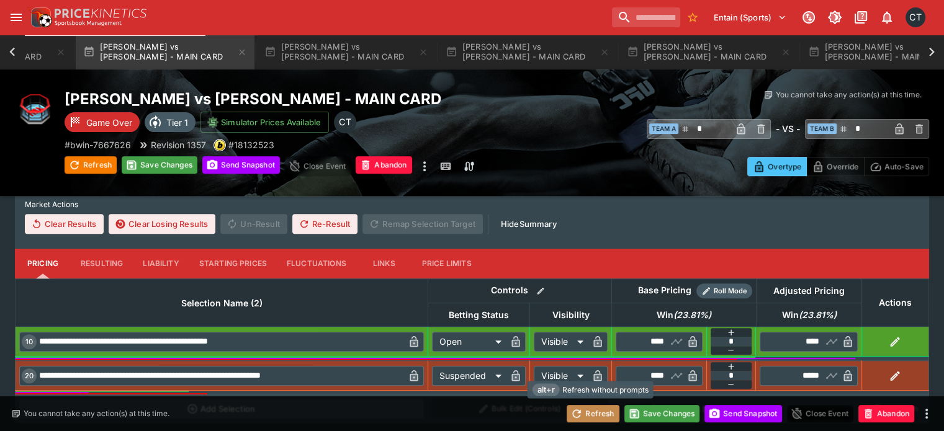
click at [588, 411] on button "Refresh" at bounding box center [593, 413] width 52 height 17
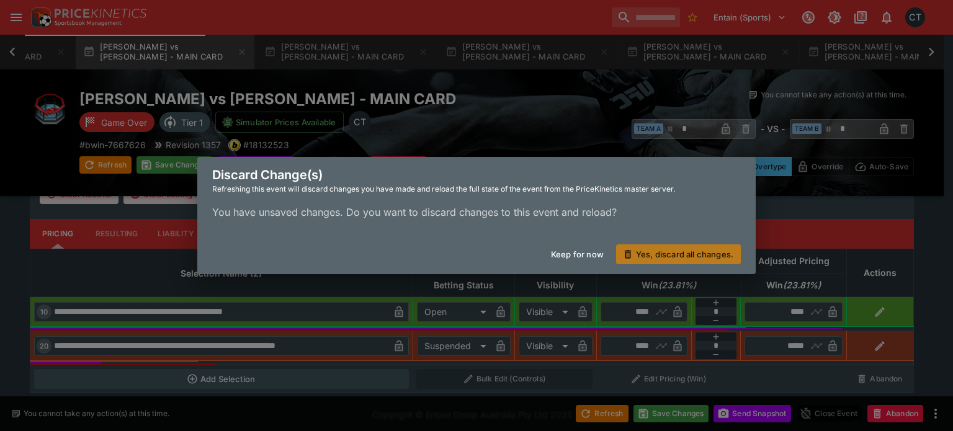
click at [678, 258] on button "Yes, discard all changes." at bounding box center [678, 255] width 125 height 20
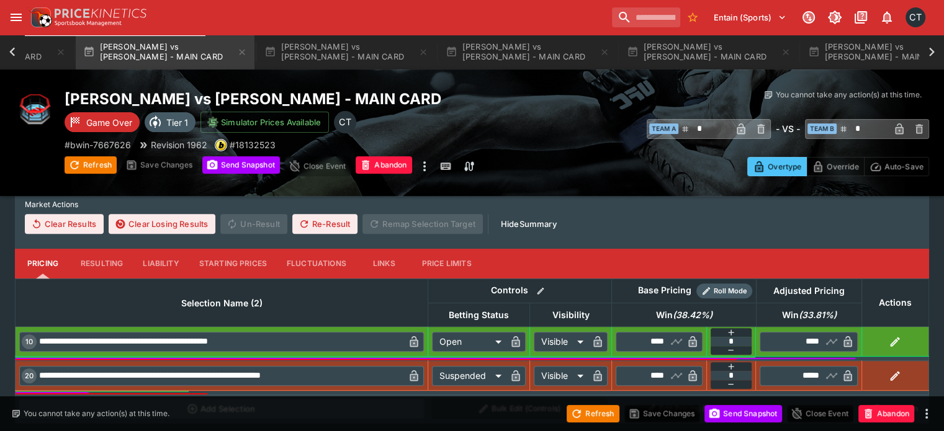
type input "****"
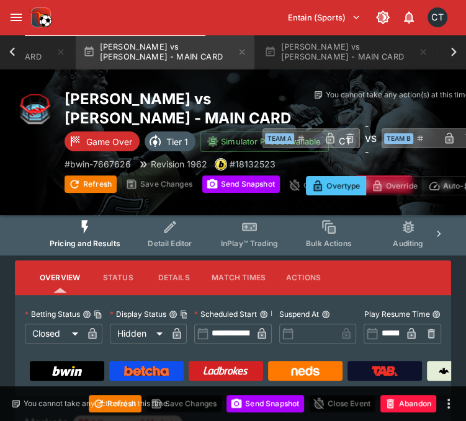
scroll to position [0, 0]
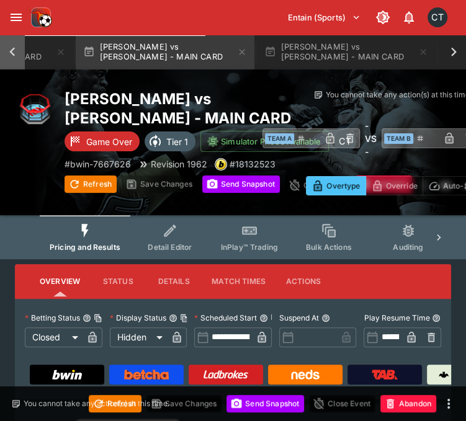
click at [7, 50] on icon at bounding box center [12, 51] width 17 height 17
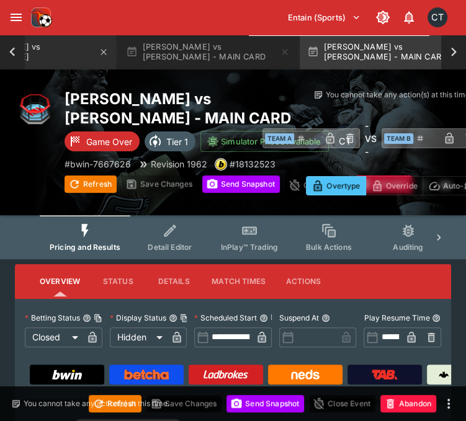
scroll to position [0, 1589]
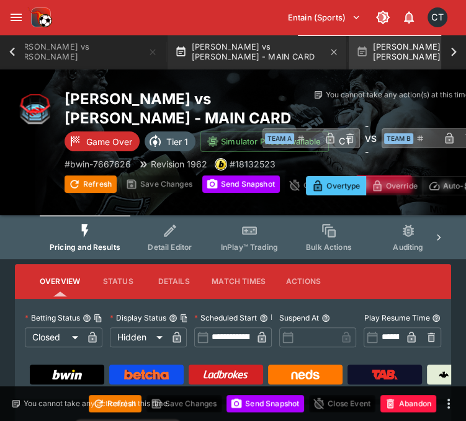
click at [199, 50] on button "Alexander Hernandez vs Diego Ferreira - MAIN CARD" at bounding box center [257, 52] width 179 height 35
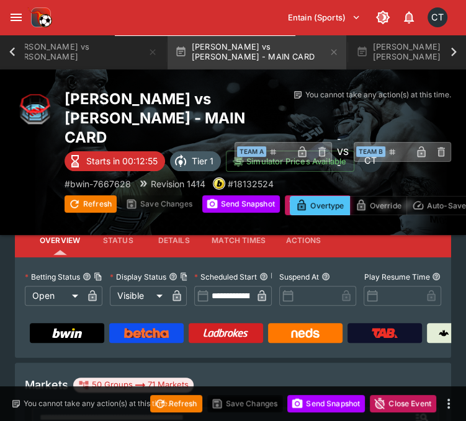
scroll to position [62, 0]
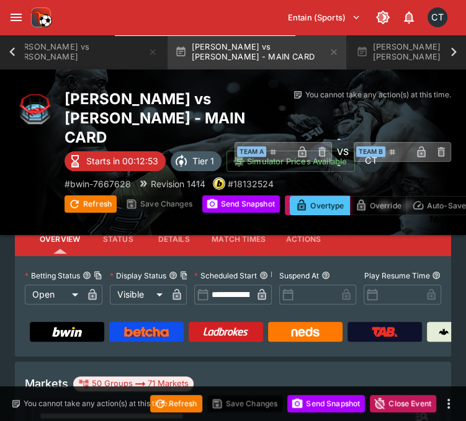
click at [189, 406] on button "Refresh" at bounding box center [176, 403] width 52 height 17
type input "**********"
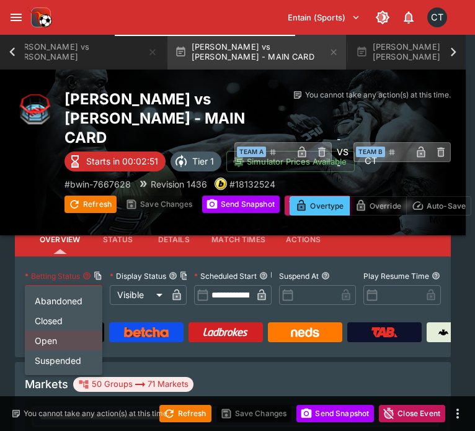
click at [43, 320] on li "Closed" at bounding box center [64, 320] width 78 height 20
type input "**********"
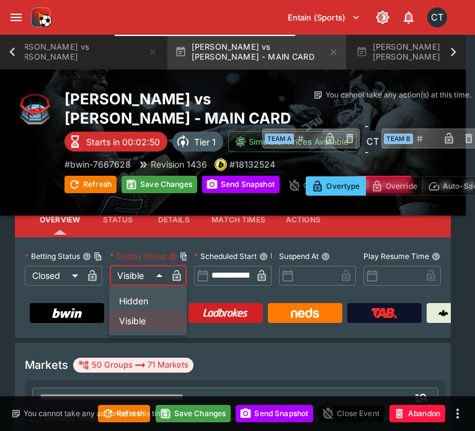
click at [122, 297] on li "Hidden" at bounding box center [148, 300] width 78 height 20
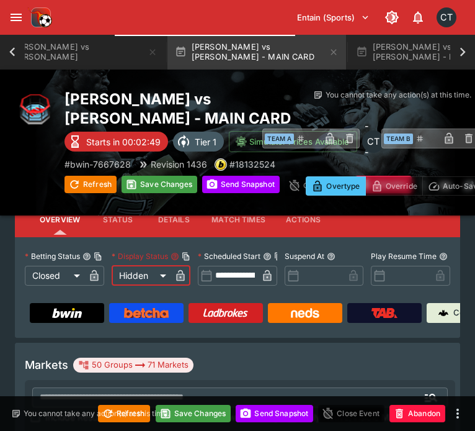
type input "******"
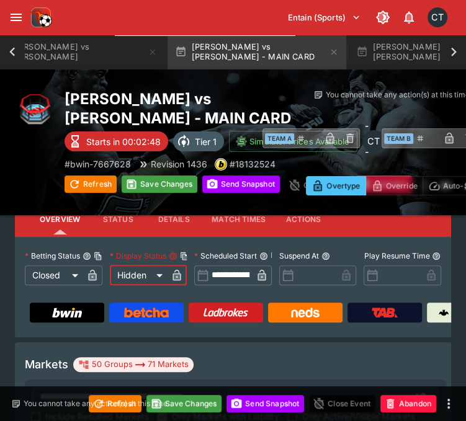
click at [230, 356] on div "Markets 50 Groups 71 Markets ​ Include Resulted Markets Only Markets with Liabi…" at bounding box center [233, 402] width 436 height 119
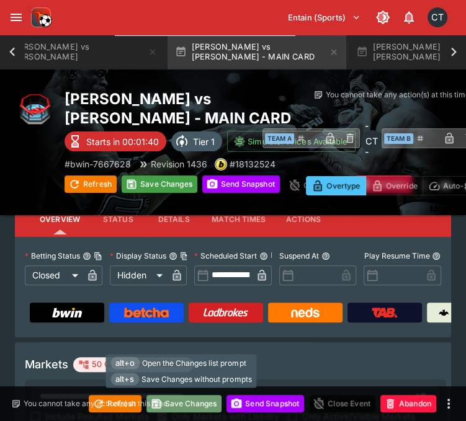
click at [197, 409] on button "Save Changes" at bounding box center [184, 403] width 76 height 17
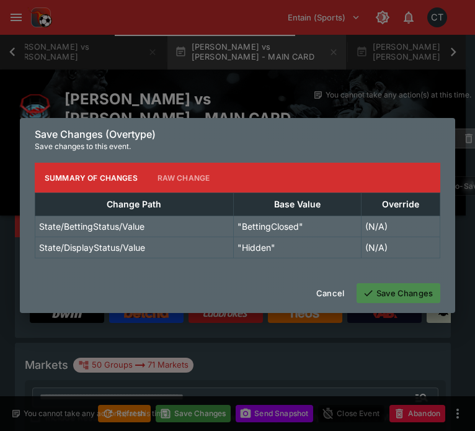
click at [395, 297] on button "Save Changes" at bounding box center [399, 293] width 84 height 20
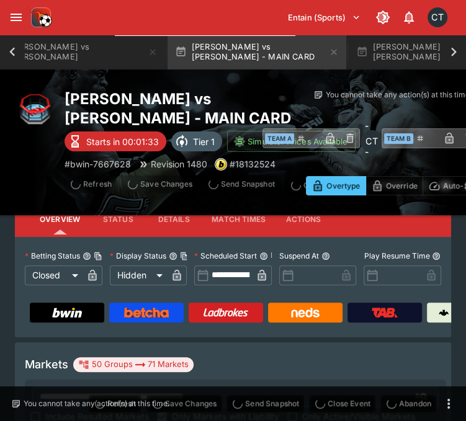
type input "**********"
type input "******"
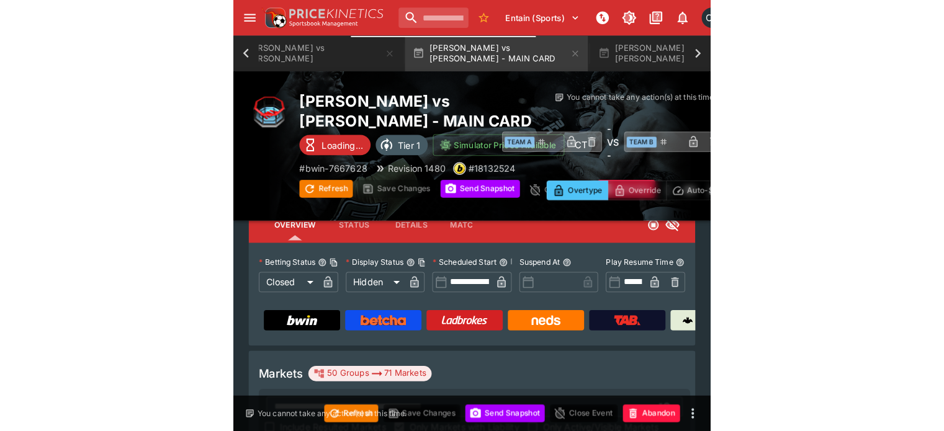
scroll to position [42, 0]
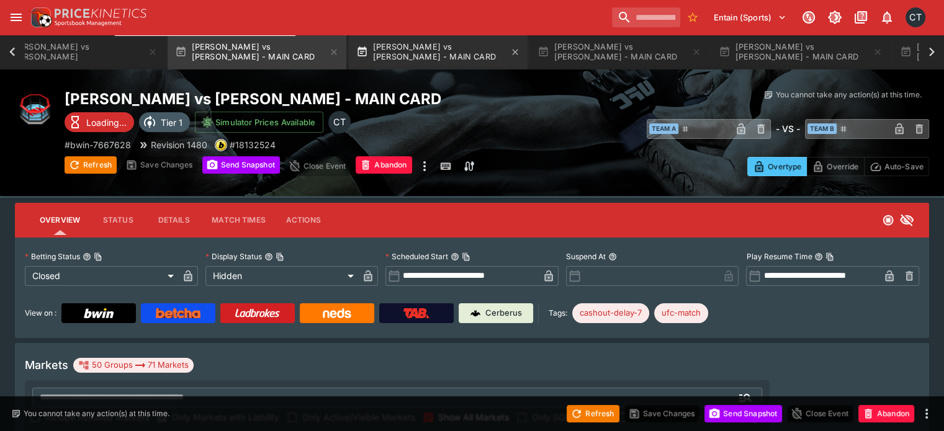
click at [373, 45] on button "Santiago Luna vs Quang Le - MAIN CARD" at bounding box center [438, 52] width 179 height 35
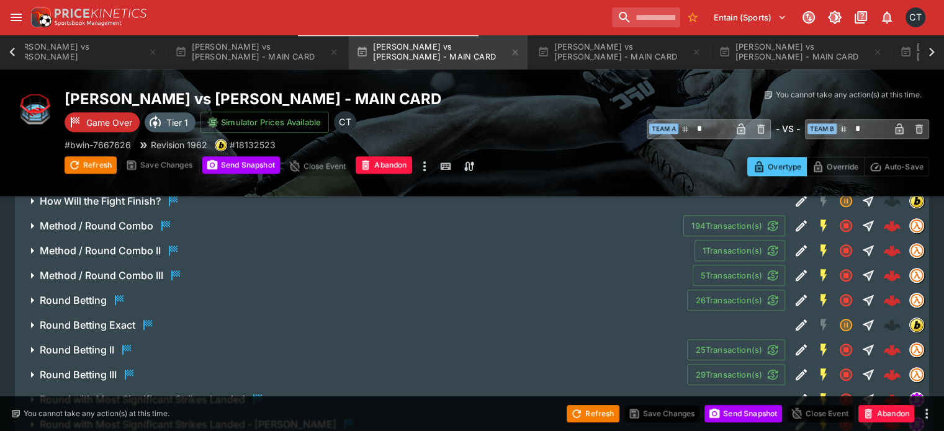
scroll to position [1159, 0]
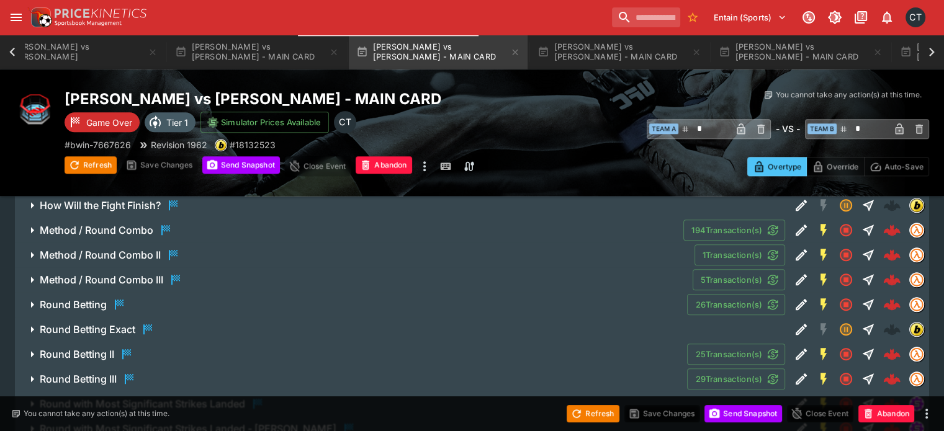
click at [104, 298] on h6 "Round Betting" at bounding box center [73, 304] width 67 height 13
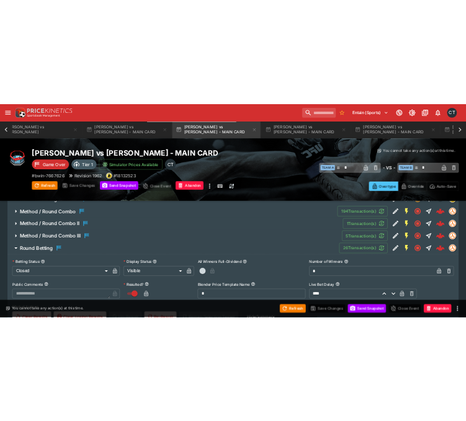
scroll to position [1035, 0]
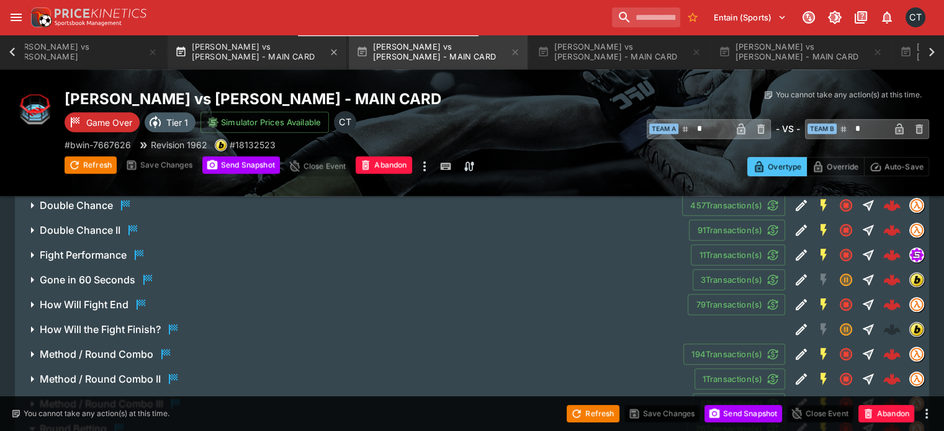
click at [251, 54] on button "Alexander Hernandez vs Diego Ferreira - MAIN CARD" at bounding box center [257, 52] width 179 height 35
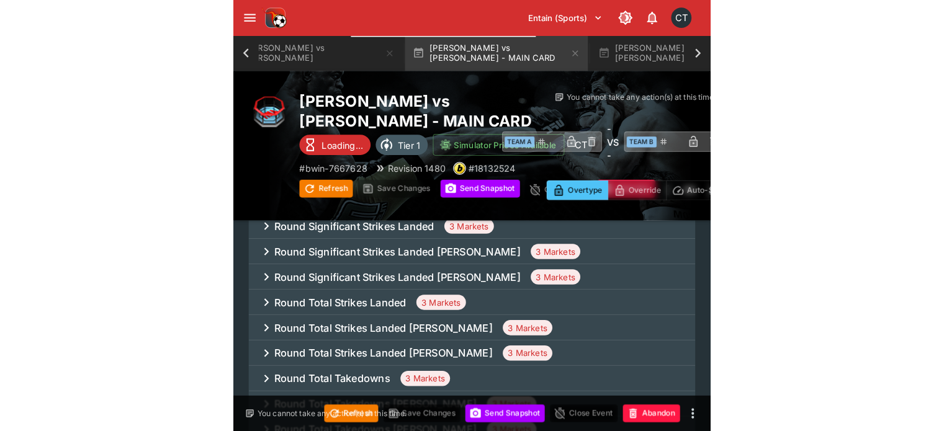
scroll to position [601, 0]
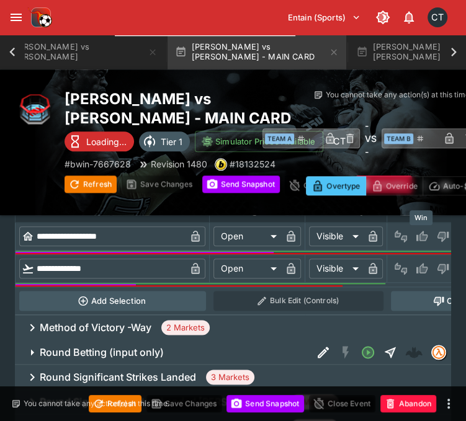
click at [422, 240] on icon "Win" at bounding box center [422, 236] width 12 height 12
type input "*********"
type input "******"
type input "*"
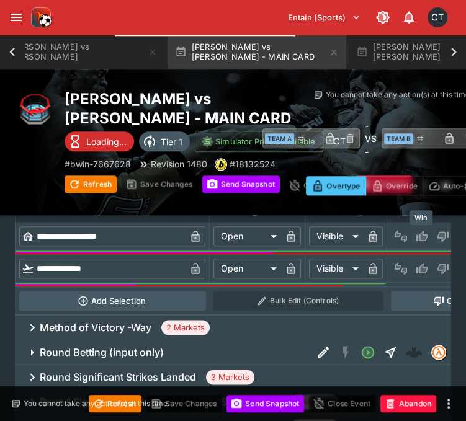
type input "*"
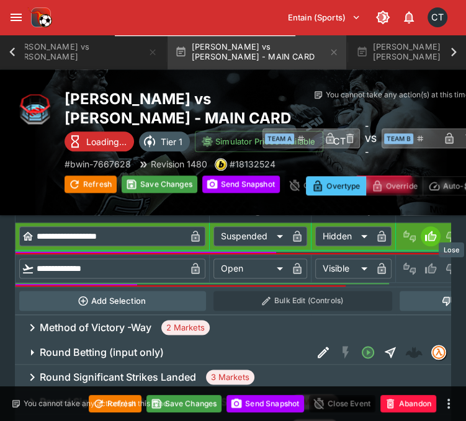
click at [448, 274] on button "Lose" at bounding box center [452, 269] width 20 height 20
type input "*********"
type input "******"
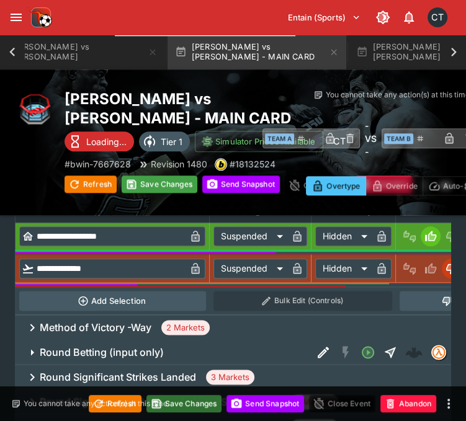
click at [182, 408] on button "Save Changes" at bounding box center [184, 403] width 76 height 17
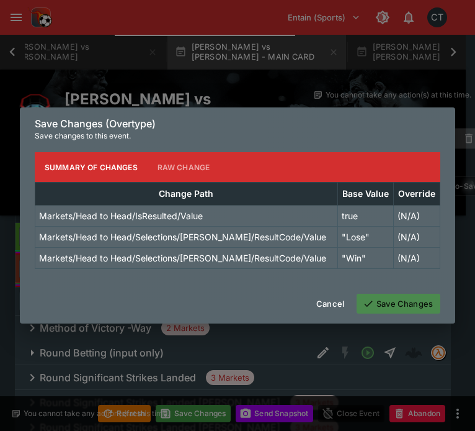
click at [385, 313] on button "Save Changes" at bounding box center [399, 304] width 84 height 20
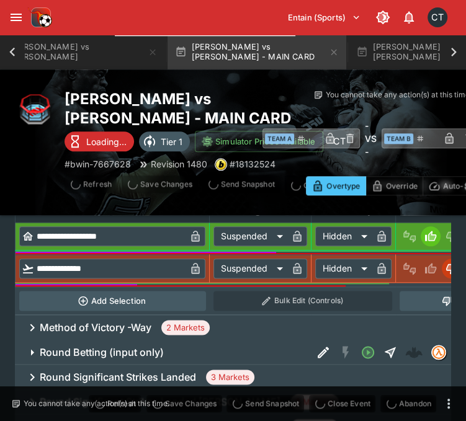
type input "*"
type input "**********"
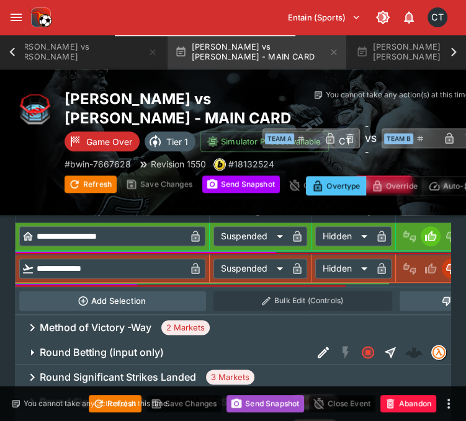
click at [265, 409] on button "Send Snapshot" at bounding box center [266, 403] width 78 height 17
click at [127, 406] on p "You cannot take any action(s) at this time." at bounding box center [97, 403] width 146 height 11
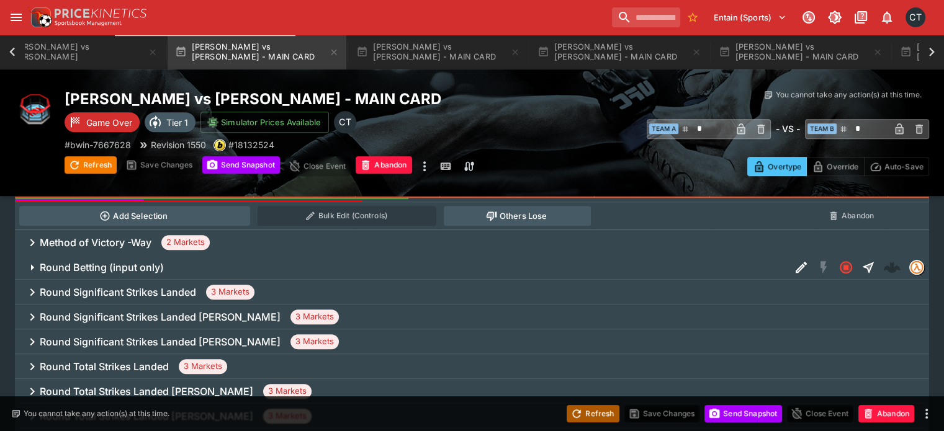
click at [590, 415] on button "Refresh" at bounding box center [593, 413] width 52 height 17
click at [584, 415] on button "Refresh" at bounding box center [593, 413] width 52 height 17
click at [585, 415] on button "Refresh" at bounding box center [593, 413] width 52 height 17
click at [756, 413] on button "Send Snapshot" at bounding box center [743, 413] width 78 height 17
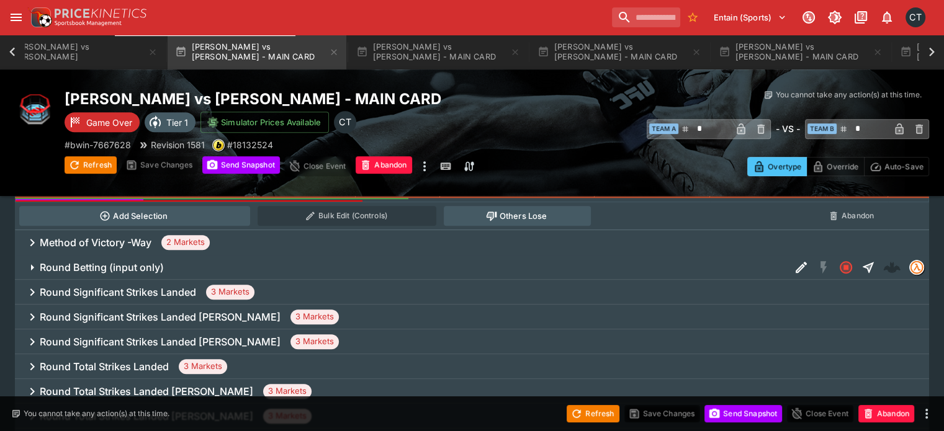
scroll to position [104, 0]
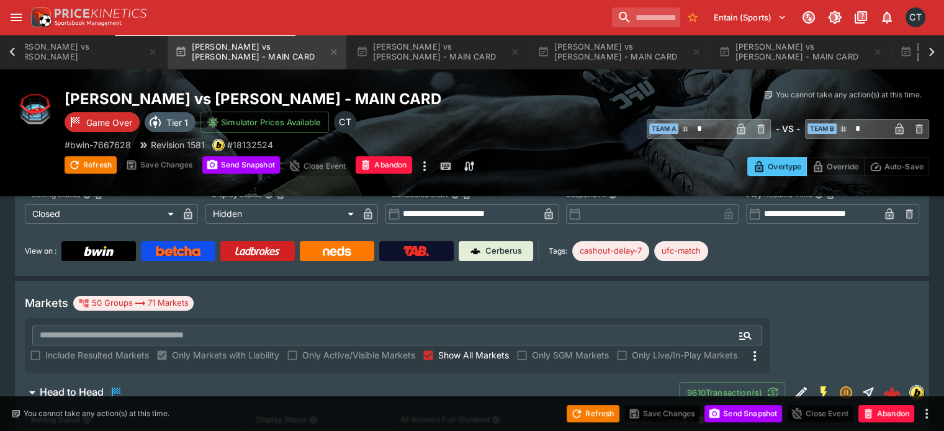
click at [509, 349] on span "Show All Markets" at bounding box center [473, 355] width 71 height 13
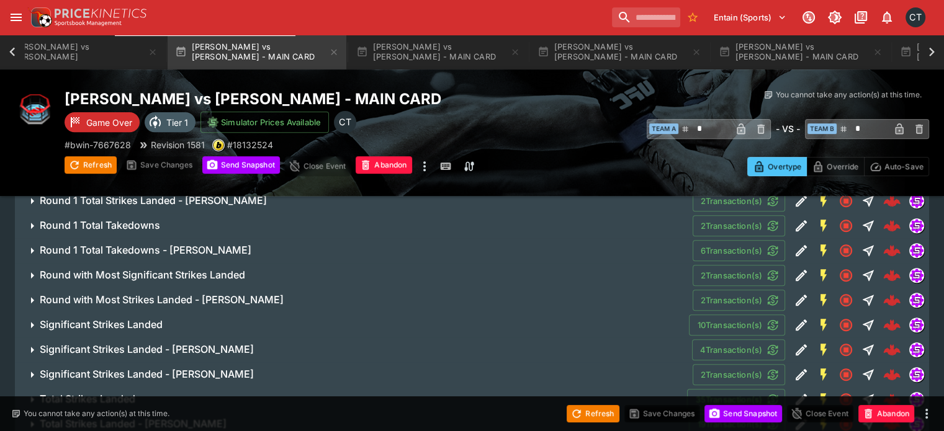
scroll to position [587, 0]
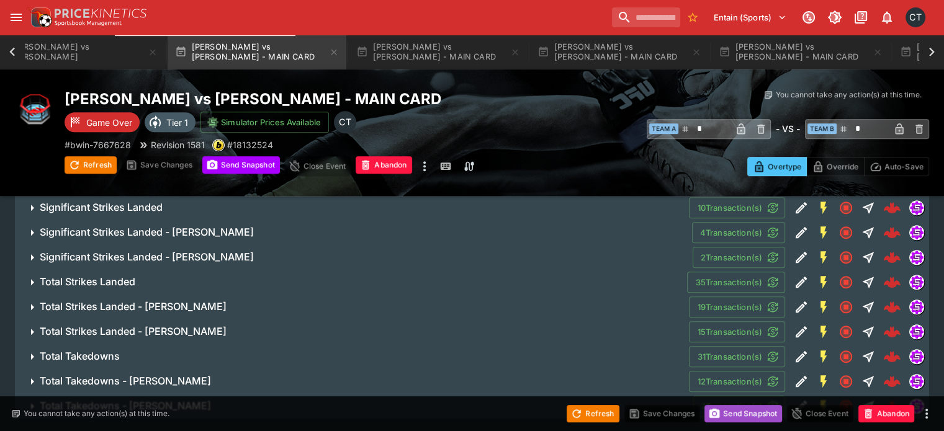
click at [724, 418] on button "Send Snapshot" at bounding box center [743, 413] width 78 height 17
click at [606, 417] on button "Refresh" at bounding box center [593, 413] width 52 height 17
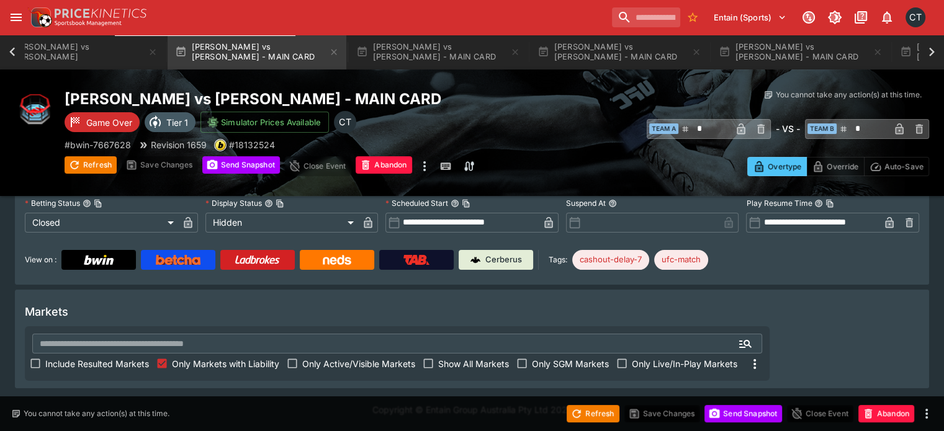
scroll to position [66, 0]
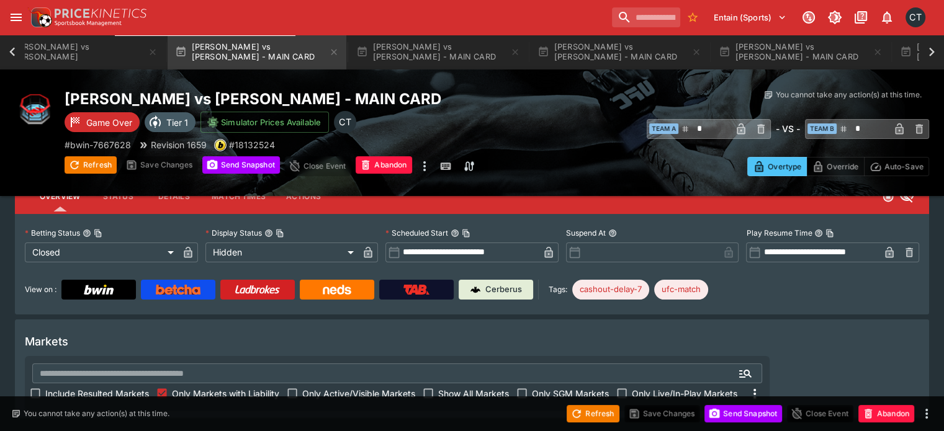
click at [149, 387] on span "Include Resulted Markets" at bounding box center [97, 393] width 104 height 13
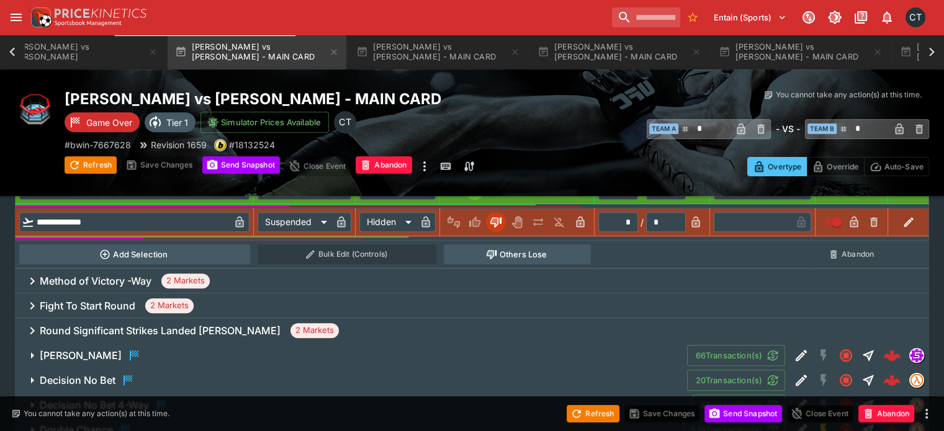
scroll to position [810, 0]
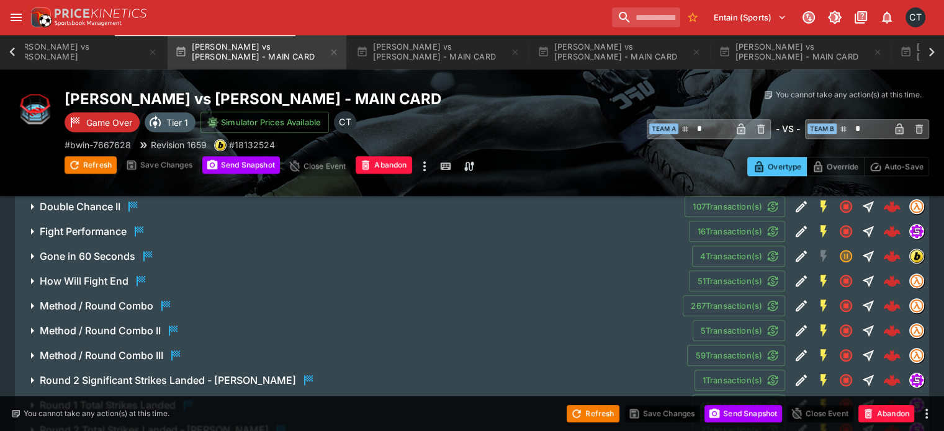
click at [118, 250] on h6 "Gone in 60 Seconds" at bounding box center [88, 256] width 96 height 13
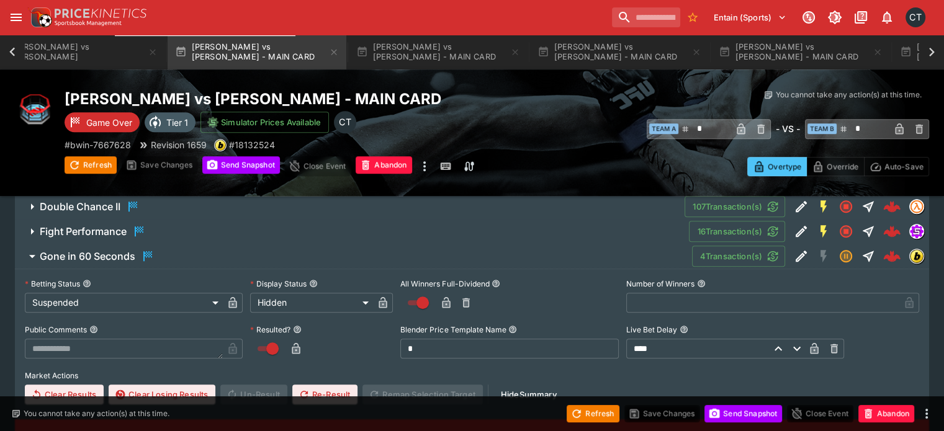
click at [135, 250] on h6 "Gone in 60 Seconds" at bounding box center [88, 256] width 96 height 13
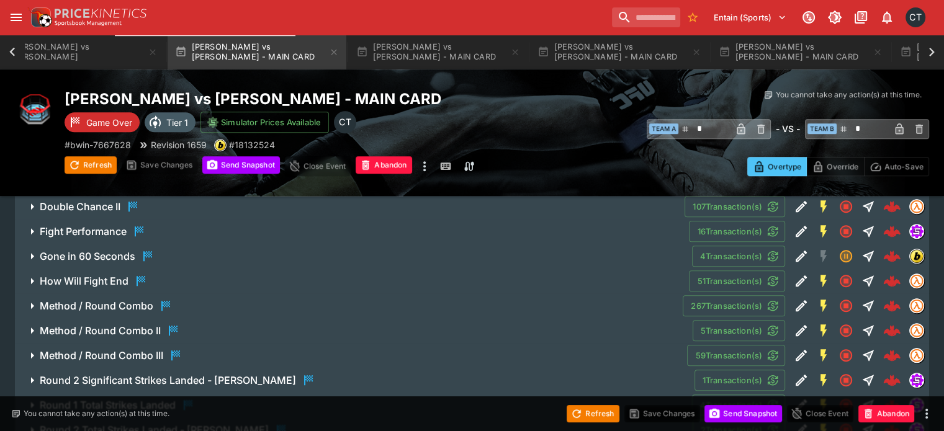
scroll to position [873, 0]
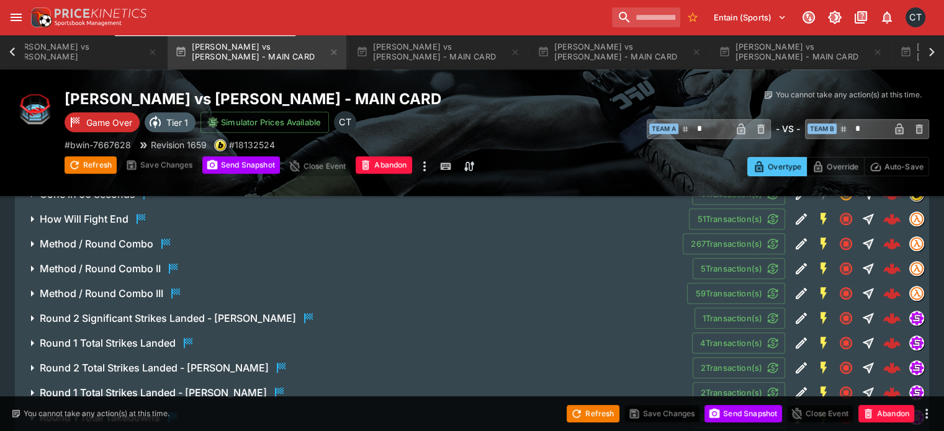
click at [143, 337] on h6 "Round 1 Total Strikes Landed" at bounding box center [108, 343] width 136 height 13
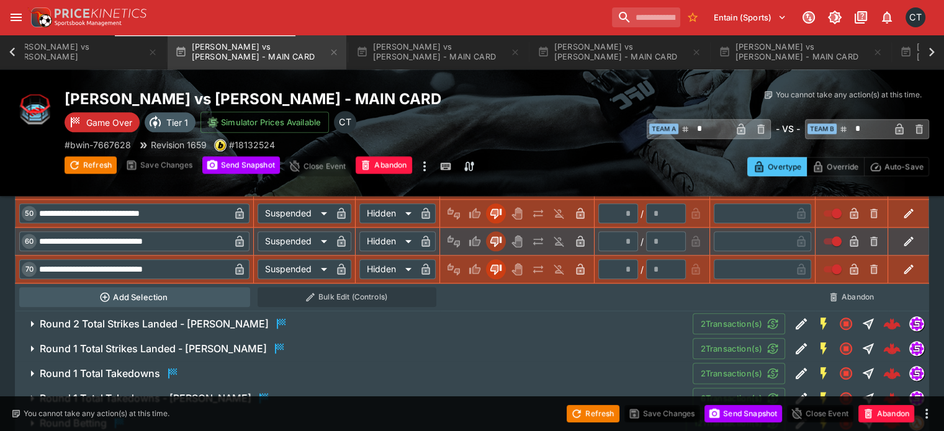
scroll to position [1431, 0]
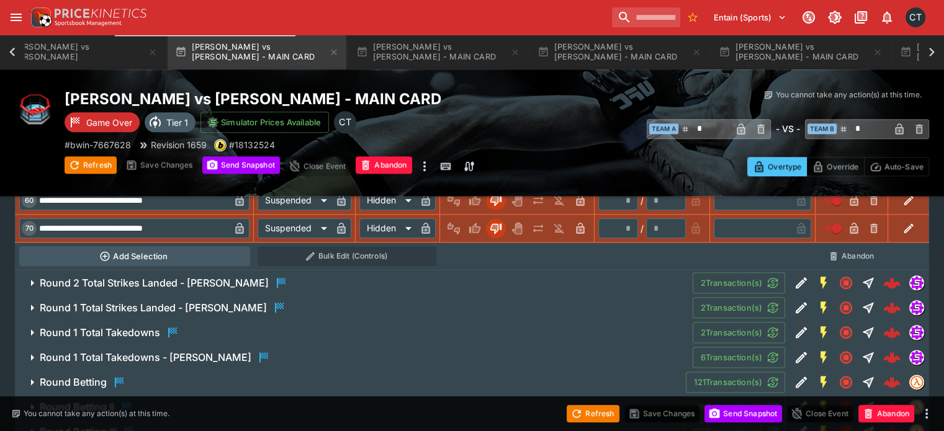
click at [163, 302] on h6 "Round 1 Total Strikes Landed - Diego Ferreira" at bounding box center [153, 308] width 227 height 13
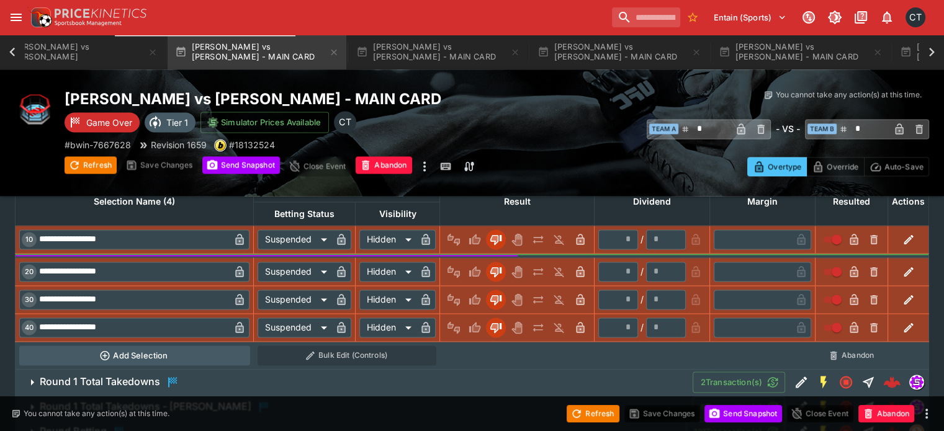
scroll to position [1865, 0]
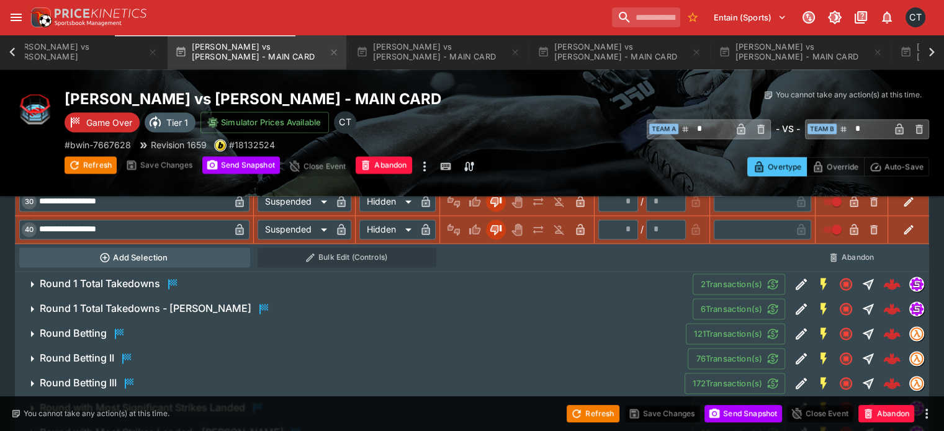
click at [127, 326] on icon "button" at bounding box center [119, 333] width 15 height 15
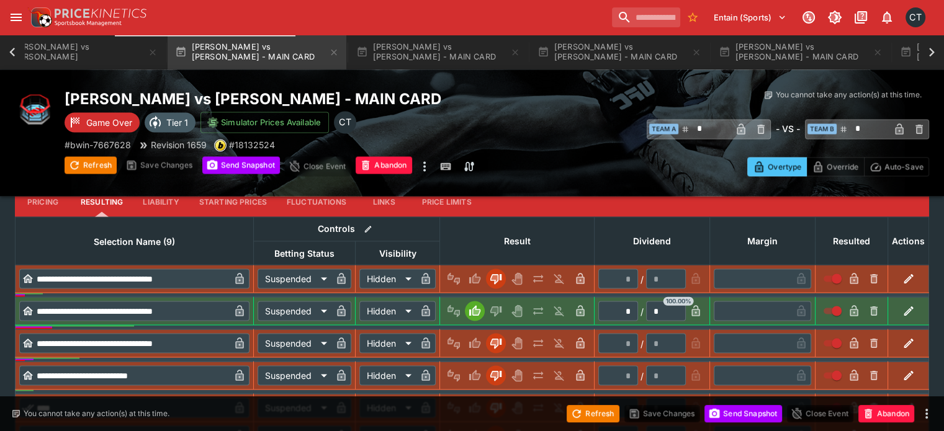
scroll to position [2548, 0]
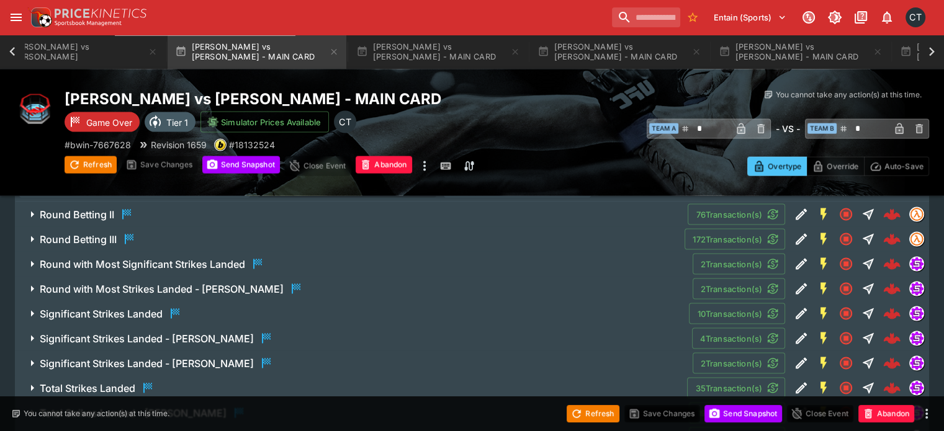
click at [146, 308] on h6 "Significant Strikes Landed" at bounding box center [101, 314] width 123 height 13
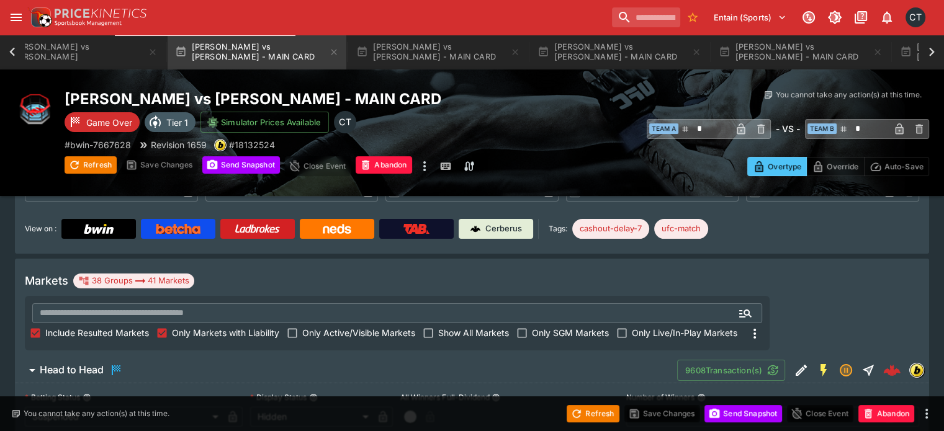
scroll to position [132, 0]
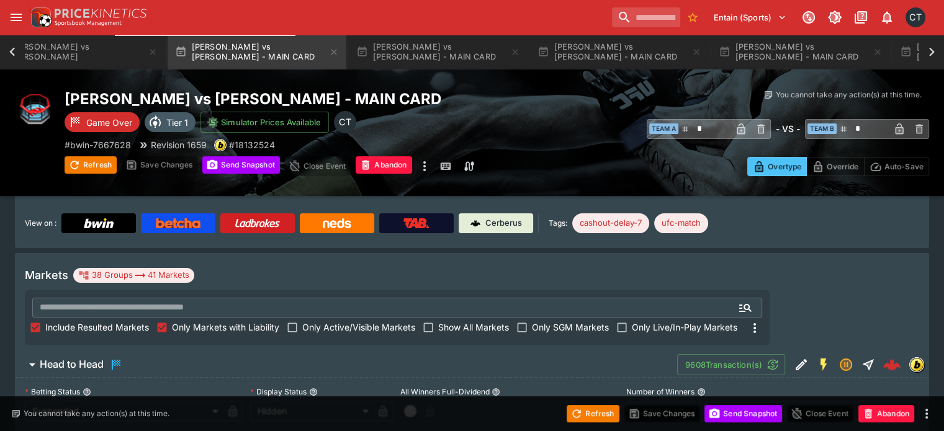
click at [149, 321] on span "Include Resulted Markets" at bounding box center [97, 327] width 104 height 13
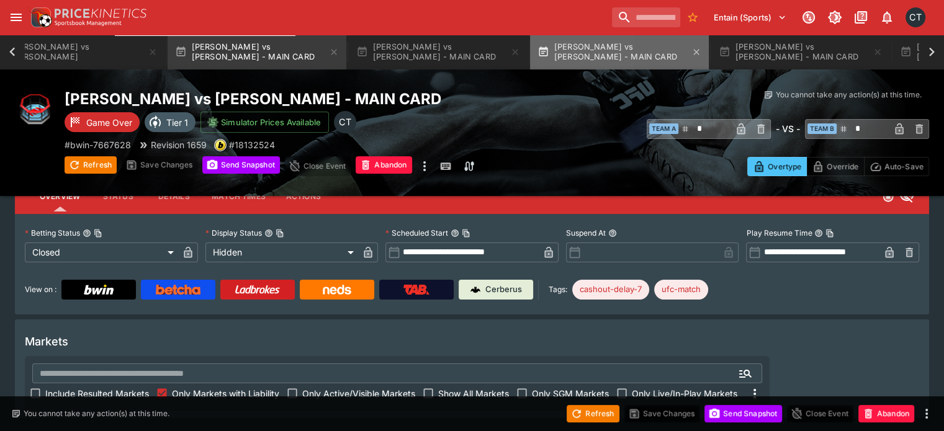
click at [530, 54] on button "Kelvin Gastelum vs Dustin Stoltzfus - MAIN CARD" at bounding box center [619, 52] width 179 height 35
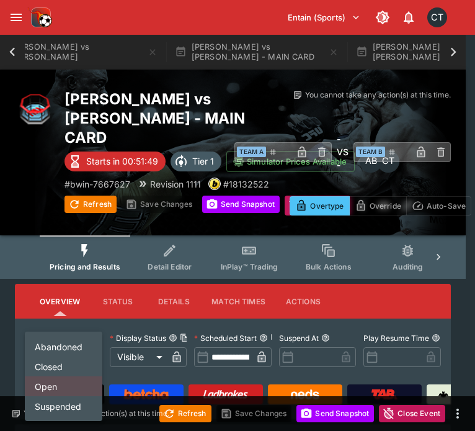
click at [60, 366] on li "Closed" at bounding box center [64, 366] width 78 height 20
type input "**********"
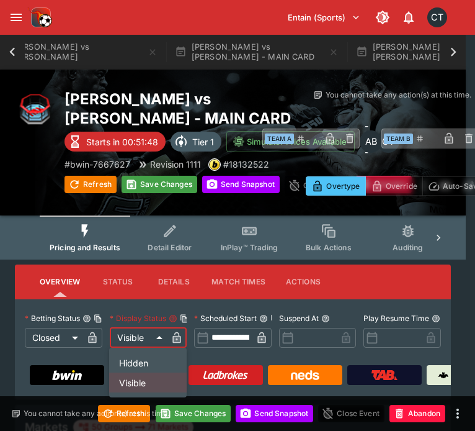
click at [139, 359] on li "Hidden" at bounding box center [148, 362] width 78 height 20
type input "******"
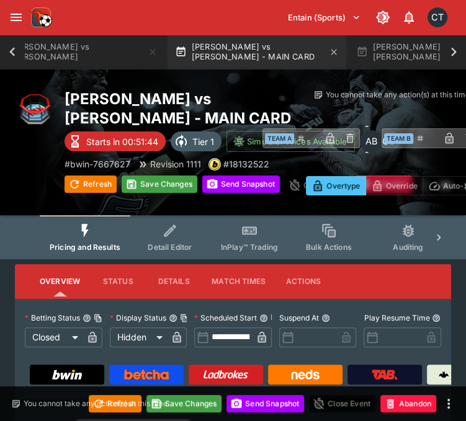
click at [215, 58] on button "Alexander Hernandez vs Diego Ferreira - MAIN CARD" at bounding box center [257, 52] width 179 height 35
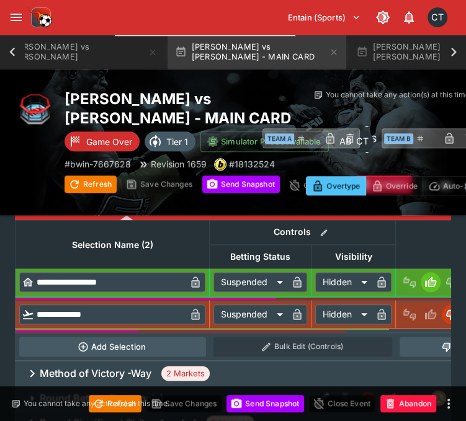
scroll to position [621, 0]
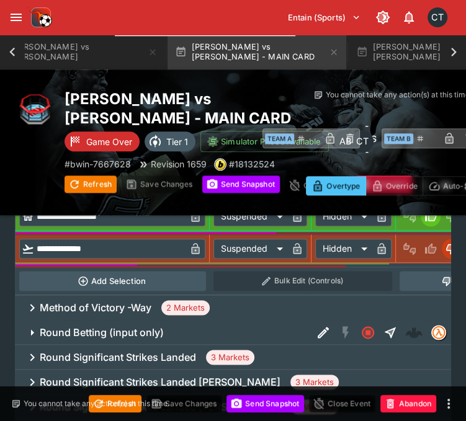
click at [101, 315] on h6 "Method of Victory -Way" at bounding box center [96, 308] width 112 height 13
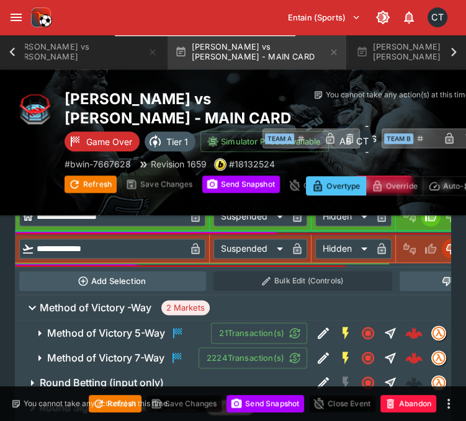
scroll to position [745, 0]
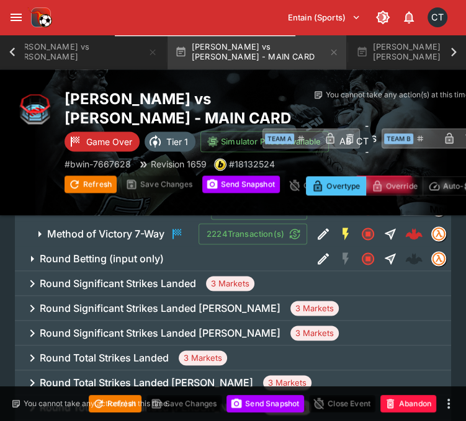
click at [123, 222] on button "Method of Victory 5-Way" at bounding box center [113, 209] width 196 height 25
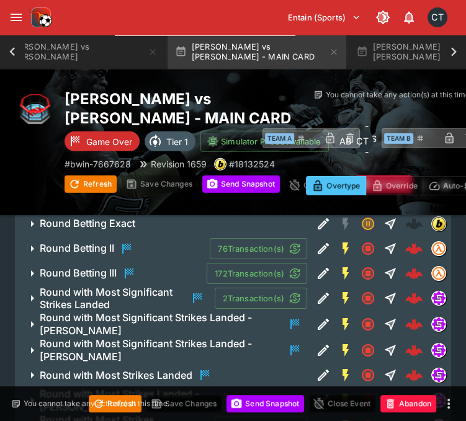
scroll to position [1798, 0]
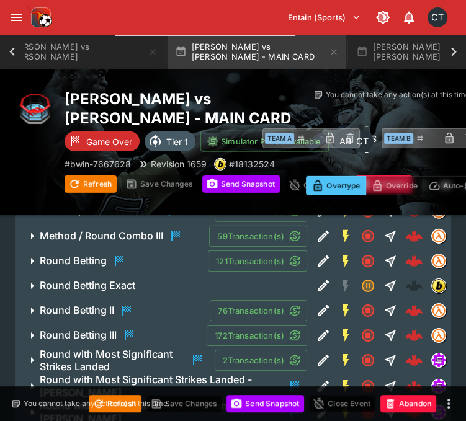
click at [99, 269] on div "Round Betting" at bounding box center [83, 261] width 87 height 15
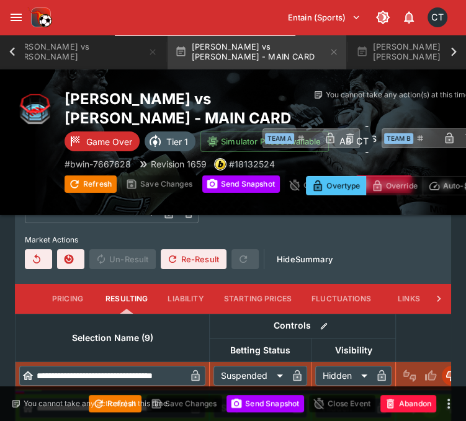
scroll to position [2109, 0]
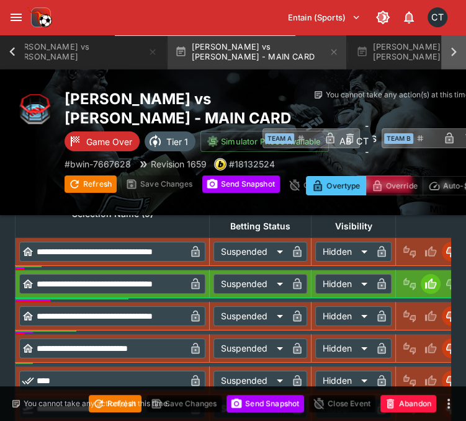
click at [460, 53] on icon at bounding box center [453, 51] width 17 height 17
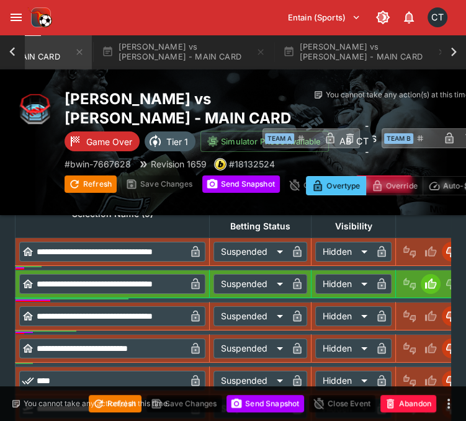
scroll to position [0, 1862]
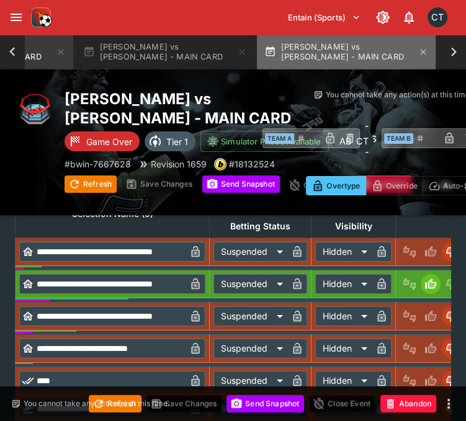
click at [297, 52] on button "[PERSON_NAME] vs [PERSON_NAME] - MAIN CARD" at bounding box center [346, 52] width 179 height 35
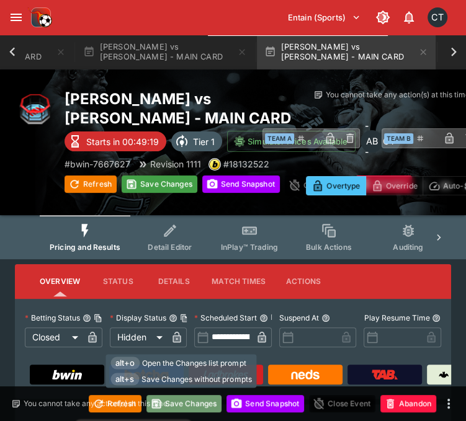
click at [186, 409] on button "Save Changes" at bounding box center [184, 403] width 76 height 17
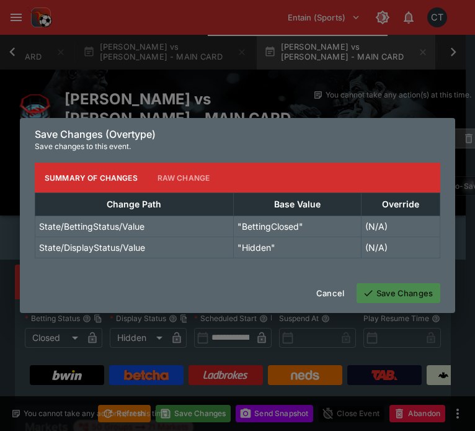
click at [419, 298] on button "Save Changes" at bounding box center [399, 293] width 84 height 20
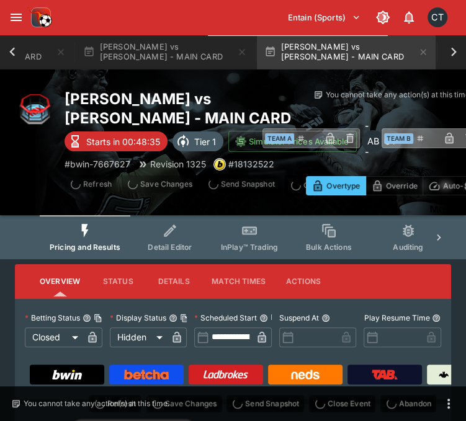
type input "**********"
type input "******"
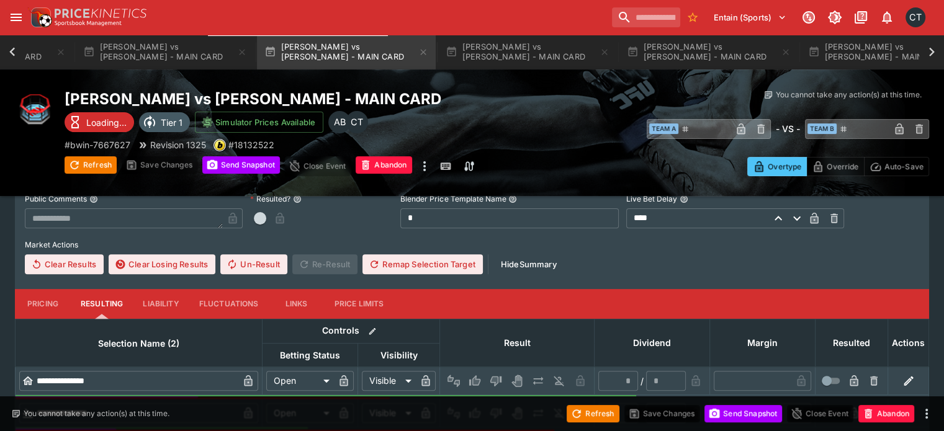
scroll to position [434, 0]
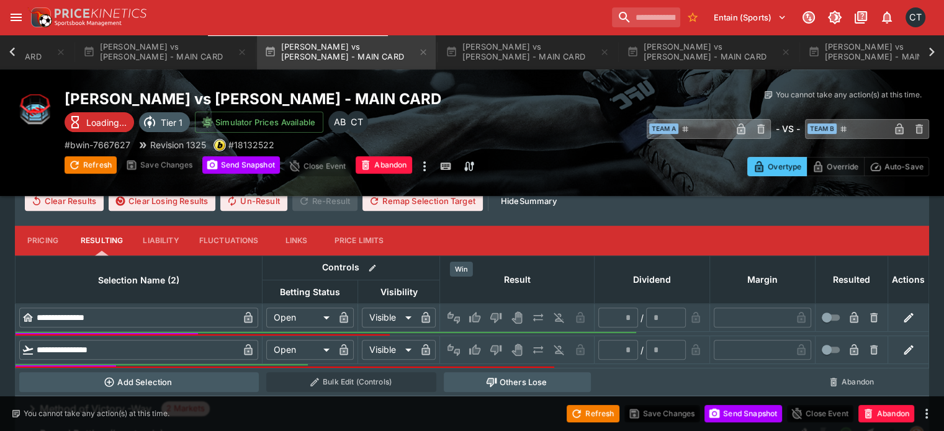
click at [465, 308] on button "Win" at bounding box center [475, 318] width 20 height 20
type input "*********"
type input "******"
type input "*"
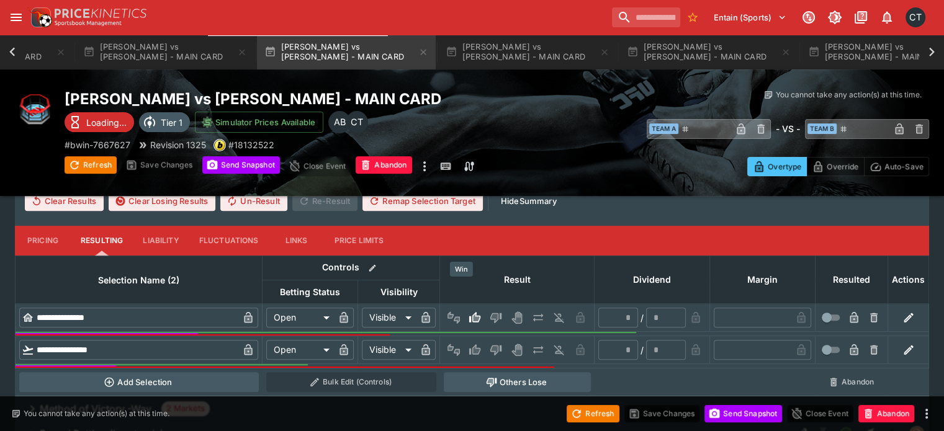
type input "*"
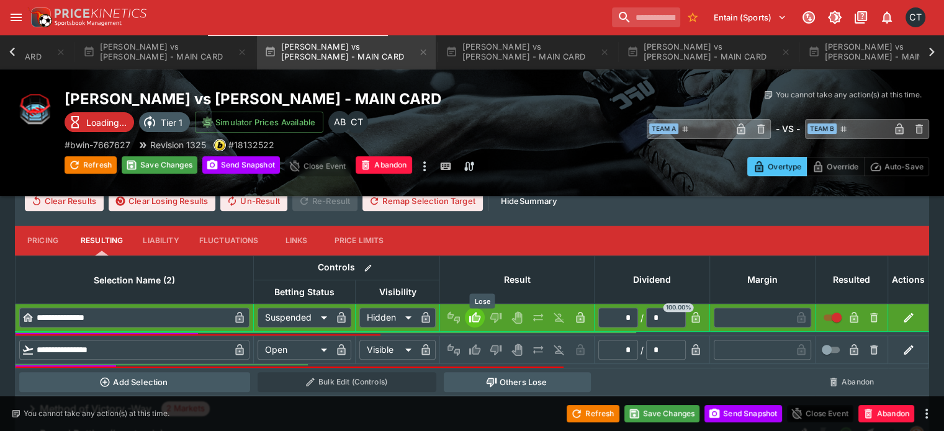
click at [490, 344] on icon "Lose" at bounding box center [496, 350] width 12 height 12
type input "*********"
type input "******"
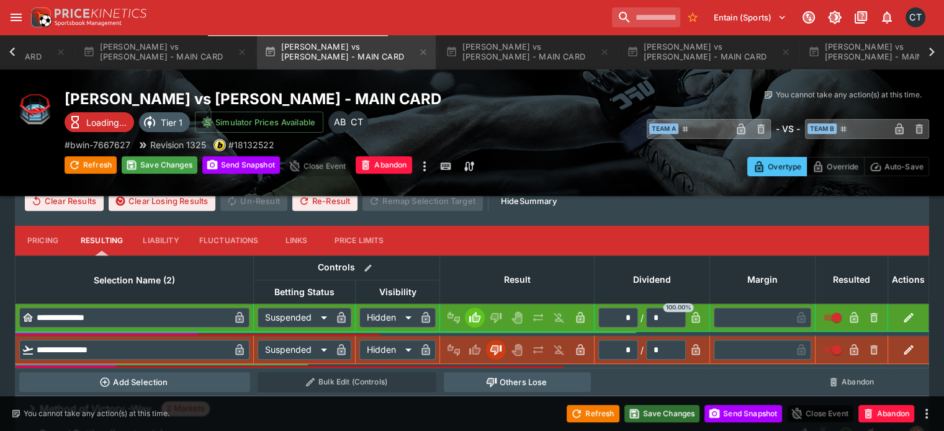
click at [679, 416] on button "Save Changes" at bounding box center [662, 413] width 76 height 17
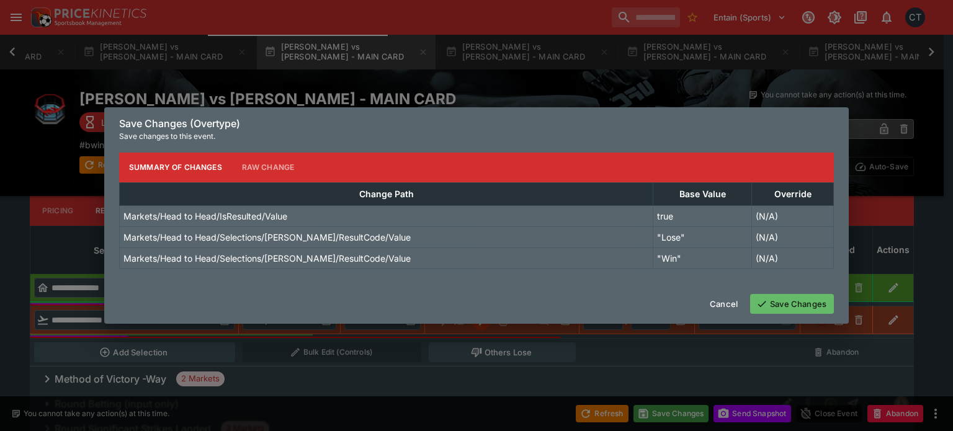
click at [773, 302] on button "Save Changes" at bounding box center [792, 304] width 84 height 20
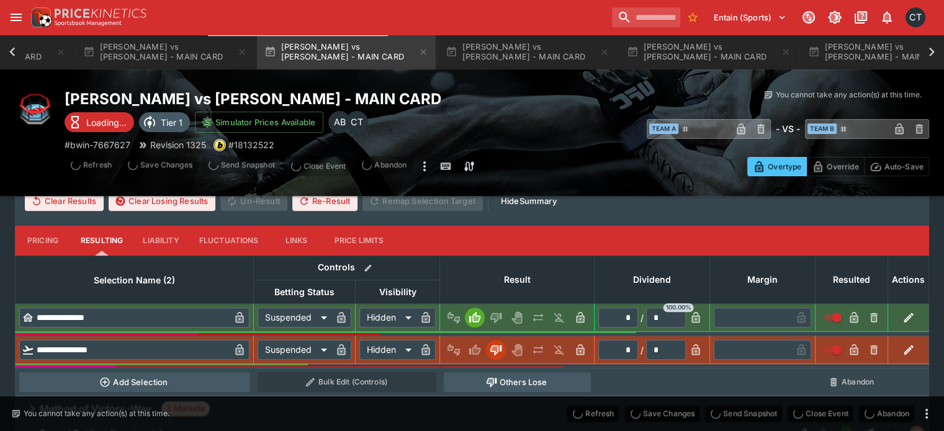
type input "*"
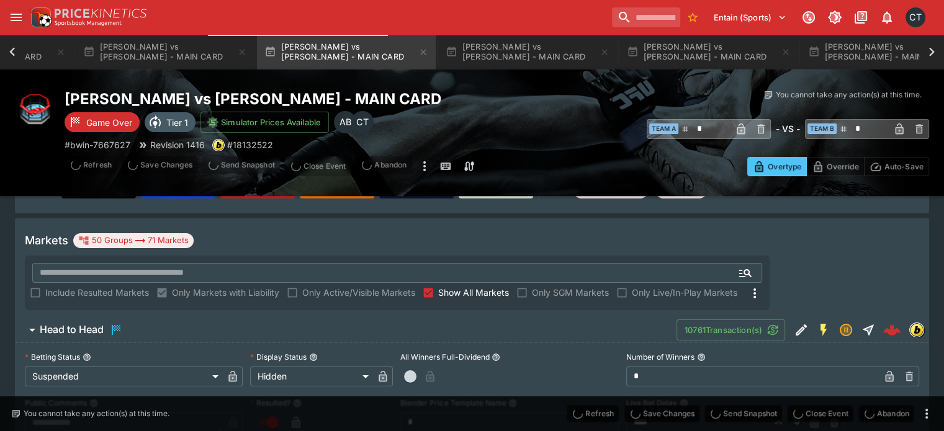
type input "**********"
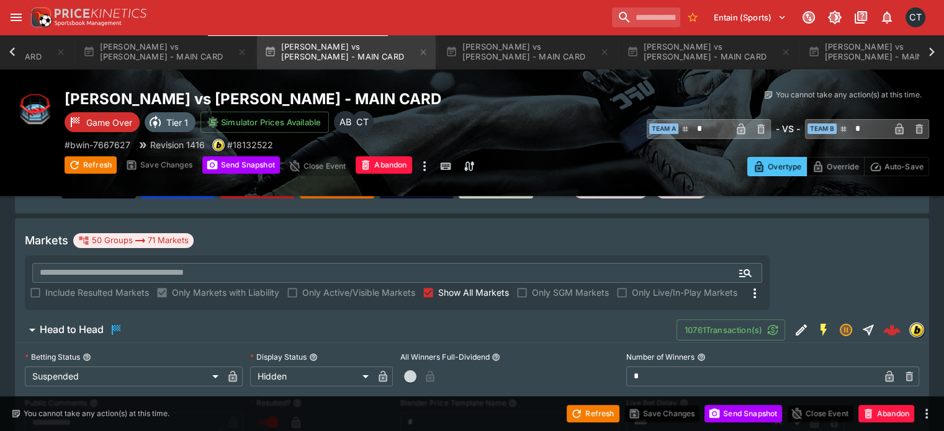
scroll to position [0, 0]
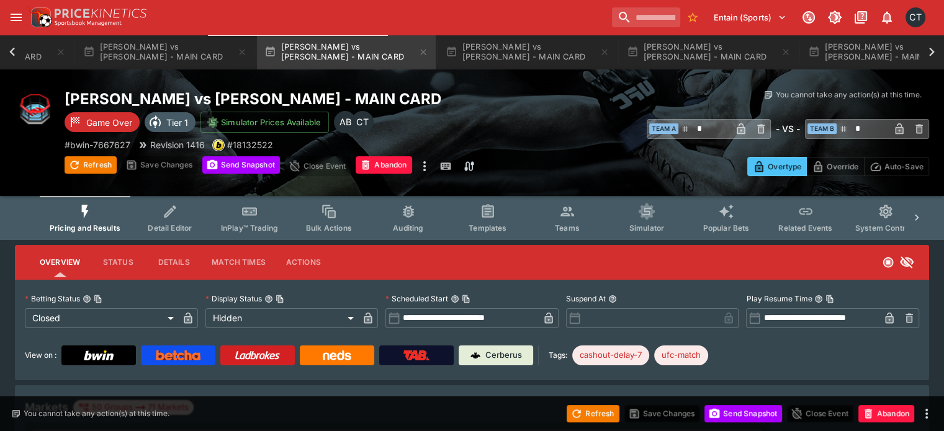
click at [574, 238] on button "Teams" at bounding box center [566, 218] width 79 height 44
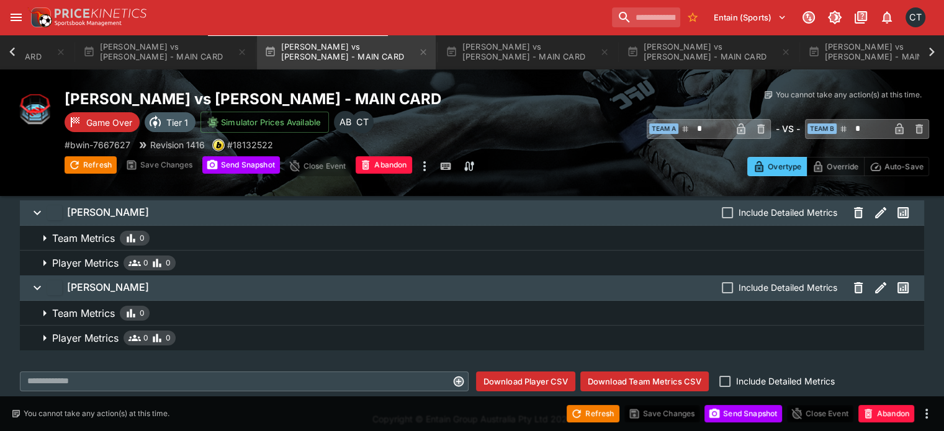
scroll to position [53, 0]
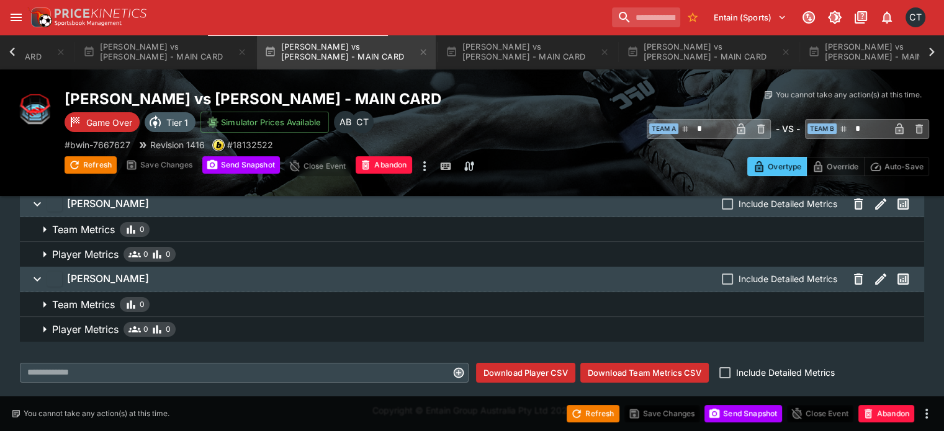
click at [638, 380] on button "Download Team Metrics CSV" at bounding box center [644, 373] width 128 height 20
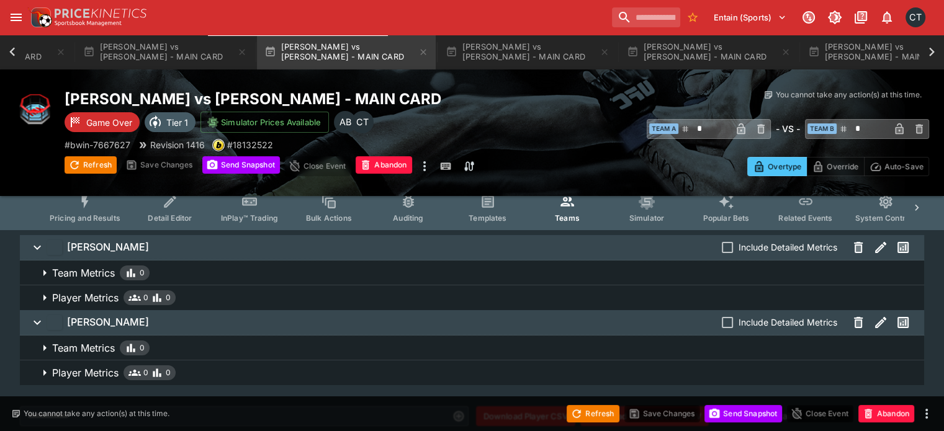
scroll to position [0, 0]
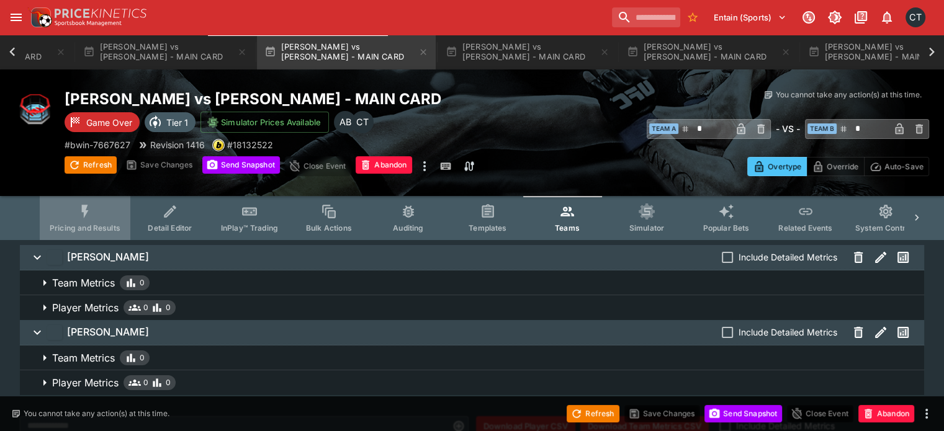
click at [117, 231] on span "Pricing and Results" at bounding box center [85, 227] width 71 height 9
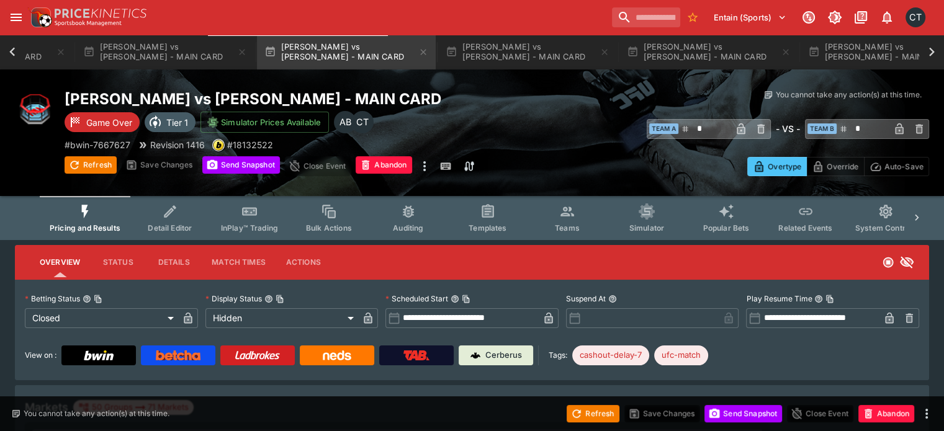
click at [591, 424] on div "Refresh Save Changes Send Snapshot Close Event Abandon" at bounding box center [472, 414] width 944 height 35
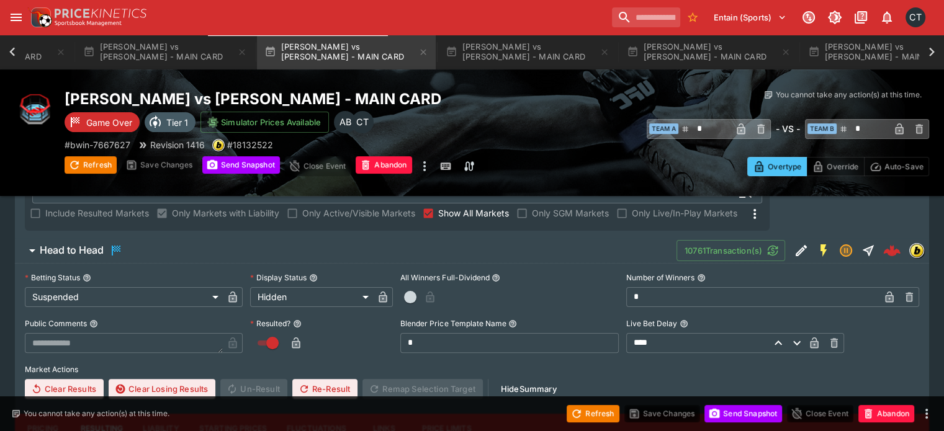
scroll to position [248, 0]
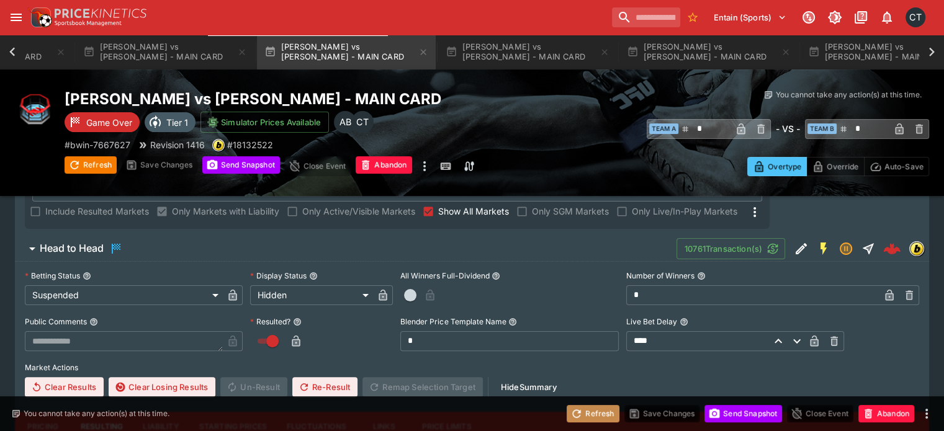
click at [583, 418] on button "Refresh" at bounding box center [593, 413] width 52 height 17
click at [752, 421] on button "Send Snapshot" at bounding box center [743, 413] width 78 height 17
click at [599, 416] on button "Refresh" at bounding box center [593, 413] width 52 height 17
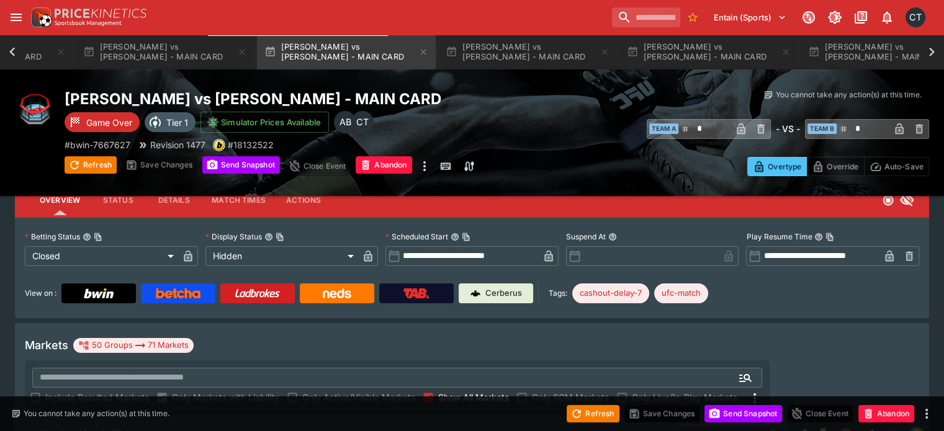
click at [509, 391] on span "Show All Markets" at bounding box center [473, 397] width 71 height 13
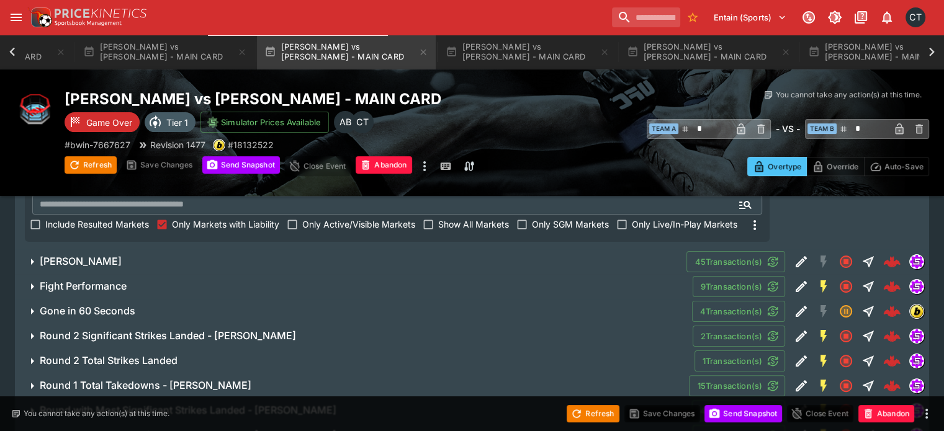
scroll to position [372, 0]
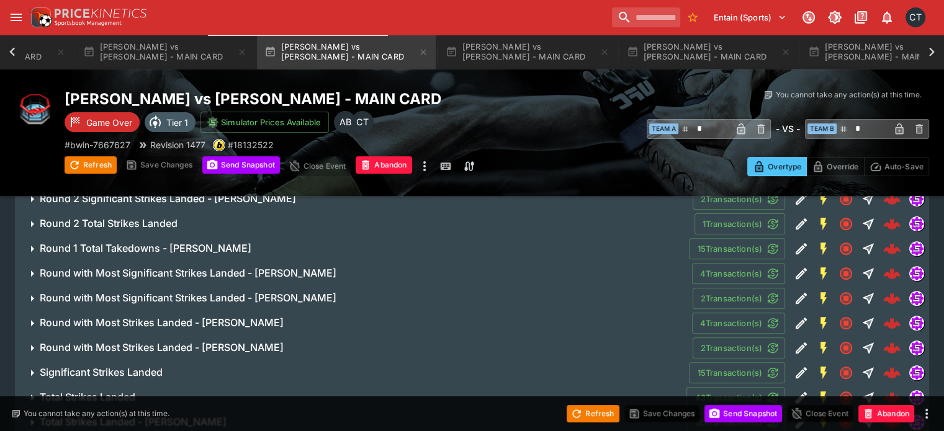
click at [581, 410] on button "Refresh" at bounding box center [593, 413] width 52 height 17
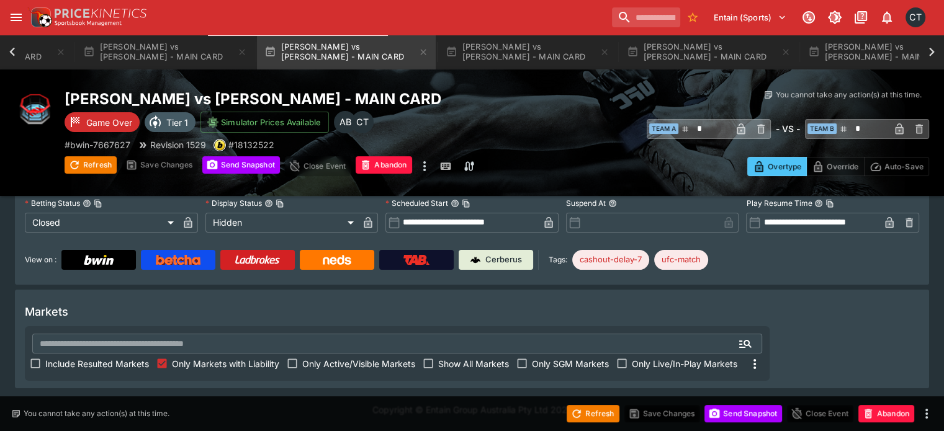
scroll to position [66, 0]
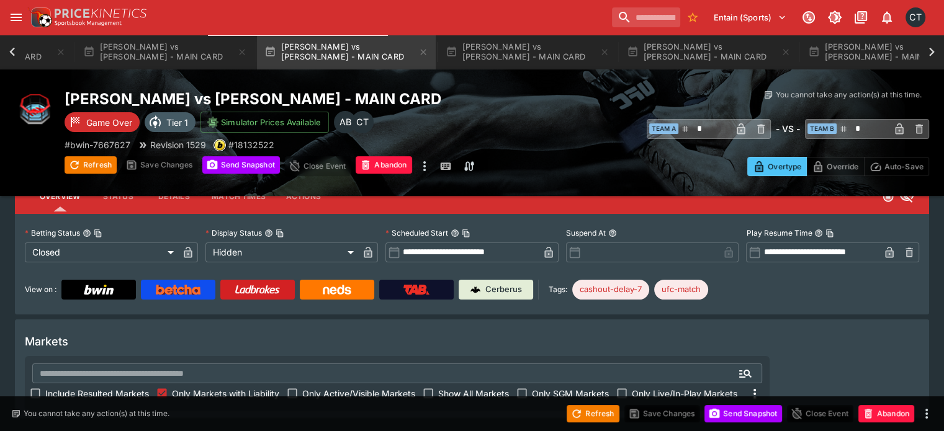
click at [149, 387] on span "Include Resulted Markets" at bounding box center [97, 393] width 104 height 13
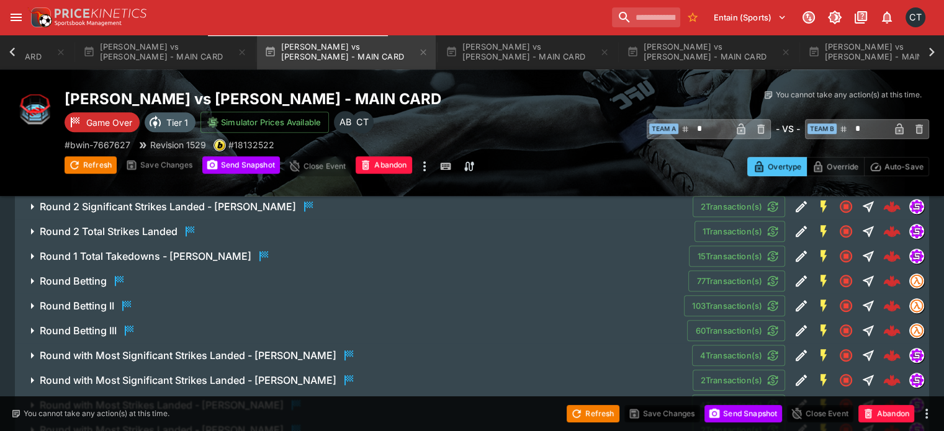
scroll to position [982, 0]
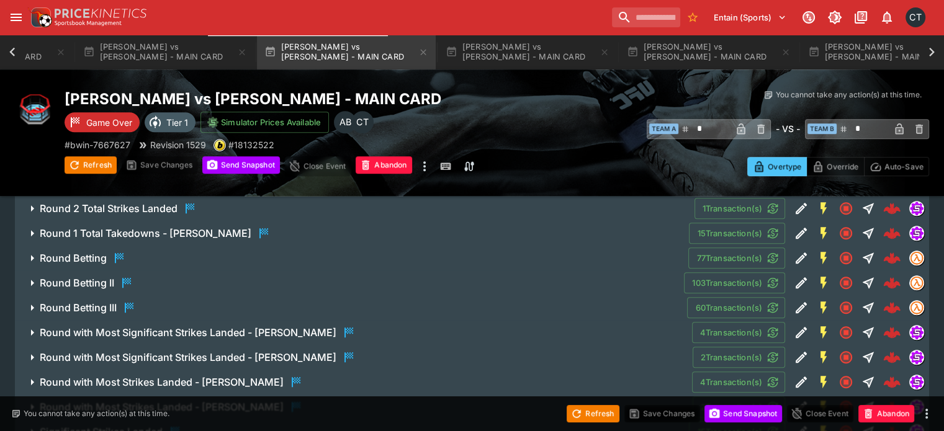
click at [125, 251] on div "Round Betting" at bounding box center [83, 258] width 87 height 15
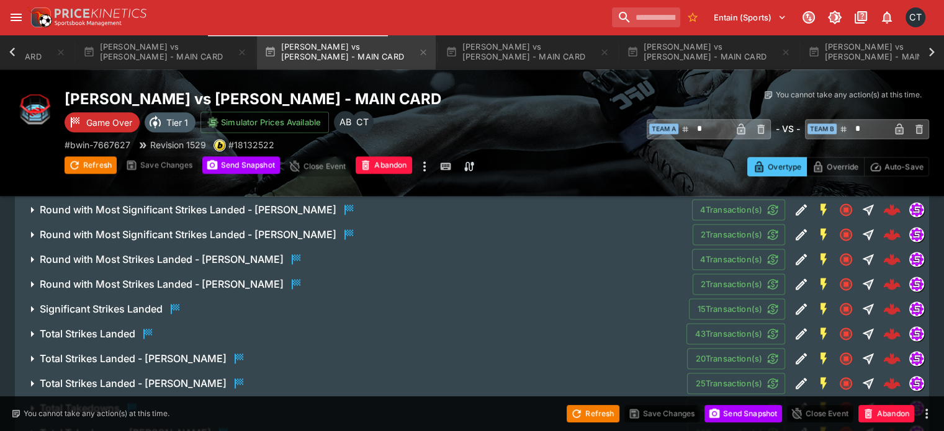
scroll to position [1541, 0]
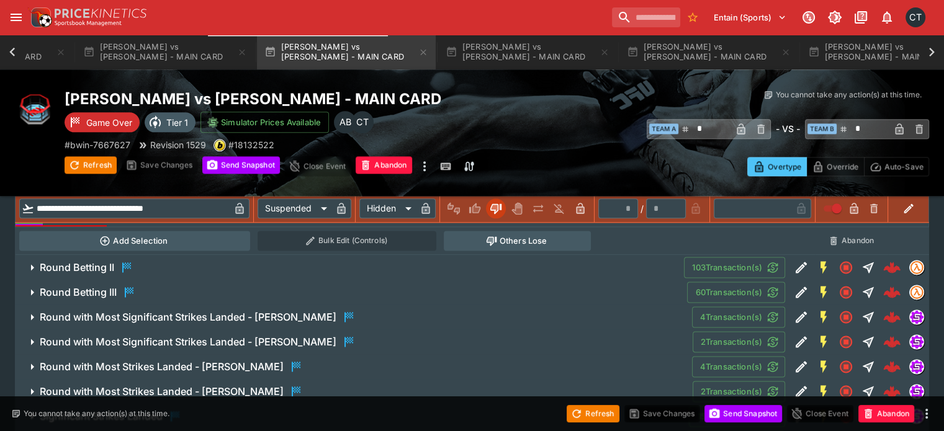
click at [146, 336] on h6 "Round with Most Significant Strikes Landed - Kelvin Gastelum" at bounding box center [188, 342] width 297 height 13
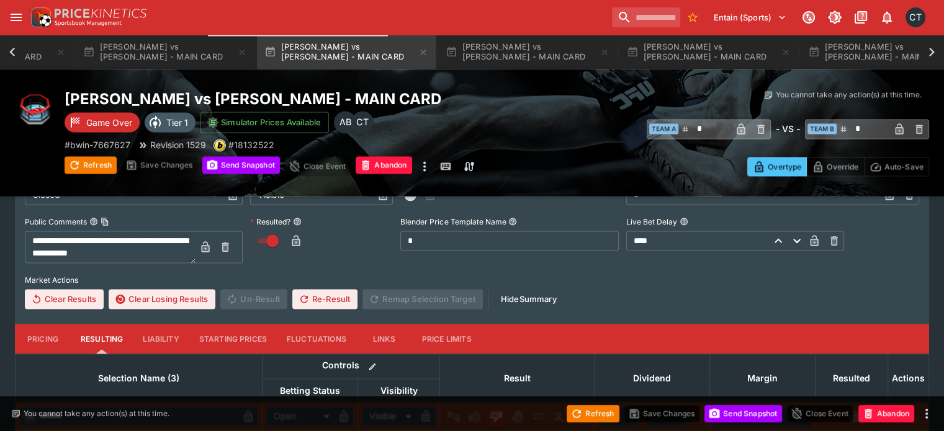
scroll to position [1789, 0]
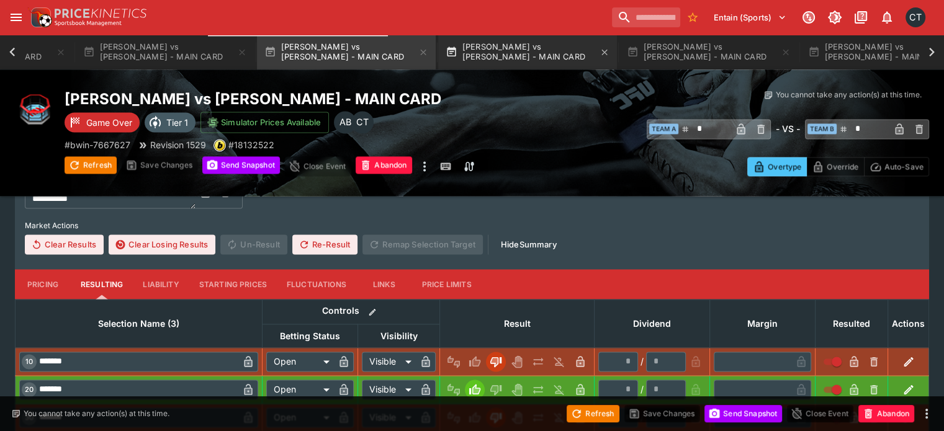
click at [459, 52] on button "Jared Gordon vs Rafa Garcia - MAIN CARD" at bounding box center [527, 52] width 179 height 35
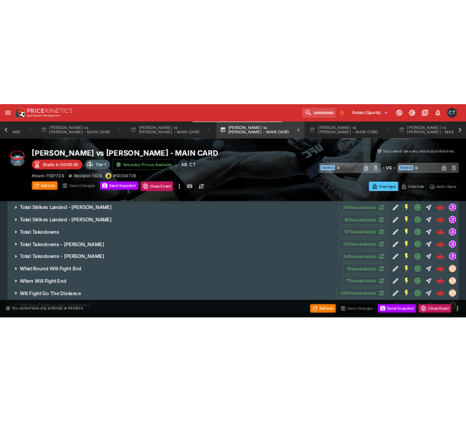
scroll to position [1603, 0]
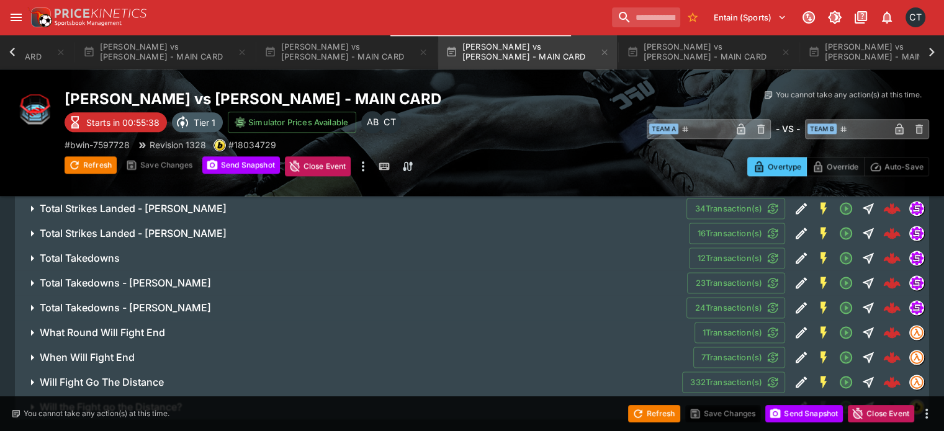
click at [637, 410] on icon "button" at bounding box center [638, 414] width 12 height 12
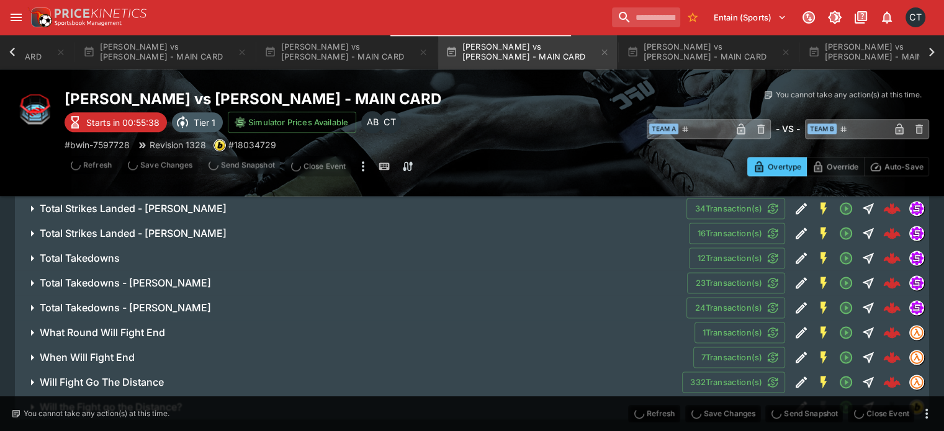
type input "**********"
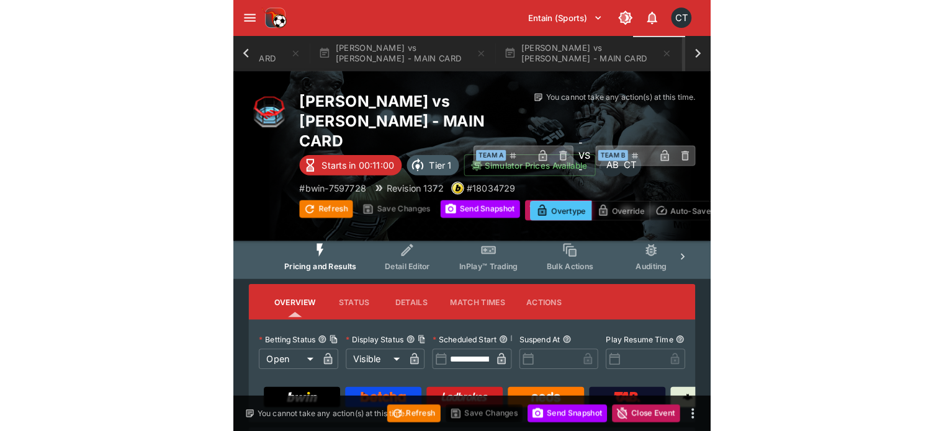
scroll to position [0, 0]
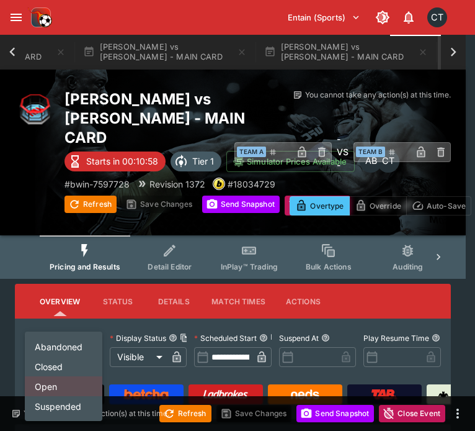
click at [62, 372] on li "Closed" at bounding box center [64, 366] width 78 height 20
type input "**********"
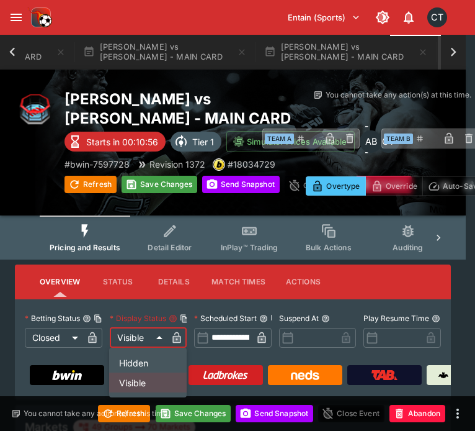
click at [153, 358] on li "Hidden" at bounding box center [148, 362] width 78 height 20
type input "******"
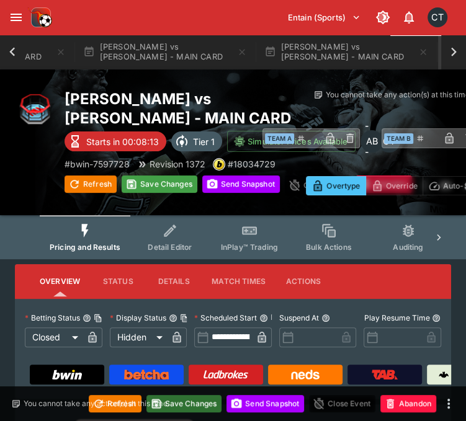
click at [192, 408] on button "Save Changes" at bounding box center [184, 403] width 76 height 17
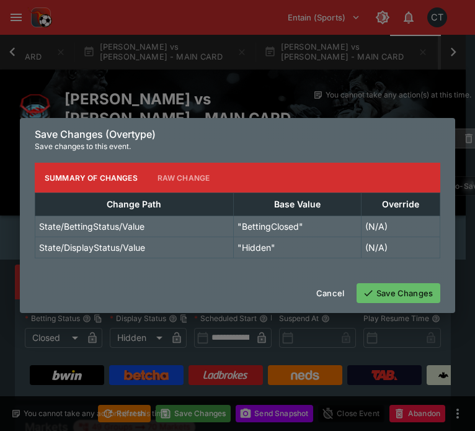
click at [400, 298] on button "Save Changes" at bounding box center [399, 293] width 84 height 20
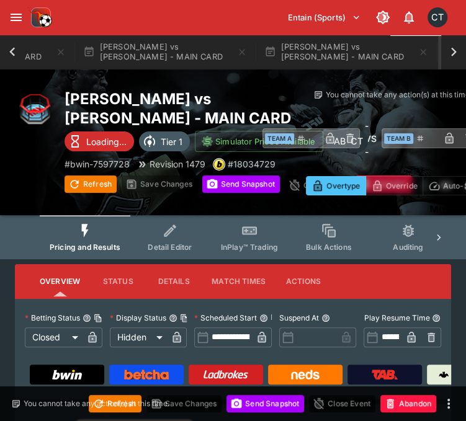
type input "**********"
type input "******"
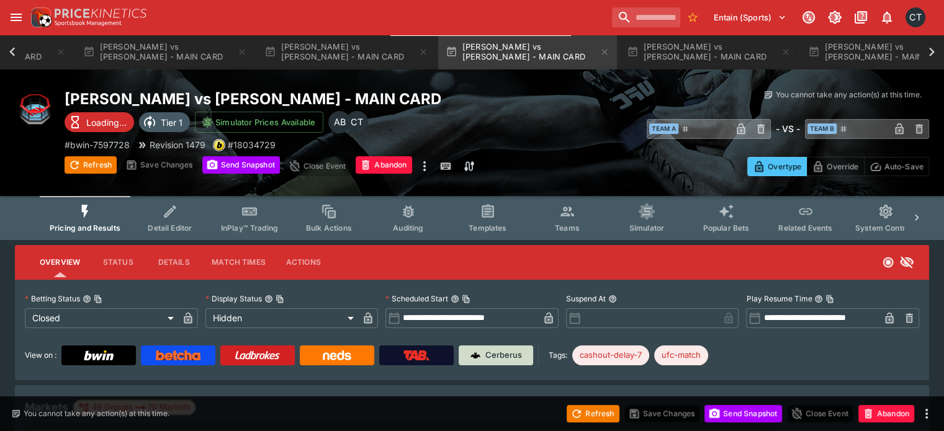
click at [519, 347] on link "Cerberus" at bounding box center [496, 356] width 74 height 20
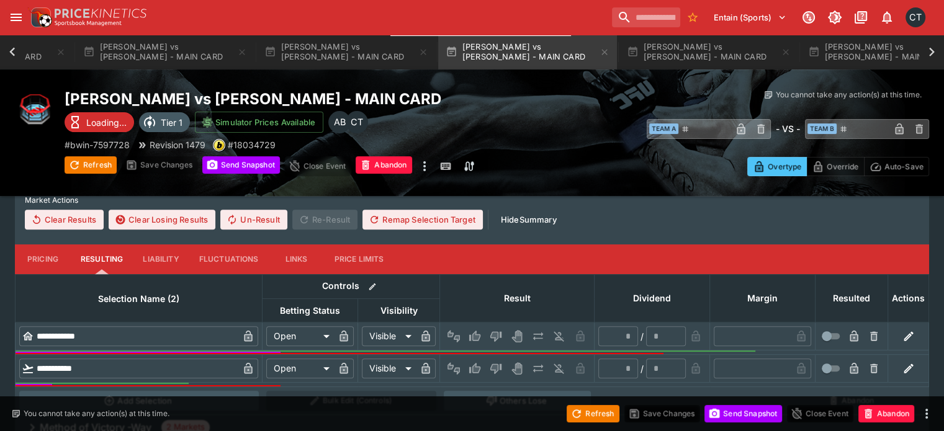
scroll to position [434, 0]
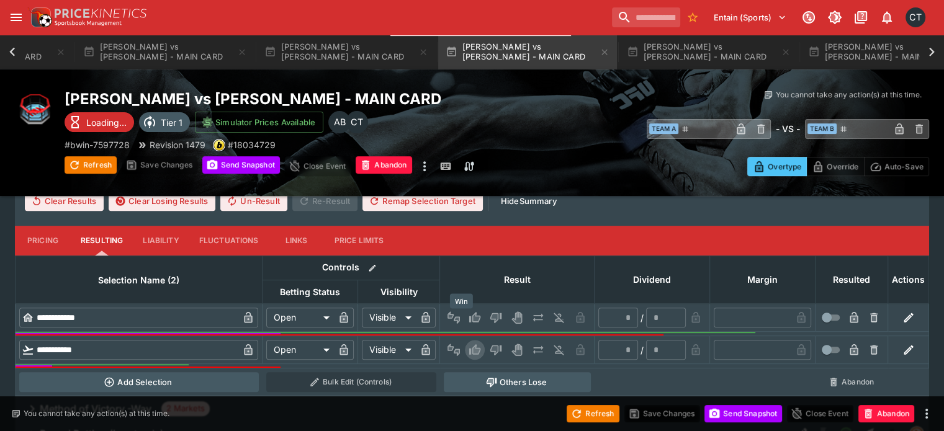
click at [469, 344] on icon "Win" at bounding box center [474, 349] width 11 height 11
type input "*"
type input "*********"
type input "******"
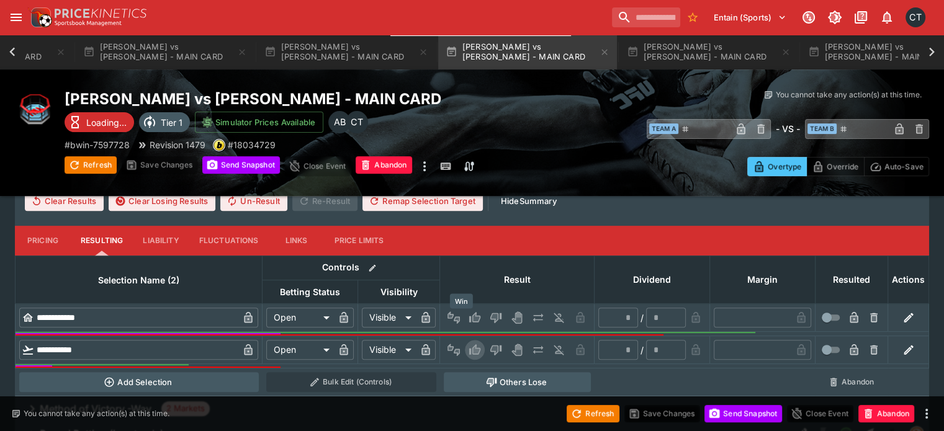
type input "*"
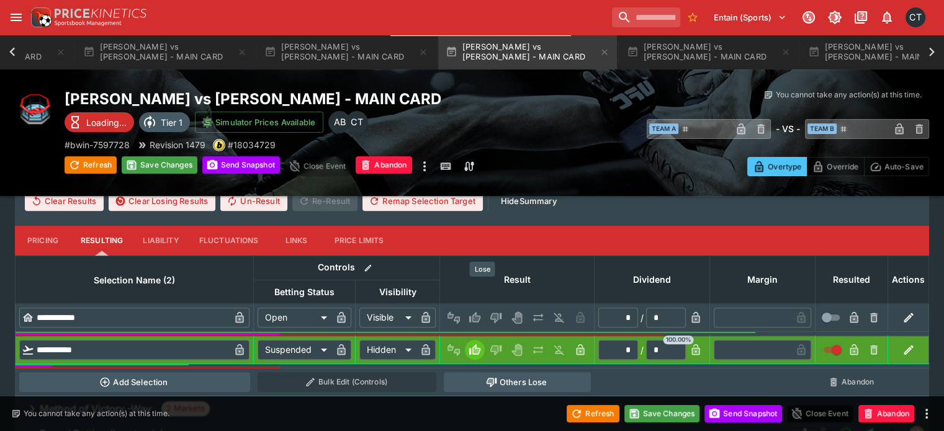
click at [490, 313] on icon "Lose" at bounding box center [495, 318] width 11 height 11
type input "*********"
type input "******"
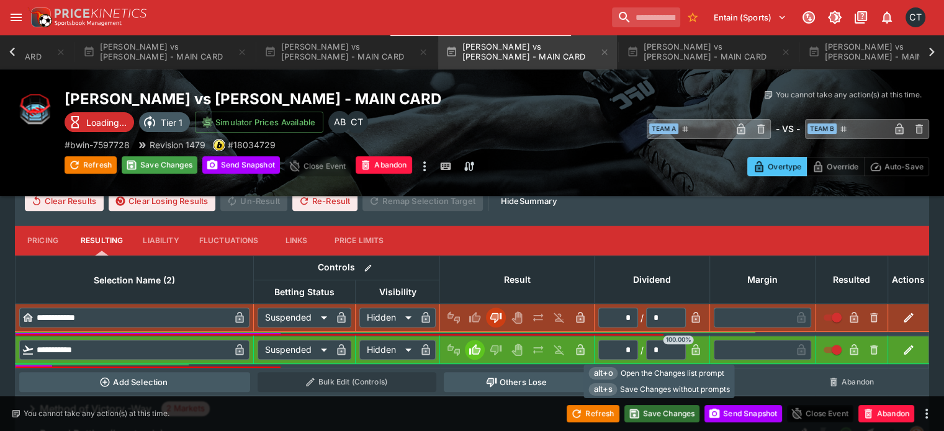
click at [666, 411] on button "Save Changes" at bounding box center [662, 413] width 76 height 17
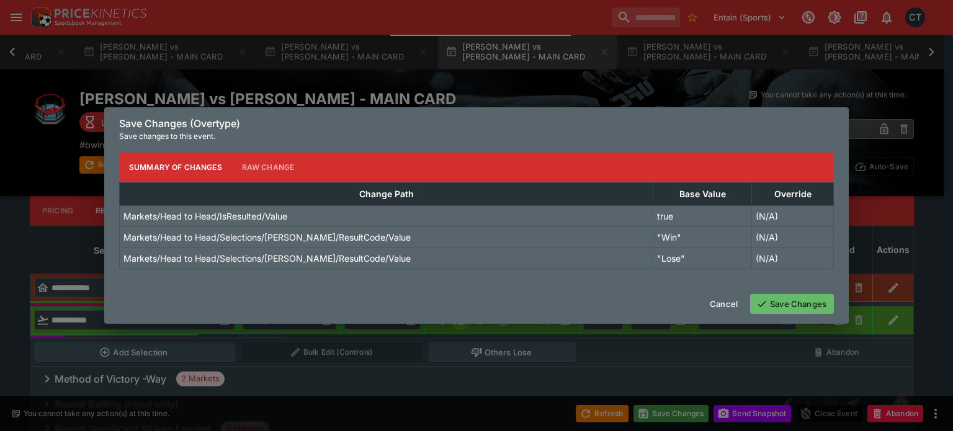
click at [757, 303] on icon "button" at bounding box center [761, 303] width 11 height 11
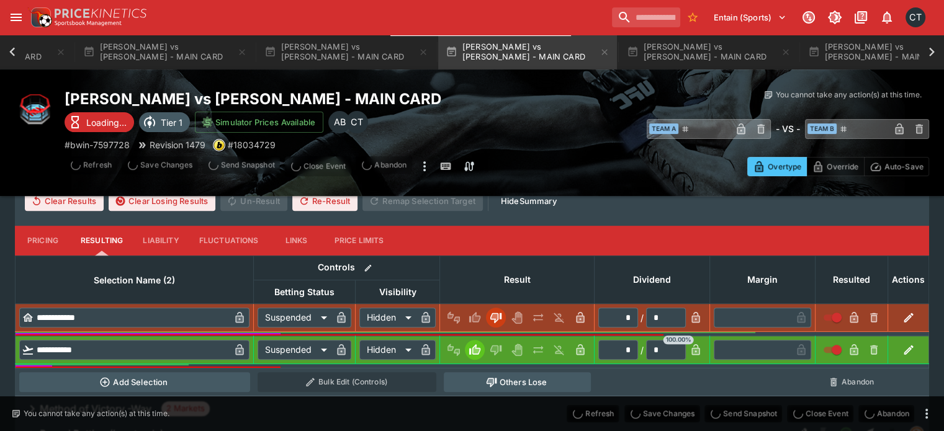
type input "*"
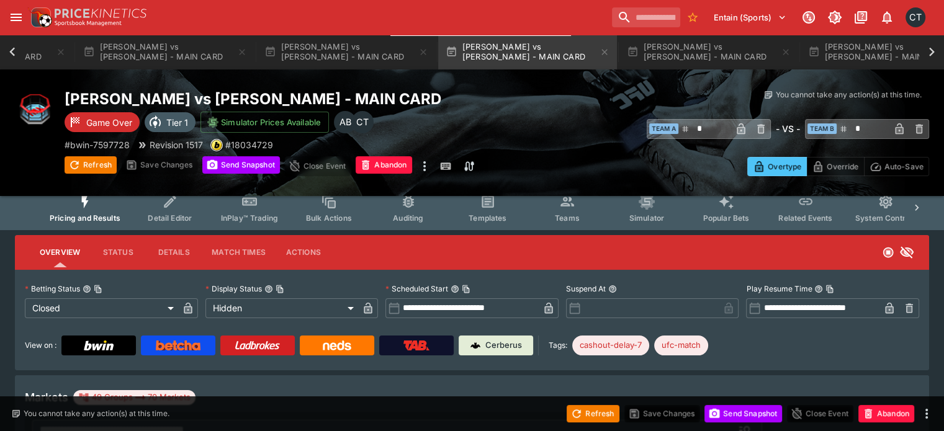
scroll to position [0, 0]
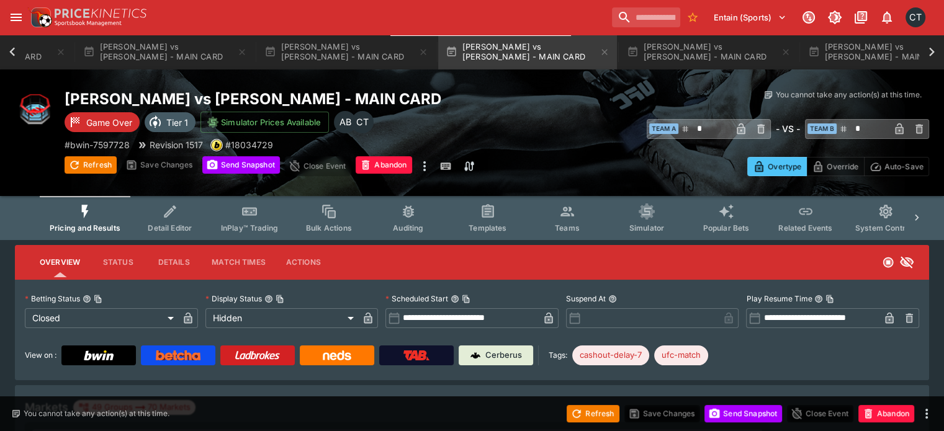
click at [580, 224] on span "Teams" at bounding box center [567, 227] width 25 height 9
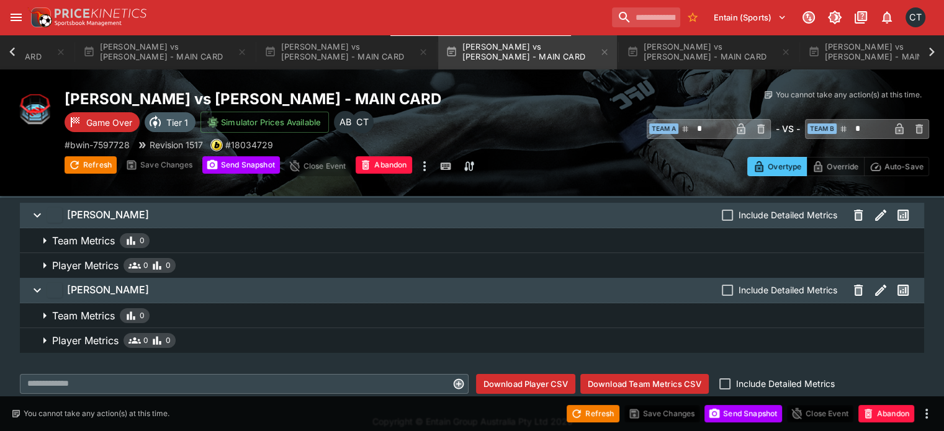
scroll to position [53, 0]
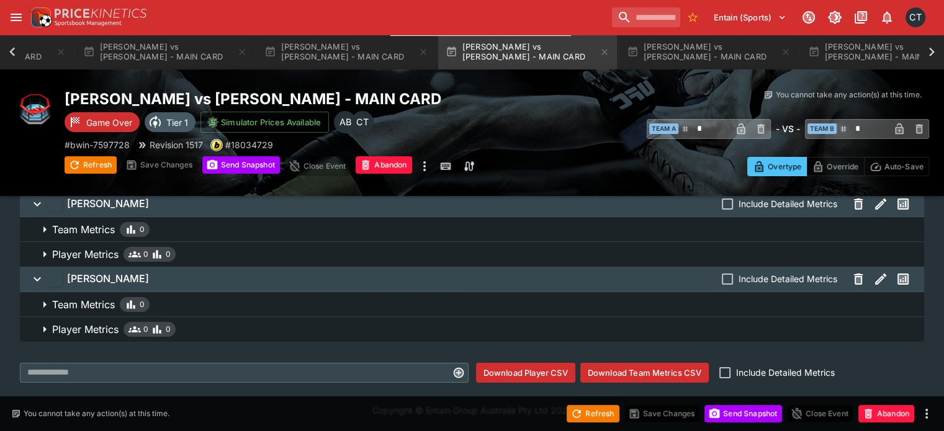
click at [659, 373] on button "Download Team Metrics CSV" at bounding box center [644, 373] width 128 height 20
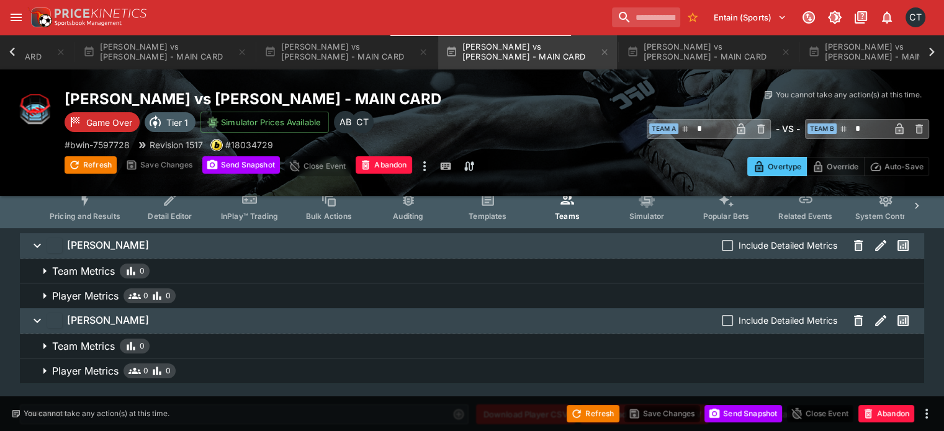
scroll to position [0, 0]
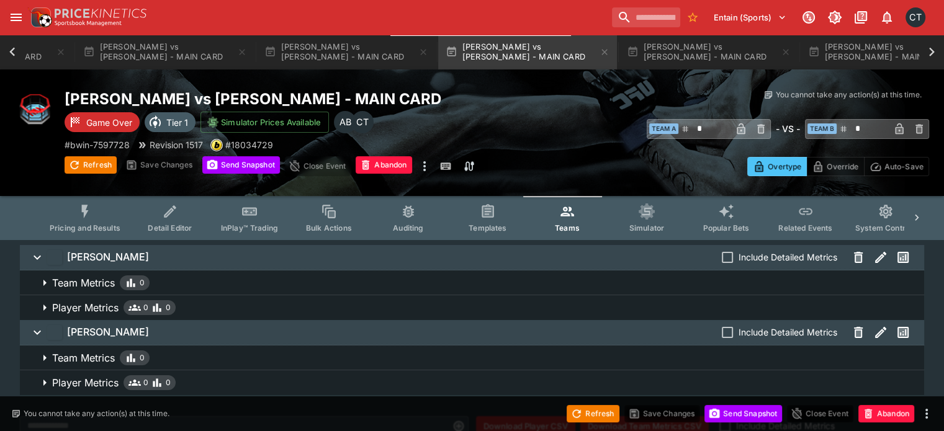
click at [120, 225] on span "Pricing and Results" at bounding box center [85, 227] width 71 height 9
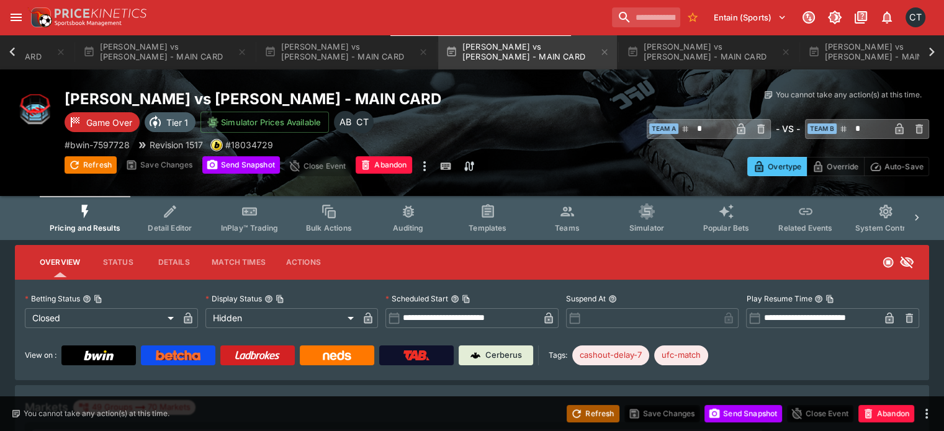
click at [596, 415] on button "Refresh" at bounding box center [593, 413] width 52 height 17
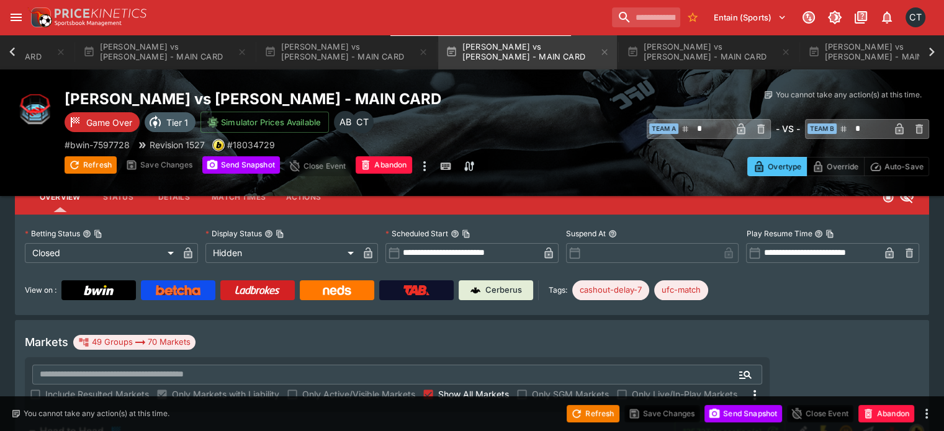
scroll to position [62, 0]
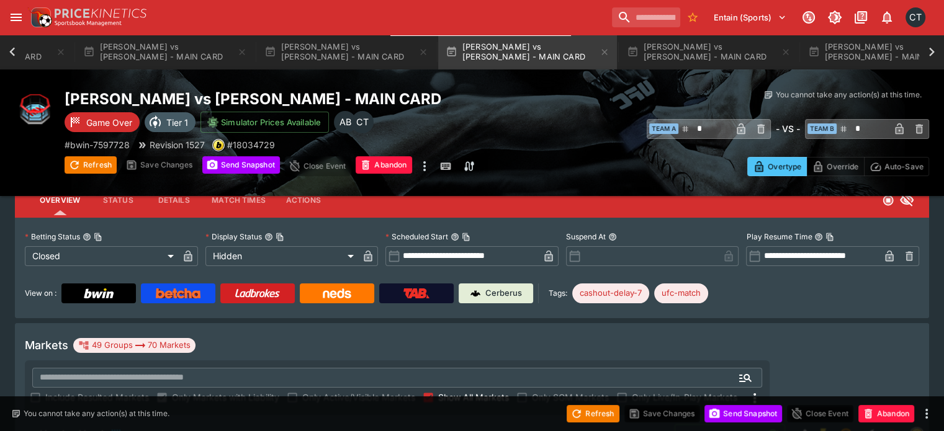
click at [509, 391] on span "Show All Markets" at bounding box center [473, 397] width 71 height 13
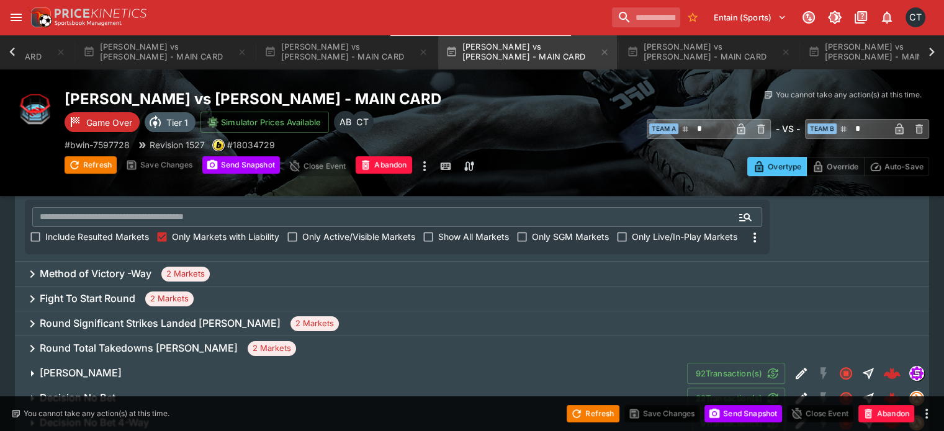
scroll to position [310, 0]
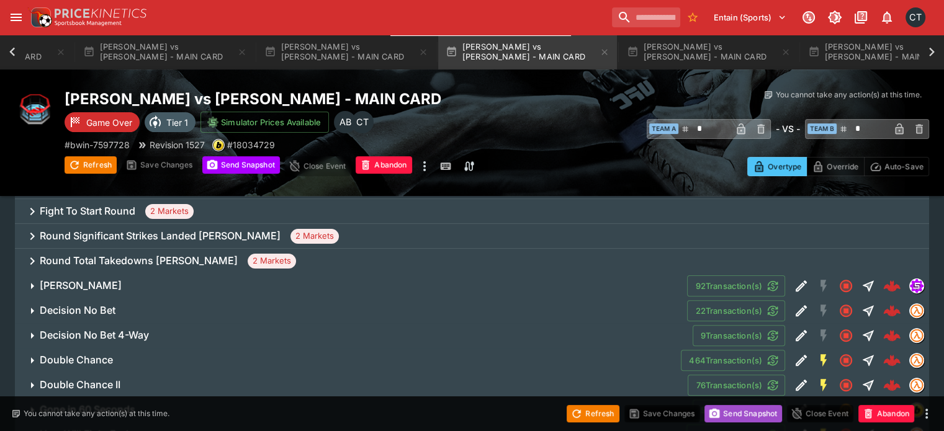
click at [737, 421] on button "Send Snapshot" at bounding box center [743, 413] width 78 height 17
click at [601, 418] on button "Refresh" at bounding box center [593, 413] width 52 height 17
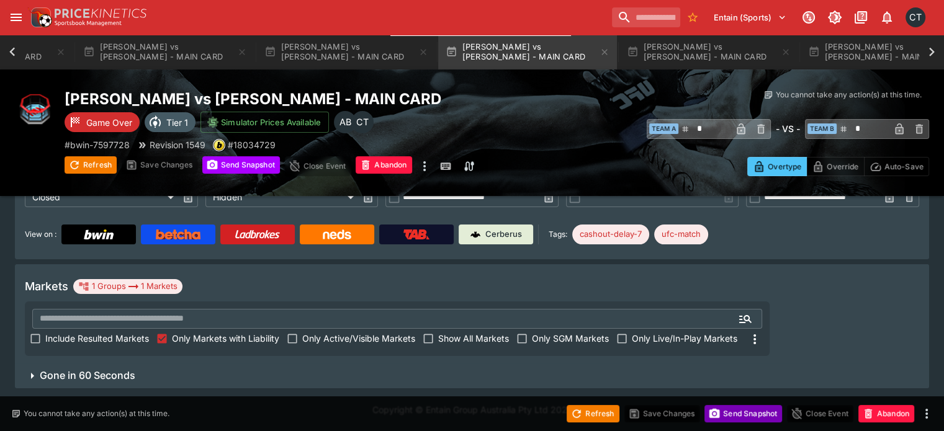
scroll to position [91, 0]
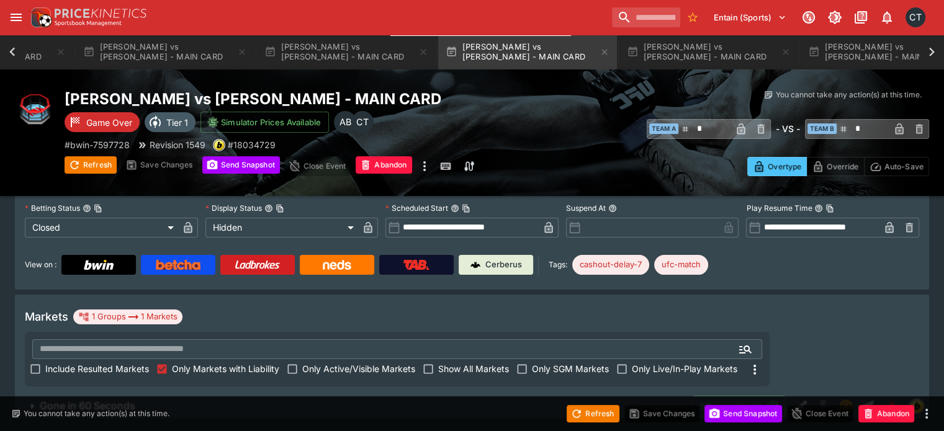
click at [251, 400] on span "Gone in 60 Seconds" at bounding box center [361, 406] width 643 height 13
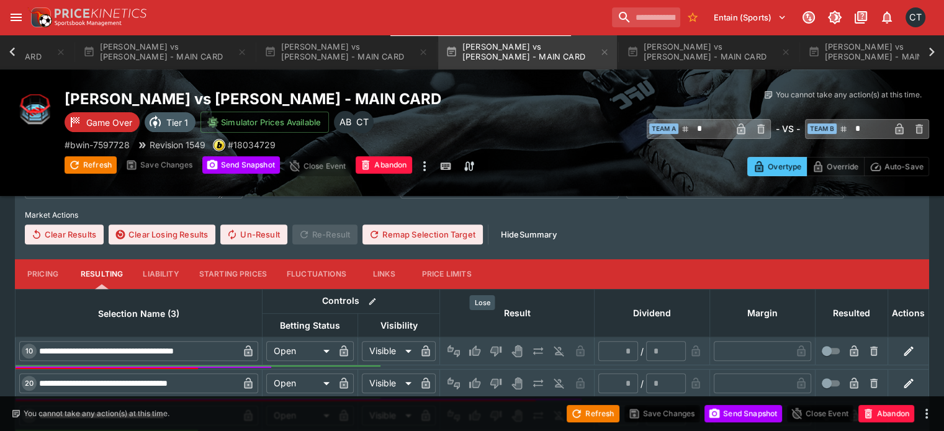
click at [490, 347] on icon "Lose" at bounding box center [495, 352] width 11 height 11
type input "*********"
type input "******"
type input "*"
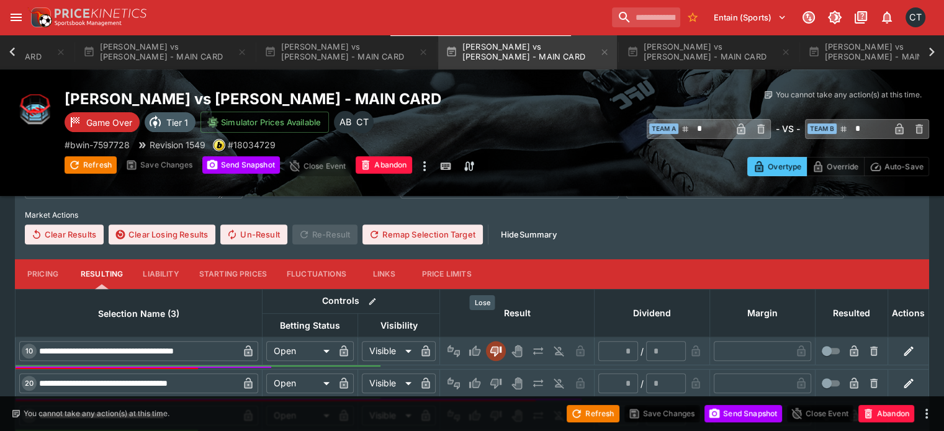
type input "*"
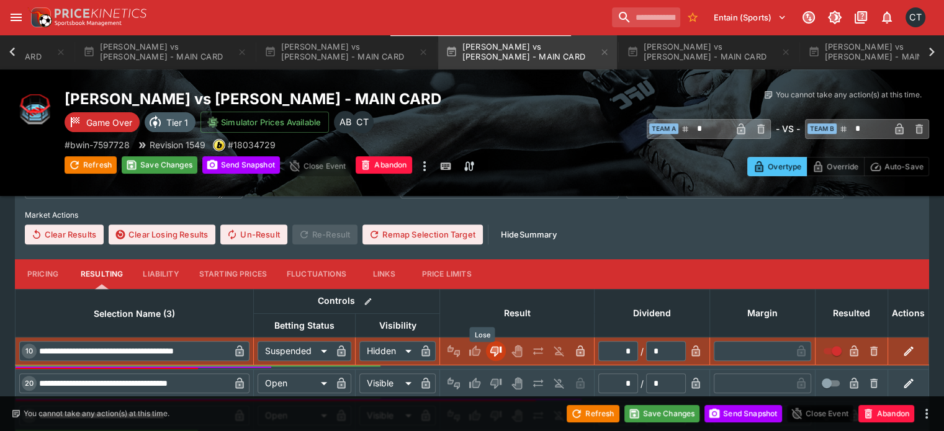
drag, startPoint x: 485, startPoint y: 352, endPoint x: 485, endPoint y: 360, distance: 7.4
click at [490, 377] on icon "Lose" at bounding box center [496, 383] width 12 height 12
type input "*********"
type input "******"
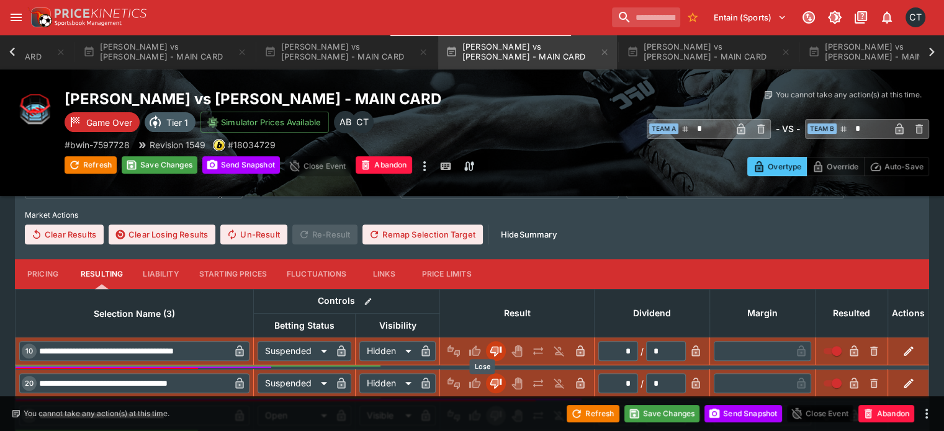
click at [490, 410] on icon "Lose" at bounding box center [496, 416] width 12 height 12
type input "*********"
type input "******"
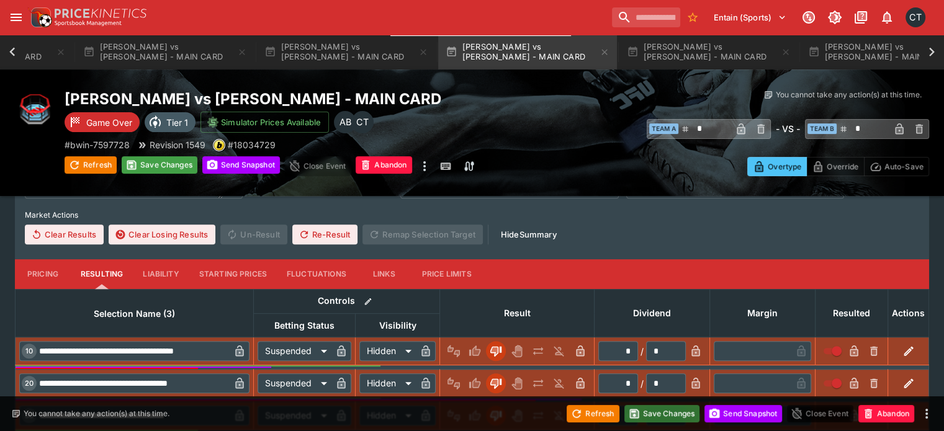
click at [684, 416] on button "Save Changes" at bounding box center [662, 413] width 76 height 17
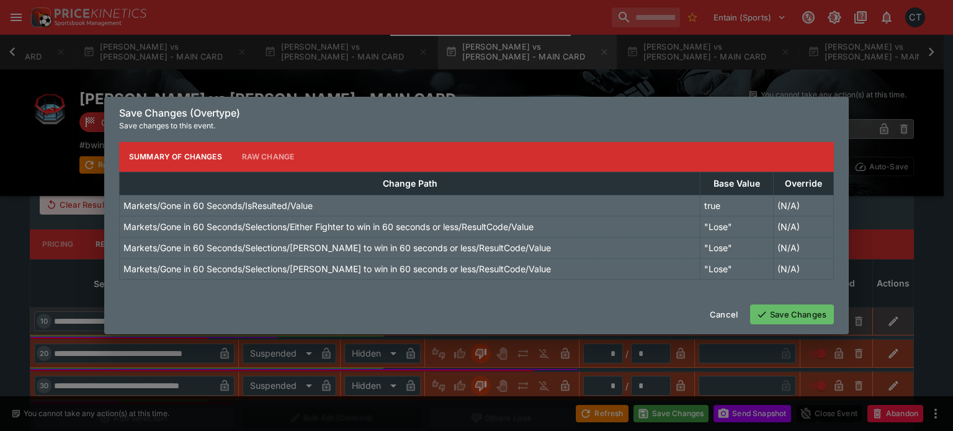
click at [807, 310] on button "Save Changes" at bounding box center [792, 315] width 84 height 20
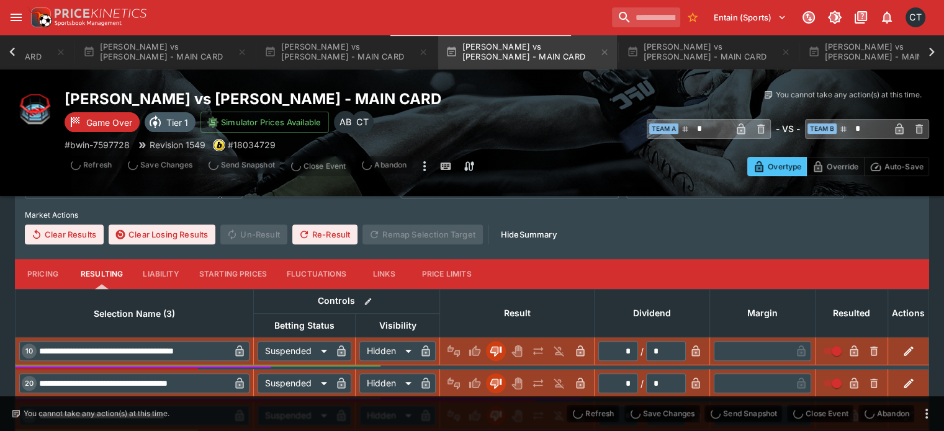
scroll to position [66, 0]
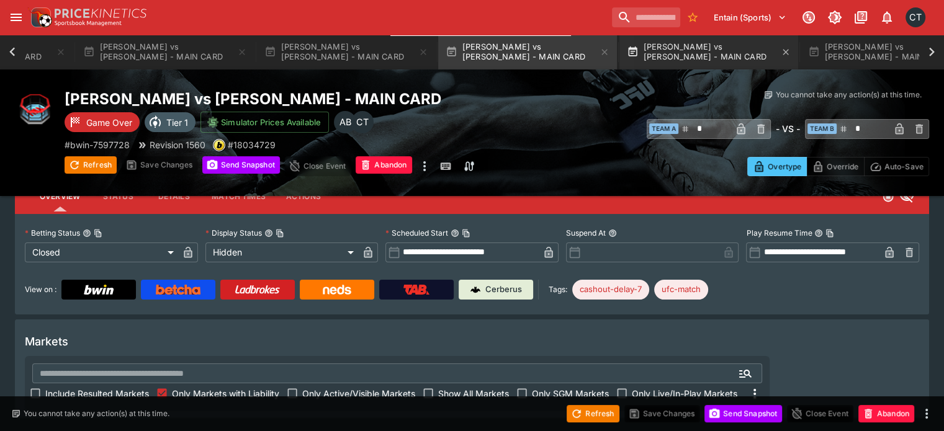
click at [619, 43] on button "Rob Font vs David Martinez - MAIN CARD" at bounding box center [708, 52] width 179 height 35
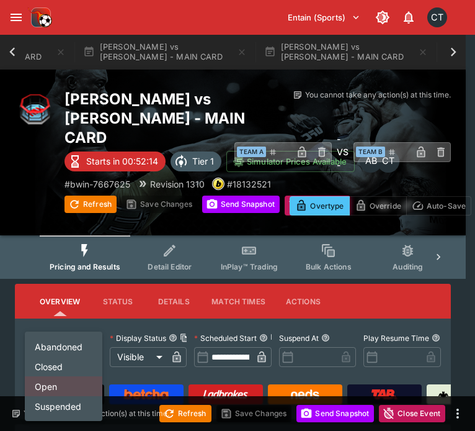
click at [60, 367] on li "Closed" at bounding box center [64, 366] width 78 height 20
type input "**********"
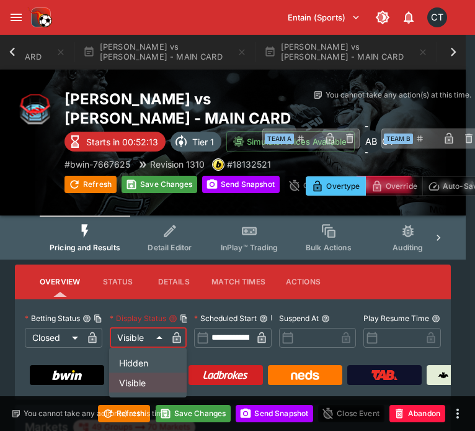
click at [131, 359] on li "Hidden" at bounding box center [148, 362] width 78 height 20
type input "******"
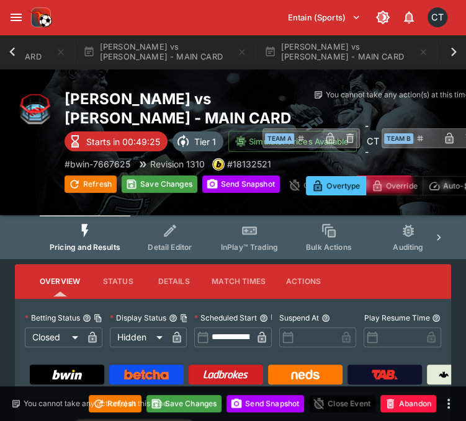
click at [25, 233] on div "Pricing and Results Detail Editor InPlay™ Trading Bulk Actions Auditing Templat…" at bounding box center [233, 237] width 436 height 44
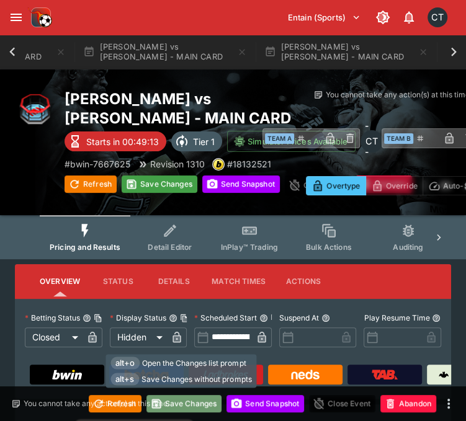
click at [192, 407] on button "Save Changes" at bounding box center [184, 403] width 76 height 17
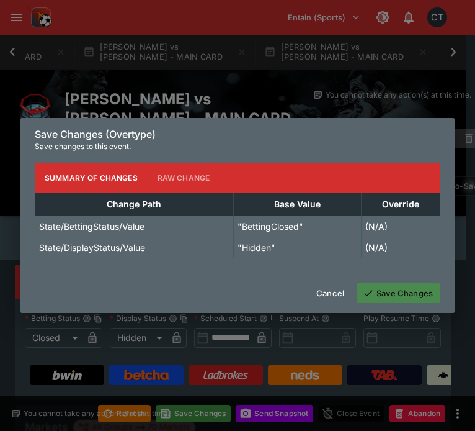
click at [375, 297] on button "Save Changes" at bounding box center [399, 293] width 84 height 20
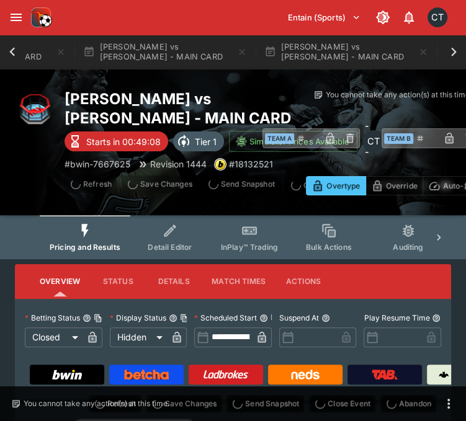
type input "**********"
type input "******"
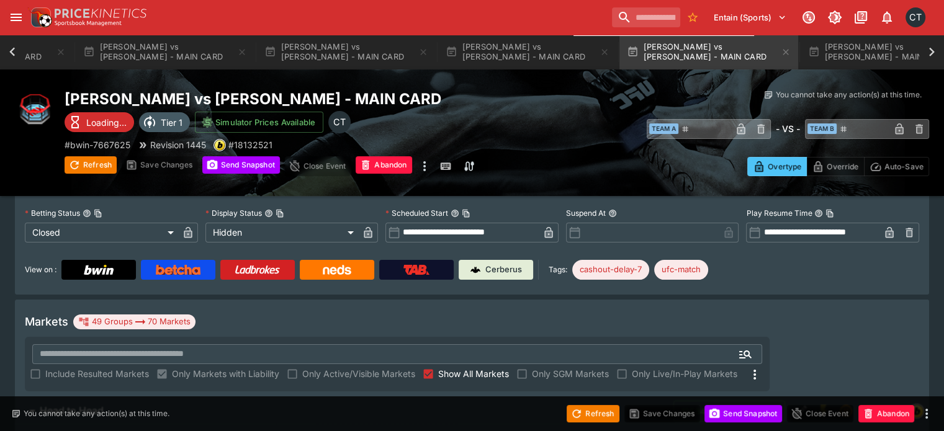
scroll to position [186, 0]
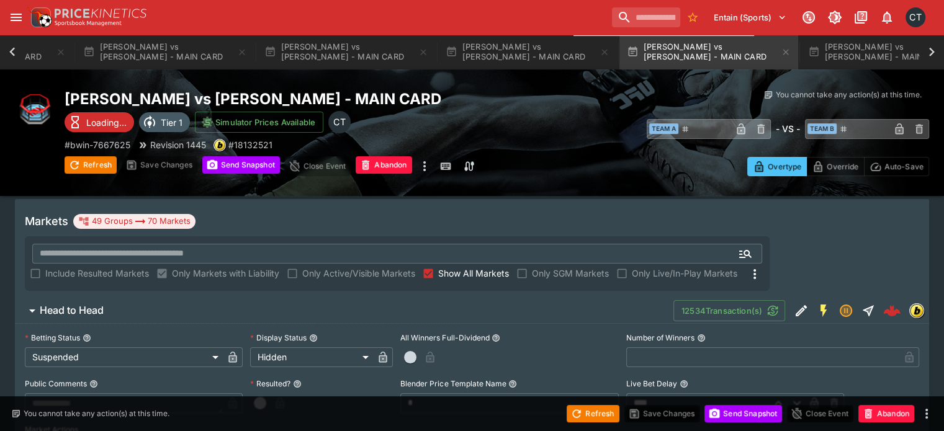
click at [509, 267] on span "Show All Markets" at bounding box center [473, 273] width 71 height 13
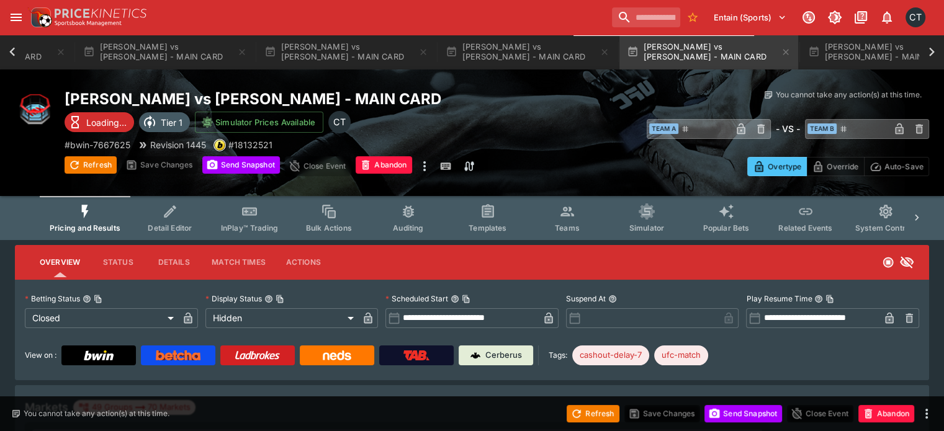
click at [590, 229] on button "Teams" at bounding box center [566, 218] width 79 height 44
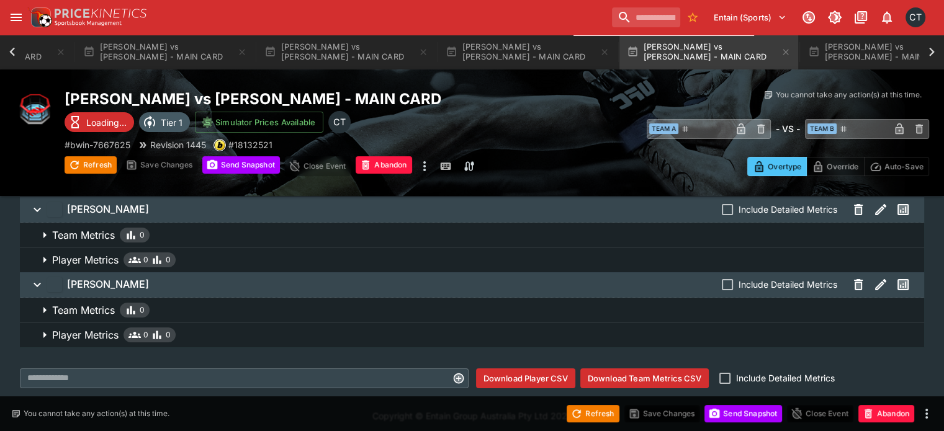
scroll to position [53, 0]
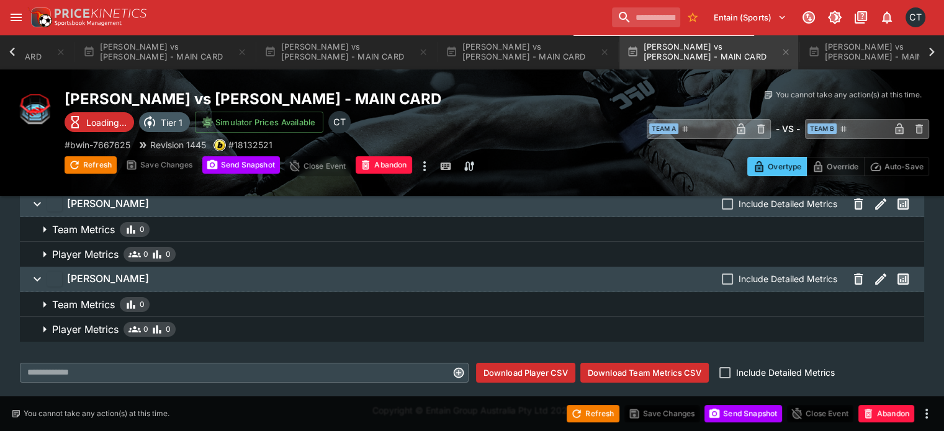
click at [681, 376] on button "Download Team Metrics CSV" at bounding box center [644, 373] width 128 height 20
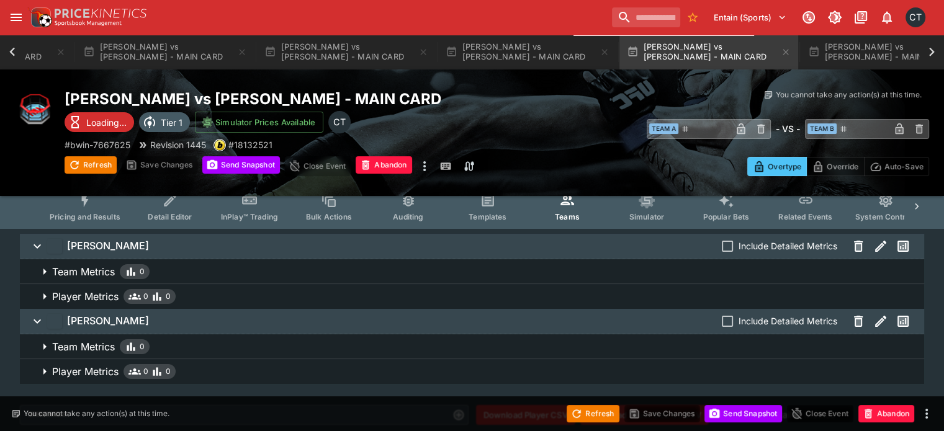
scroll to position [0, 0]
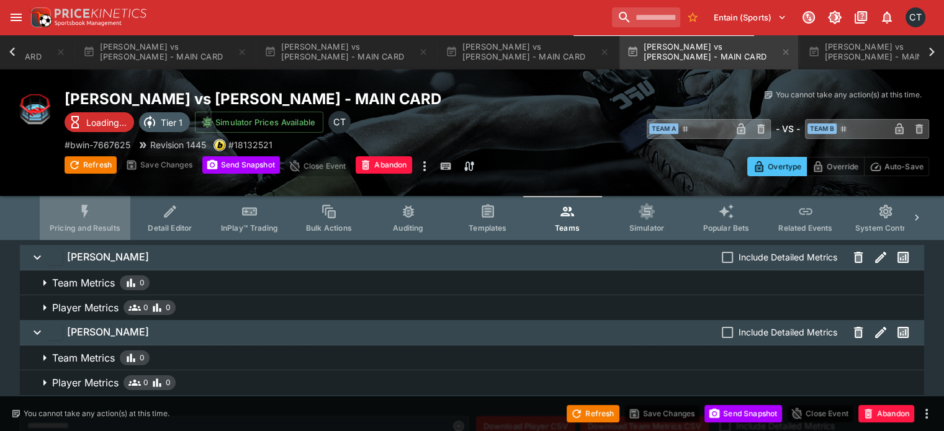
click at [89, 212] on icon "Event type filters" at bounding box center [85, 211] width 7 height 13
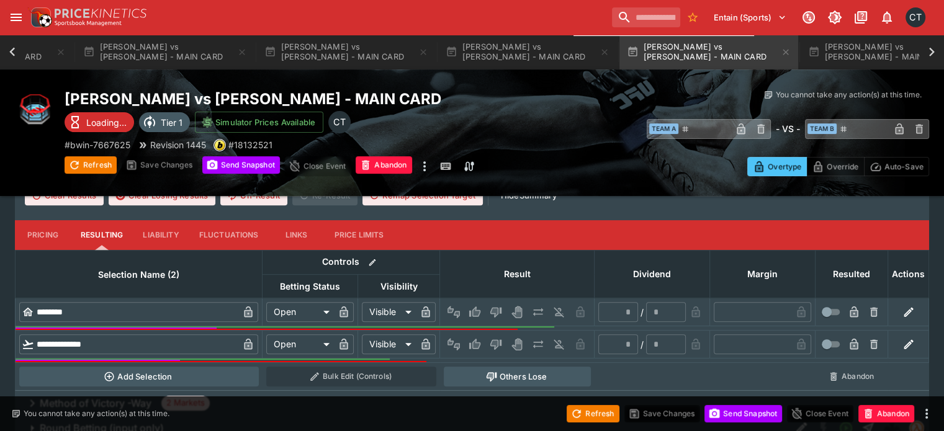
scroll to position [434, 0]
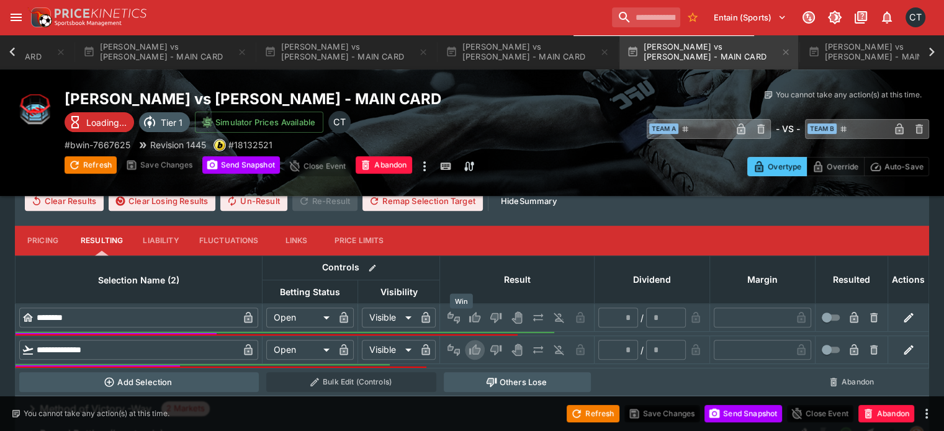
click at [469, 344] on icon "Win" at bounding box center [474, 349] width 11 height 11
type input "*"
type input "*********"
type input "******"
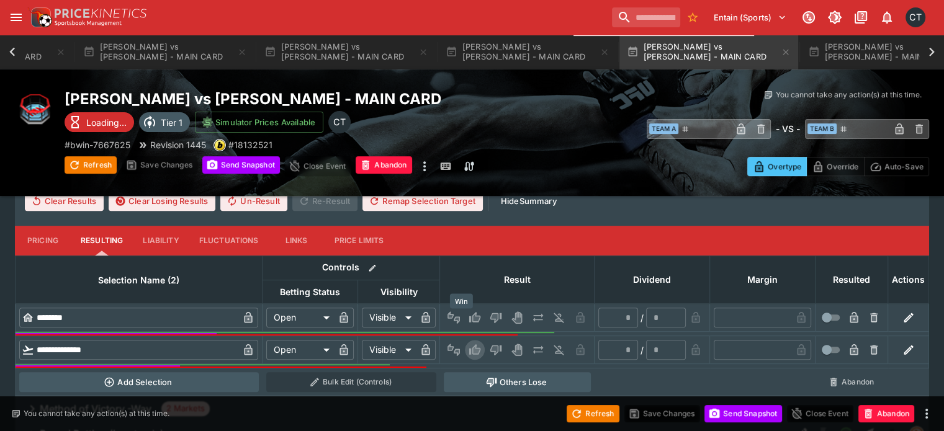
type input "*"
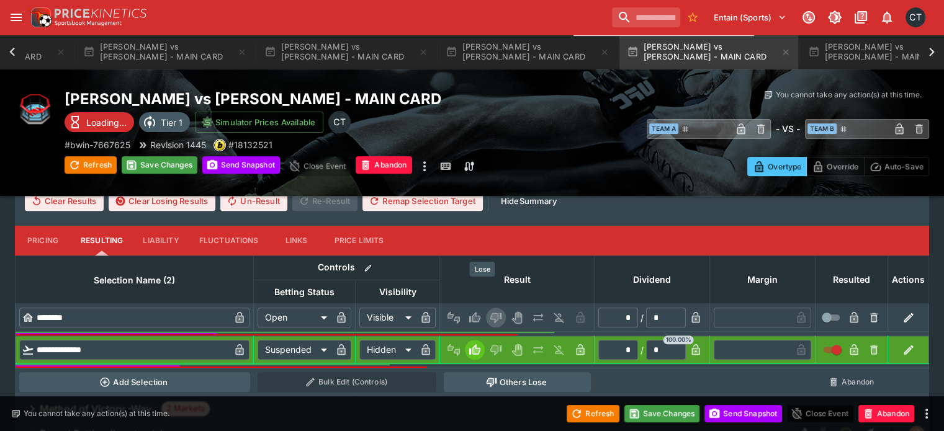
click at [490, 308] on button "Lose" at bounding box center [496, 318] width 20 height 20
type input "*********"
type input "******"
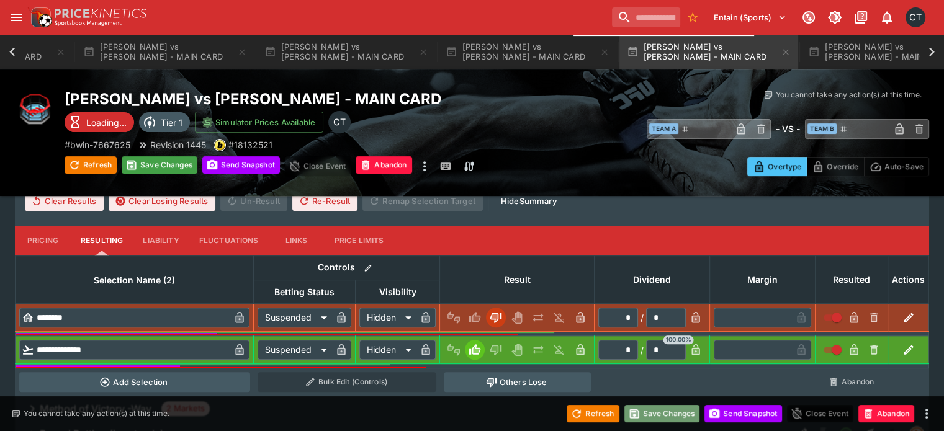
click at [660, 408] on button "Save Changes" at bounding box center [662, 413] width 76 height 17
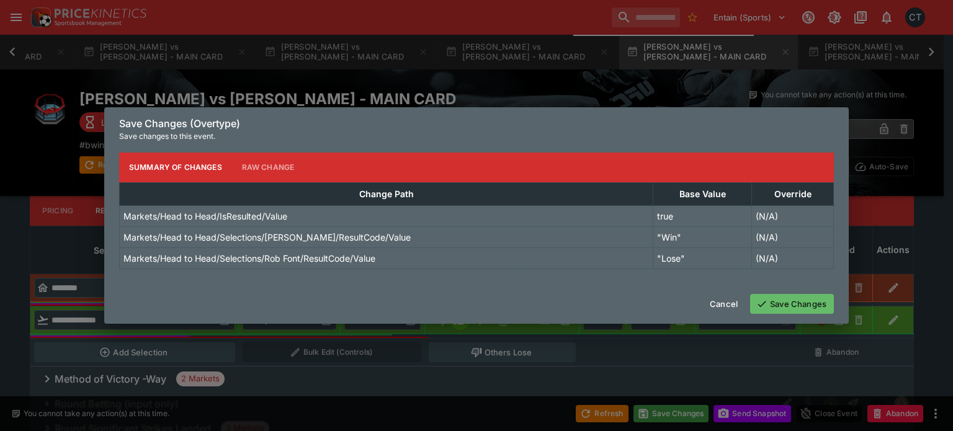
click at [783, 307] on button "Save Changes" at bounding box center [792, 304] width 84 height 20
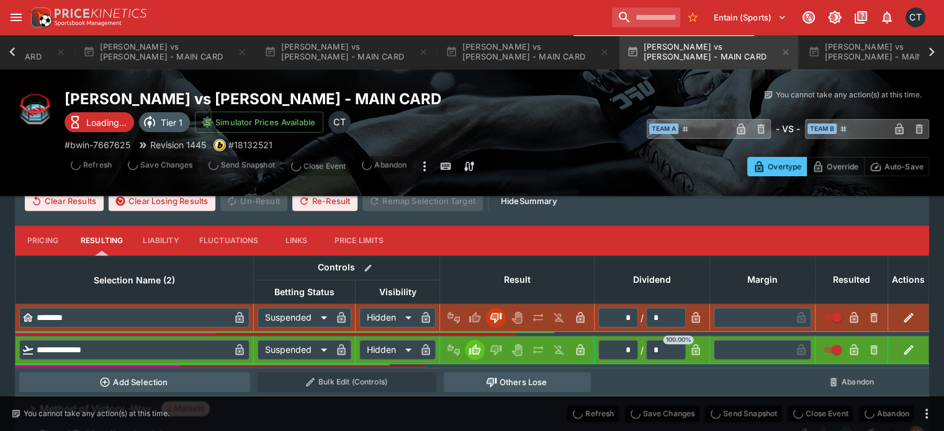
type input "*"
type input "**********"
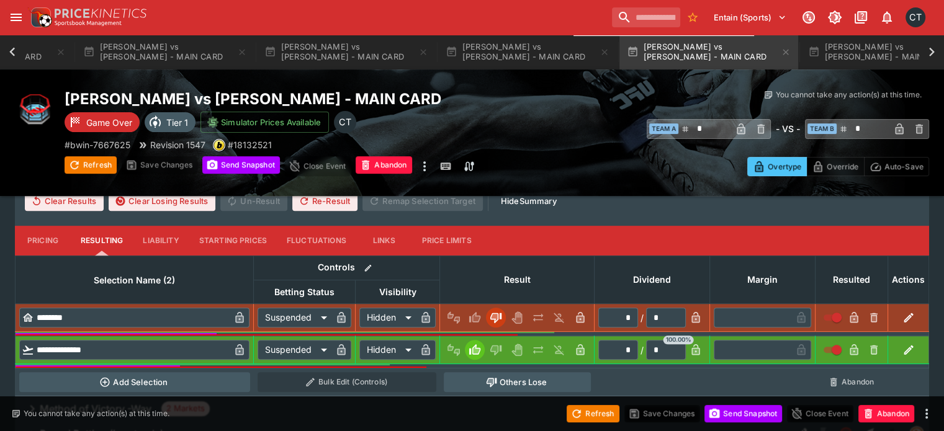
click at [595, 420] on button "Refresh" at bounding box center [593, 413] width 52 height 17
click at [588, 415] on button "Refresh" at bounding box center [593, 413] width 52 height 17
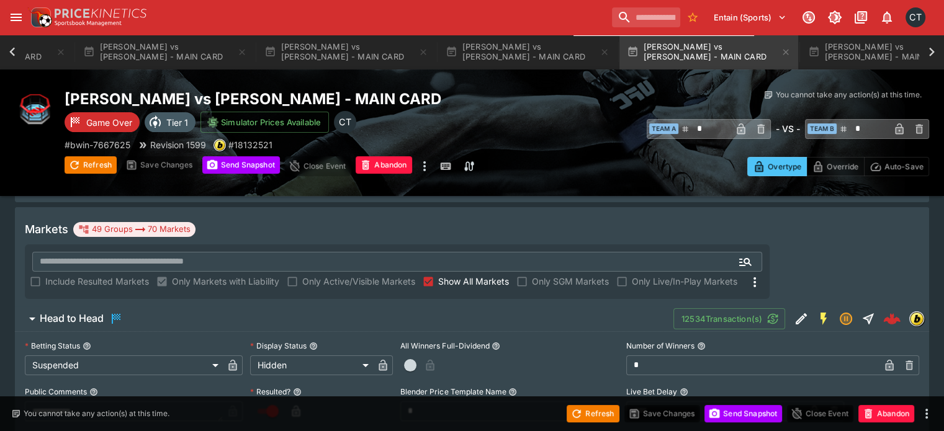
scroll to position [186, 0]
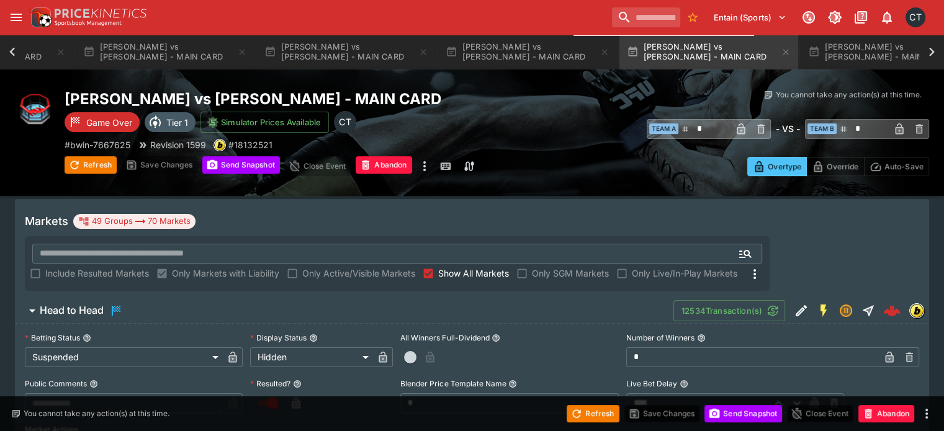
click at [509, 267] on span "Show All Markets" at bounding box center [473, 273] width 71 height 13
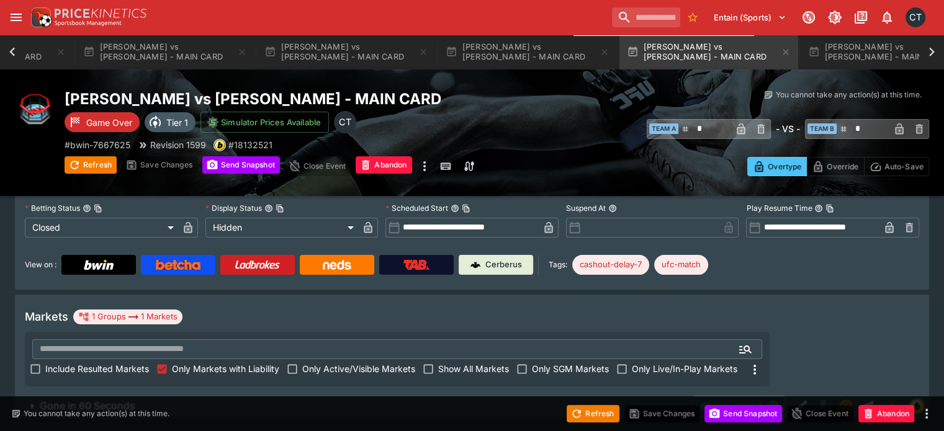
click at [487, 400] on span "Gone in 60 Seconds" at bounding box center [361, 406] width 643 height 13
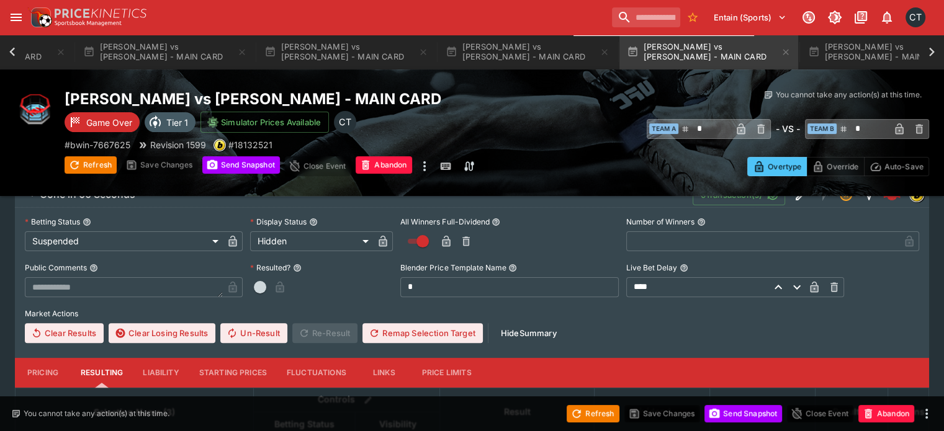
scroll to position [301, 0]
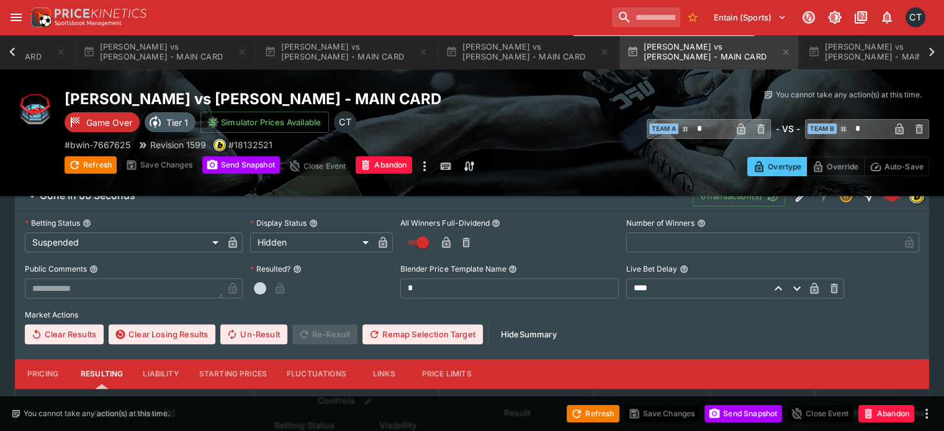
click at [270, 279] on button "button" at bounding box center [260, 289] width 20 height 20
type input "*"
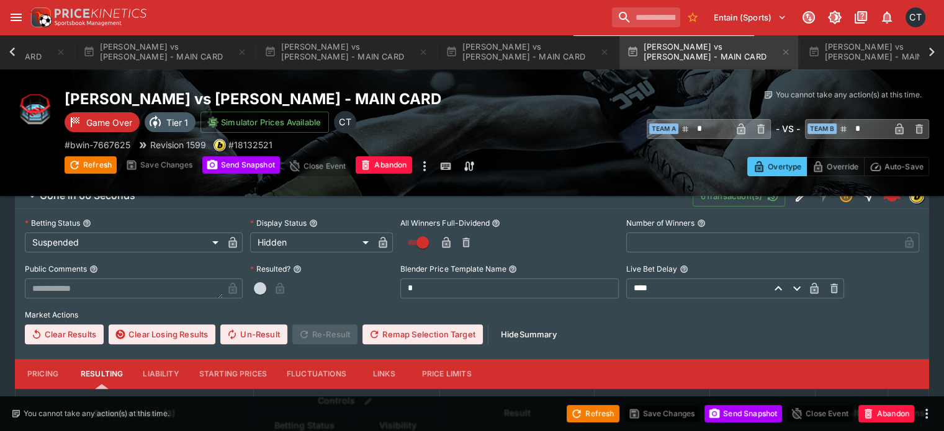
type input "*"
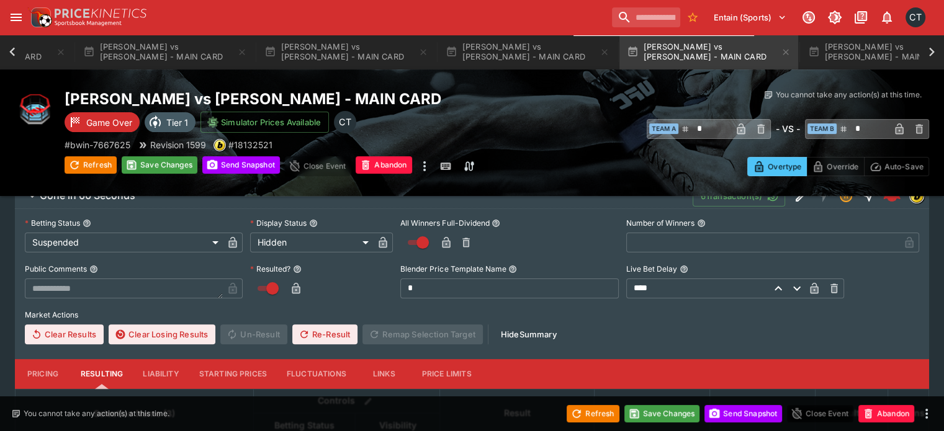
click at [684, 424] on div "Refresh Save Changes Send Snapshot Close Event Abandon" at bounding box center [472, 414] width 944 height 35
click at [686, 420] on button "Save Changes" at bounding box center [662, 413] width 76 height 17
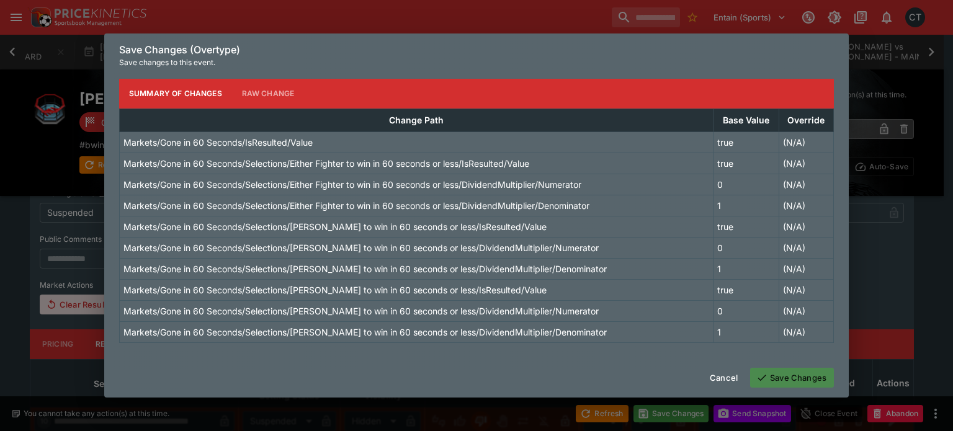
click at [761, 380] on icon "button" at bounding box center [761, 377] width 11 height 11
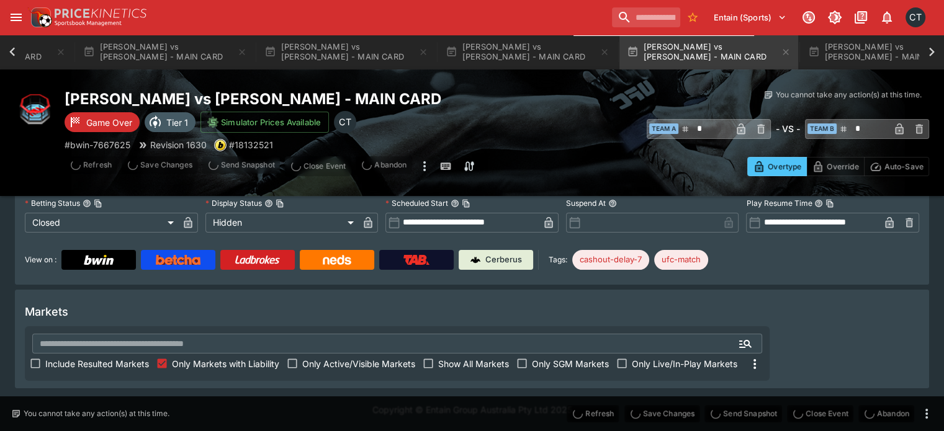
scroll to position [66, 0]
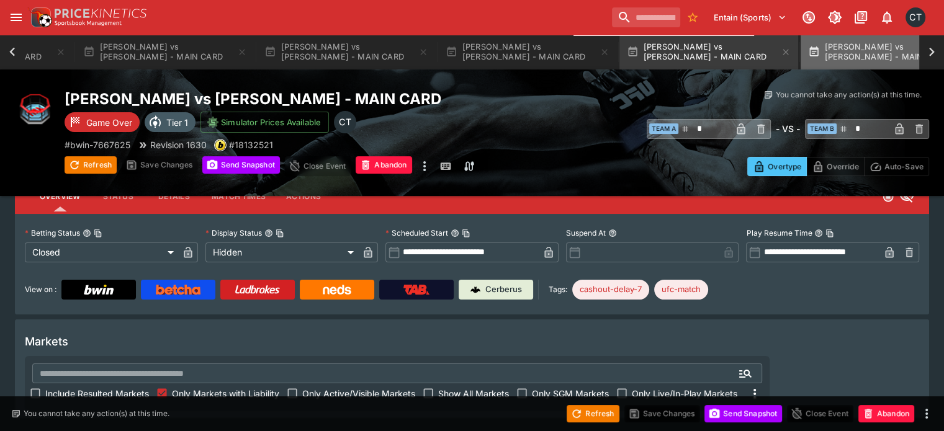
click at [828, 54] on button "Diego Lopes vs Jean Silva - MAIN CARD" at bounding box center [890, 52] width 179 height 35
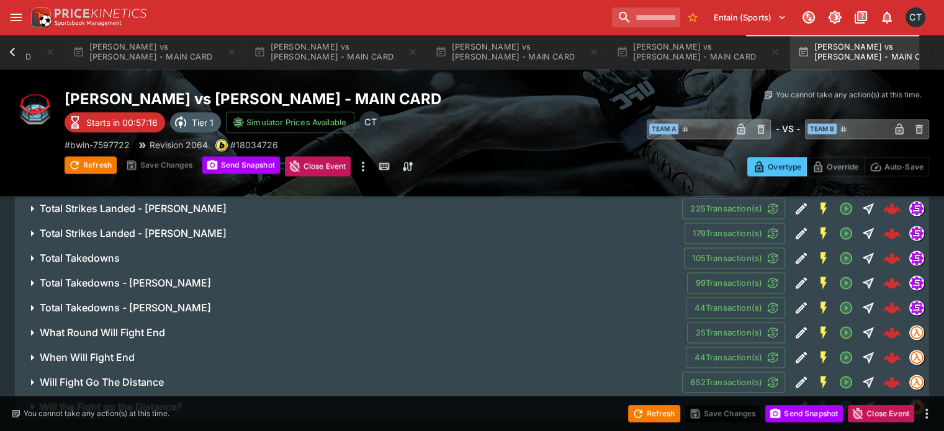
scroll to position [0, 1880]
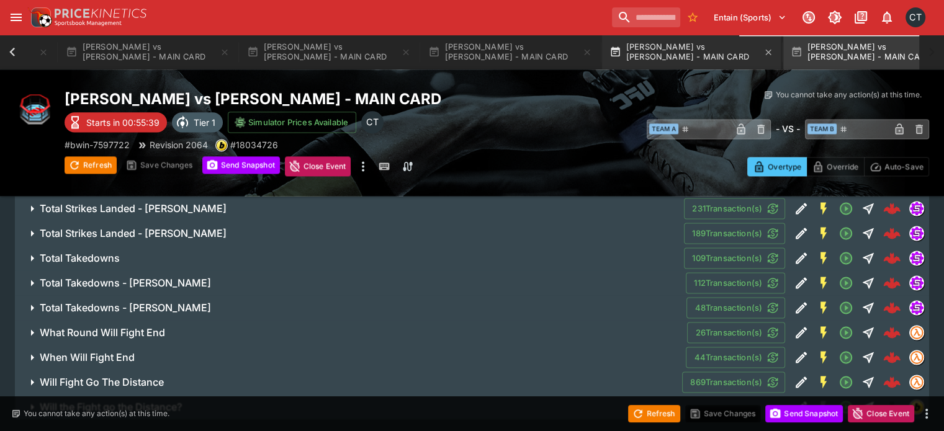
click at [625, 49] on button "Rob Font vs David Martinez - MAIN CARD" at bounding box center [691, 52] width 179 height 35
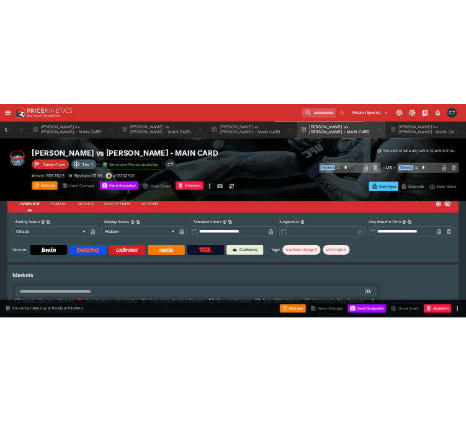
scroll to position [66, 0]
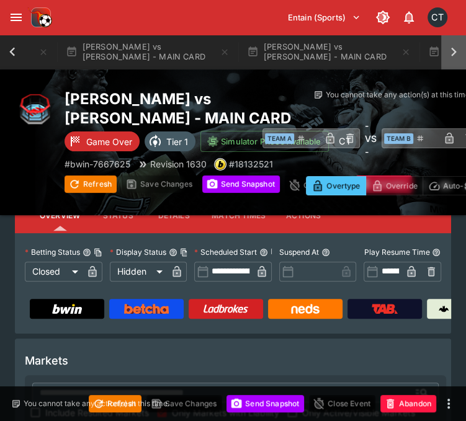
click at [457, 54] on icon at bounding box center [453, 51] width 17 height 17
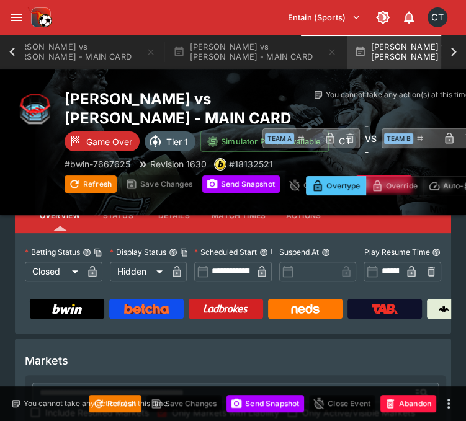
scroll to position [0, 2153]
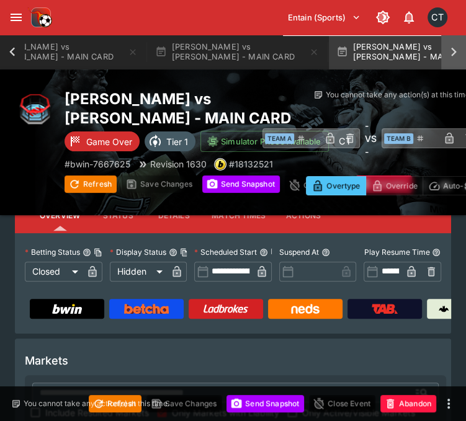
click at [455, 54] on icon at bounding box center [453, 51] width 17 height 17
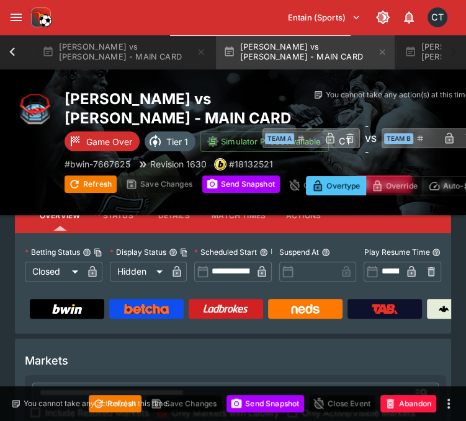
scroll to position [0, 2359]
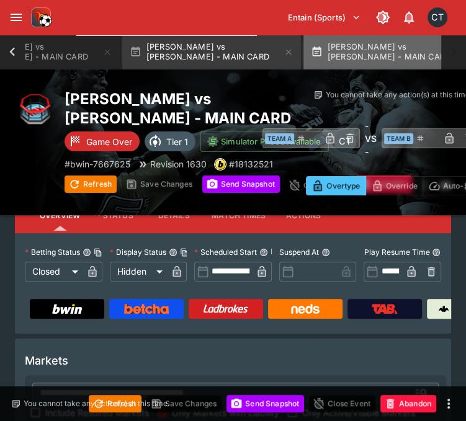
click at [359, 49] on button "Diego Lopes vs Jean Silva - MAIN CARD" at bounding box center [392, 52] width 179 height 35
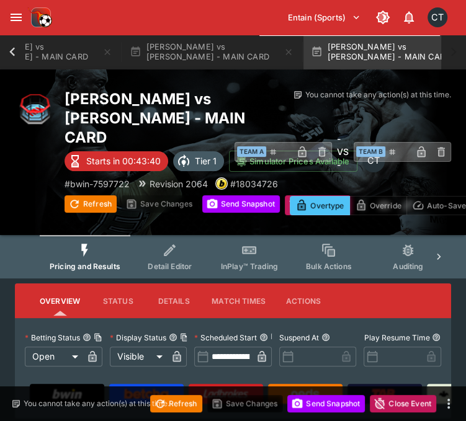
click at [443, 246] on div at bounding box center [438, 257] width 25 height 44
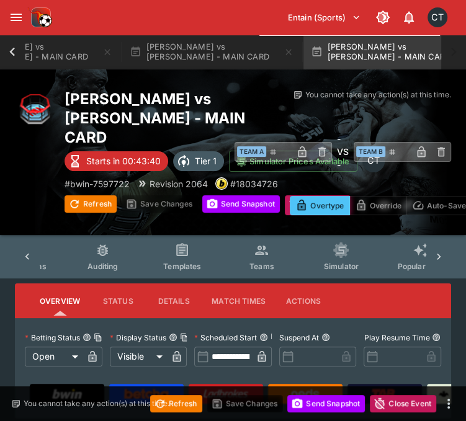
scroll to position [0, 327]
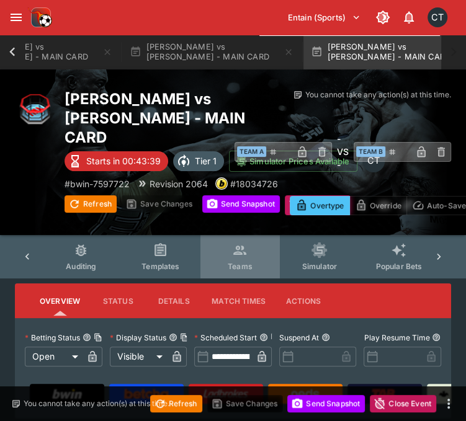
click at [249, 244] on button "Teams" at bounding box center [239, 257] width 79 height 44
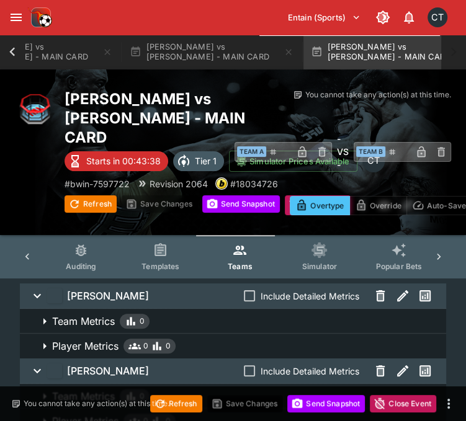
scroll to position [110, 0]
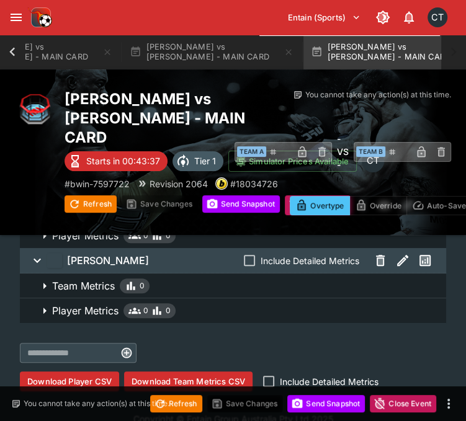
click at [218, 372] on button "Download Team Metrics CSV" at bounding box center [188, 382] width 128 height 20
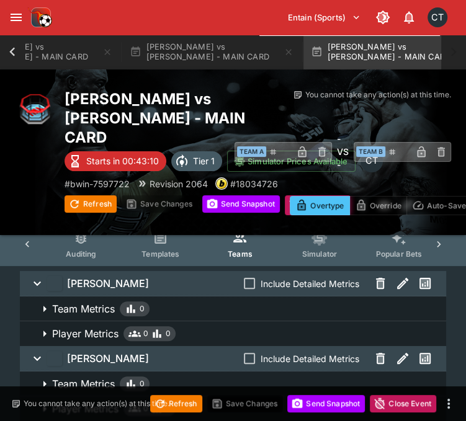
scroll to position [0, 0]
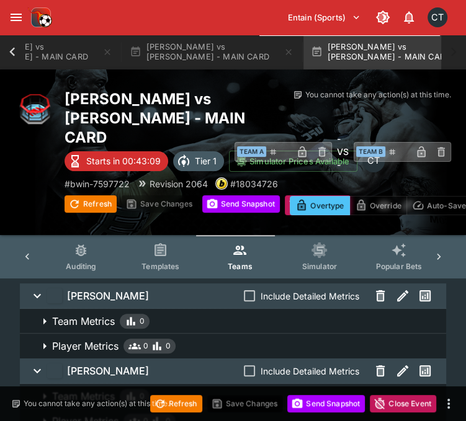
click at [24, 251] on icon at bounding box center [27, 257] width 12 height 12
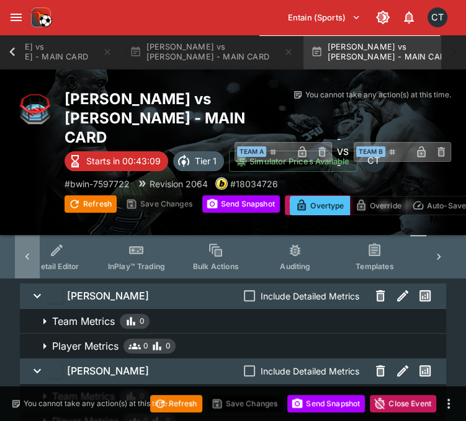
click at [24, 251] on icon at bounding box center [27, 257] width 12 height 12
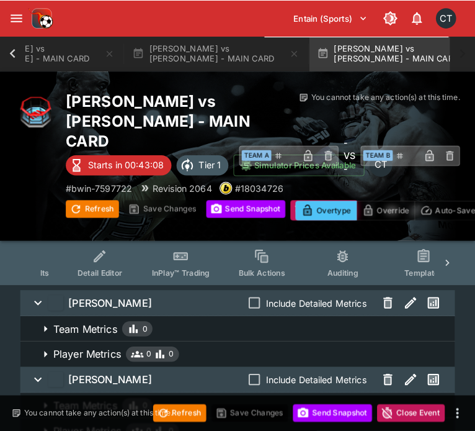
scroll to position [0, 0]
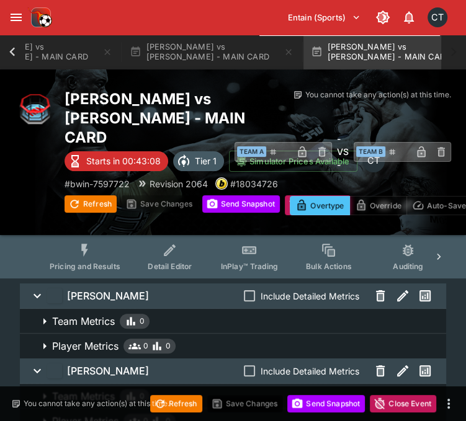
click at [24, 238] on div "Pricing and Results Detail Editor InPlay™ Trading Bulk Actions Auditing Templat…" at bounding box center [233, 257] width 436 height 44
click at [191, 406] on button "Refresh" at bounding box center [176, 403] width 52 height 17
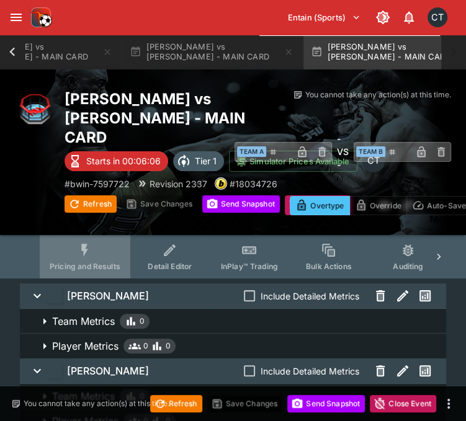
click at [76, 235] on button "Pricing and Results" at bounding box center [85, 257] width 91 height 44
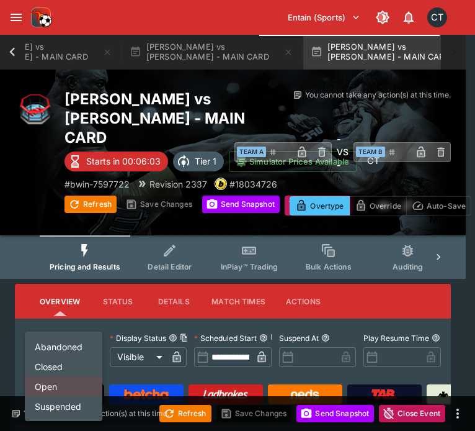
click at [49, 374] on li "Closed" at bounding box center [64, 366] width 78 height 20
type input "**********"
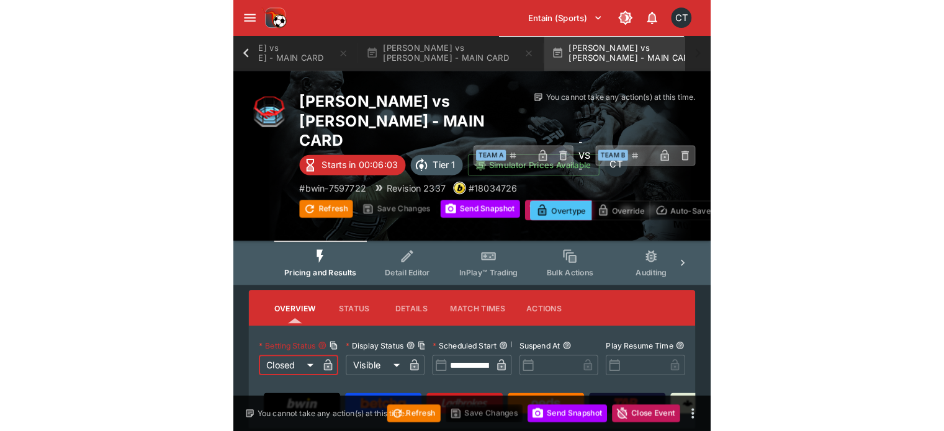
scroll to position [0, 2350]
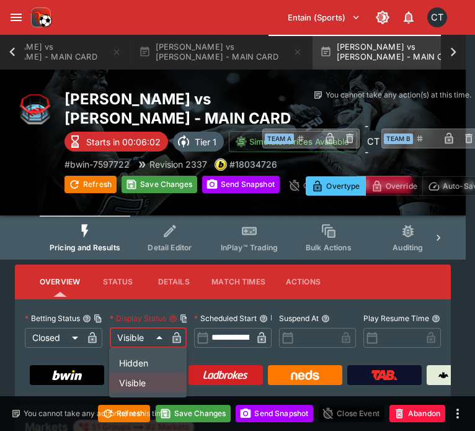
click at [120, 358] on li "Hidden" at bounding box center [148, 362] width 78 height 20
type input "******"
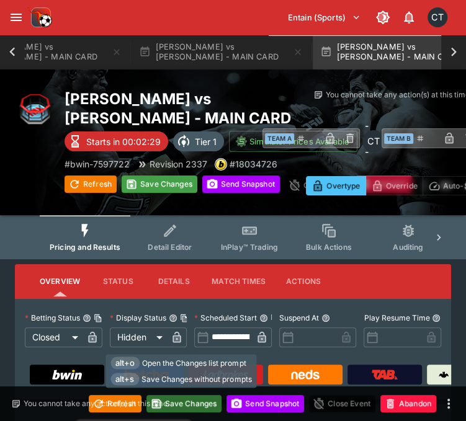
click at [192, 402] on button "Save Changes" at bounding box center [184, 403] width 76 height 17
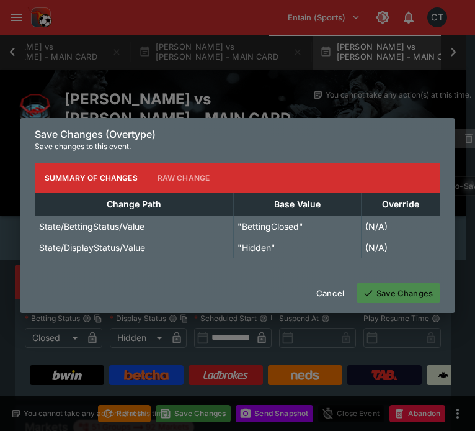
click at [401, 296] on button "Save Changes" at bounding box center [399, 293] width 84 height 20
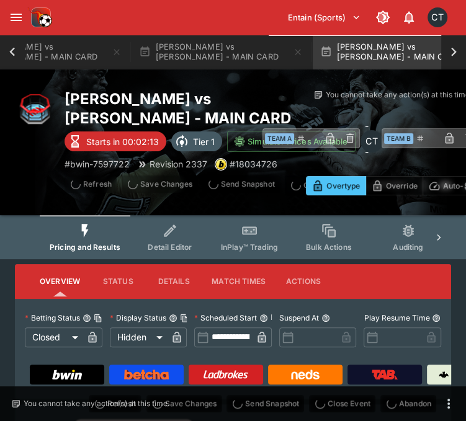
type input "**********"
type input "******"
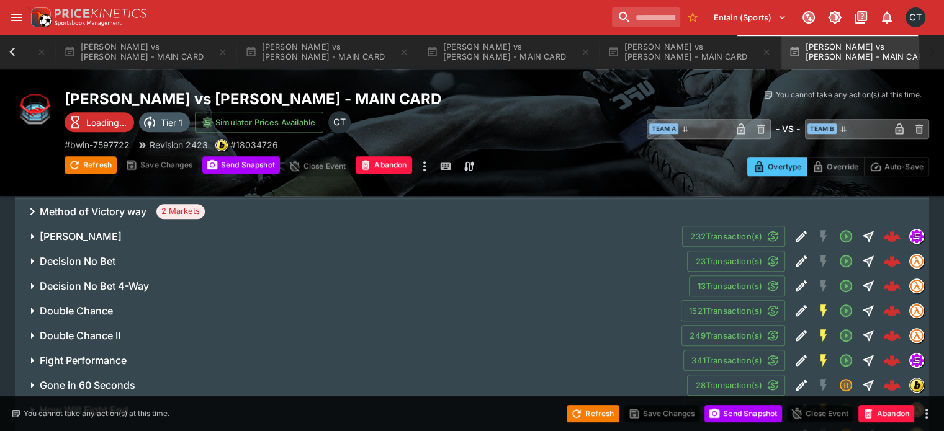
scroll to position [807, 0]
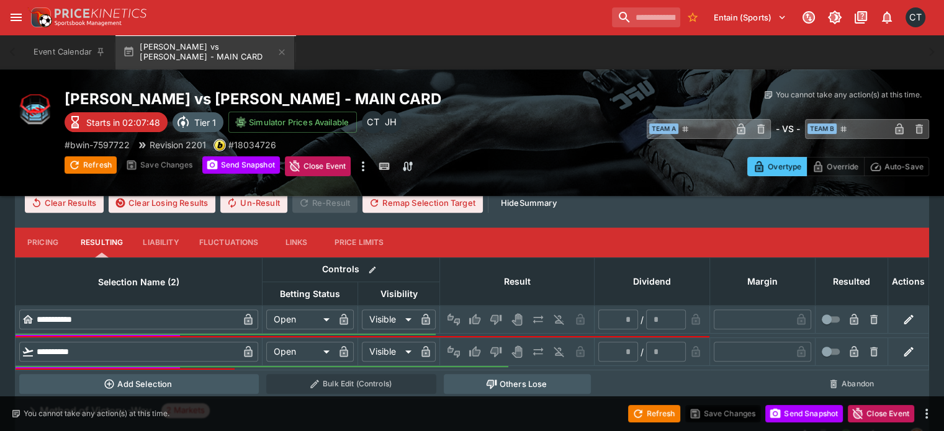
scroll to position [434, 0]
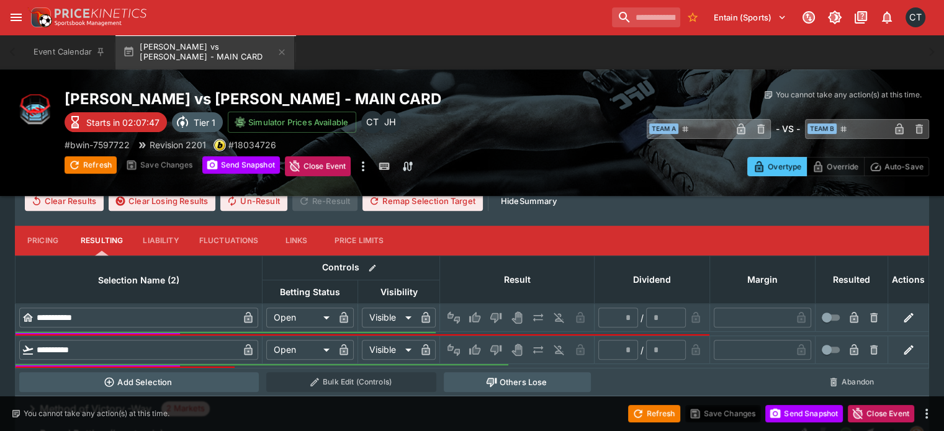
click at [902, 312] on icon "button" at bounding box center [908, 318] width 12 height 12
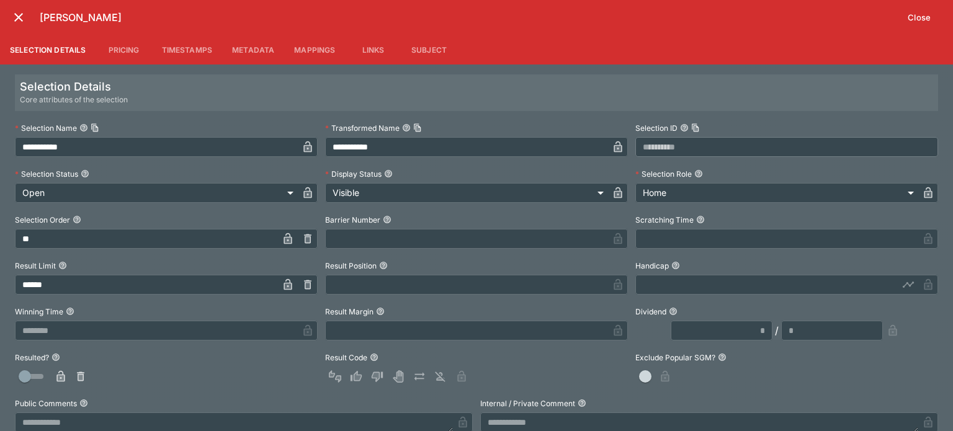
drag, startPoint x: 0, startPoint y: 260, endPoint x: 0, endPoint y: 223, distance: 36.6
click at [0, 223] on div "**********" at bounding box center [476, 248] width 953 height 367
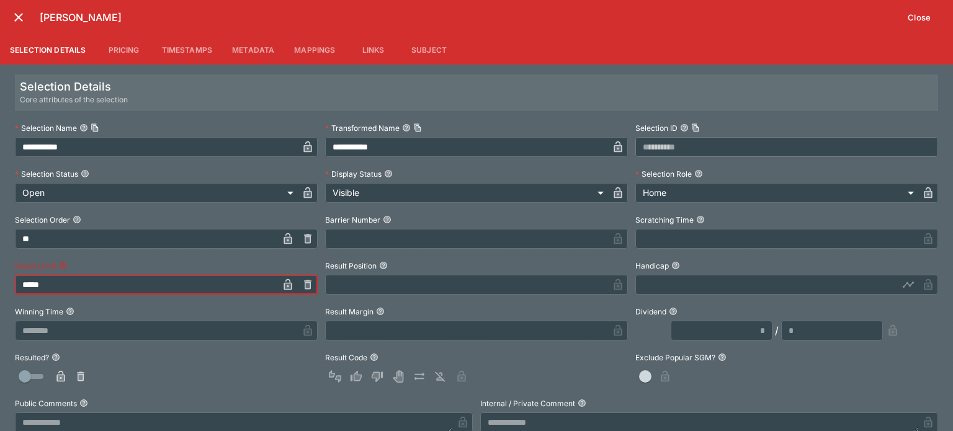
type input "******"
click at [171, 384] on div at bounding box center [166, 377] width 303 height 20
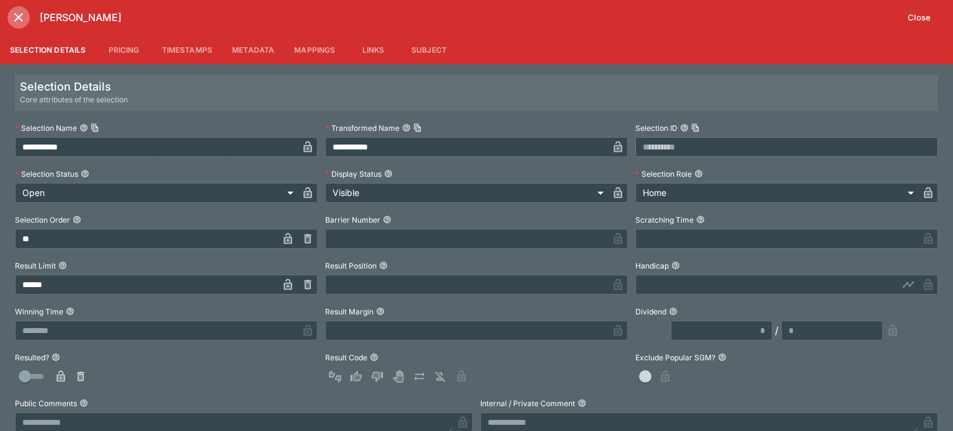
click at [24, 22] on icon "close" at bounding box center [18, 17] width 15 height 15
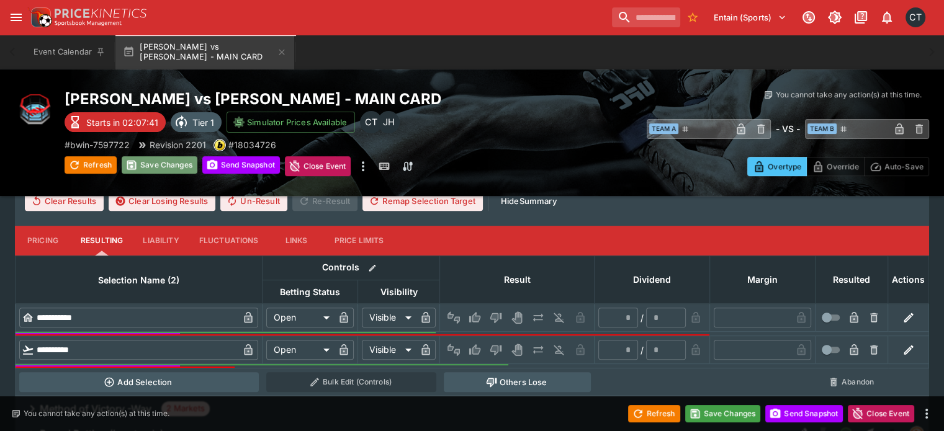
click at [169, 168] on button "Save Changes" at bounding box center [160, 164] width 76 height 17
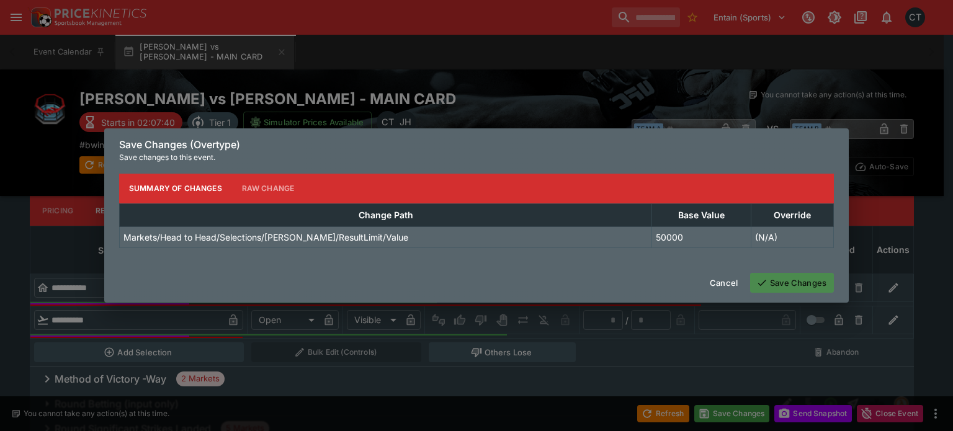
click at [789, 281] on button "Save Changes" at bounding box center [792, 283] width 84 height 20
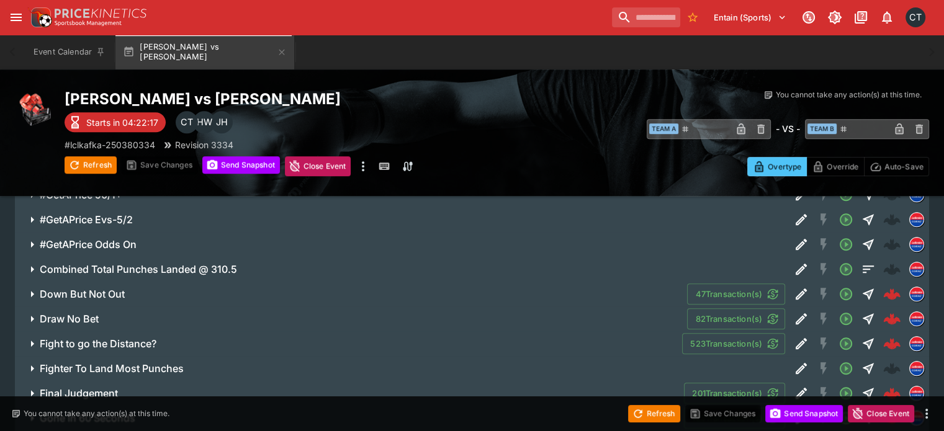
scroll to position [931, 0]
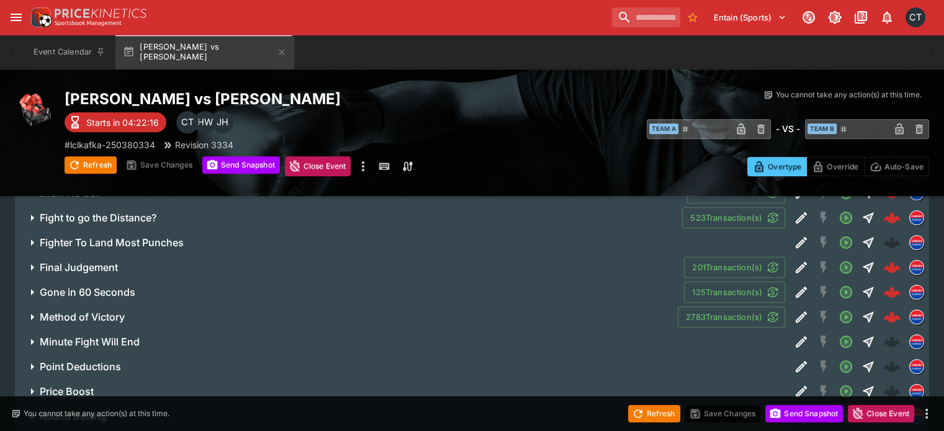
click at [117, 311] on h6 "Method of Victory" at bounding box center [82, 317] width 85 height 13
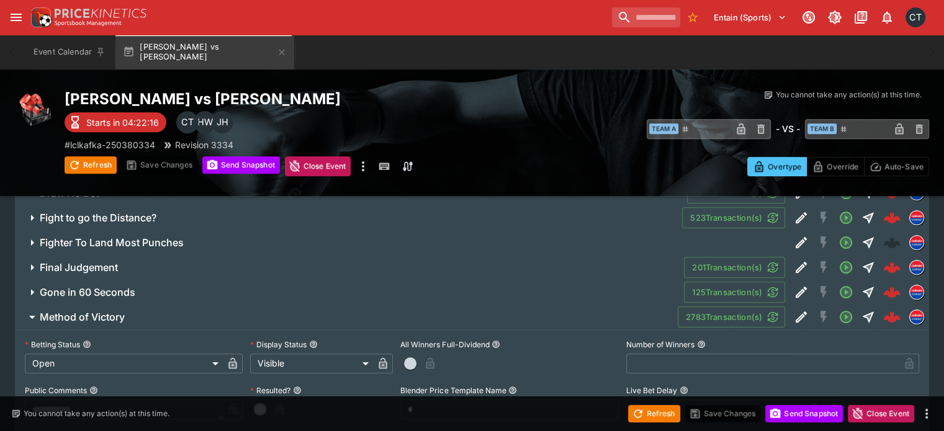
scroll to position [1241, 0]
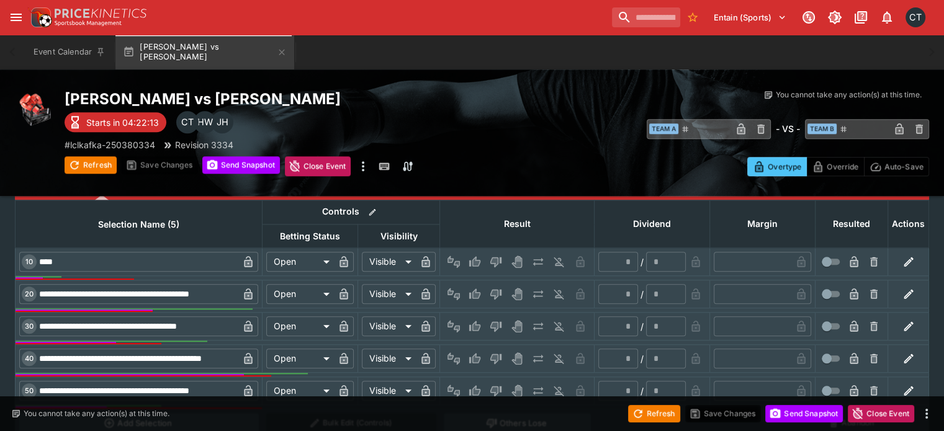
click at [900, 381] on button "button" at bounding box center [909, 391] width 20 height 20
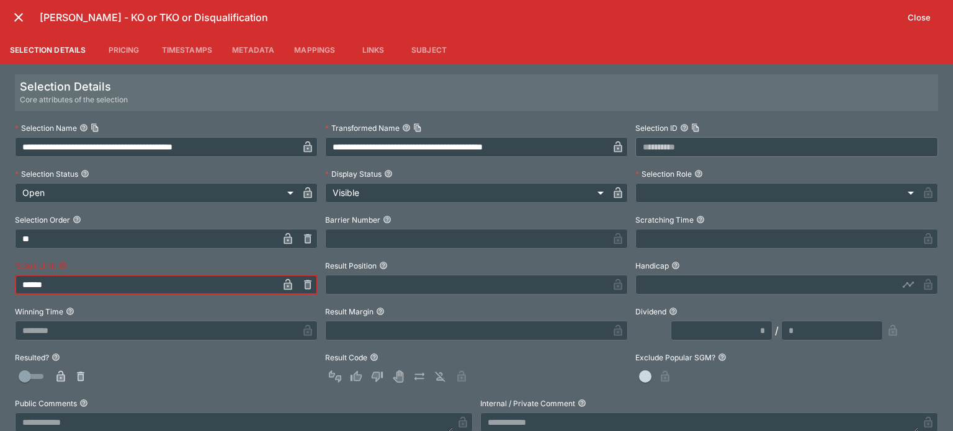
drag, startPoint x: 81, startPoint y: 277, endPoint x: 0, endPoint y: 260, distance: 82.5
click at [0, 260] on div "**********" at bounding box center [476, 248] width 953 height 367
type input "******"
click at [177, 388] on div "**********" at bounding box center [476, 295] width 923 height 353
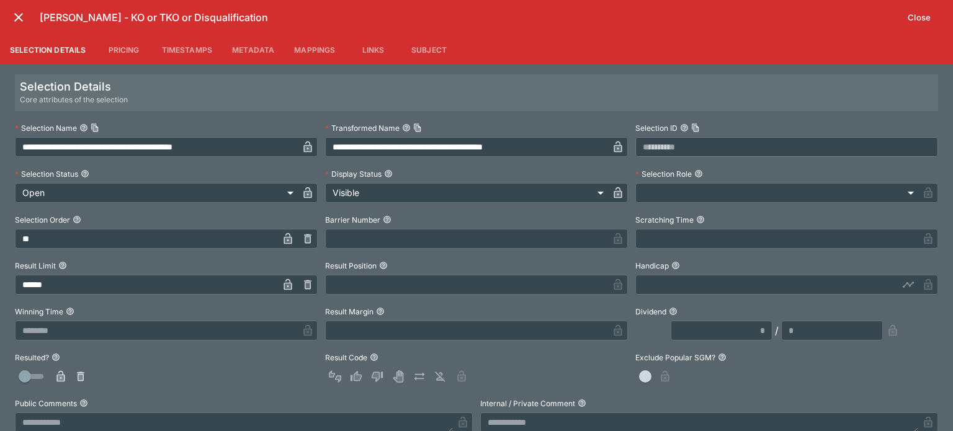
click at [26, 21] on button "close" at bounding box center [18, 17] width 22 height 22
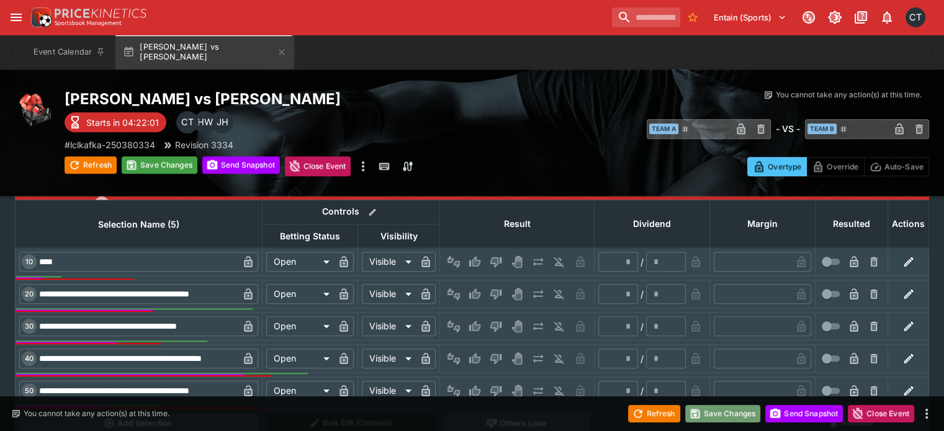
click at [752, 417] on button "Save Changes" at bounding box center [723, 413] width 76 height 17
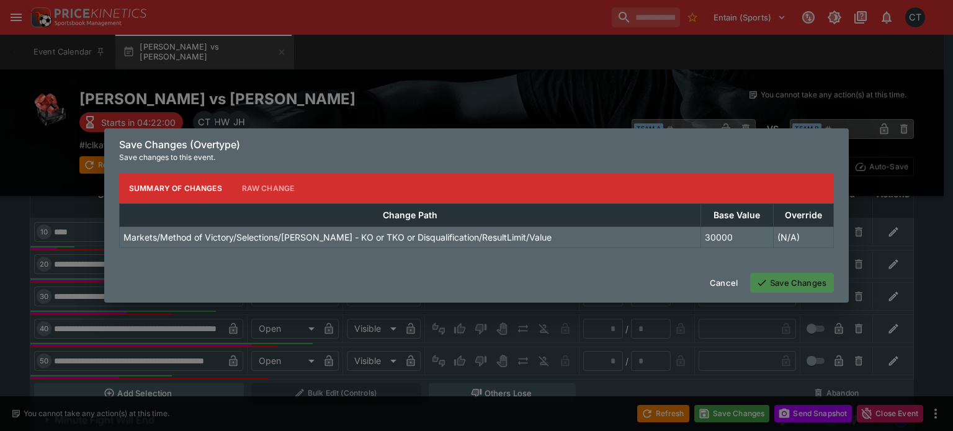
click at [801, 289] on button "Save Changes" at bounding box center [792, 283] width 84 height 20
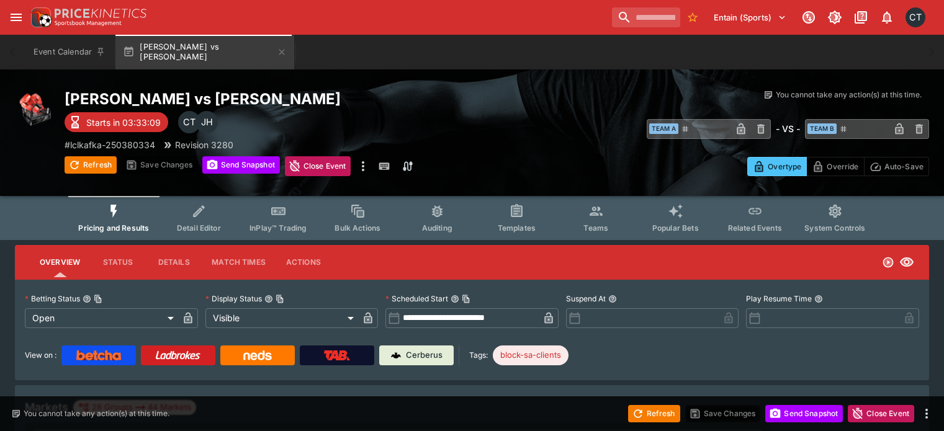
scroll to position [1198, 0]
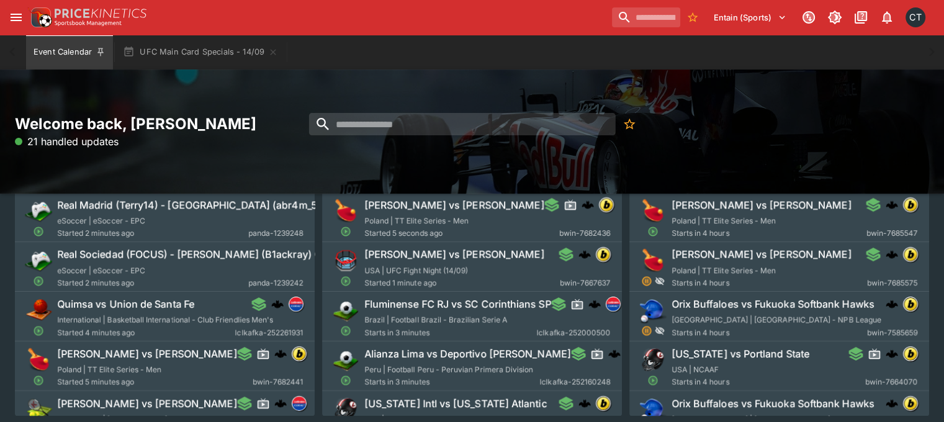
scroll to position [248, 0]
click at [191, 51] on button "UFC Main Card Specials - 14/09" at bounding box center [200, 52] width 170 height 35
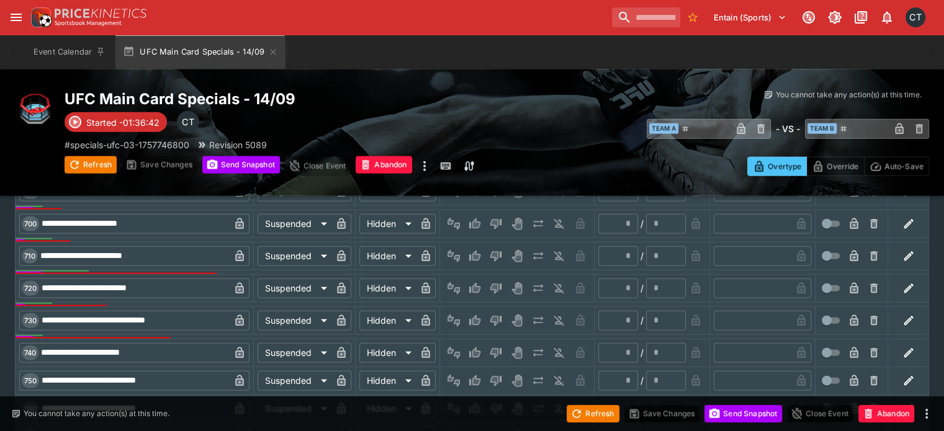
scroll to position [3216, 0]
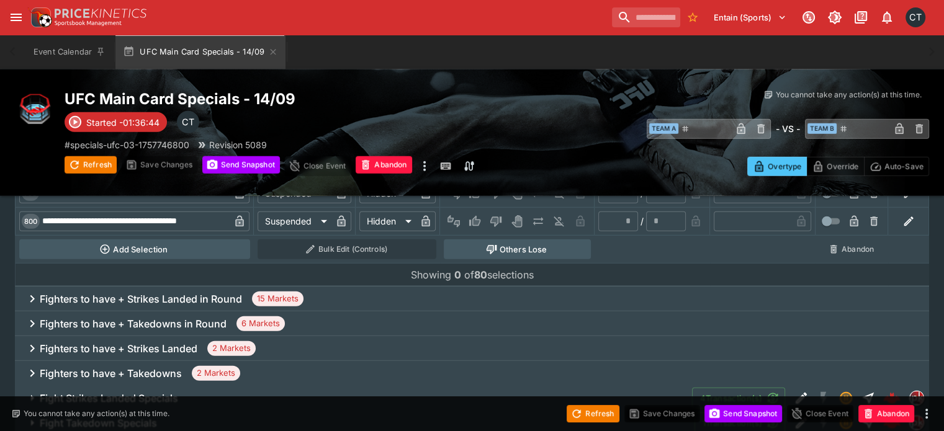
click at [132, 392] on h6 "Fight Strikes Landed Specials" at bounding box center [109, 398] width 138 height 13
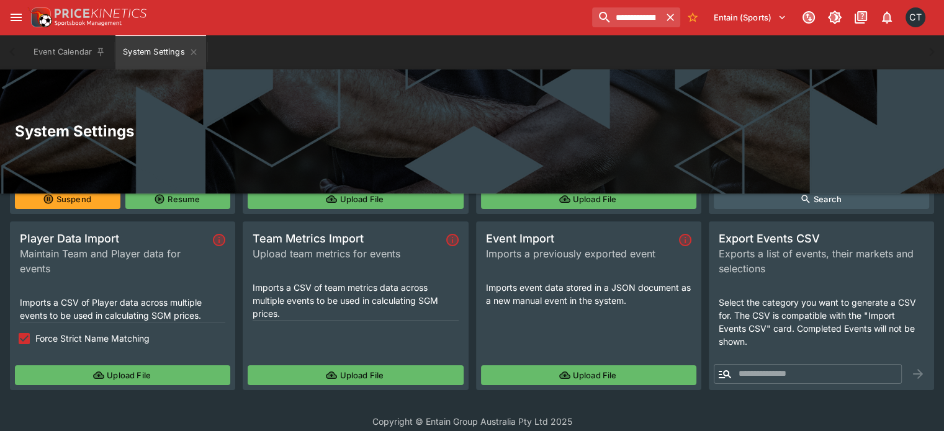
scroll to position [153, 0]
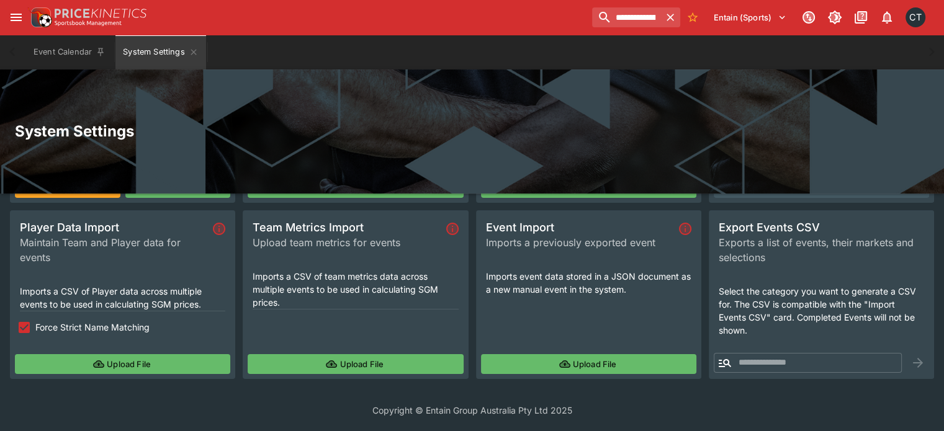
click at [429, 364] on button "Upload File" at bounding box center [355, 364] width 215 height 20
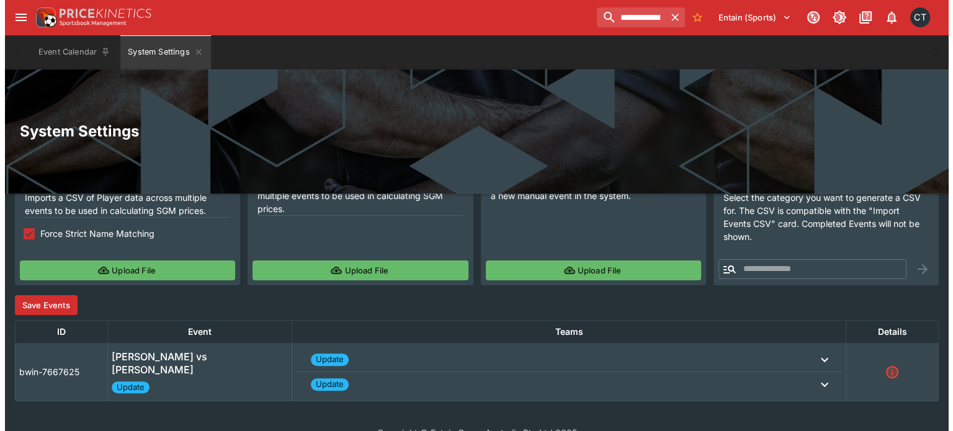
scroll to position [269, 0]
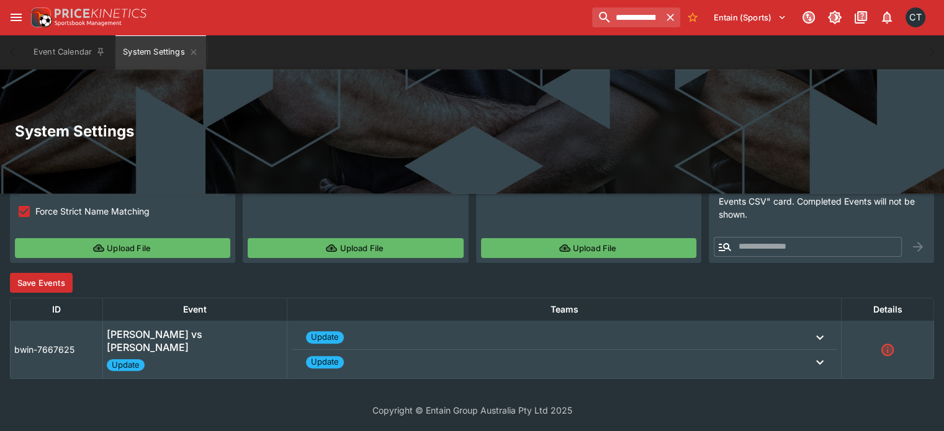
click at [31, 280] on button "Save Events" at bounding box center [41, 283] width 63 height 20
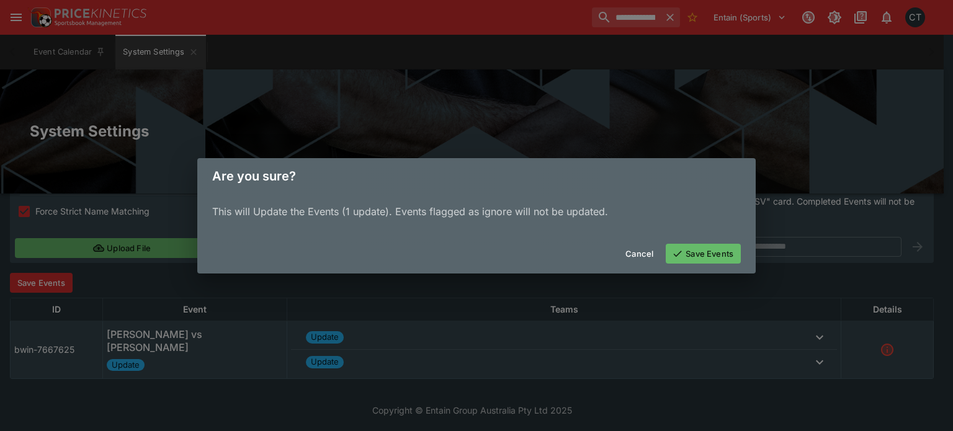
click at [730, 251] on button "Save Events" at bounding box center [703, 254] width 75 height 20
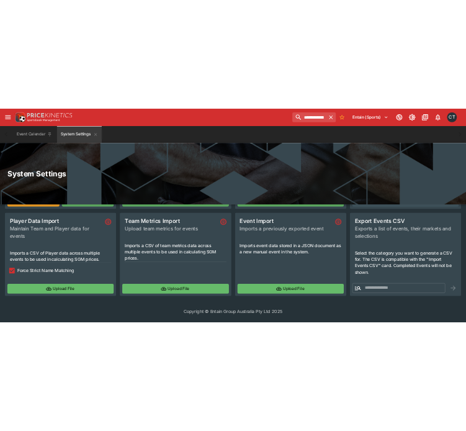
scroll to position [153, 0]
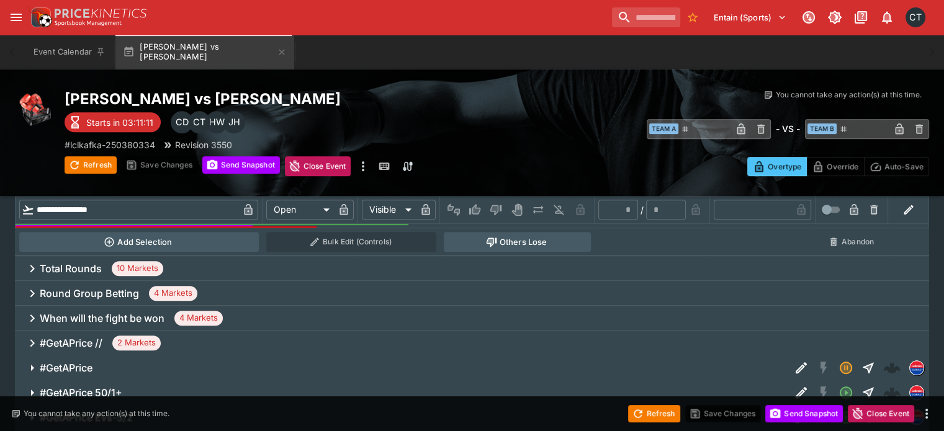
scroll to position [617, 0]
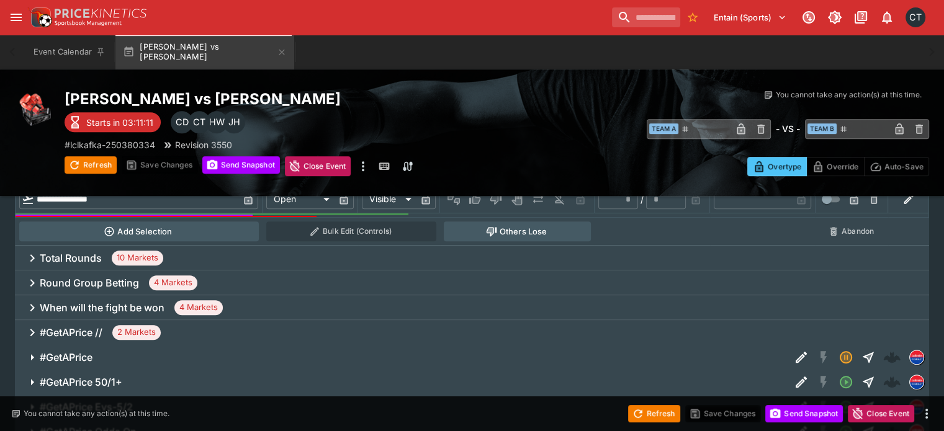
click at [117, 277] on h6 "Round Group Betting" at bounding box center [89, 283] width 99 height 13
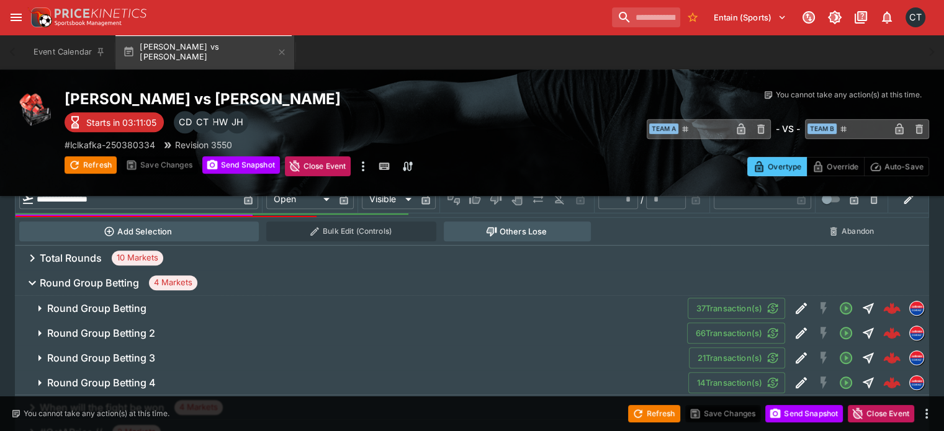
click at [184, 302] on span "Round Group Betting" at bounding box center [362, 308] width 630 height 13
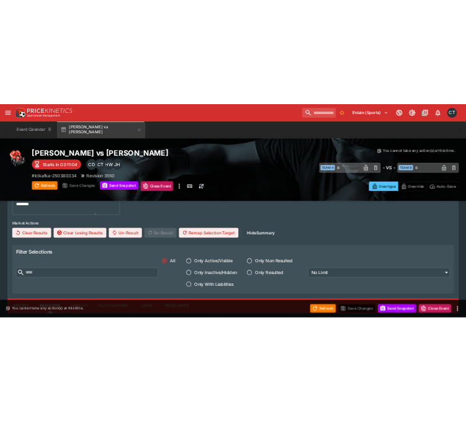
scroll to position [1114, 0]
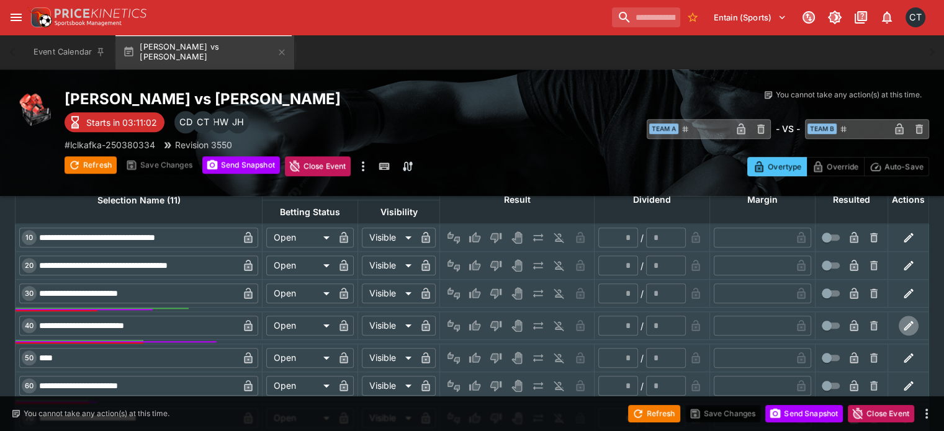
click at [899, 316] on button "button" at bounding box center [909, 326] width 20 height 20
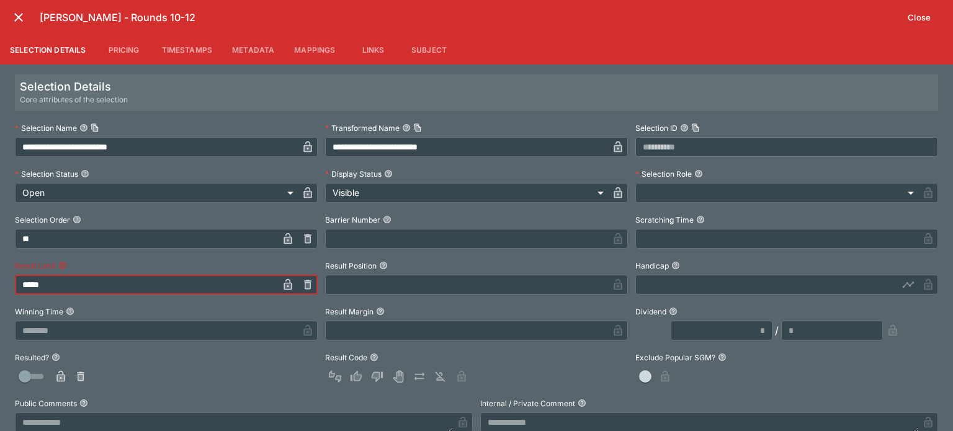
drag, startPoint x: 74, startPoint y: 285, endPoint x: 0, endPoint y: 251, distance: 81.7
click at [0, 251] on div "**********" at bounding box center [476, 248] width 953 height 367
type input "******"
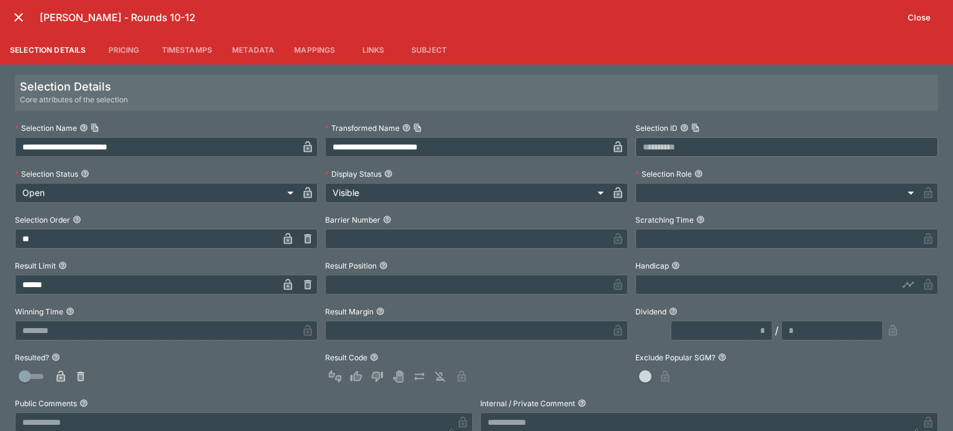
click at [206, 307] on label "Winning Time" at bounding box center [166, 311] width 303 height 19
click at [74, 307] on button "Winning Time" at bounding box center [70, 311] width 9 height 9
click at [18, 17] on icon "close" at bounding box center [18, 17] width 9 height 9
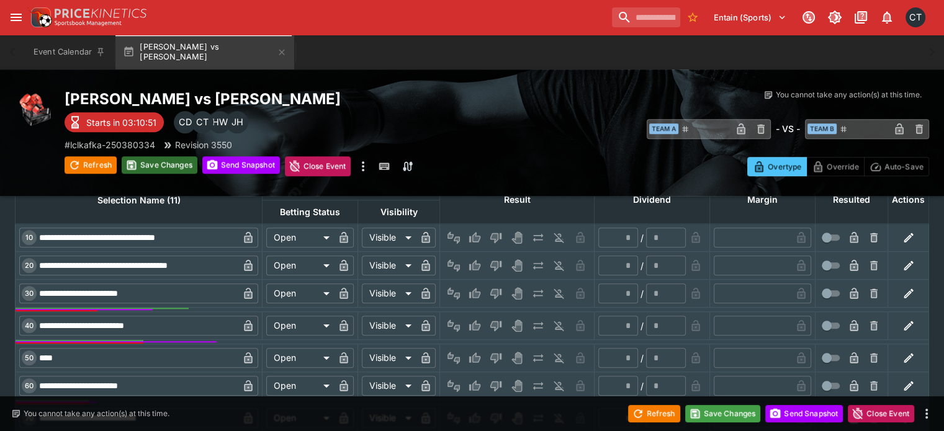
click at [197, 170] on button "Save Changes" at bounding box center [160, 164] width 76 height 17
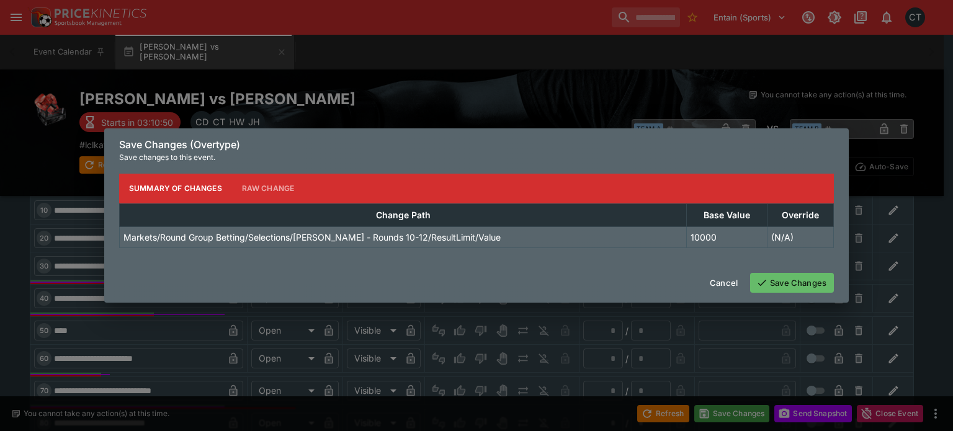
click at [806, 279] on button "Save Changes" at bounding box center [792, 283] width 84 height 20
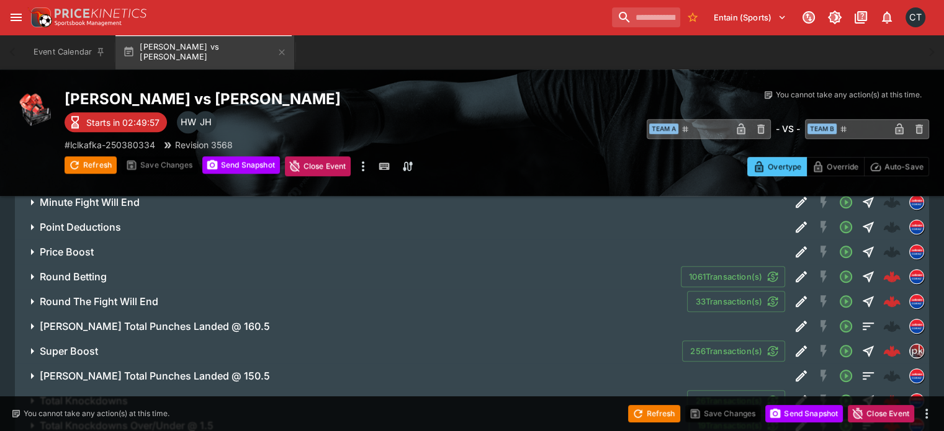
scroll to position [1114, 0]
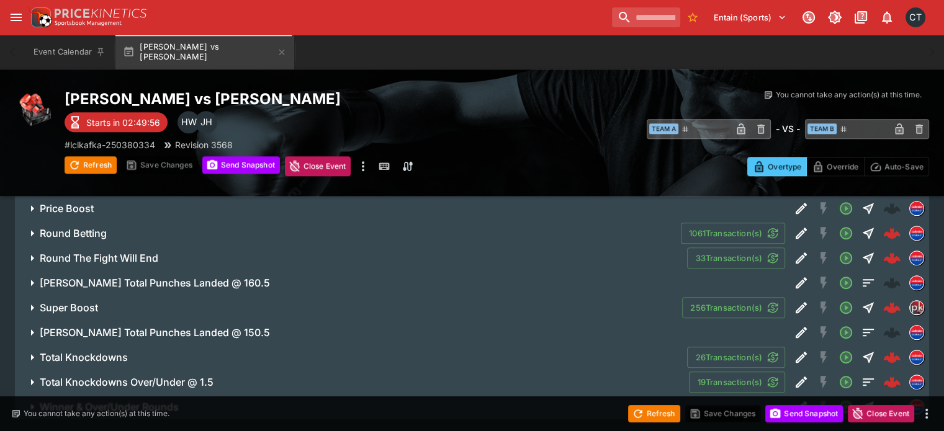
click at [107, 227] on h6 "Round Betting" at bounding box center [73, 233] width 67 height 13
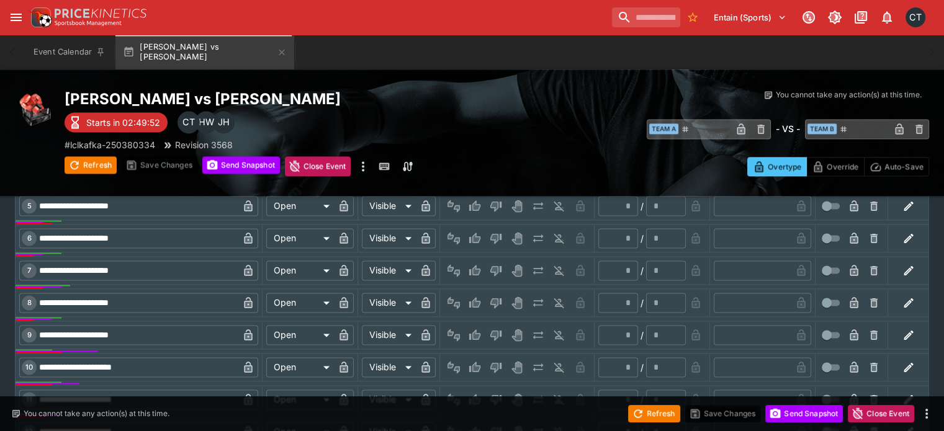
scroll to position [1672, 0]
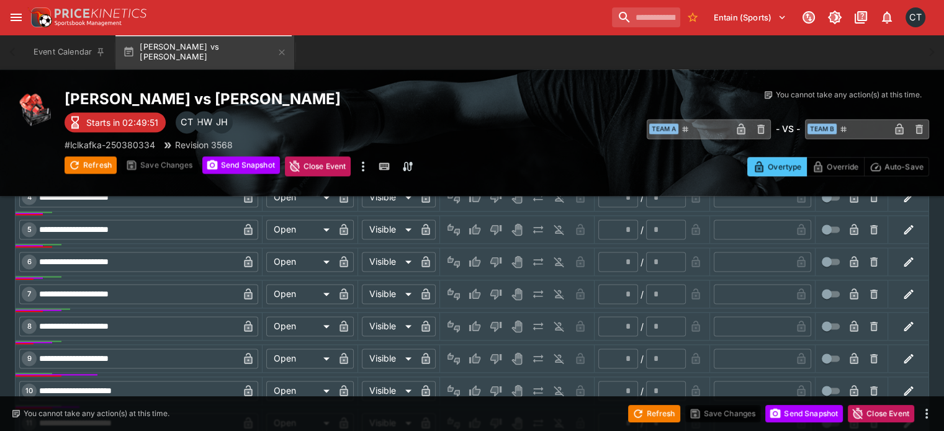
click at [899, 349] on button "button" at bounding box center [909, 359] width 20 height 20
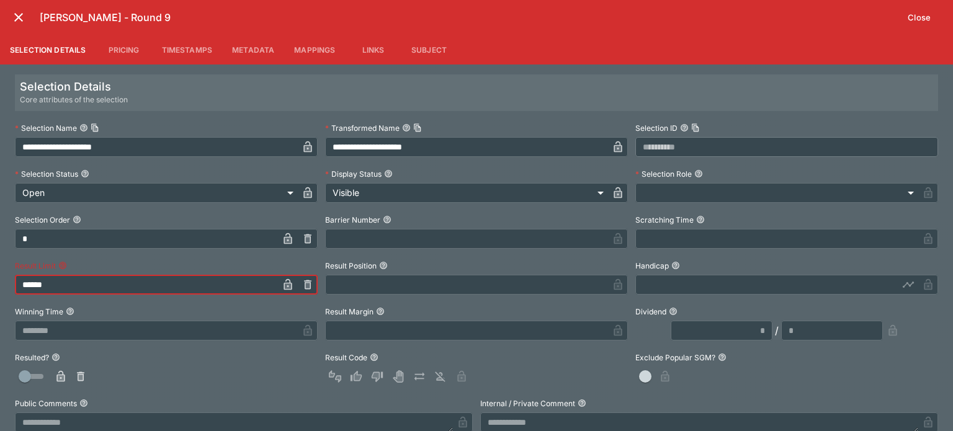
drag, startPoint x: 177, startPoint y: 292, endPoint x: 0, endPoint y: 224, distance: 190.2
click at [0, 224] on div "**********" at bounding box center [476, 248] width 953 height 367
type input "******"
click at [22, 17] on icon "close" at bounding box center [18, 17] width 15 height 15
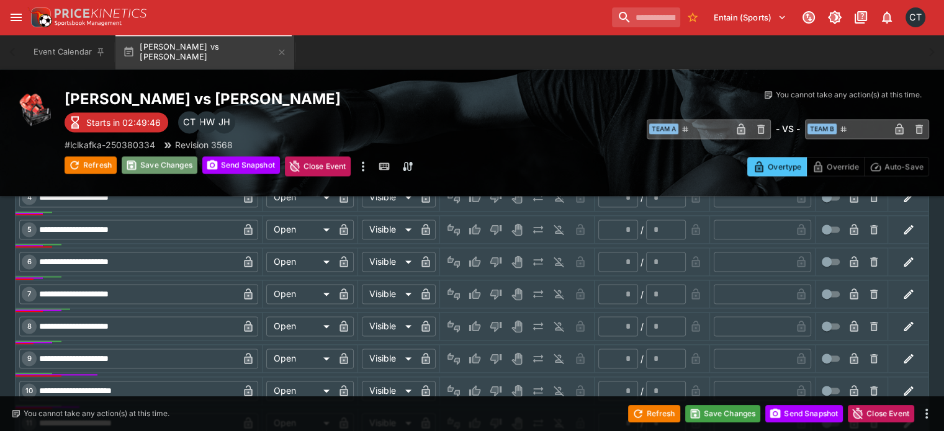
click at [173, 163] on button "Save Changes" at bounding box center [160, 164] width 76 height 17
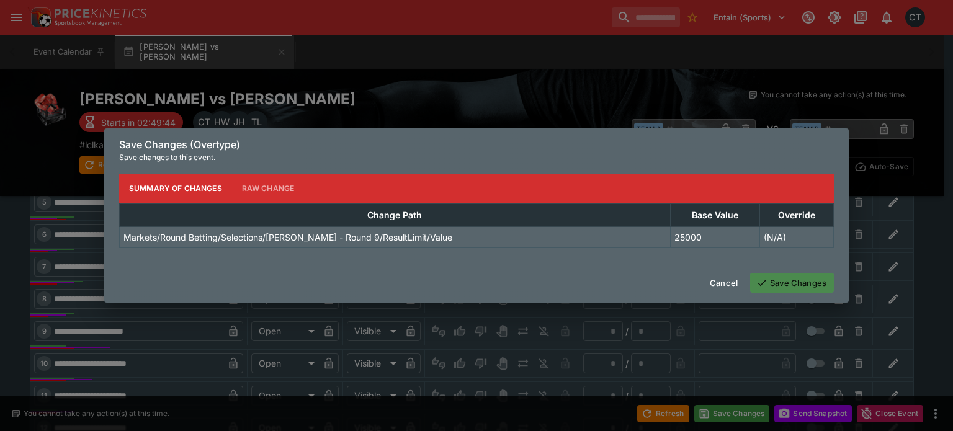
click at [799, 285] on button "Save Changes" at bounding box center [792, 283] width 84 height 20
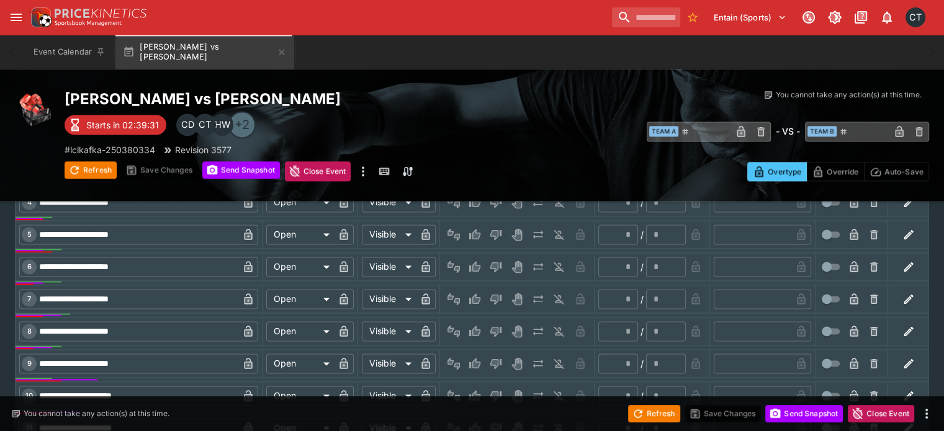
scroll to position [1677, 0]
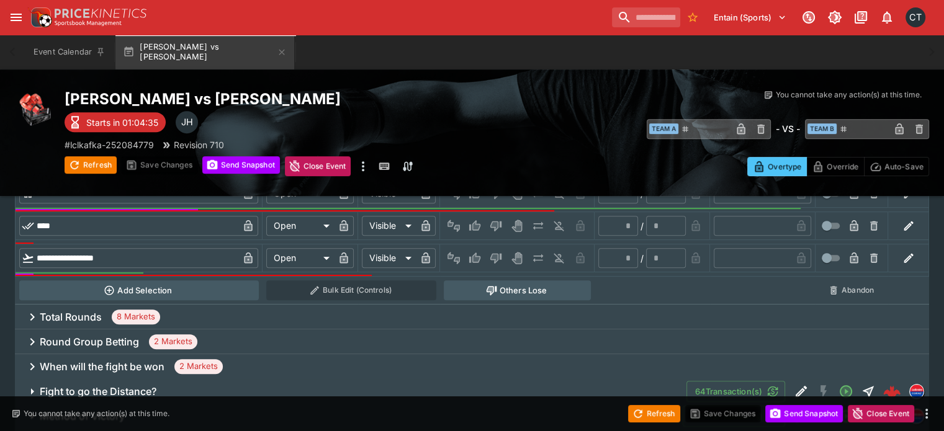
scroll to position [617, 0]
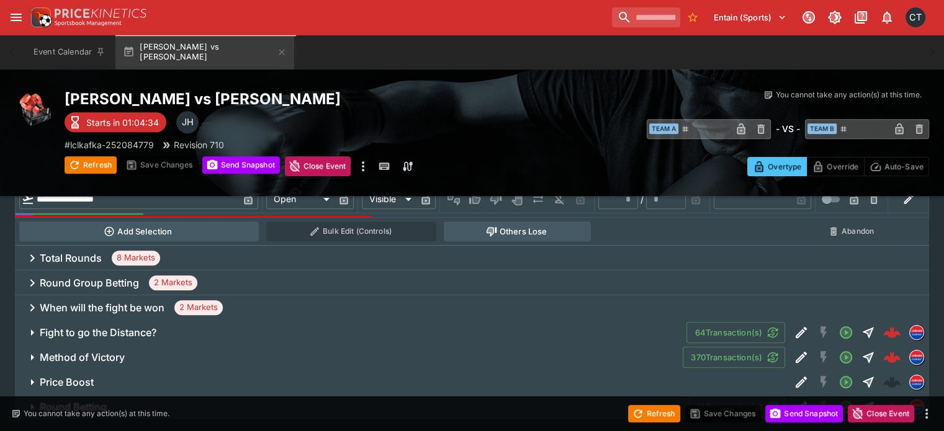
click at [125, 351] on h6 "Method of Victory" at bounding box center [82, 357] width 85 height 13
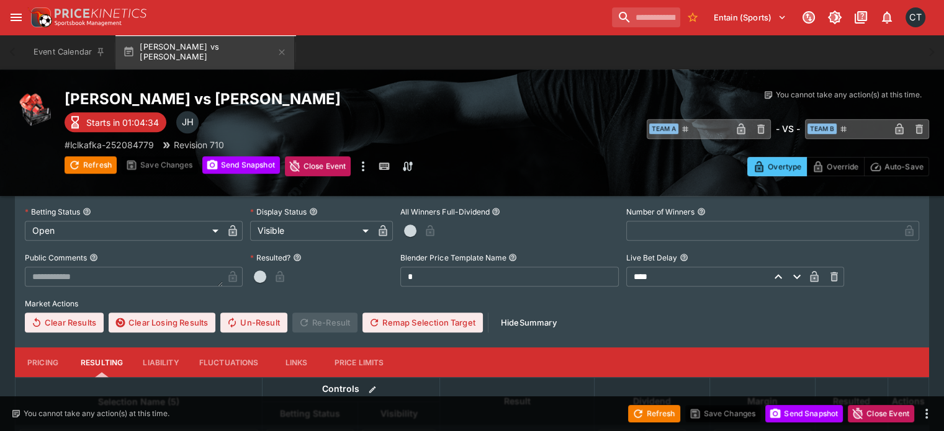
scroll to position [928, 0]
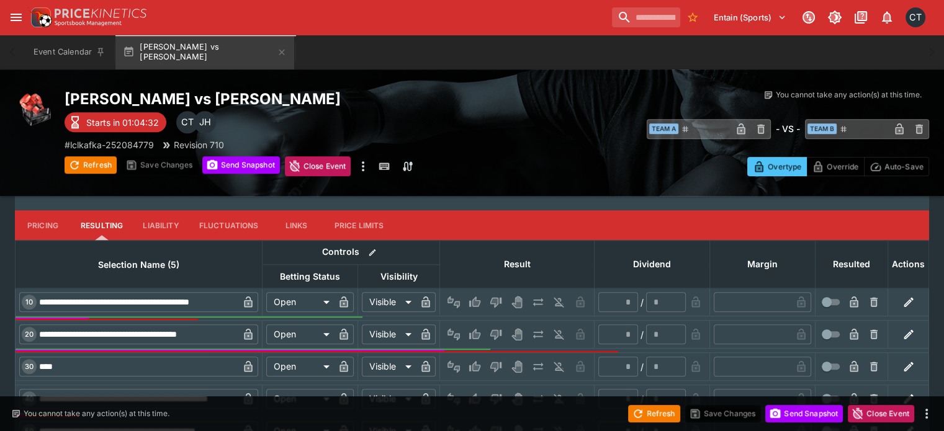
click at [899, 325] on button "button" at bounding box center [909, 335] width 20 height 20
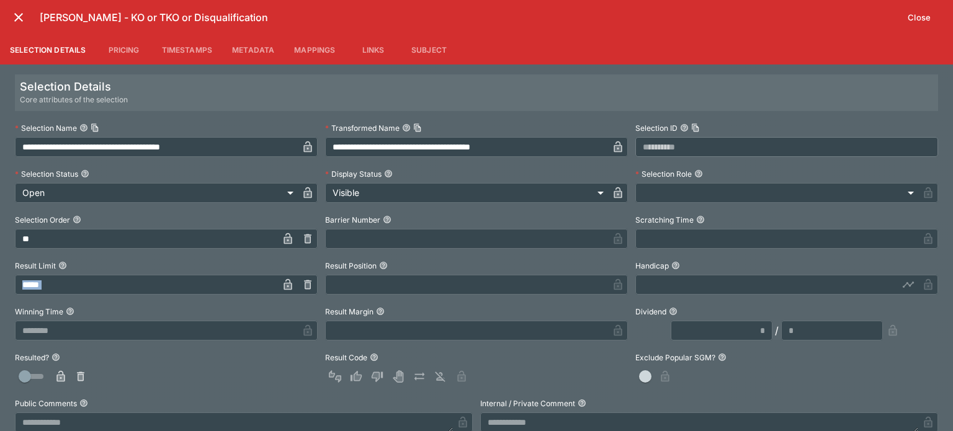
drag, startPoint x: 186, startPoint y: 297, endPoint x: 0, endPoint y: 253, distance: 191.3
click at [0, 253] on div "**********" at bounding box center [476, 248] width 953 height 367
click at [85, 291] on input "*****" at bounding box center [146, 285] width 263 height 20
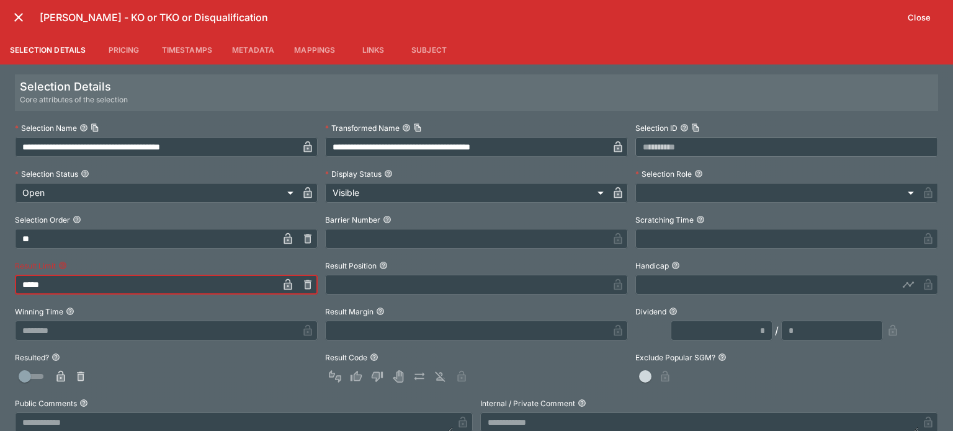
type input "******"
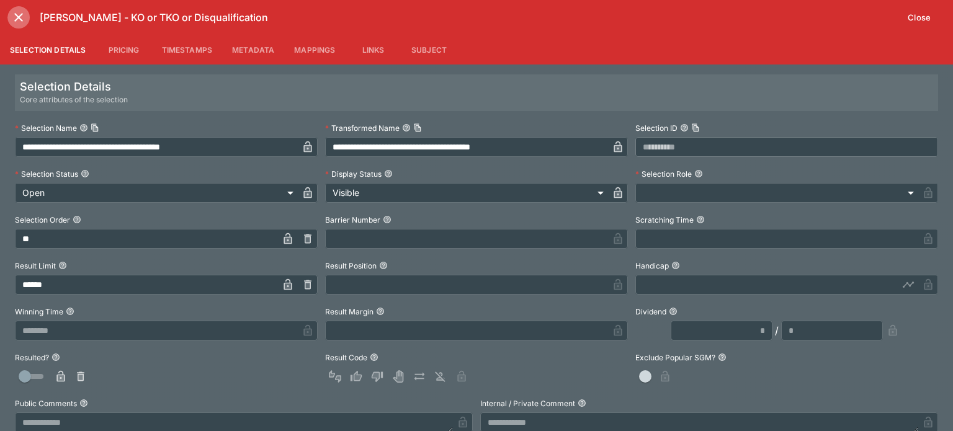
click at [14, 12] on icon "close" at bounding box center [18, 17] width 15 height 15
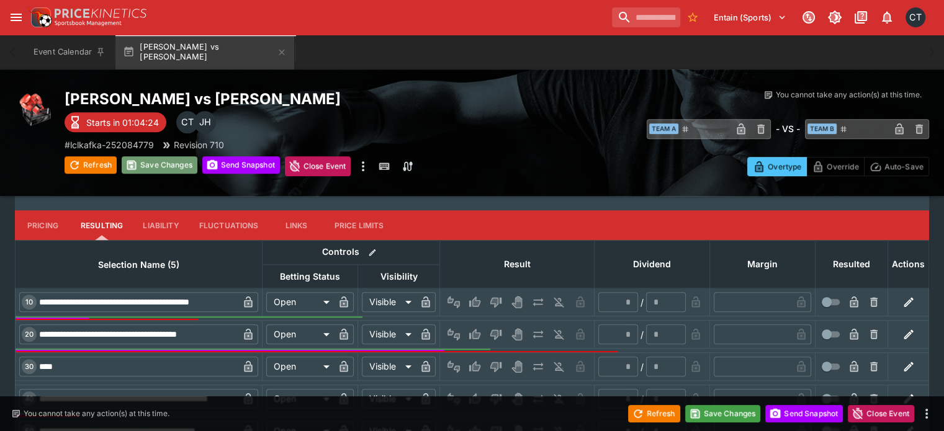
click at [174, 174] on div "Save Changes" at bounding box center [160, 166] width 76 height 20
click at [164, 174] on div "Save Changes" at bounding box center [160, 166] width 76 height 20
click at [174, 172] on button "Save Changes" at bounding box center [160, 164] width 76 height 17
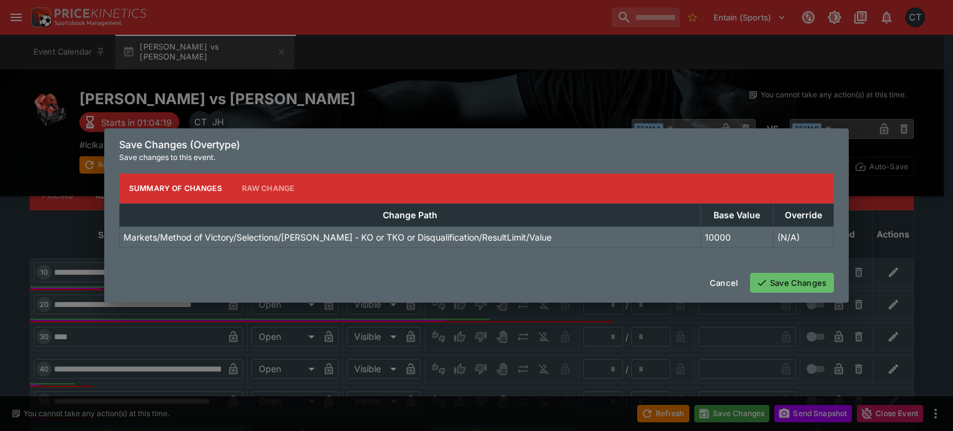
click at [814, 287] on button "Save Changes" at bounding box center [792, 283] width 84 height 20
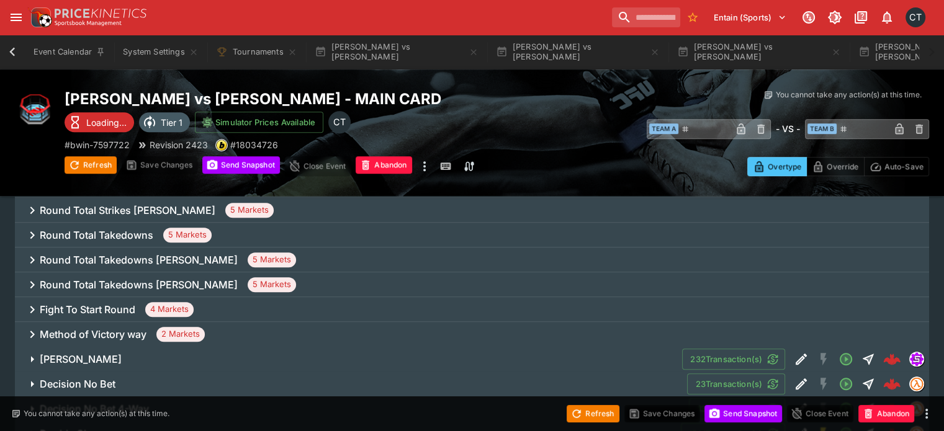
scroll to position [0, 1882]
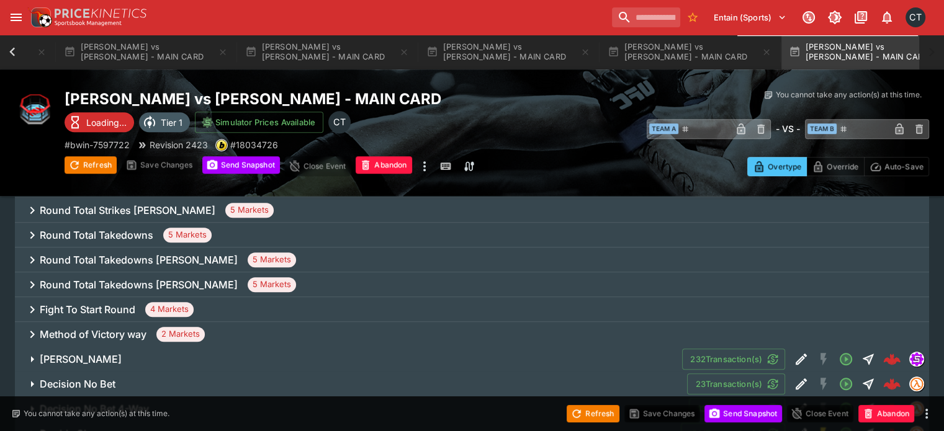
click at [90, 353] on h6 "[PERSON_NAME]" at bounding box center [81, 359] width 82 height 13
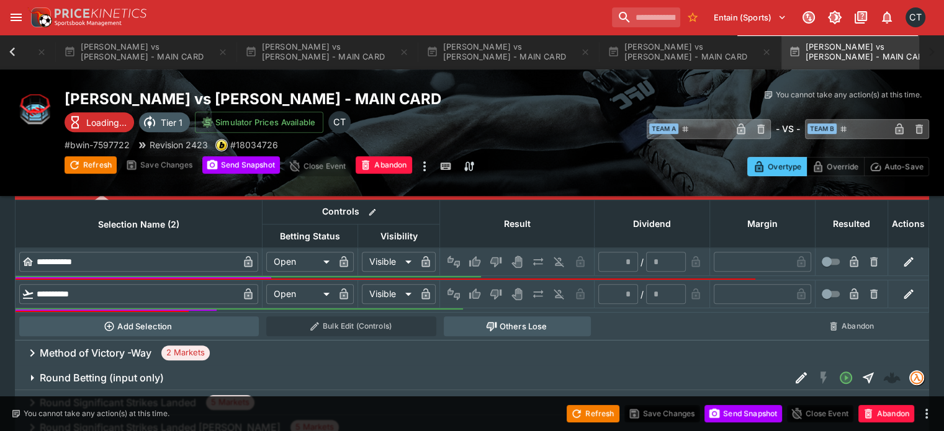
scroll to position [496, 0]
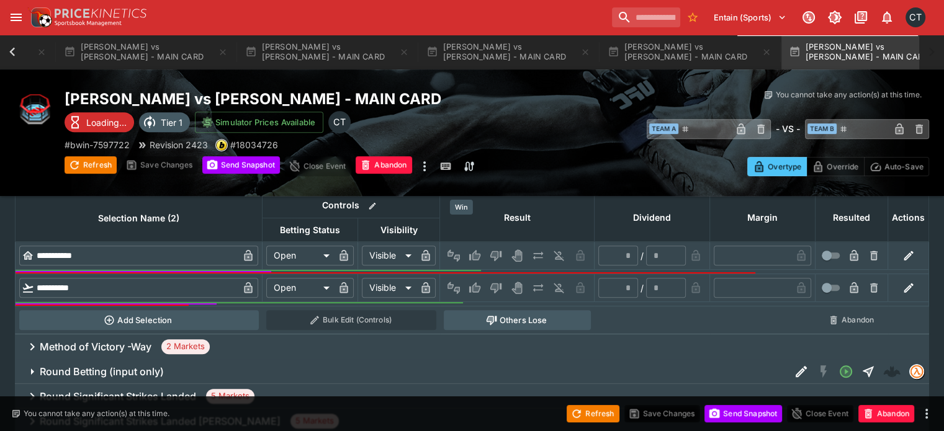
click at [469, 250] on icon "Win" at bounding box center [474, 255] width 11 height 11
type input "*********"
type input "******"
type input "*"
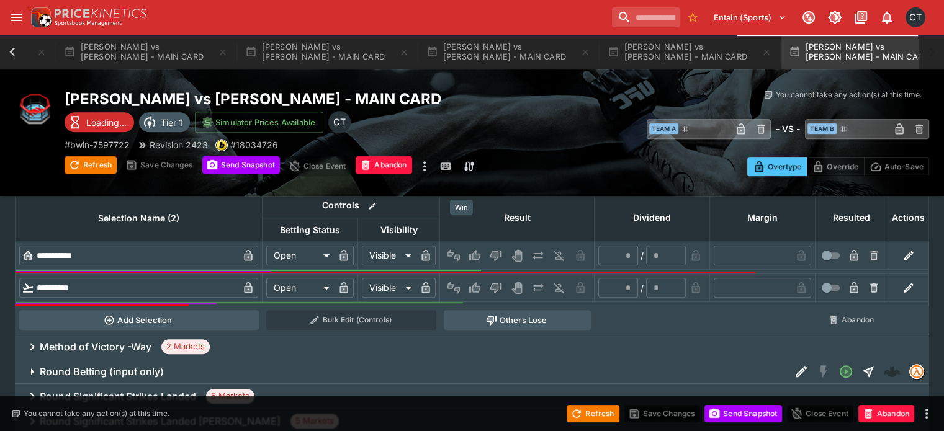
type input "*"
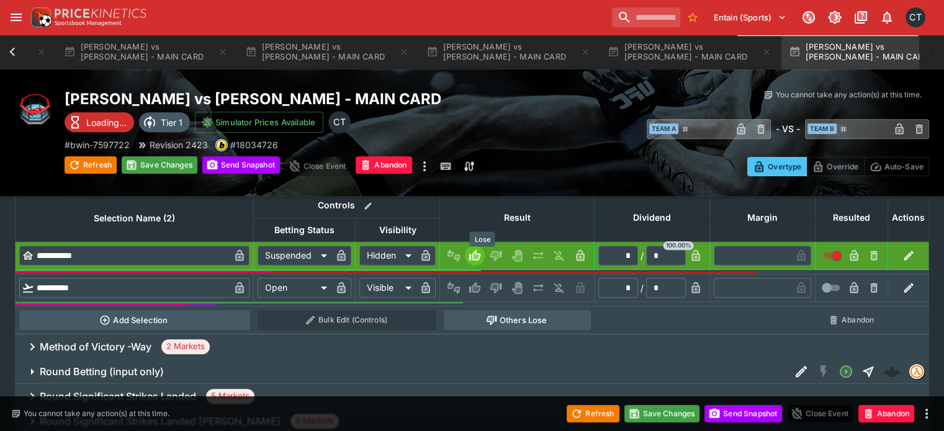
click at [491, 284] on icon "Lose" at bounding box center [494, 287] width 6 height 7
type input "*********"
type input "******"
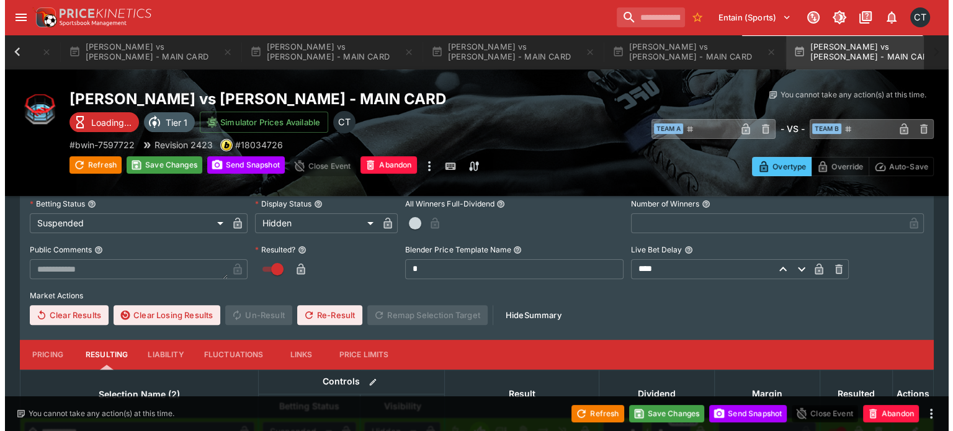
scroll to position [310, 0]
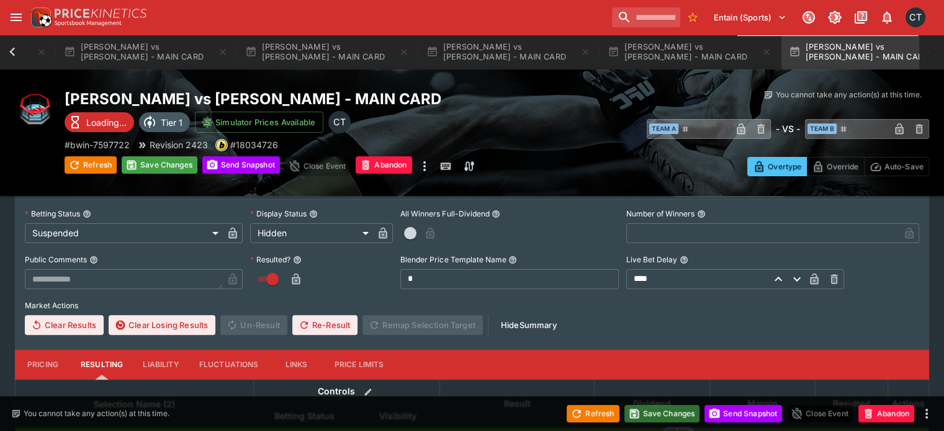
click at [658, 411] on button "Save Changes" at bounding box center [662, 413] width 76 height 17
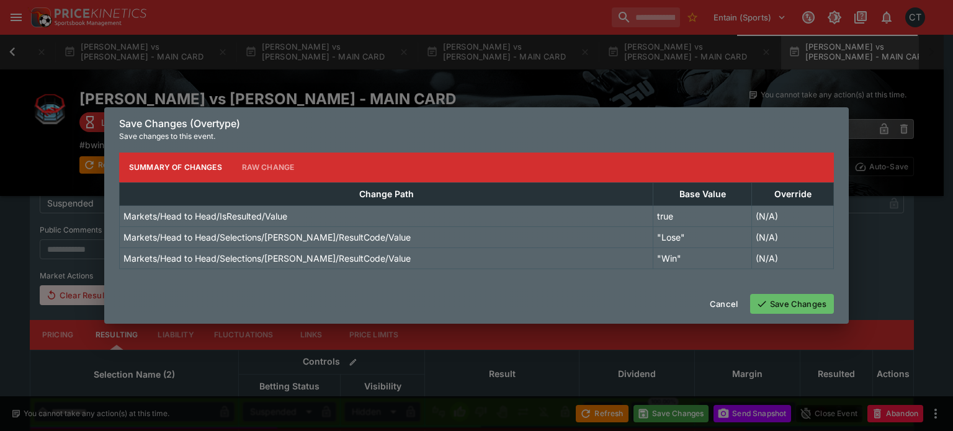
click at [774, 309] on button "Save Changes" at bounding box center [792, 304] width 84 height 20
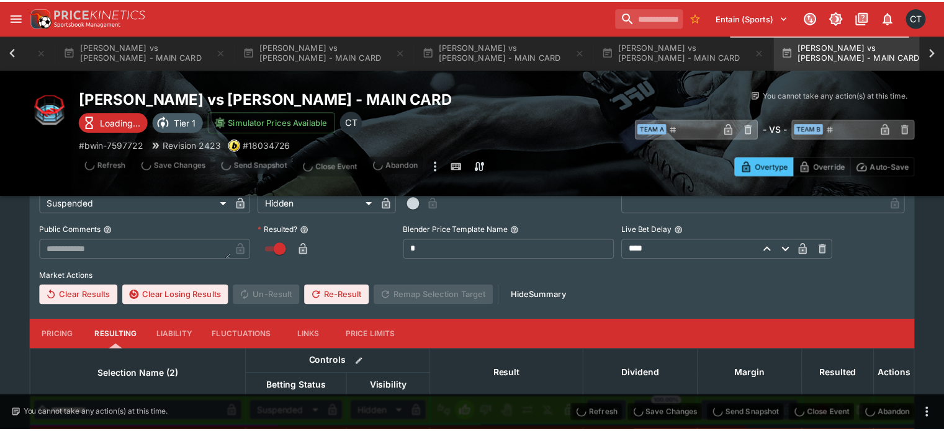
scroll to position [0, 1872]
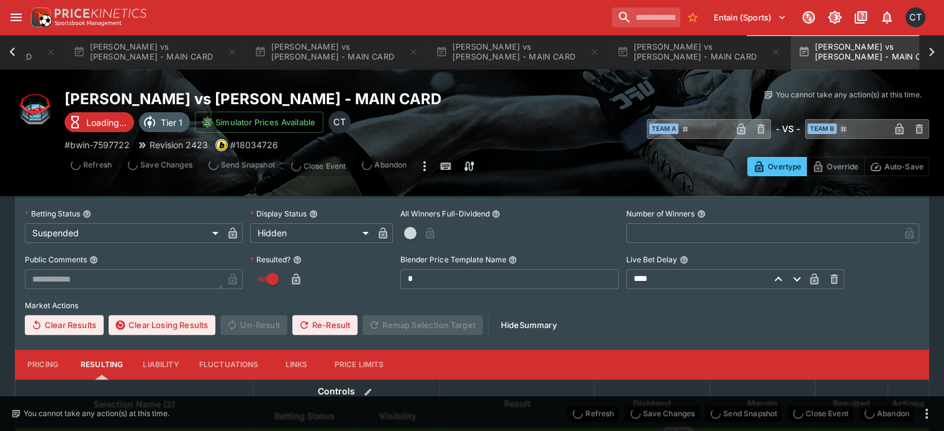
type input "*"
type input "**********"
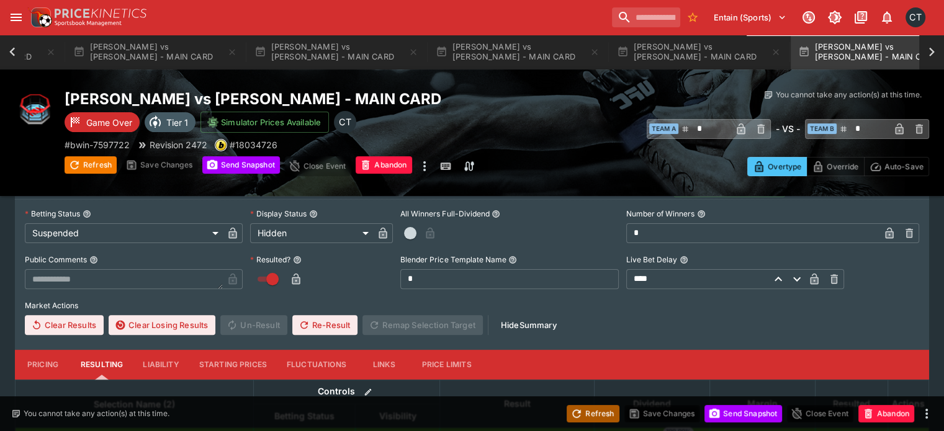
click at [590, 418] on button "Refresh" at bounding box center [593, 413] width 52 height 17
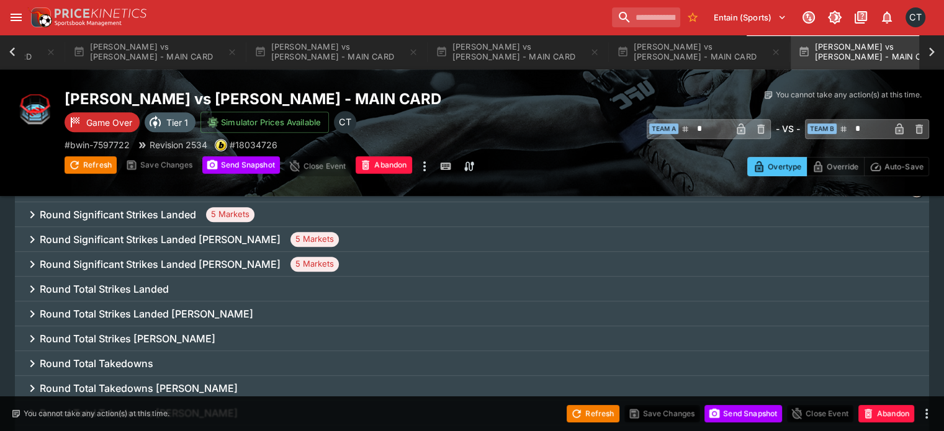
scroll to position [683, 0]
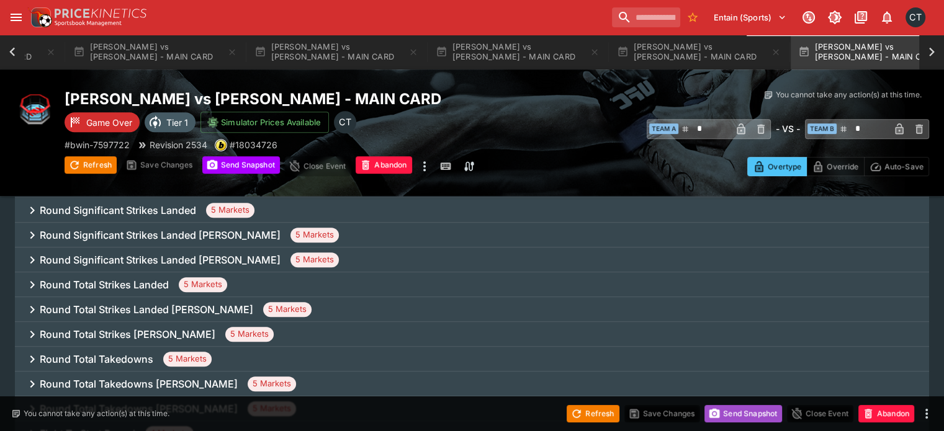
click at [731, 419] on button "Send Snapshot" at bounding box center [743, 413] width 78 height 17
click at [586, 416] on button "Refresh" at bounding box center [593, 413] width 52 height 17
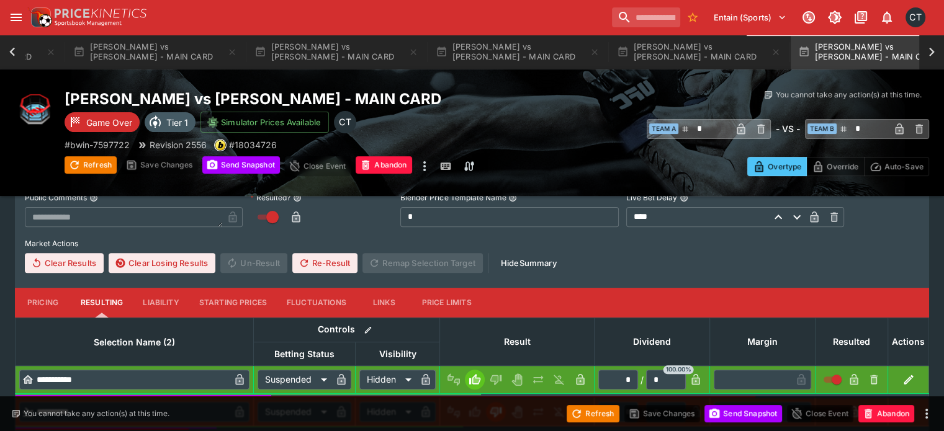
scroll to position [62, 0]
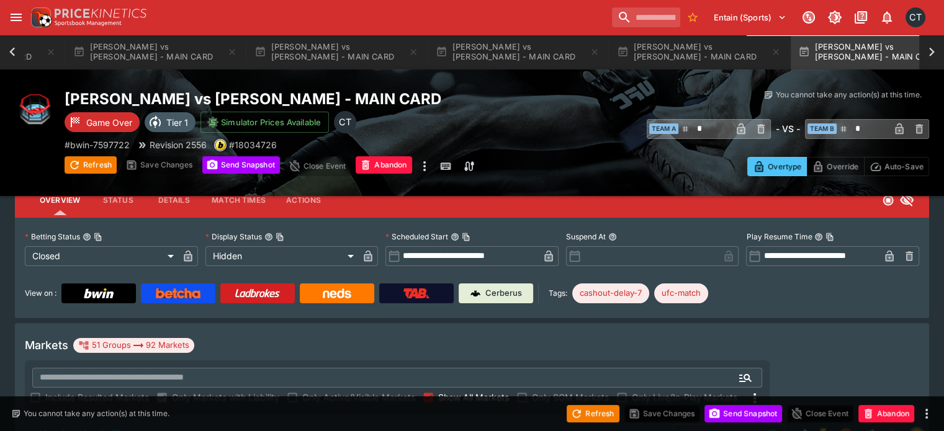
click at [509, 391] on span "Show All Markets" at bounding box center [473, 397] width 71 height 13
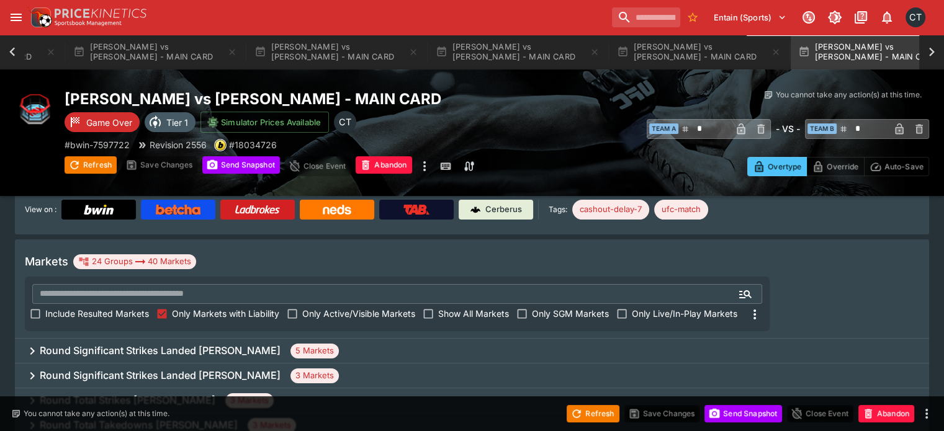
scroll to position [0, 0]
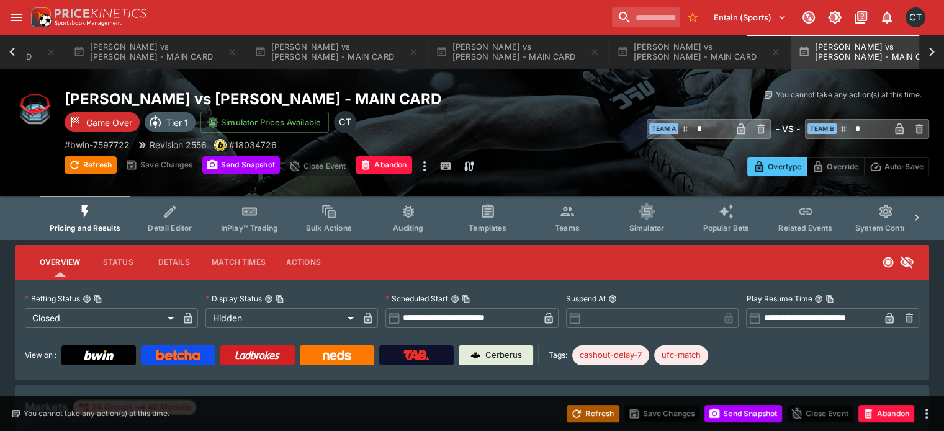
click at [577, 420] on button "Refresh" at bounding box center [593, 413] width 52 height 17
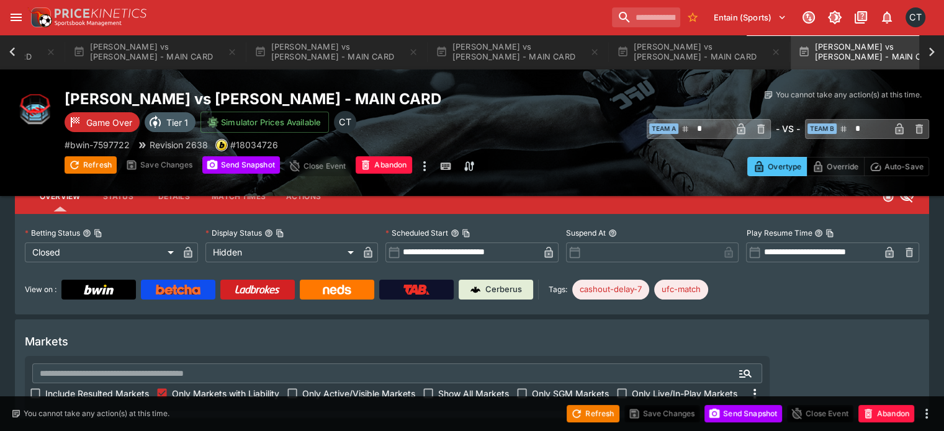
scroll to position [66, 0]
click at [149, 387] on span "Include Resulted Markets" at bounding box center [97, 393] width 104 height 13
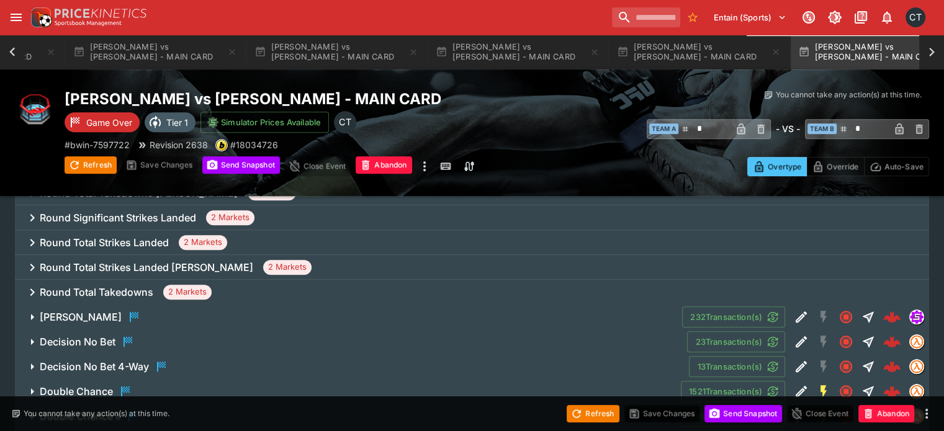
scroll to position [873, 0]
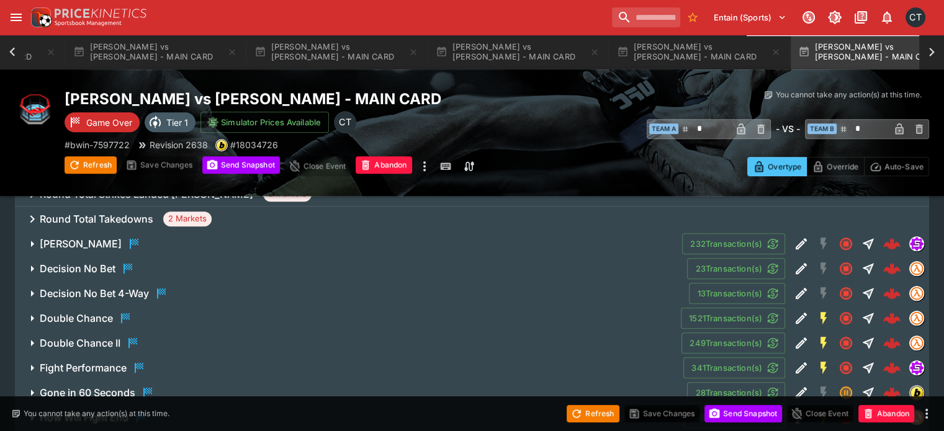
click at [104, 238] on h6 "[PERSON_NAME]" at bounding box center [81, 244] width 82 height 13
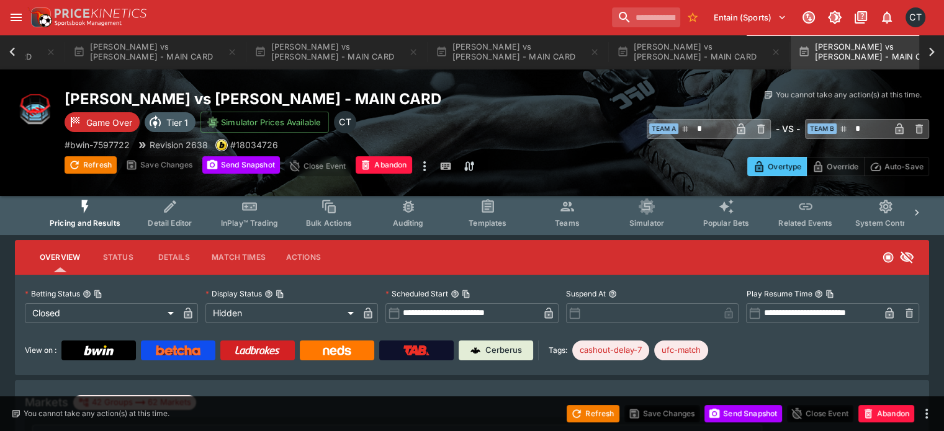
scroll to position [0, 0]
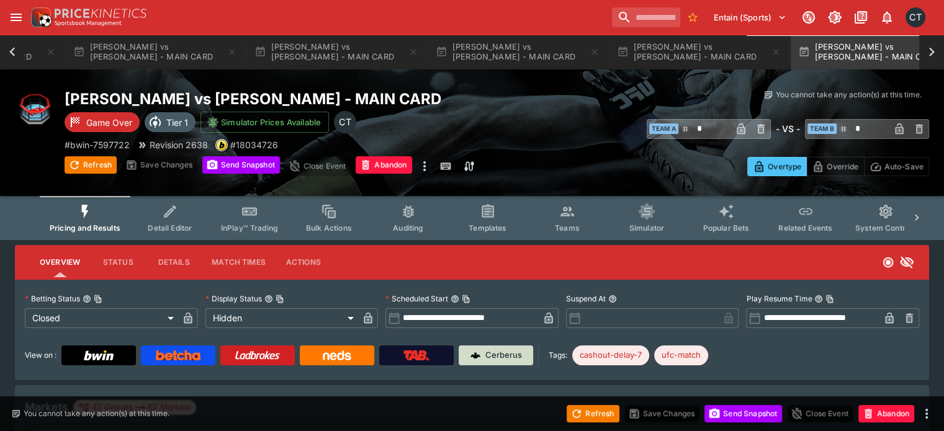
click at [522, 354] on p "Cerberus" at bounding box center [503, 355] width 37 height 12
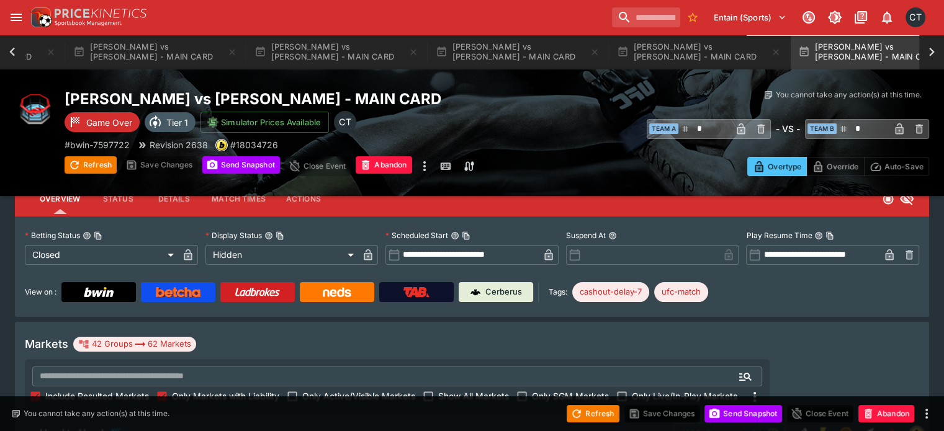
scroll to position [186, 0]
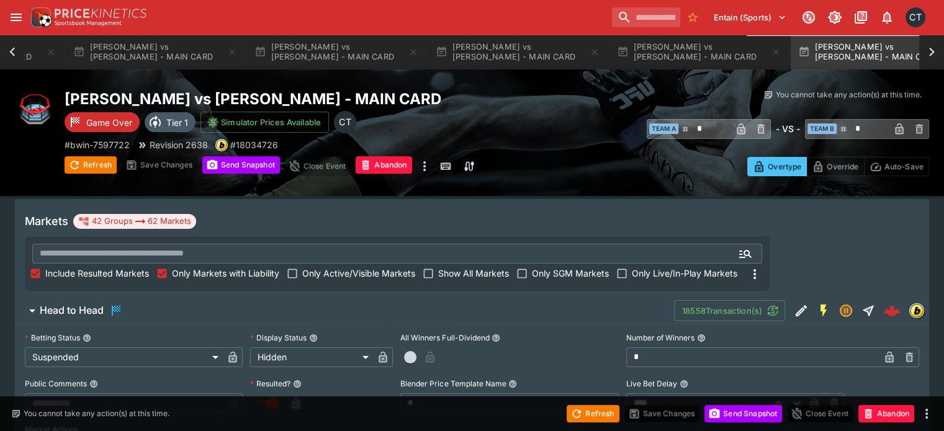
click at [149, 267] on span "Include Resulted Markets" at bounding box center [97, 273] width 104 height 13
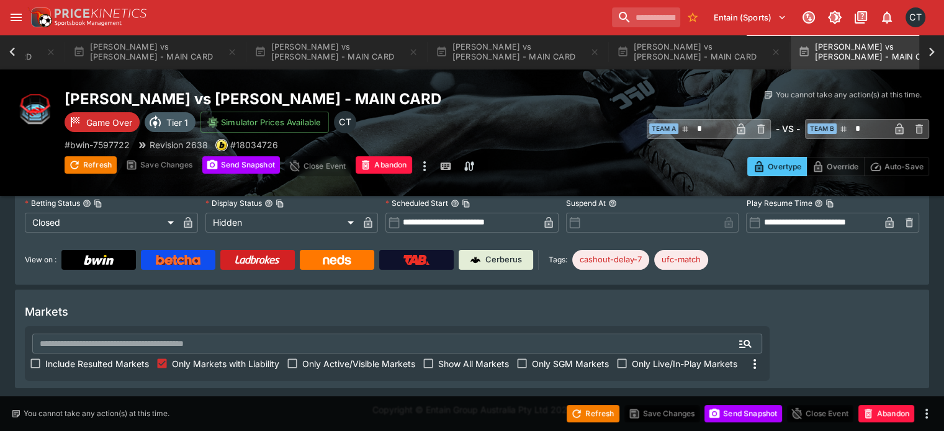
scroll to position [66, 0]
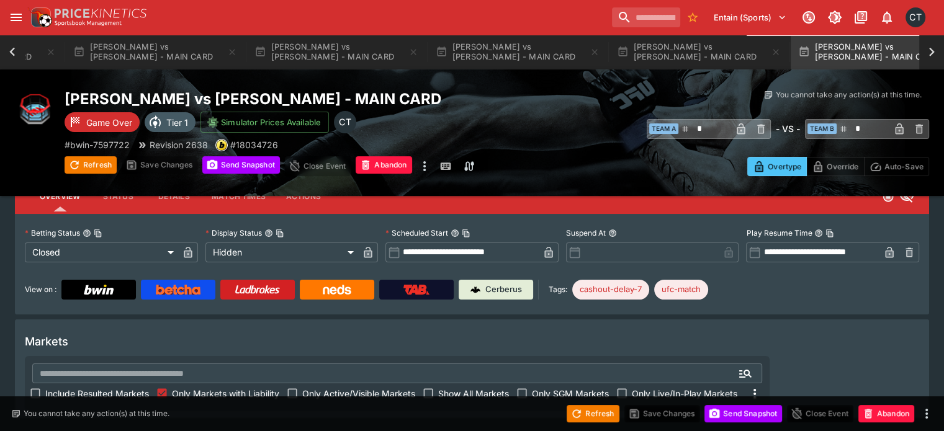
click at [14, 53] on icon at bounding box center [12, 51] width 17 height 17
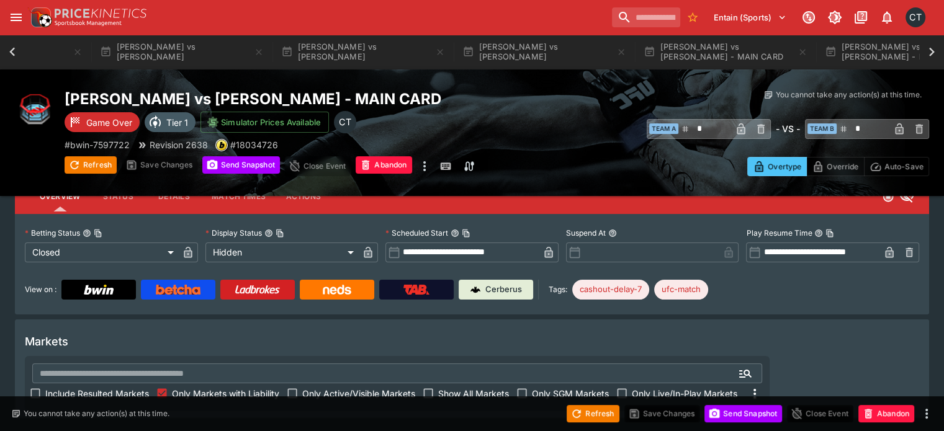
scroll to position [0, 1066]
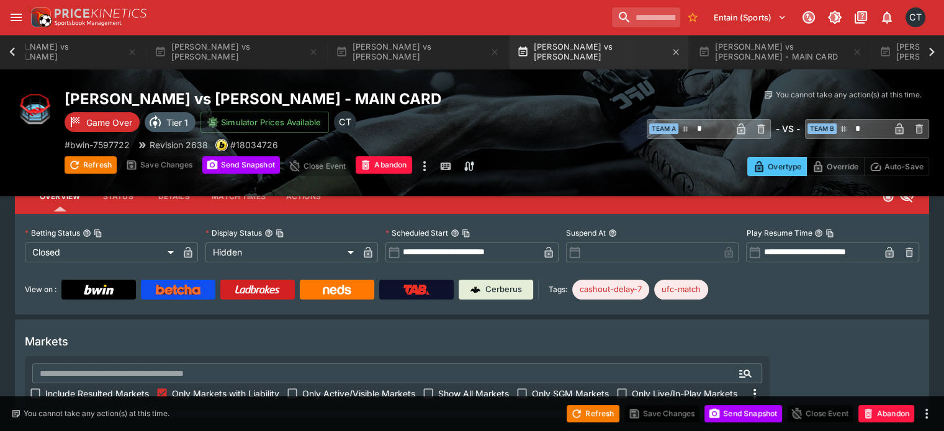
click at [569, 58] on button "[PERSON_NAME] vs [PERSON_NAME]" at bounding box center [598, 52] width 179 height 35
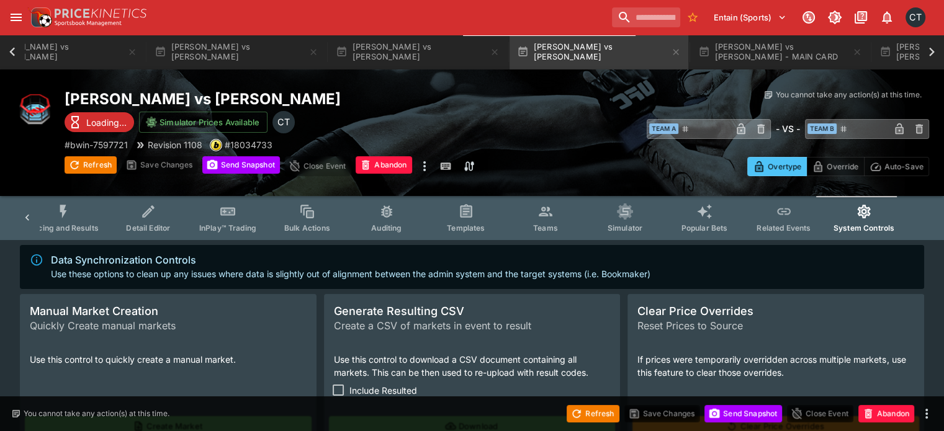
click at [34, 222] on icon at bounding box center [27, 218] width 12 height 12
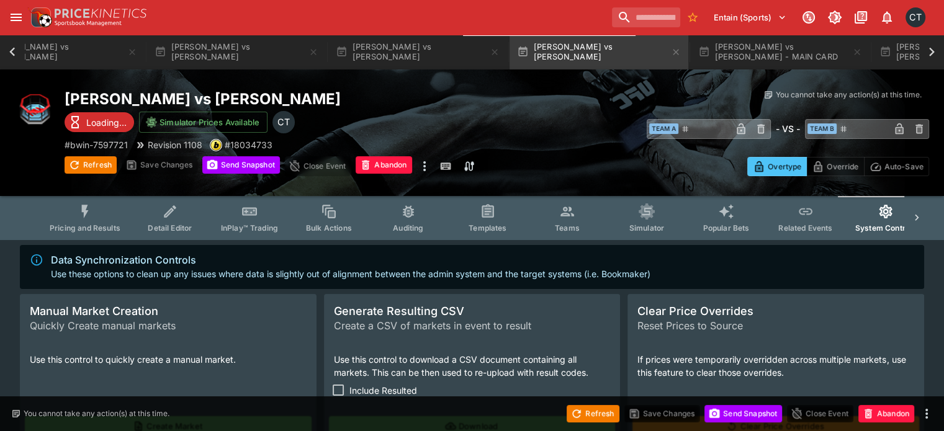
click at [87, 230] on span "Pricing and Results" at bounding box center [85, 227] width 71 height 9
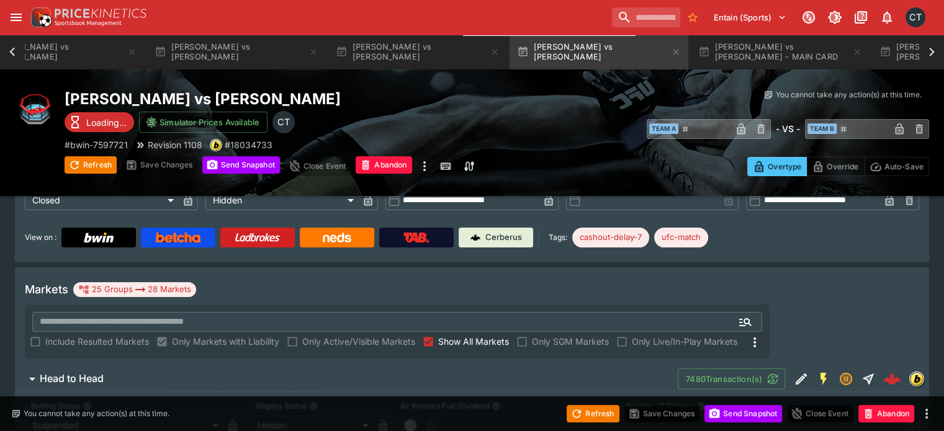
scroll to position [124, 0]
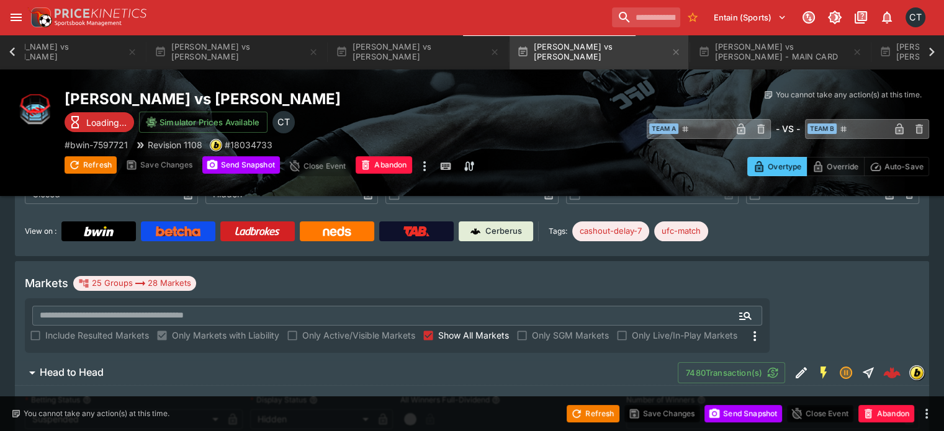
click at [509, 329] on span "Show All Markets" at bounding box center [473, 335] width 71 height 13
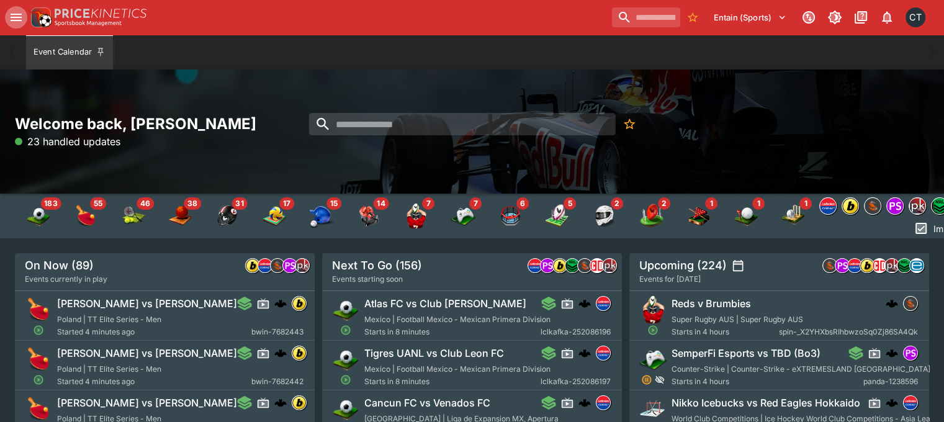
click at [14, 11] on icon "open drawer" at bounding box center [16, 17] width 15 height 15
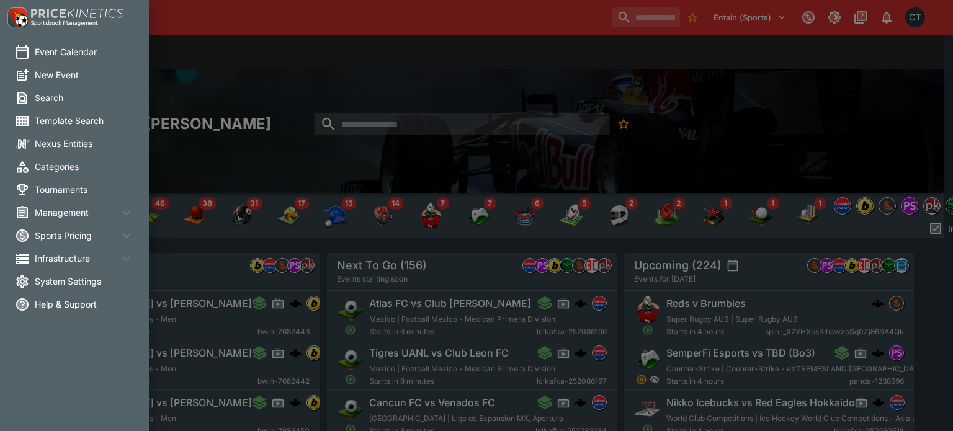
click at [54, 158] on li "Categories" at bounding box center [74, 166] width 149 height 23
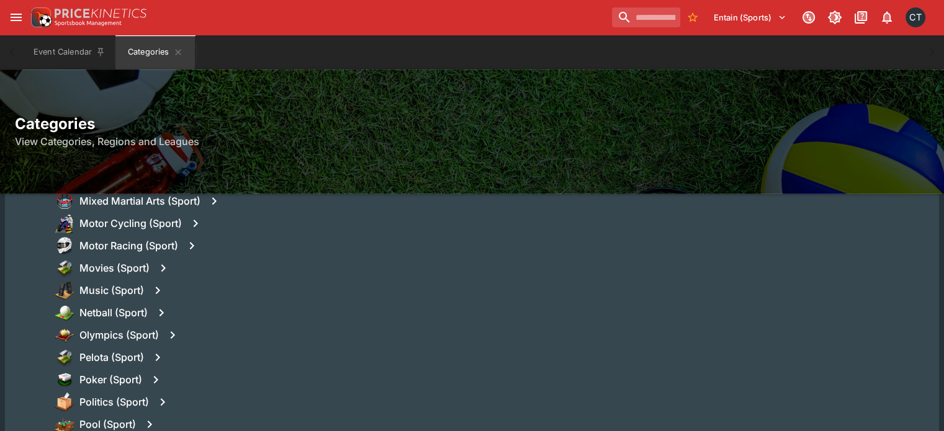
scroll to position [932, 0]
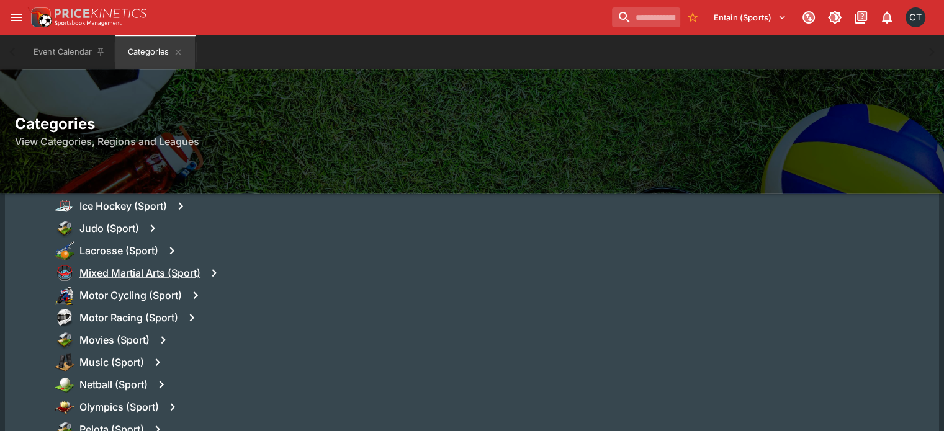
click at [184, 274] on h6 "Mixed Martial Arts (Sport)" at bounding box center [139, 273] width 121 height 13
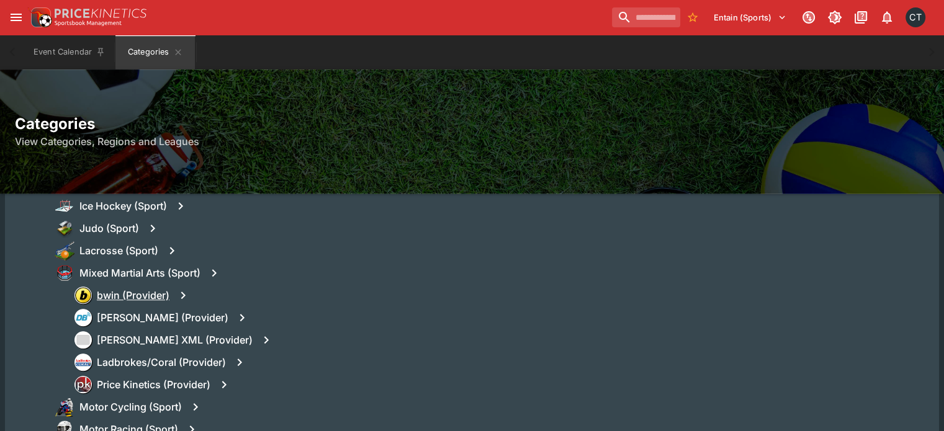
click at [133, 297] on h6 "bwin (Provider)" at bounding box center [133, 295] width 73 height 13
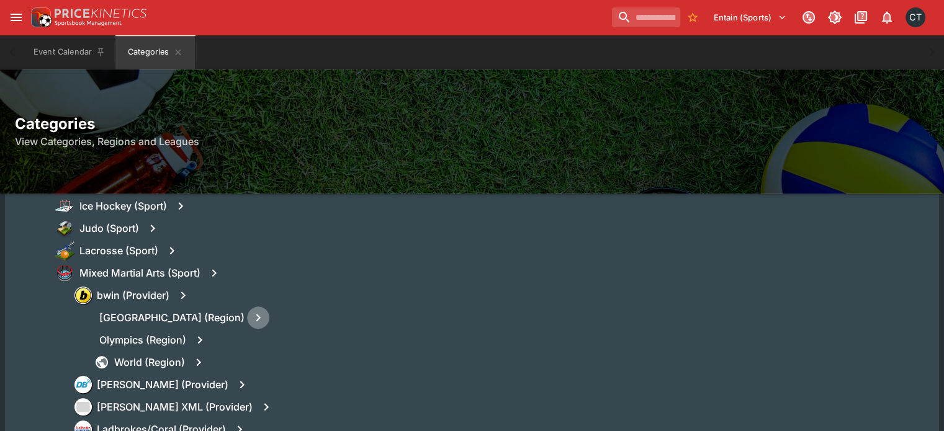
click at [251, 320] on icon "button" at bounding box center [258, 317] width 15 height 15
click at [251, 319] on icon "button" at bounding box center [258, 317] width 15 height 15
click at [199, 318] on h6 "North America (Region)" at bounding box center [171, 318] width 145 height 13
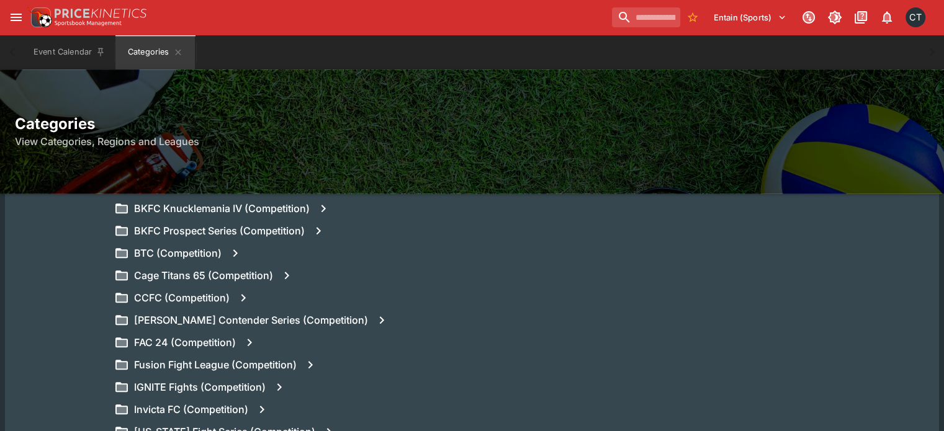
scroll to position [1677, 0]
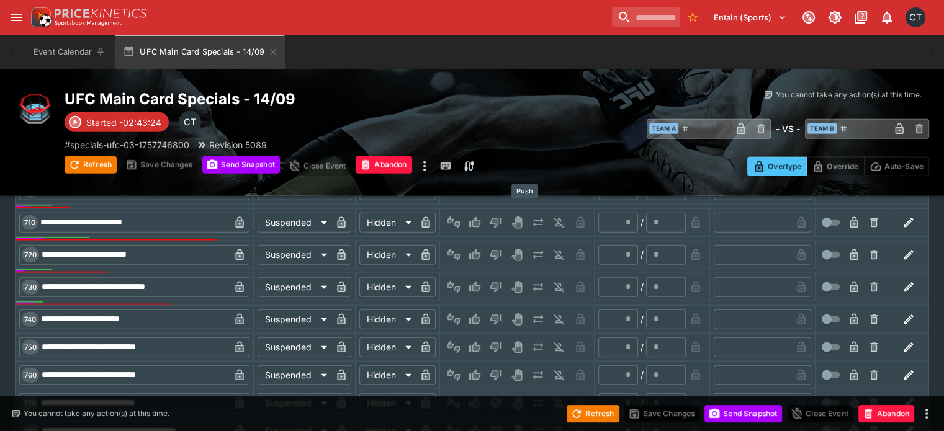
scroll to position [2843, 0]
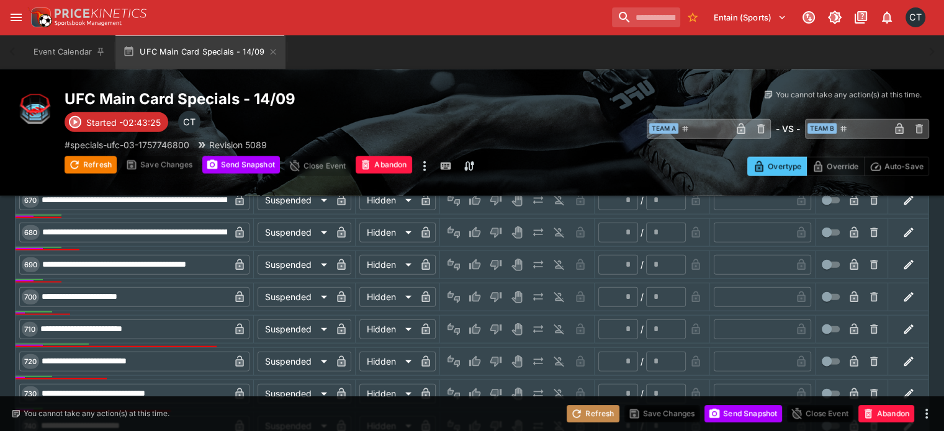
click at [573, 413] on icon "button" at bounding box center [576, 414] width 12 height 12
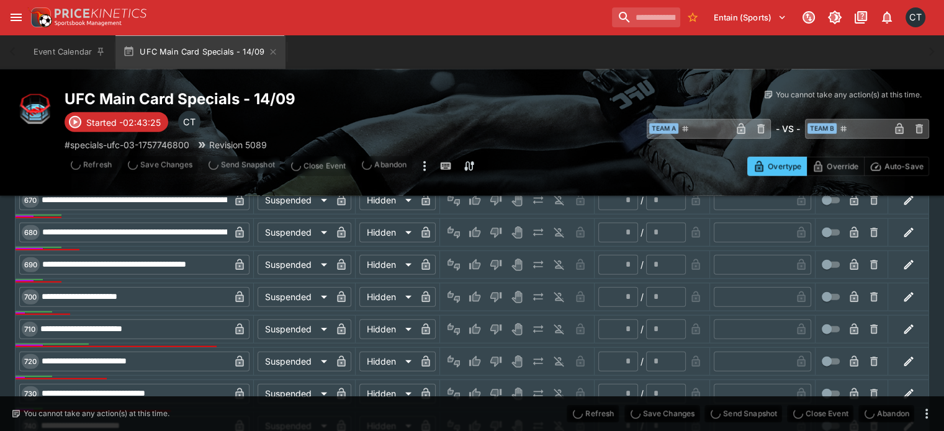
type input "**"
type input "*"
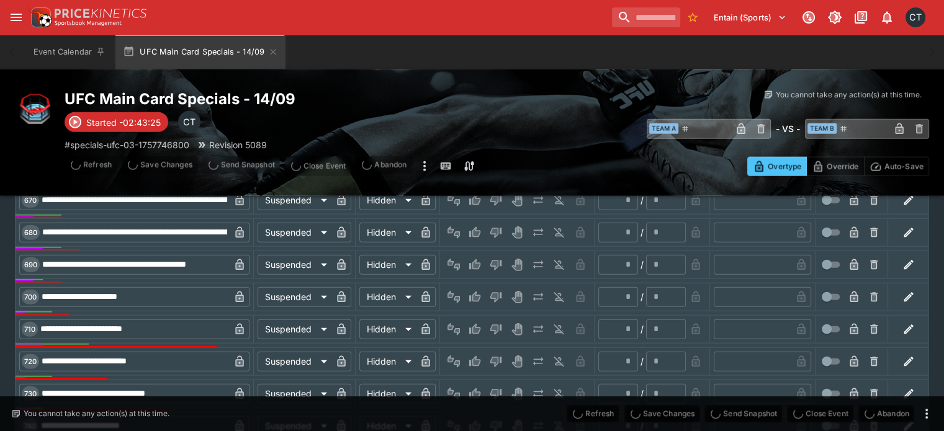
type input "*"
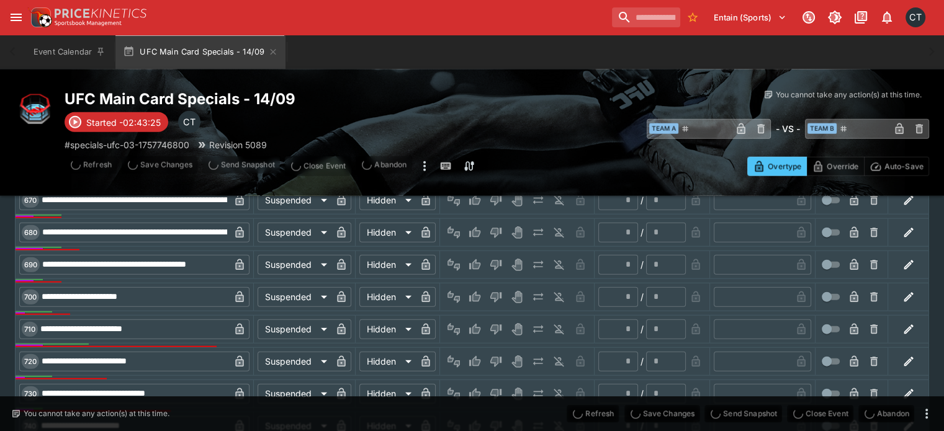
type input "*"
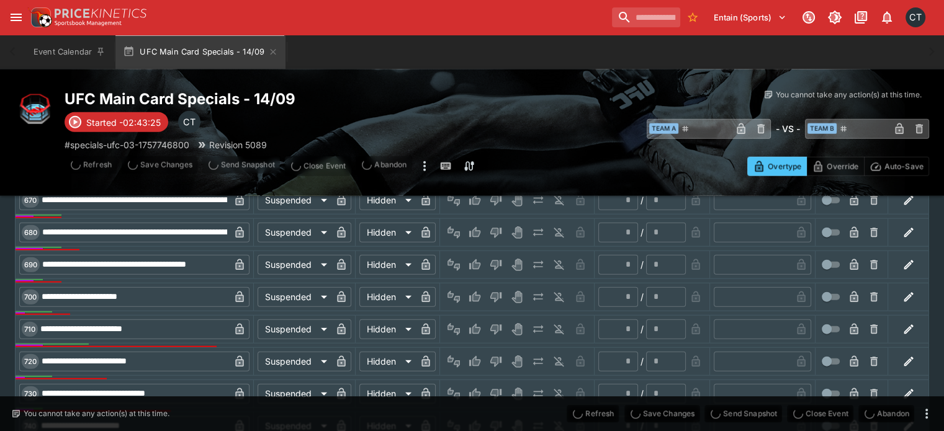
type input "*"
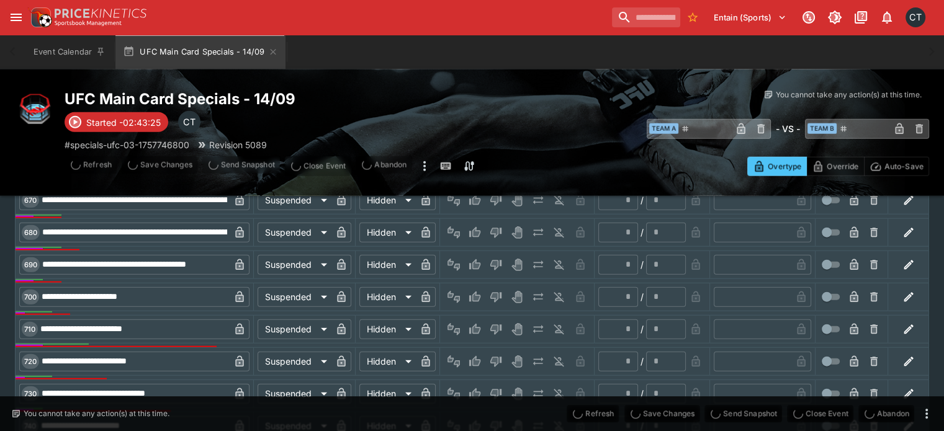
type input "*"
type input "**"
type input "*"
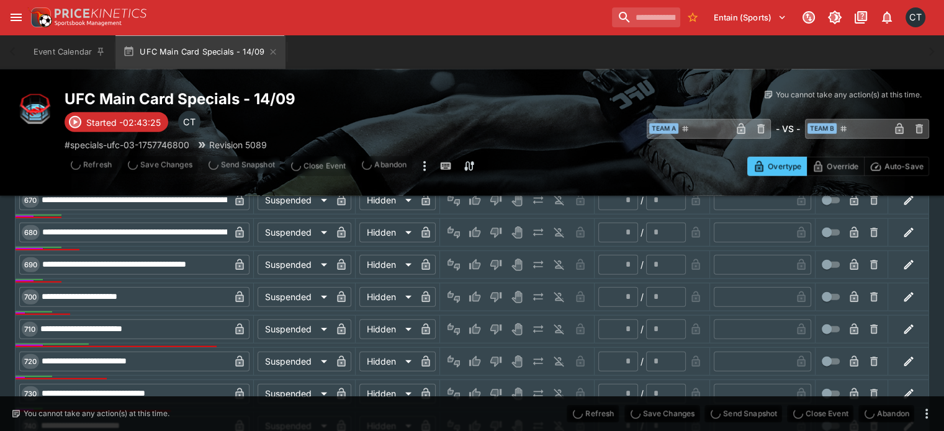
type input "*"
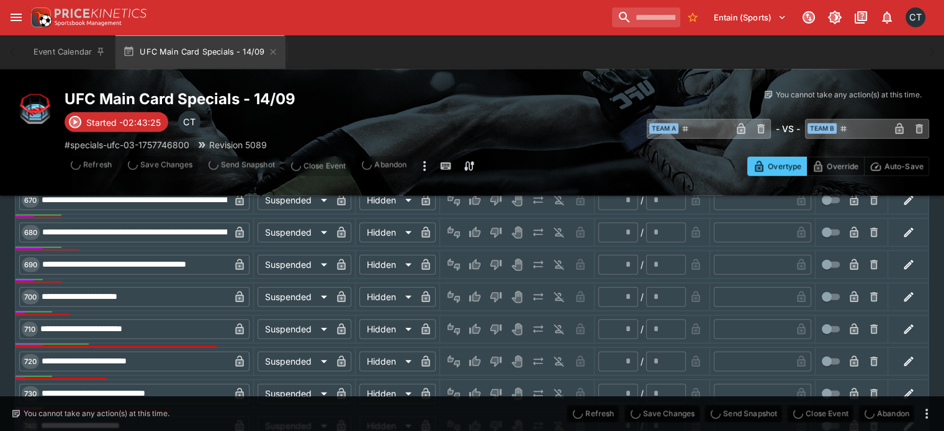
type input "*"
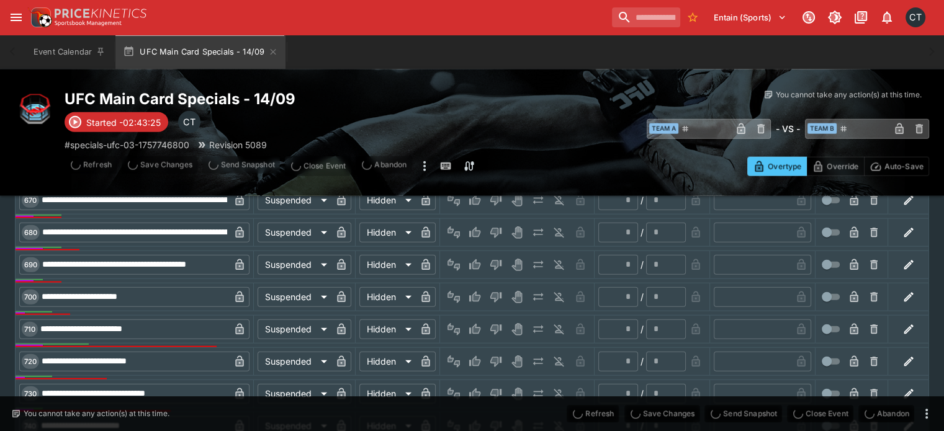
type input "*"
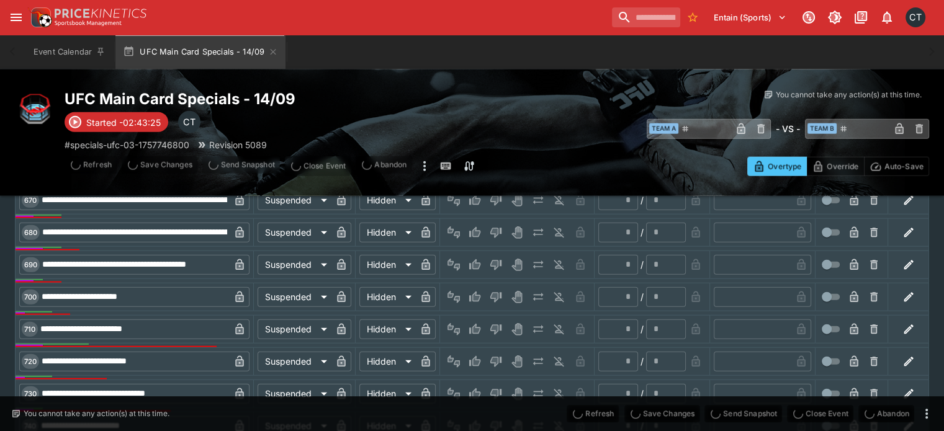
type input "*"
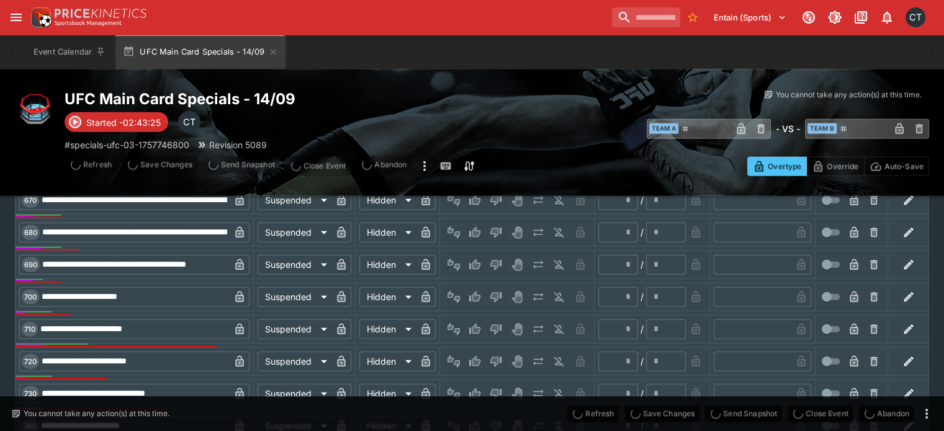
type input "*"
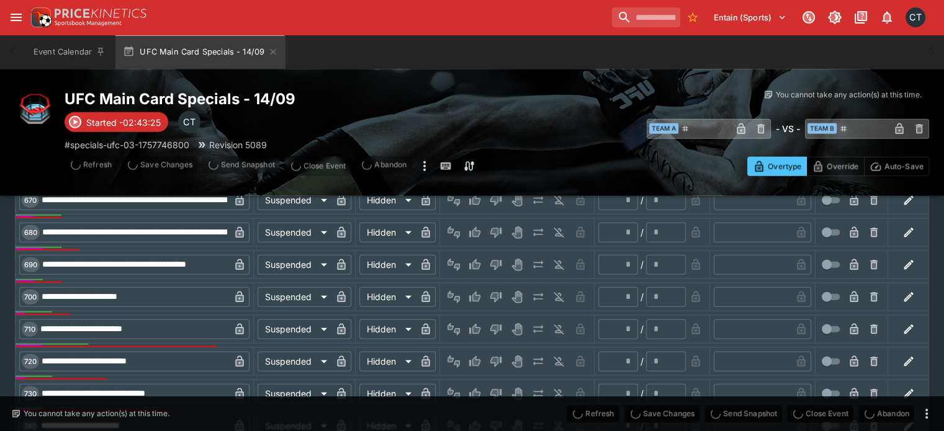
type input "*"
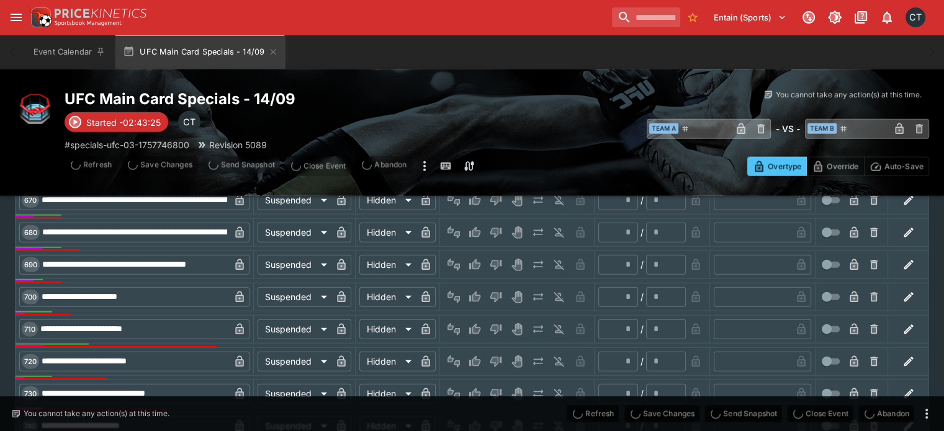
type input "*"
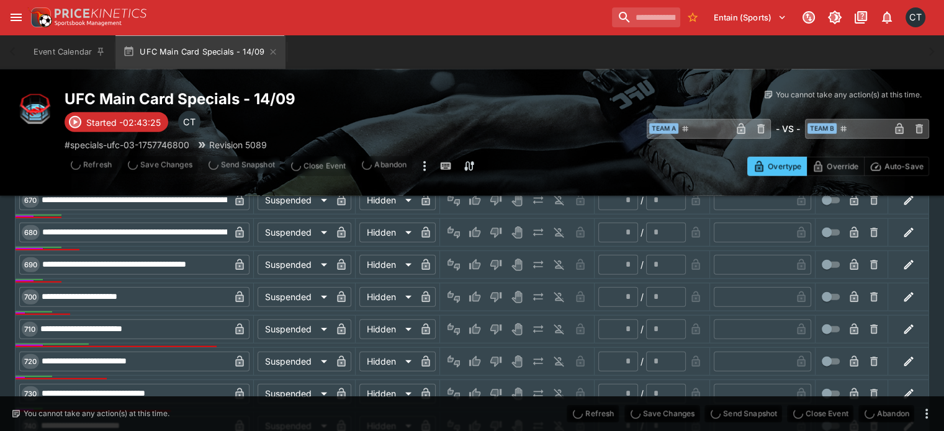
type input "*"
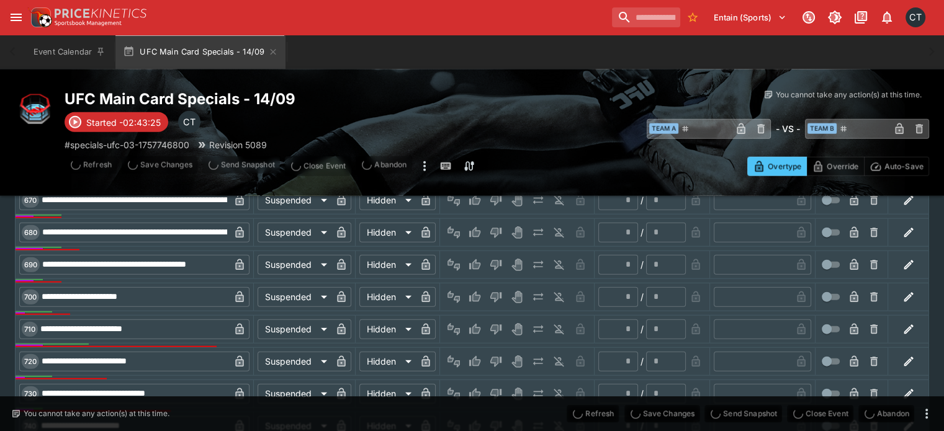
type input "*"
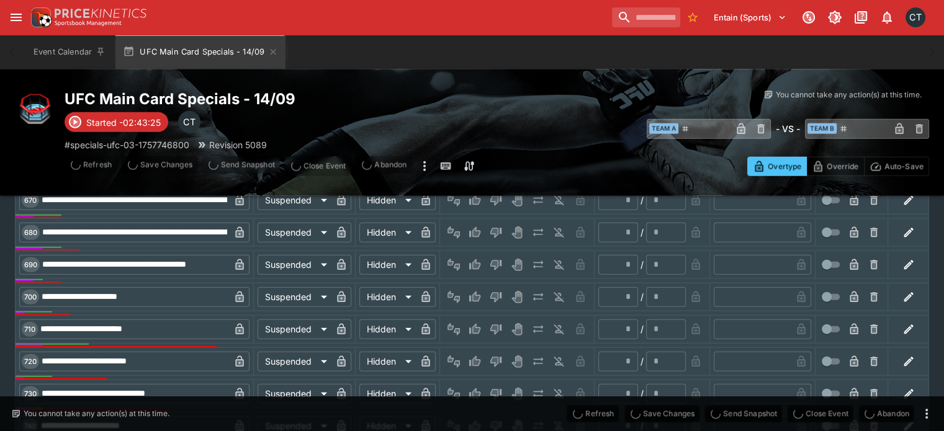
type input "*"
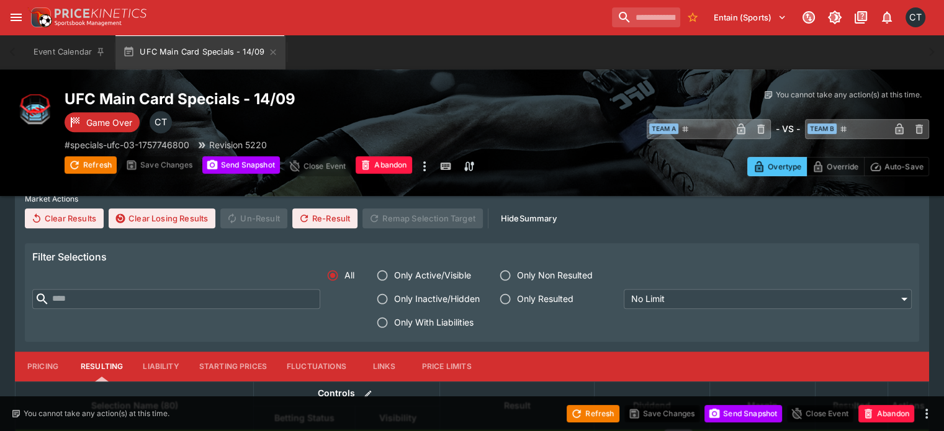
scroll to position [485, 0]
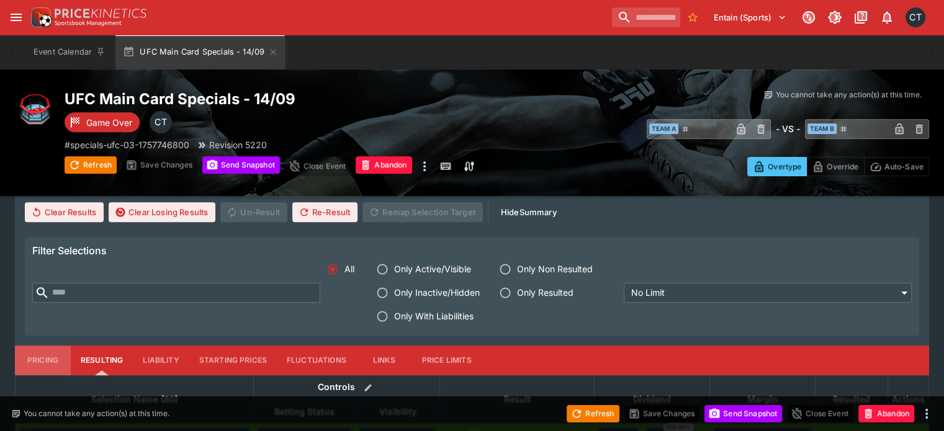
click at [53, 346] on button "Pricing" at bounding box center [43, 361] width 56 height 30
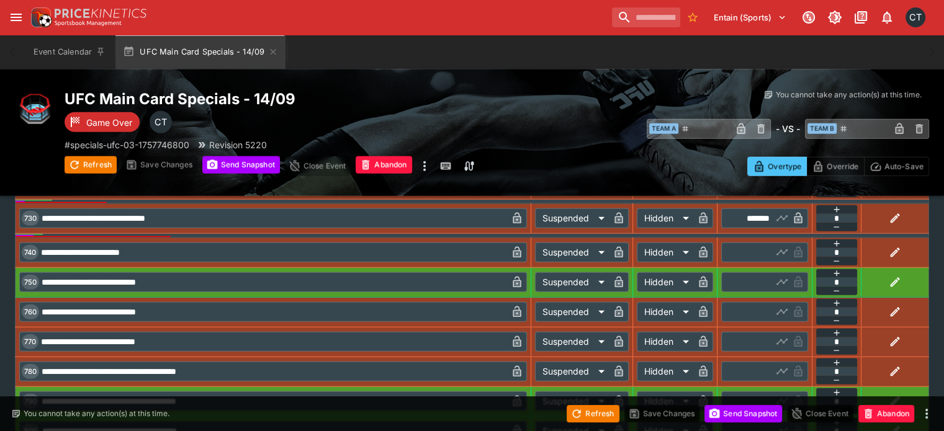
scroll to position [3464, 0]
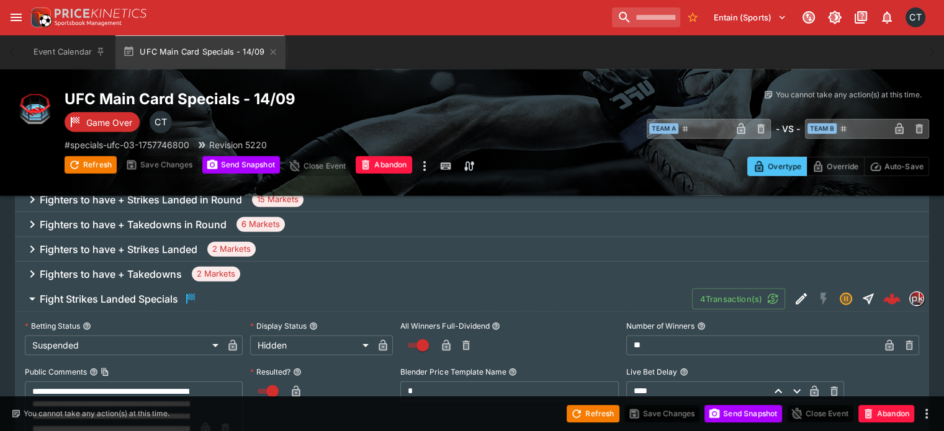
click at [199, 262] on div "Fighters to have + Takedowns 2 Markets" at bounding box center [472, 274] width 914 height 25
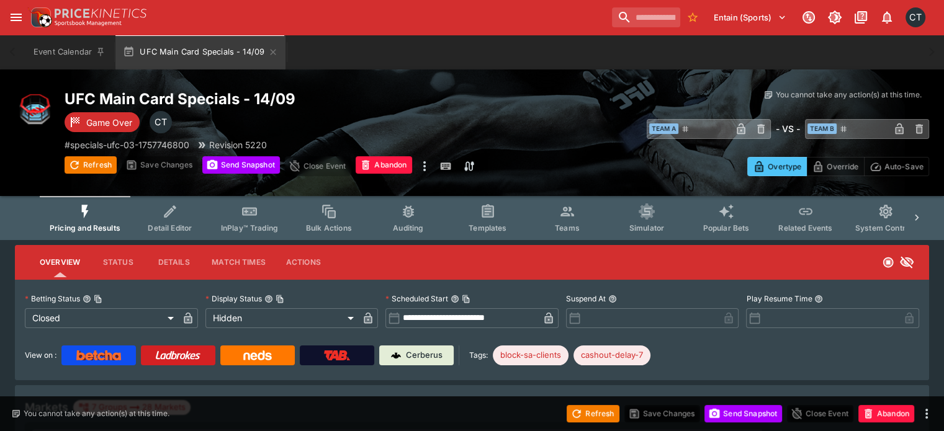
scroll to position [124, 0]
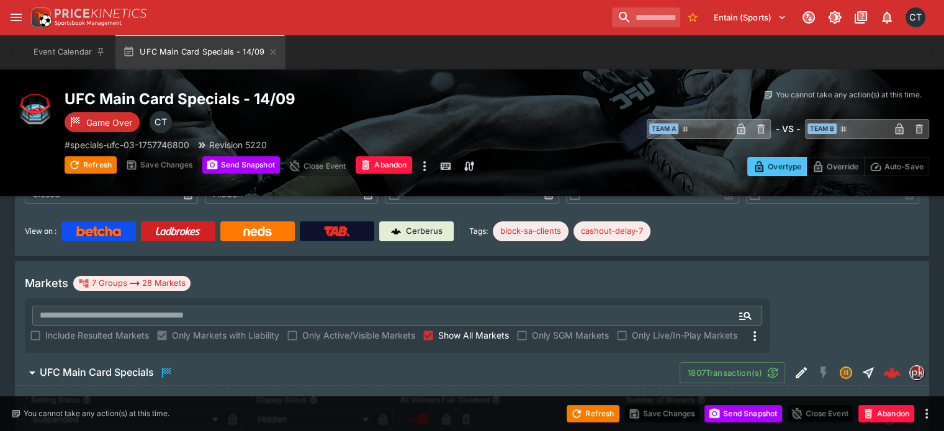
click at [509, 329] on span "Show All Markets" at bounding box center [473, 335] width 71 height 13
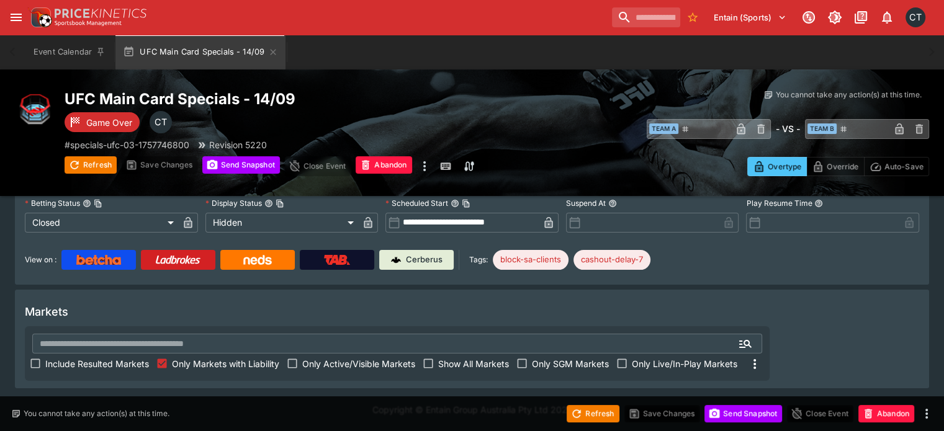
scroll to position [66, 0]
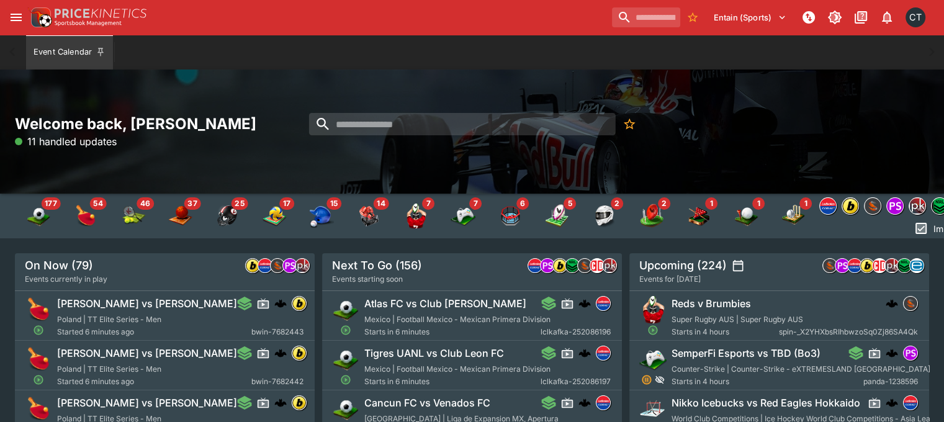
click at [15, 11] on icon "open drawer" at bounding box center [16, 17] width 15 height 15
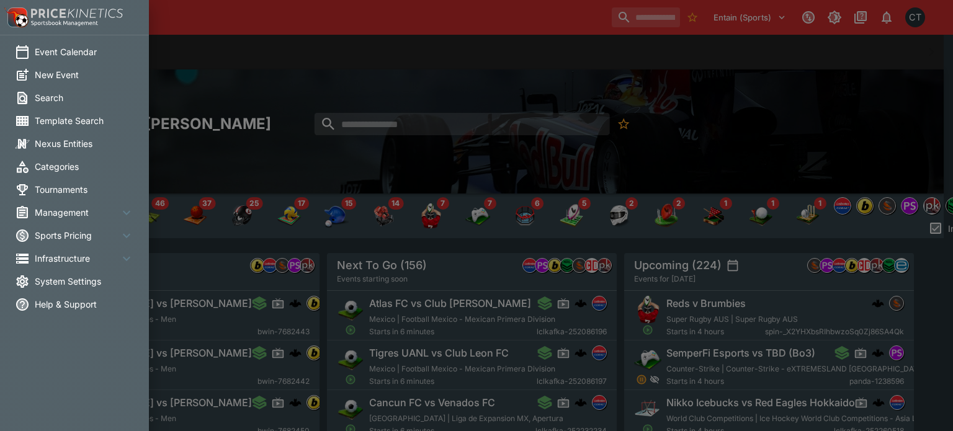
click at [62, 276] on span "System Settings" at bounding box center [84, 281] width 99 height 13
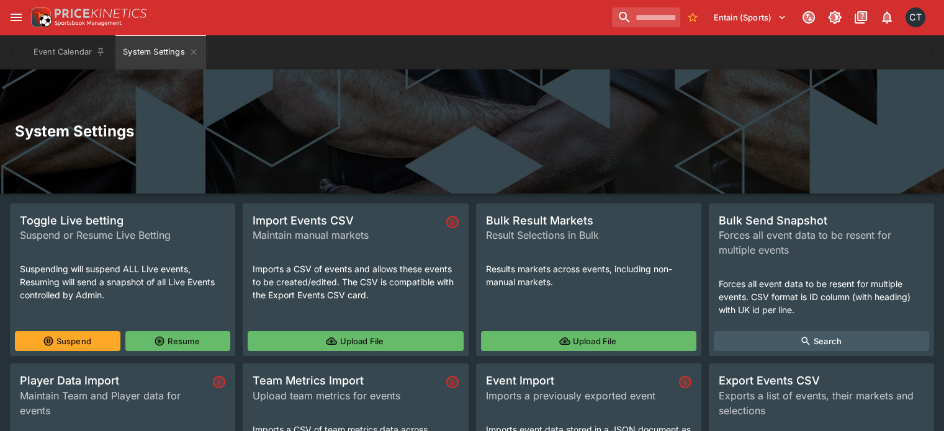
scroll to position [153, 0]
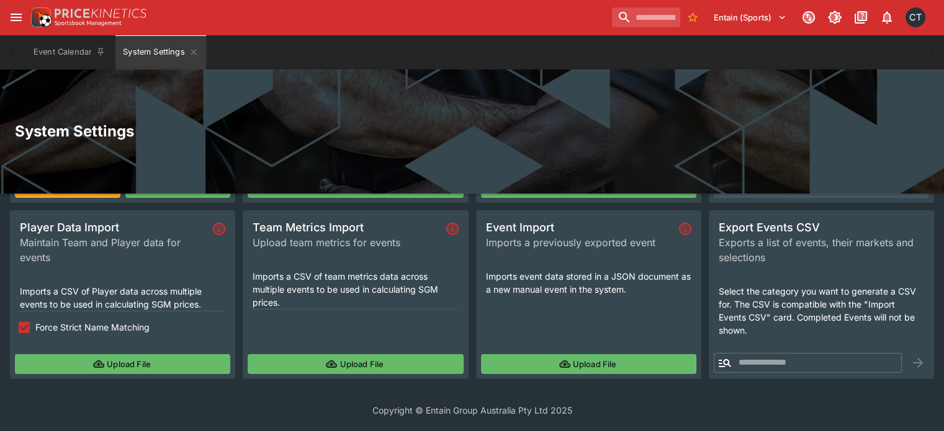
click at [349, 365] on button "Upload File" at bounding box center [355, 364] width 215 height 20
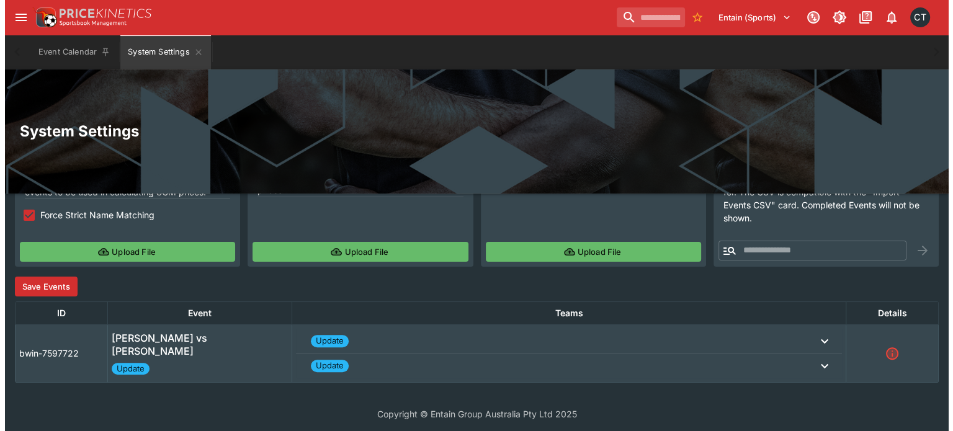
scroll to position [269, 0]
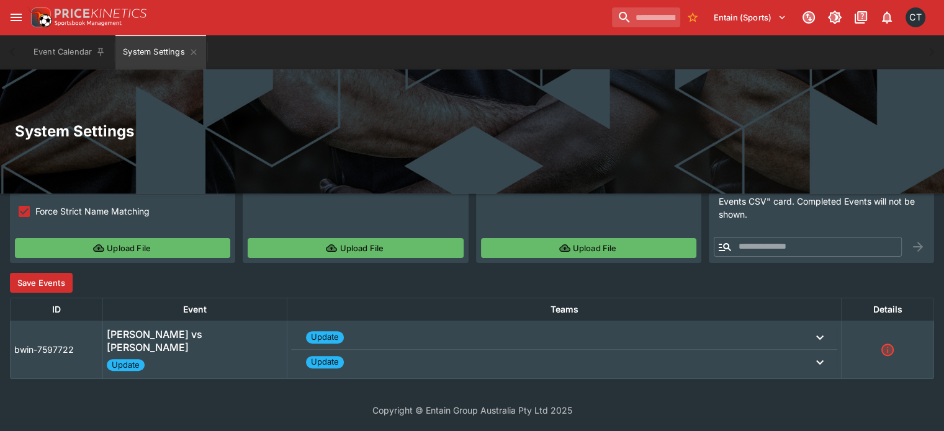
click at [56, 281] on button "Save Events" at bounding box center [41, 283] width 63 height 20
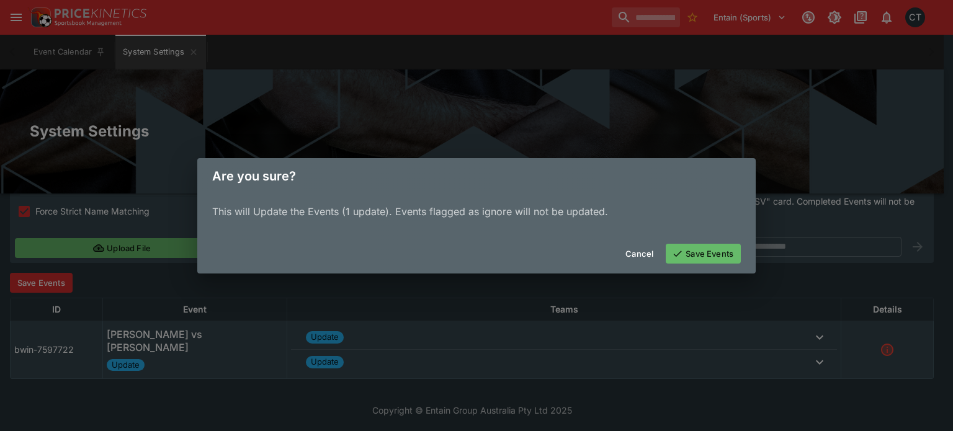
click at [705, 260] on button "Save Events" at bounding box center [703, 254] width 75 height 20
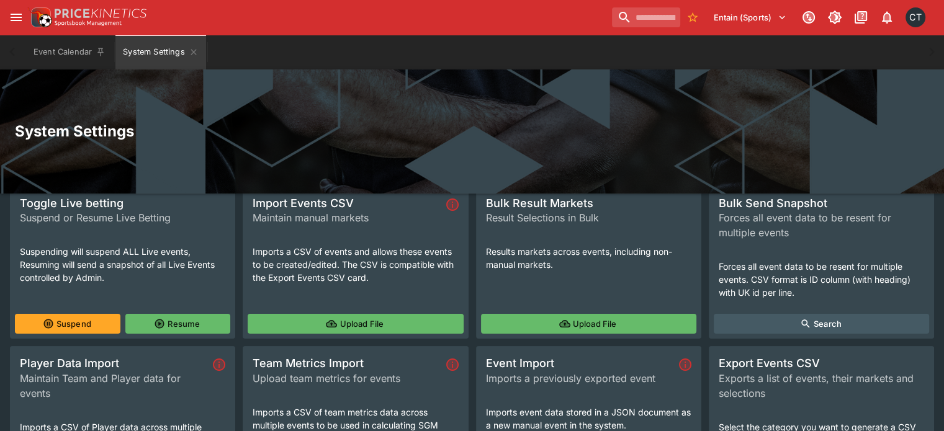
scroll to position [153, 0]
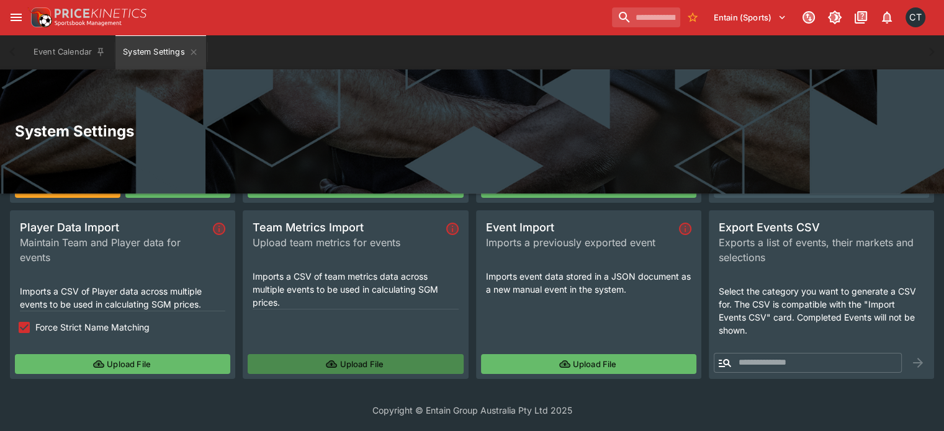
click at [439, 363] on button "Upload File" at bounding box center [355, 364] width 215 height 20
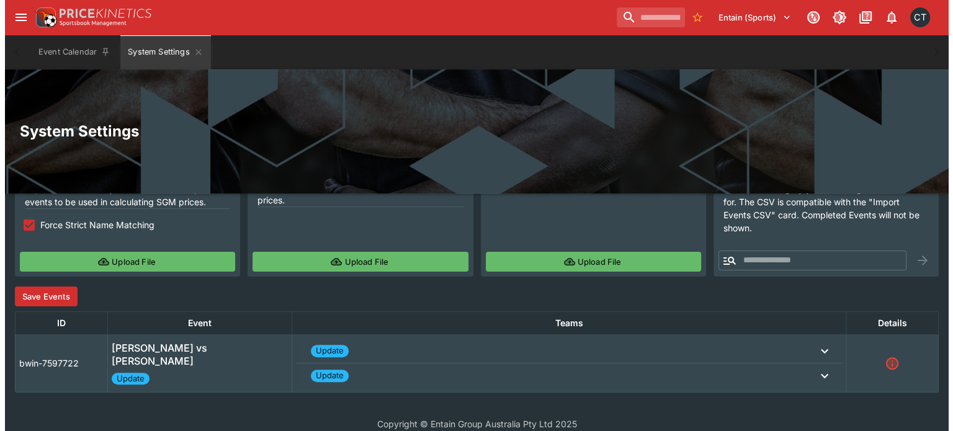
scroll to position [269, 0]
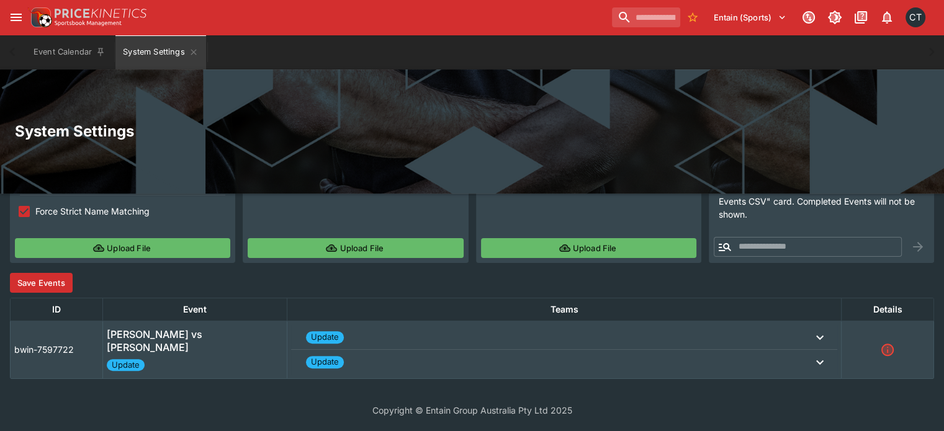
click at [22, 280] on button "Save Events" at bounding box center [41, 283] width 63 height 20
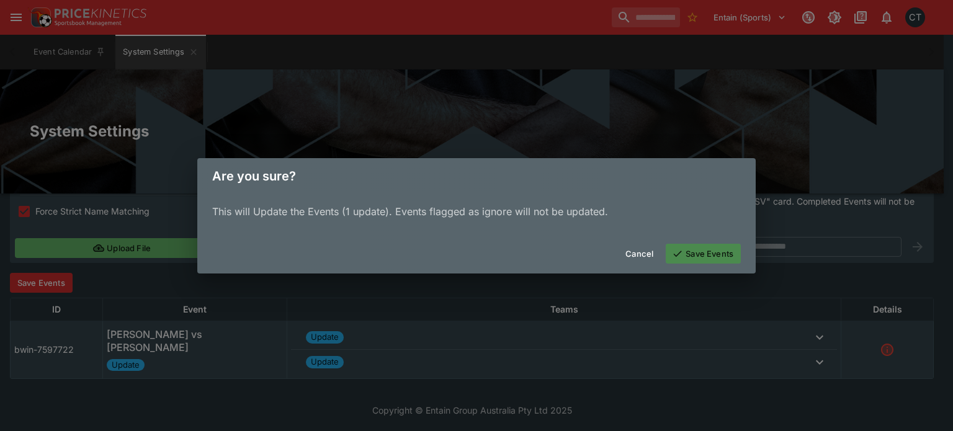
click at [711, 255] on button "Save Events" at bounding box center [703, 254] width 75 height 20
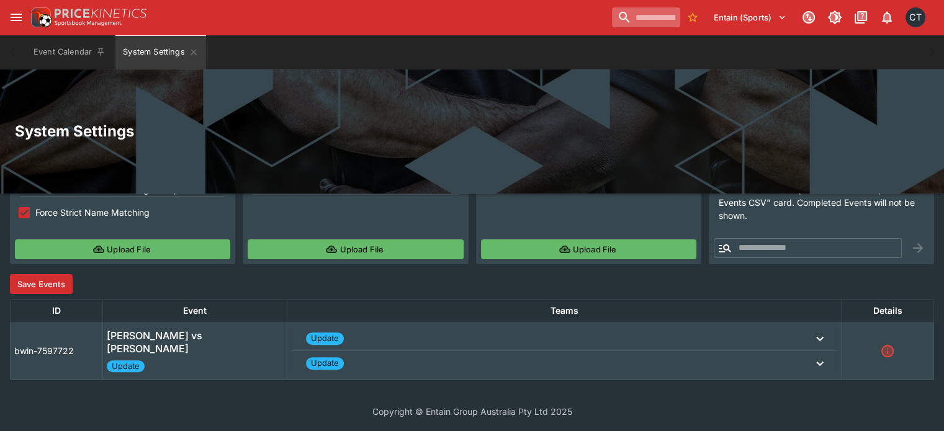
scroll to position [153, 0]
